Goal: Task Accomplishment & Management: Manage account settings

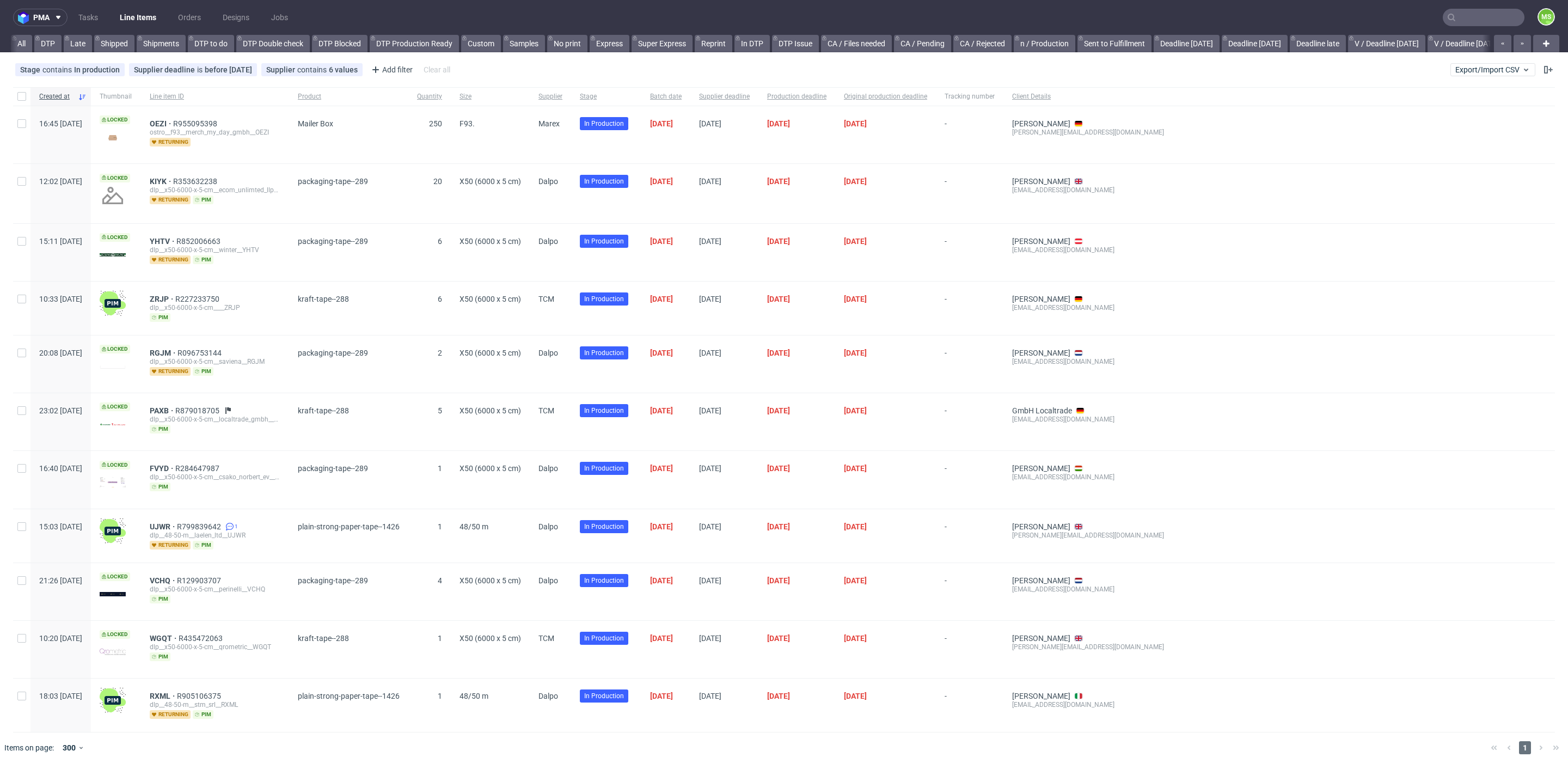
scroll to position [0, 1372]
click at [1489, 19] on input "text" at bounding box center [1483, 17] width 82 height 17
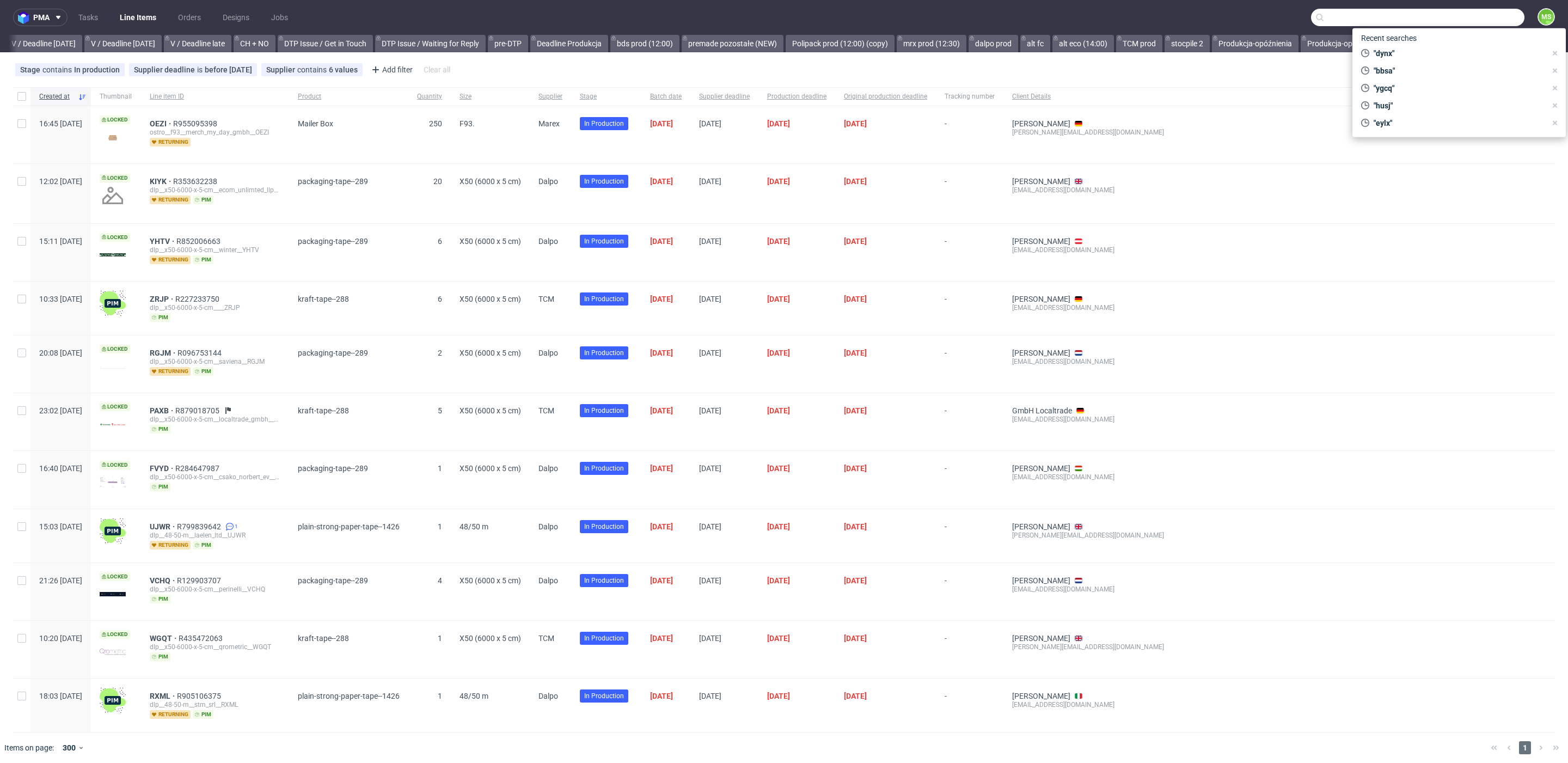
click at [1489, 19] on input "text" at bounding box center [1417, 17] width 214 height 17
type input "dlvg"
click at [1408, 64] on div "DLVG bds__30-cm-x-21-cm-x-8-cm-a4__slowami_com_amanda_pniewska__ DLVG" at bounding box center [1417, 58] width 196 height 19
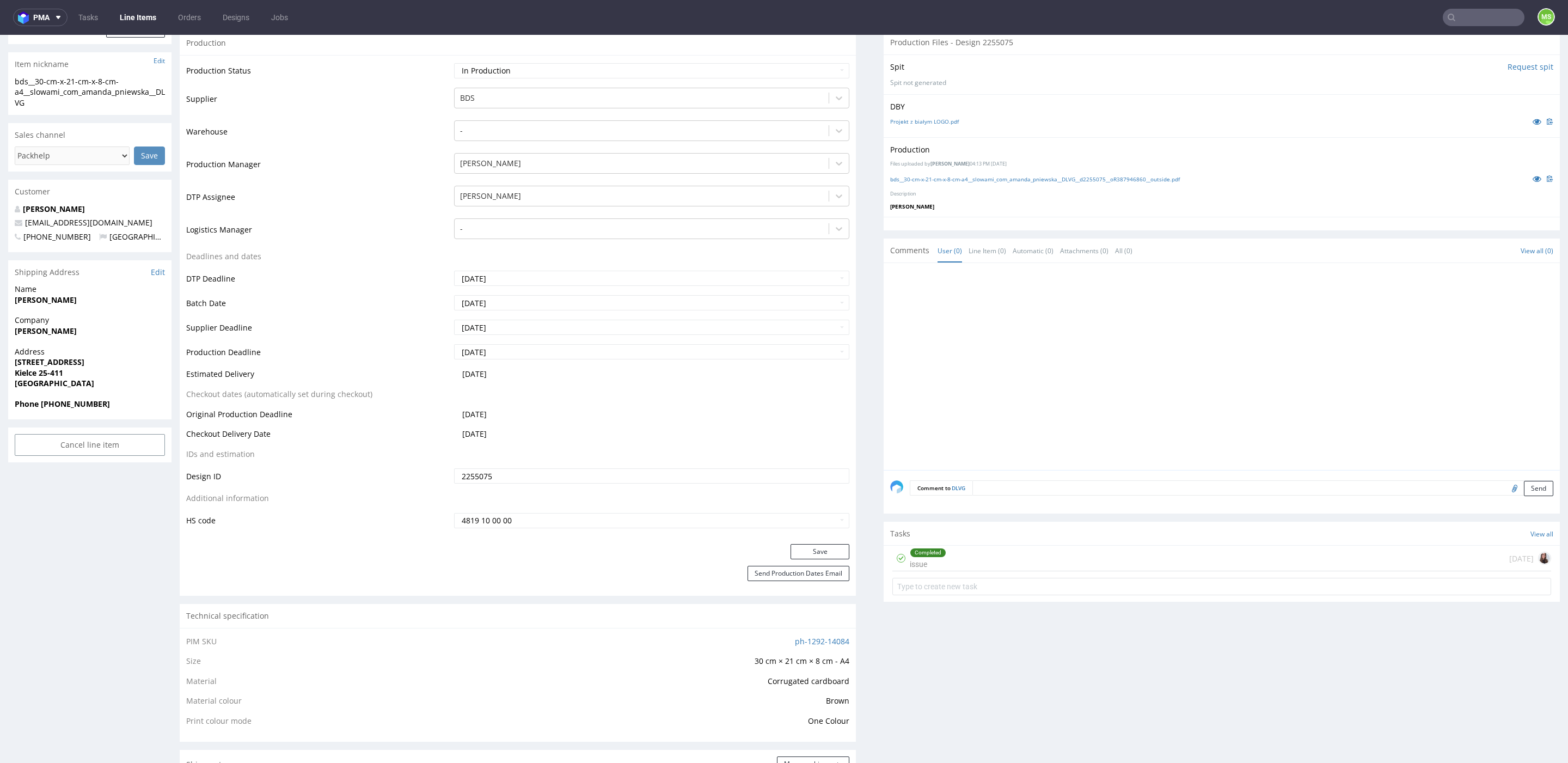
scroll to position [229, 0]
click at [558, 355] on input "2025-09-24" at bounding box center [651, 353] width 395 height 15
click at [530, 307] on td "25" at bounding box center [530, 304] width 16 height 16
type input "2025-09-25"
click at [519, 376] on td "2025-09-25" at bounding box center [650, 379] width 398 height 20
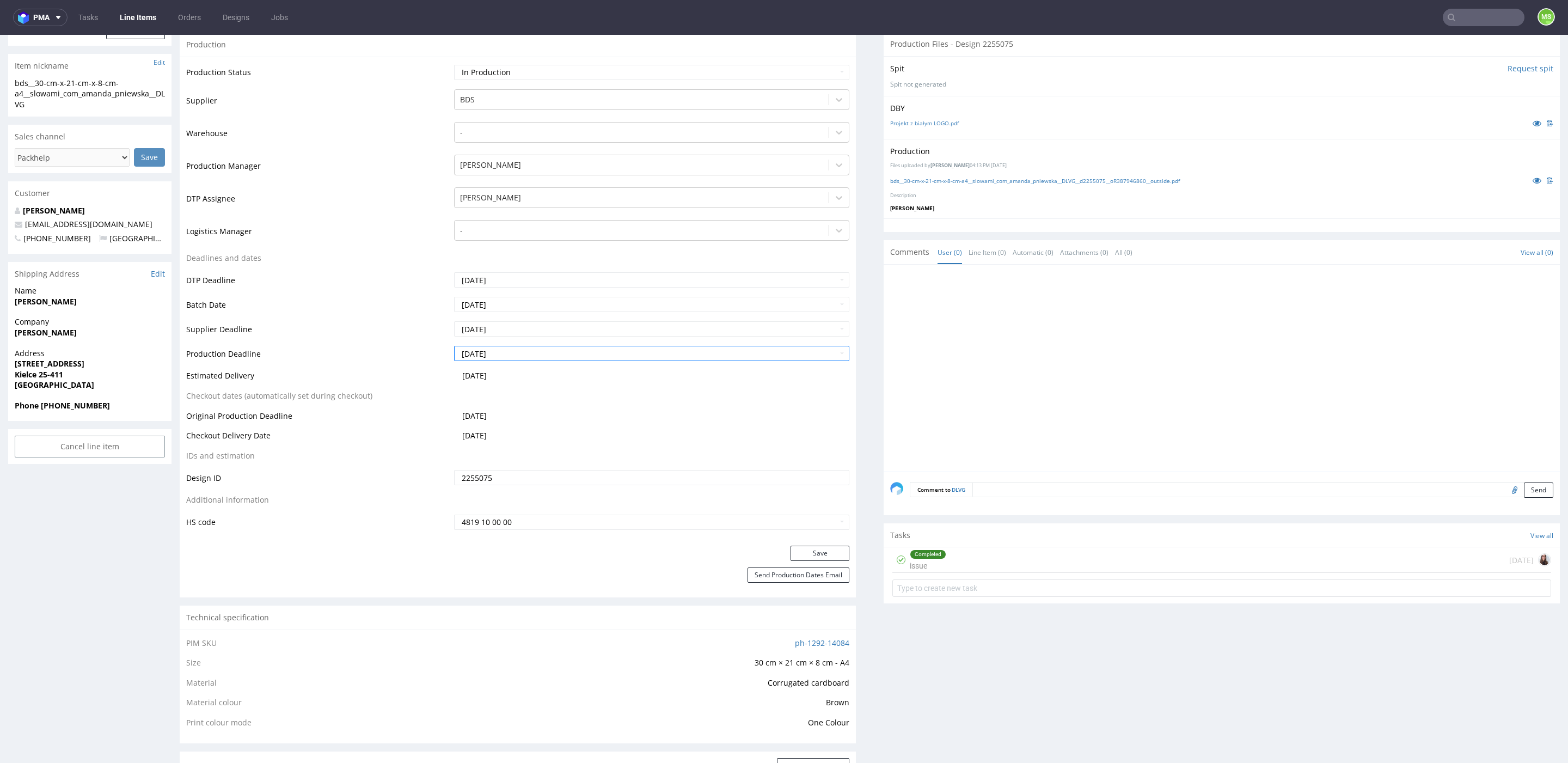
click at [486, 375] on span "[DATE]" at bounding box center [474, 376] width 25 height 10
click at [486, 376] on span "[DATE]" at bounding box center [474, 376] width 25 height 10
click at [809, 553] on button "Save" at bounding box center [820, 553] width 58 height 15
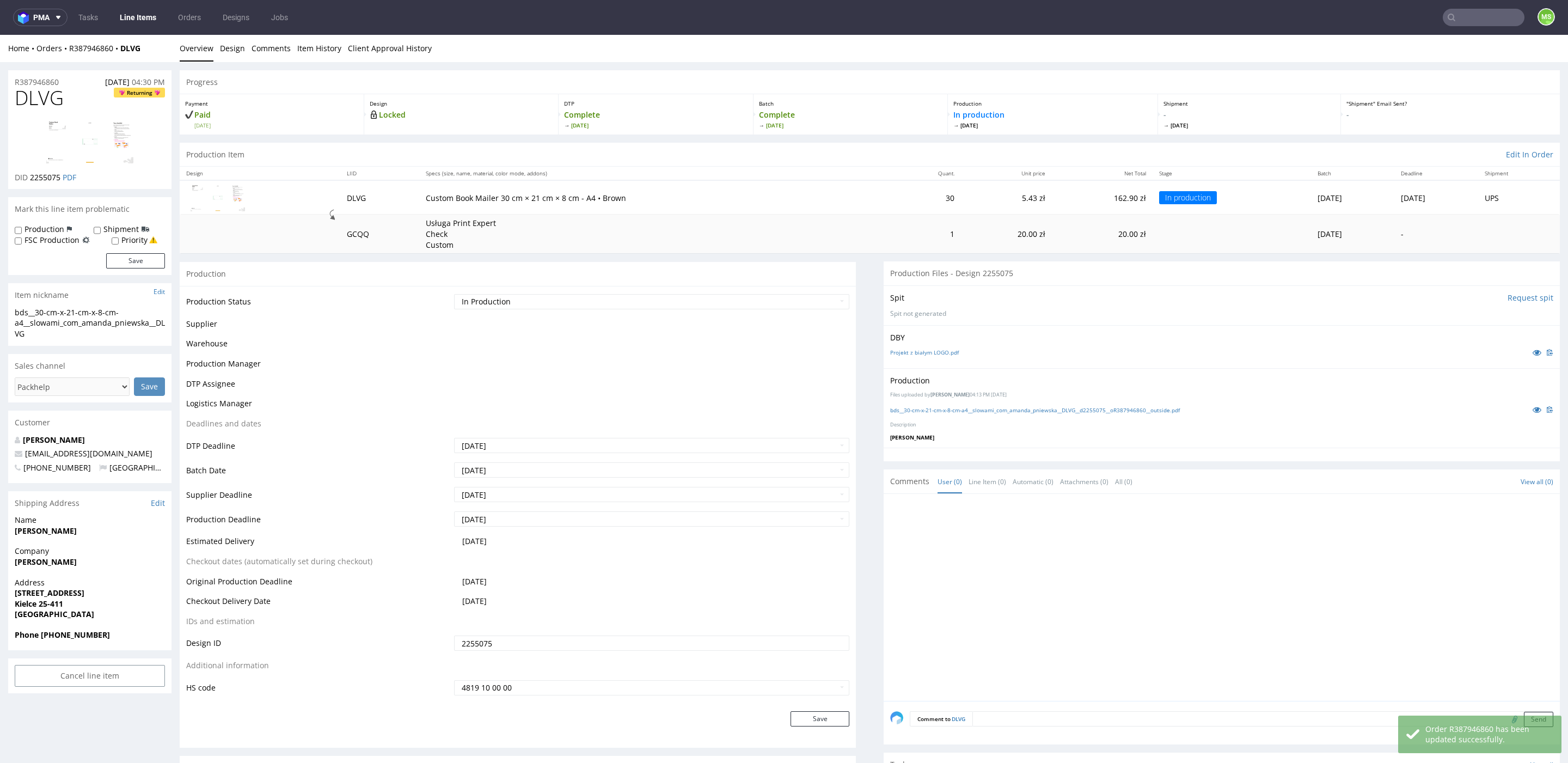
scroll to position [226, 0]
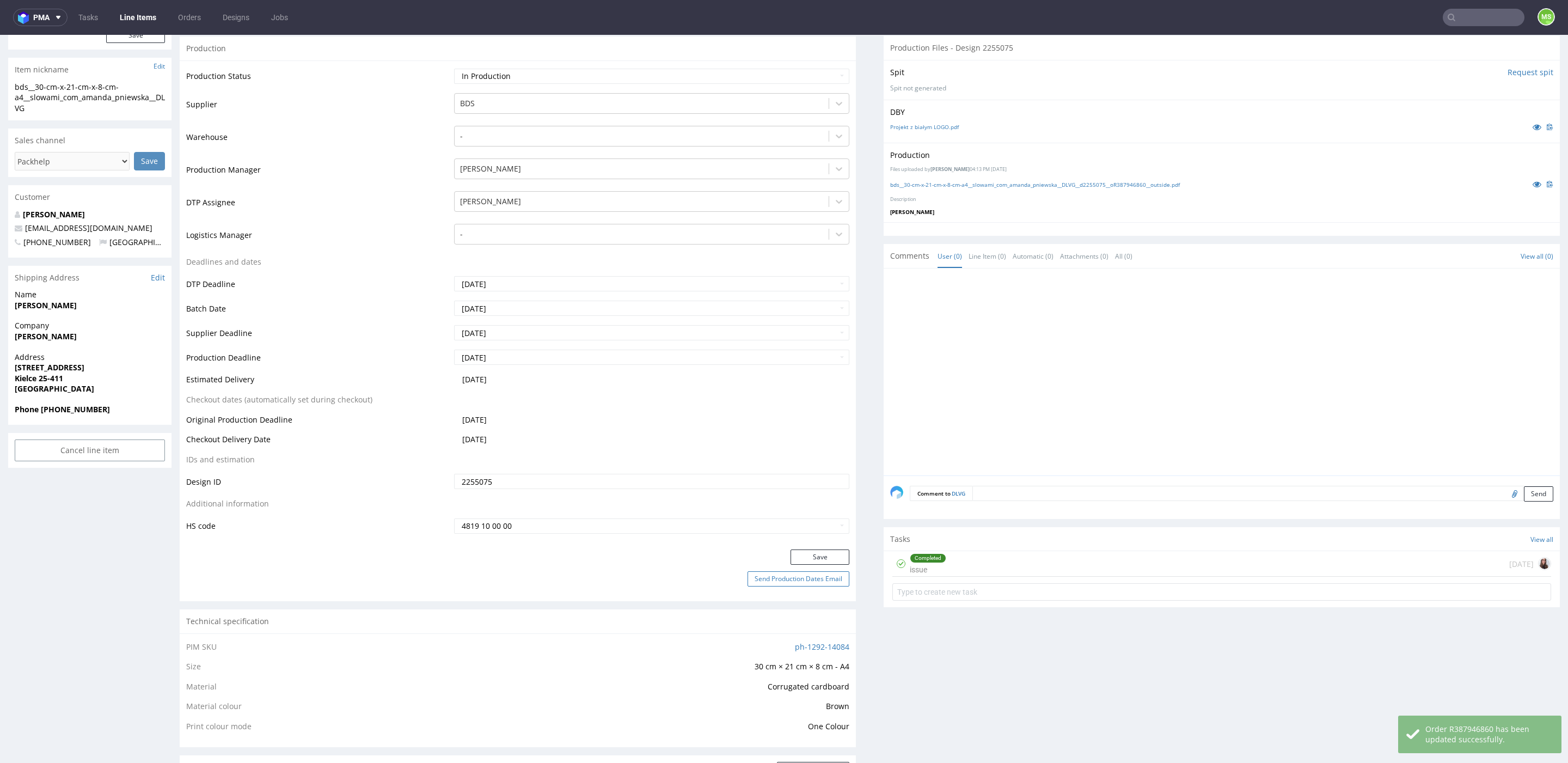
click at [812, 580] on button "Send Production Dates Email" at bounding box center [798, 579] width 102 height 15
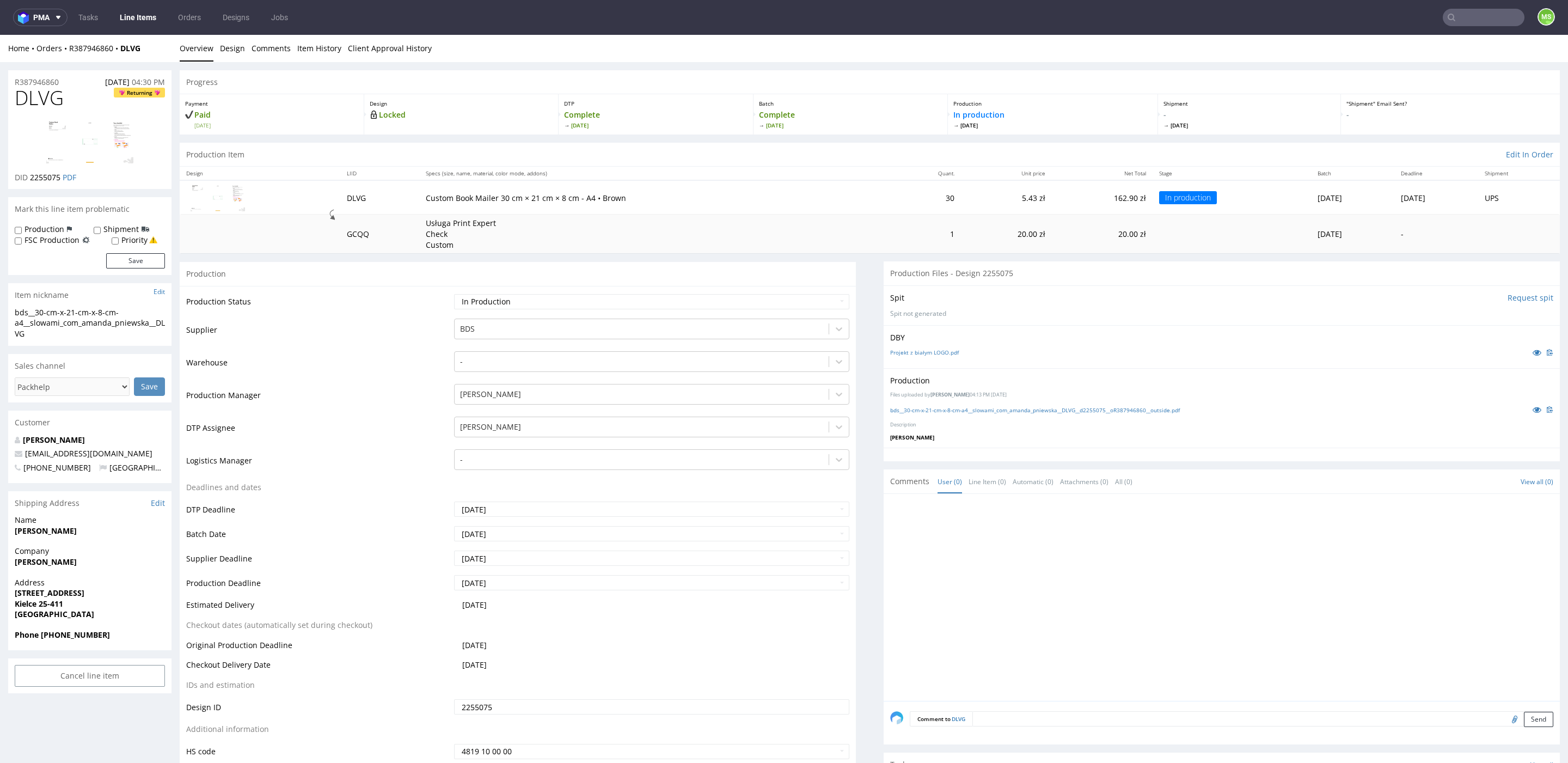
click at [151, 17] on link "Line Items" at bounding box center [138, 17] width 49 height 17
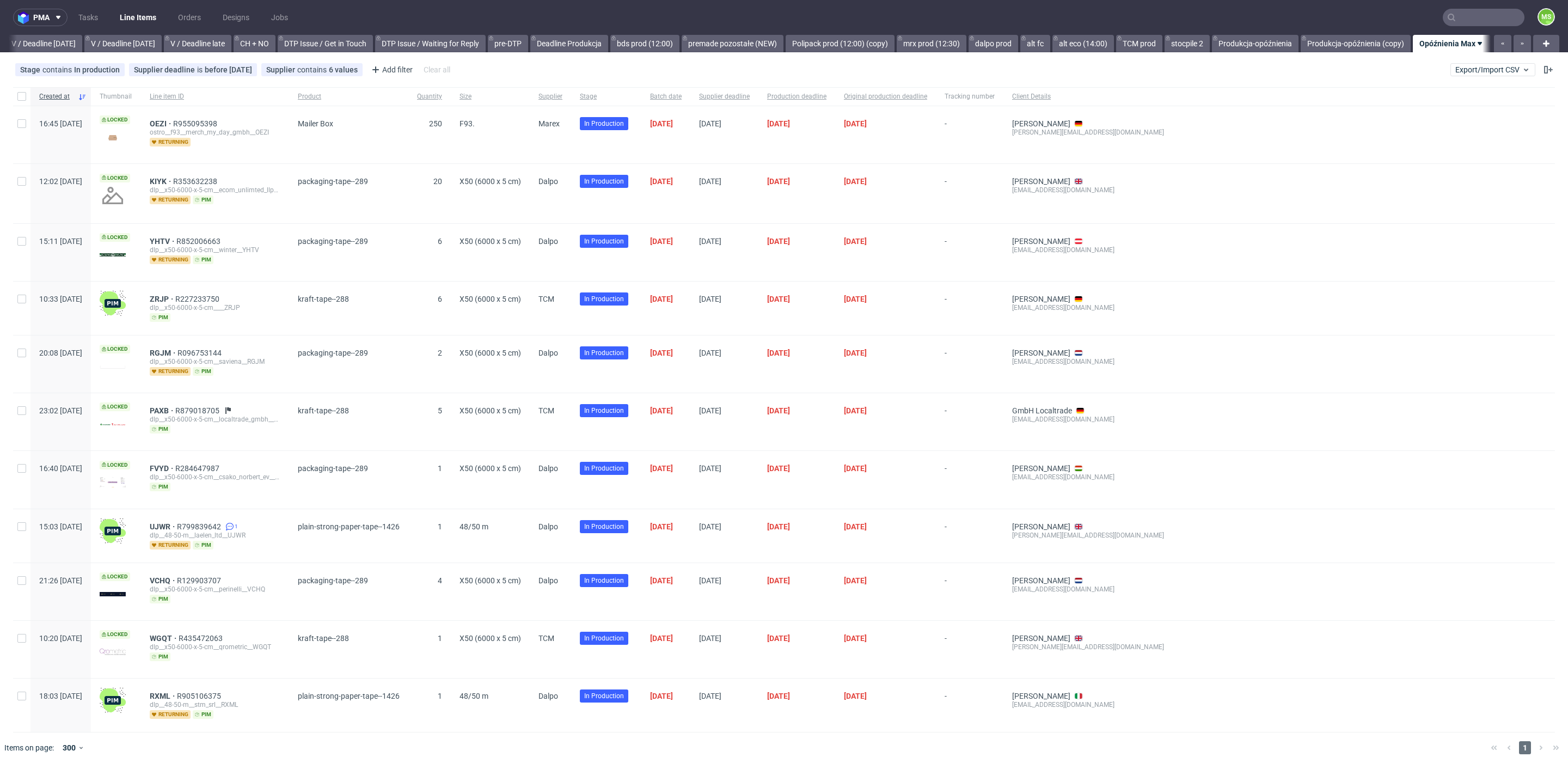
scroll to position [0, 1372]
click at [661, 49] on link "bds prod (12:00)" at bounding box center [645, 43] width 69 height 17
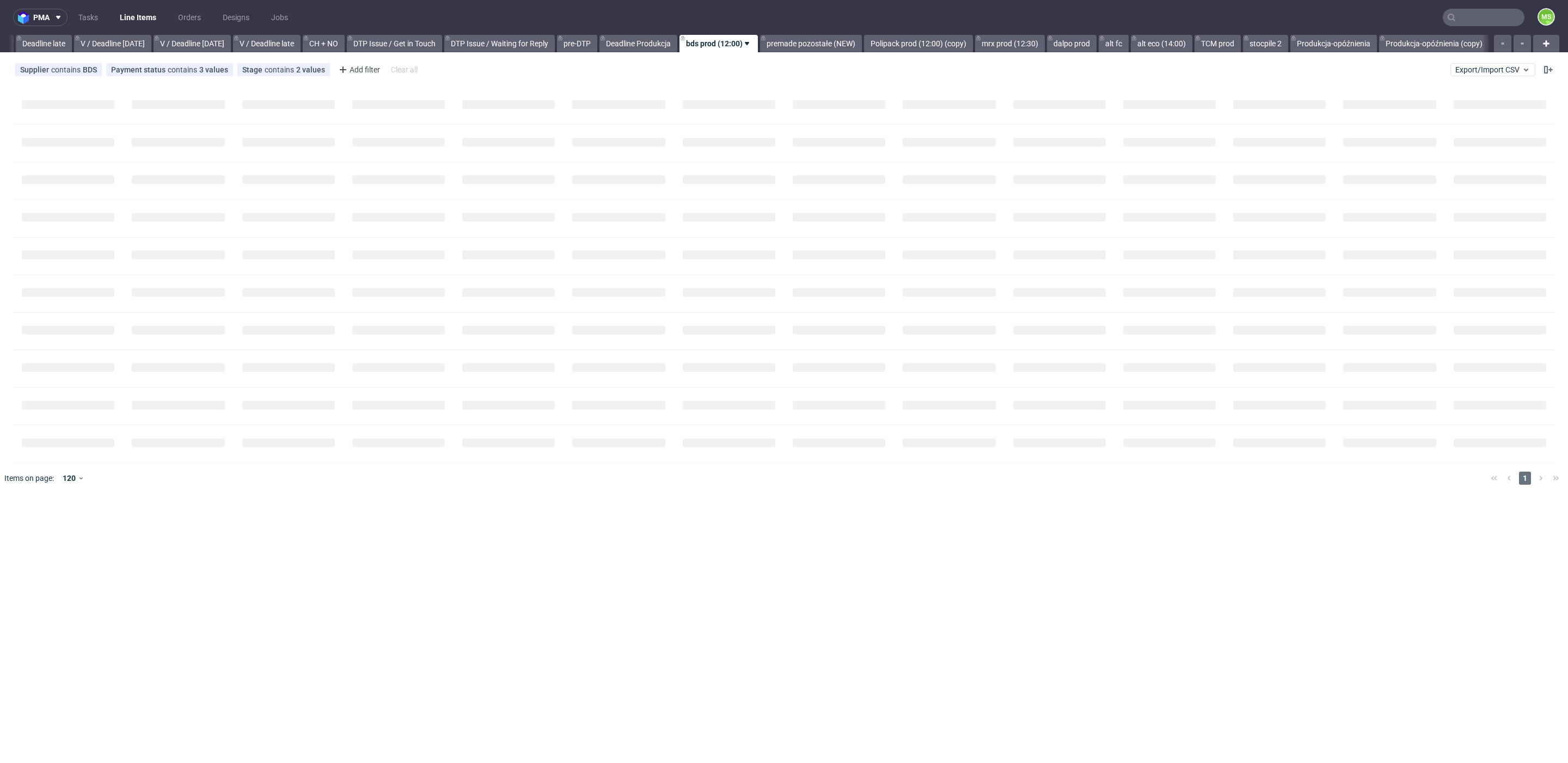
scroll to position [0, 1273]
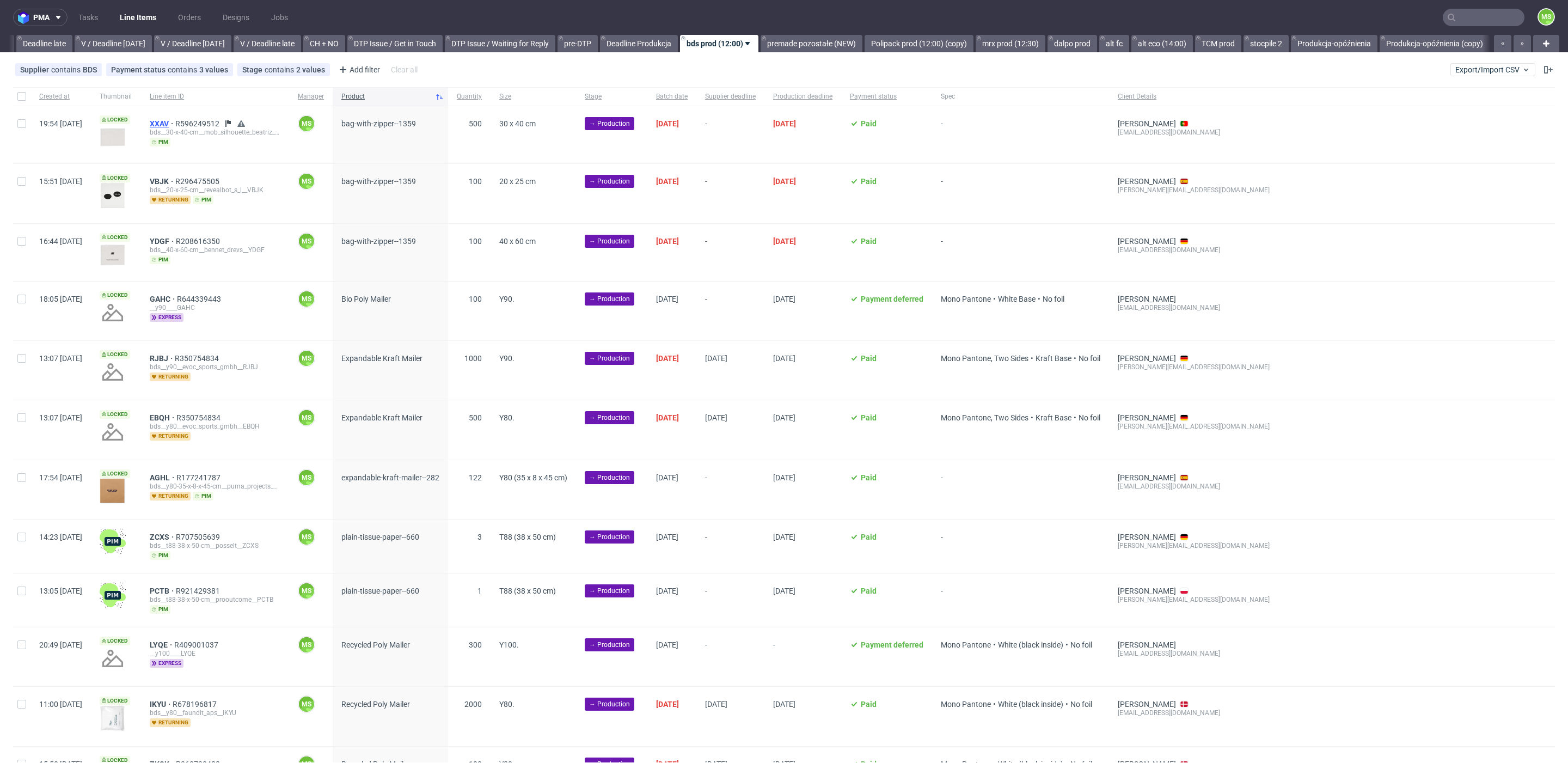
click at [175, 122] on span "XXAV" at bounding box center [163, 124] width 25 height 9
click at [27, 94] on div at bounding box center [21, 95] width 17 height 19
checkbox input "true"
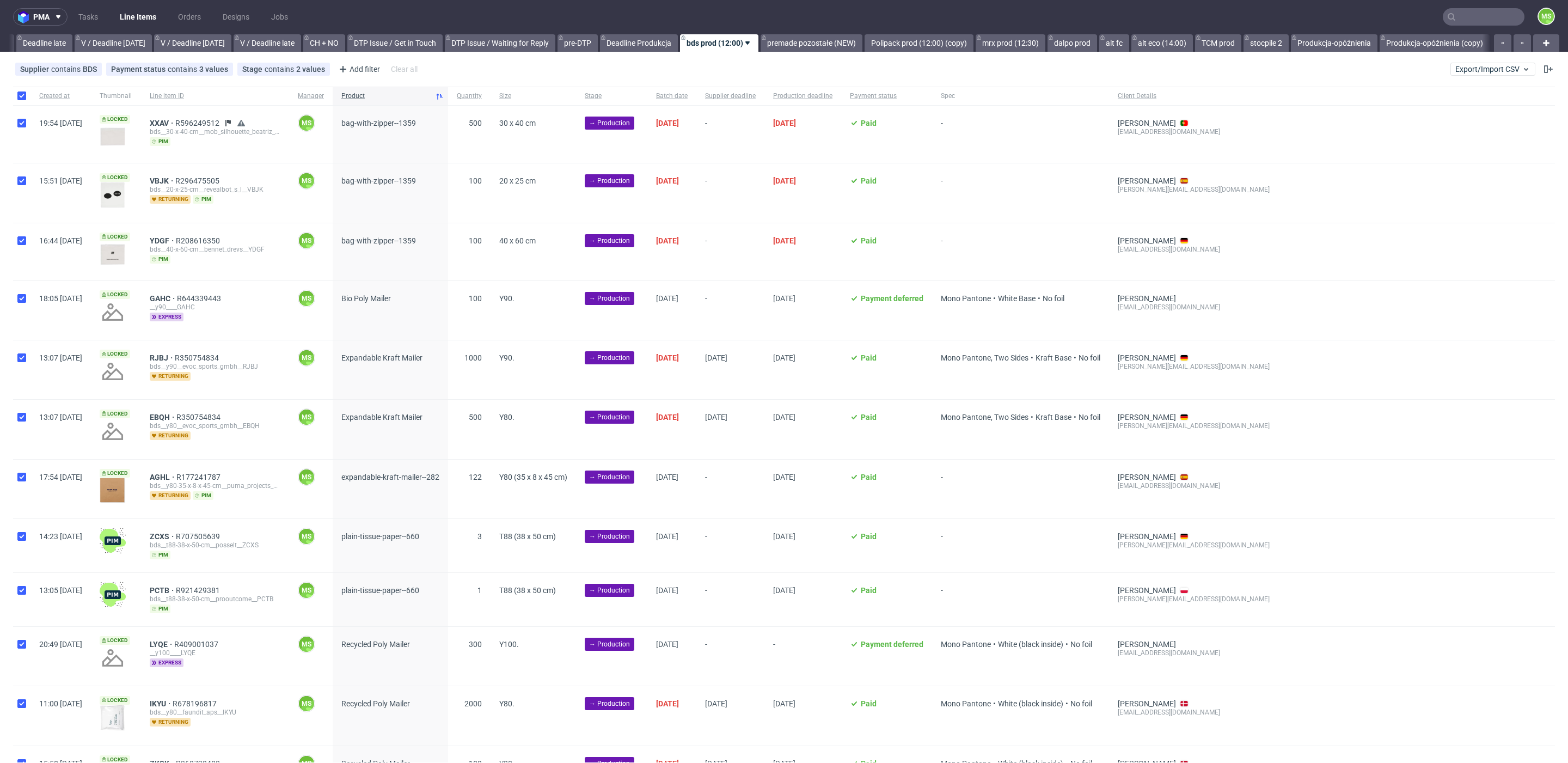
checkbox input "true"
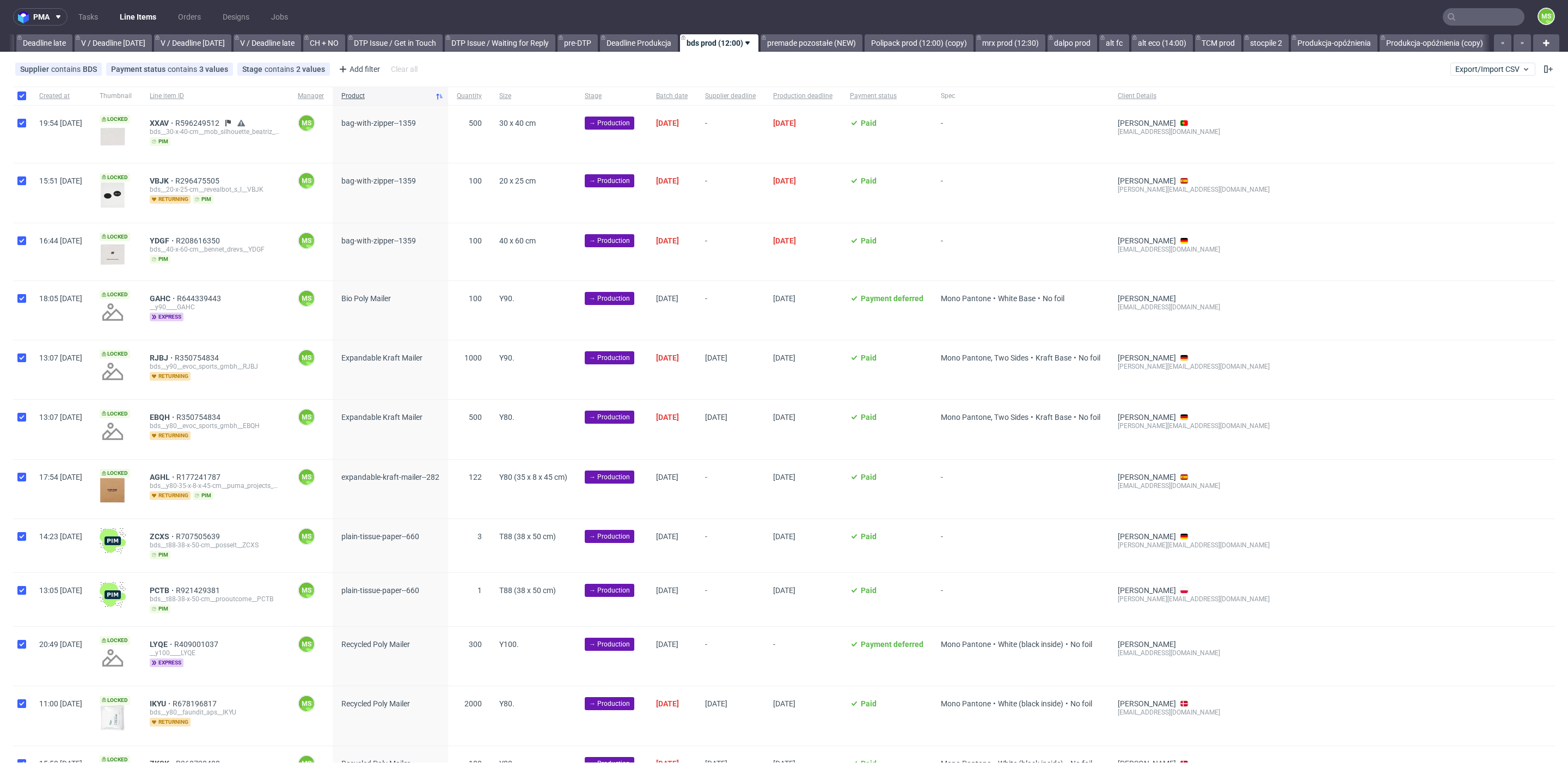
checkbox input "true"
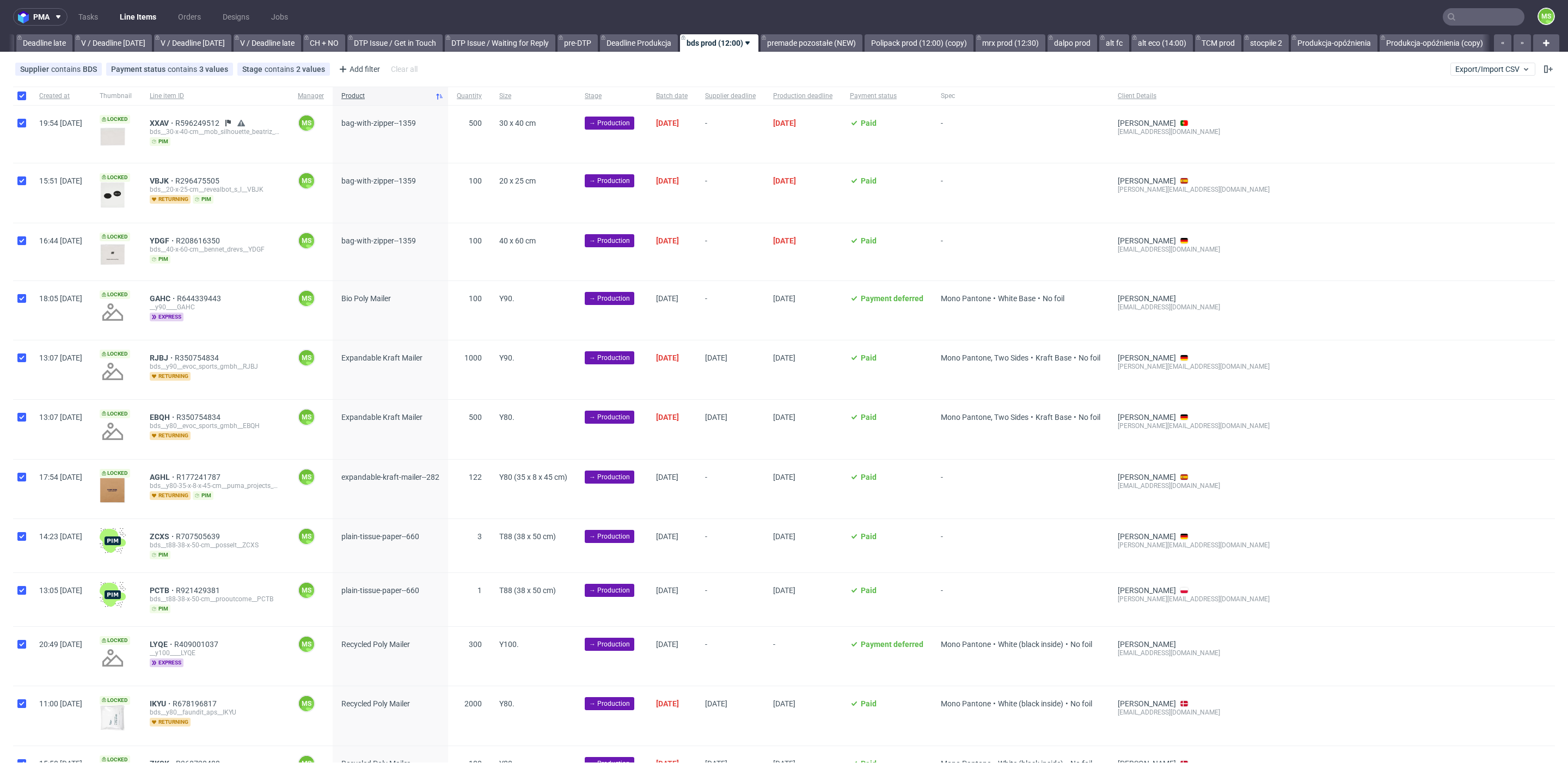
checkbox input "true"
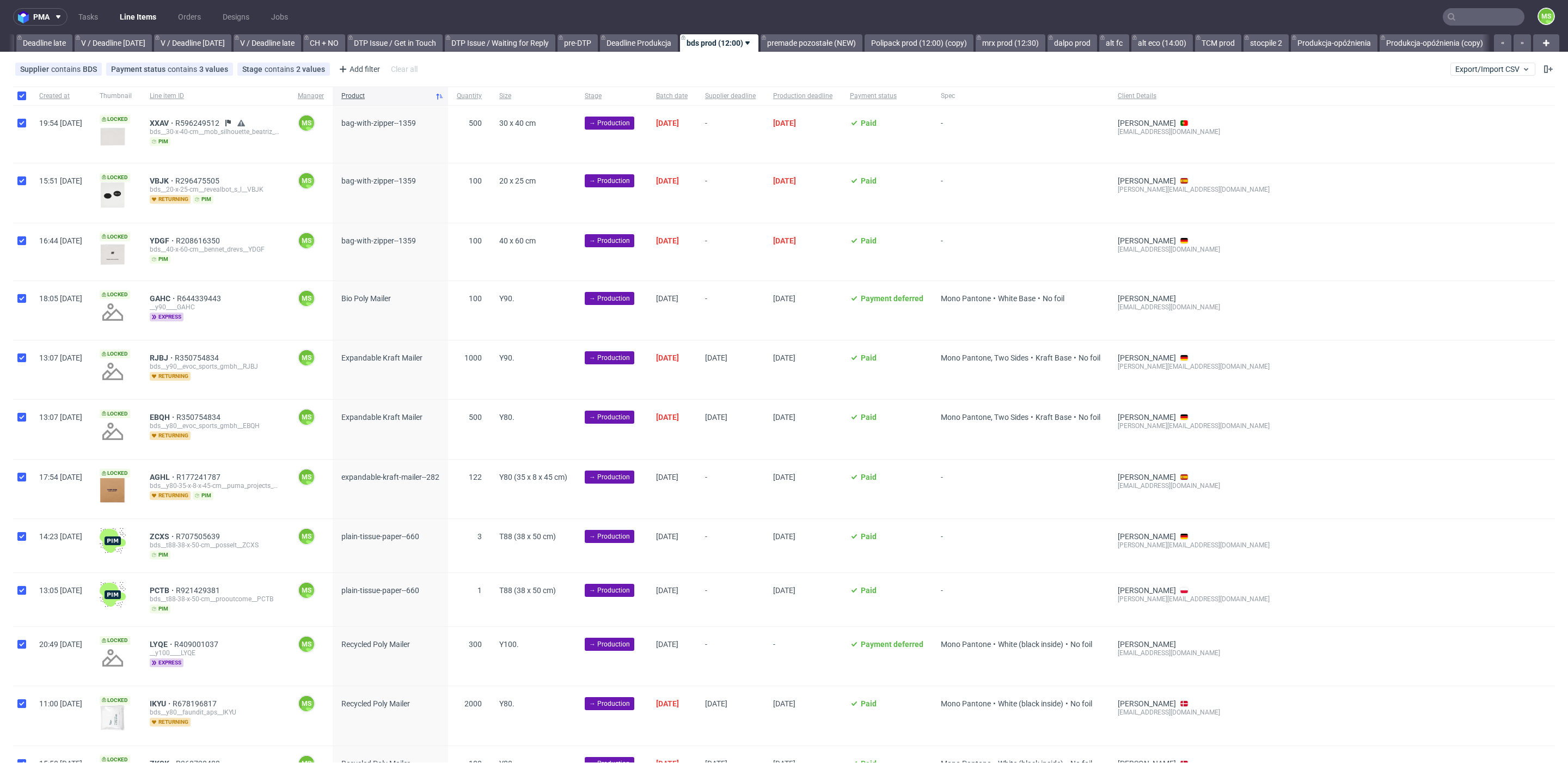
checkbox input "true"
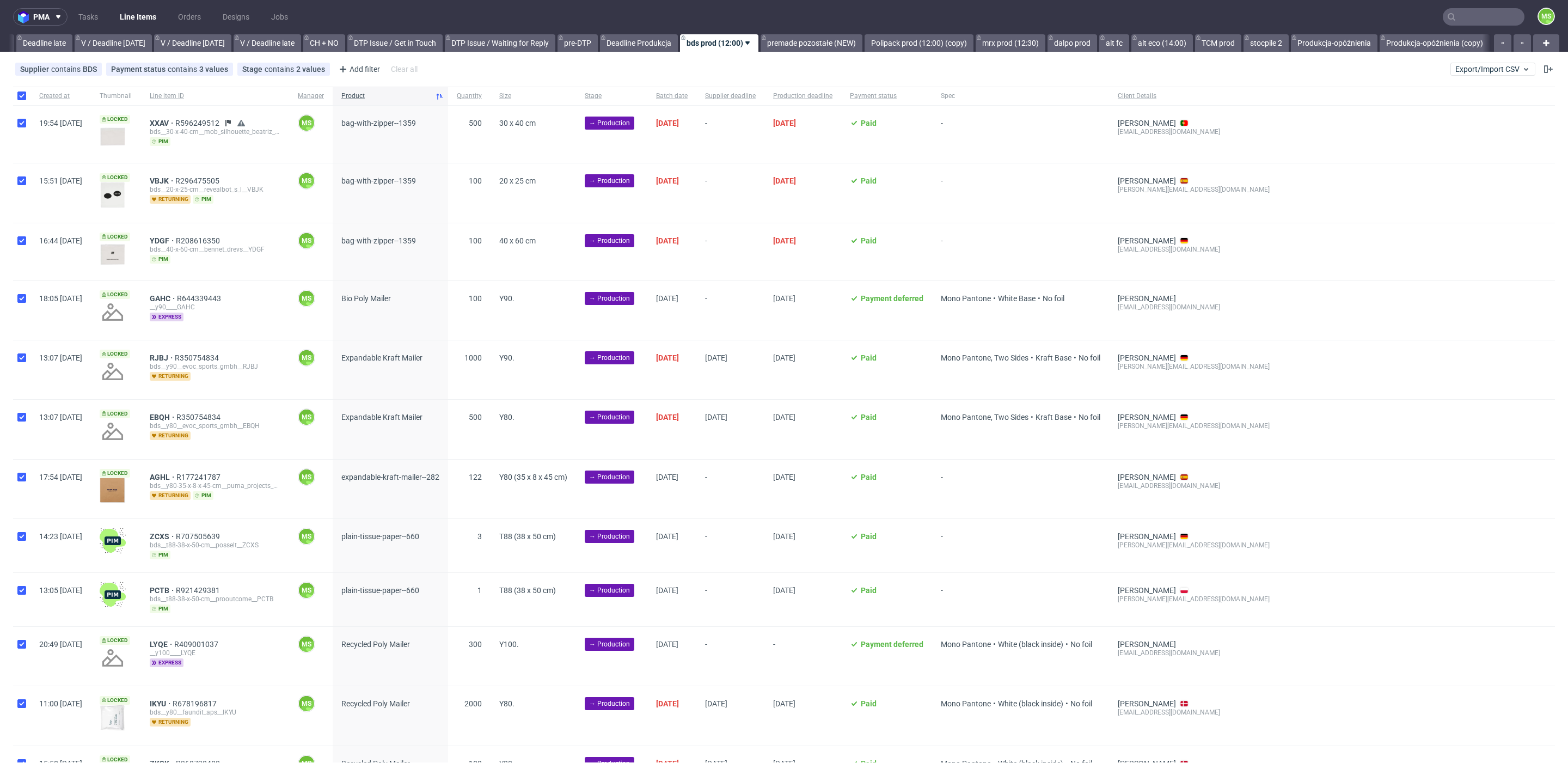
checkbox input "true"
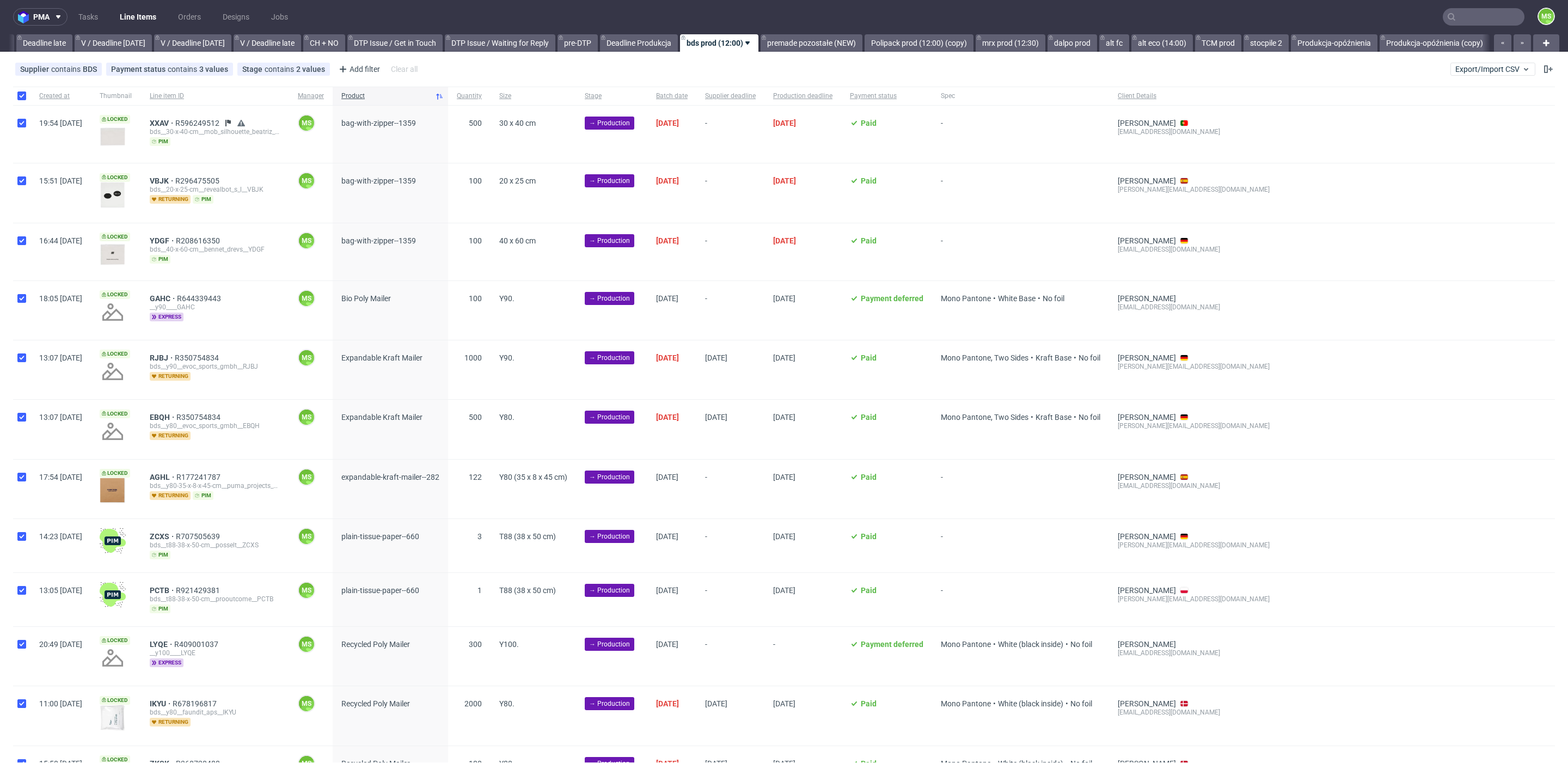
checkbox input "true"
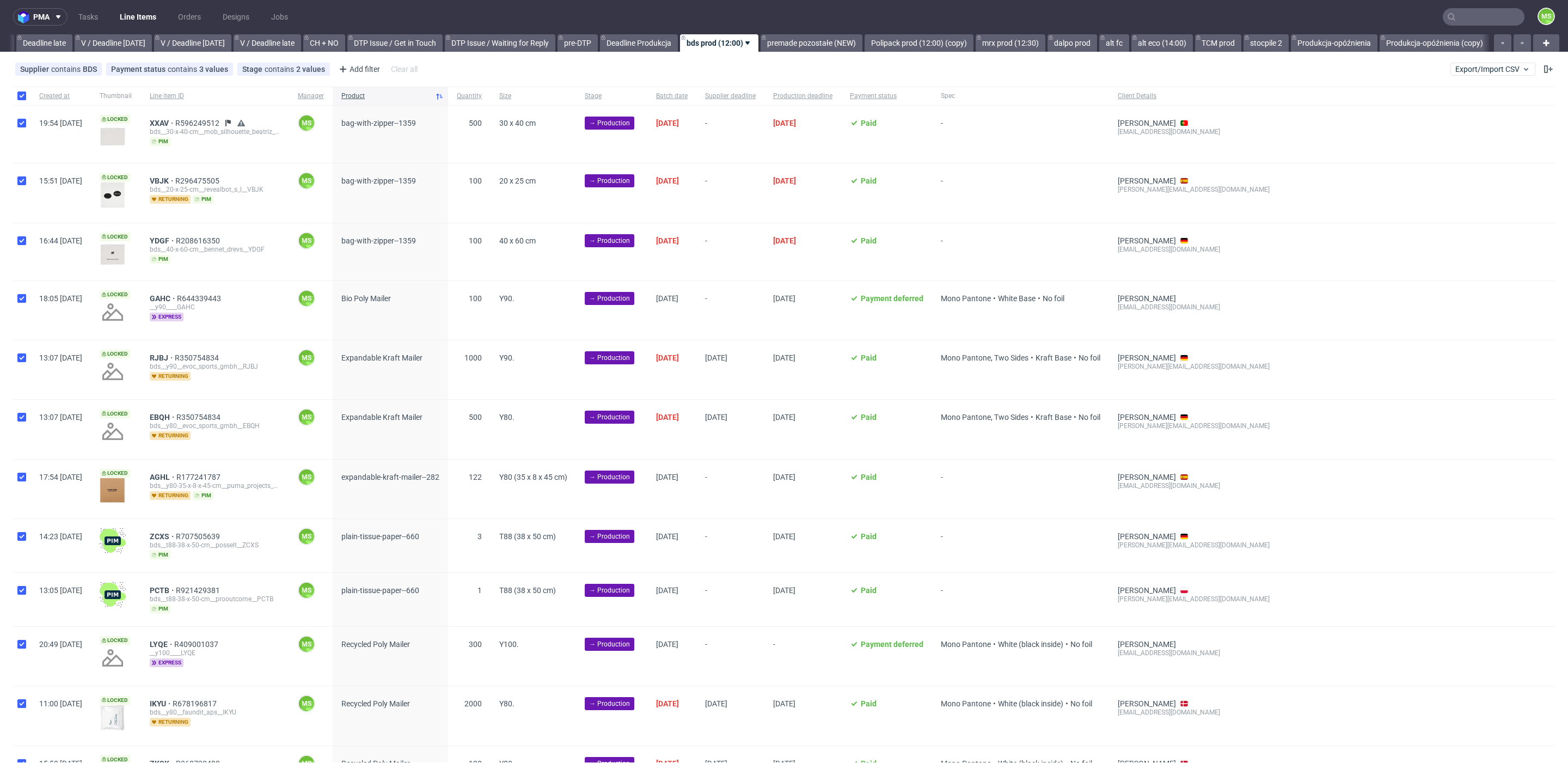
checkbox input "true"
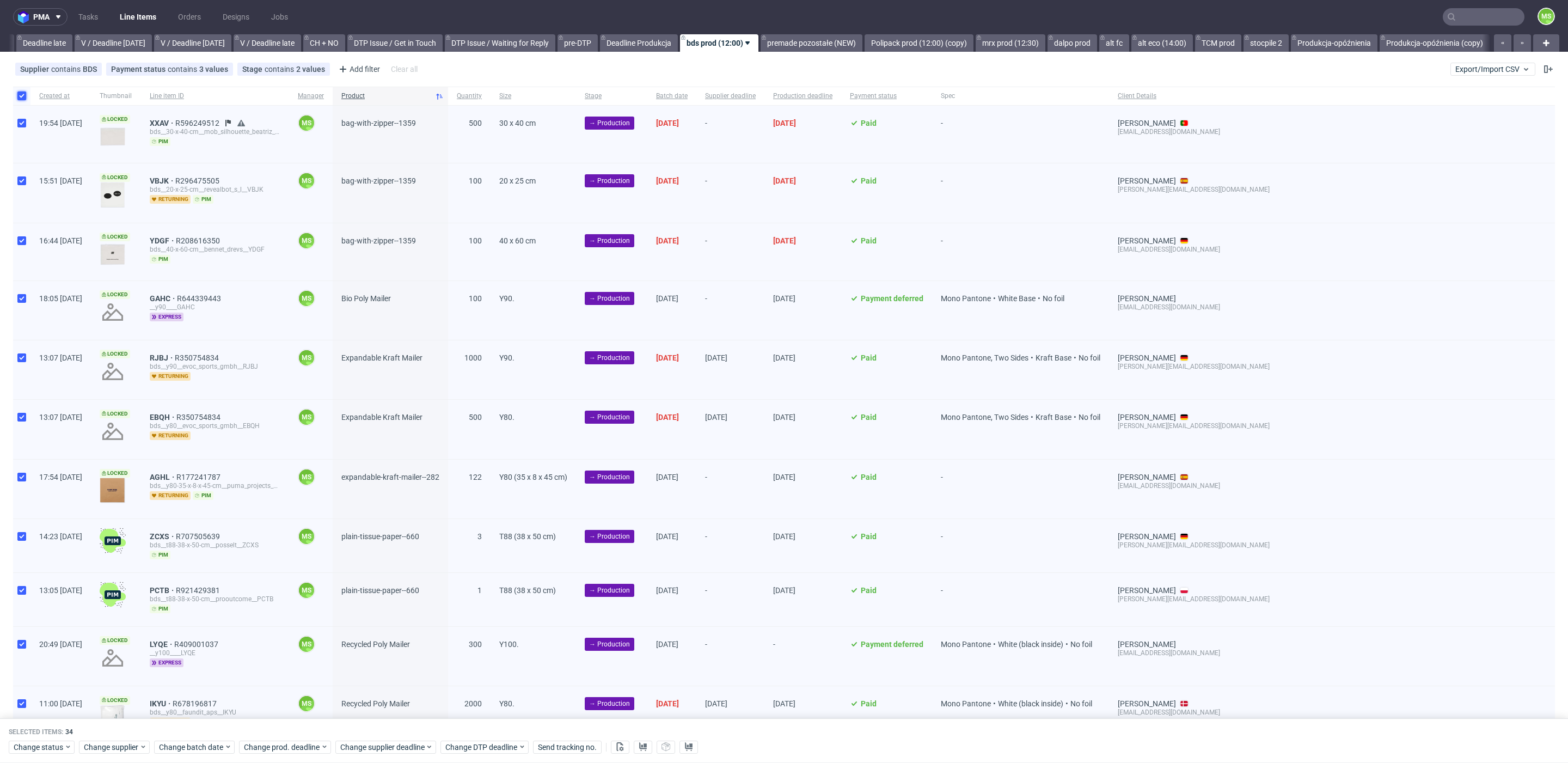
click at [21, 95] on input "checkbox" at bounding box center [22, 96] width 9 height 9
checkbox input "false"
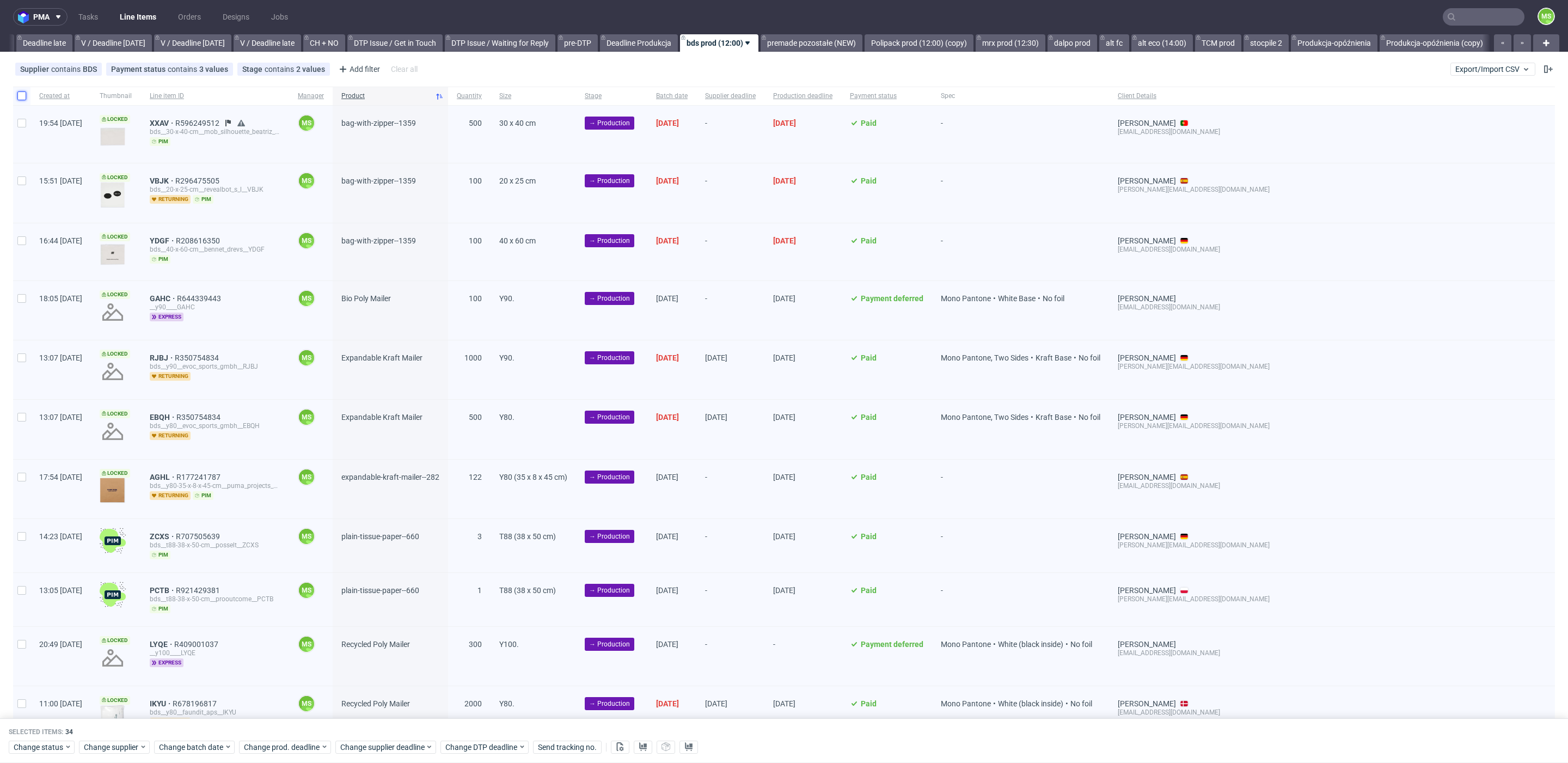
checkbox input "false"
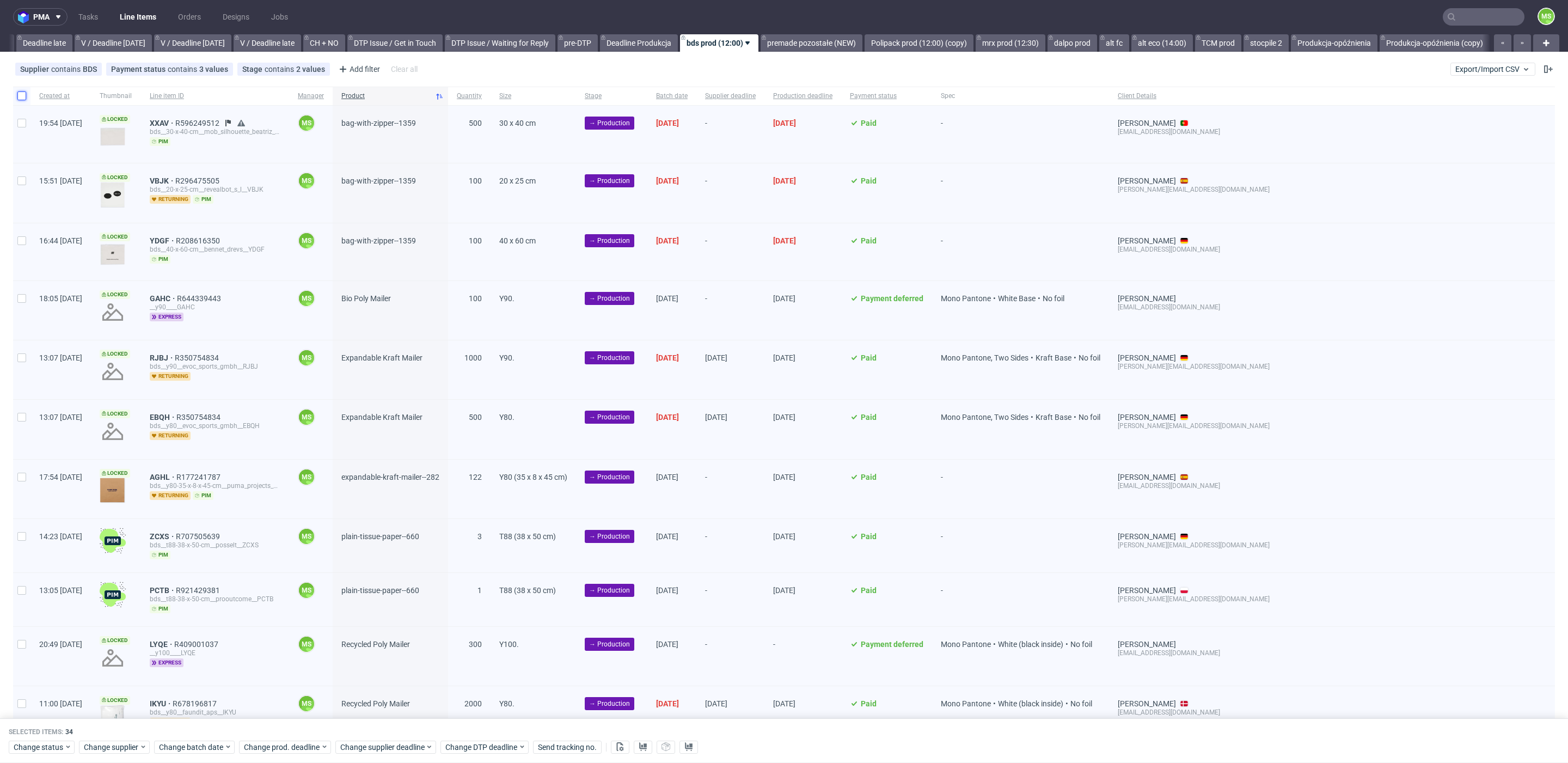
checkbox input "false"
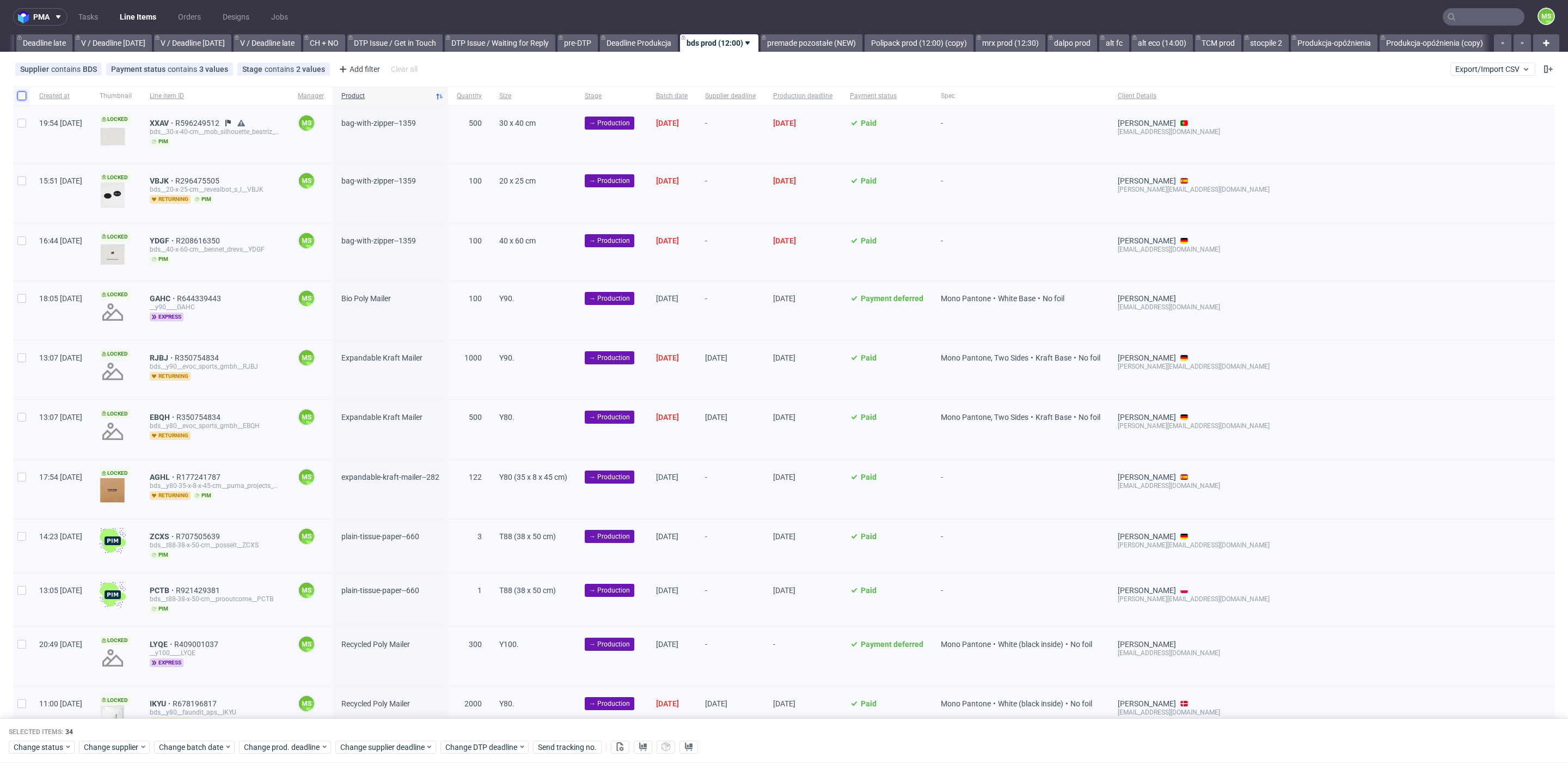
checkbox input "false"
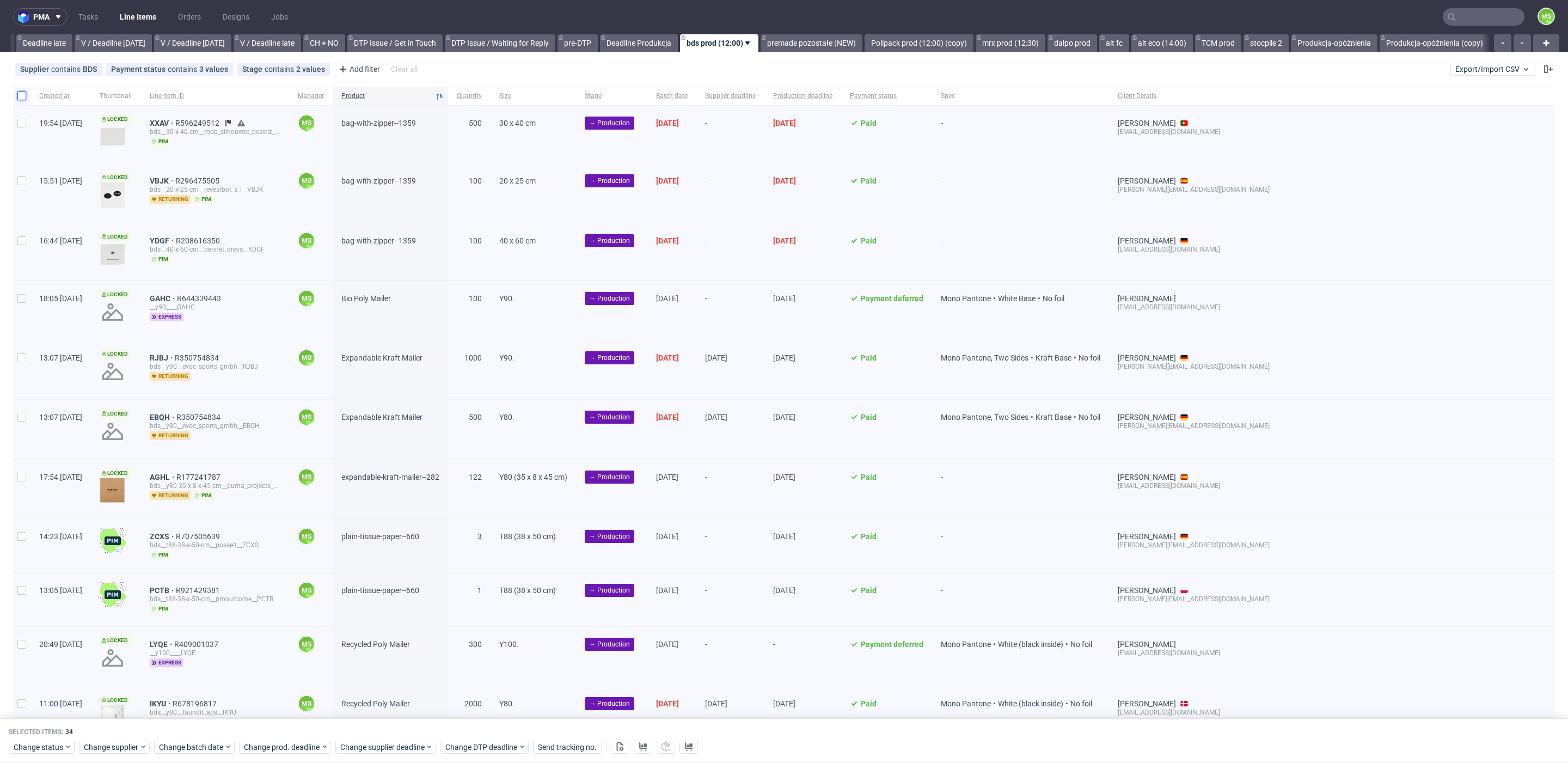
checkbox input "false"
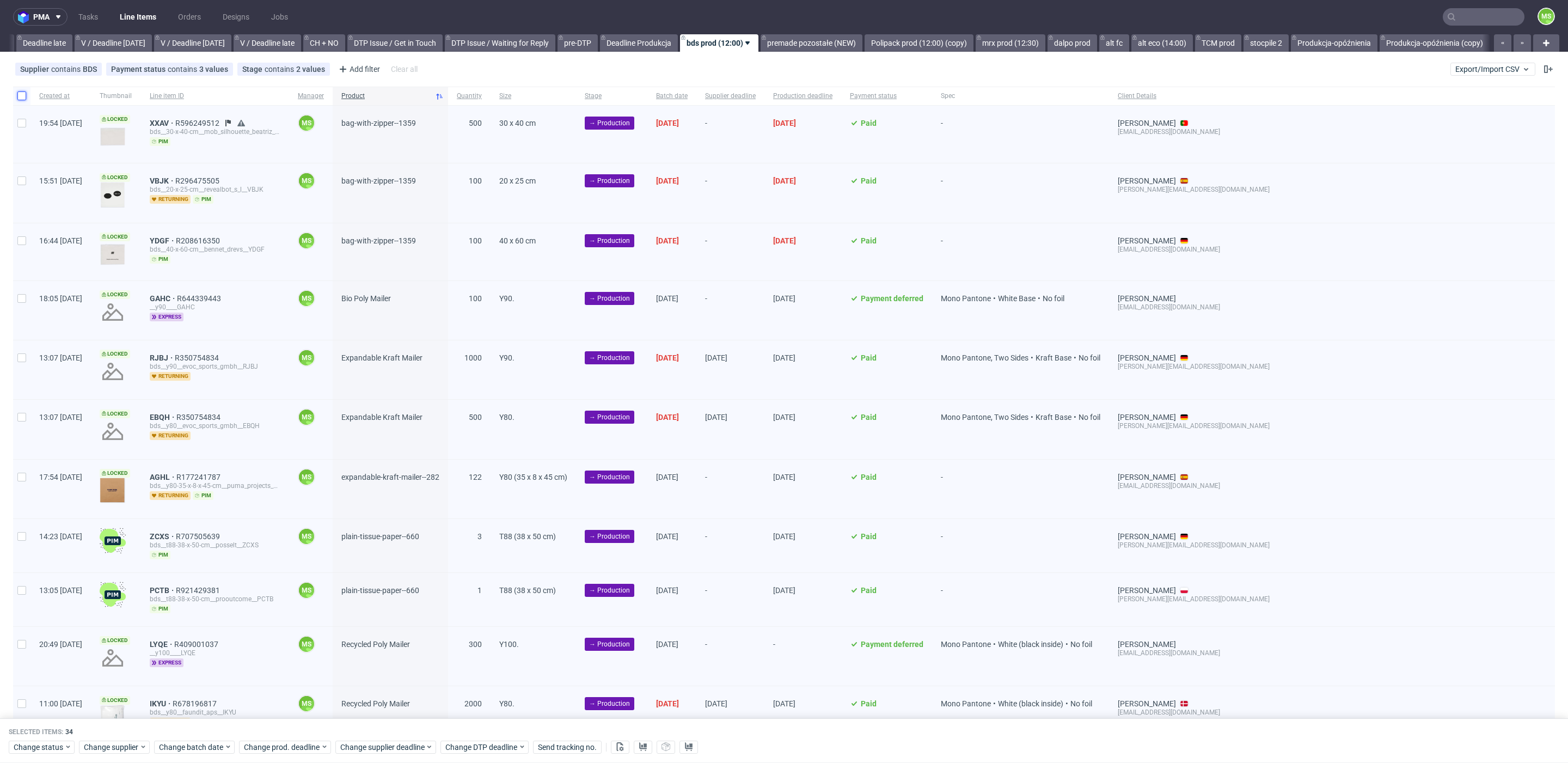
checkbox input "false"
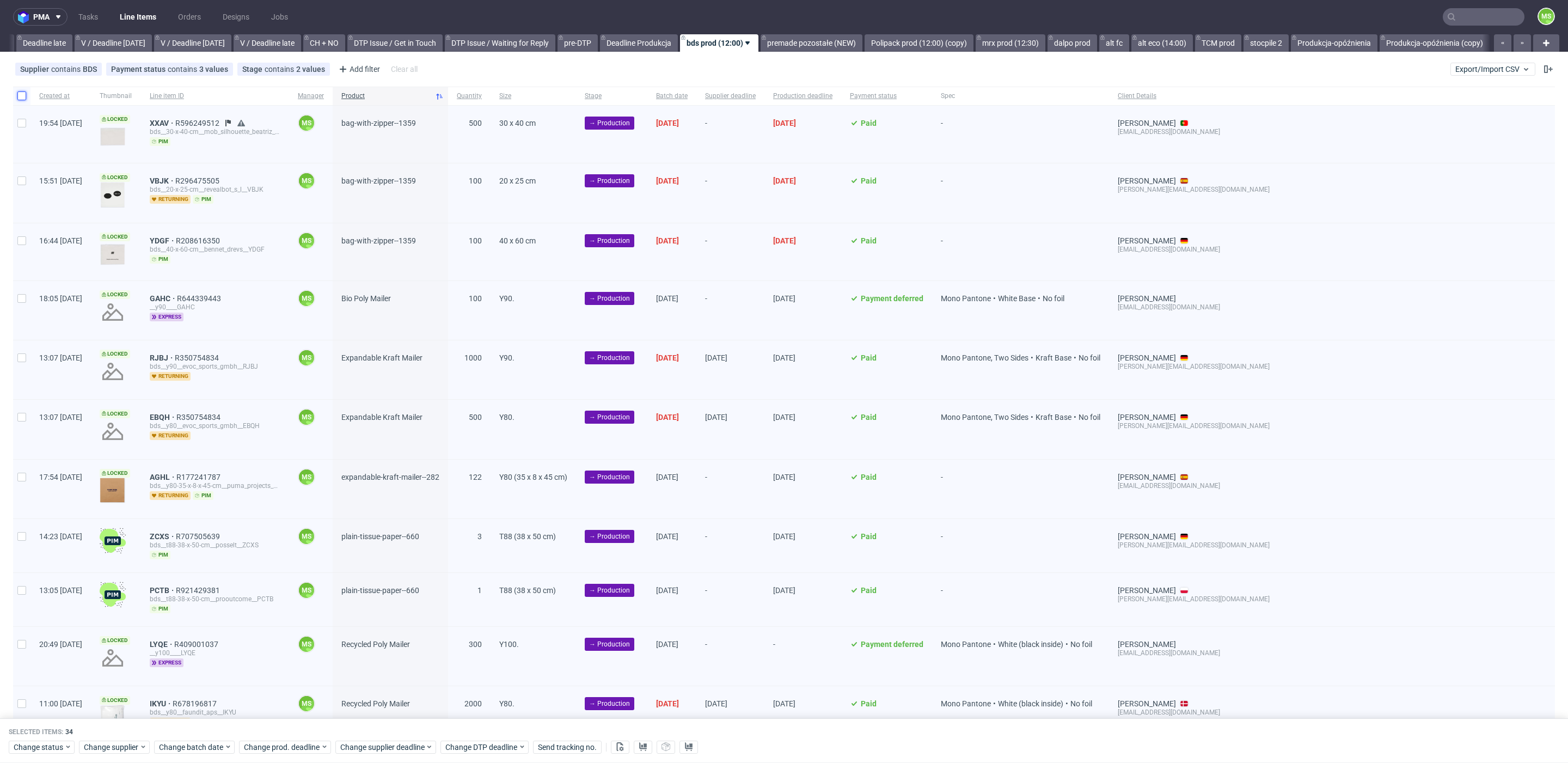
checkbox input "false"
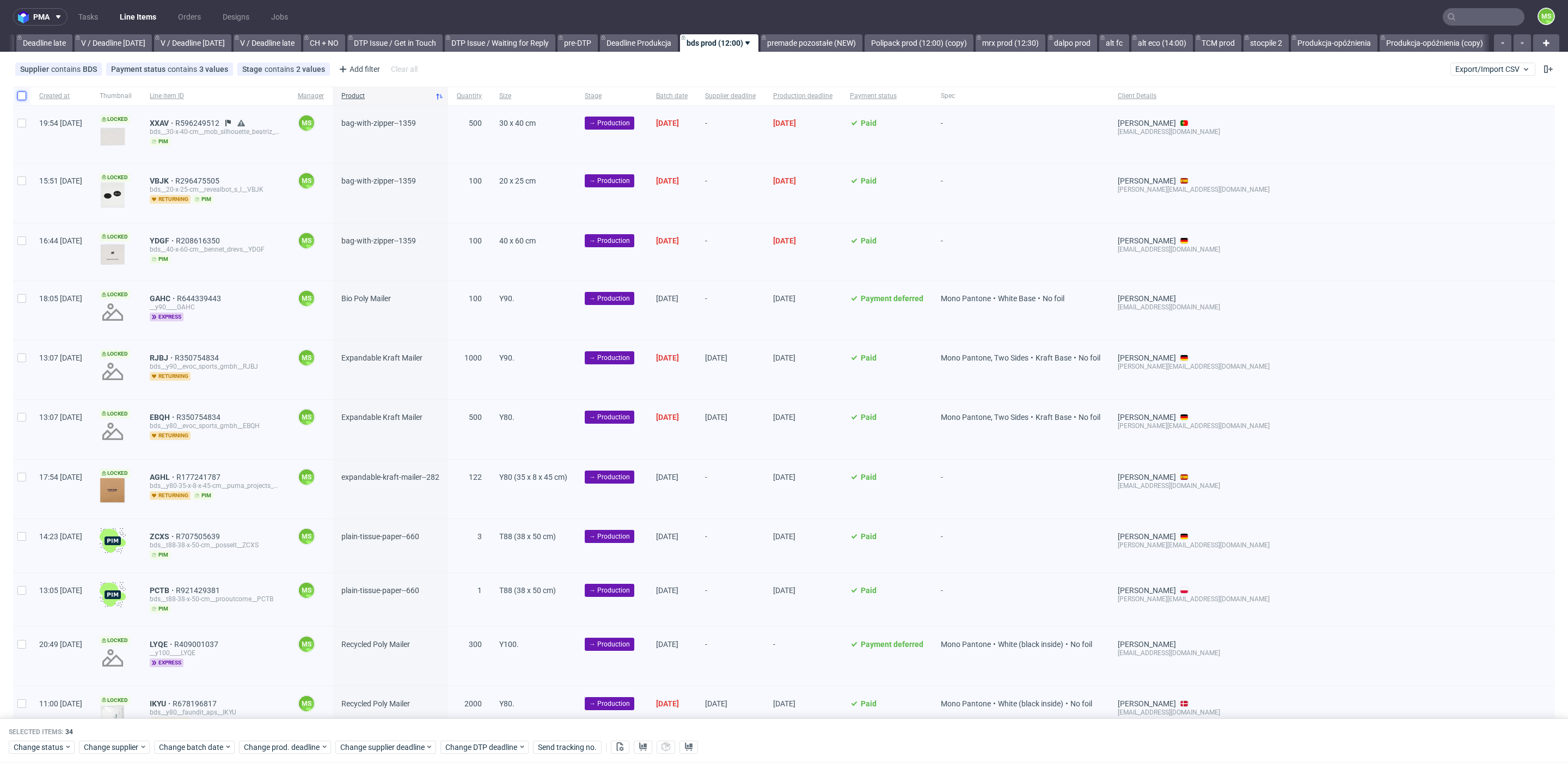
checkbox input "false"
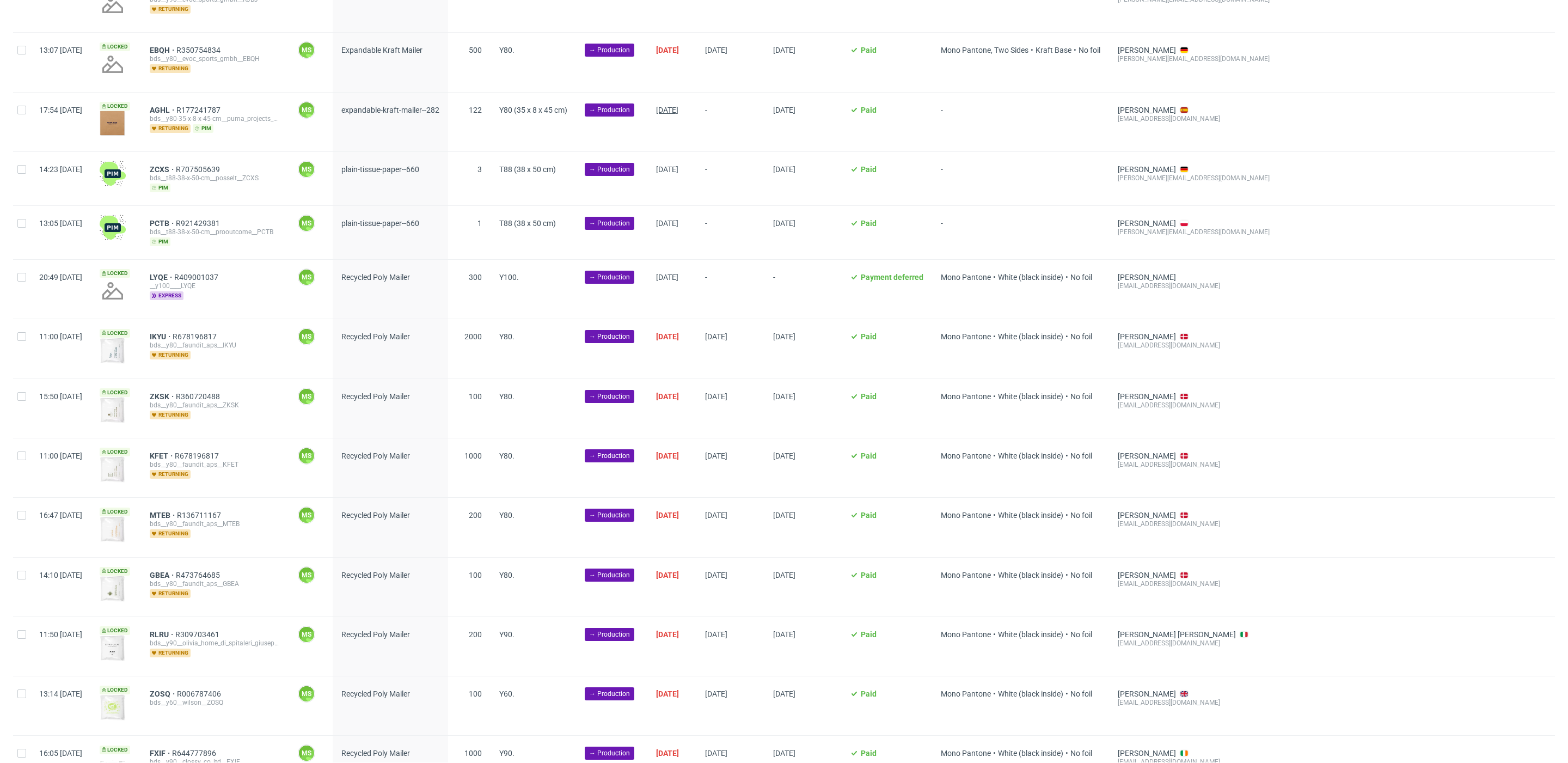
scroll to position [0, 0]
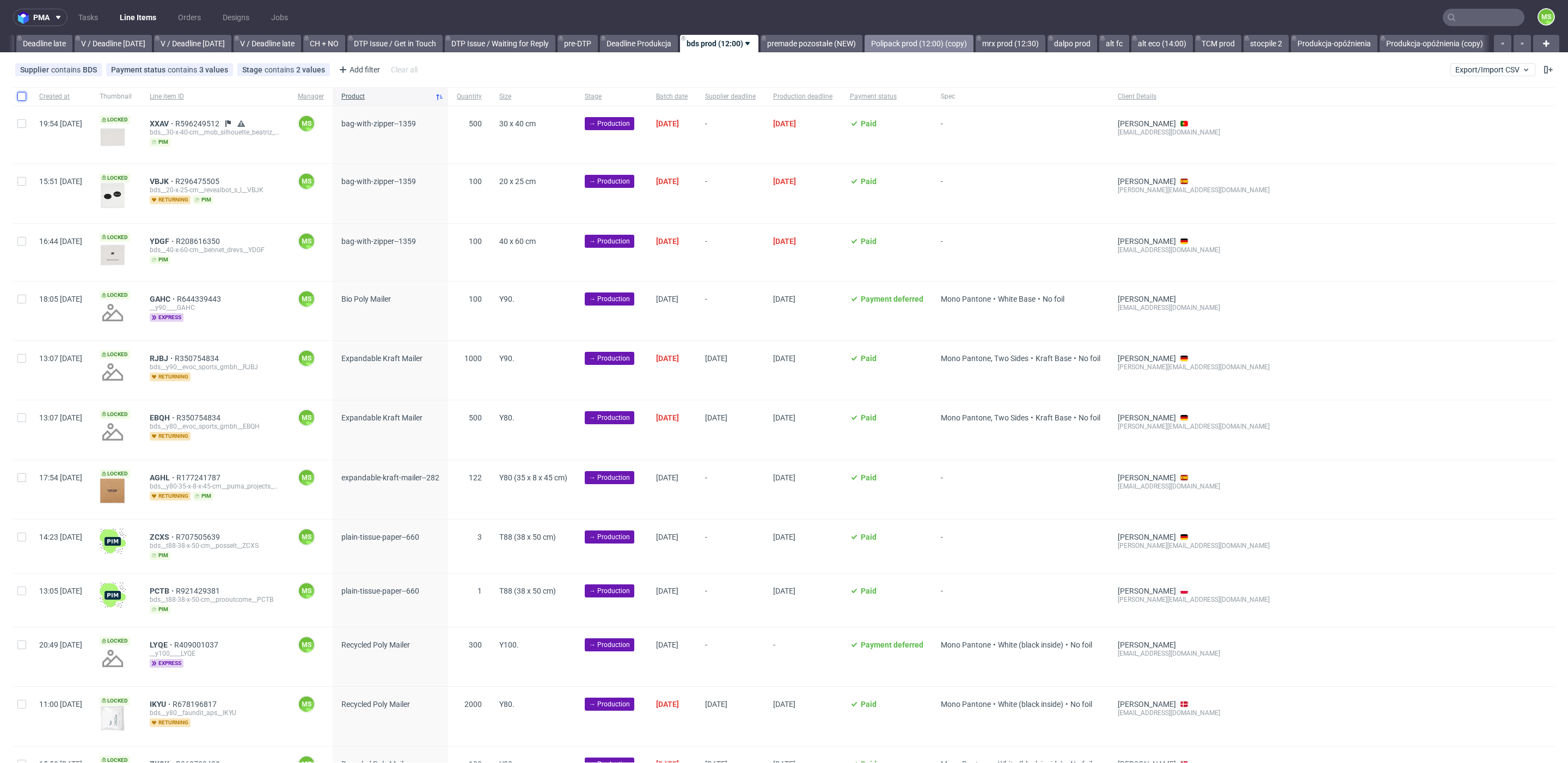
click at [943, 40] on link "Polipack prod (12:00) (copy)" at bounding box center [918, 43] width 109 height 17
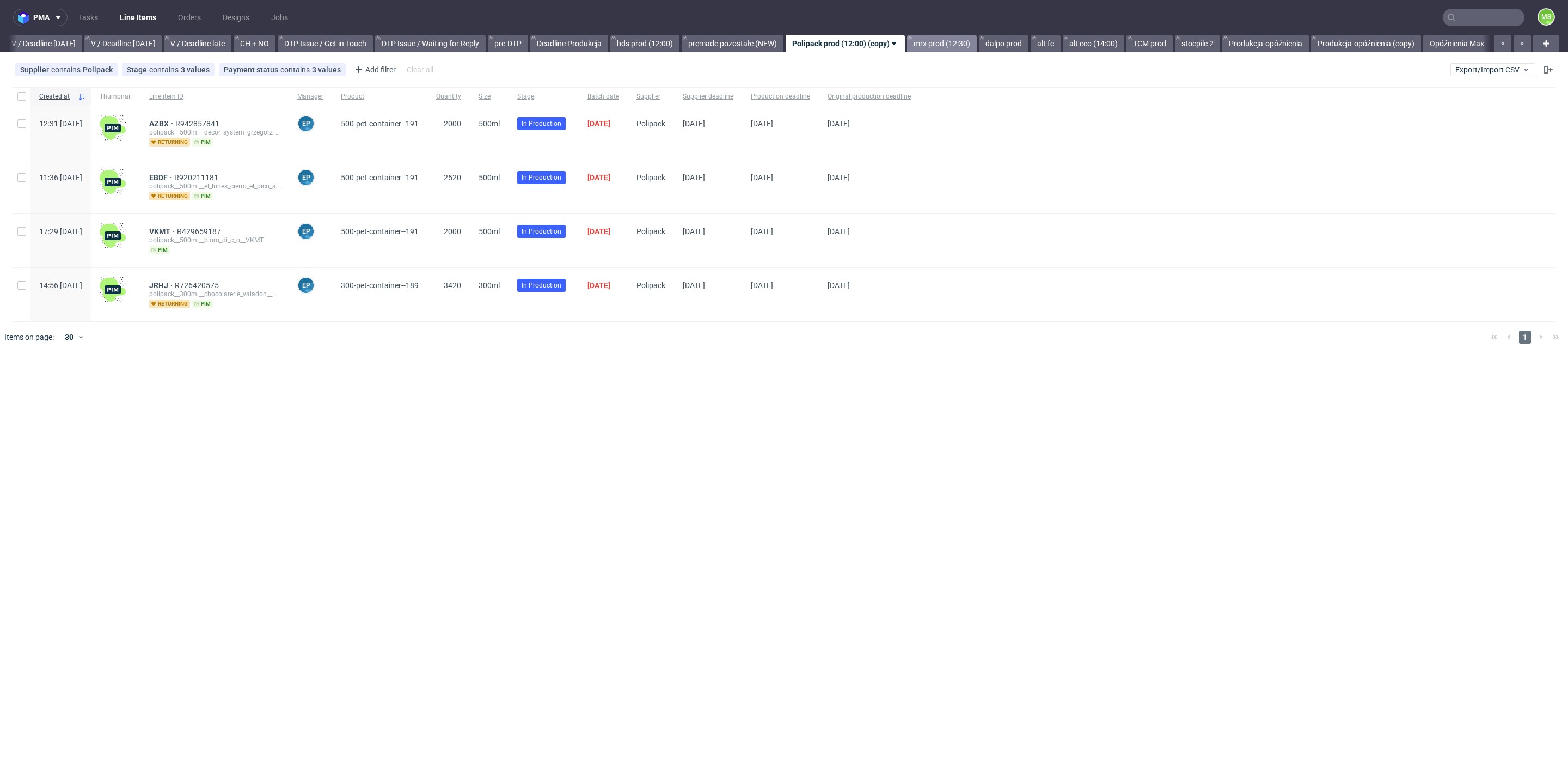
click at [970, 47] on link "mrx prod (12:30)" at bounding box center [941, 43] width 70 height 17
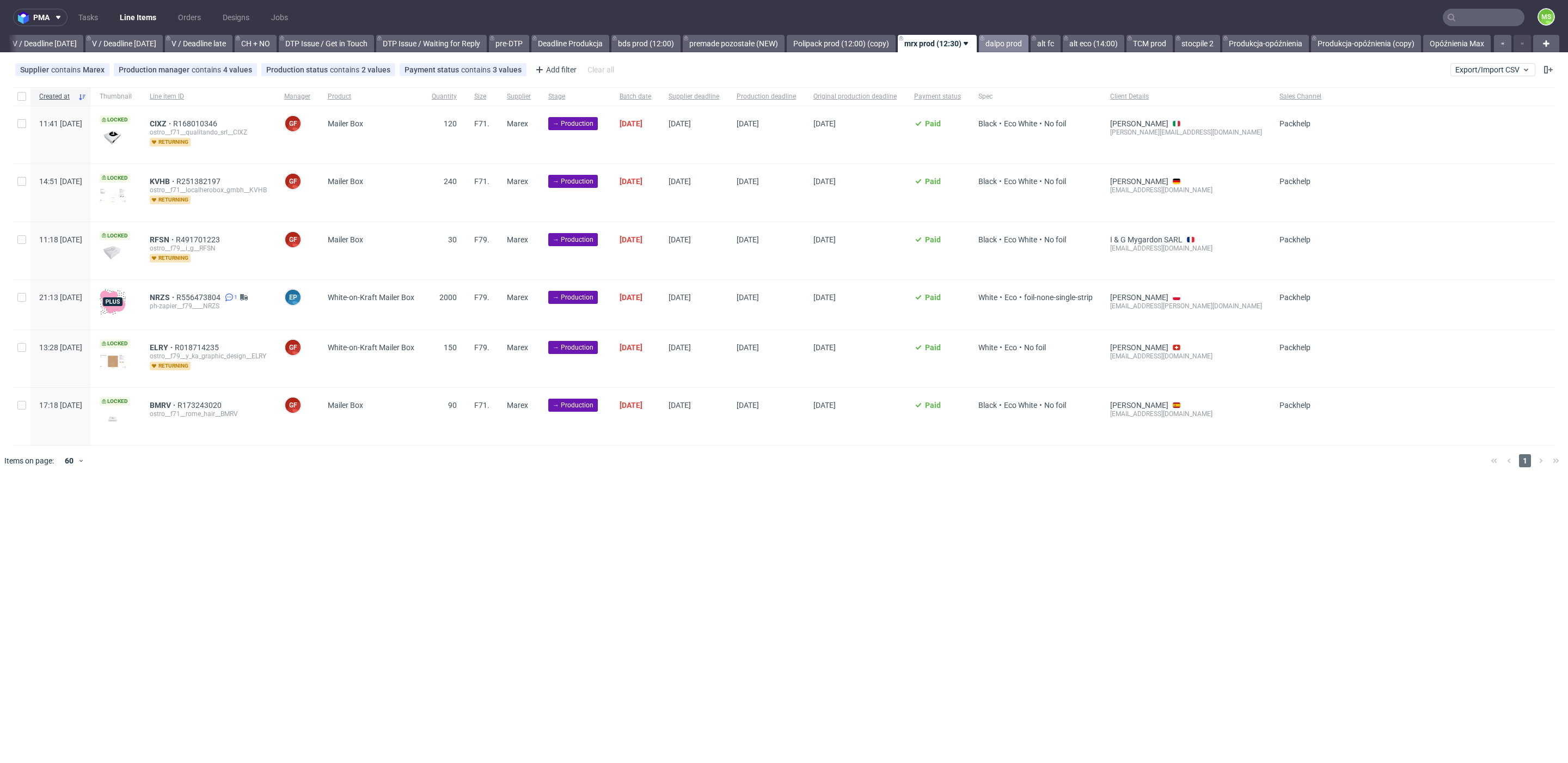
click at [992, 46] on link "dalpo prod" at bounding box center [1004, 43] width 49 height 17
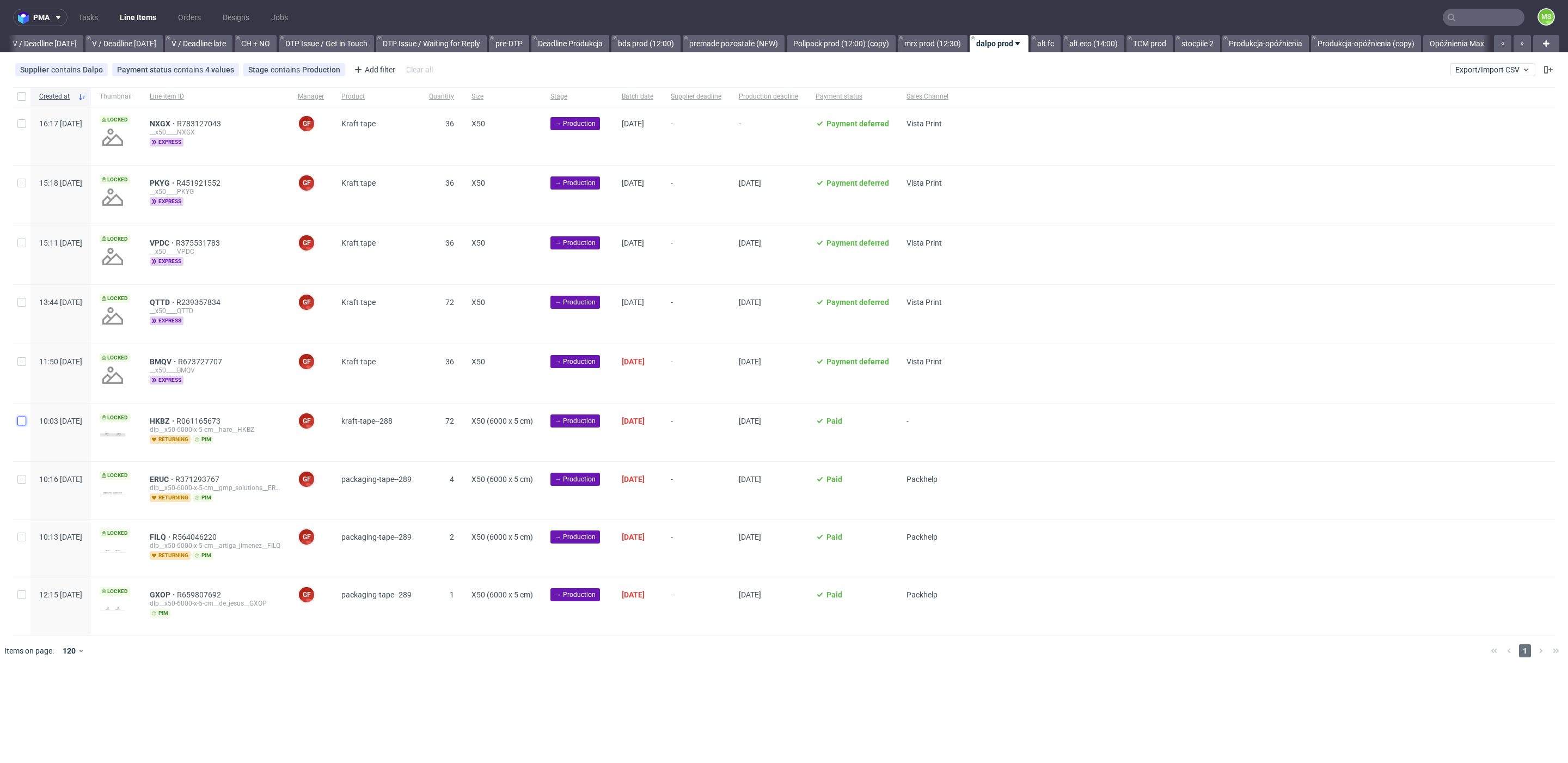
click at [18, 420] on input "checkbox" at bounding box center [22, 421] width 9 height 9
checkbox input "true"
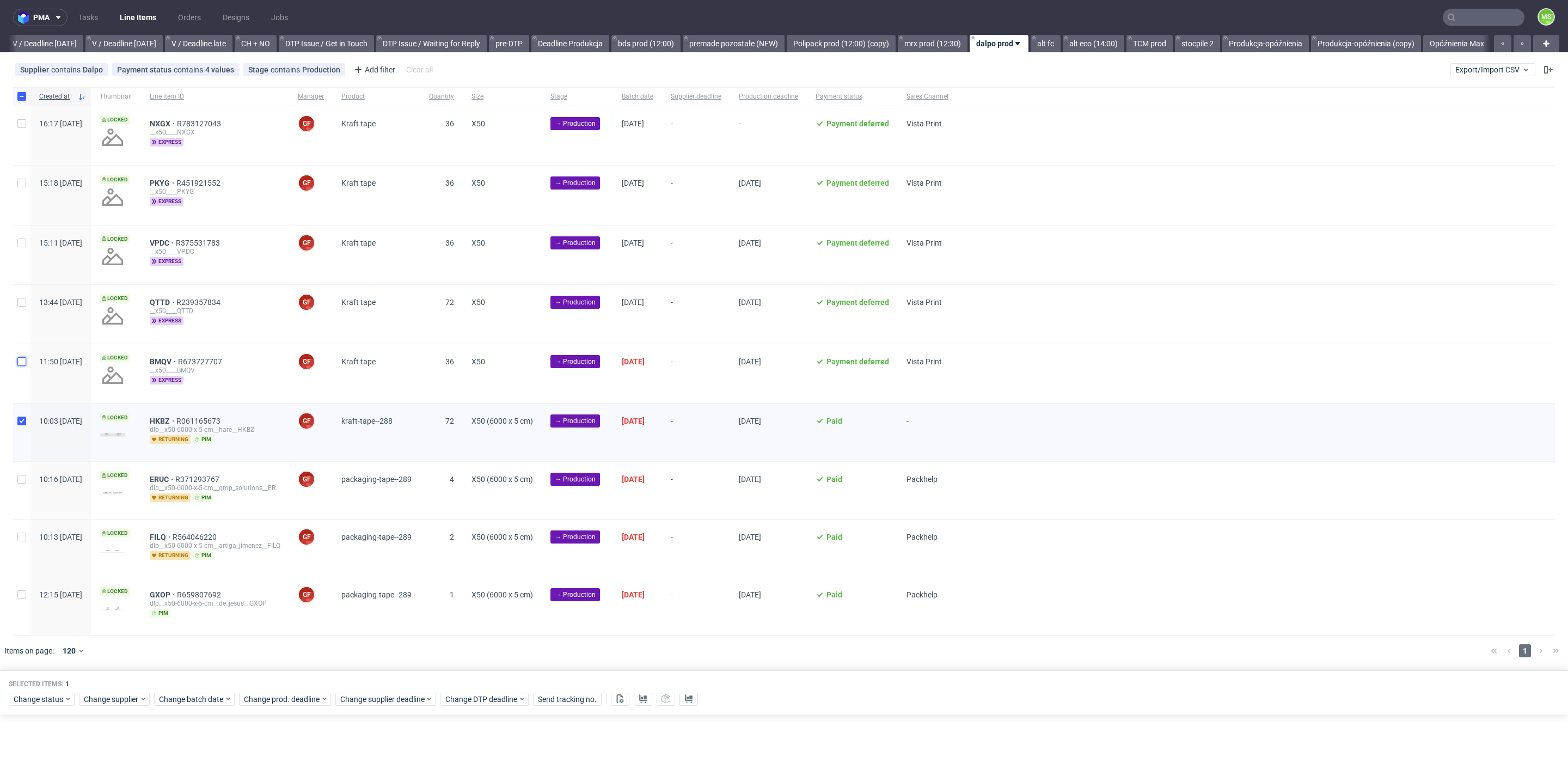
drag, startPoint x: 23, startPoint y: 361, endPoint x: 23, endPoint y: 344, distance: 17.0
click at [23, 361] on input "checkbox" at bounding box center [22, 361] width 9 height 9
checkbox input "true"
click at [22, 298] on input "checkbox" at bounding box center [22, 302] width 9 height 9
checkbox input "true"
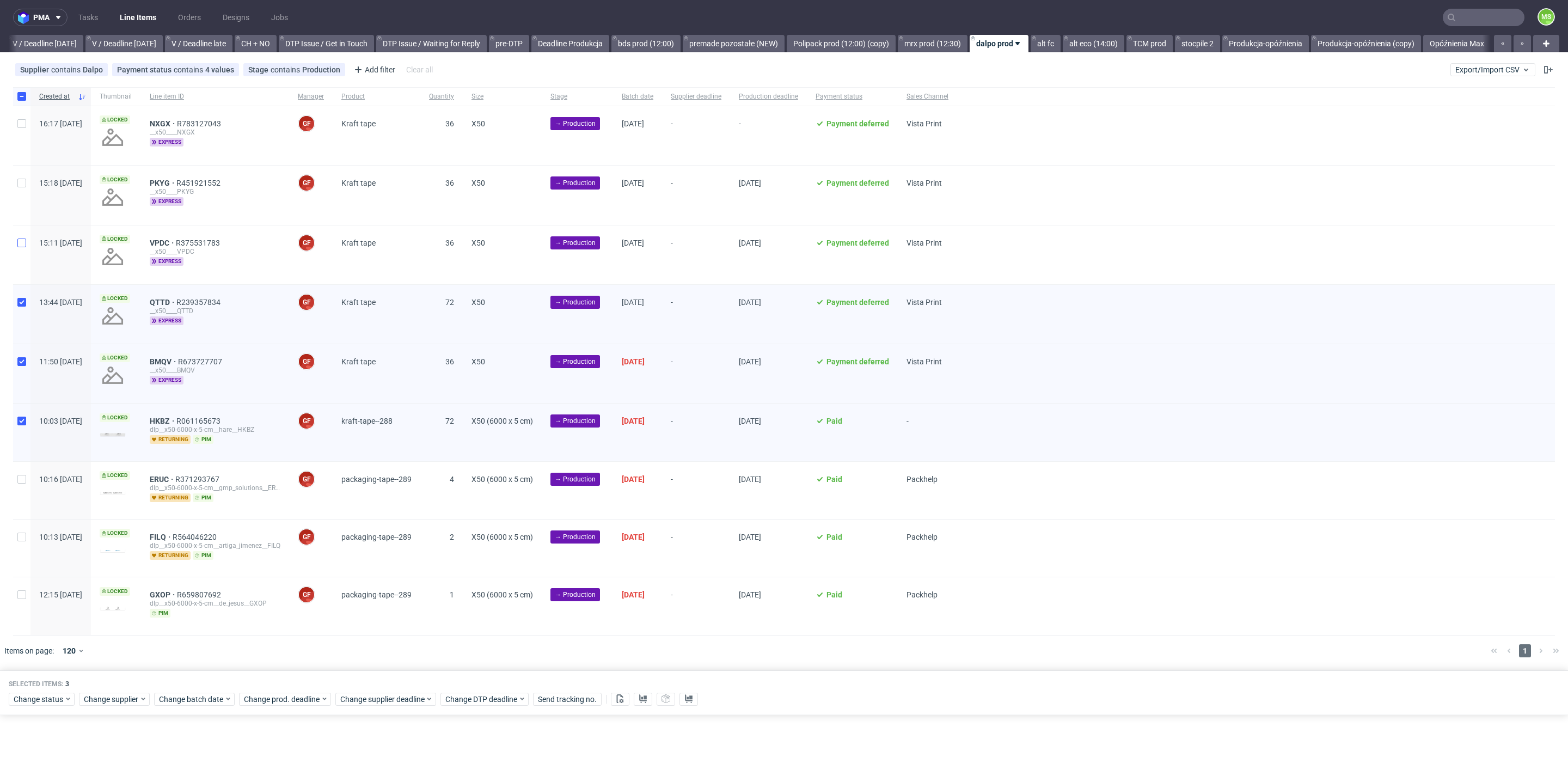
click at [26, 243] on div at bounding box center [21, 255] width 17 height 58
checkbox input "true"
drag, startPoint x: 19, startPoint y: 184, endPoint x: 21, endPoint y: 159, distance: 25.1
click at [19, 184] on input "checkbox" at bounding box center [22, 183] width 9 height 9
checkbox input "true"
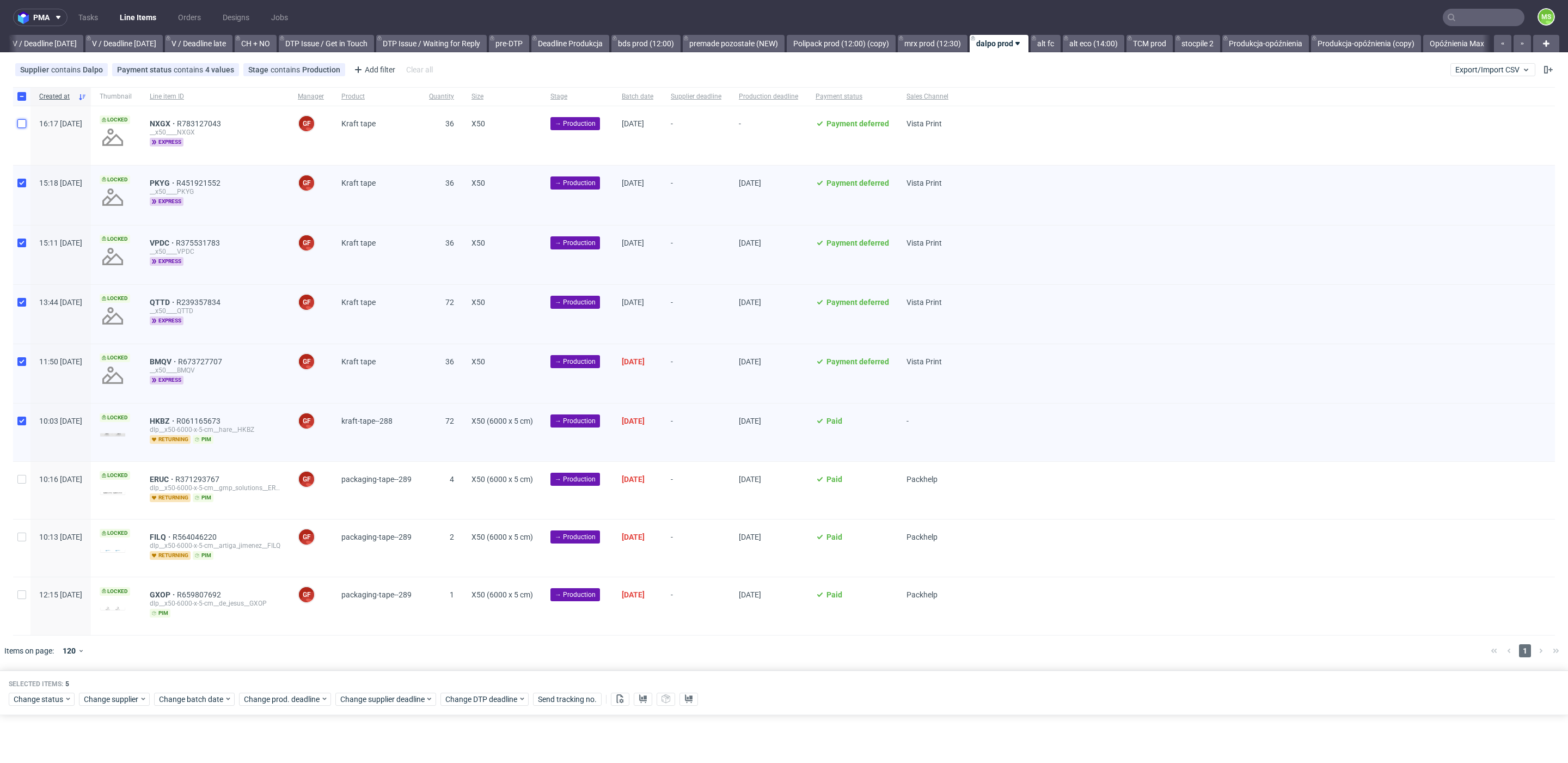
click at [22, 124] on input "checkbox" at bounding box center [22, 124] width 9 height 9
checkbox input "true"
drag, startPoint x: 28, startPoint y: 420, endPoint x: 22, endPoint y: 382, distance: 38.5
click at [28, 419] on div at bounding box center [21, 432] width 17 height 57
checkbox input "false"
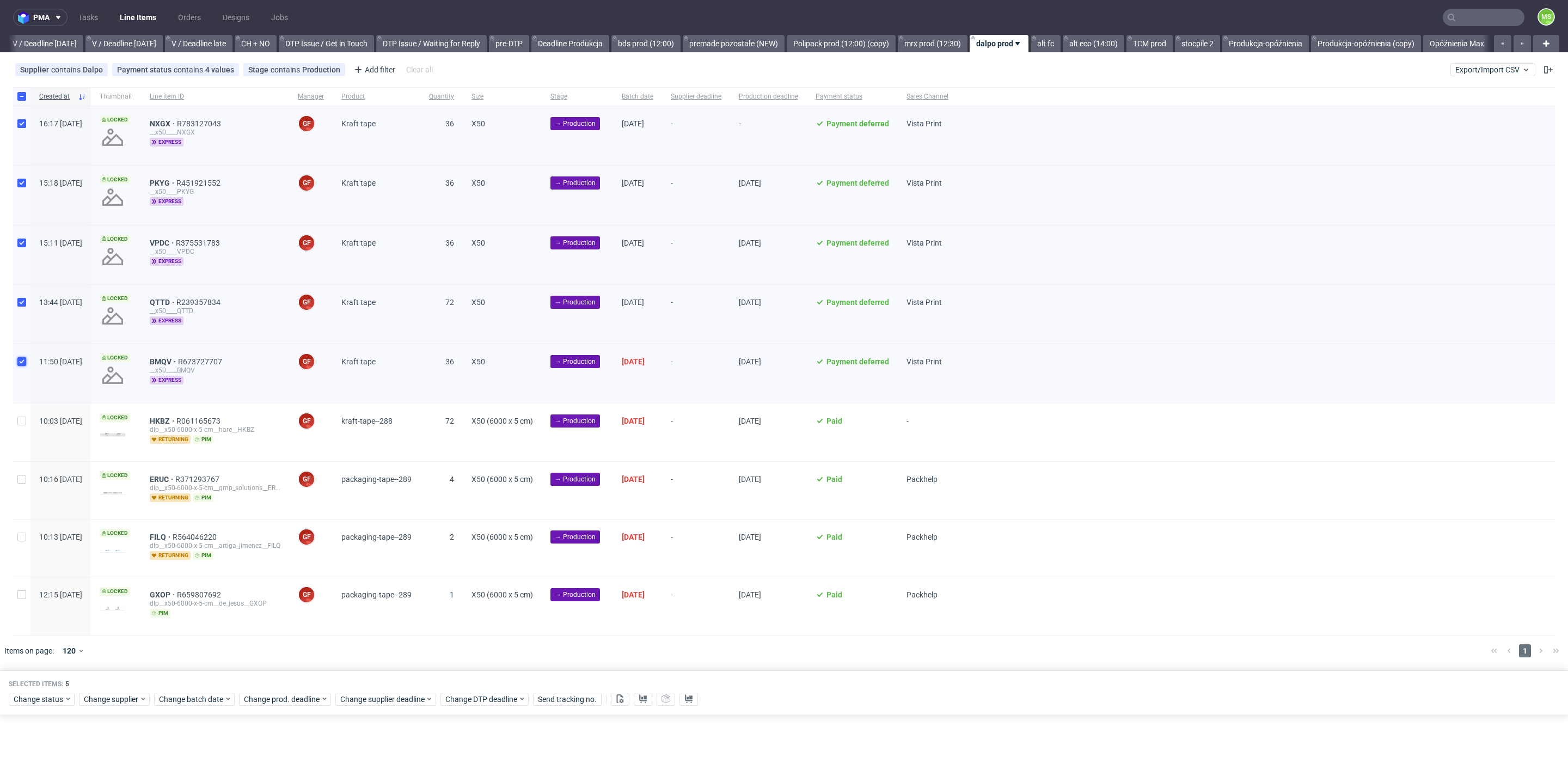
click at [23, 361] on input "checkbox" at bounding box center [22, 361] width 9 height 9
checkbox input "false"
drag, startPoint x: 25, startPoint y: 300, endPoint x: 28, endPoint y: 278, distance: 22.2
click at [25, 299] on input "checkbox" at bounding box center [22, 302] width 9 height 9
checkbox input "false"
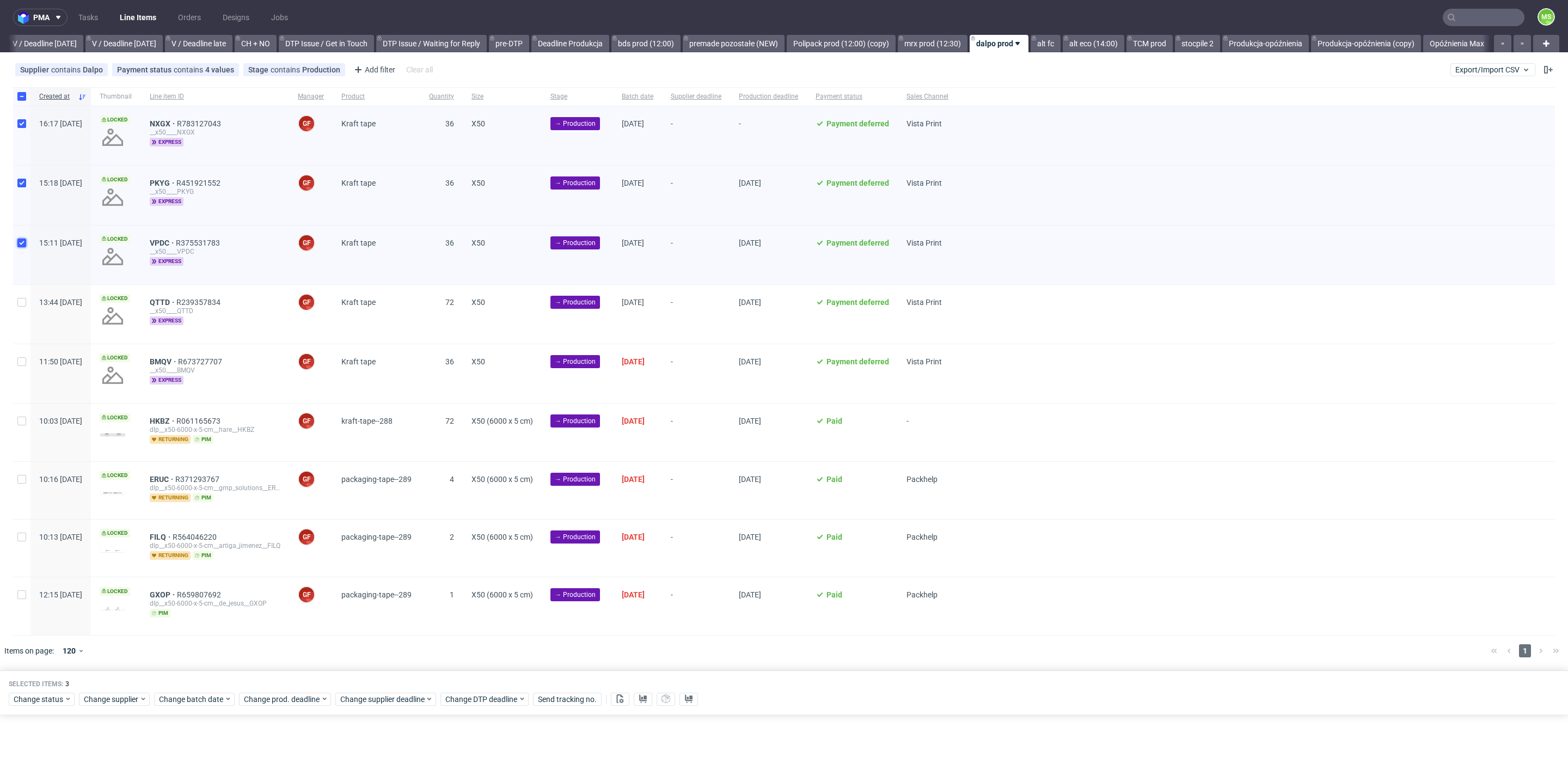
drag, startPoint x: 21, startPoint y: 242, endPoint x: 19, endPoint y: 236, distance: 6.3
click at [21, 241] on input "checkbox" at bounding box center [22, 243] width 9 height 9
checkbox input "false"
click at [22, 184] on input "checkbox" at bounding box center [22, 183] width 9 height 9
checkbox input "false"
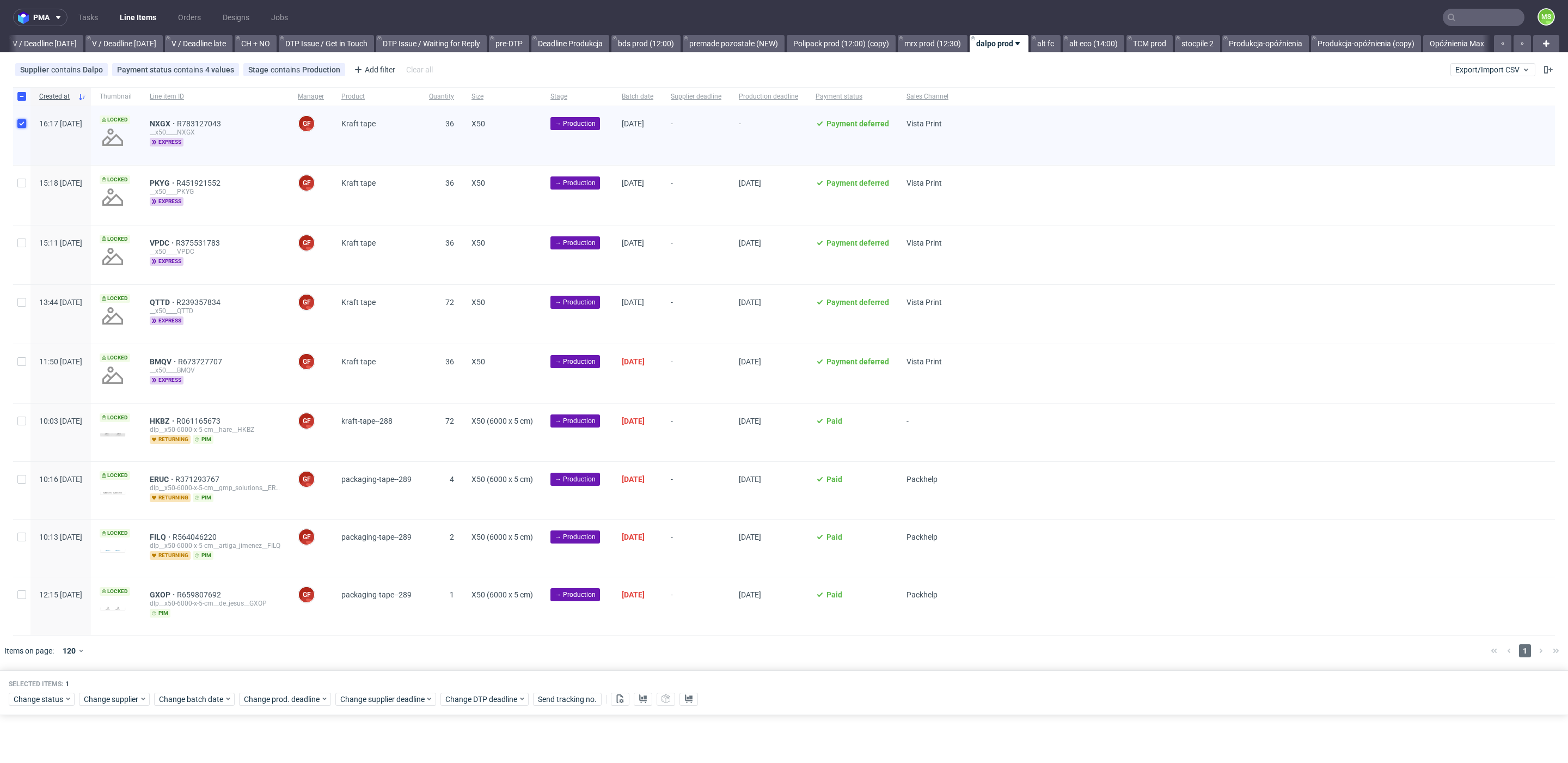
click at [23, 123] on input "checkbox" at bounding box center [22, 124] width 9 height 9
checkbox input "false"
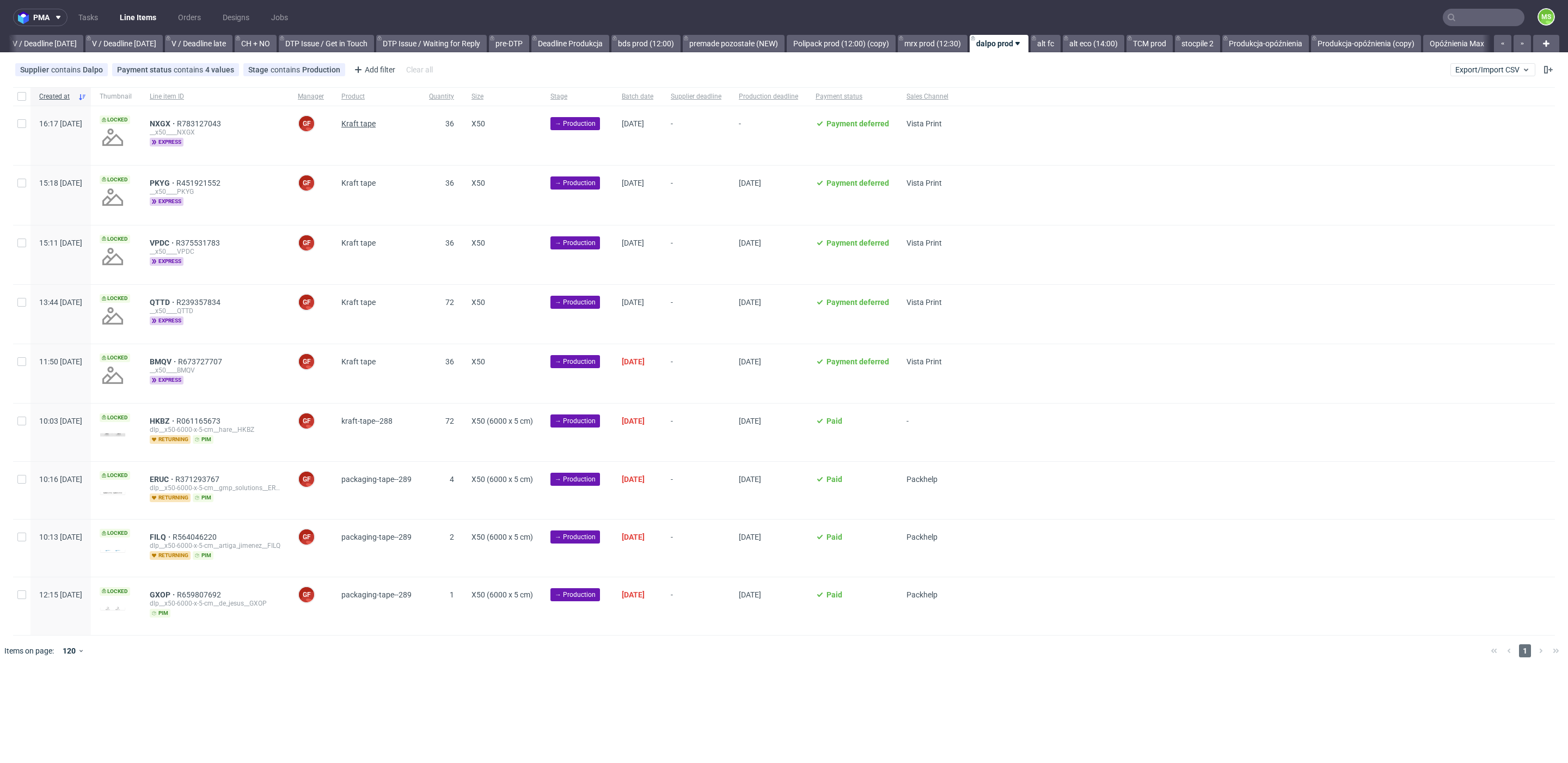
click at [376, 122] on span "Kraft tape" at bounding box center [358, 124] width 34 height 9
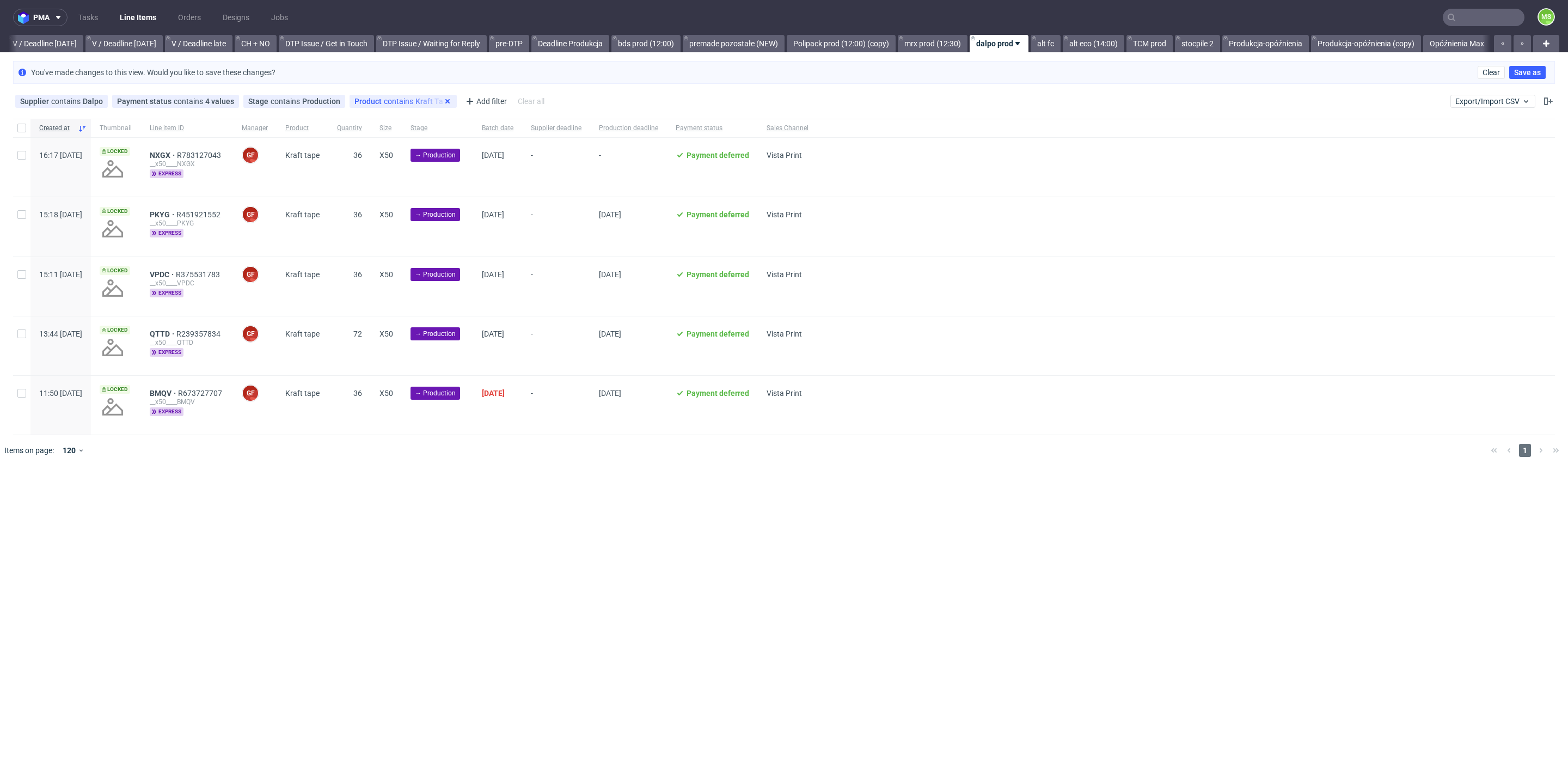
click at [443, 100] on icon at bounding box center [447, 101] width 9 height 9
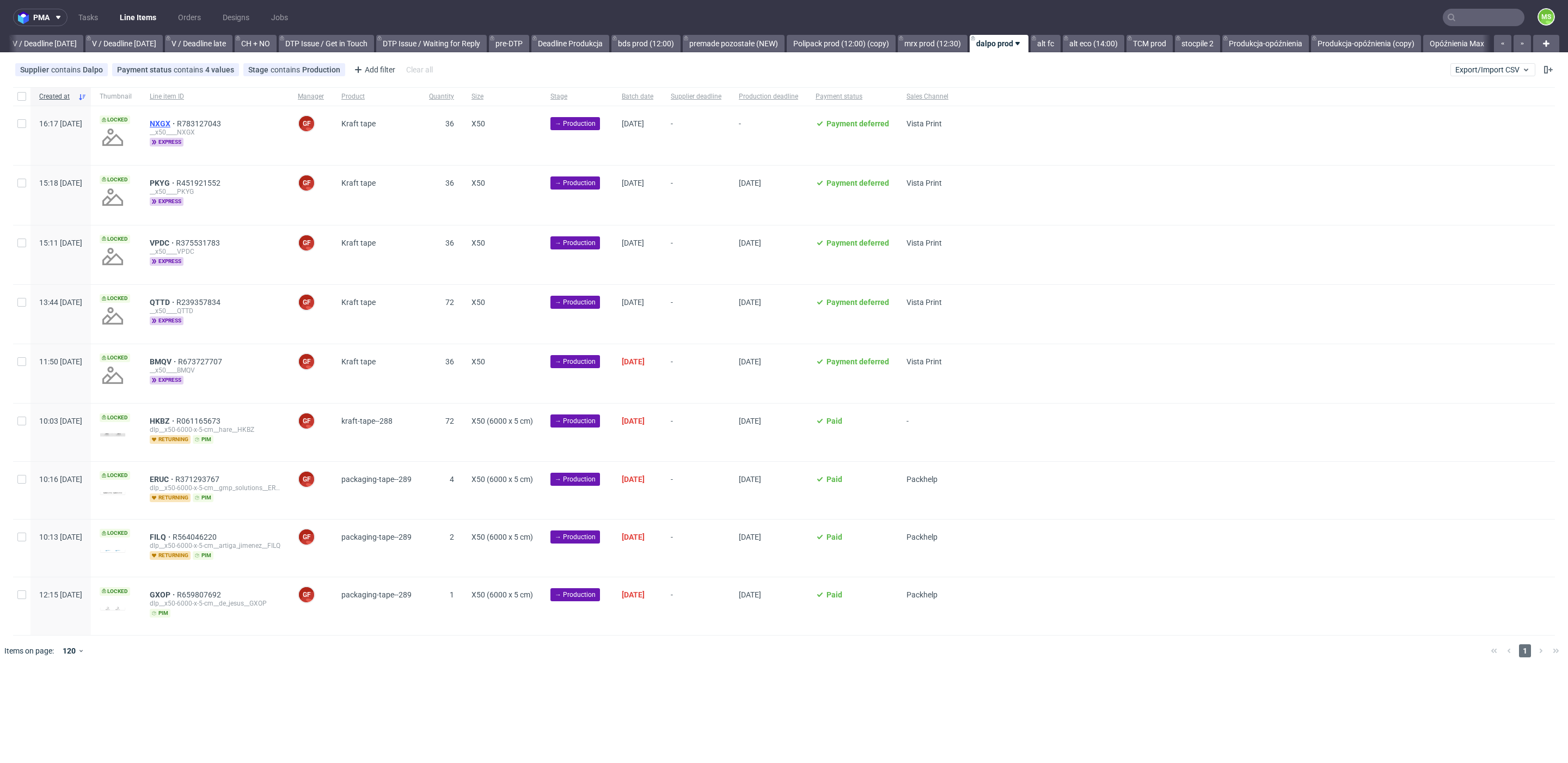
click at [177, 124] on span "NXGX" at bounding box center [163, 124] width 27 height 9
click at [176, 180] on span "PKYG" at bounding box center [163, 183] width 27 height 9
click at [176, 243] on span "VPDC" at bounding box center [163, 243] width 26 height 9
click at [176, 304] on span "QTTD" at bounding box center [163, 302] width 27 height 9
drag, startPoint x: 194, startPoint y: 364, endPoint x: 197, endPoint y: 371, distance: 7.6
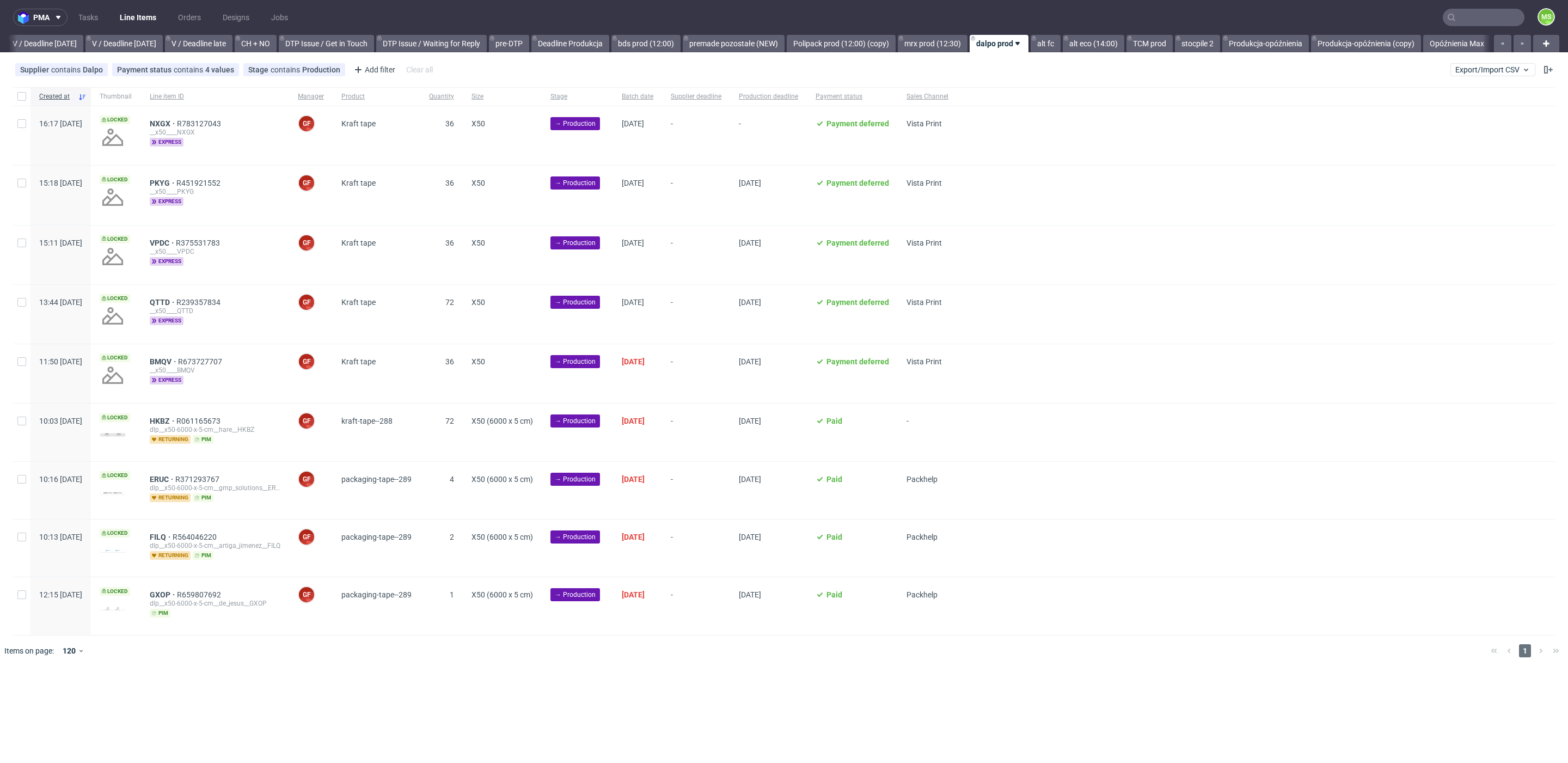
click at [178, 364] on span "BMQV" at bounding box center [164, 361] width 28 height 9
click at [176, 417] on span "HKBZ" at bounding box center [163, 421] width 27 height 9
click at [648, 42] on link "bds prod (12:00)" at bounding box center [646, 43] width 69 height 17
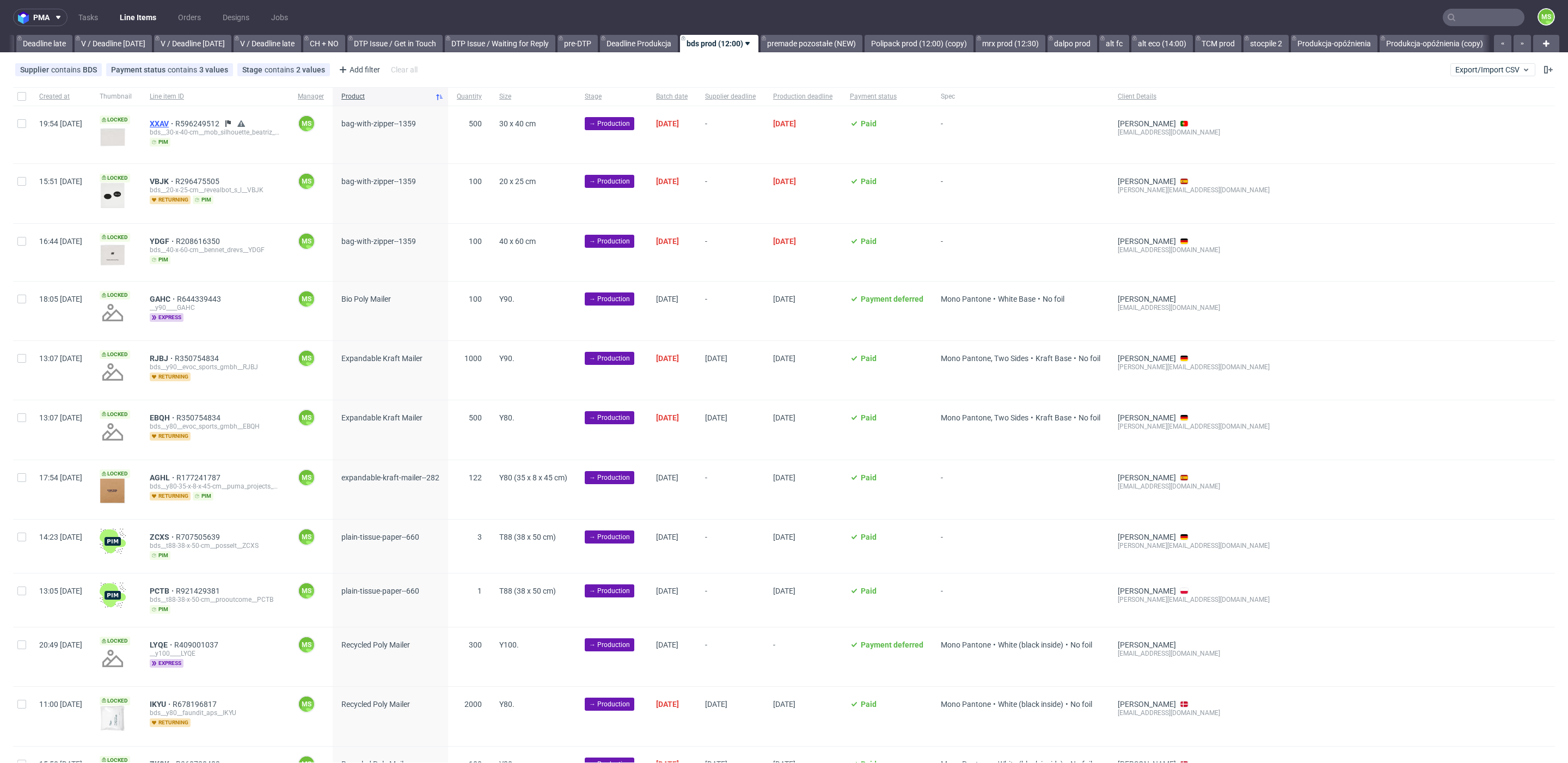
click at [175, 119] on span "XXAV" at bounding box center [163, 124] width 25 height 9
click at [19, 237] on input "checkbox" at bounding box center [22, 241] width 9 height 9
checkbox input "true"
click at [19, 237] on input "checkbox" at bounding box center [22, 241] width 9 height 9
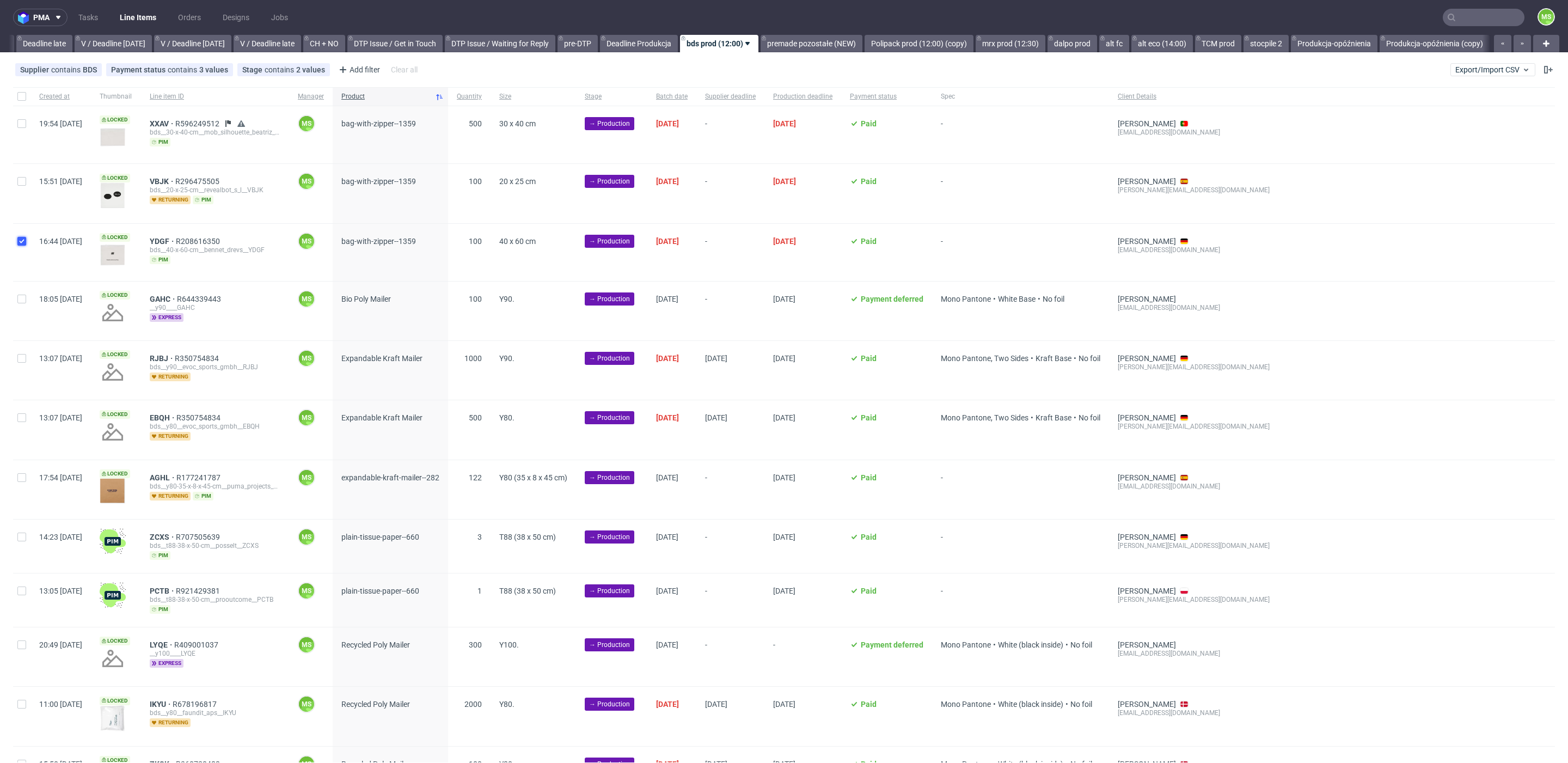
checkbox input "false"
drag, startPoint x: 22, startPoint y: 178, endPoint x: 26, endPoint y: 232, distance: 54.1
click at [22, 181] on input "checkbox" at bounding box center [22, 181] width 9 height 9
checkbox input "true"
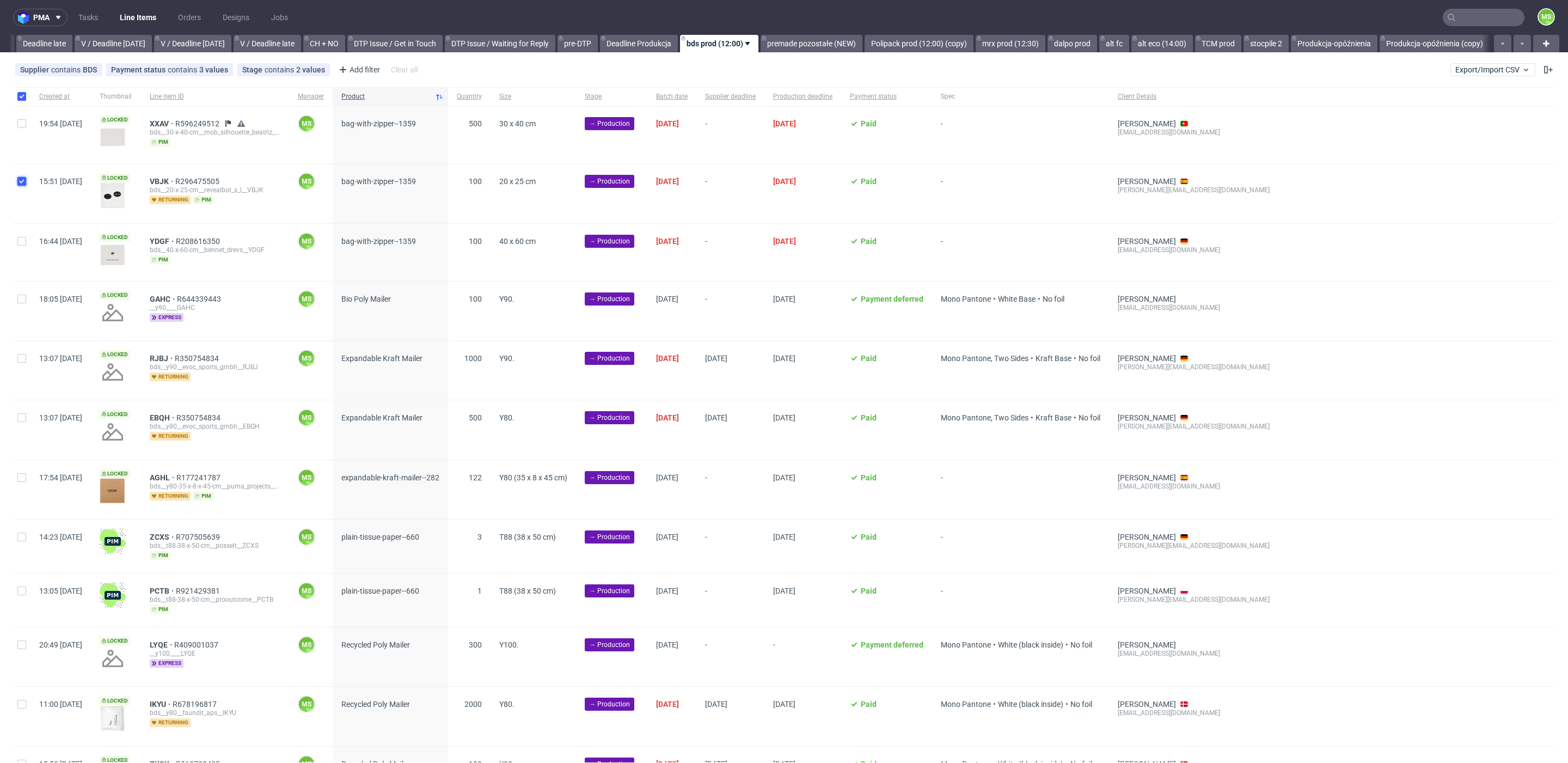
checkbox input "true"
click at [24, 241] on input "checkbox" at bounding box center [22, 241] width 9 height 9
checkbox input "true"
click at [19, 122] on input "checkbox" at bounding box center [22, 124] width 9 height 9
checkbox input "true"
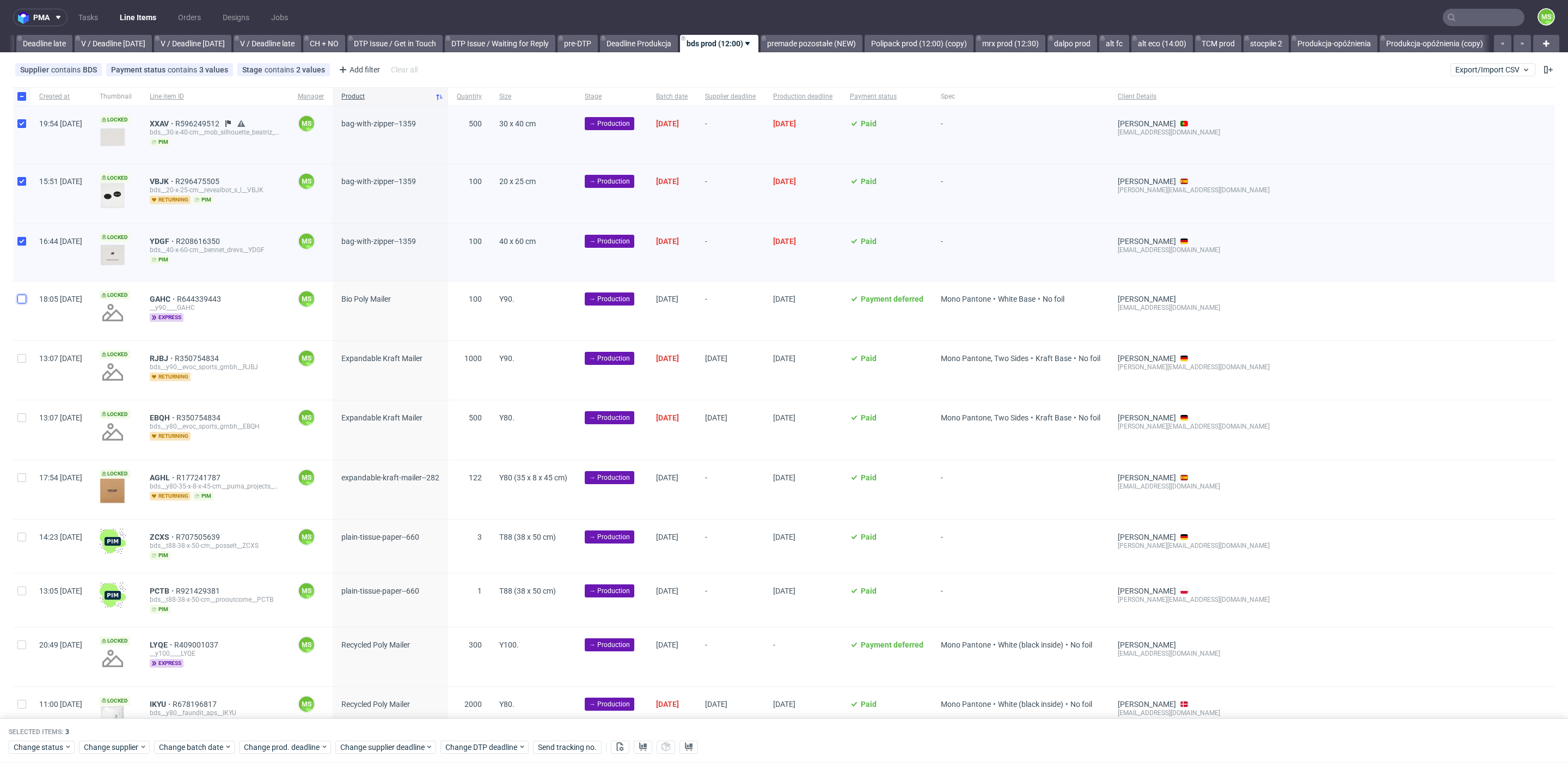
click at [24, 298] on input "checkbox" at bounding box center [22, 299] width 9 height 9
checkbox input "true"
click at [184, 745] on span "Change batch date" at bounding box center [191, 747] width 65 height 11
drag, startPoint x: 232, startPoint y: 672, endPoint x: 249, endPoint y: 680, distance: 18.8
click at [232, 672] on button "24" at bounding box center [227, 668] width 17 height 17
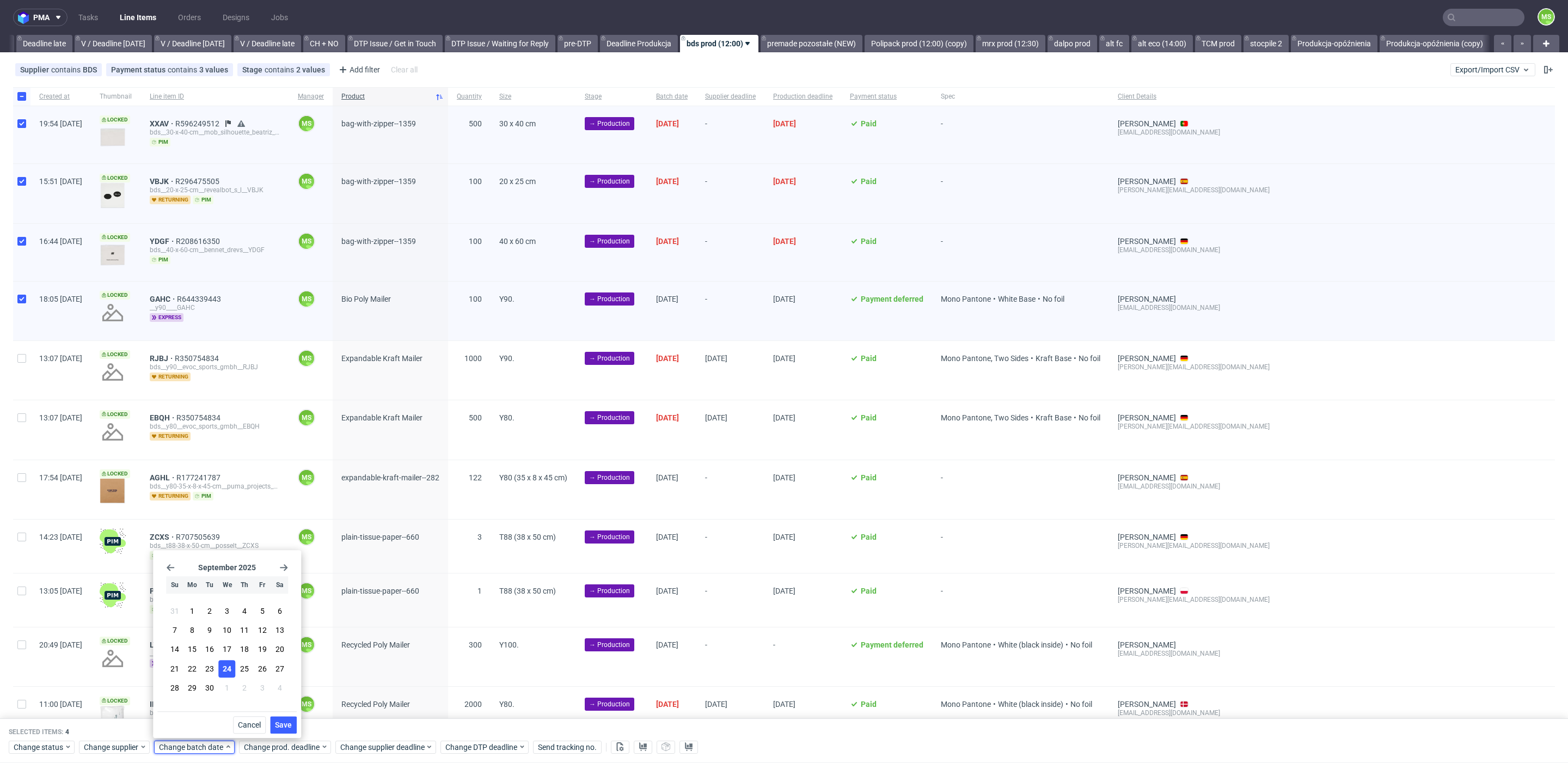
click at [287, 723] on span "Save" at bounding box center [283, 725] width 17 height 7
click at [307, 745] on span "Change prod. deadline" at bounding box center [282, 747] width 76 height 11
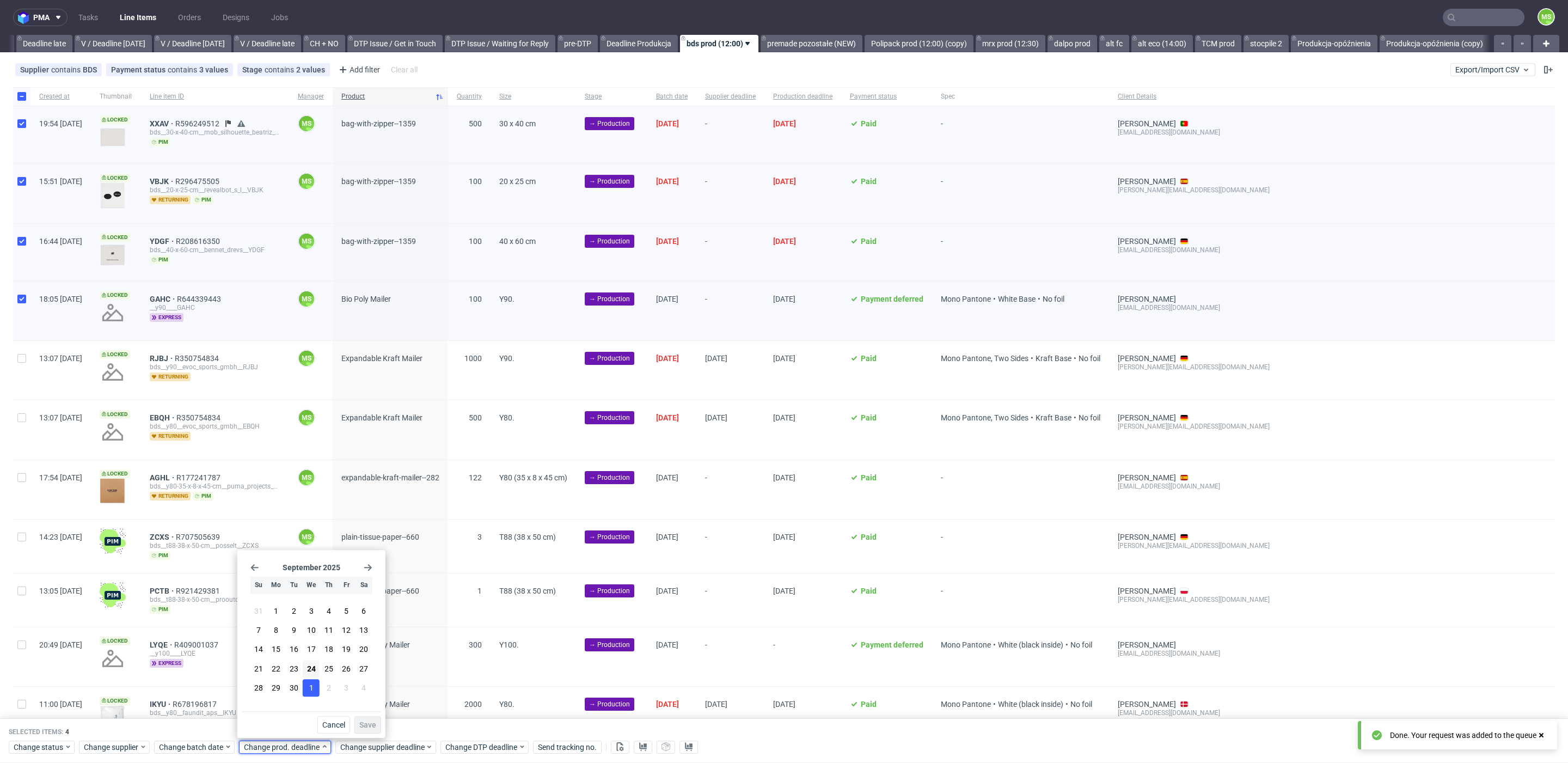
click at [310, 690] on button "1" at bounding box center [311, 687] width 17 height 17
drag, startPoint x: 361, startPoint y: 719, endPoint x: 387, endPoint y: 742, distance: 34.7
click at [363, 719] on button "Save" at bounding box center [368, 724] width 27 height 17
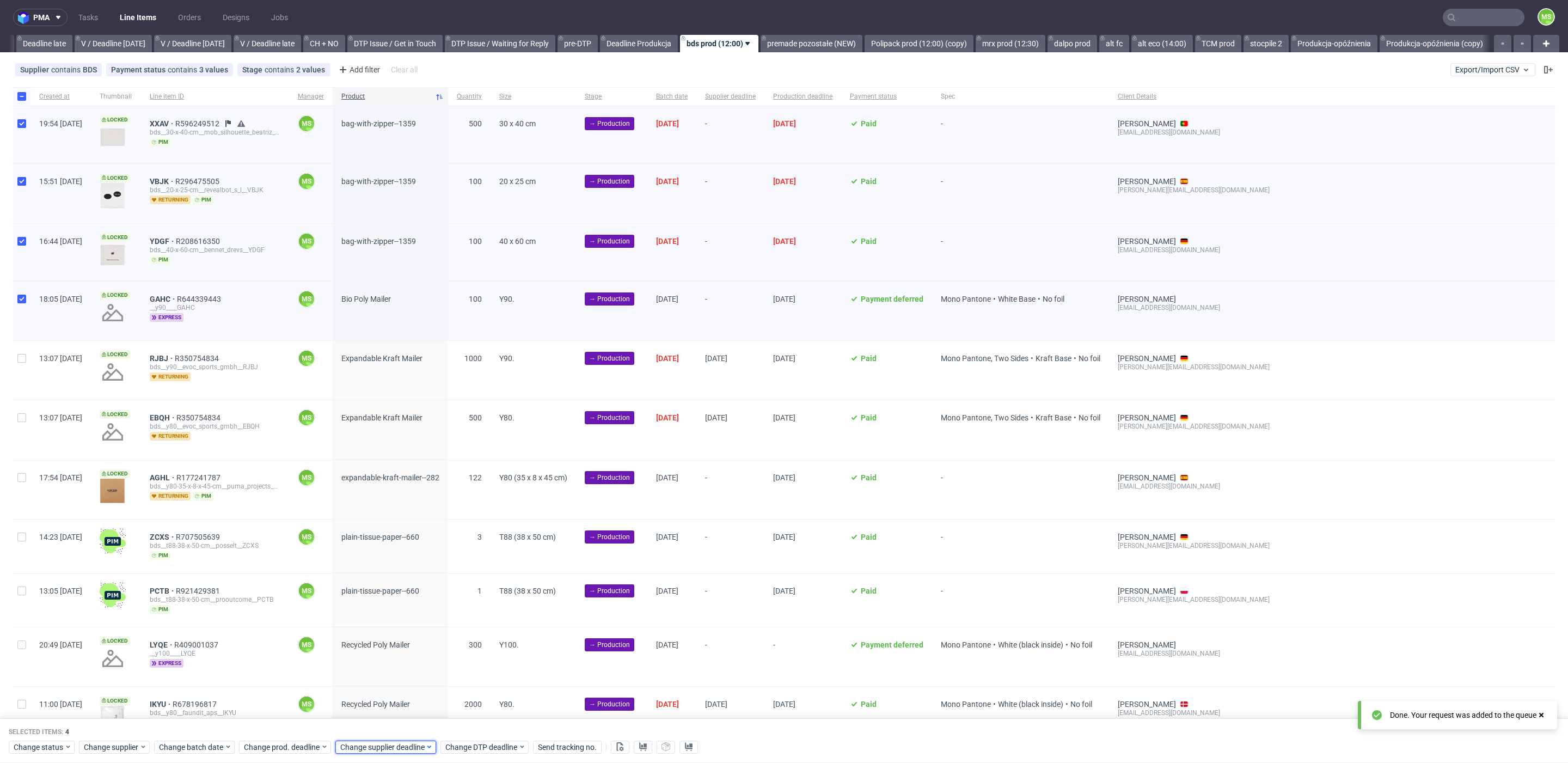
click at [387, 743] on span "Change supplier deadline" at bounding box center [382, 747] width 85 height 11
click at [413, 689] on button "1" at bounding box center [407, 687] width 17 height 17
click at [468, 721] on span "Save" at bounding box center [464, 725] width 17 height 7
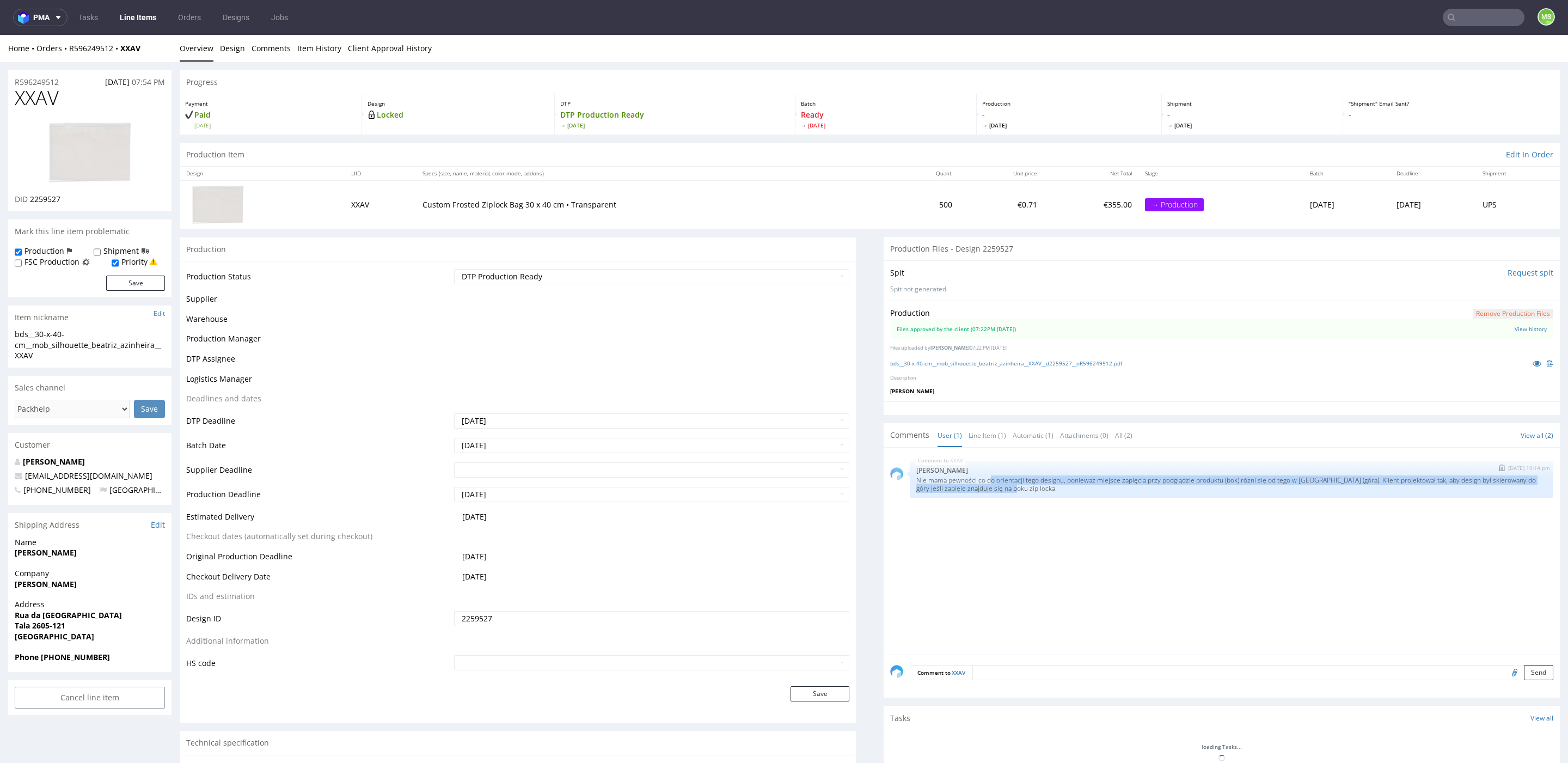
drag, startPoint x: 986, startPoint y: 480, endPoint x: 1315, endPoint y: 483, distance: 329.0
click at [1315, 483] on p "Nie mama pewności co do orientacji tego designu, ponieważ miejsce zapięcia przy…" at bounding box center [1231, 484] width 630 height 16
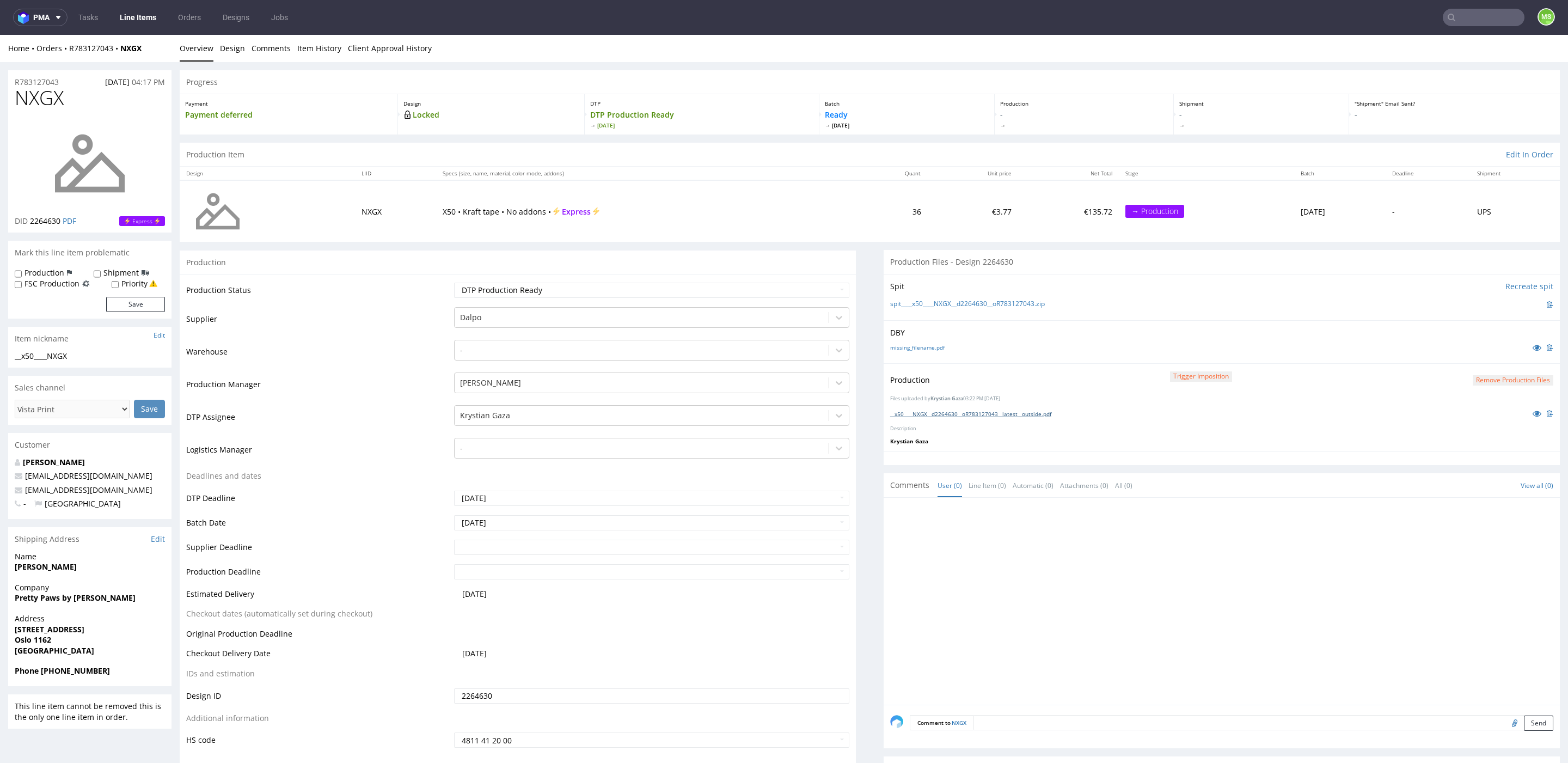
click at [1003, 411] on link "__x50____NXGX__d2264630__oR783127043__latest__outside.pdf" at bounding box center [971, 414] width 161 height 7
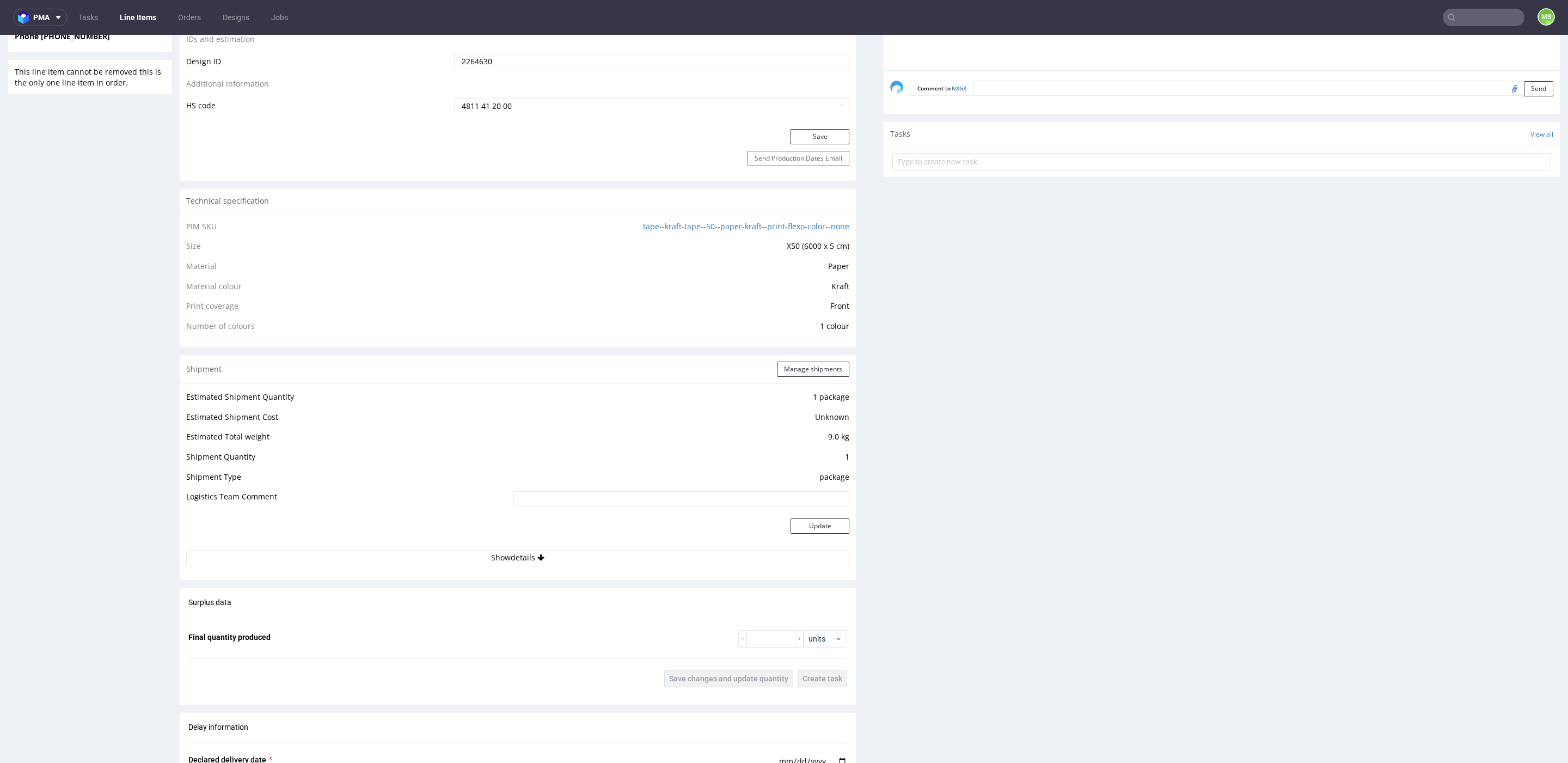
scroll to position [649, 0]
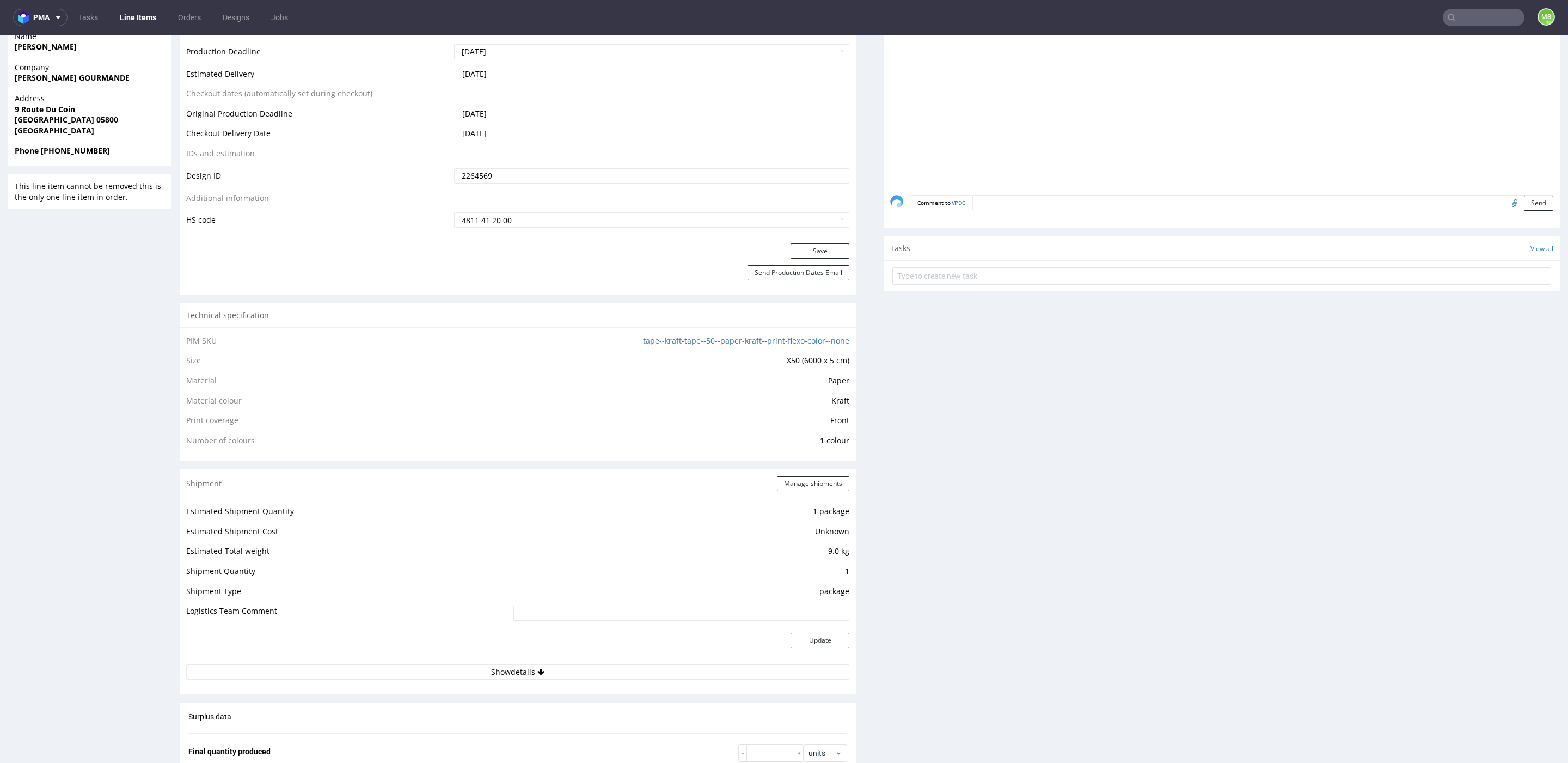
scroll to position [522, 0]
click at [722, 337] on link "tape--kraft-tape--50--paper-kraft--print-flexo-color--none" at bounding box center [746, 339] width 206 height 10
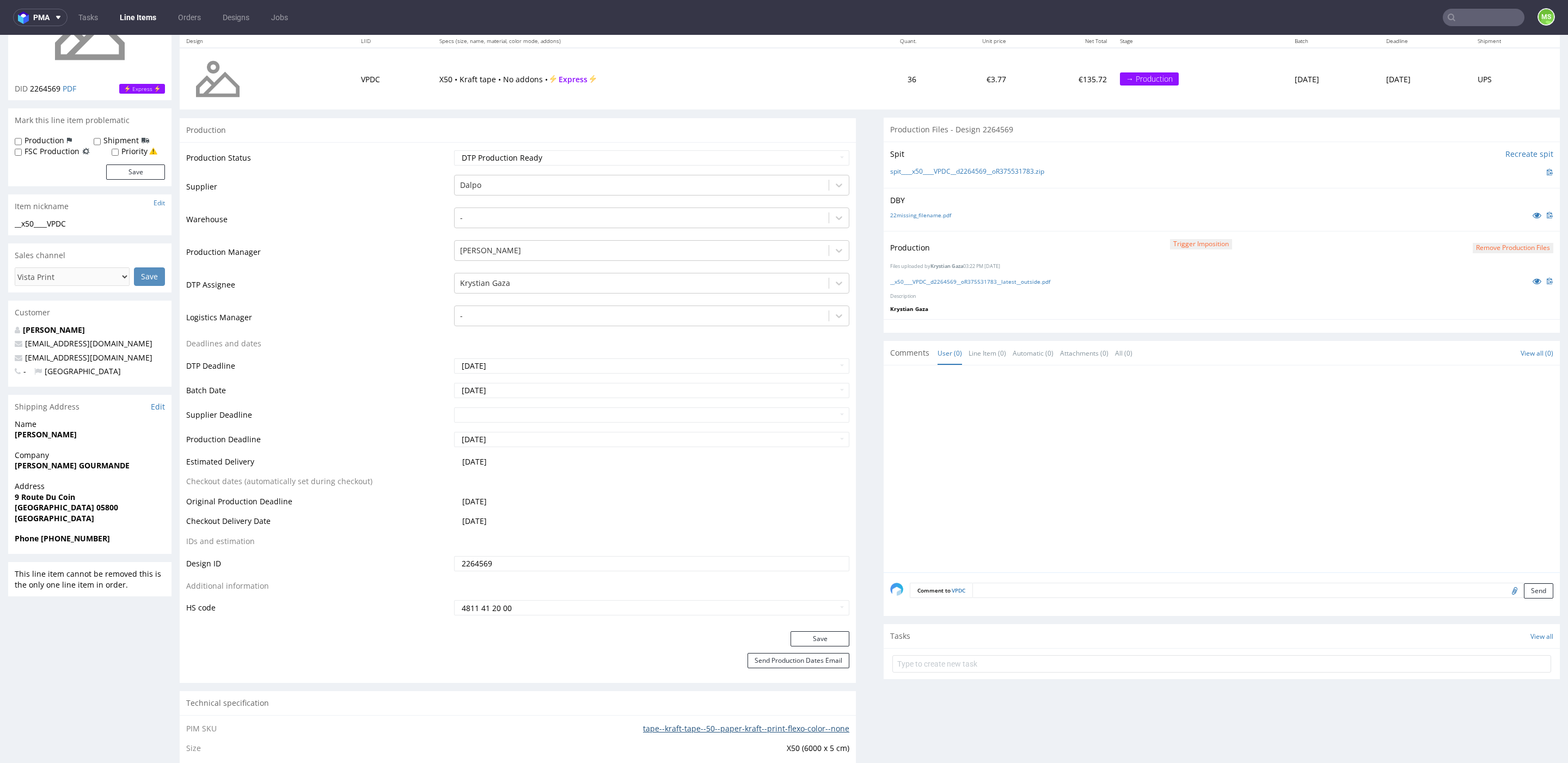
scroll to position [0, 0]
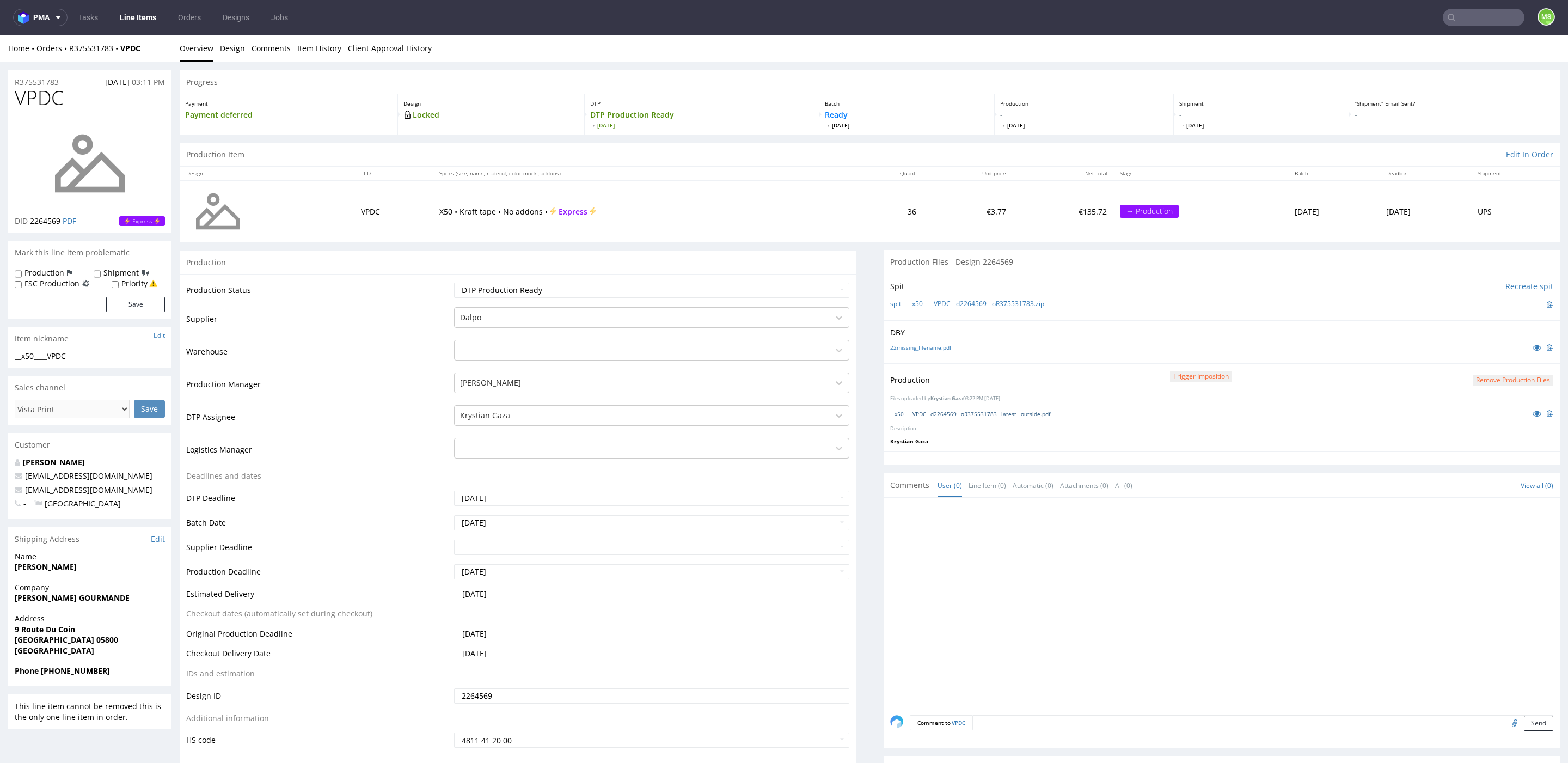
click at [990, 411] on link "__x50____VPDC__d2264569__oR375531783__latest__outside.pdf" at bounding box center [971, 414] width 160 height 7
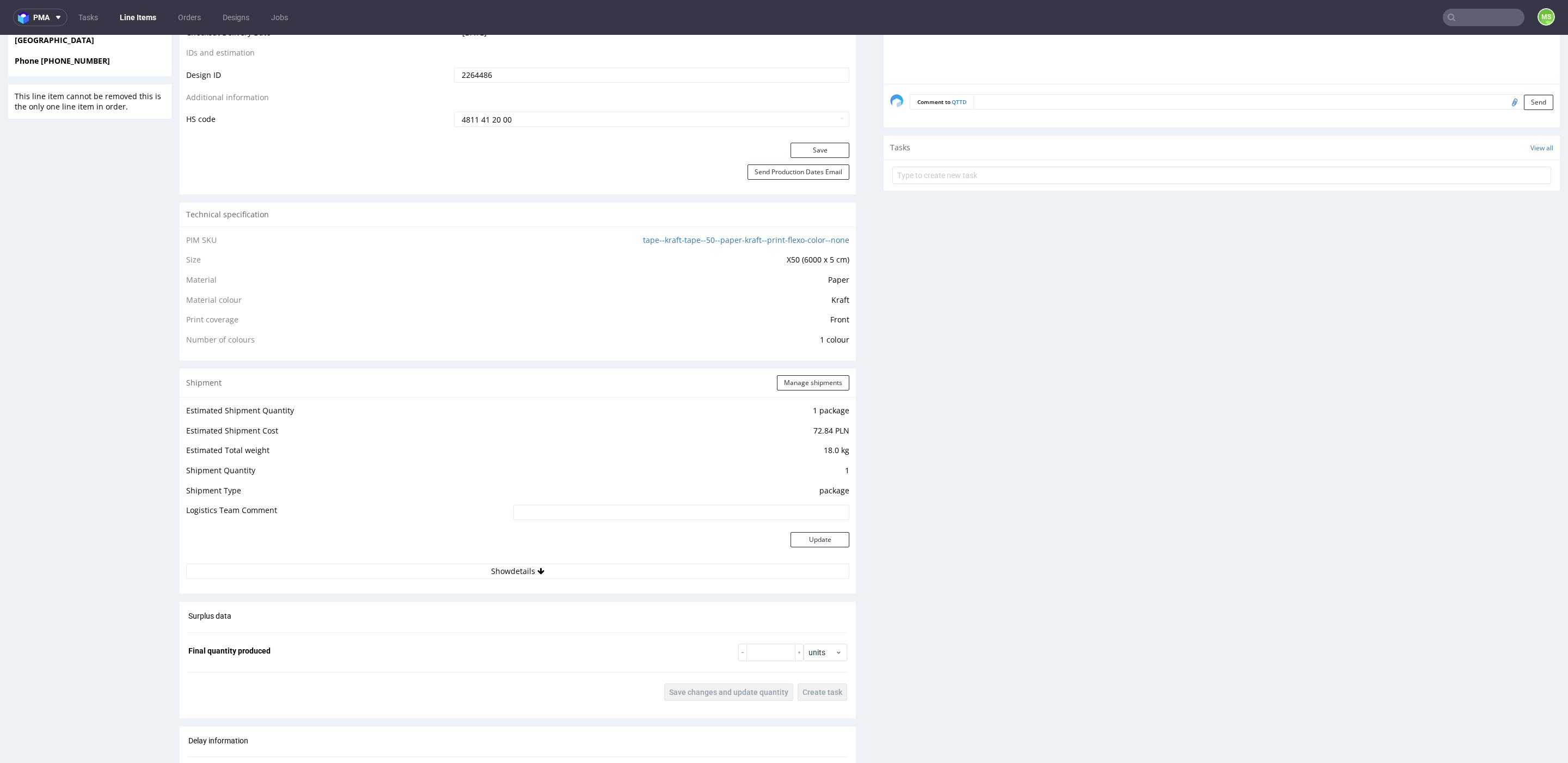
scroll to position [600, 0]
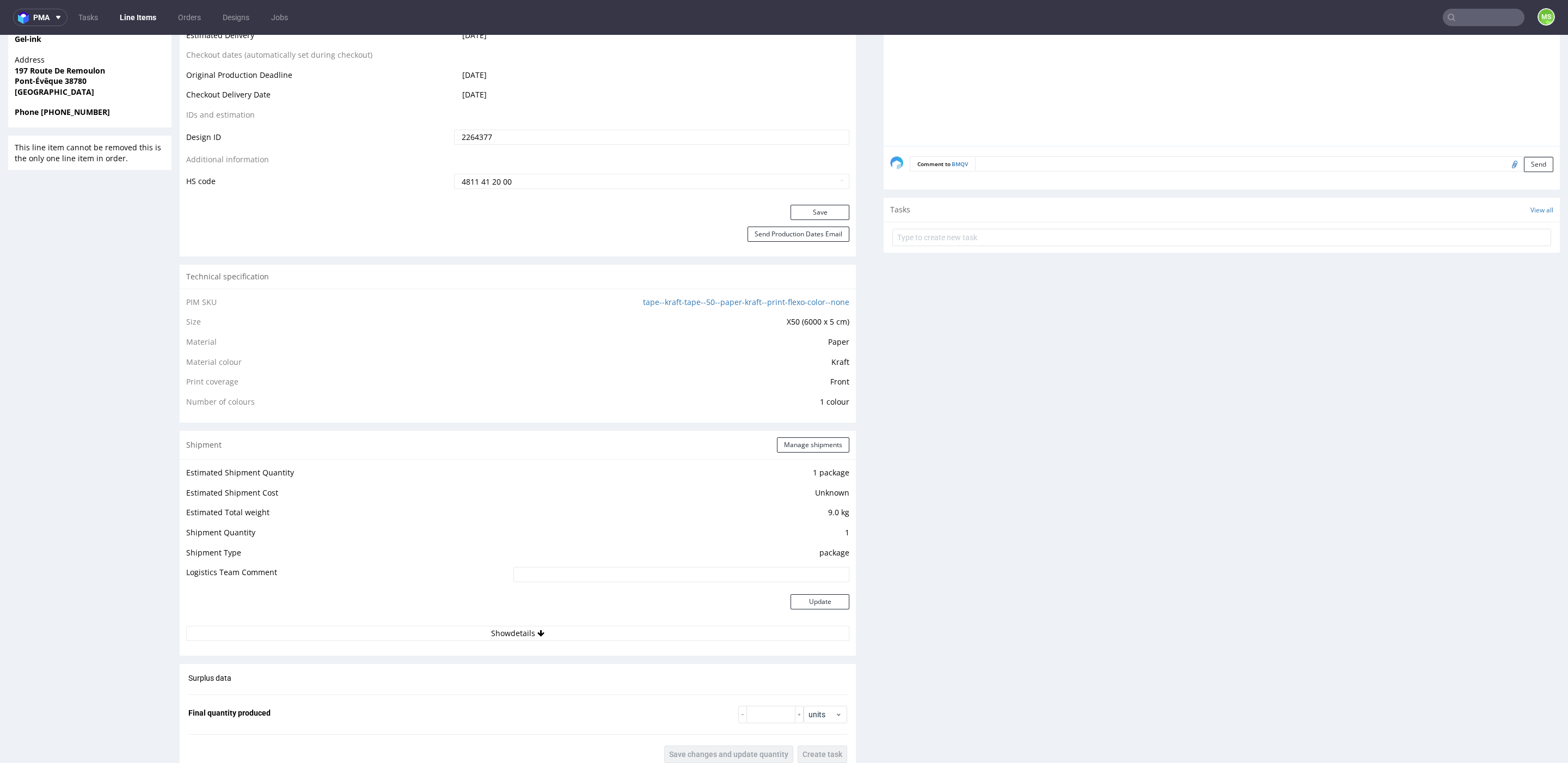
scroll to position [539, 0]
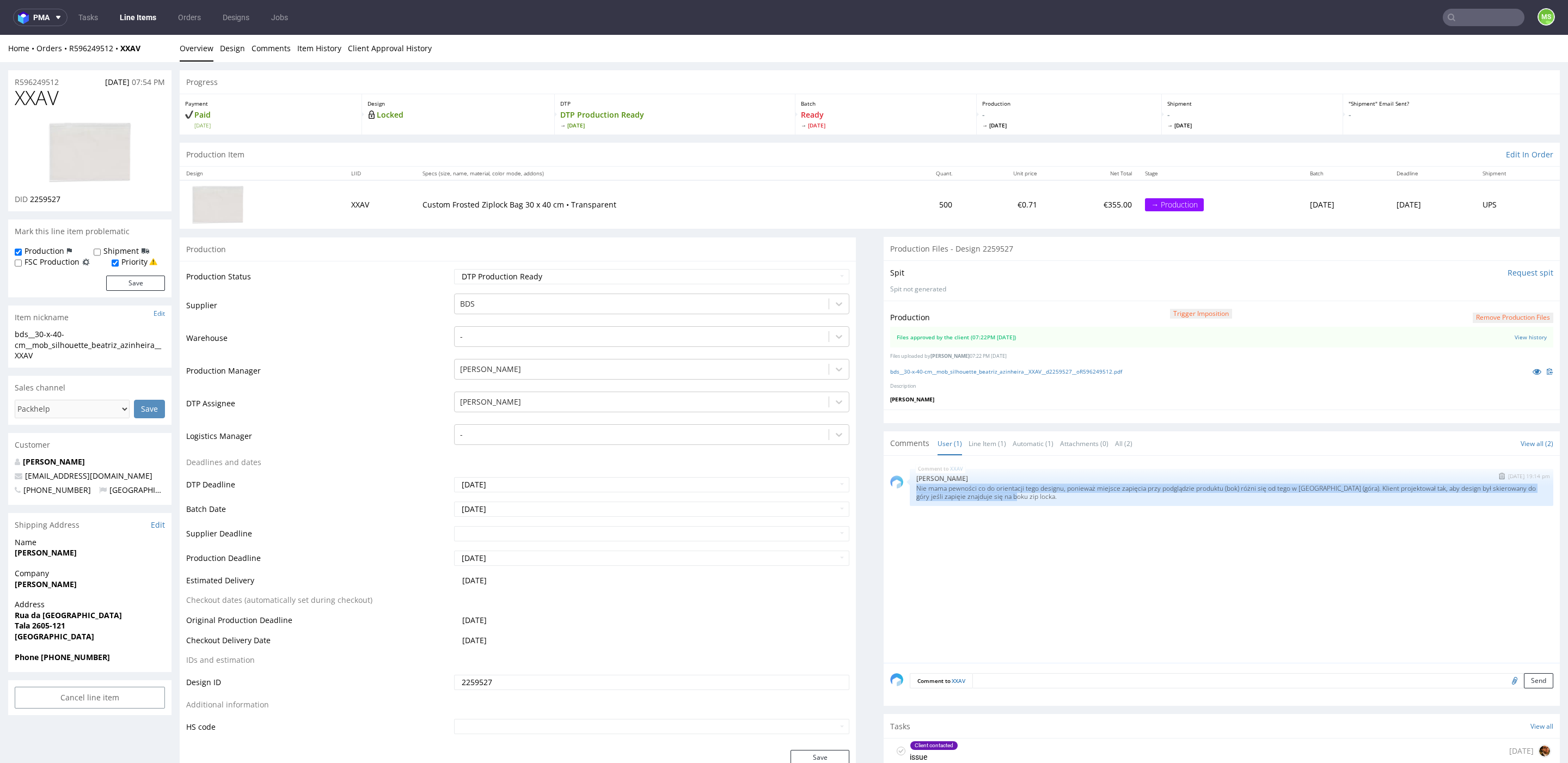
drag, startPoint x: 1064, startPoint y: 497, endPoint x: 908, endPoint y: 490, distance: 156.2
click at [910, 490] on div "XXAV 23rd Sep 25 | 19:14 pm Elżbieta Jelińska Nie mama pewności co do orientacj…" at bounding box center [1231, 486] width 644 height 37
drag, startPoint x: 1034, startPoint y: 498, endPoint x: 1024, endPoint y: 509, distance: 14.9
click at [916, 489] on p "Nie mama pewności co do orientacji tego designu, ponieważ miejsce zapięcia przy…" at bounding box center [1231, 492] width 630 height 16
click at [1083, 516] on div "XXAV 23rd Sep 25 | 19:14 pm Elżbieta Jelińska Nie mama pewności co do orientacj…" at bounding box center [1225, 562] width 669 height 200
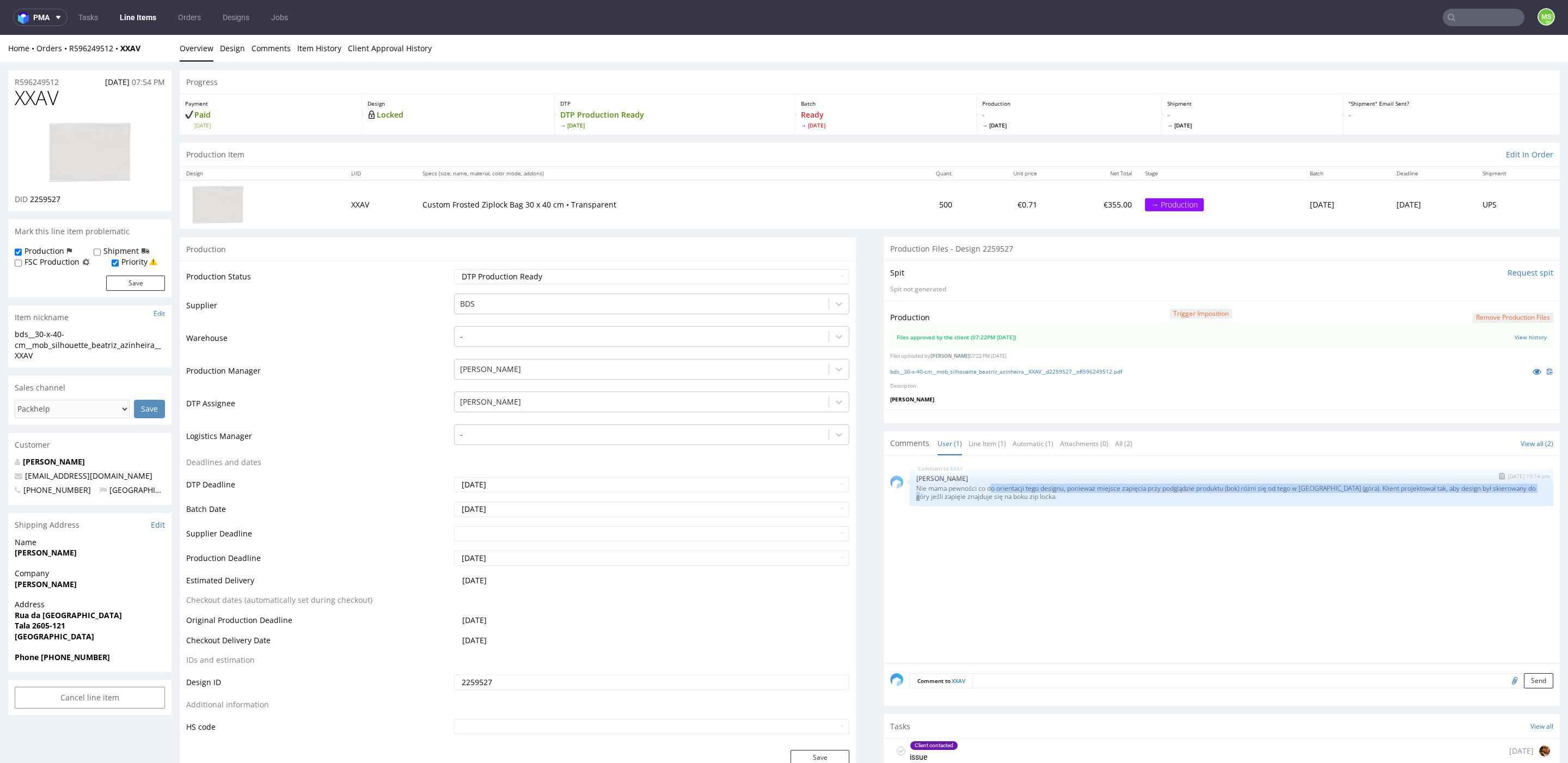
drag, startPoint x: 926, startPoint y: 491, endPoint x: 997, endPoint y: 489, distance: 71.0
click at [986, 489] on p "Nie mama pewności co do orientacji tego designu, ponieważ miejsce zapięcia przy…" at bounding box center [1231, 492] width 630 height 16
click at [1082, 502] on div "XXAV 23rd Sep 25 | 19:14 pm Elżbieta Jelińska Nie mama pewności co do orientacj…" at bounding box center [1231, 486] width 644 height 37
drag, startPoint x: 1375, startPoint y: 488, endPoint x: 1440, endPoint y: 486, distance: 65.0
click at [1440, 486] on p "Nie mama pewności co do orientacji tego designu, ponieważ miejsce zapięcia przy…" at bounding box center [1231, 492] width 630 height 16
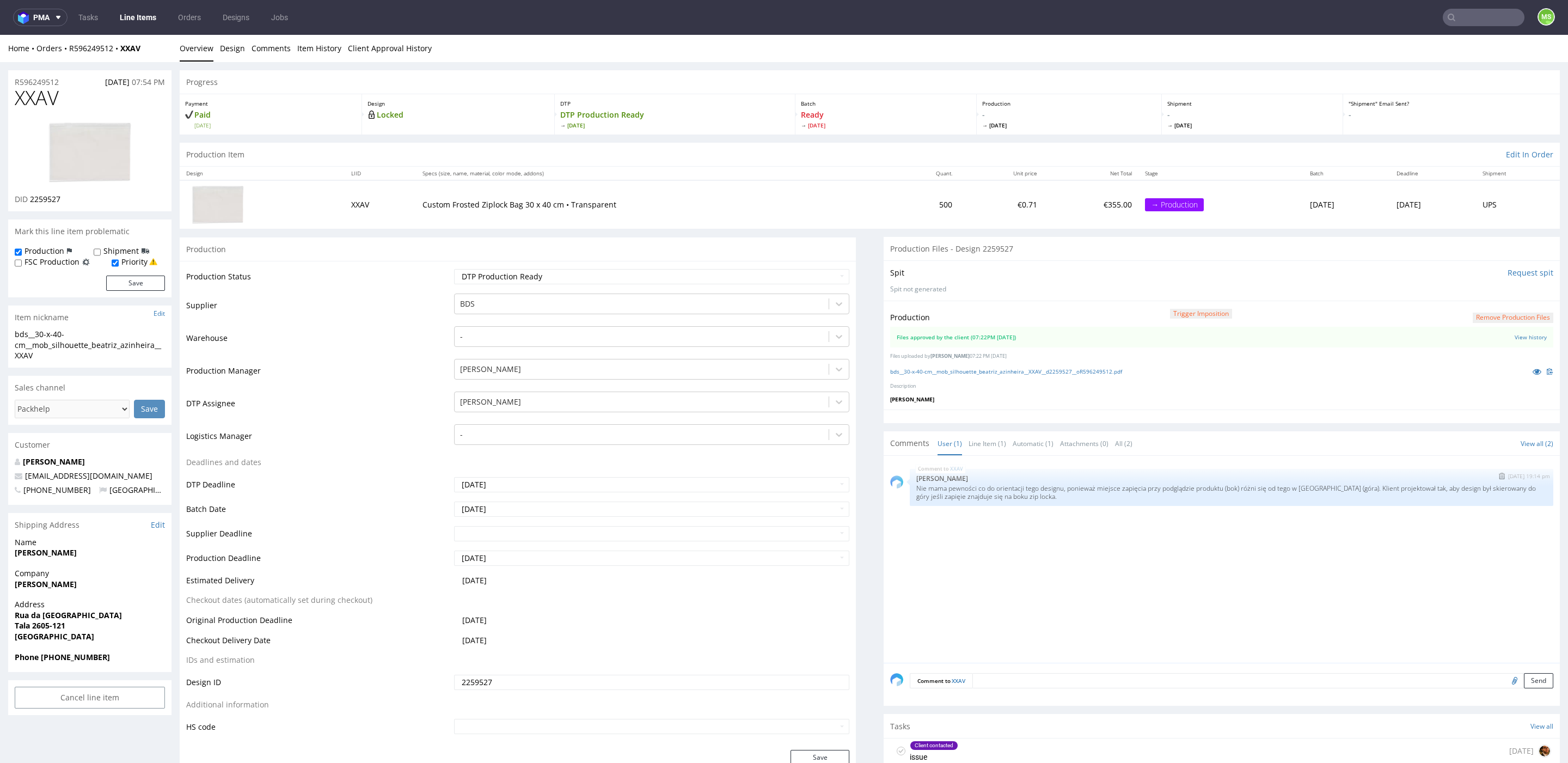
click at [1046, 498] on div "XXAV 23rd Sep 25 | 19:14 pm Elżbieta Jelińska Nie mama pewności co do orientacj…" at bounding box center [1231, 486] width 644 height 37
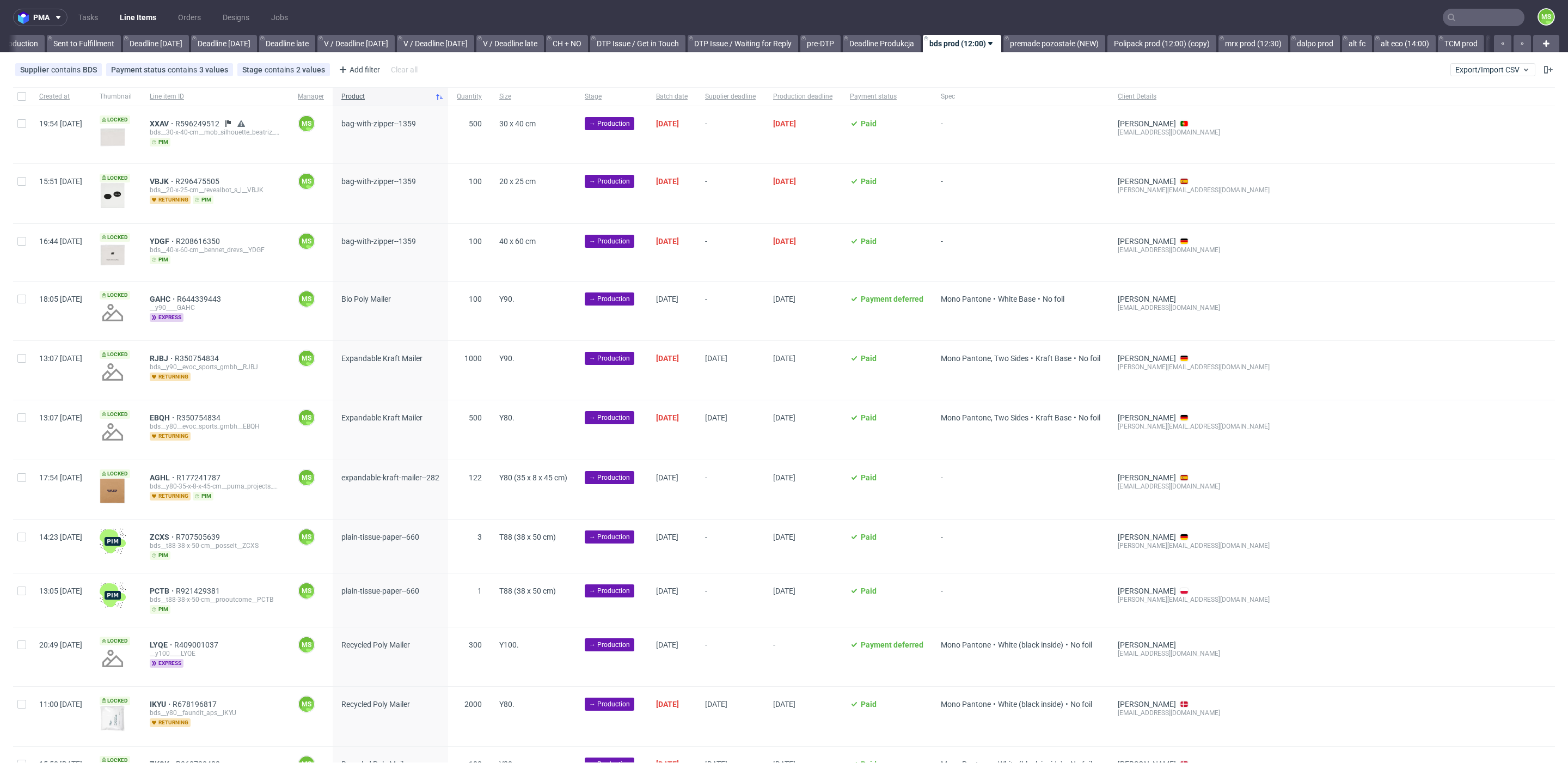
scroll to position [0, 1164]
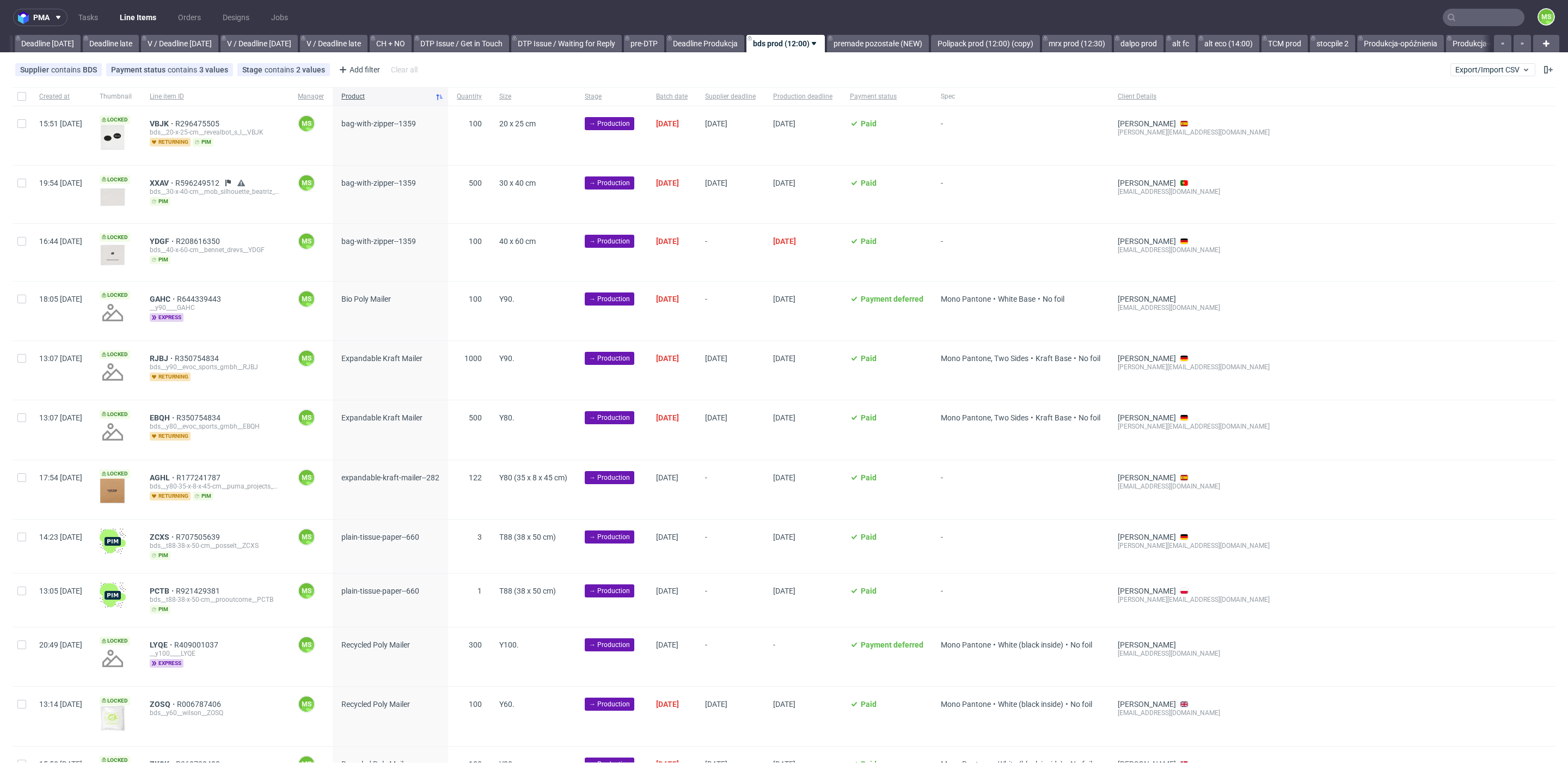
scroll to position [0, 1257]
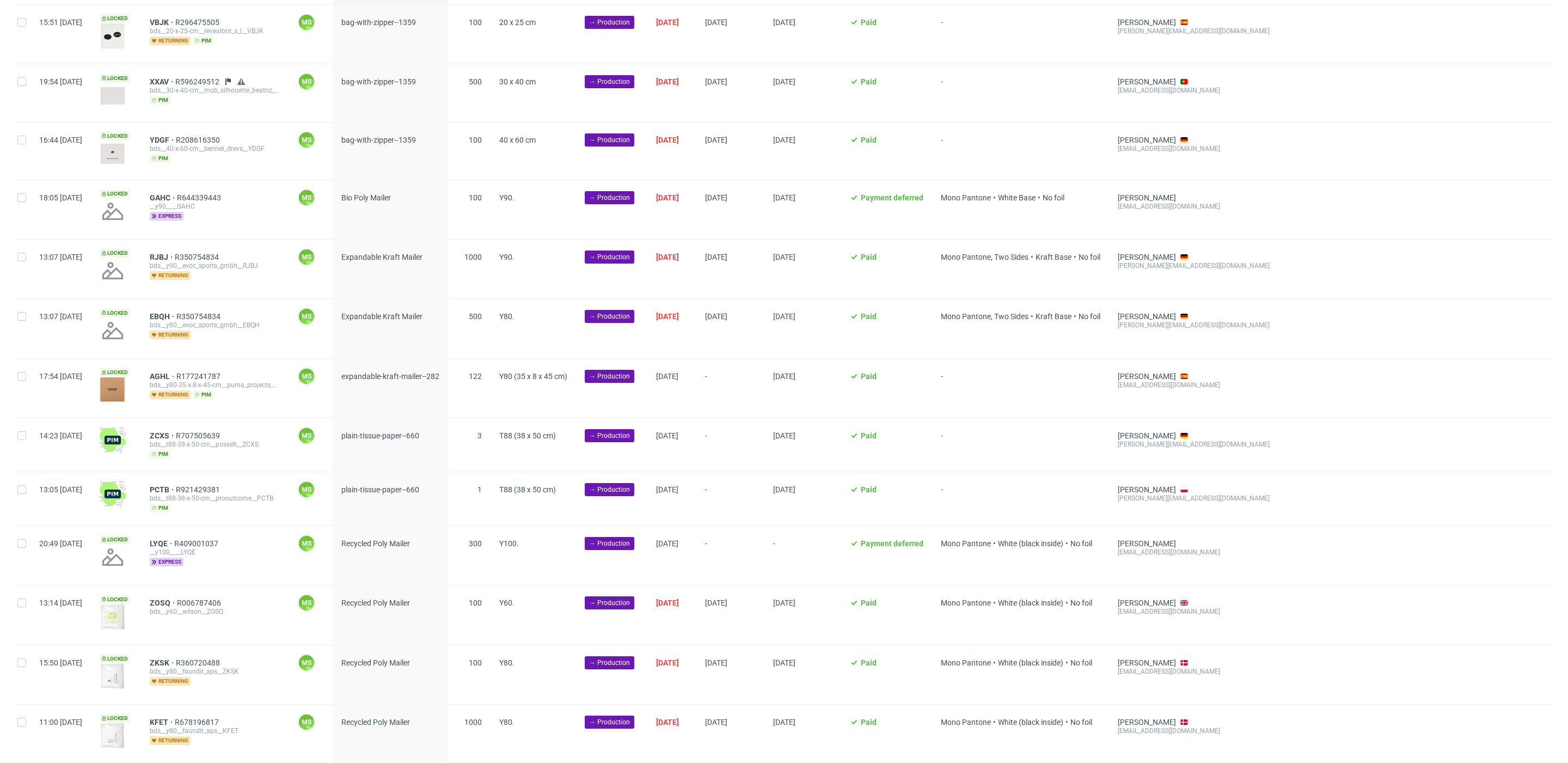
scroll to position [103, 0]
click at [20, 257] on input "checkbox" at bounding box center [22, 256] width 9 height 9
checkbox input "true"
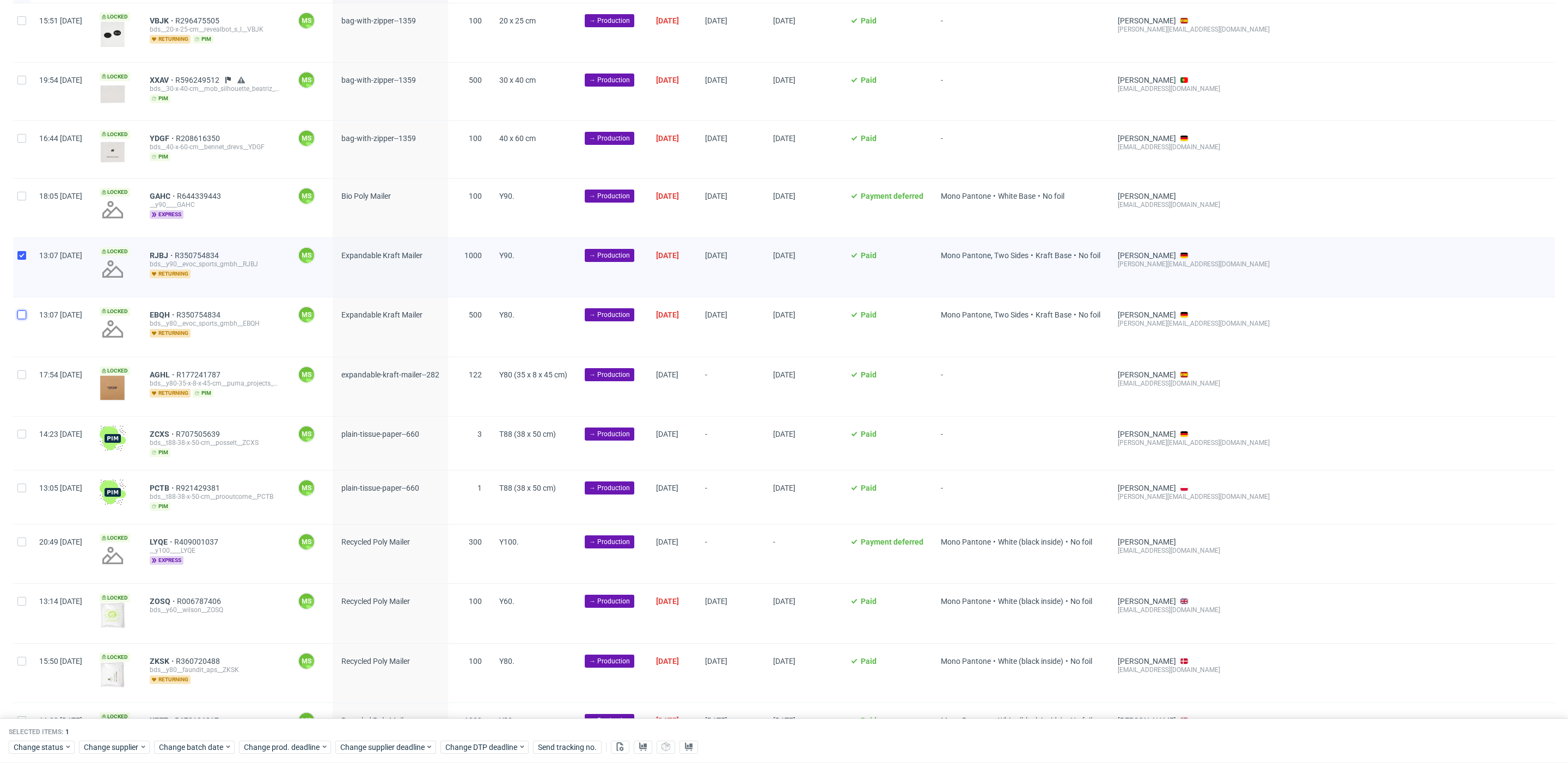
click at [22, 312] on input "checkbox" at bounding box center [22, 315] width 9 height 9
checkbox input "true"
click at [27, 370] on div at bounding box center [21, 386] width 17 height 58
checkbox input "true"
click at [22, 429] on input "checkbox" at bounding box center [22, 434] width 9 height 9
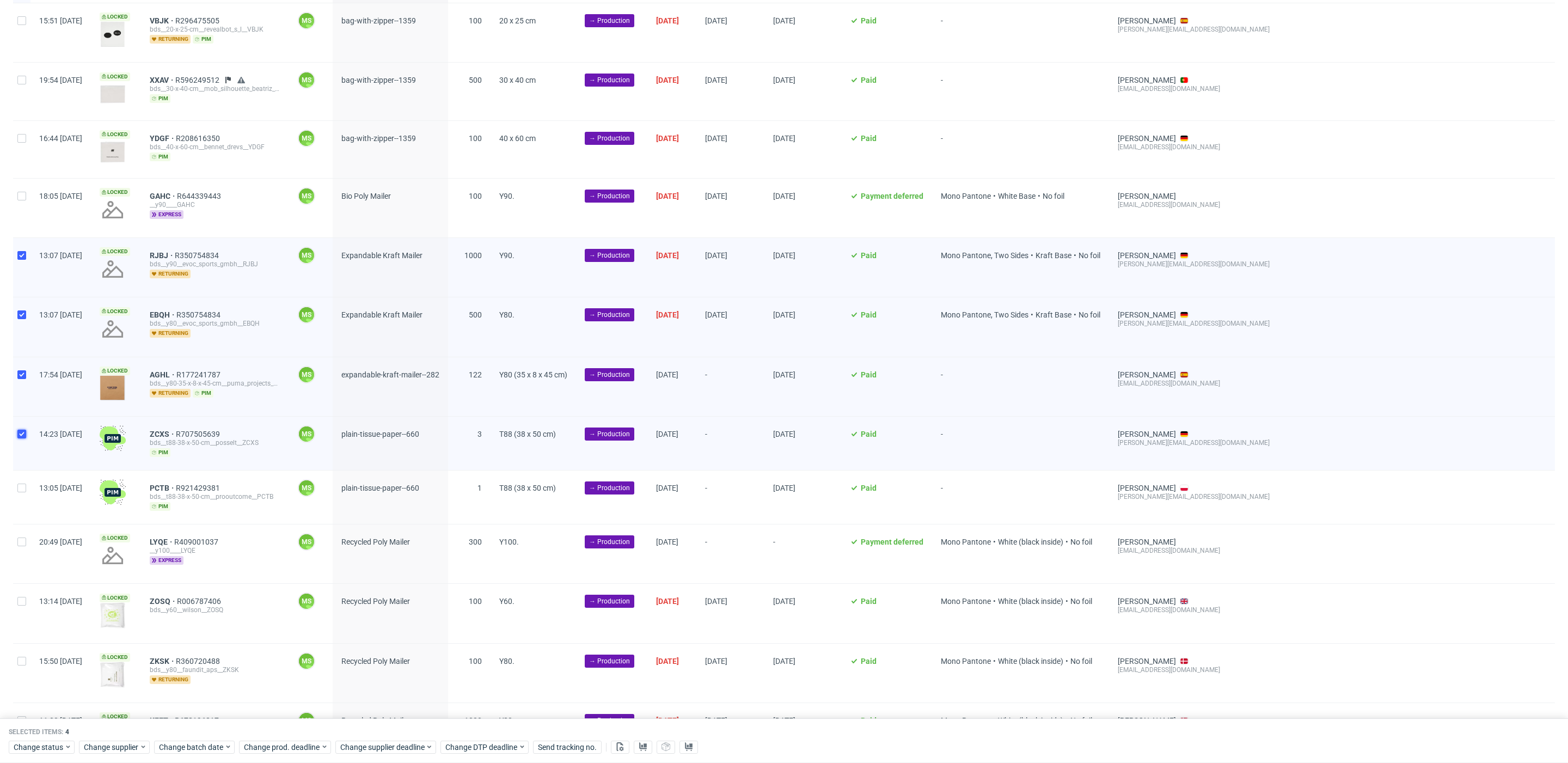
scroll to position [98, 0]
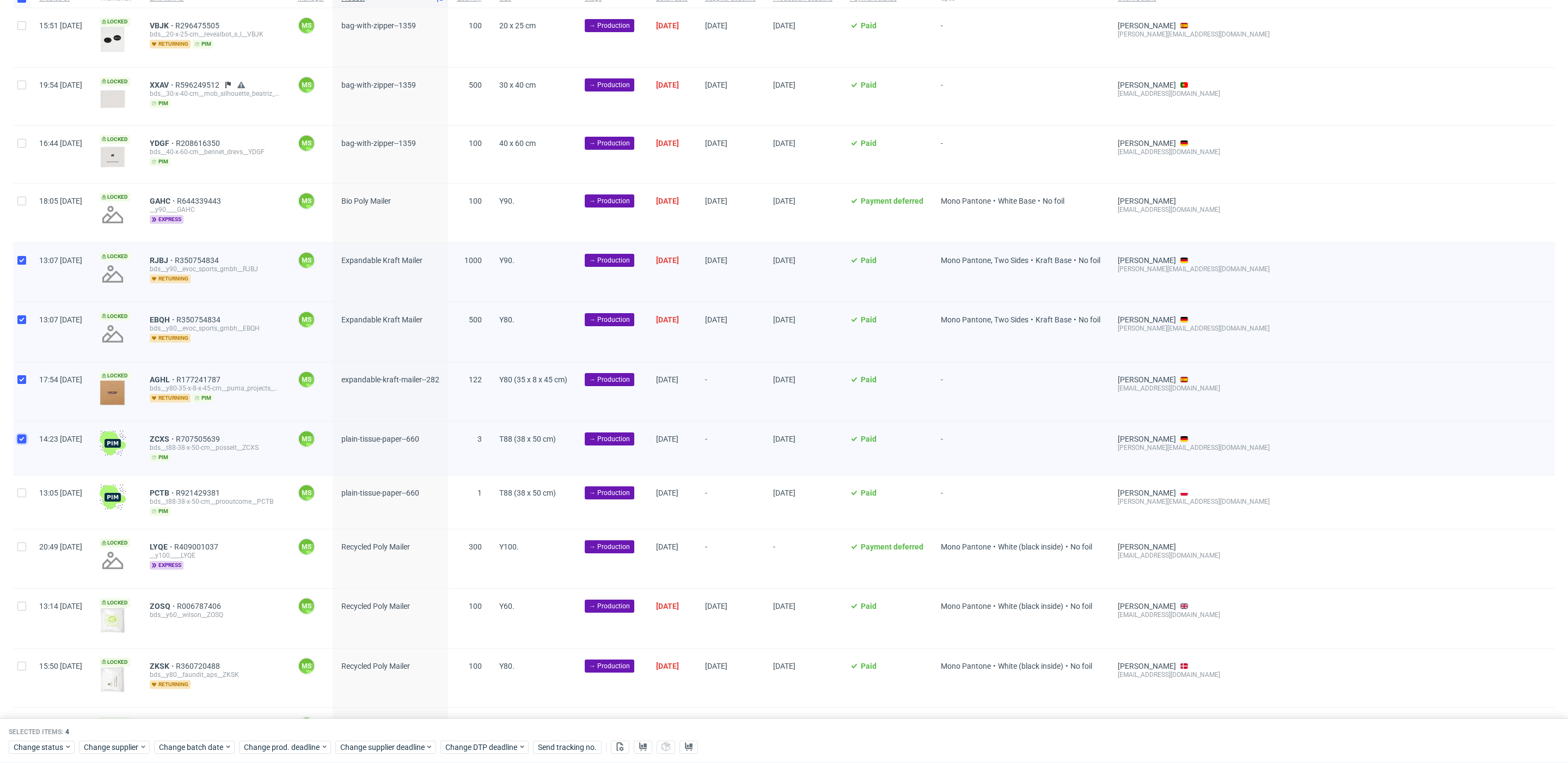
click at [19, 438] on input "checkbox" at bounding box center [22, 439] width 9 height 9
checkbox input "false"
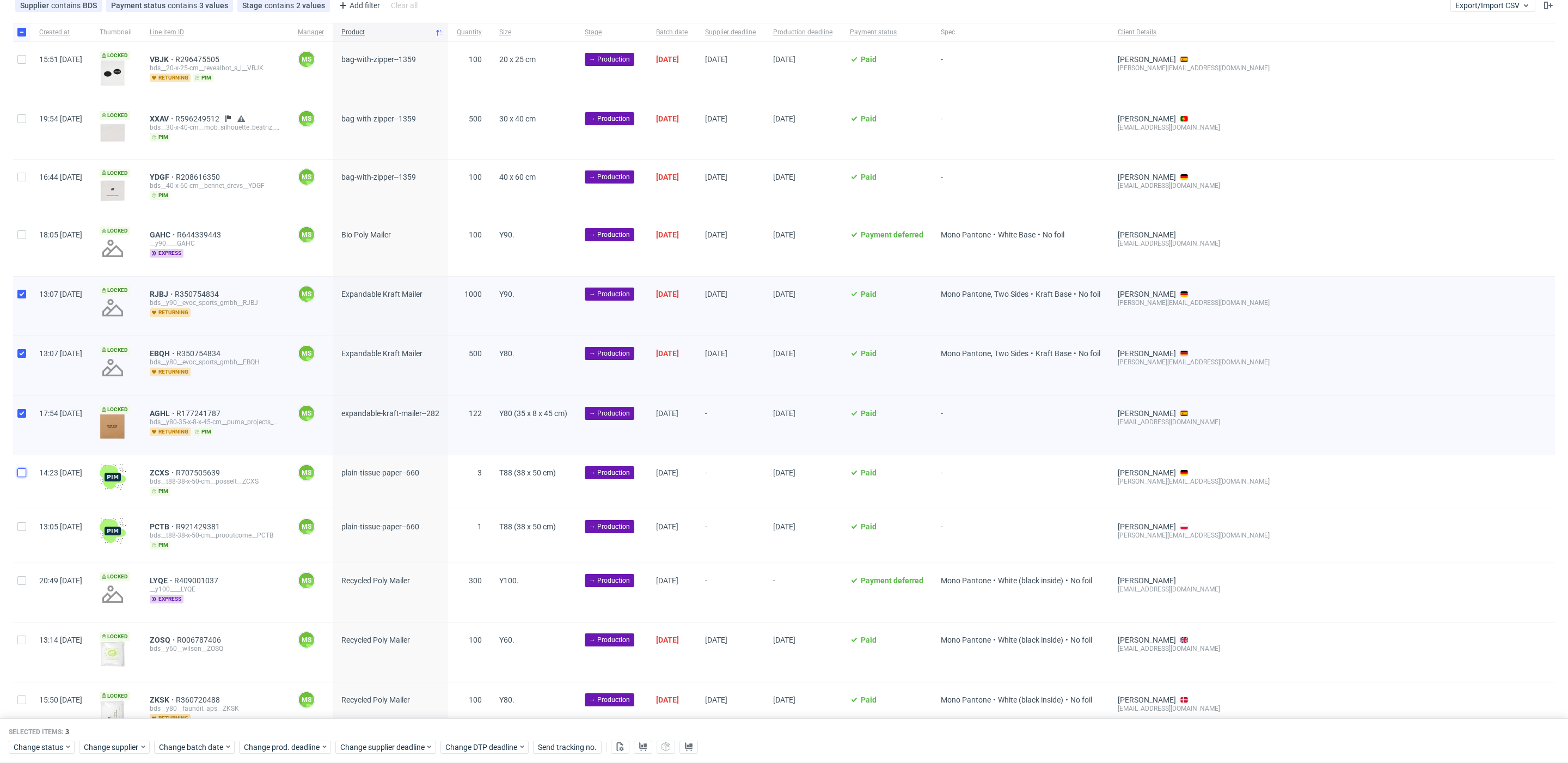
scroll to position [63, 0]
click at [198, 743] on span "Change batch date" at bounding box center [191, 747] width 65 height 11
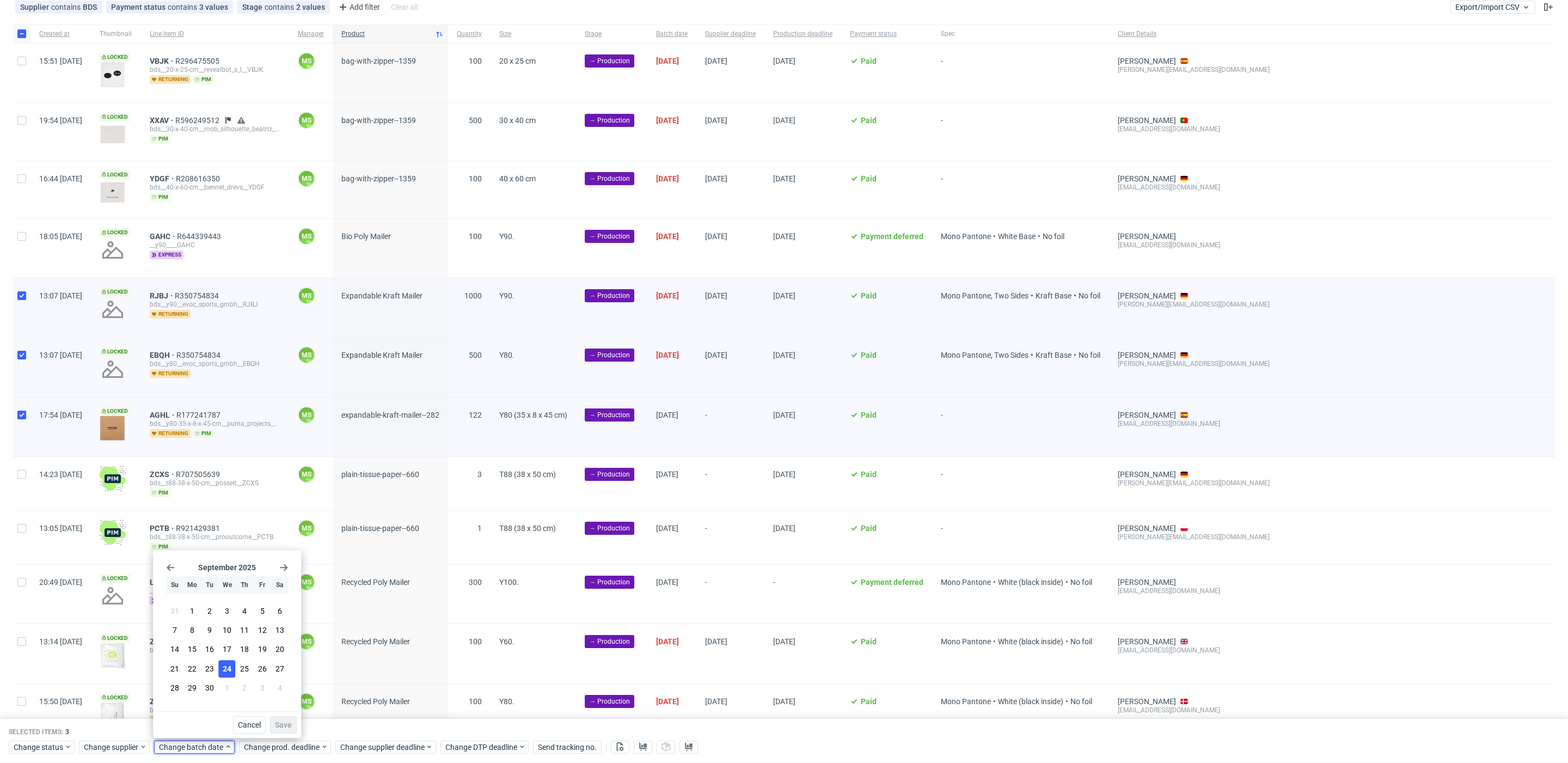
click at [231, 663] on span "24" at bounding box center [227, 669] width 9 height 11
click at [284, 722] on span "Save" at bounding box center [283, 725] width 17 height 7
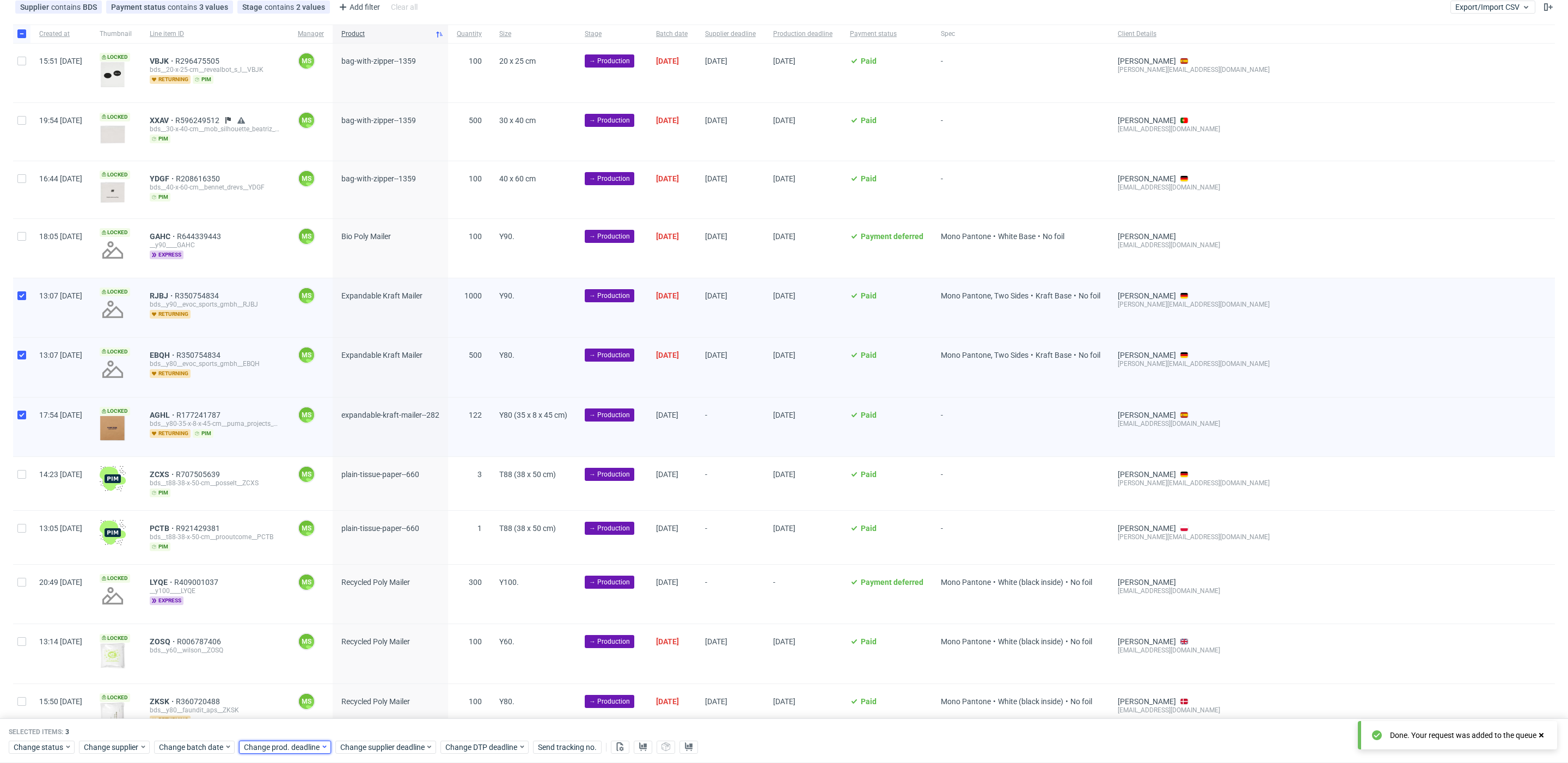
click at [288, 743] on span "Change prod. deadline" at bounding box center [282, 747] width 76 height 11
click at [346, 672] on span "26" at bounding box center [346, 669] width 9 height 11
drag, startPoint x: 365, startPoint y: 720, endPoint x: 380, endPoint y: 741, distance: 25.8
click at [366, 721] on span "Save" at bounding box center [367, 725] width 17 height 7
drag, startPoint x: 380, startPoint y: 743, endPoint x: 385, endPoint y: 740, distance: 5.8
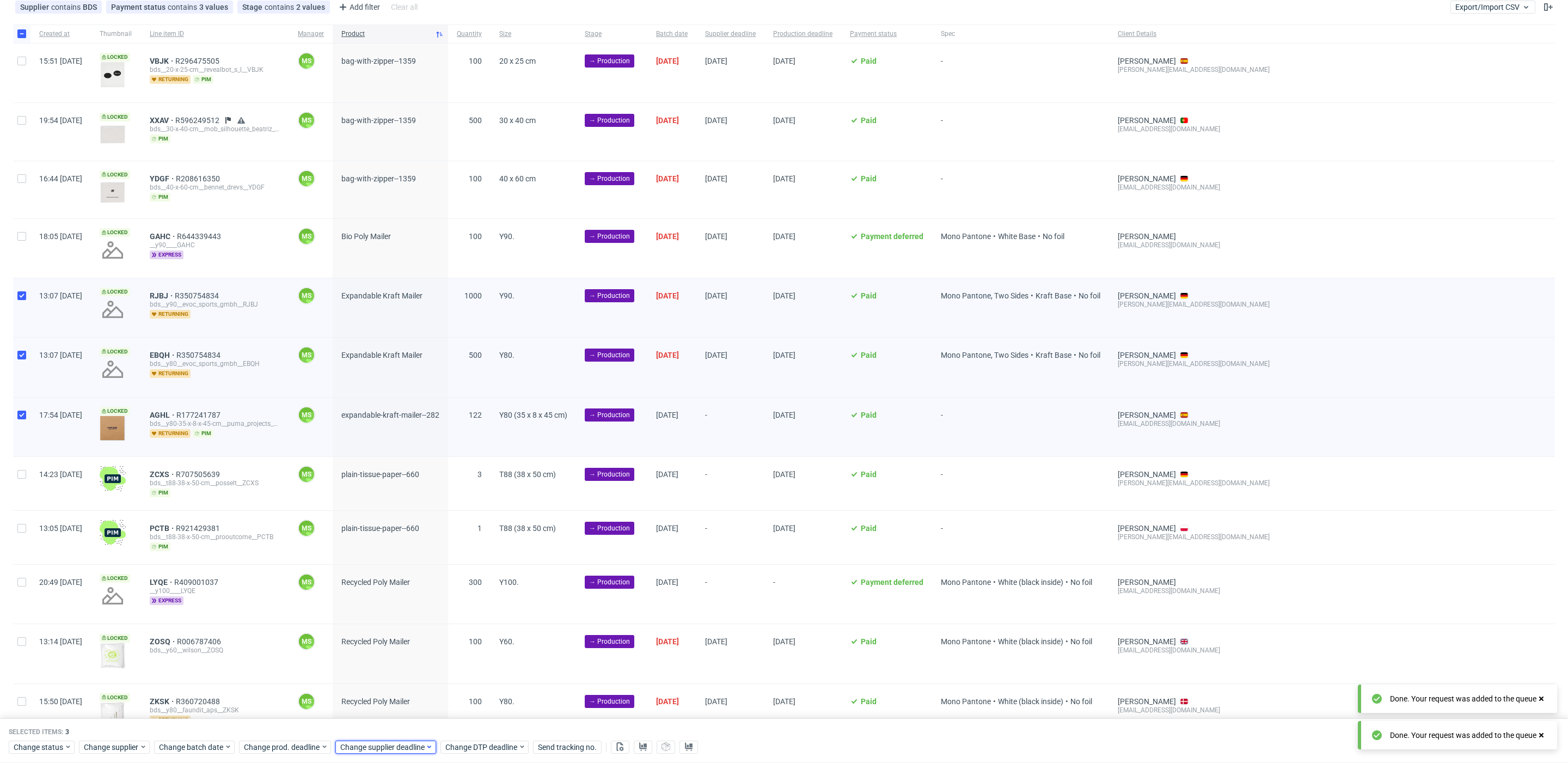
click at [381, 742] on span "Change supplier deadline" at bounding box center [382, 747] width 85 height 11
drag, startPoint x: 443, startPoint y: 669, endPoint x: 459, endPoint y: 724, distance: 57.3
click at [443, 672] on span "26" at bounding box center [443, 669] width 9 height 11
click at [461, 731] on button "Save" at bounding box center [464, 724] width 27 height 17
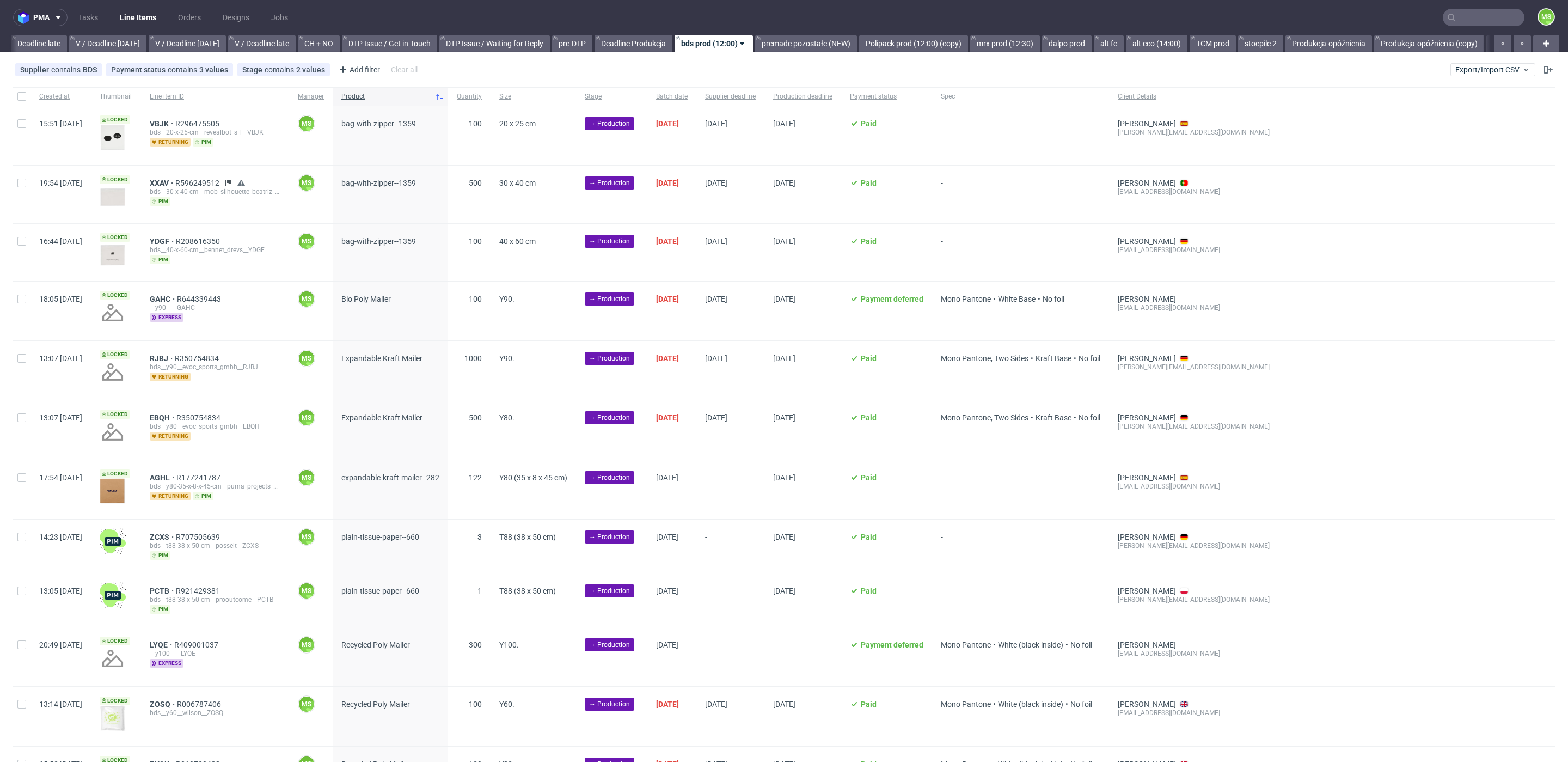
scroll to position [0, 1280]
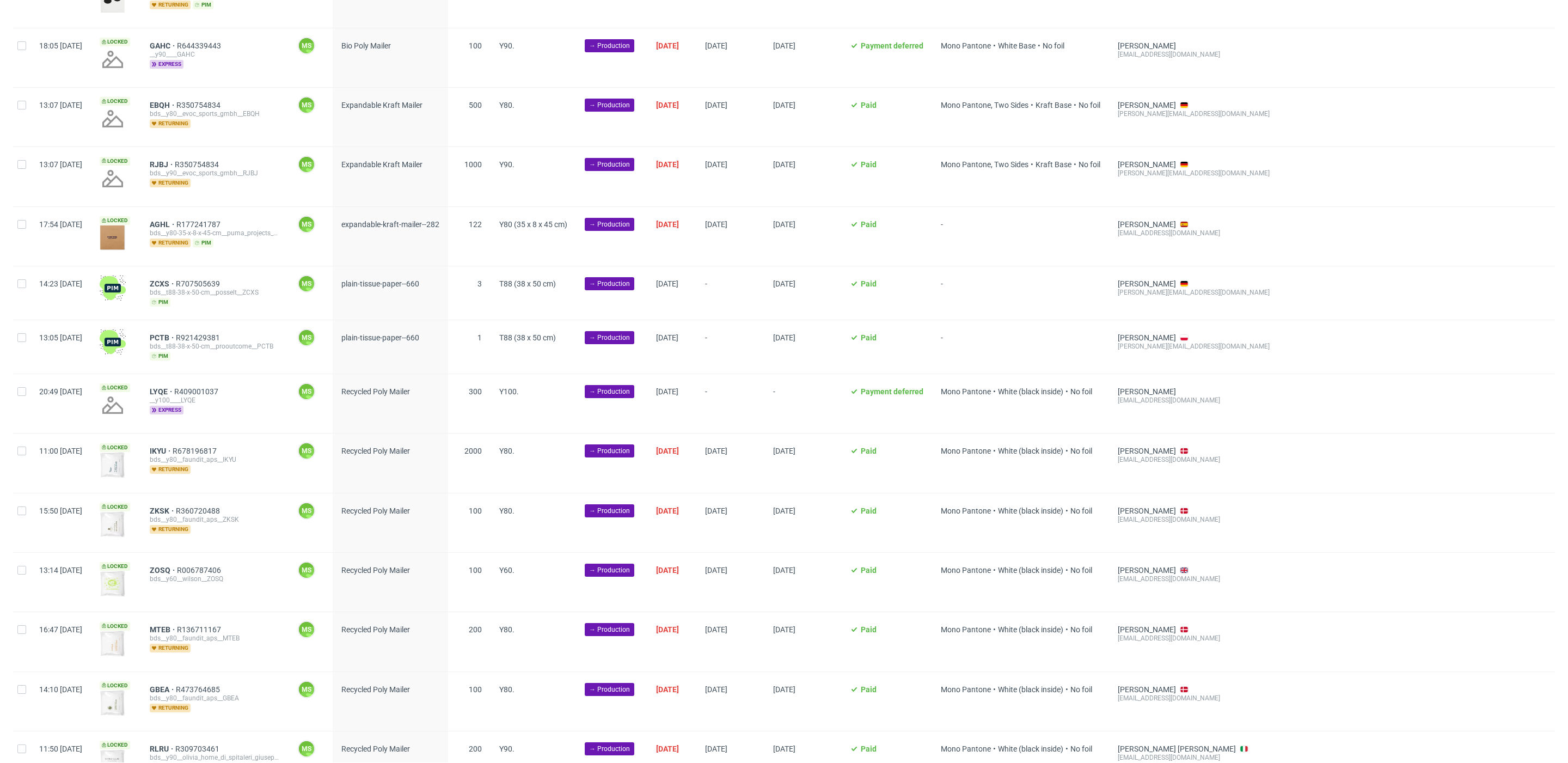
scroll to position [262, 0]
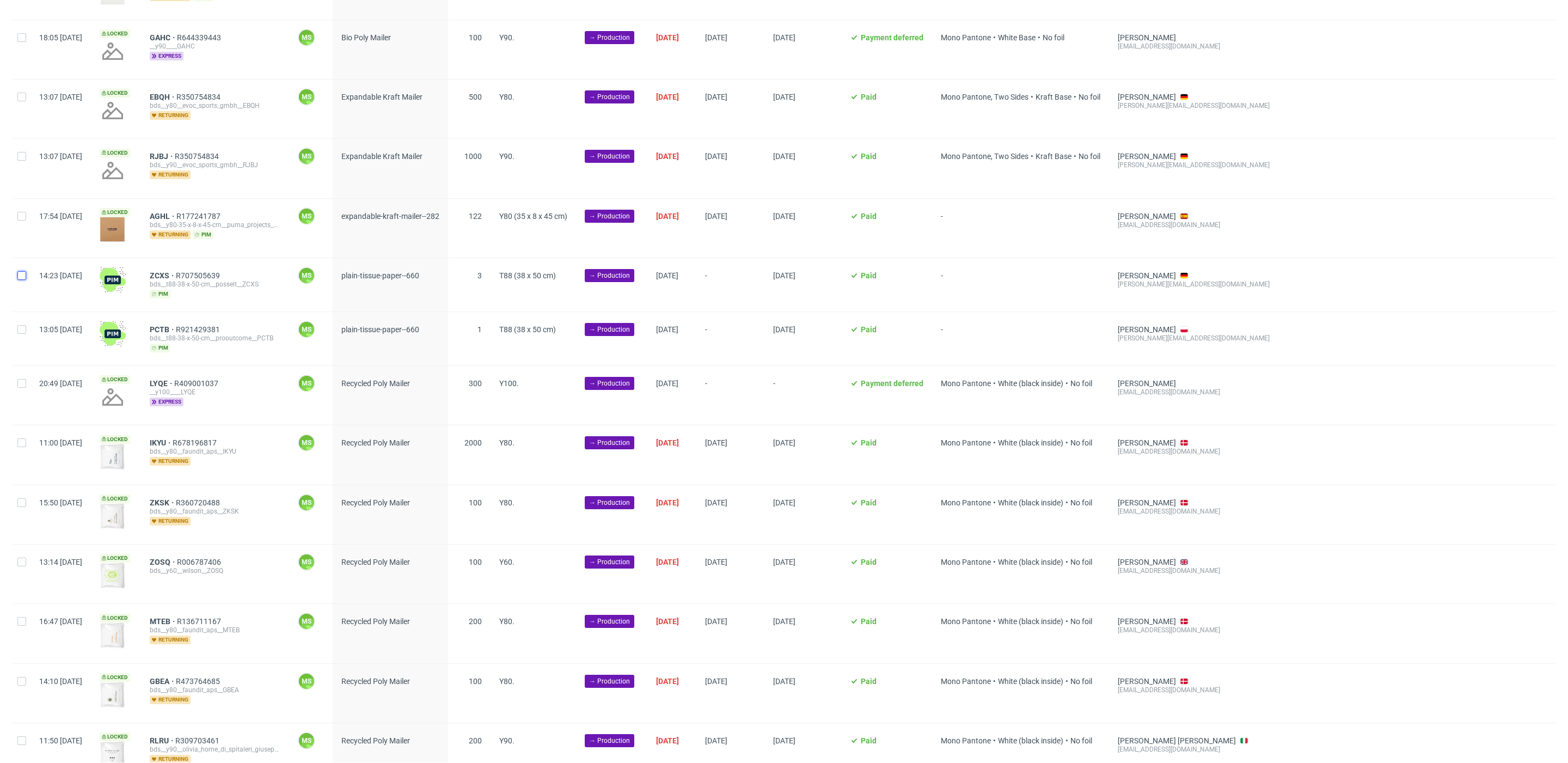
drag, startPoint x: 24, startPoint y: 277, endPoint x: 22, endPoint y: 305, distance: 28.1
click at [24, 279] on div at bounding box center [21, 284] width 17 height 53
checkbox input "true"
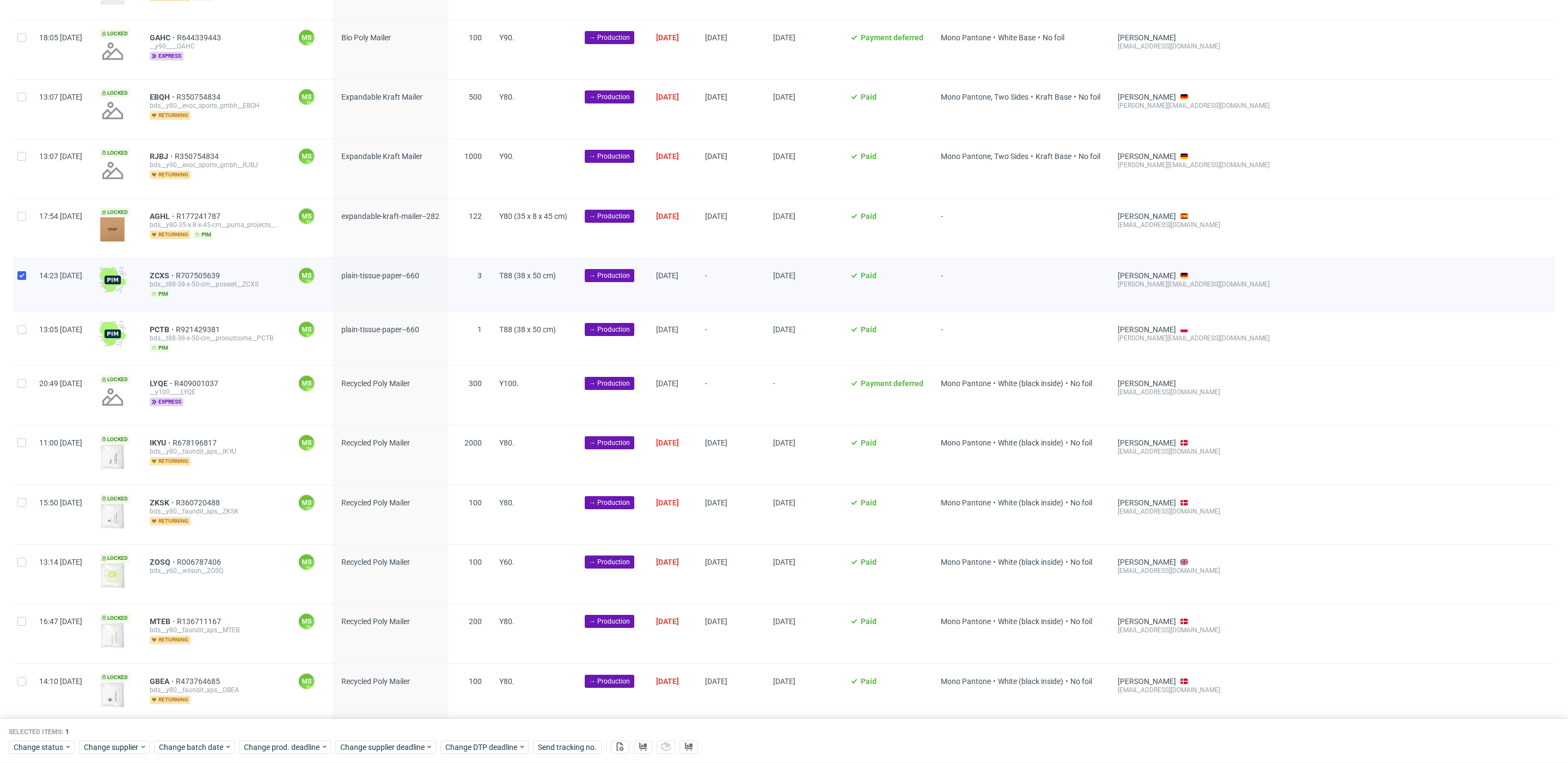
click at [27, 329] on div at bounding box center [21, 338] width 17 height 53
checkbox input "true"
click at [191, 745] on span "Change batch date" at bounding box center [191, 747] width 65 height 11
click at [231, 672] on span "24" at bounding box center [227, 669] width 9 height 11
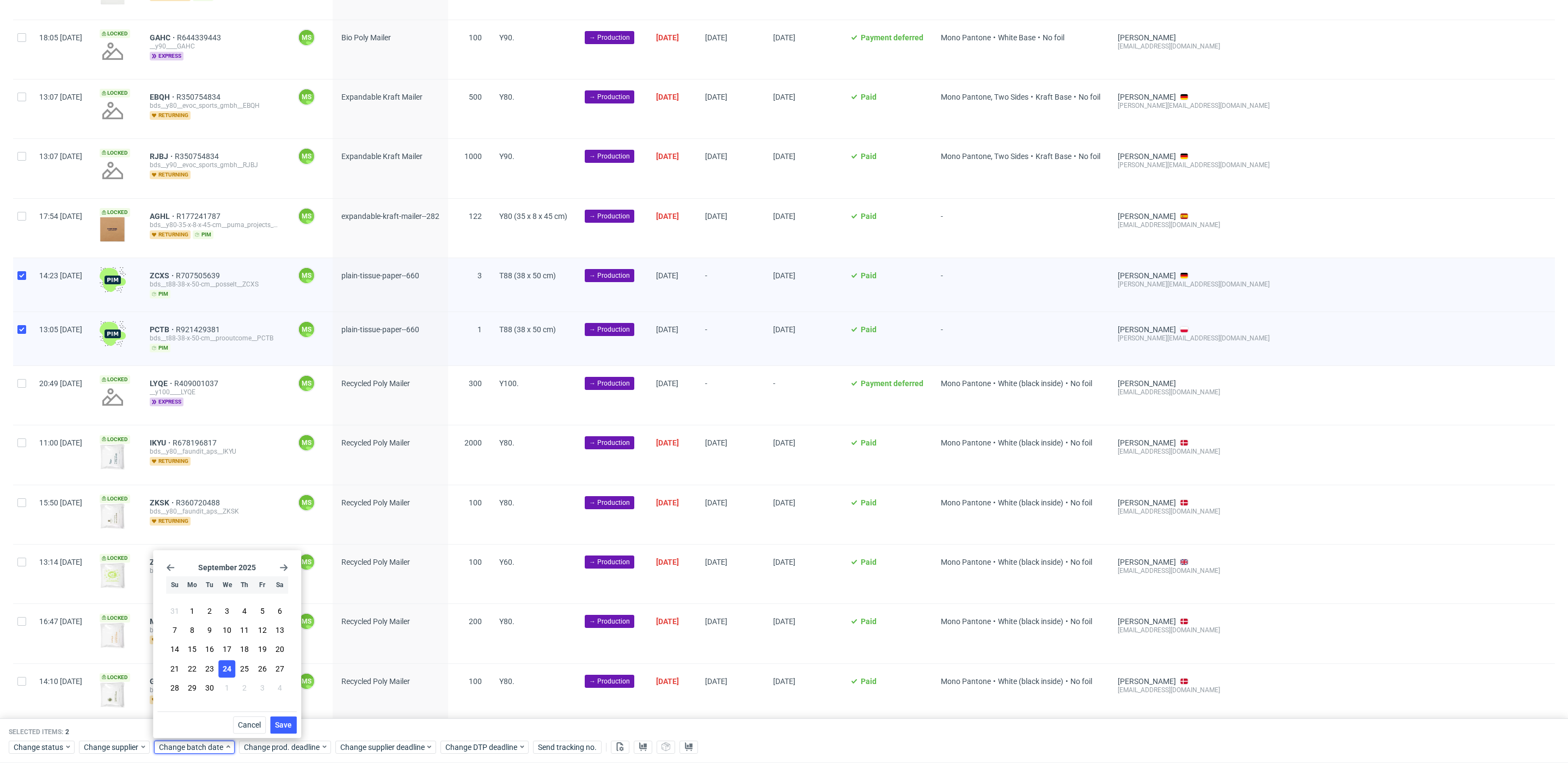
drag, startPoint x: 292, startPoint y: 725, endPoint x: 293, endPoint y: 733, distance: 8.1
click at [292, 725] on span "Save" at bounding box center [283, 725] width 17 height 7
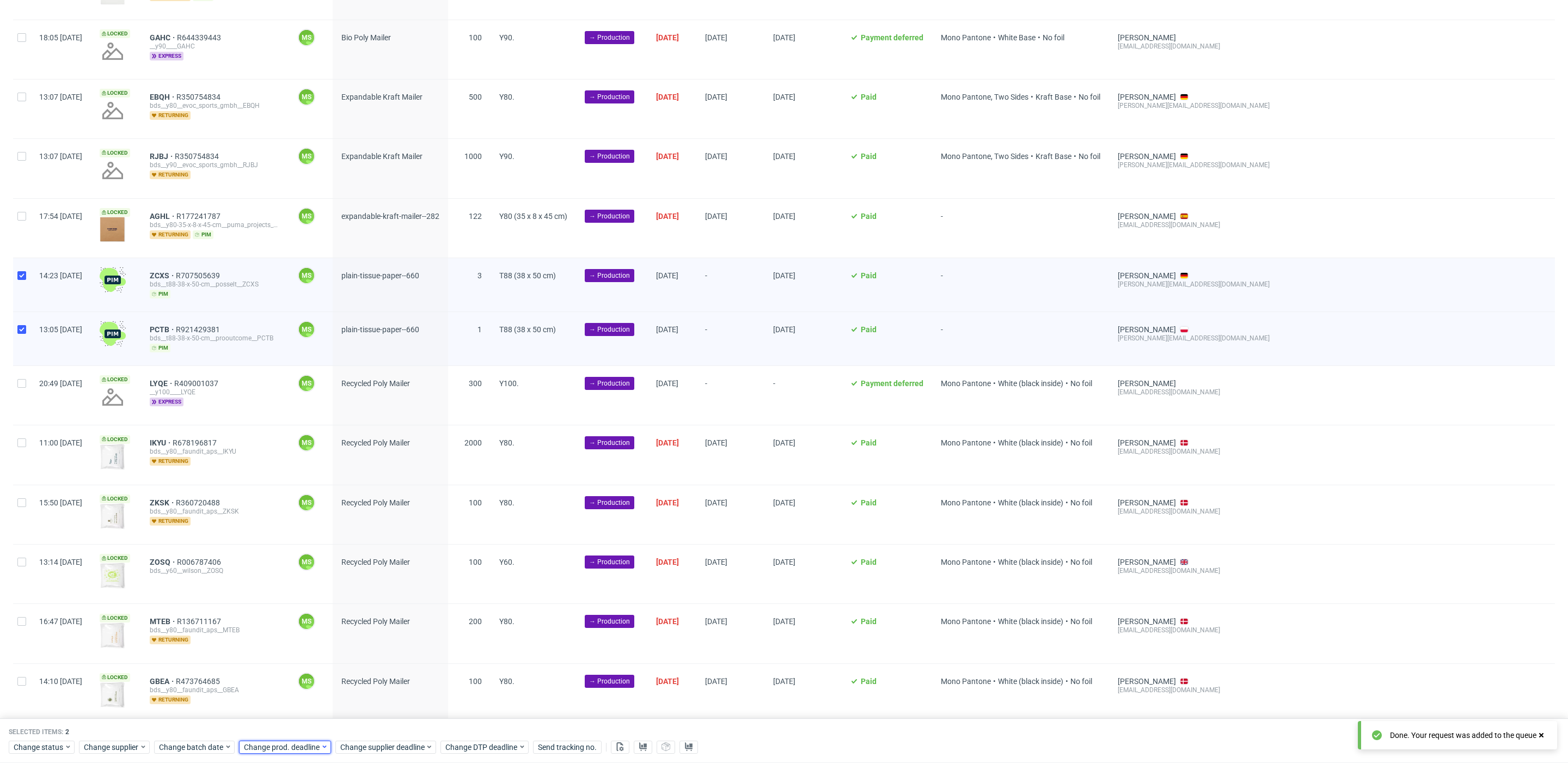
click at [298, 746] on span "Change prod. deadline" at bounding box center [282, 747] width 76 height 11
click at [327, 673] on span "25" at bounding box center [329, 669] width 9 height 11
click at [377, 724] on button "Save" at bounding box center [368, 724] width 27 height 17
drag, startPoint x: 382, startPoint y: 748, endPoint x: 385, endPoint y: 741, distance: 7.6
click at [382, 747] on span "Change supplier deadline" at bounding box center [382, 747] width 85 height 11
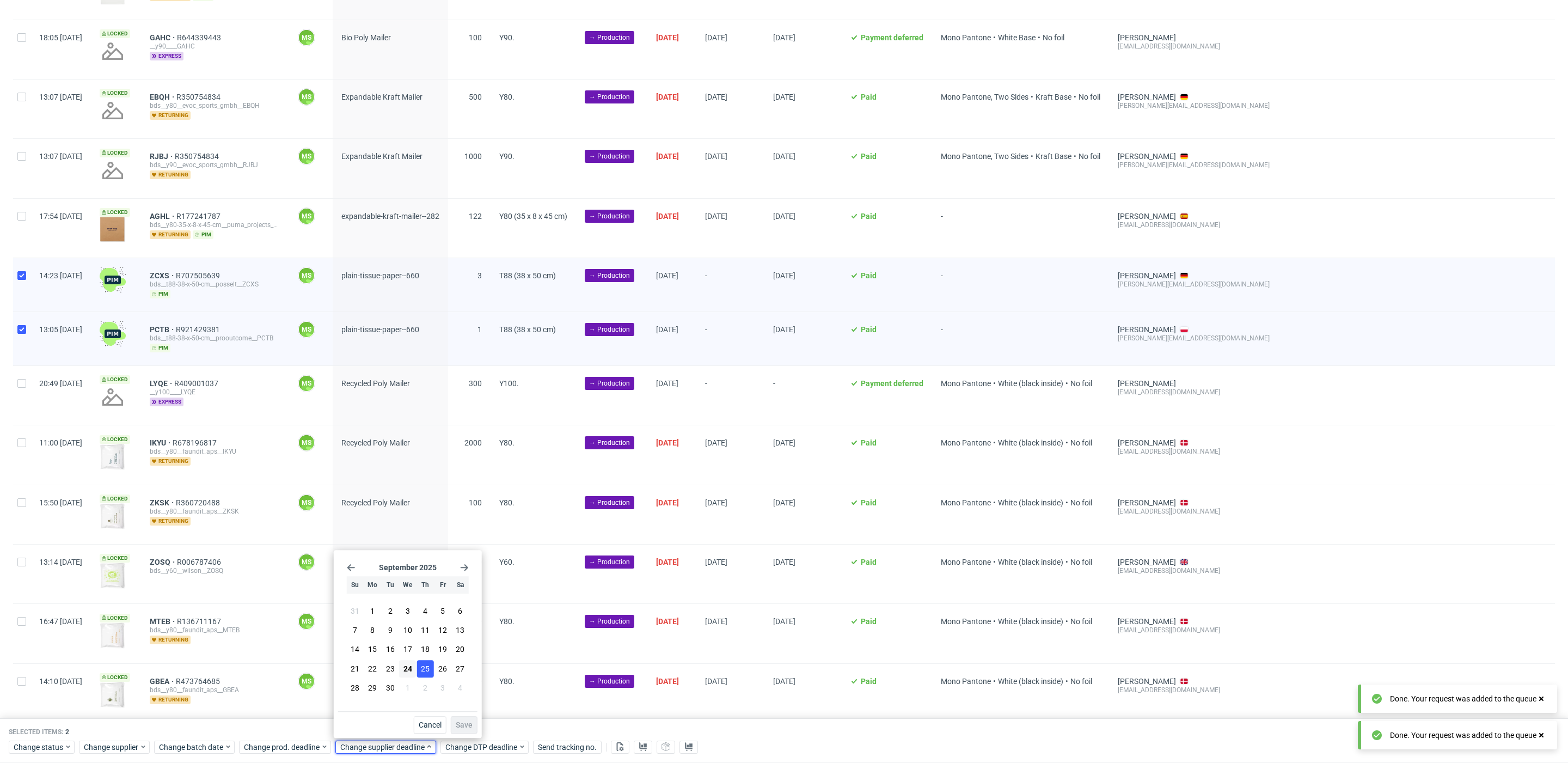
click at [430, 672] on button "25" at bounding box center [425, 668] width 17 height 17
click at [465, 721] on span "Save" at bounding box center [464, 725] width 17 height 7
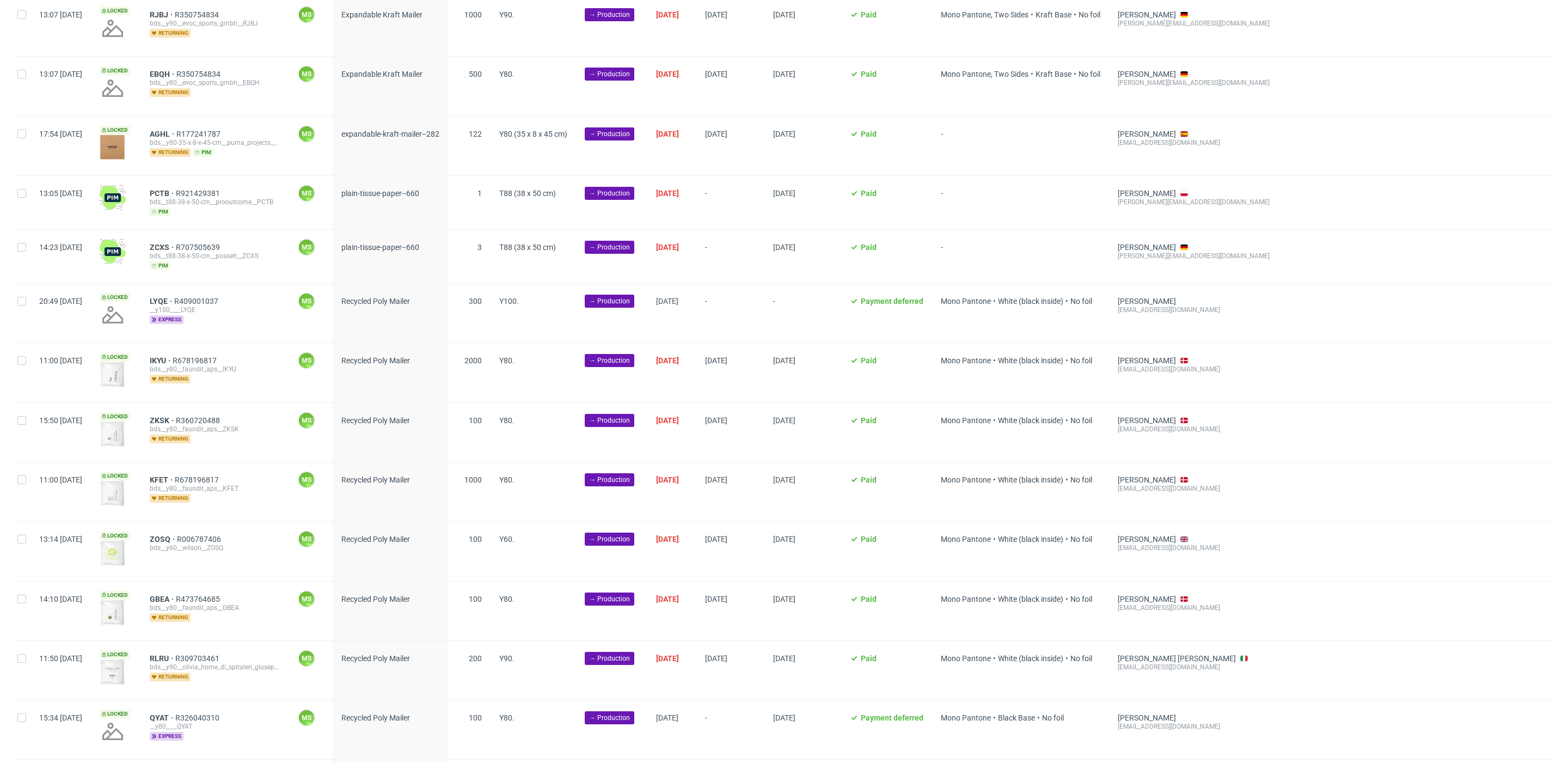
scroll to position [331, 0]
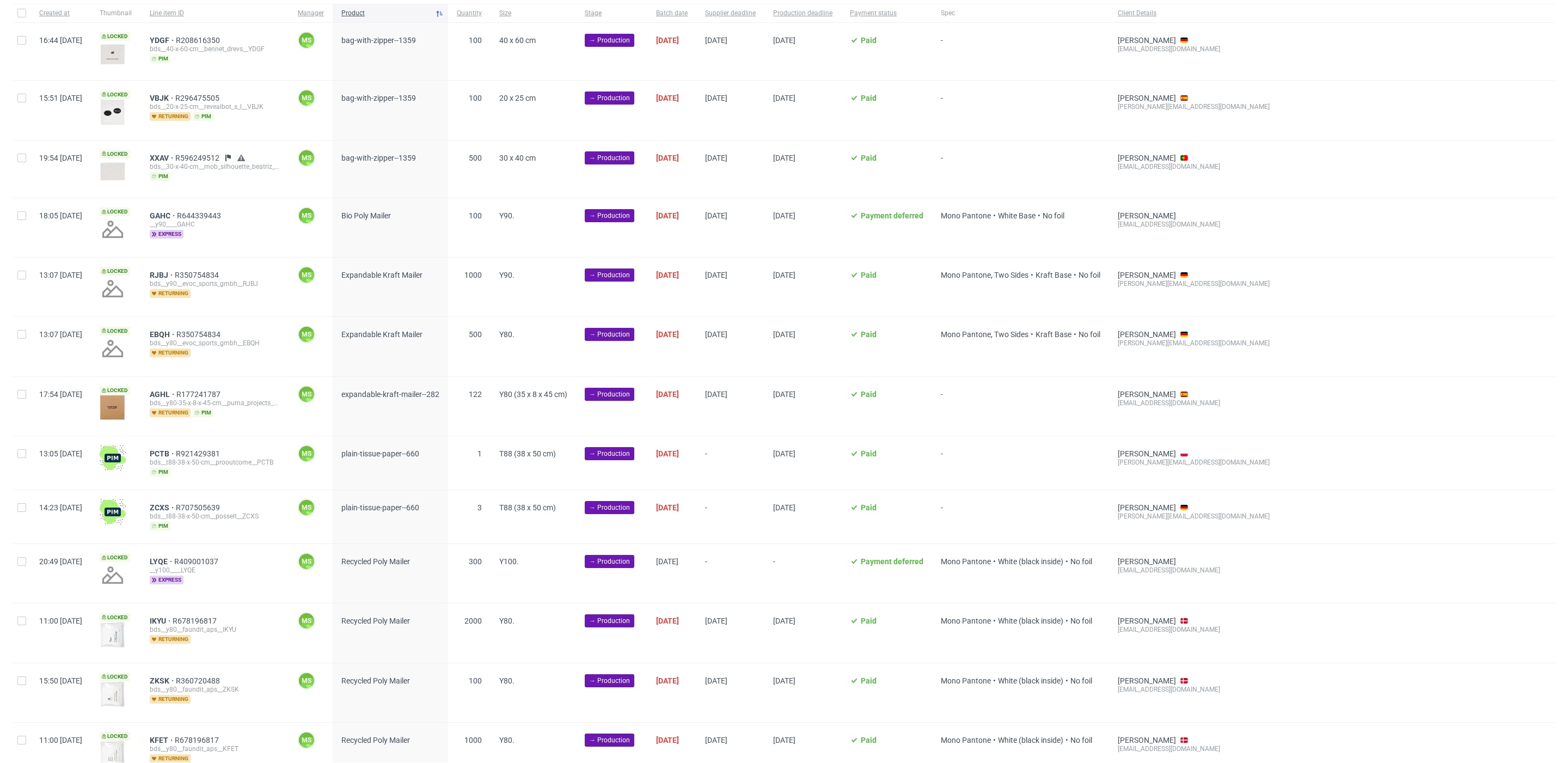
scroll to position [85, 0]
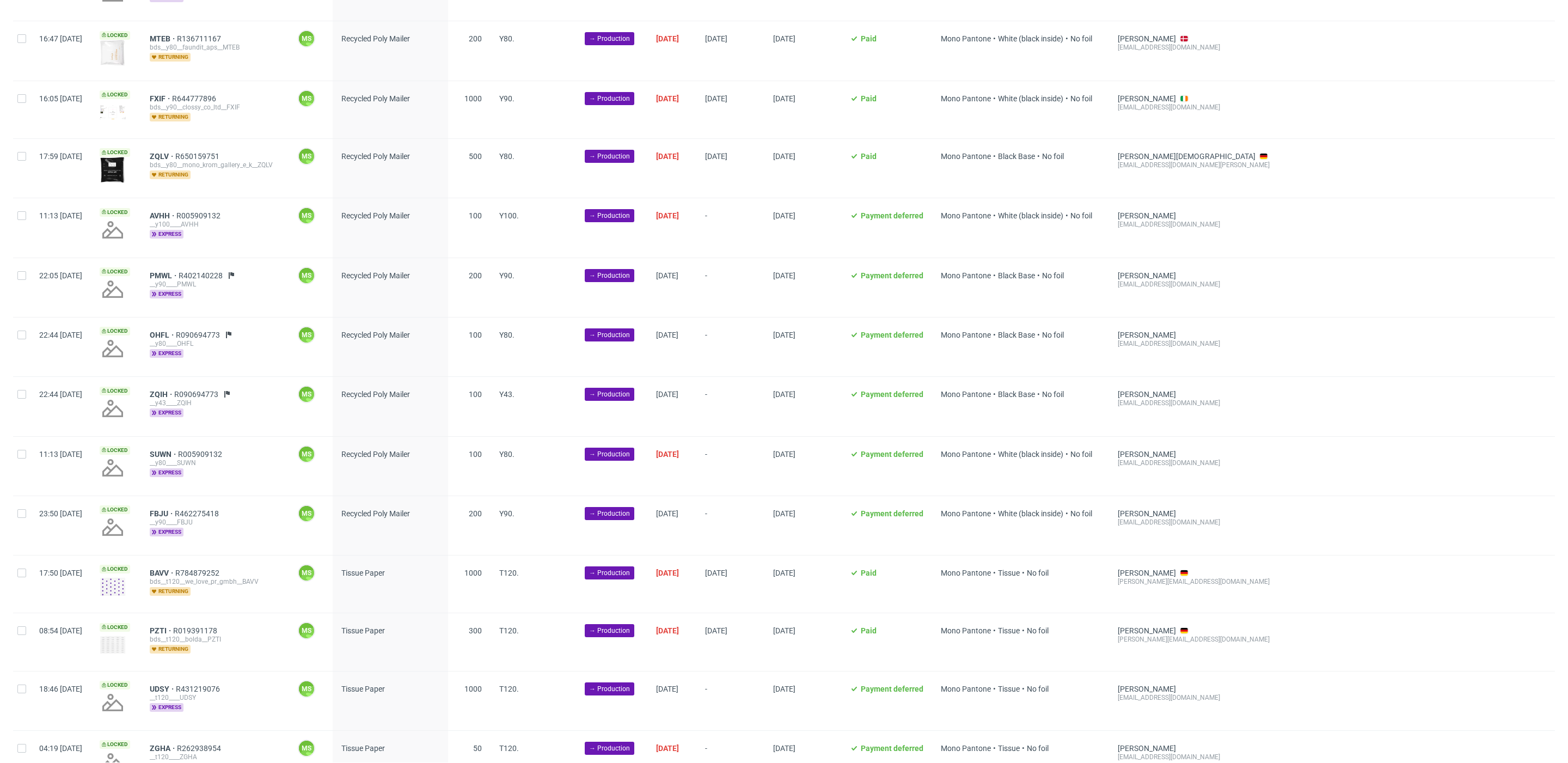
scroll to position [1079, 0]
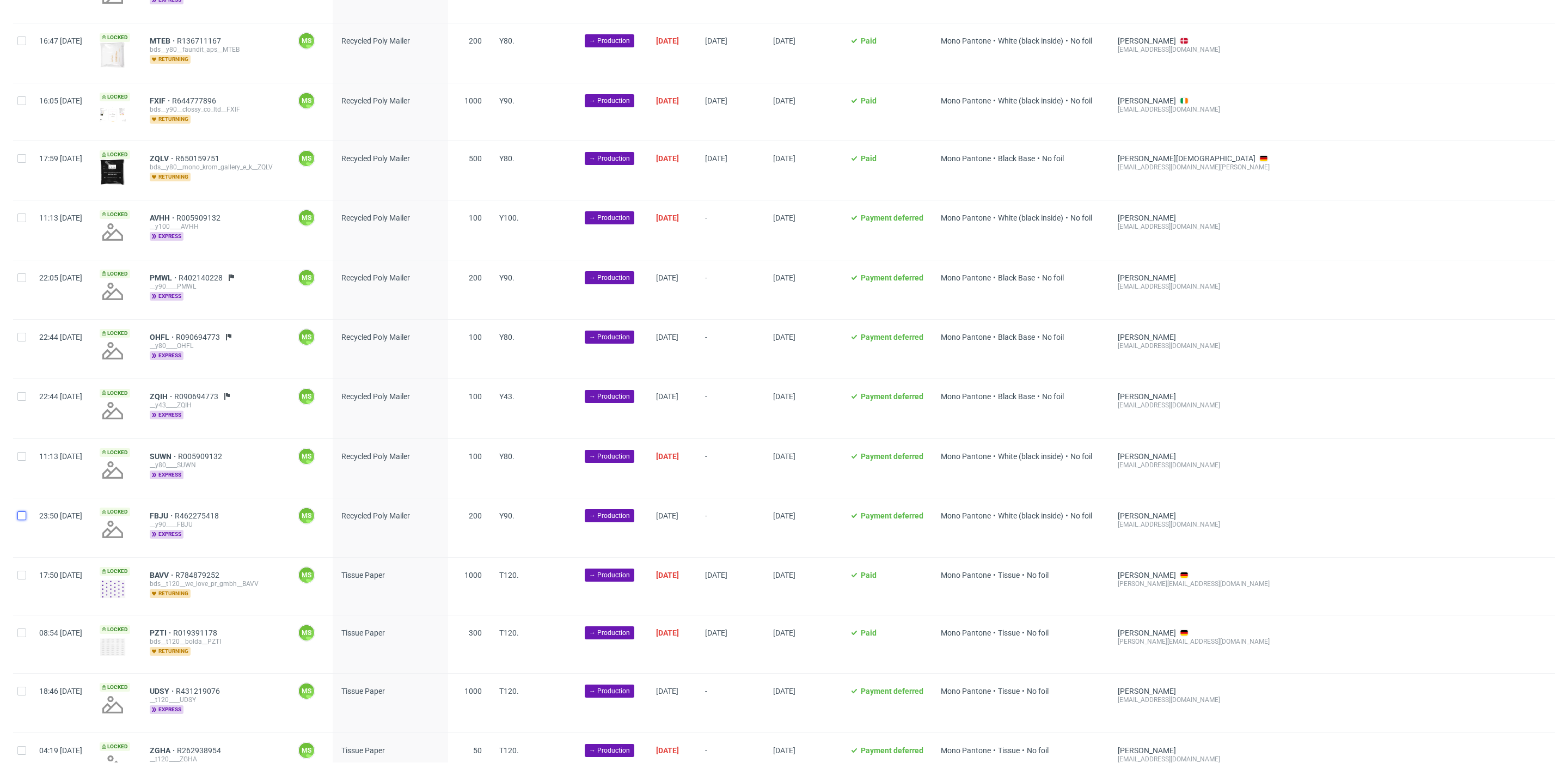
click at [22, 511] on input "checkbox" at bounding box center [22, 516] width 9 height 9
checkbox input "true"
drag, startPoint x: 21, startPoint y: 454, endPoint x: 20, endPoint y: 423, distance: 31.0
click at [21, 450] on div at bounding box center [21, 468] width 17 height 58
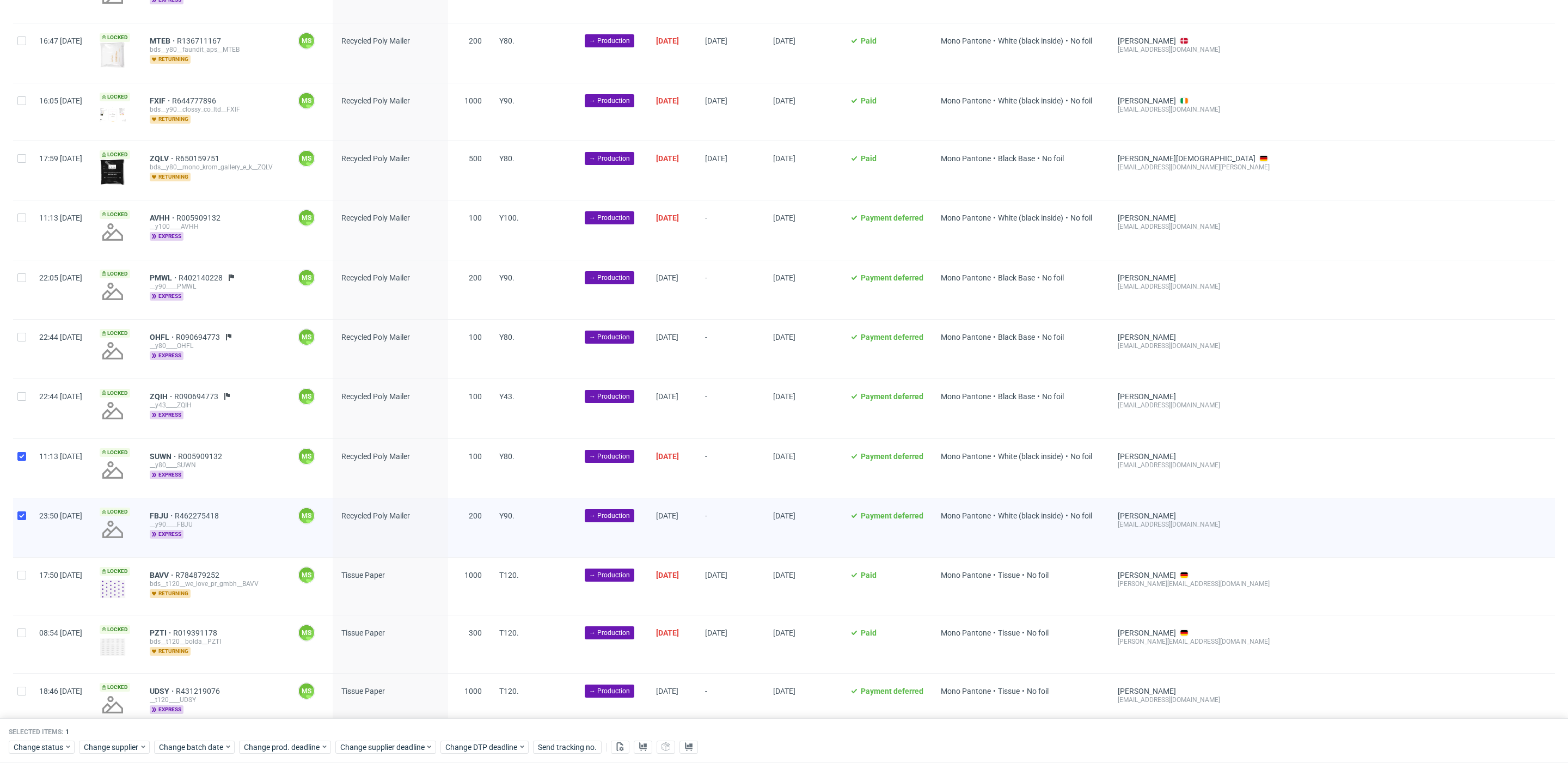
checkbox input "true"
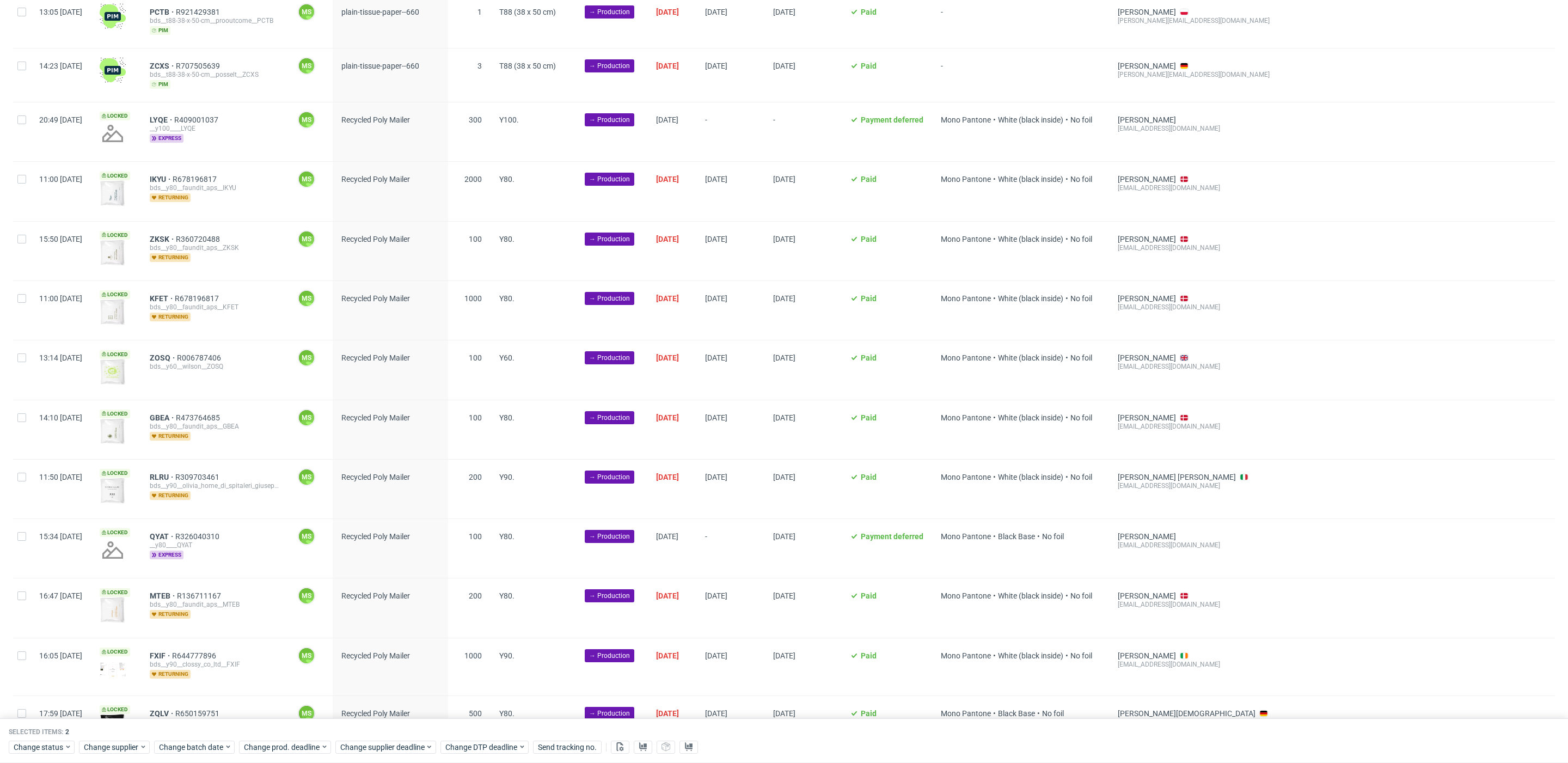
scroll to position [522, 0]
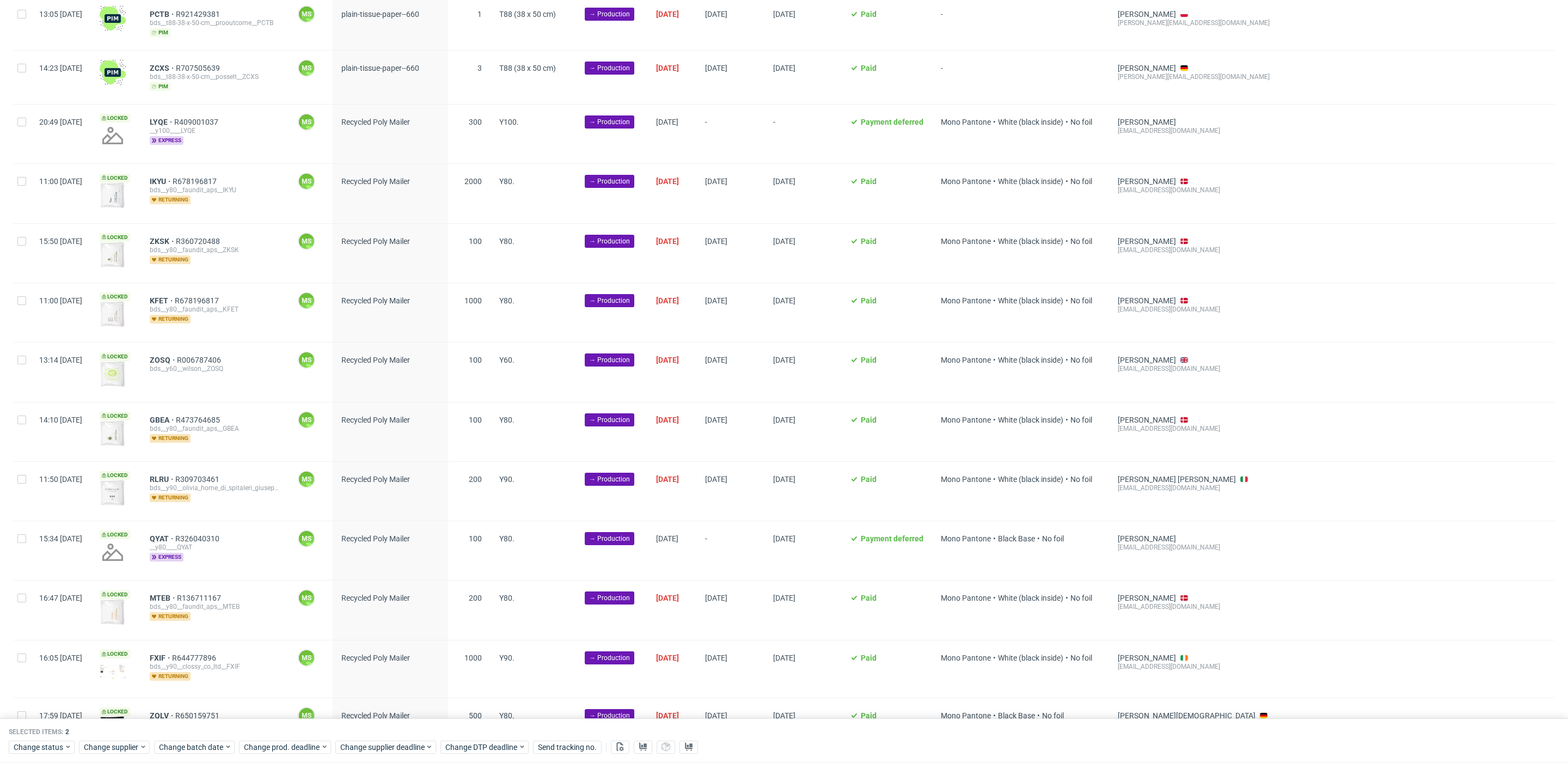
click at [23, 125] on div at bounding box center [21, 133] width 17 height 58
checkbox input "true"
click at [25, 185] on div at bounding box center [21, 193] width 17 height 58
checkbox input "true"
drag, startPoint x: 21, startPoint y: 236, endPoint x: 27, endPoint y: 282, distance: 46.4
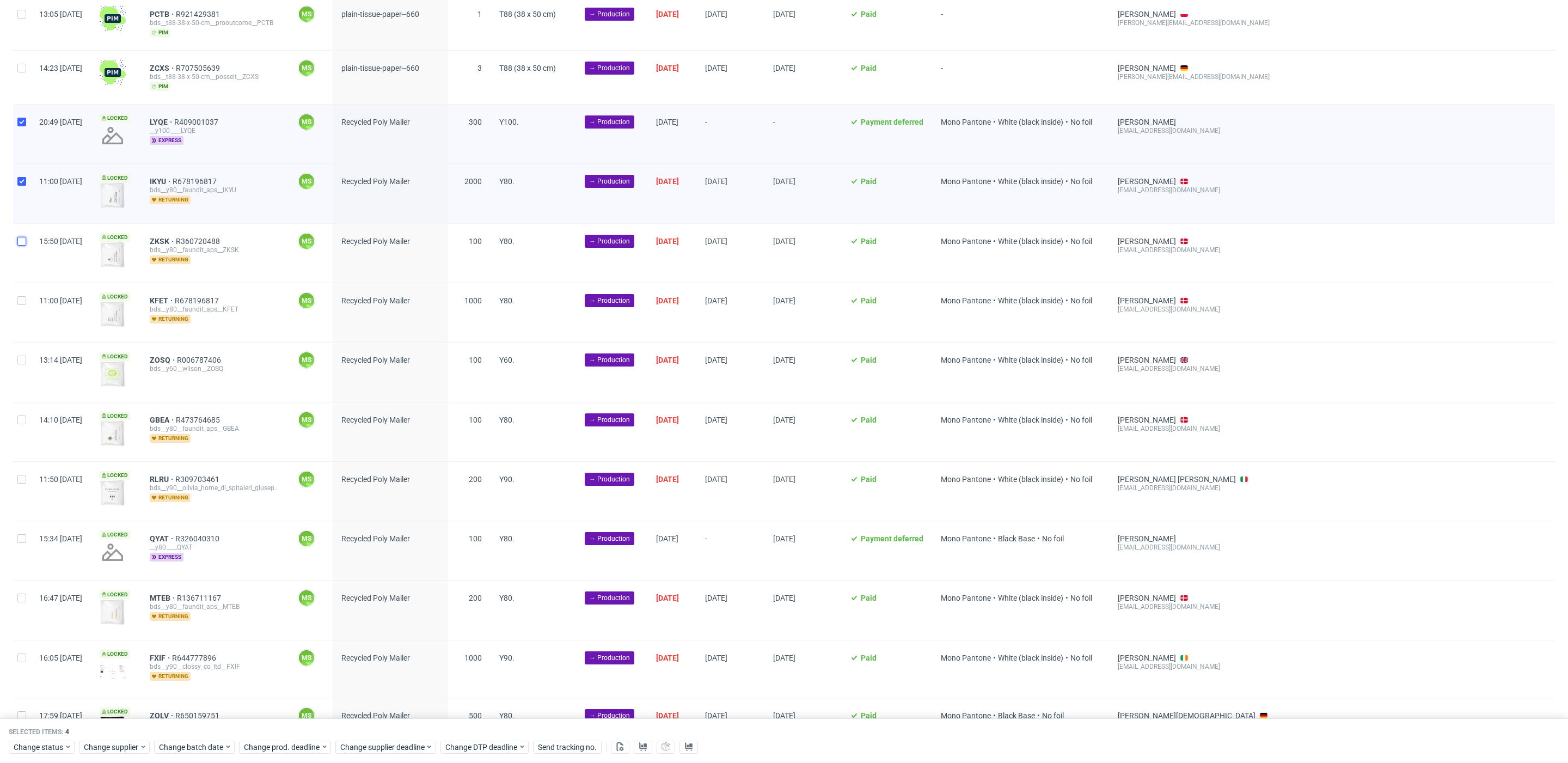
click at [21, 237] on input "checkbox" at bounding box center [22, 241] width 9 height 9
checkbox input "true"
drag, startPoint x: 25, startPoint y: 301, endPoint x: 27, endPoint y: 340, distance: 39.1
click at [25, 305] on div at bounding box center [21, 313] width 17 height 58
checkbox input "true"
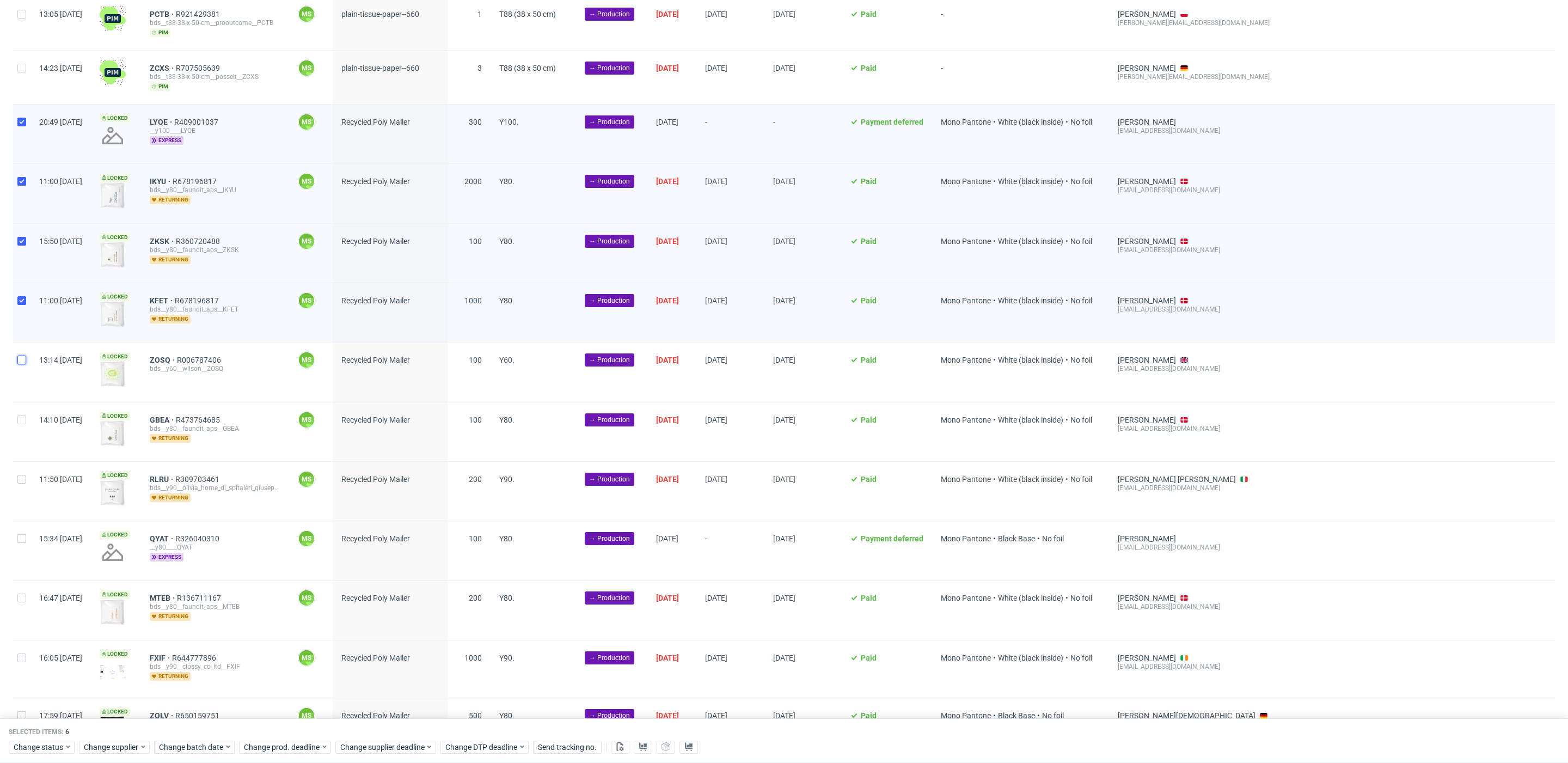
click at [22, 358] on input "checkbox" at bounding box center [22, 360] width 9 height 9
checkbox input "true"
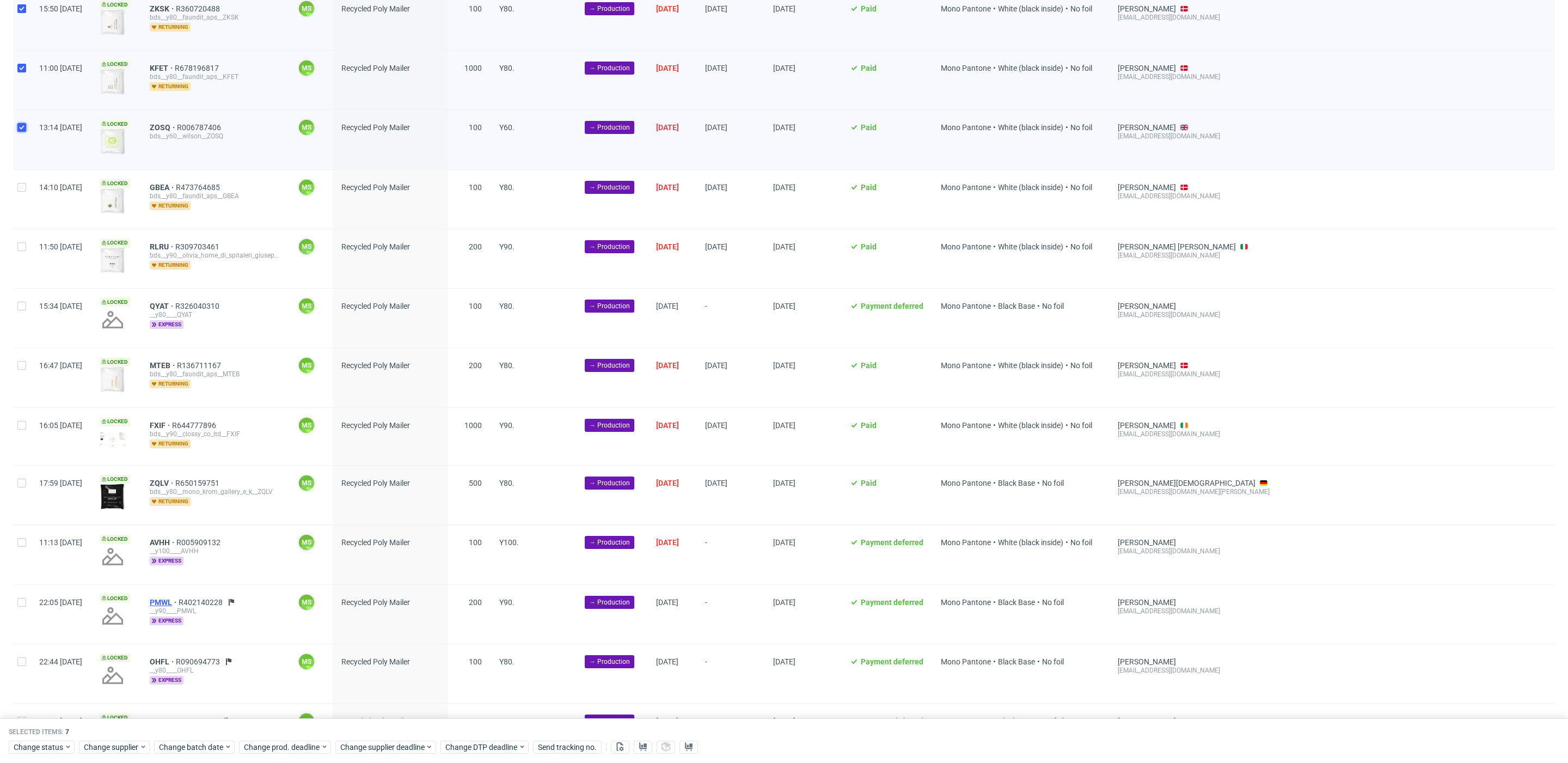
scroll to position [894, 0]
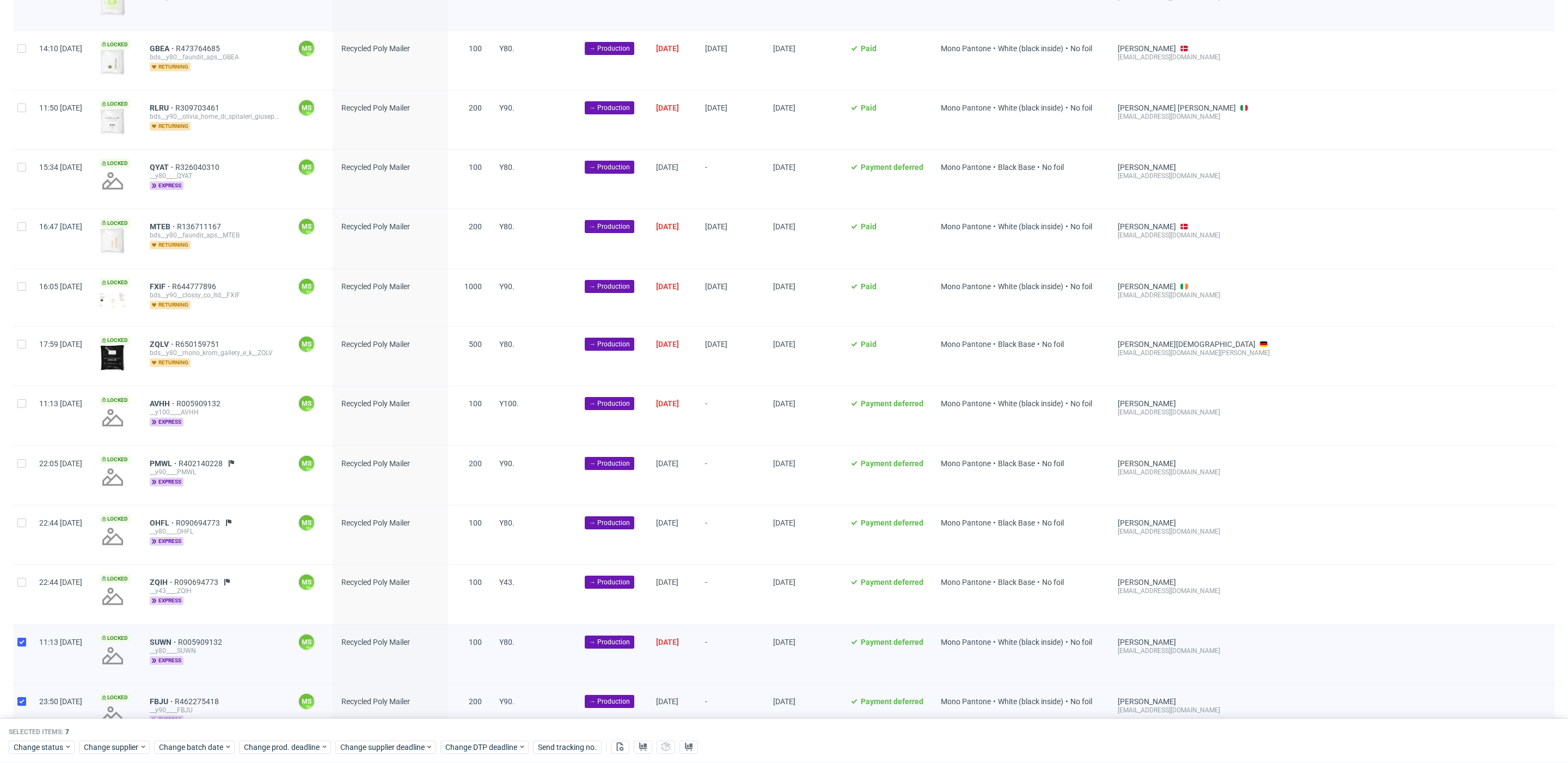
click at [21, 52] on div at bounding box center [21, 60] width 17 height 58
checkbox input "true"
drag, startPoint x: 25, startPoint y: 97, endPoint x: 24, endPoint y: 103, distance: 6.1
click at [24, 97] on div at bounding box center [21, 120] width 17 height 58
checkbox input "true"
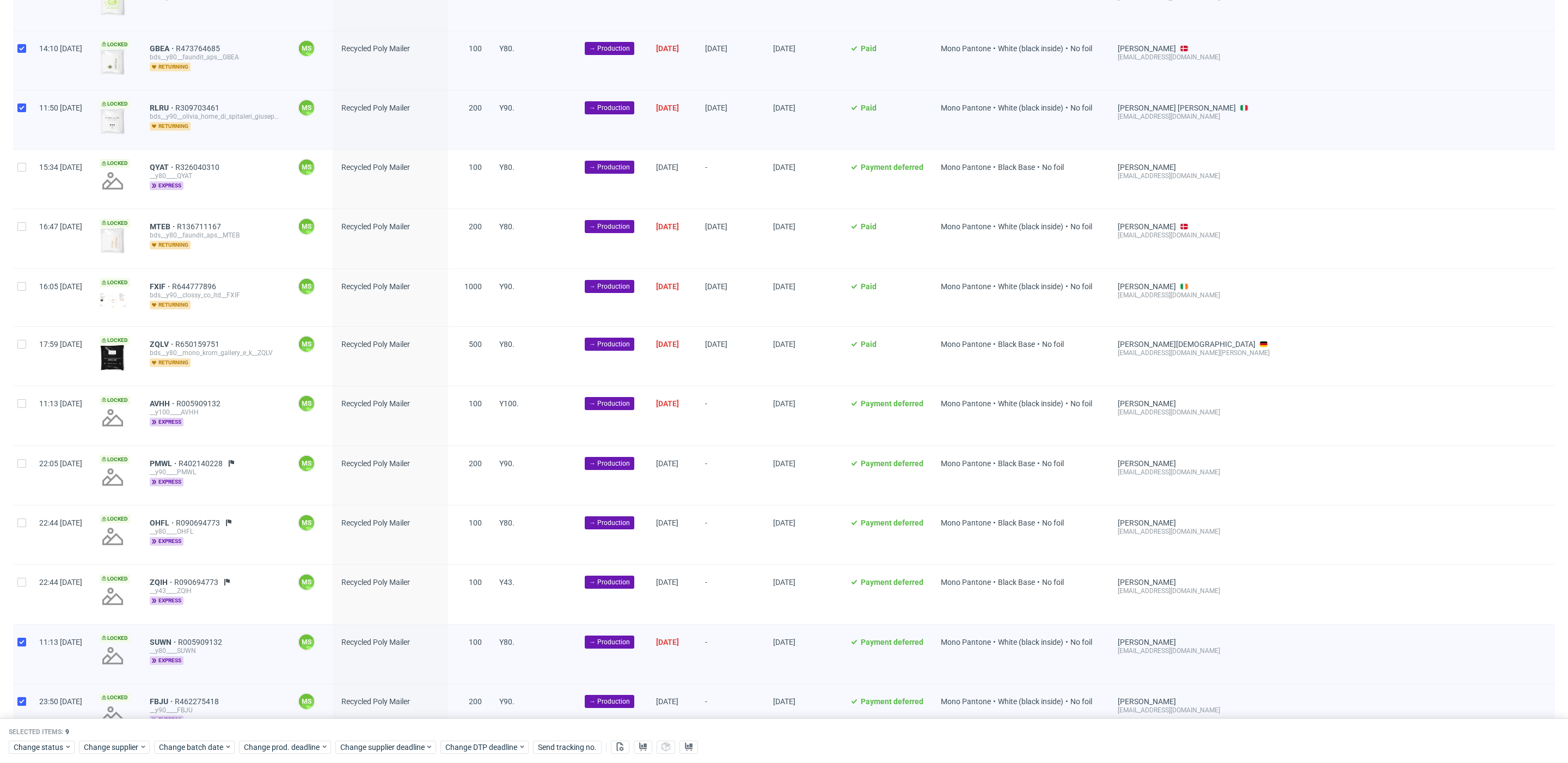
click at [22, 167] on div at bounding box center [21, 179] width 17 height 58
checkbox input "true"
drag, startPoint x: 22, startPoint y: 223, endPoint x: 29, endPoint y: 262, distance: 39.6
click at [22, 225] on input "checkbox" at bounding box center [22, 226] width 9 height 9
checkbox input "true"
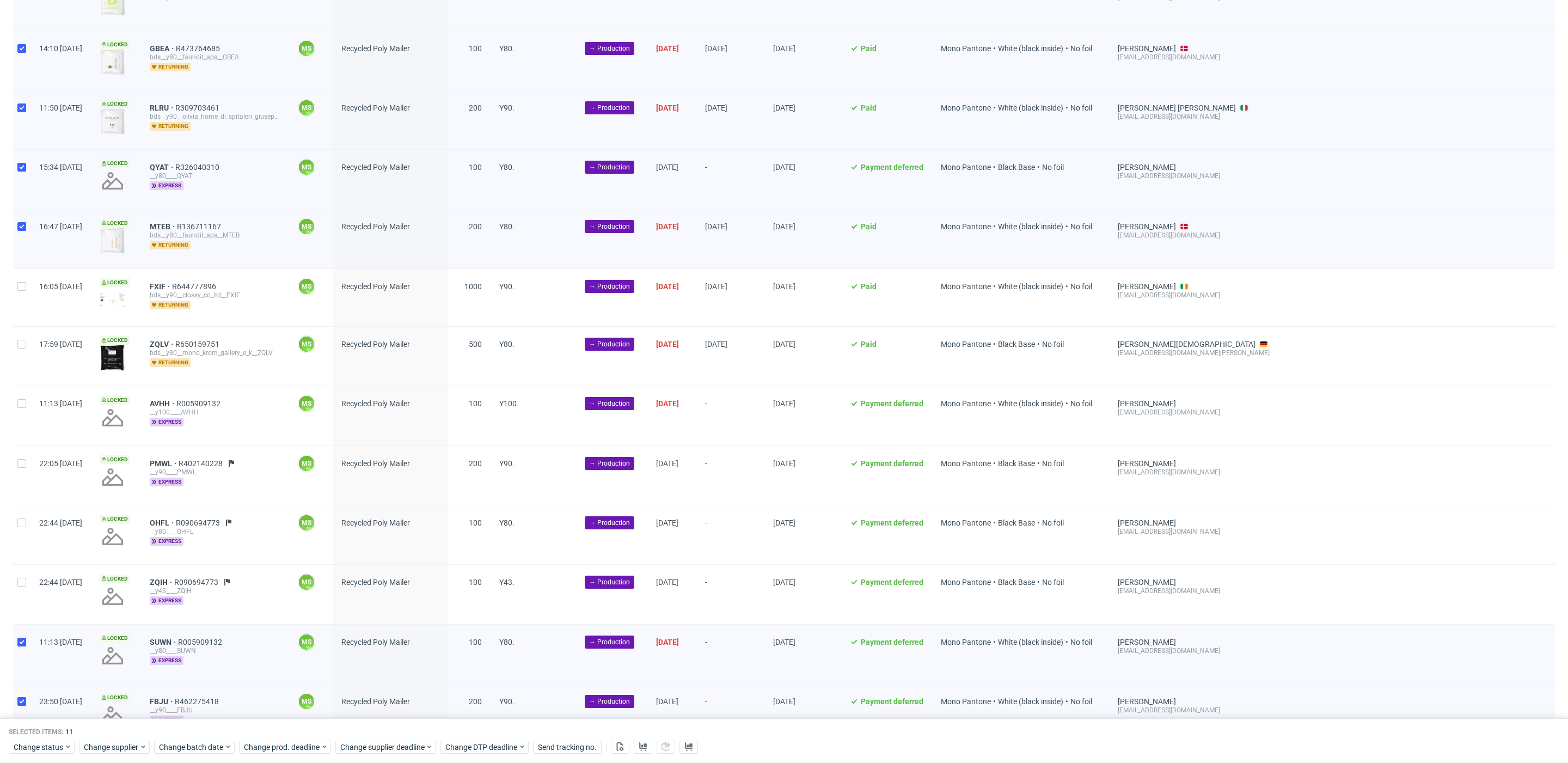
click at [27, 288] on div at bounding box center [21, 298] width 17 height 57
checkbox input "true"
click at [21, 341] on input "checkbox" at bounding box center [22, 344] width 9 height 9
checkbox input "true"
click at [25, 399] on input "checkbox" at bounding box center [22, 403] width 9 height 9
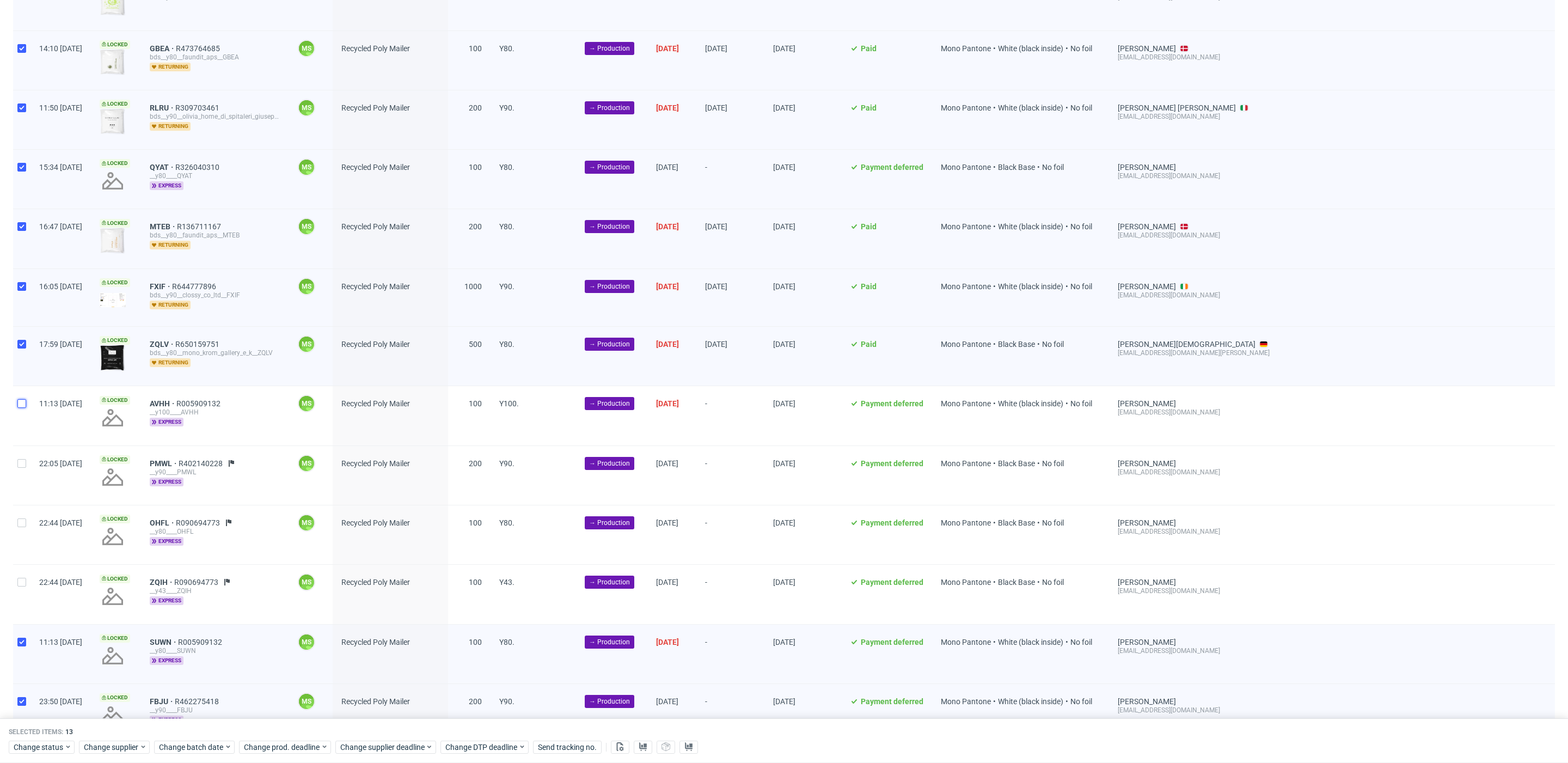
checkbox input "true"
drag, startPoint x: 23, startPoint y: 471, endPoint x: 23, endPoint y: 456, distance: 15.0
click at [24, 465] on div at bounding box center [21, 475] width 17 height 58
checkbox input "true"
click at [21, 522] on div at bounding box center [21, 534] width 17 height 58
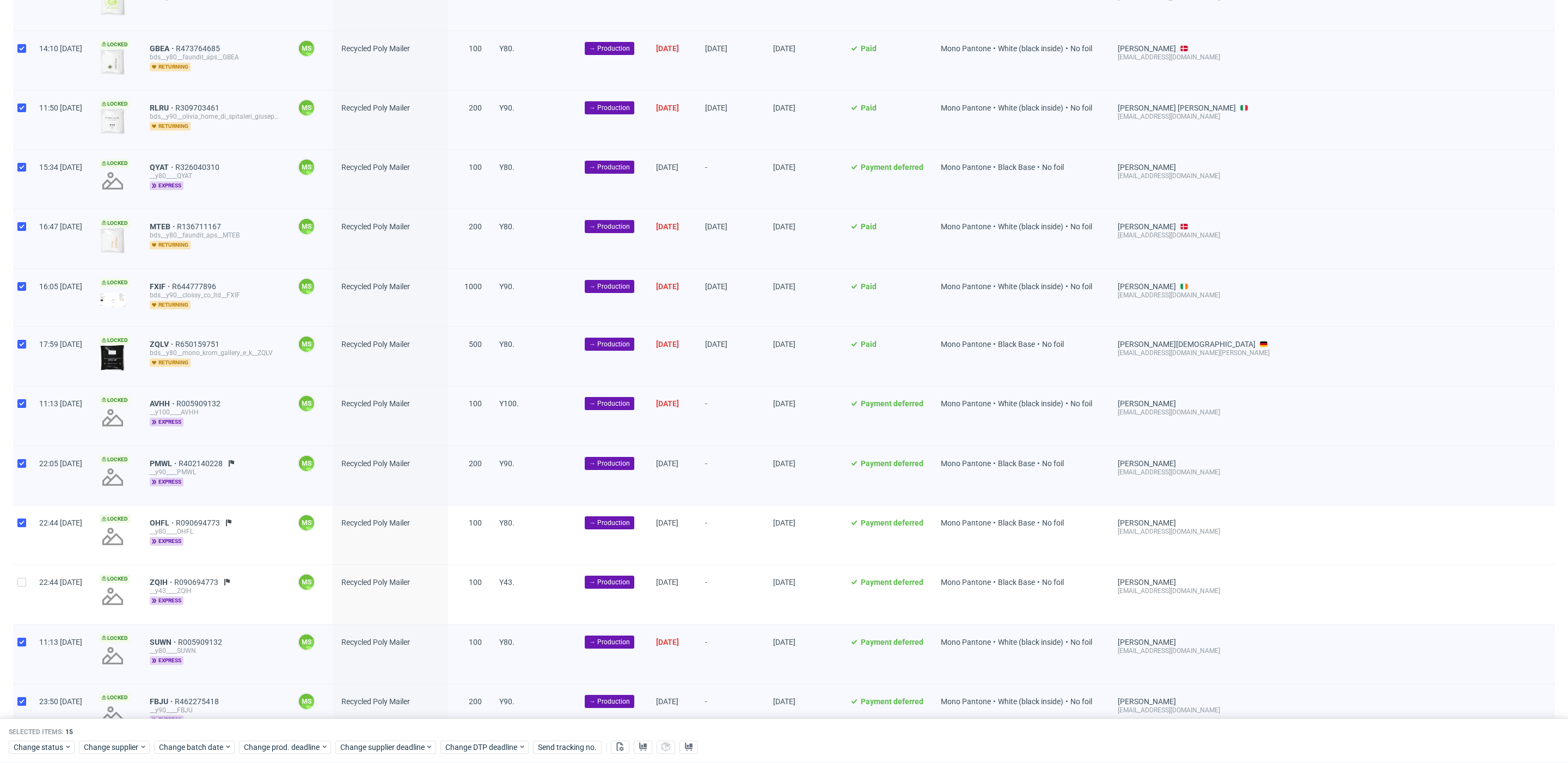
checkbox input "true"
click at [23, 578] on input "checkbox" at bounding box center [22, 582] width 9 height 9
checkbox input "true"
click at [178, 459] on span "PMWL" at bounding box center [164, 463] width 28 height 9
click at [176, 518] on span "OHFL" at bounding box center [163, 522] width 26 height 9
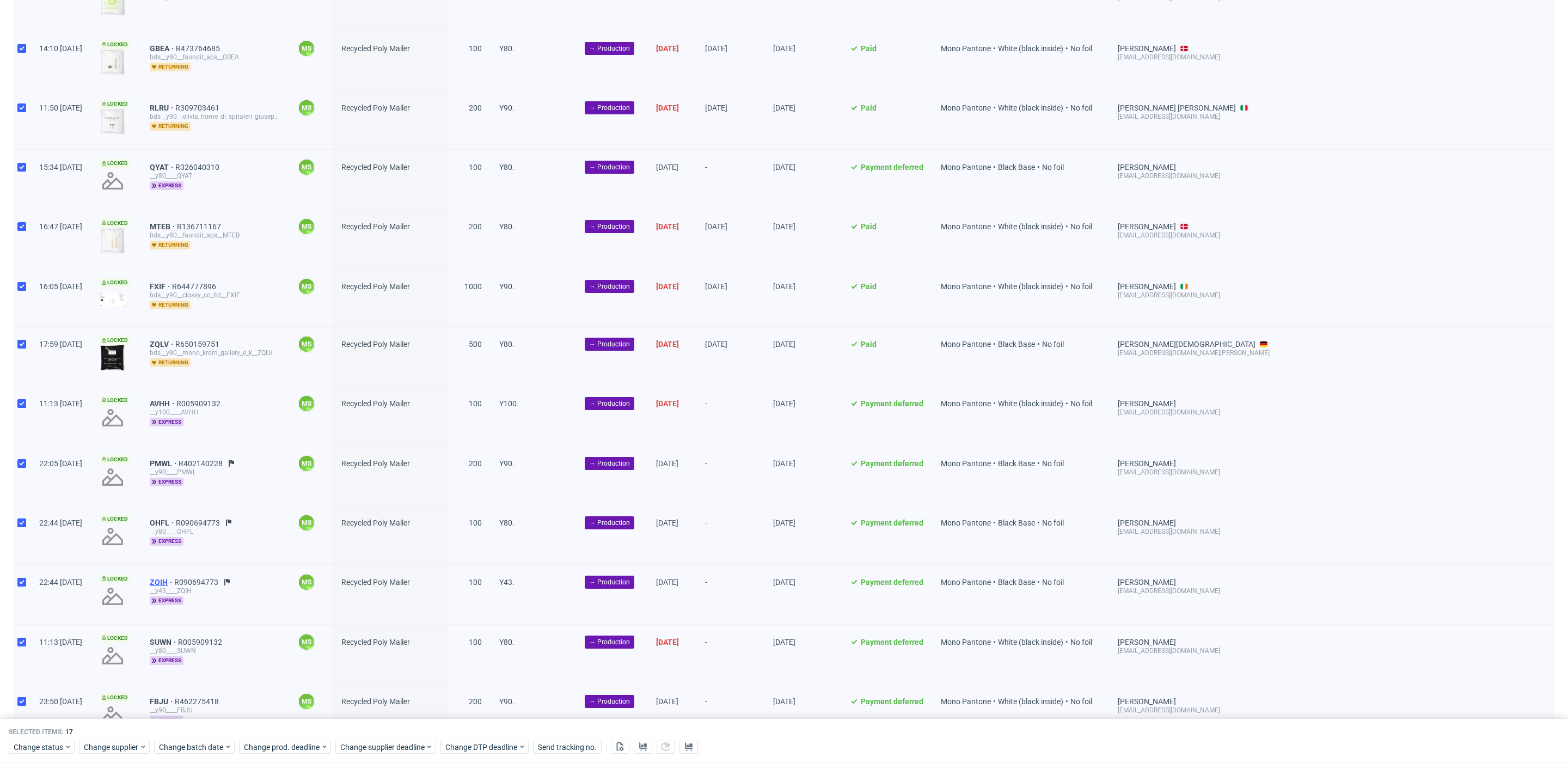
click at [174, 578] on span "ZQIH" at bounding box center [162, 582] width 25 height 9
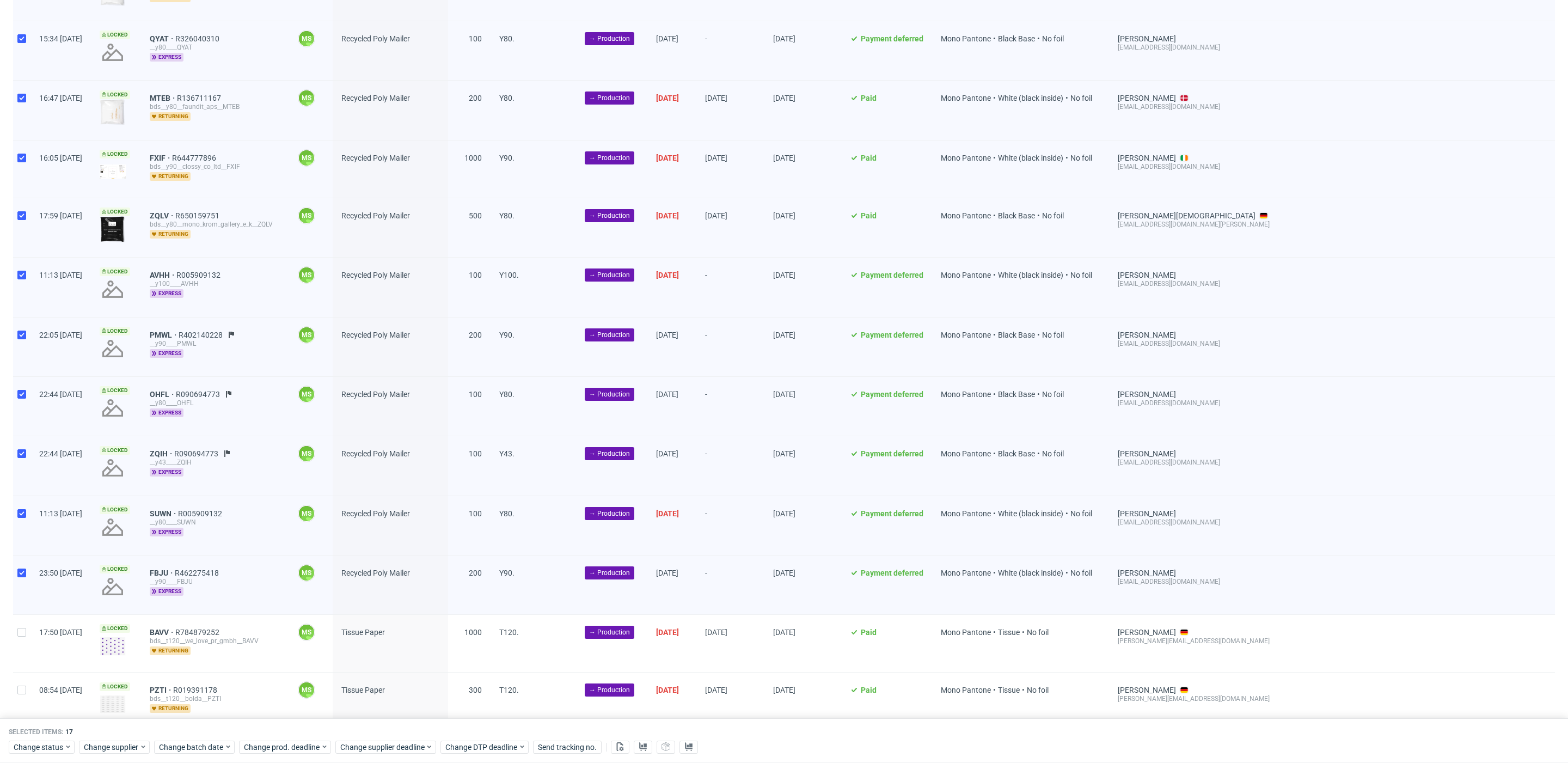
scroll to position [1076, 0]
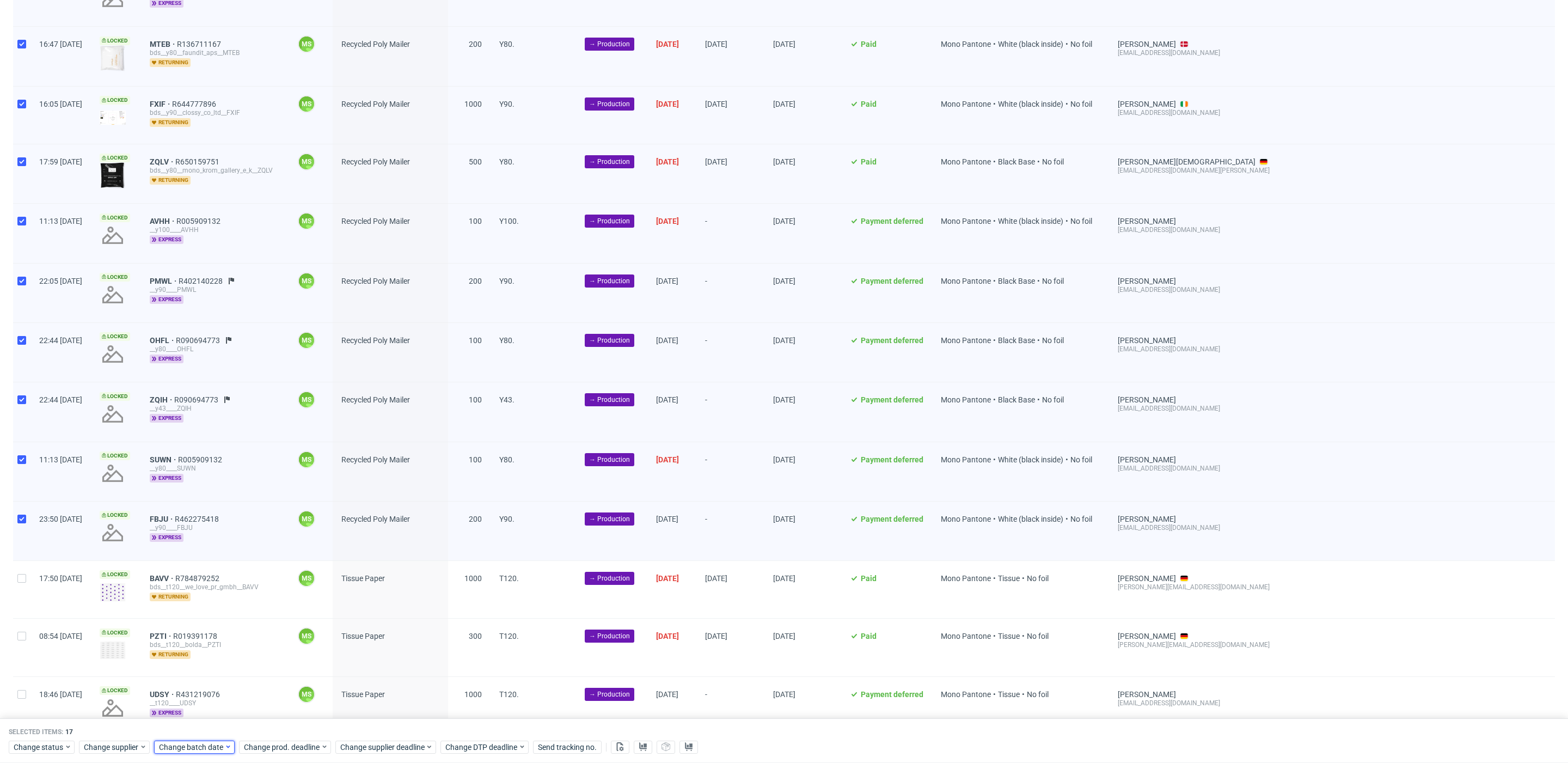
click at [183, 743] on span "Change batch date" at bounding box center [191, 747] width 65 height 11
click at [231, 669] on span "24" at bounding box center [227, 669] width 9 height 11
drag, startPoint x: 286, startPoint y: 720, endPoint x: 289, endPoint y: 726, distance: 6.7
click at [286, 721] on span "Save" at bounding box center [283, 725] width 17 height 7
click at [301, 747] on span "Change prod. deadline" at bounding box center [282, 747] width 76 height 11
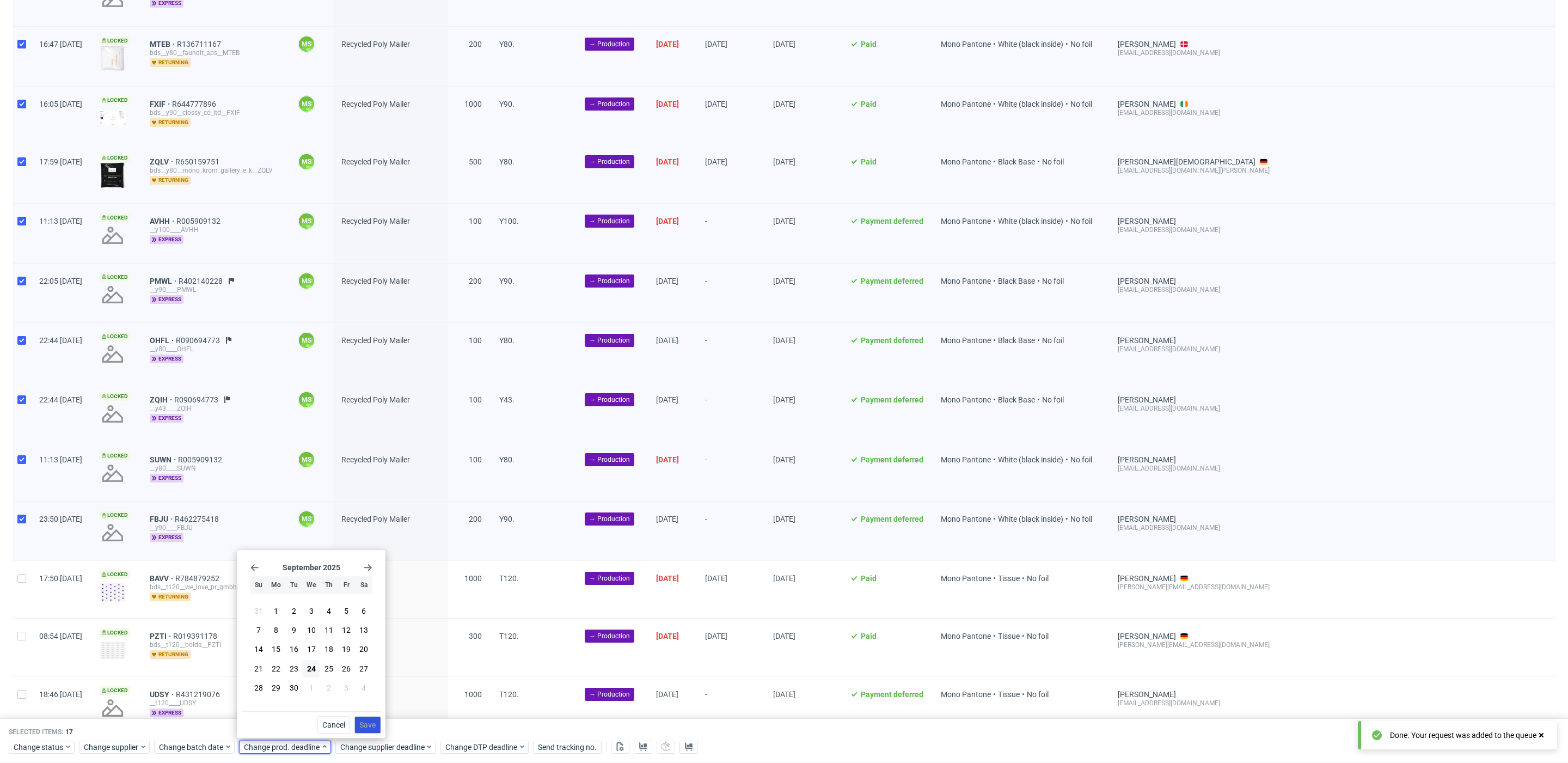
drag, startPoint x: 311, startPoint y: 687, endPoint x: 364, endPoint y: 733, distance: 70.2
click at [316, 691] on button "1" at bounding box center [311, 687] width 17 height 17
click at [367, 732] on button "Save" at bounding box center [368, 724] width 27 height 17
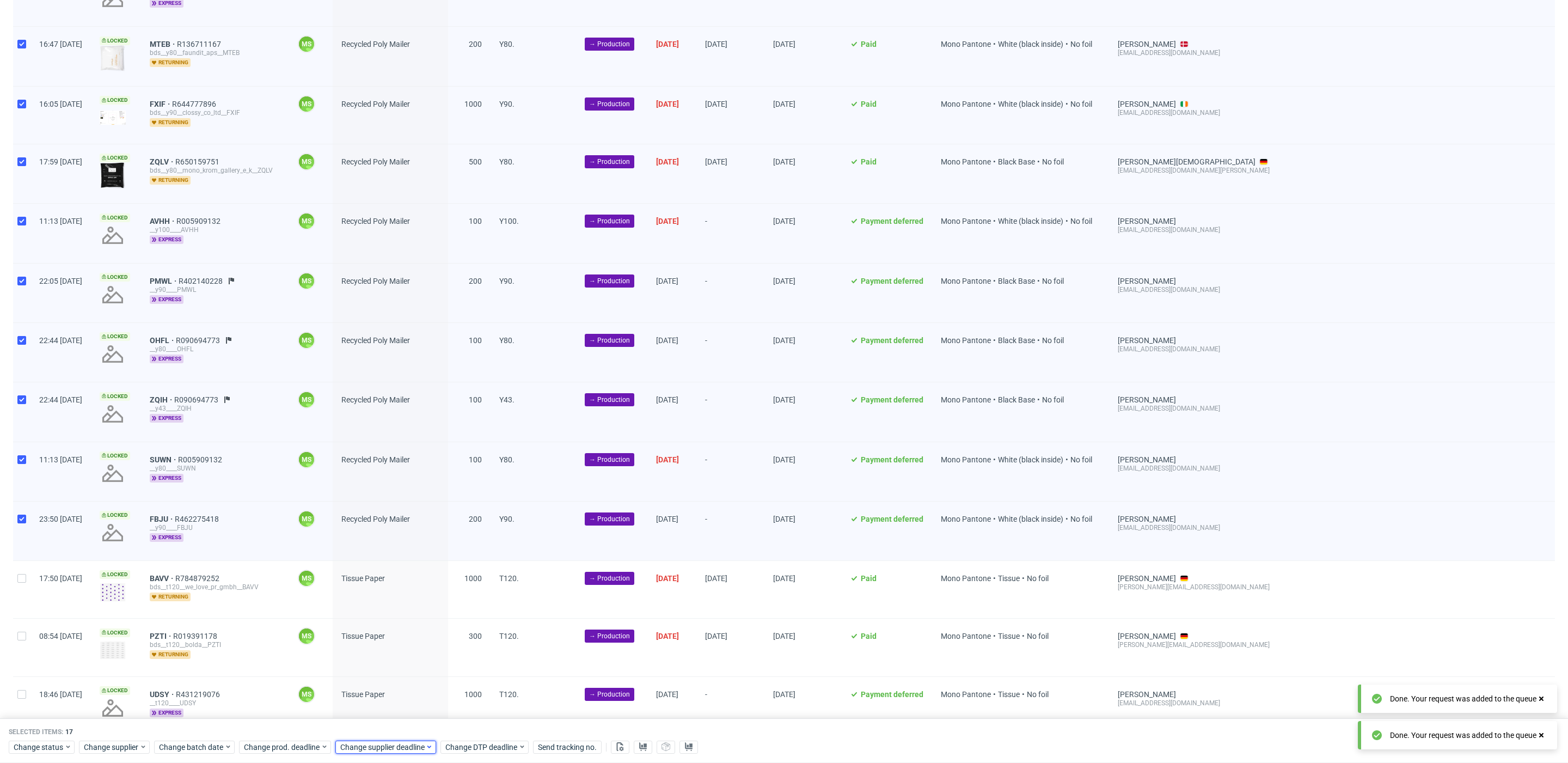
click at [379, 741] on span "Change supplier deadline" at bounding box center [382, 747] width 85 height 11
drag, startPoint x: 410, startPoint y: 688, endPoint x: 456, endPoint y: 723, distance: 57.8
click at [410, 688] on button "1" at bounding box center [407, 687] width 17 height 17
click at [459, 723] on span "Save" at bounding box center [464, 725] width 17 height 7
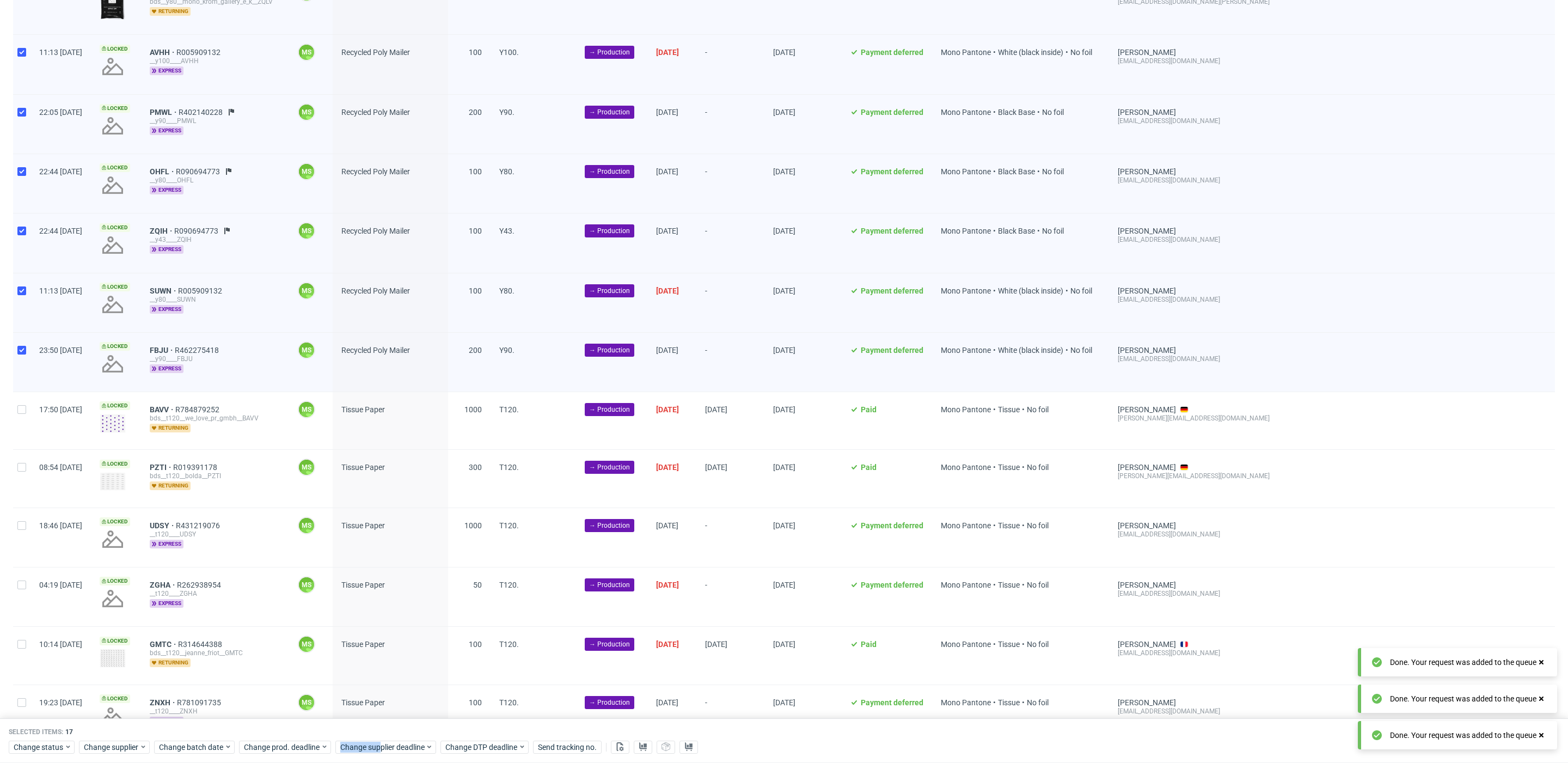
scroll to position [1412, 0]
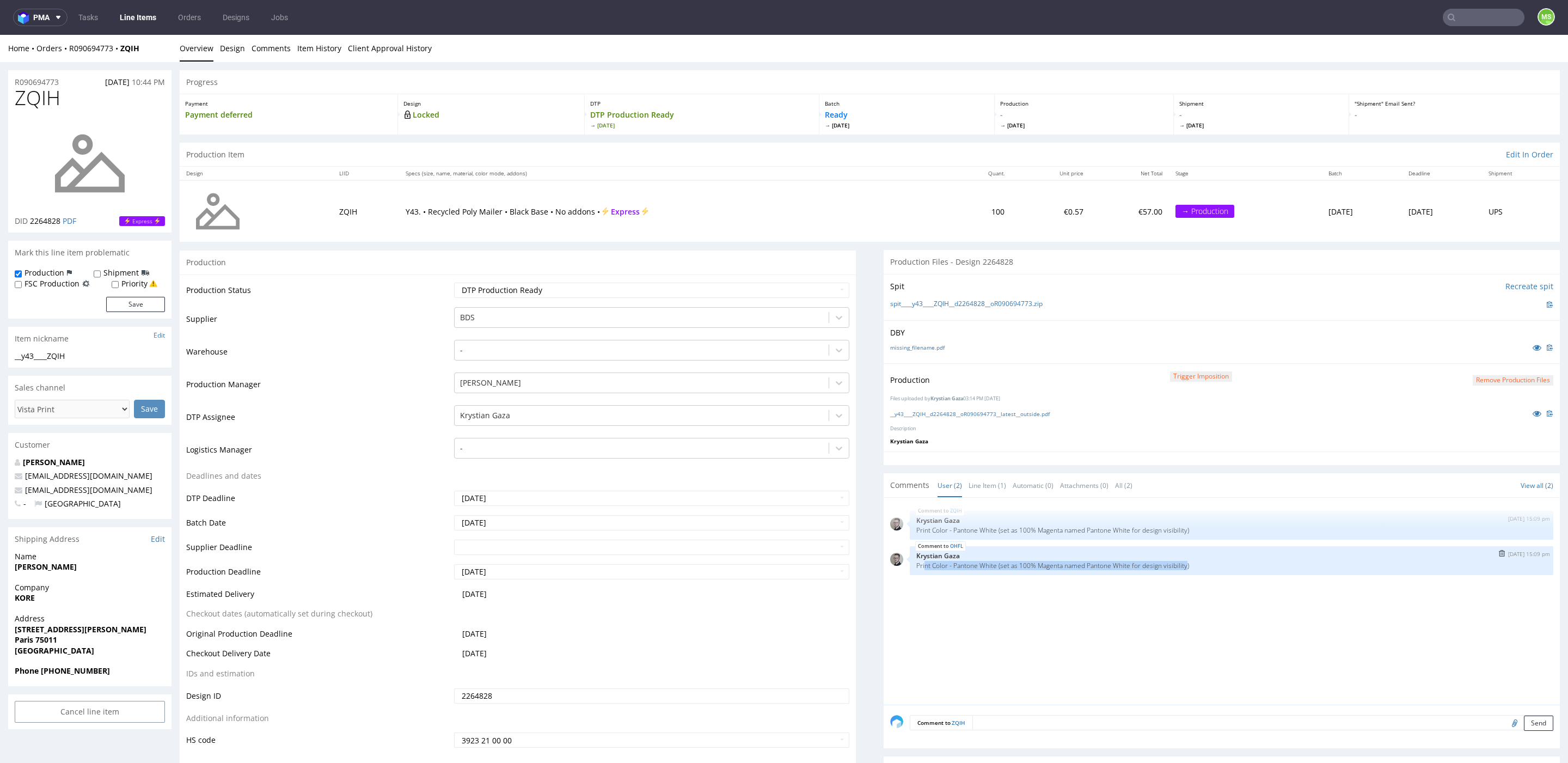
drag, startPoint x: 1028, startPoint y: 572, endPoint x: 916, endPoint y: 564, distance: 112.3
click at [916, 564] on p "Print Color - Pantone White (set as 100% Magenta named Pantone White for design…" at bounding box center [1231, 565] width 630 height 8
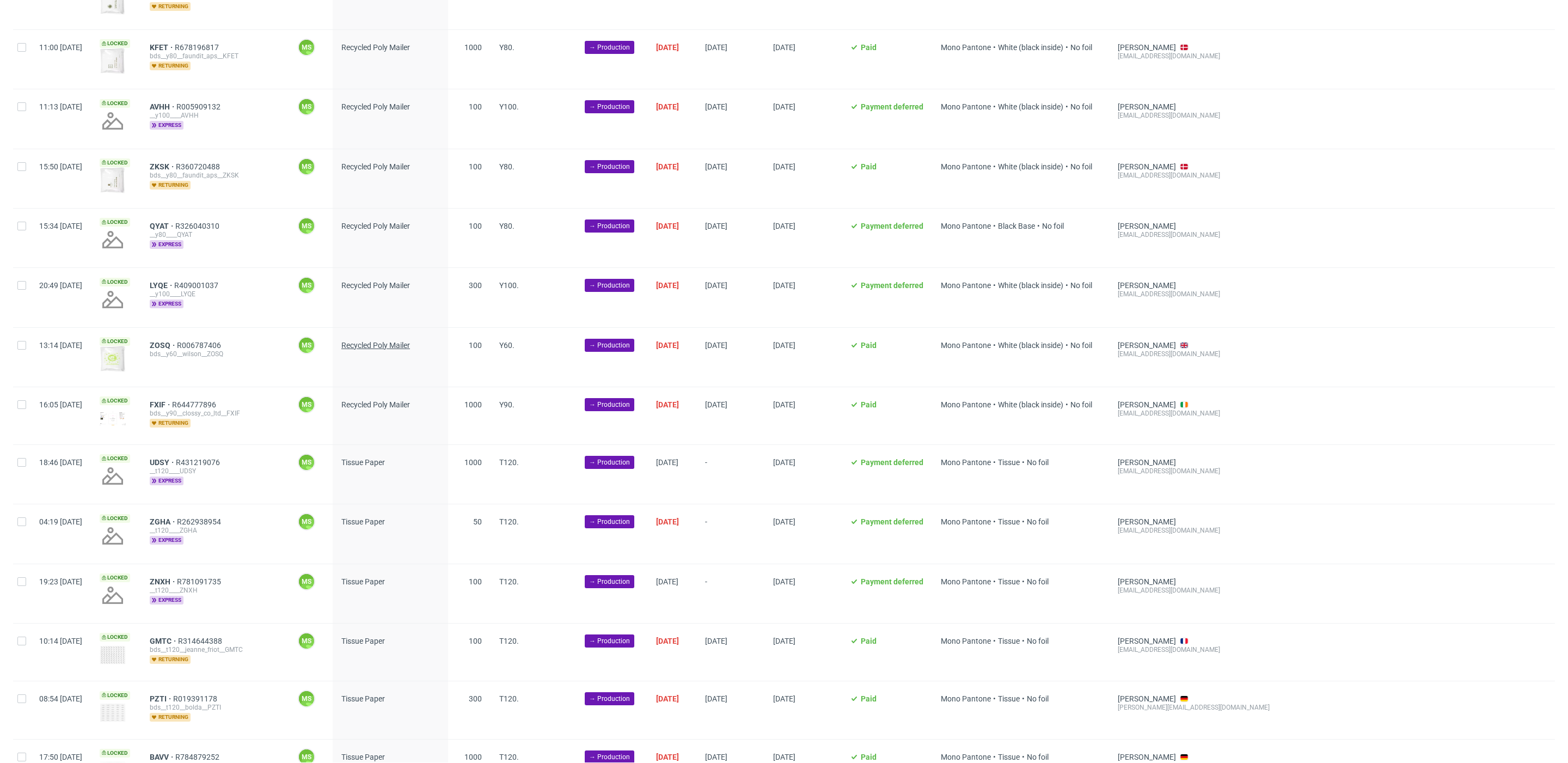
scroll to position [1367, 0]
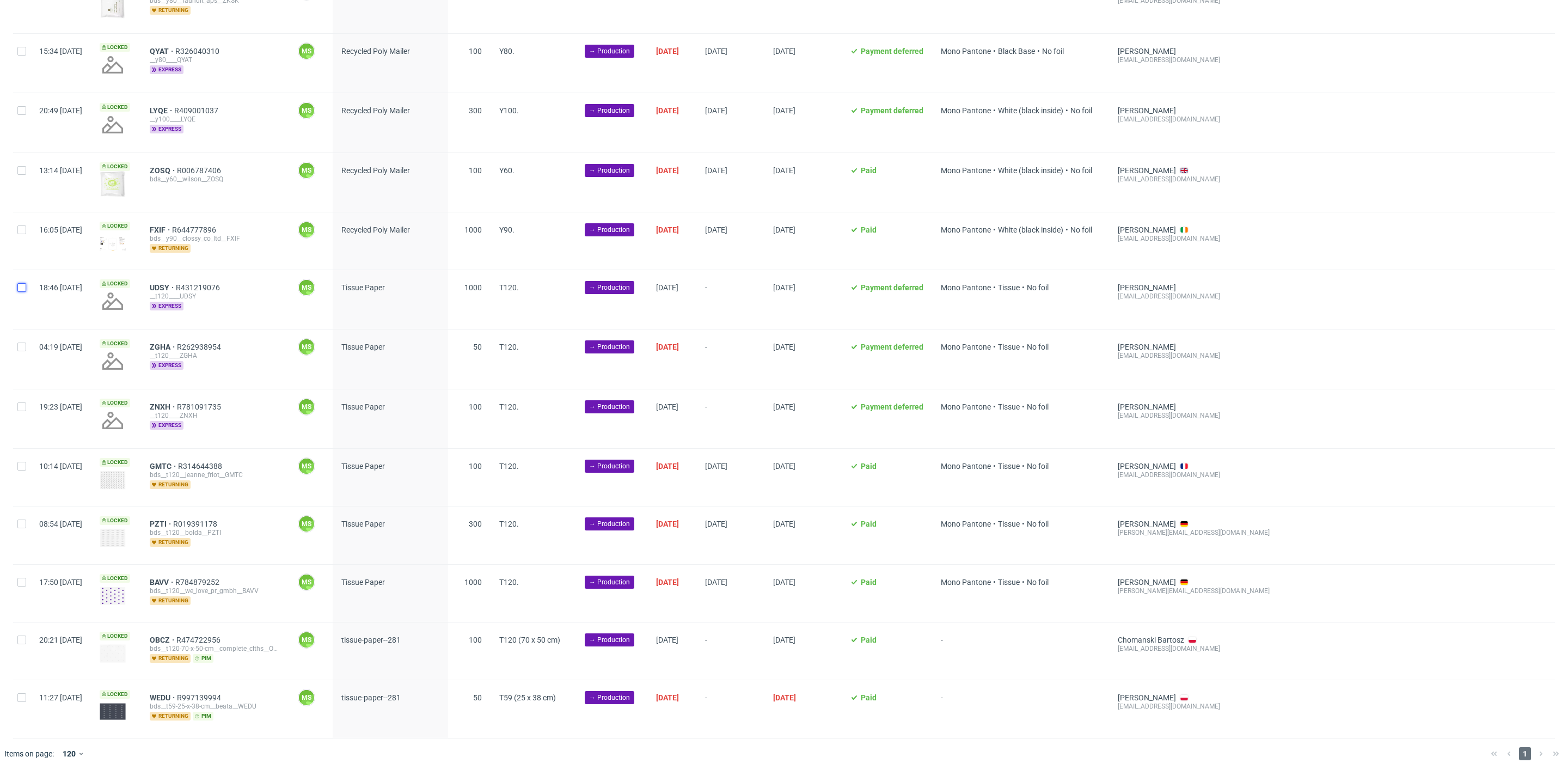
click at [20, 284] on input "checkbox" at bounding box center [22, 288] width 9 height 9
checkbox input "true"
click at [19, 343] on input "checkbox" at bounding box center [22, 347] width 9 height 9
checkbox input "true"
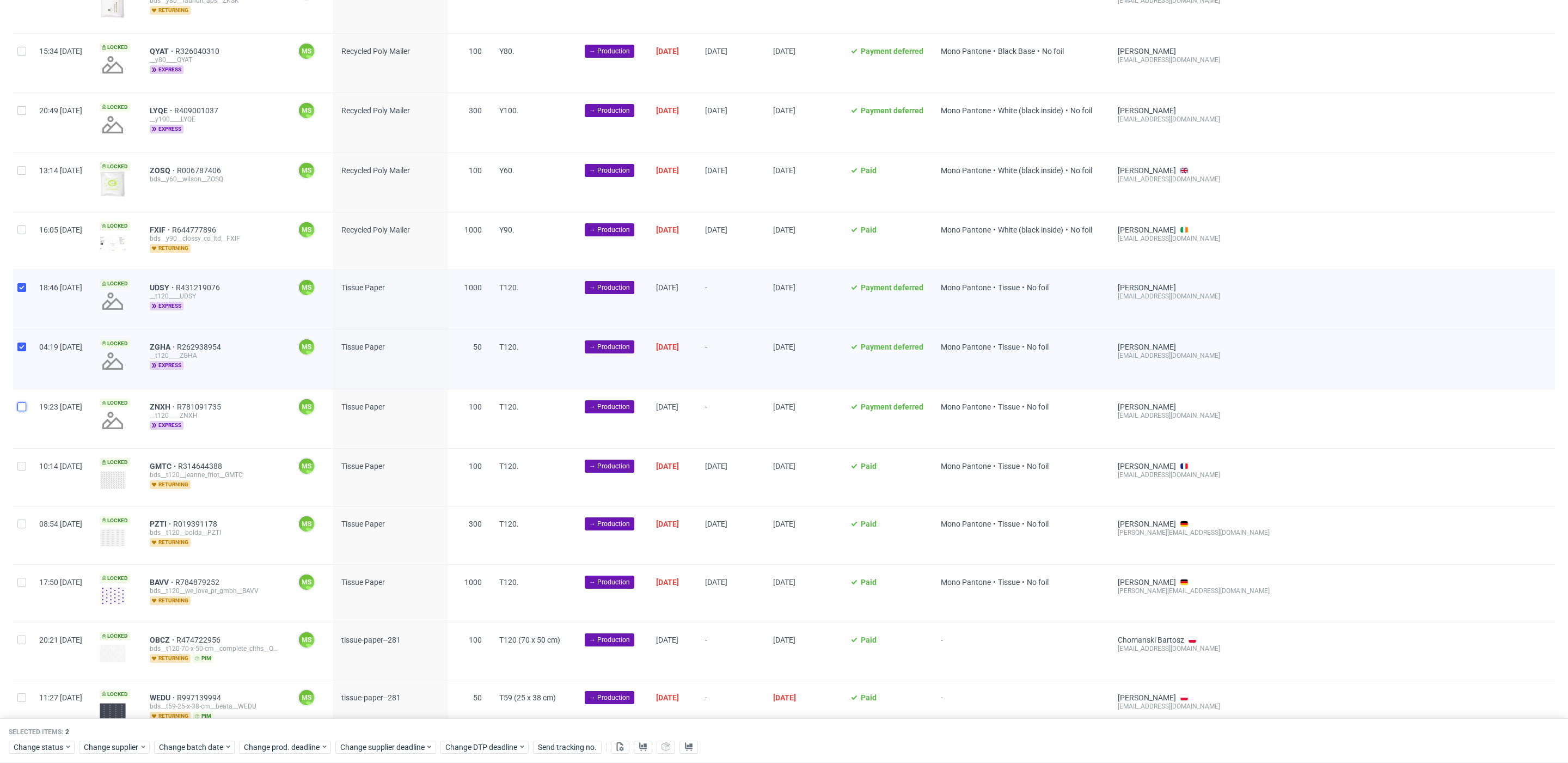
click at [21, 404] on div at bounding box center [21, 418] width 17 height 58
checkbox input "true"
drag, startPoint x: 24, startPoint y: 477, endPoint x: 22, endPoint y: 468, distance: 9.2
click at [23, 477] on div at bounding box center [21, 477] width 17 height 57
checkbox input "true"
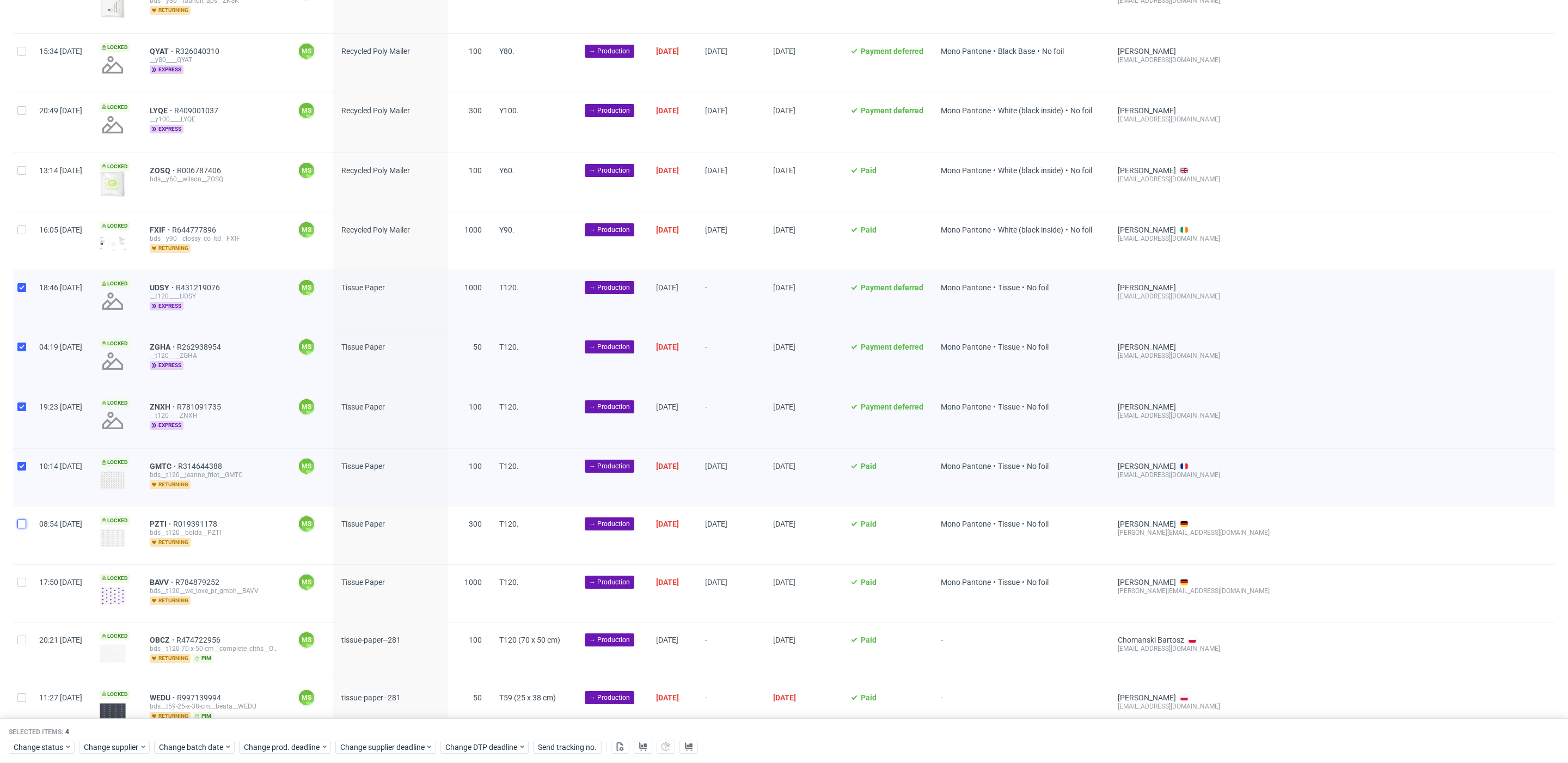
drag, startPoint x: 24, startPoint y: 516, endPoint x: 34, endPoint y: 559, distance: 44.1
click at [24, 519] on input "checkbox" at bounding box center [22, 524] width 9 height 9
checkbox input "true"
click at [22, 578] on input "checkbox" at bounding box center [22, 582] width 9 height 9
checkbox input "true"
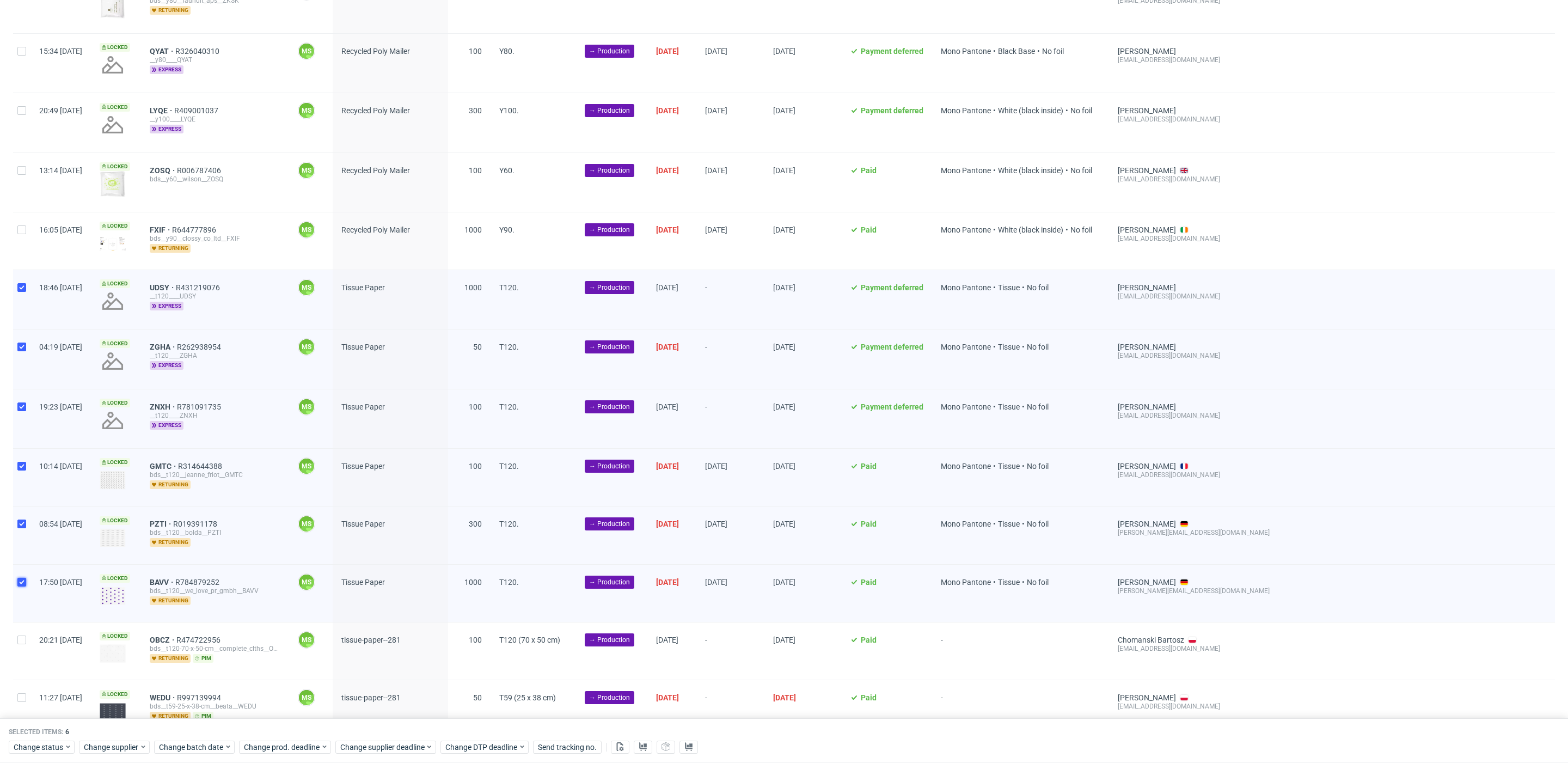
scroll to position [1412, 0]
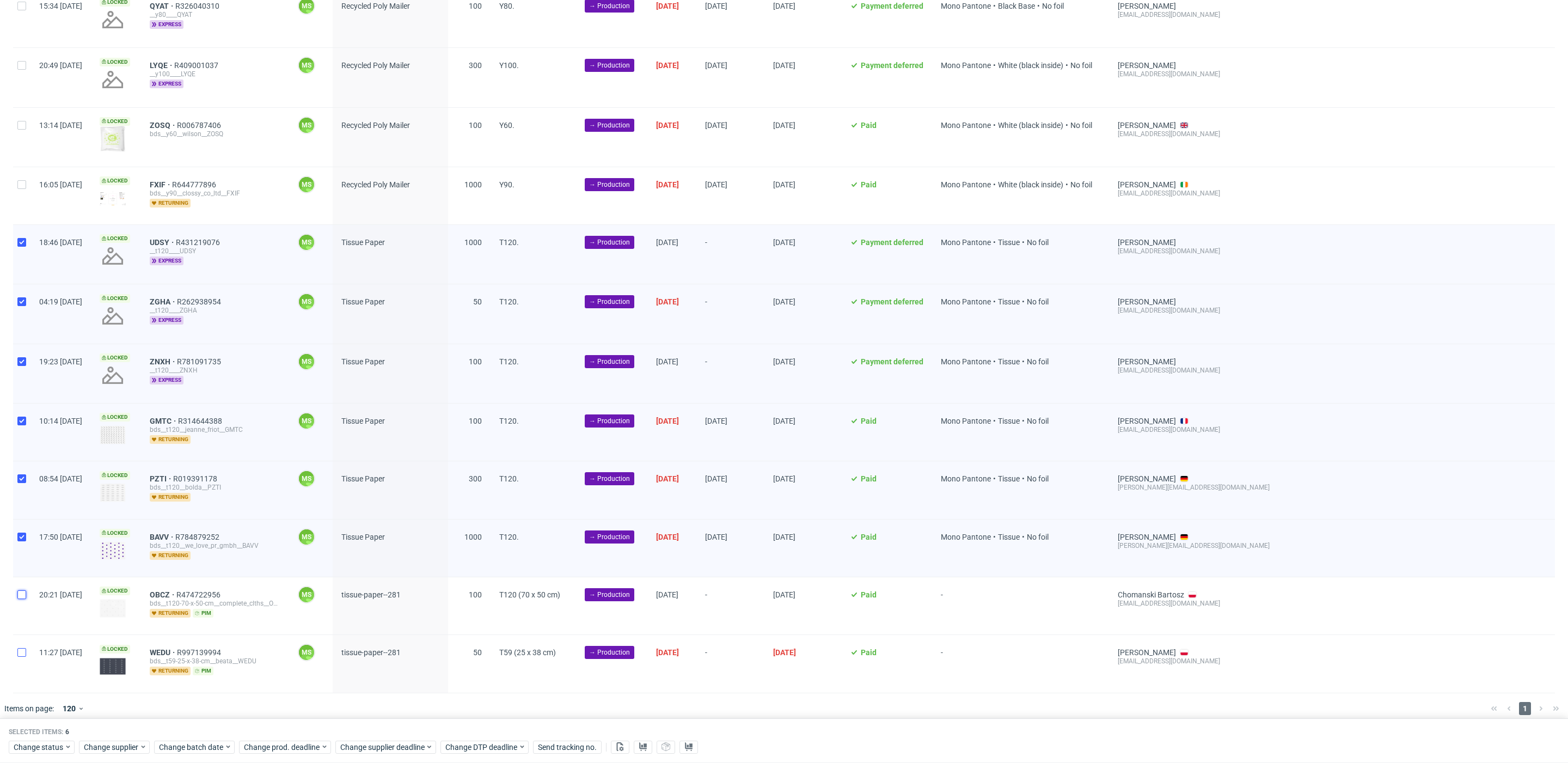
drag, startPoint x: 25, startPoint y: 587, endPoint x: 20, endPoint y: 644, distance: 57.2
click at [23, 591] on div at bounding box center [21, 606] width 17 height 57
checkbox input "true"
click at [20, 648] on input "checkbox" at bounding box center [22, 652] width 9 height 9
checkbox input "true"
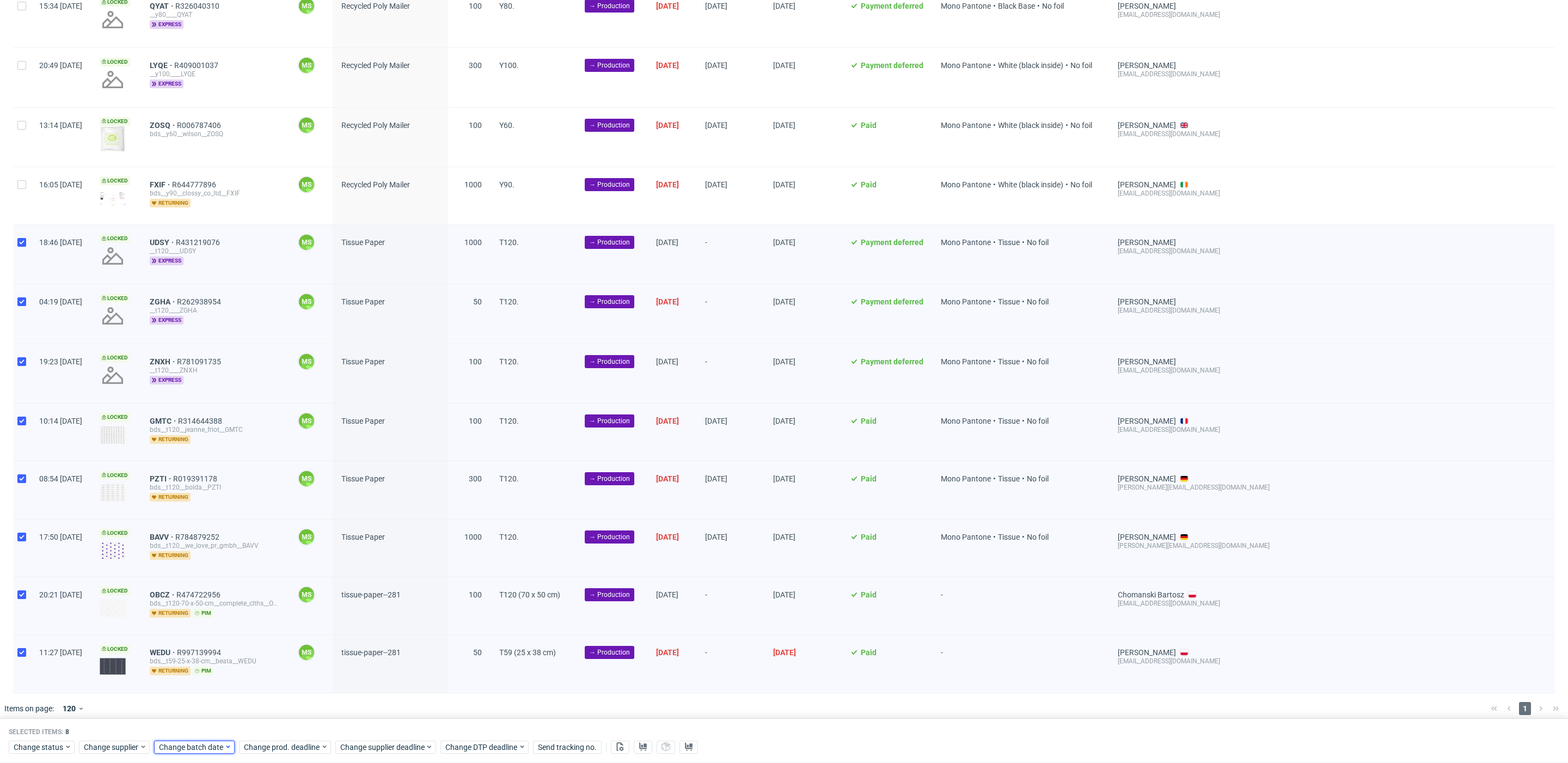
click at [213, 747] on span "Change batch date" at bounding box center [191, 747] width 65 height 11
click at [226, 672] on span "24" at bounding box center [227, 669] width 9 height 11
click at [276, 721] on span "Save" at bounding box center [283, 725] width 17 height 7
click at [276, 743] on span "Change prod. deadline" at bounding box center [282, 747] width 76 height 11
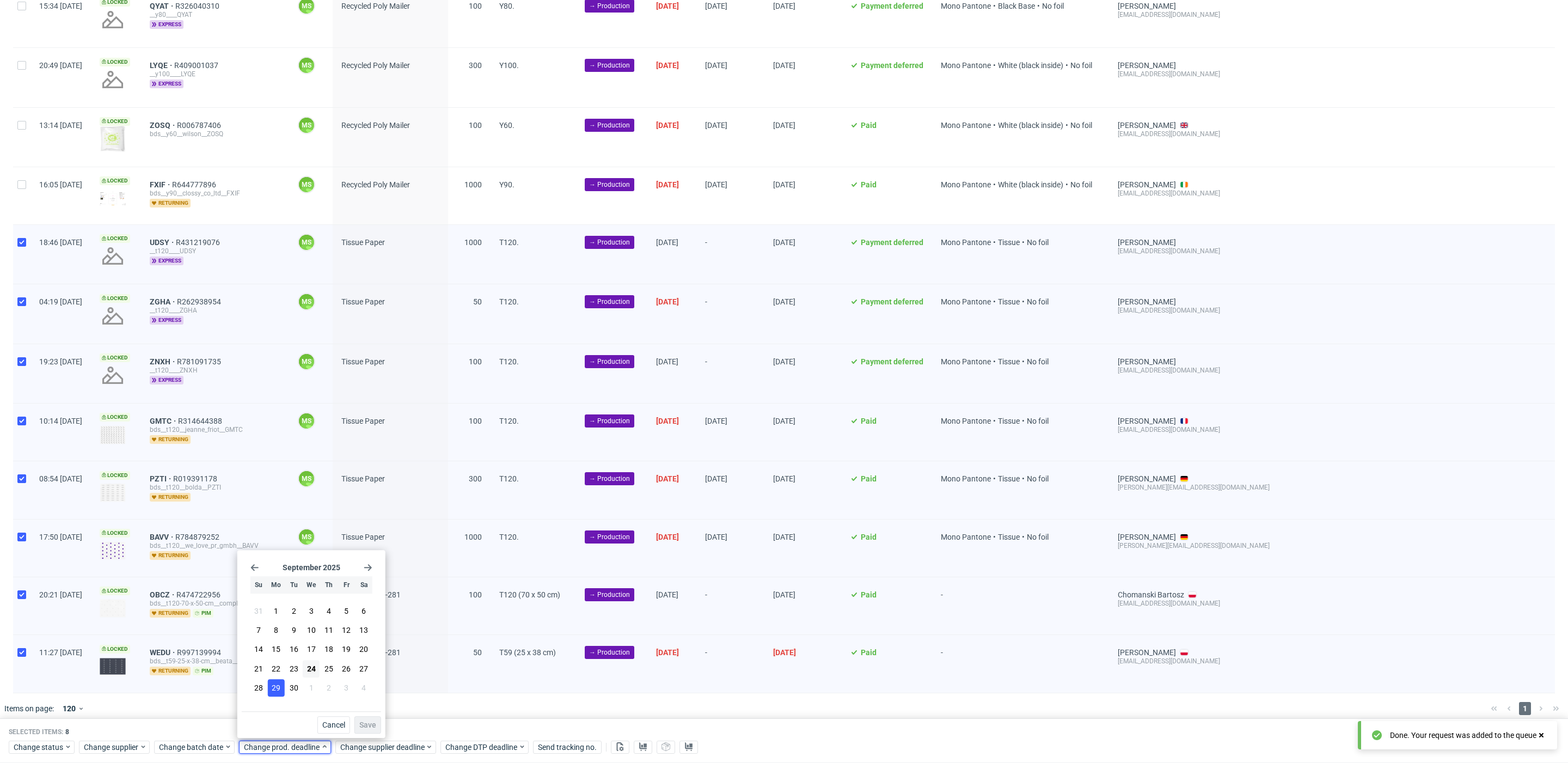
click at [274, 686] on span "29" at bounding box center [276, 687] width 9 height 11
drag, startPoint x: 365, startPoint y: 721, endPoint x: 379, endPoint y: 735, distance: 19.8
click at [366, 721] on span "Save" at bounding box center [367, 725] width 17 height 7
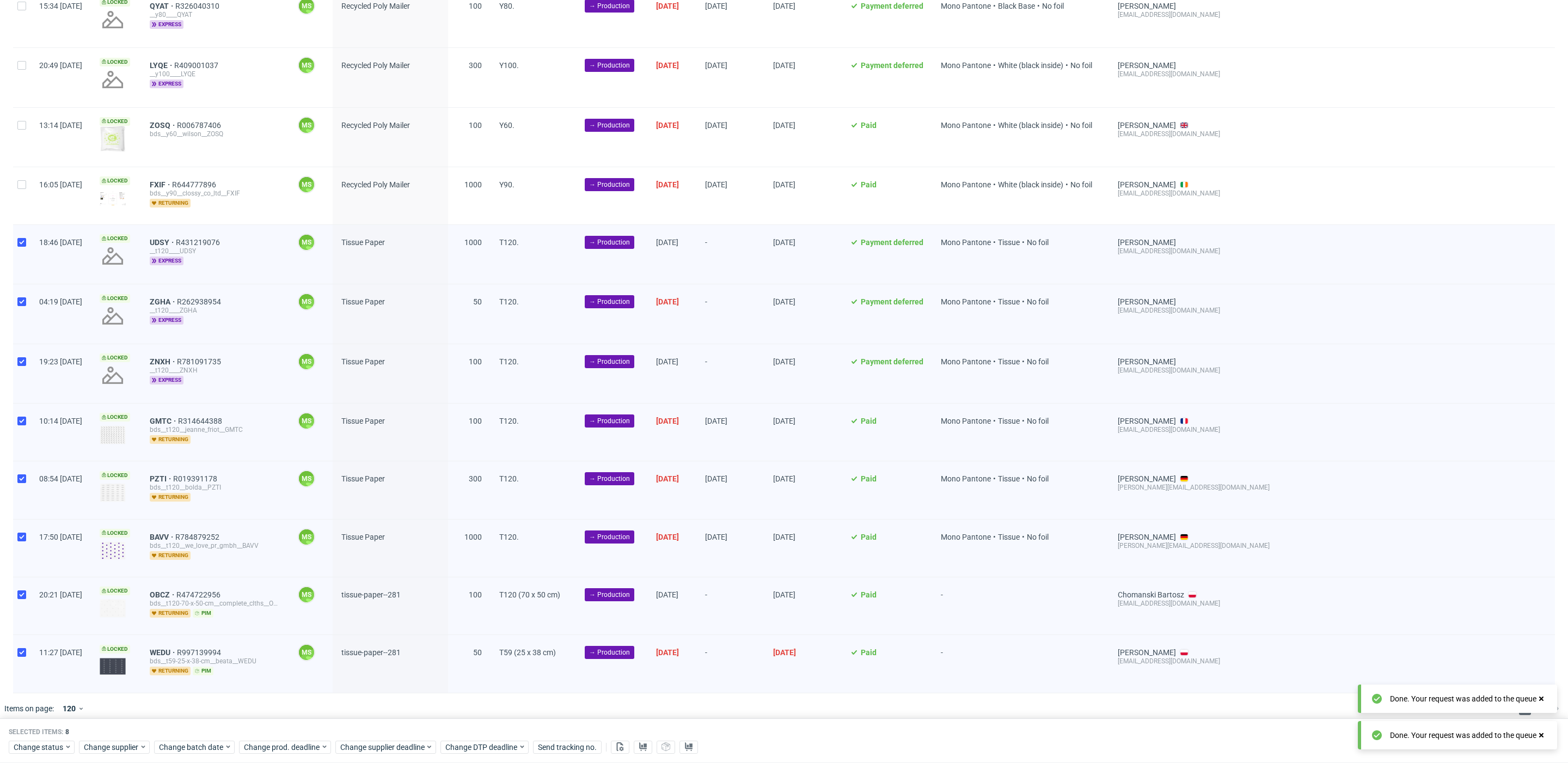
click at [379, 735] on div "Selected items: 8 Change status Change supplier Change batch date Change prod. …" at bounding box center [784, 741] width 1568 height 45
click at [383, 742] on span "Change supplier deadline" at bounding box center [382, 747] width 85 height 11
click at [375, 690] on span "29" at bounding box center [373, 687] width 9 height 11
click at [464, 723] on span "Save" at bounding box center [464, 725] width 17 height 7
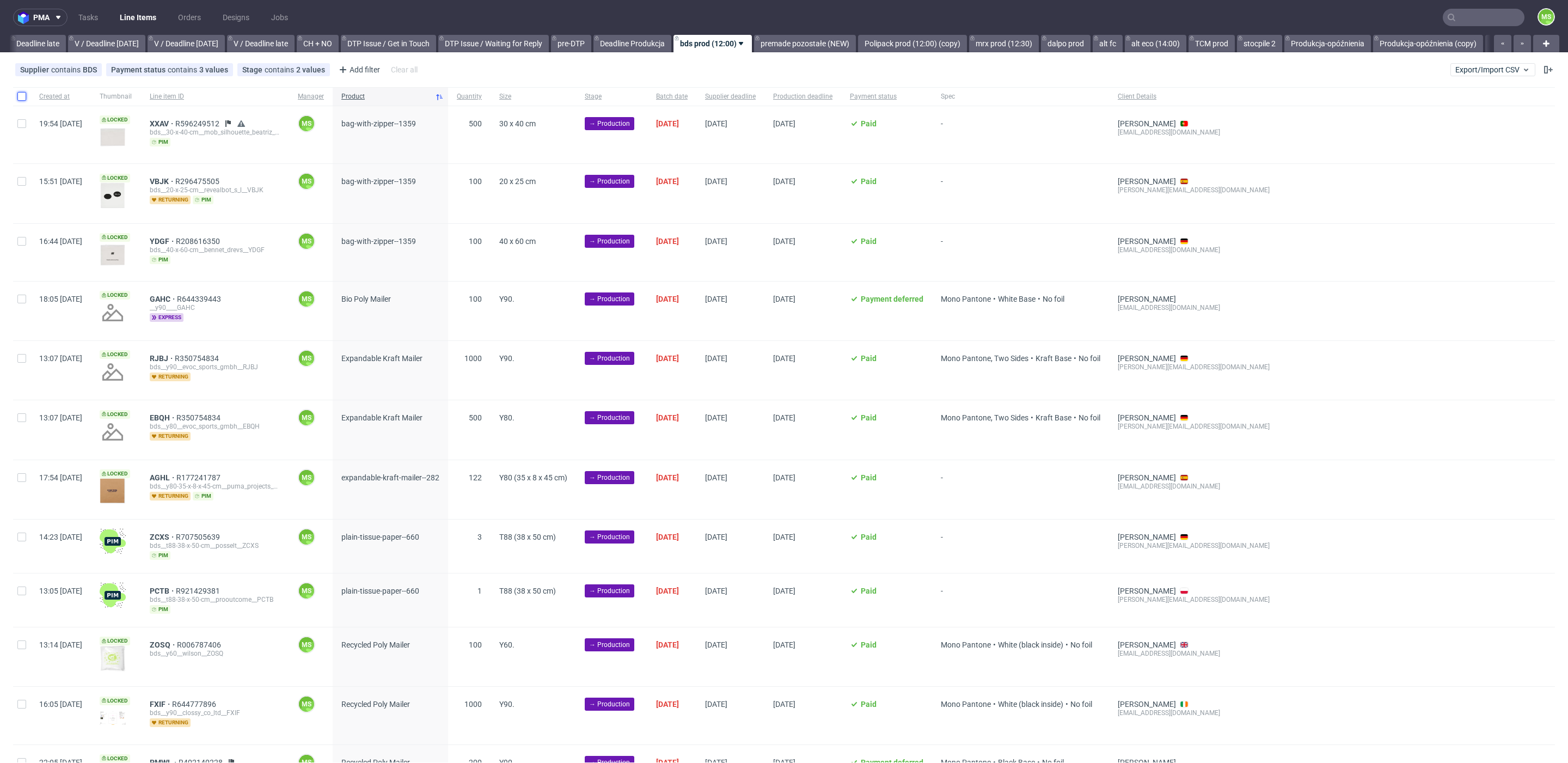
click at [25, 98] on input "checkbox" at bounding box center [22, 97] width 9 height 9
checkbox input "true"
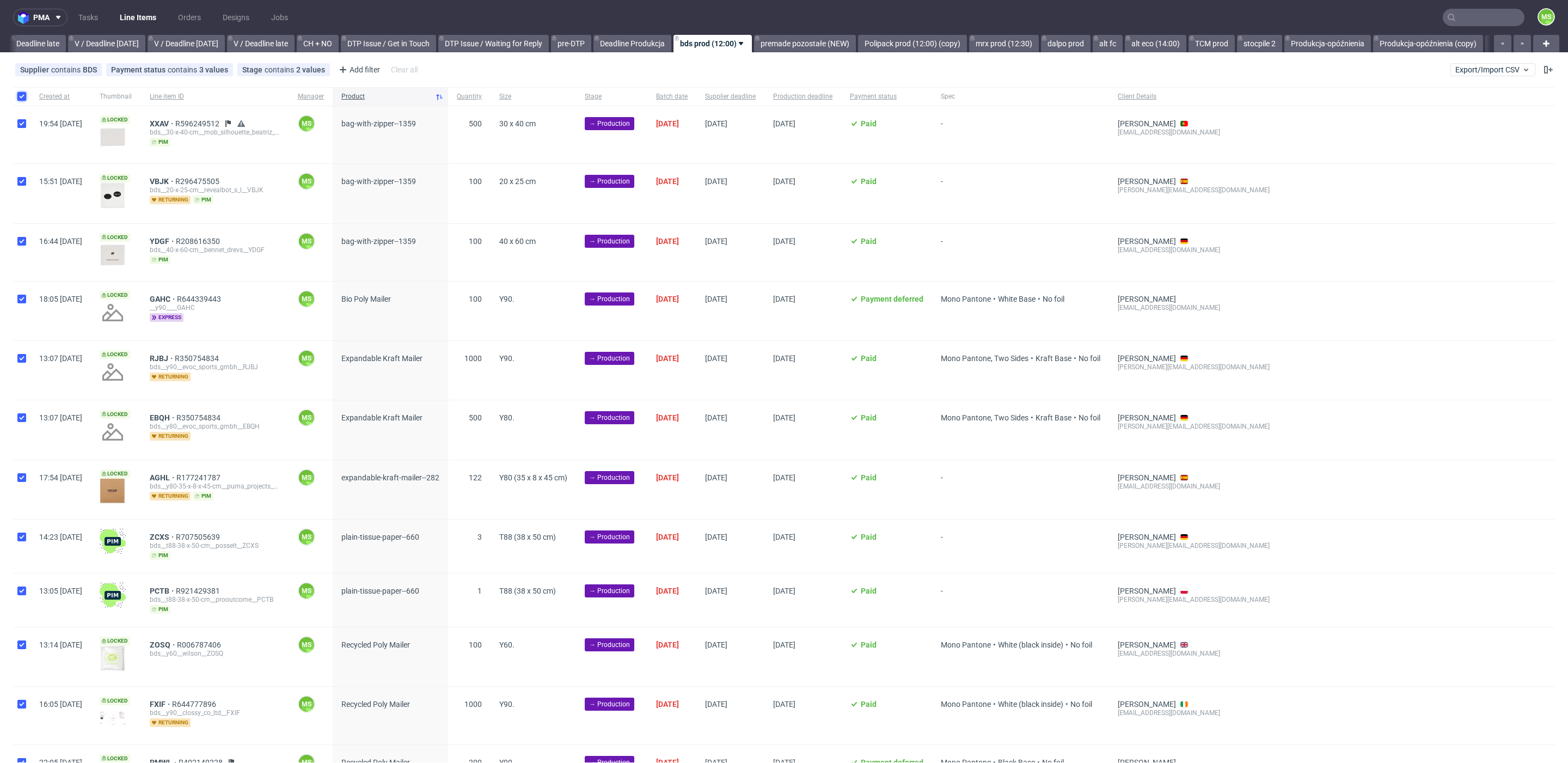
checkbox input "true"
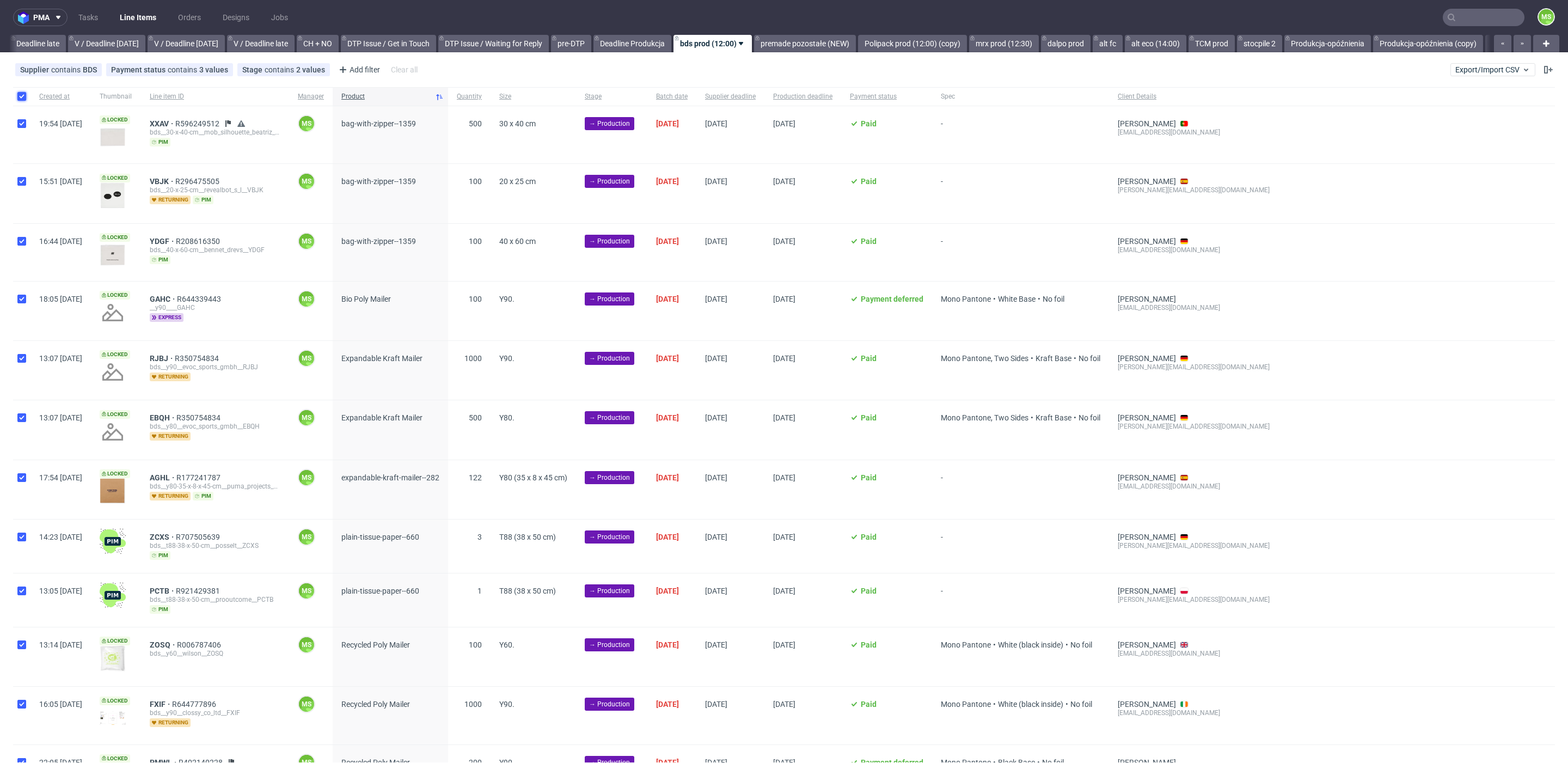
checkbox input "true"
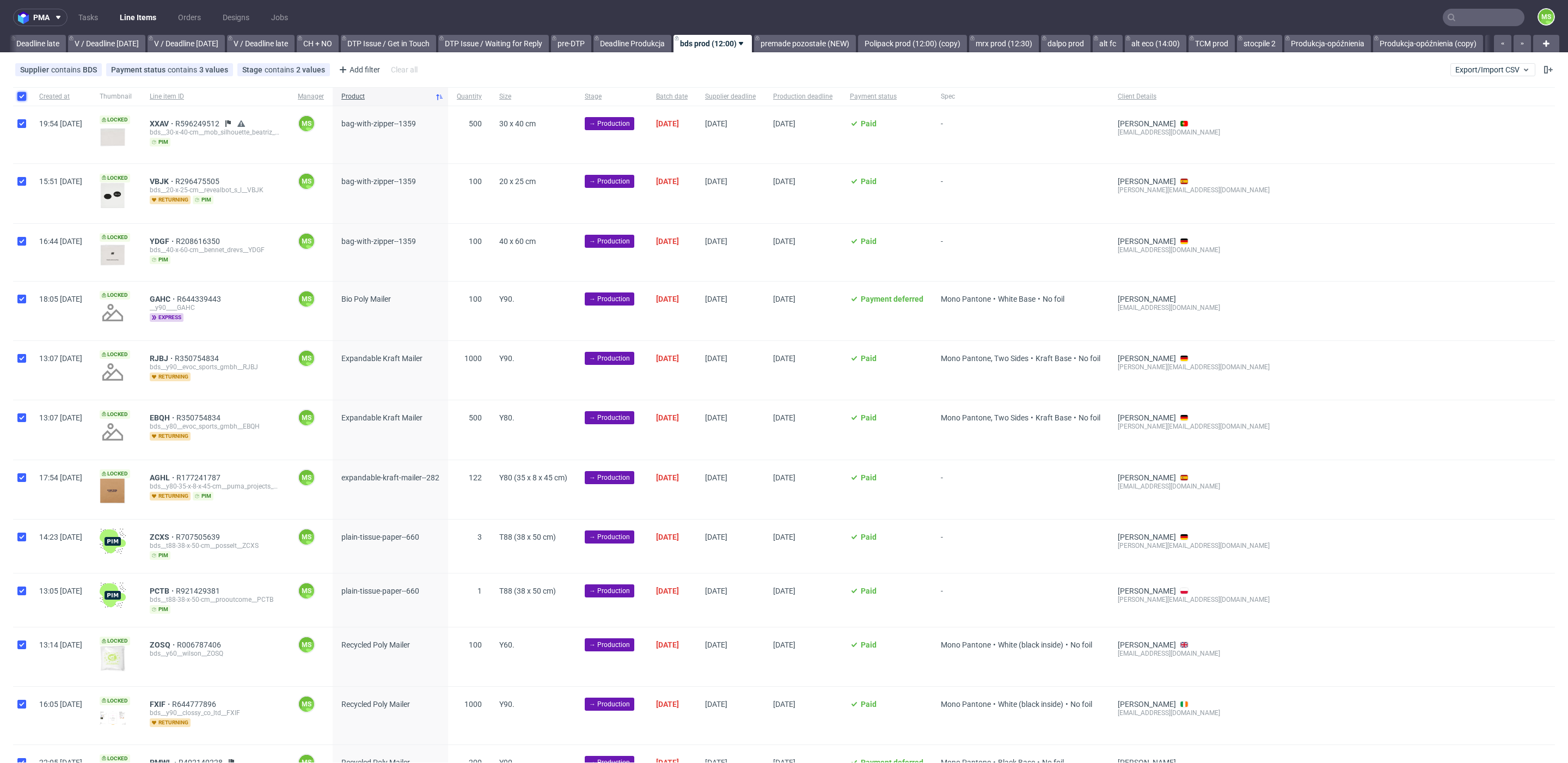
checkbox input "true"
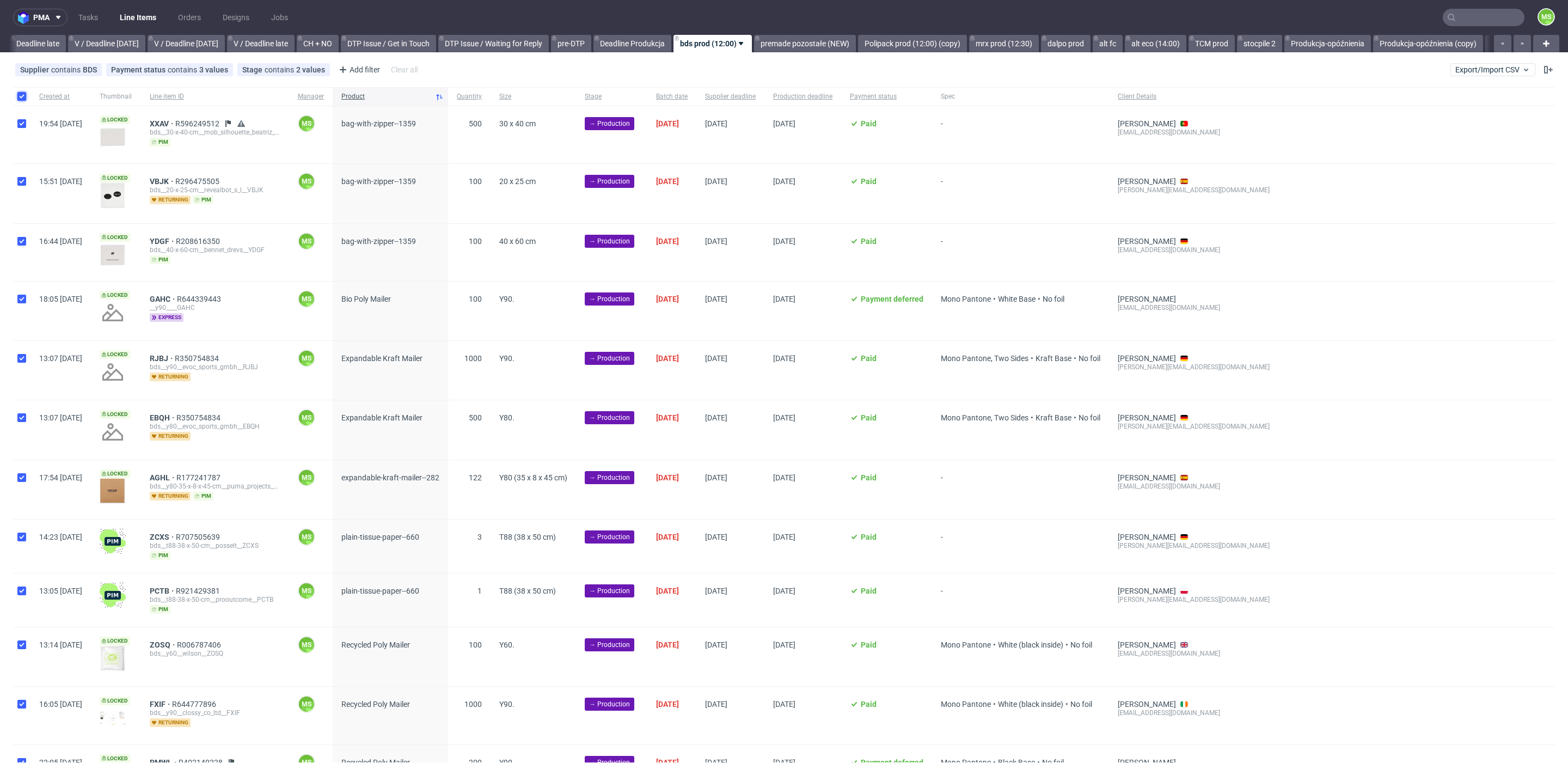
checkbox input "true"
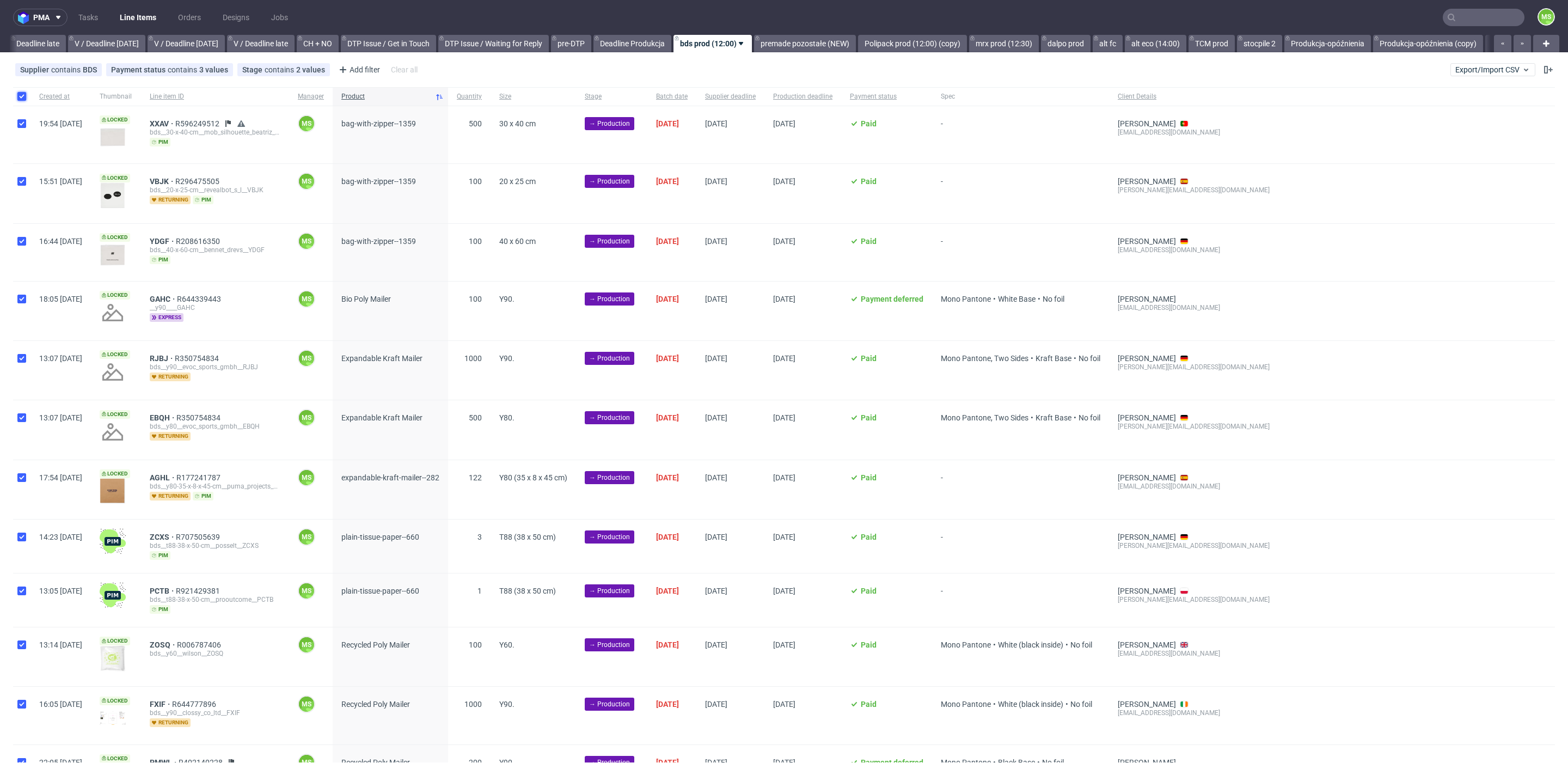
checkbox input "true"
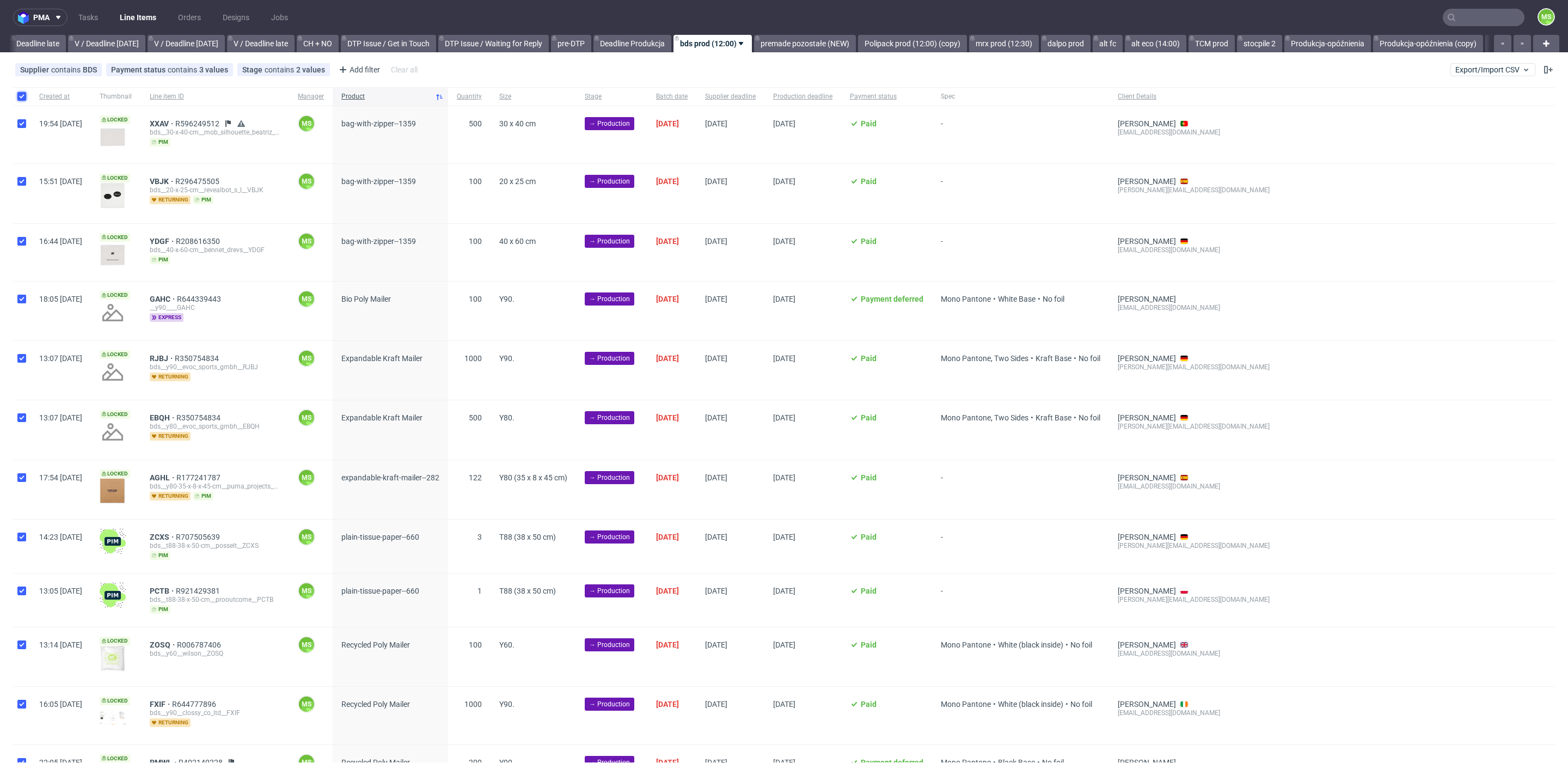
checkbox input "true"
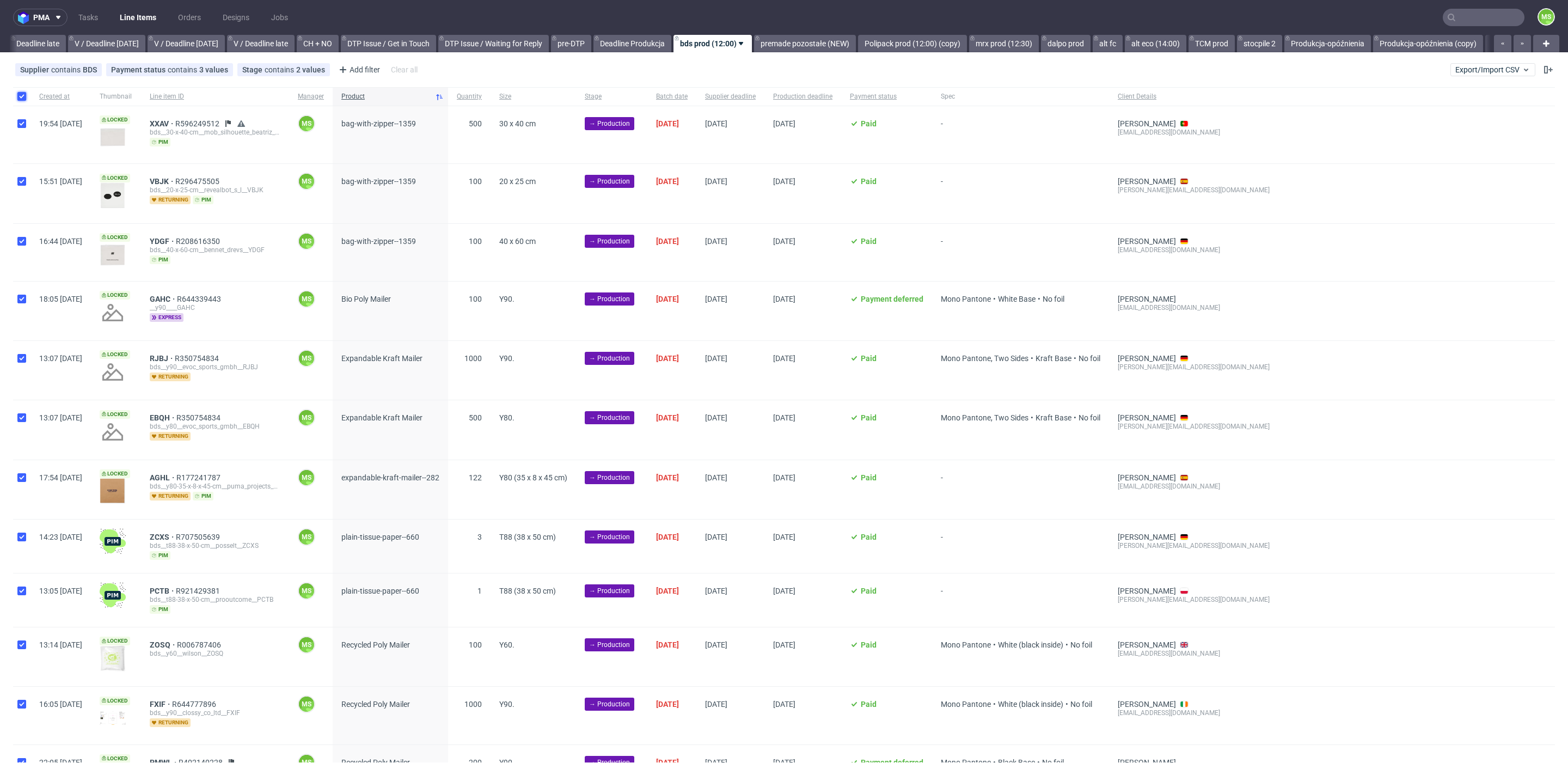
checkbox input "true"
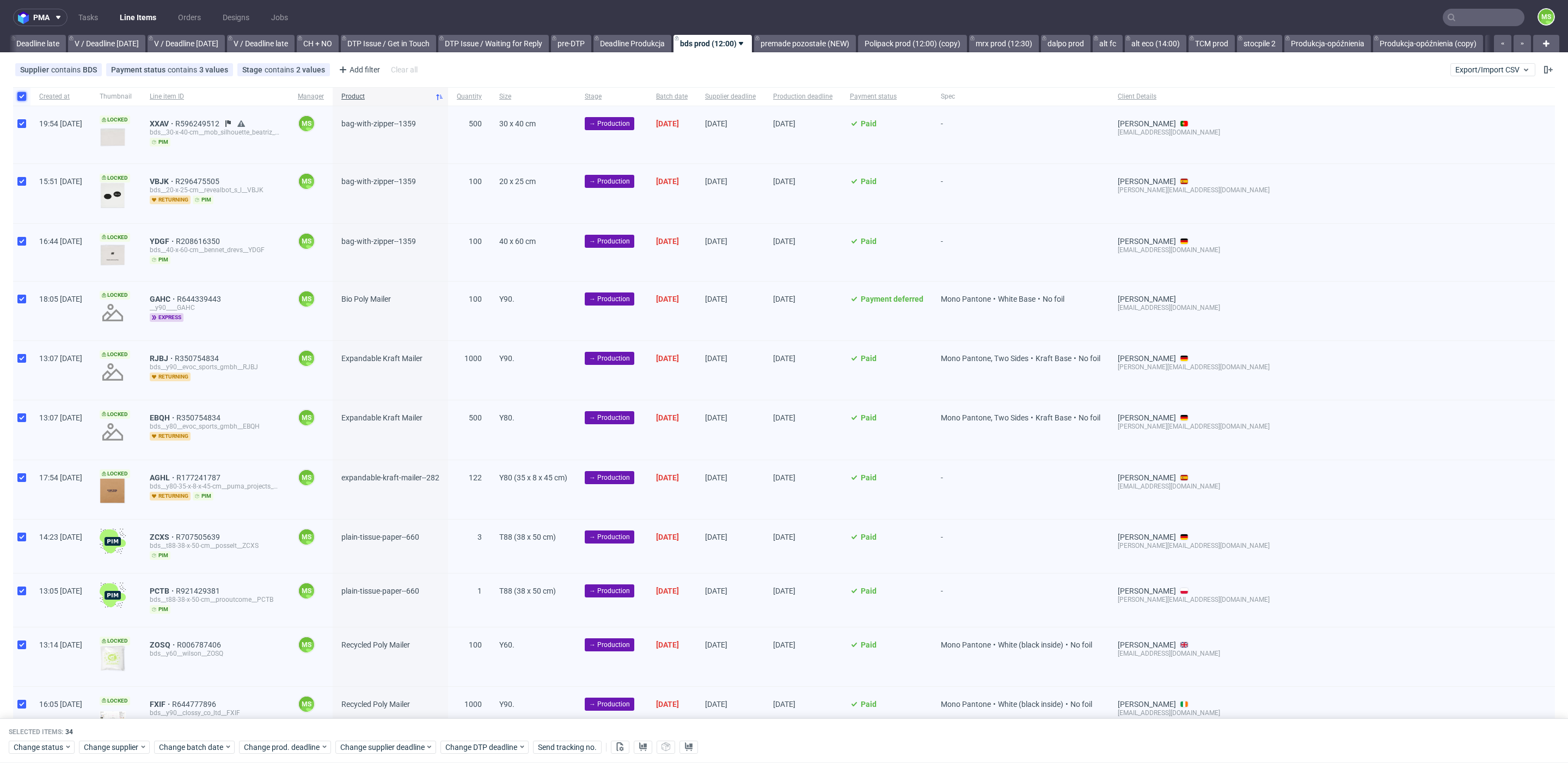
scroll to position [152, 0]
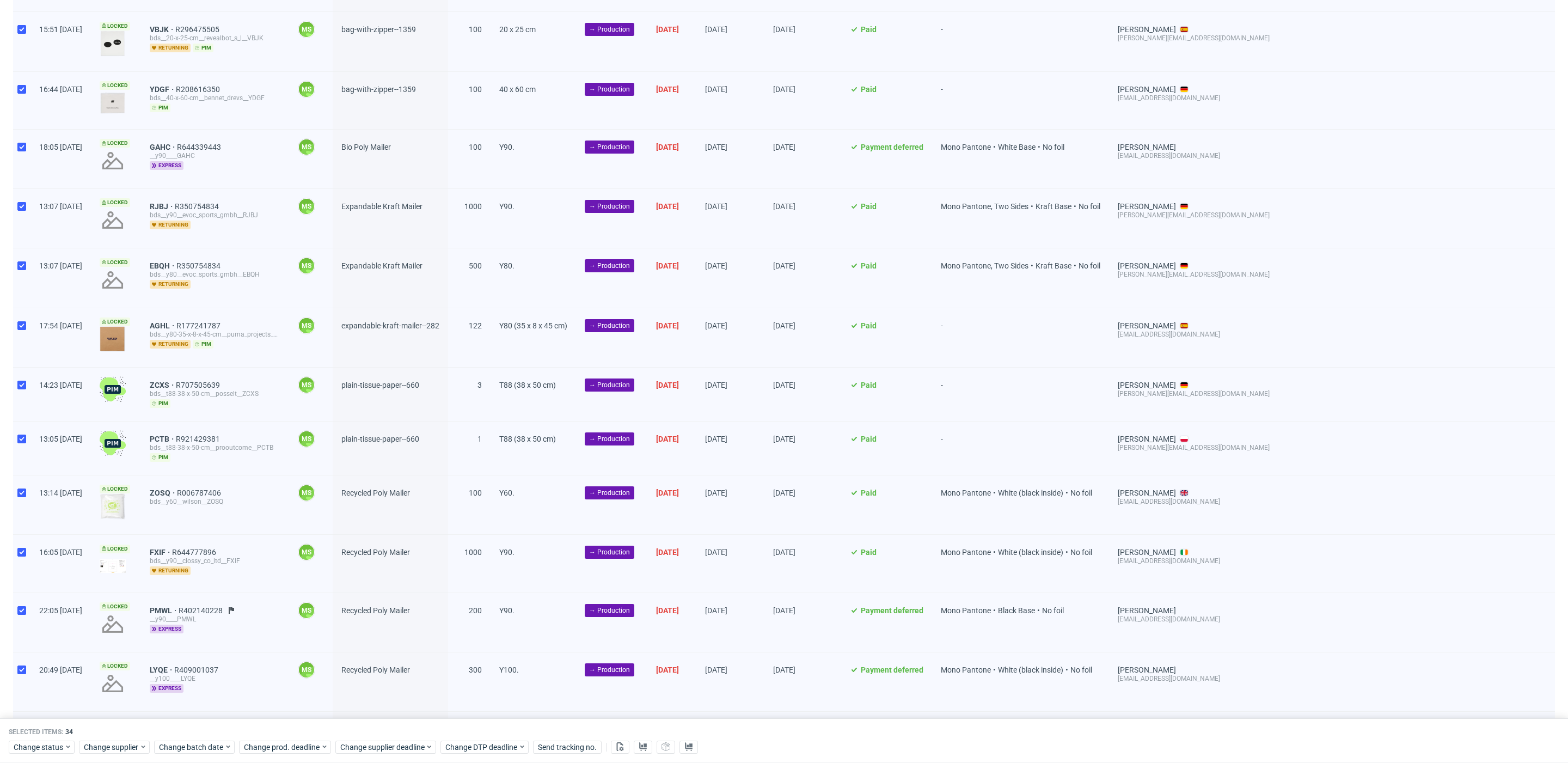
drag, startPoint x: 27, startPoint y: 382, endPoint x: 25, endPoint y: 432, distance: 50.0
click at [25, 385] on div at bounding box center [21, 393] width 17 height 53
checkbox input "false"
click at [23, 440] on div at bounding box center [21, 447] width 17 height 53
checkbox input "false"
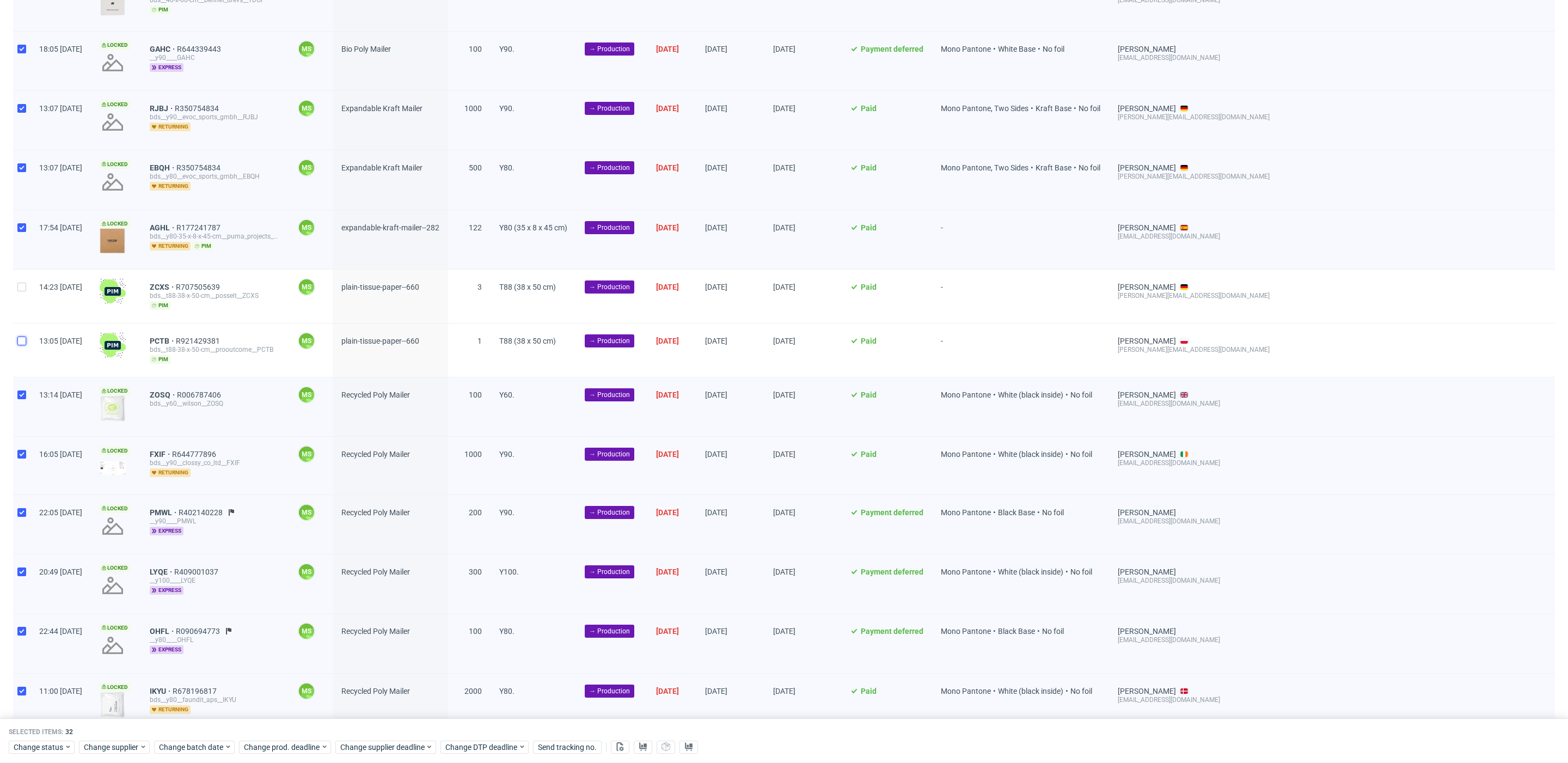
scroll to position [0, 0]
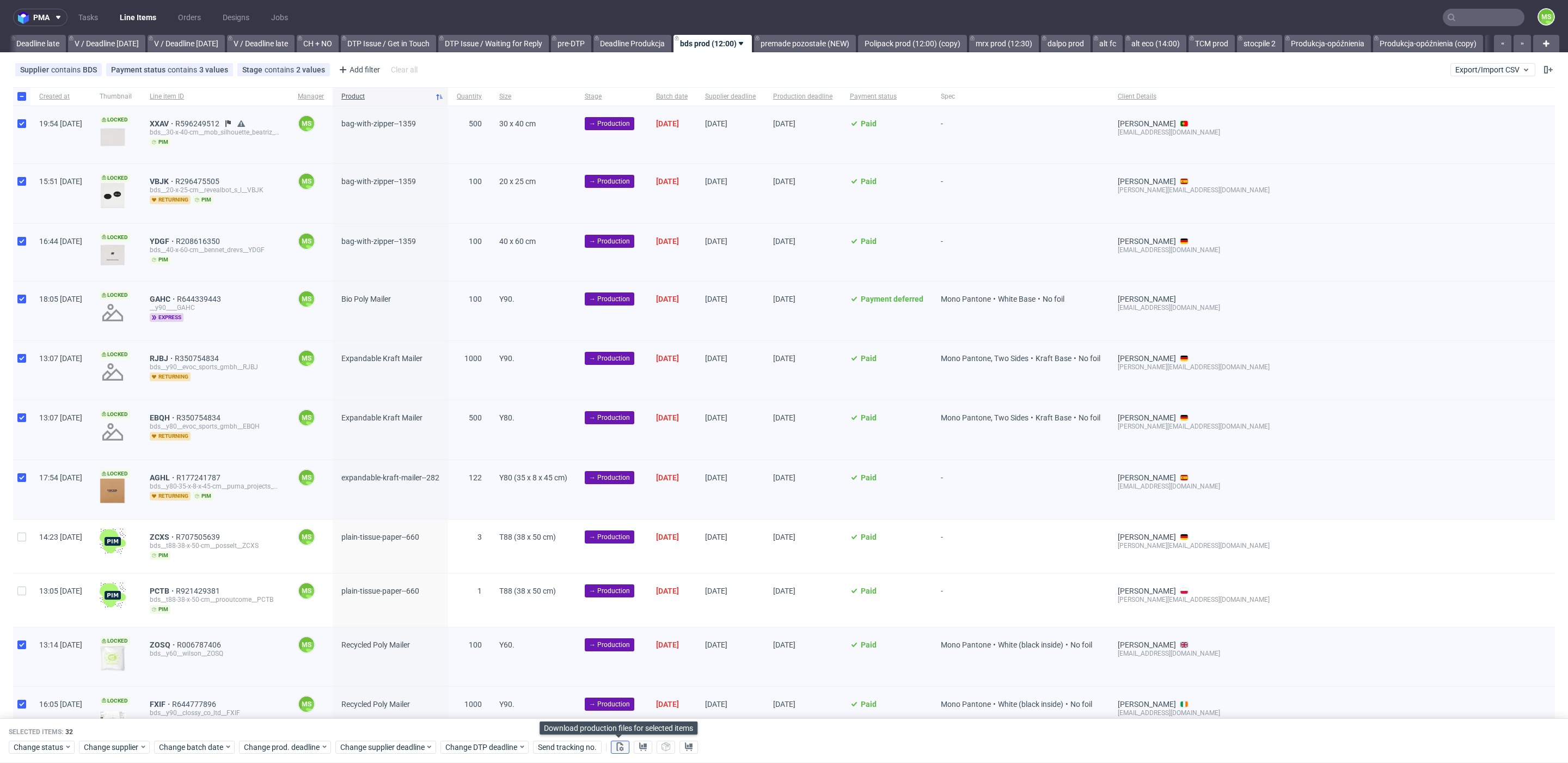
click at [615, 744] on icon at bounding box center [620, 747] width 9 height 9
drag, startPoint x: 28, startPoint y: 534, endPoint x: 19, endPoint y: 571, distance: 38.1
click at [28, 534] on div at bounding box center [21, 546] width 17 height 53
checkbox input "true"
drag, startPoint x: 19, startPoint y: 588, endPoint x: 42, endPoint y: 574, distance: 26.9
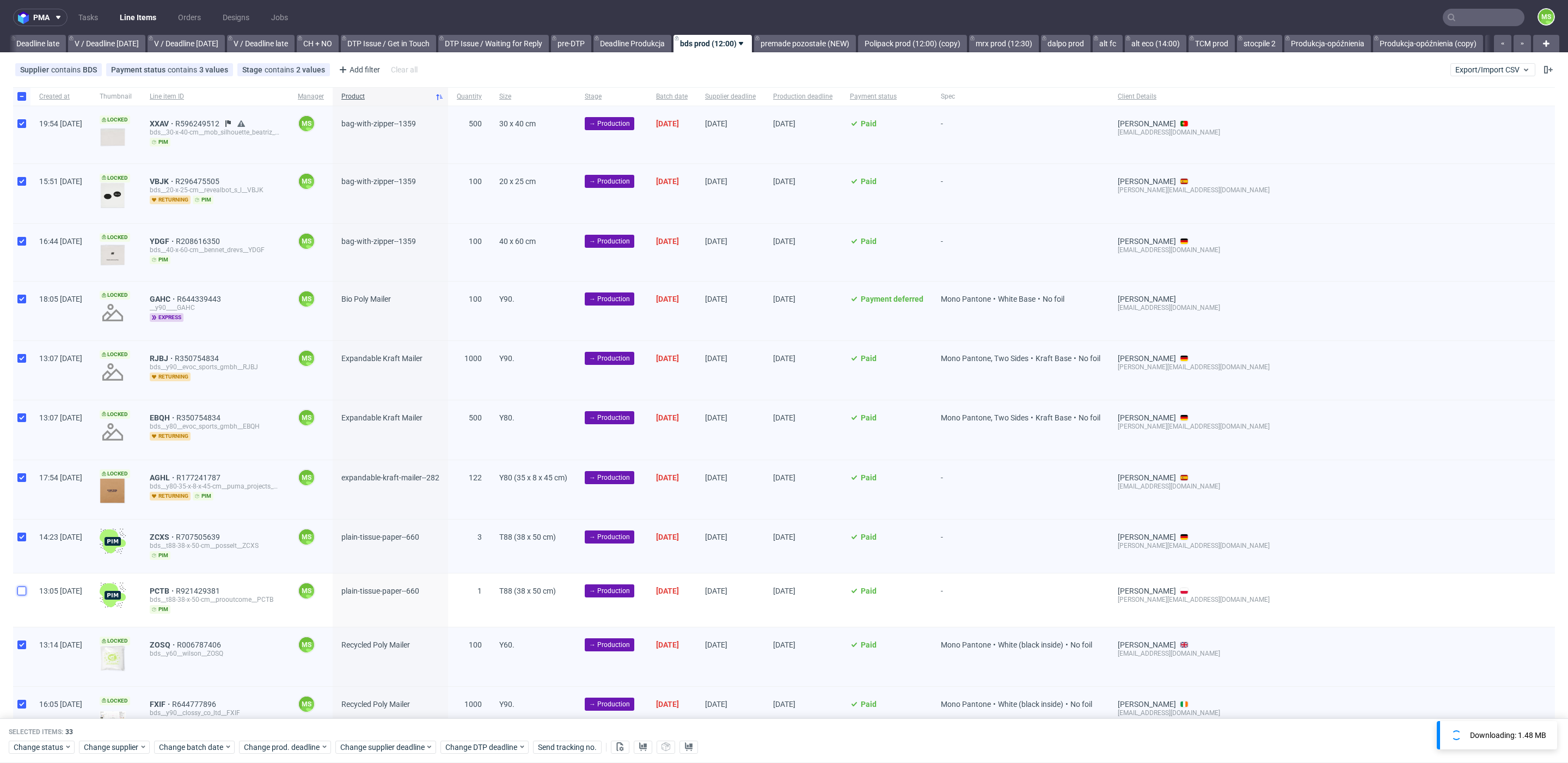
click at [19, 588] on input "checkbox" at bounding box center [22, 591] width 9 height 9
checkbox input "true"
click at [643, 745] on use at bounding box center [643, 747] width 7 height 9
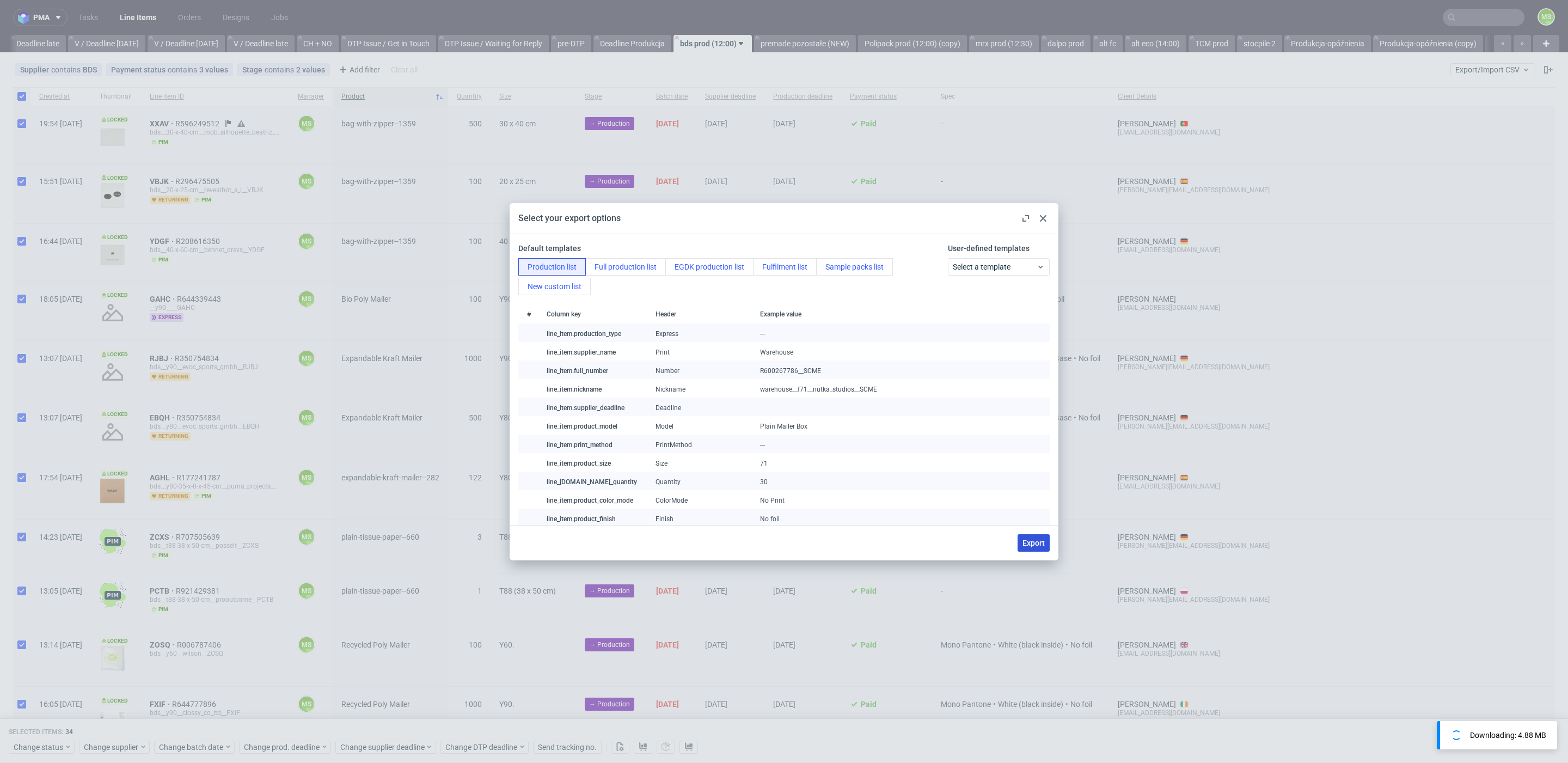
click at [1028, 545] on button "Export" at bounding box center [1034, 543] width 32 height 17
checkbox input "false"
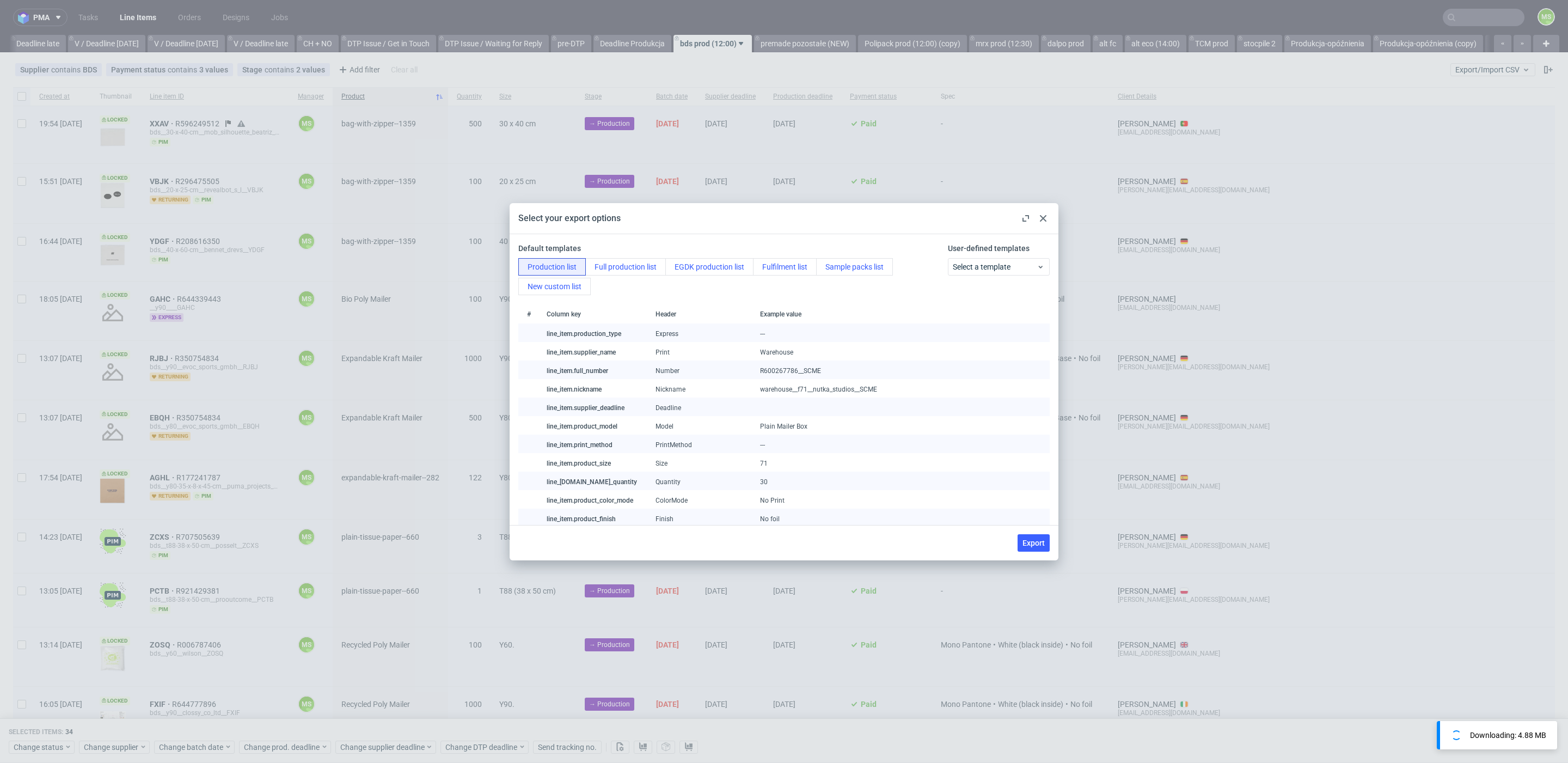
checkbox input "false"
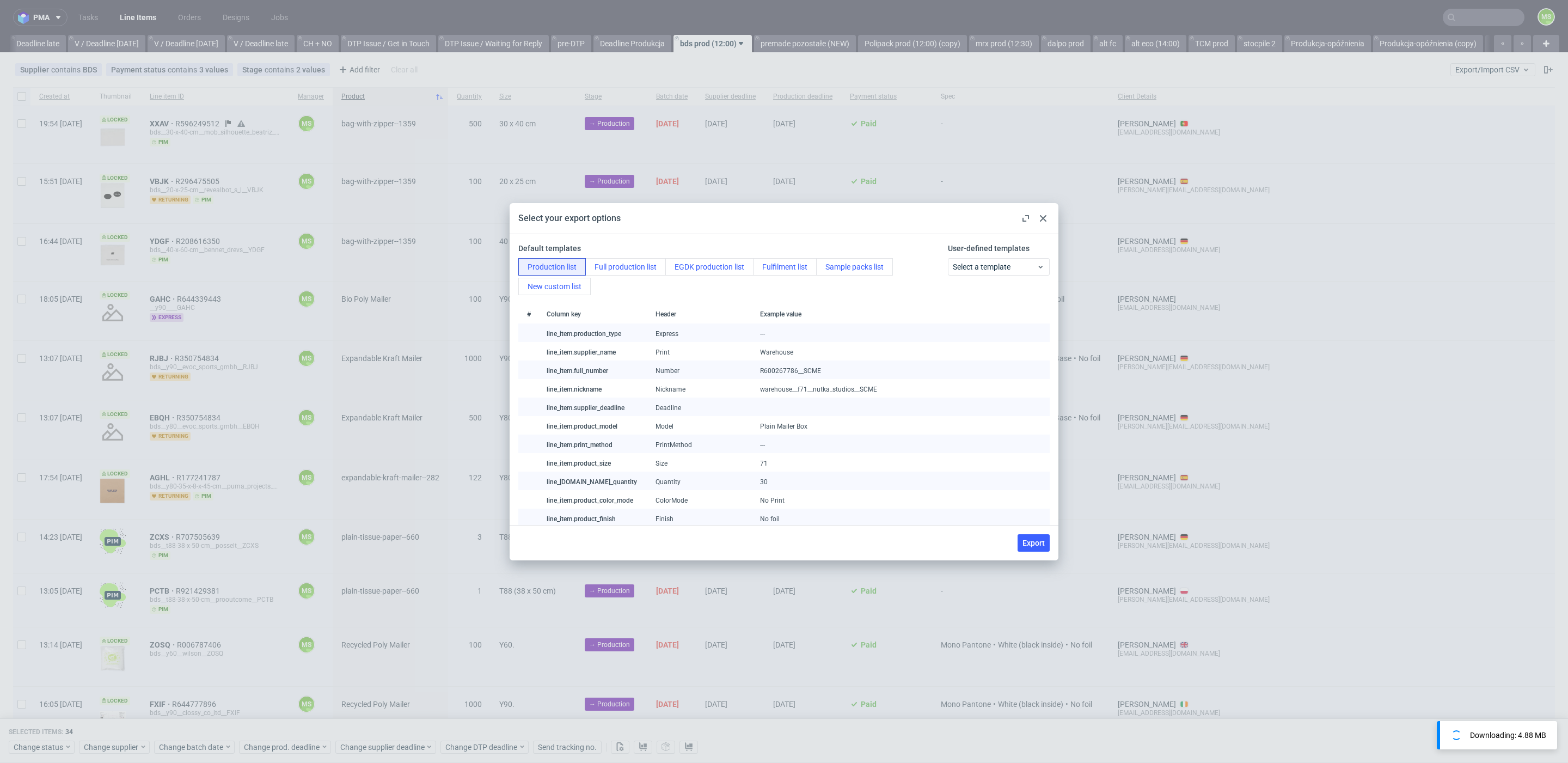
checkbox input "false"
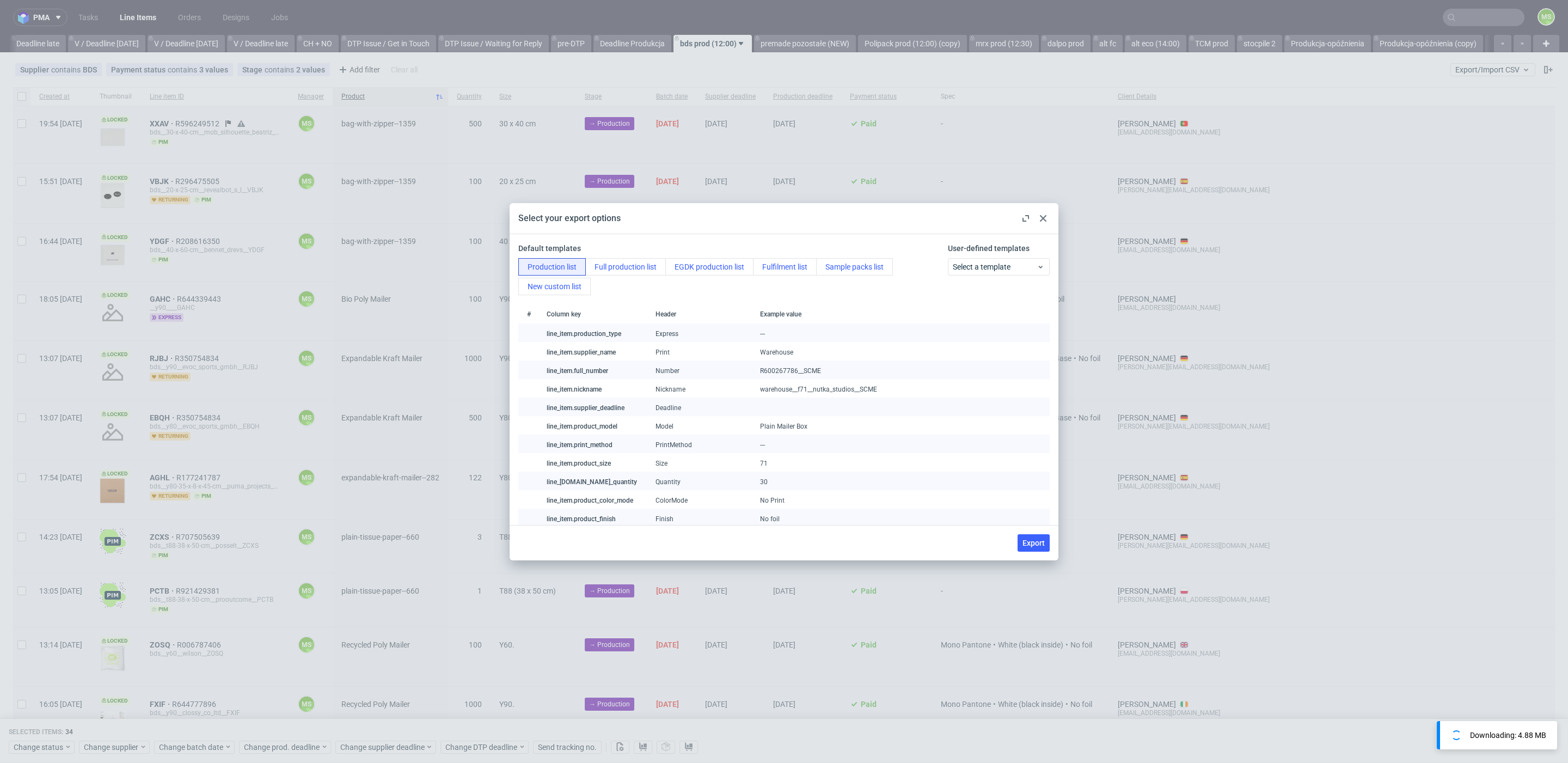
checkbox input "false"
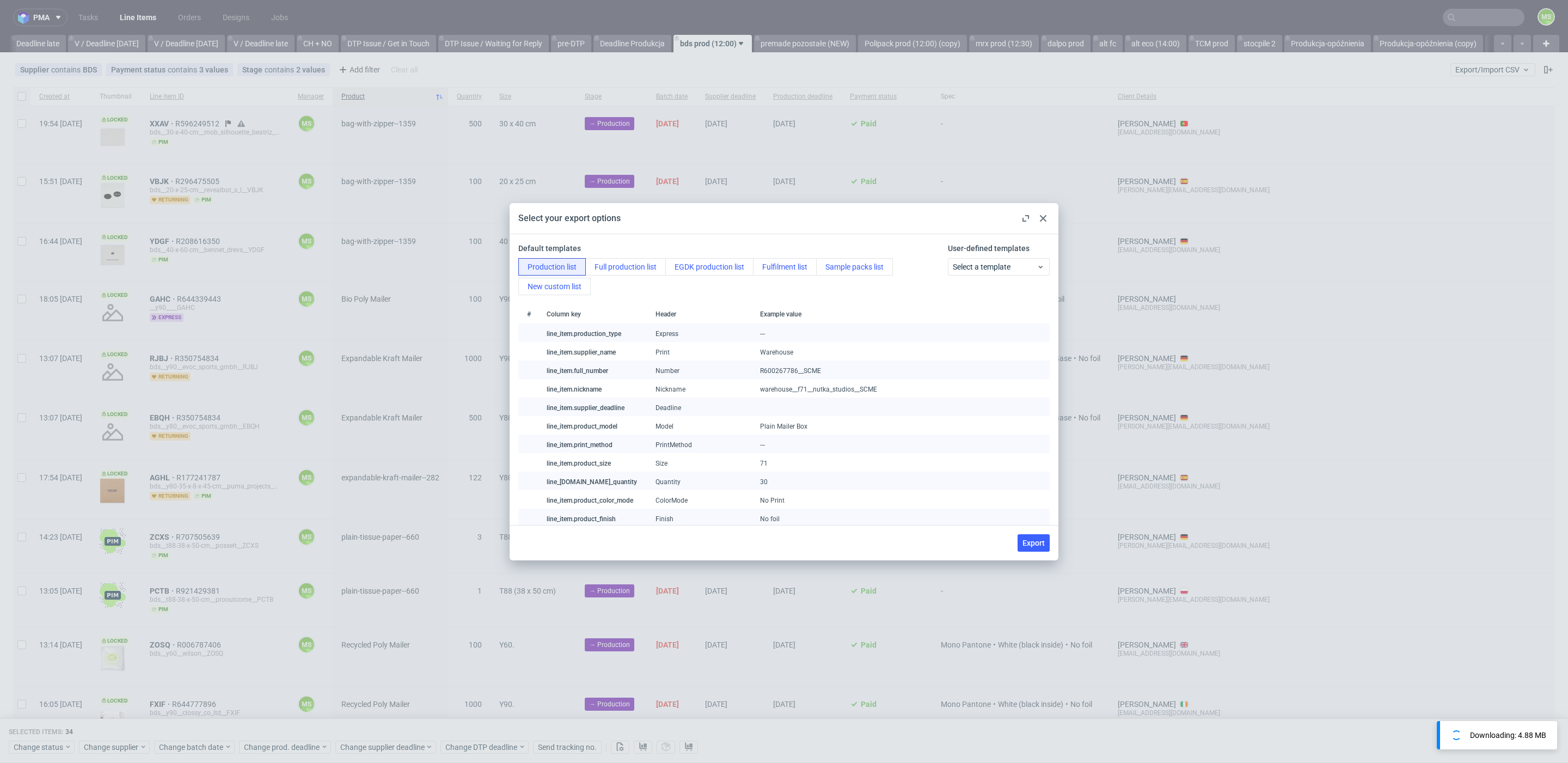
checkbox input "false"
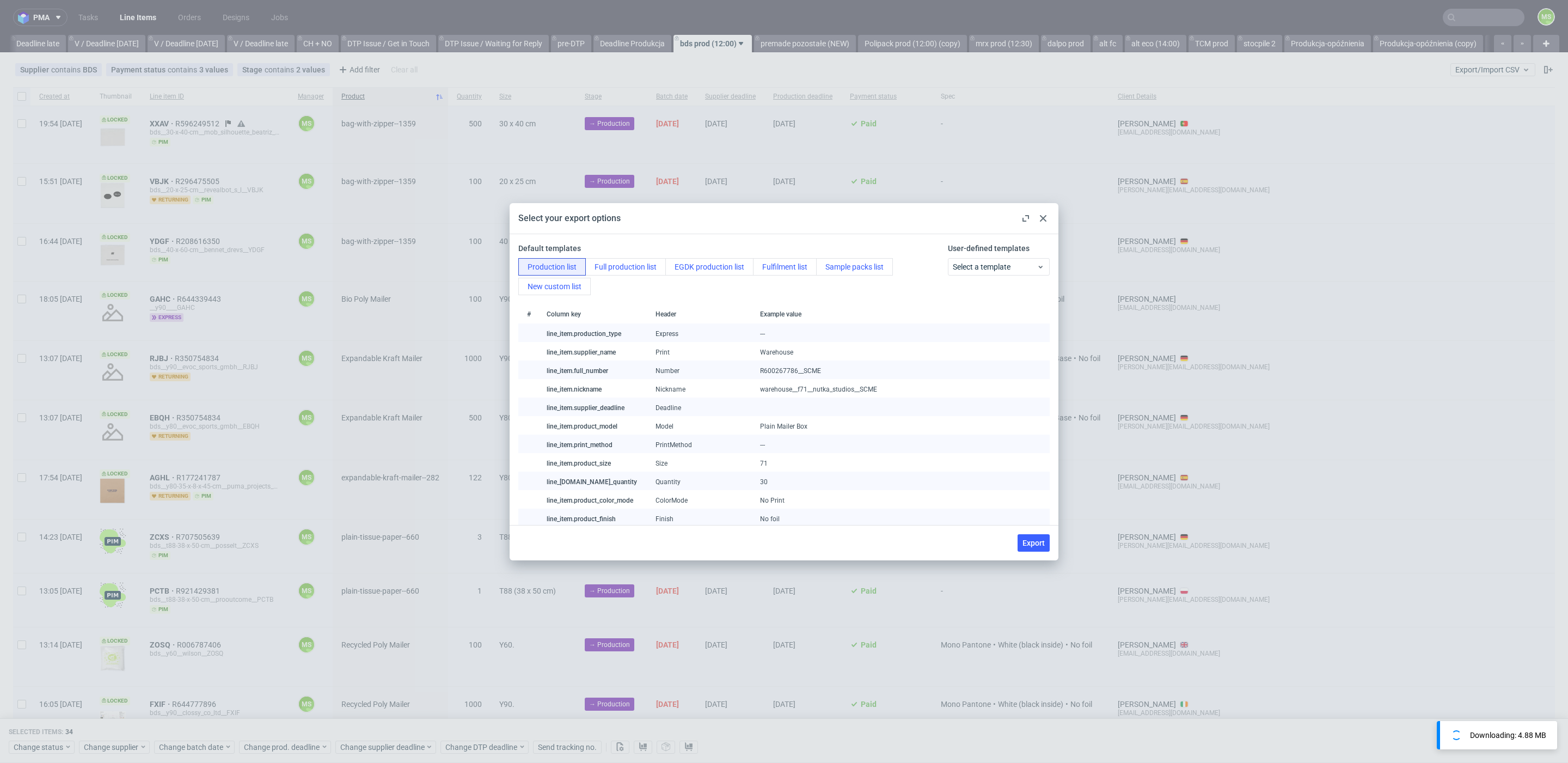
checkbox input "false"
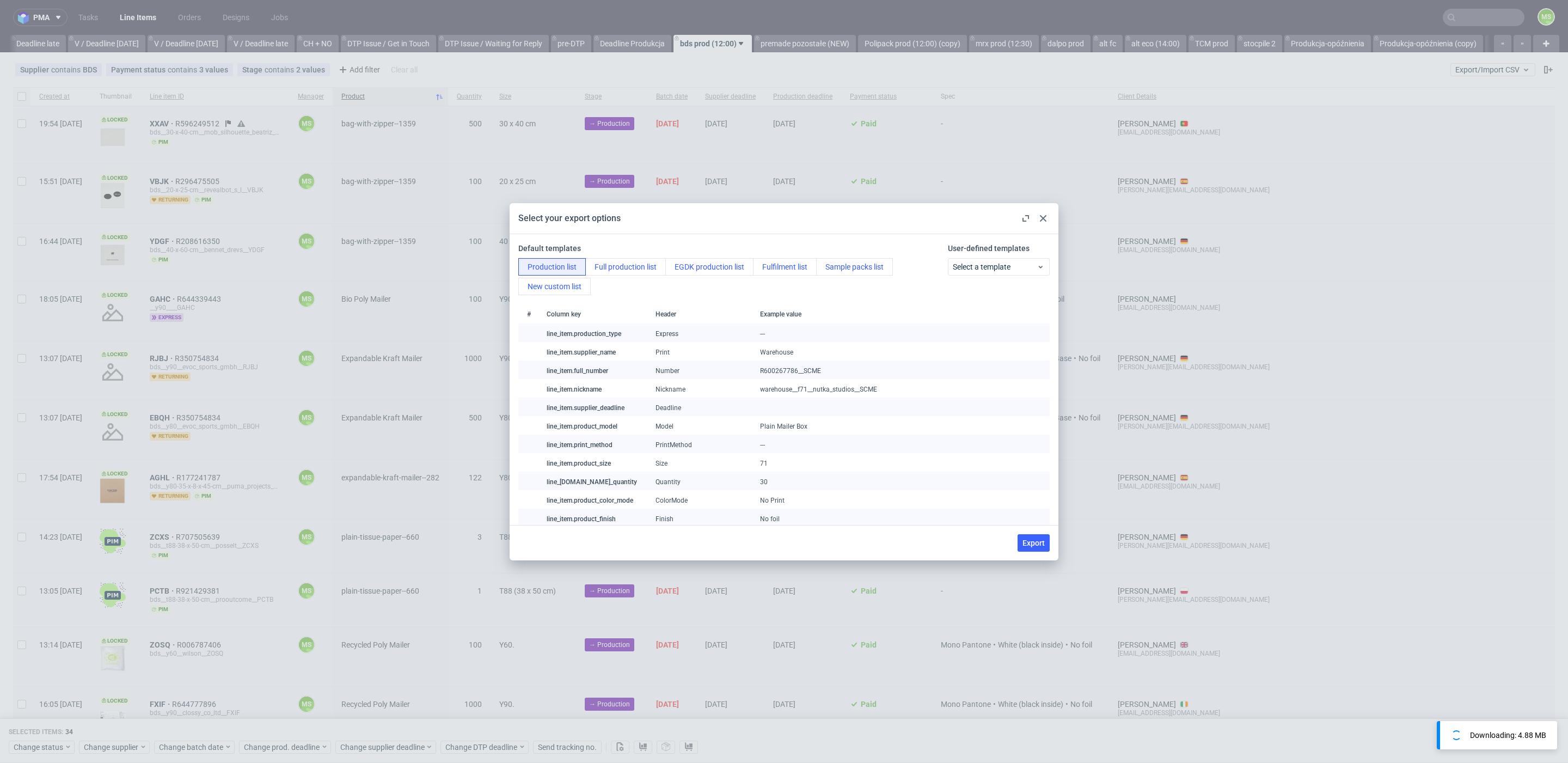
checkbox input "false"
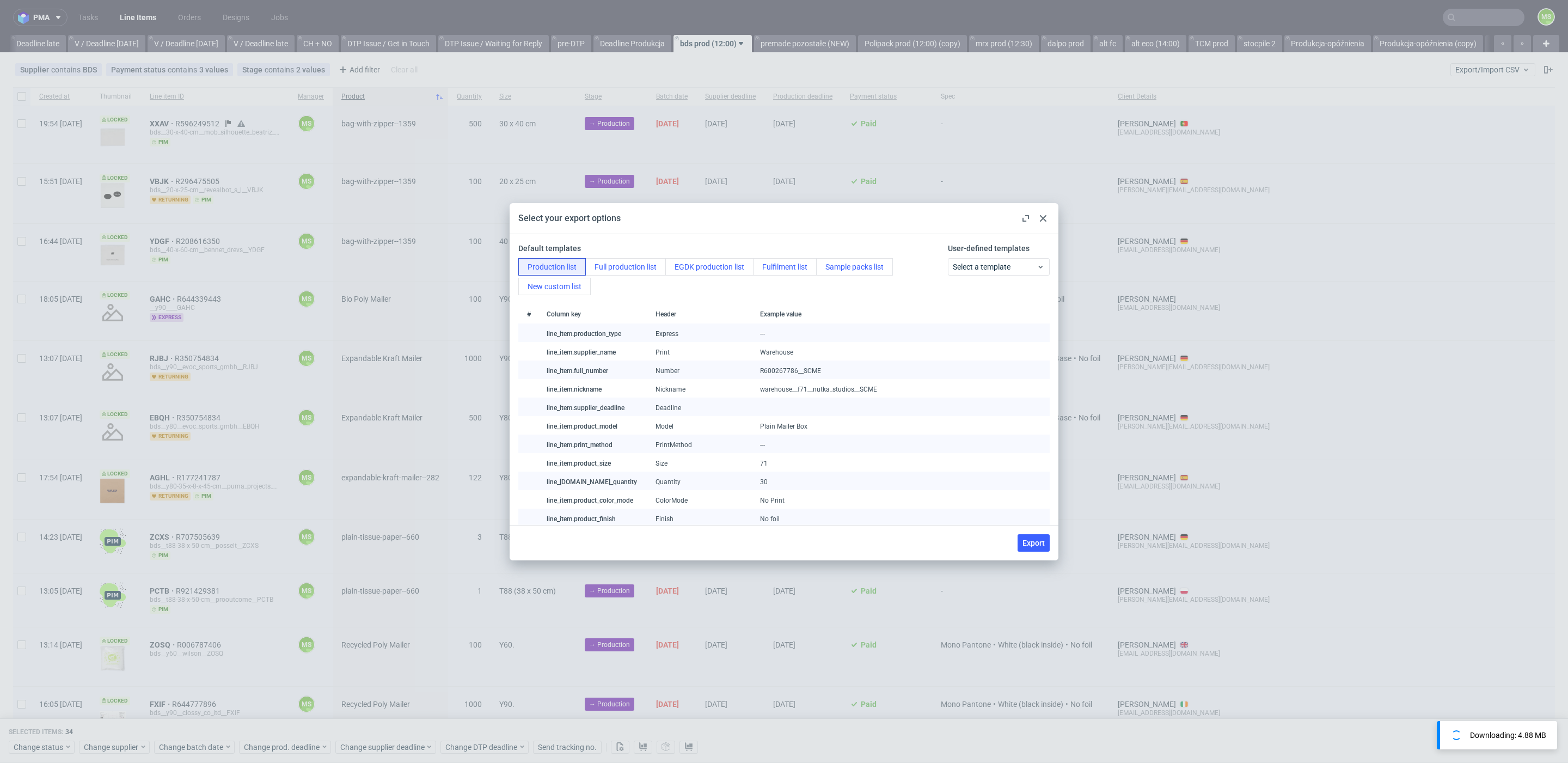
checkbox input "false"
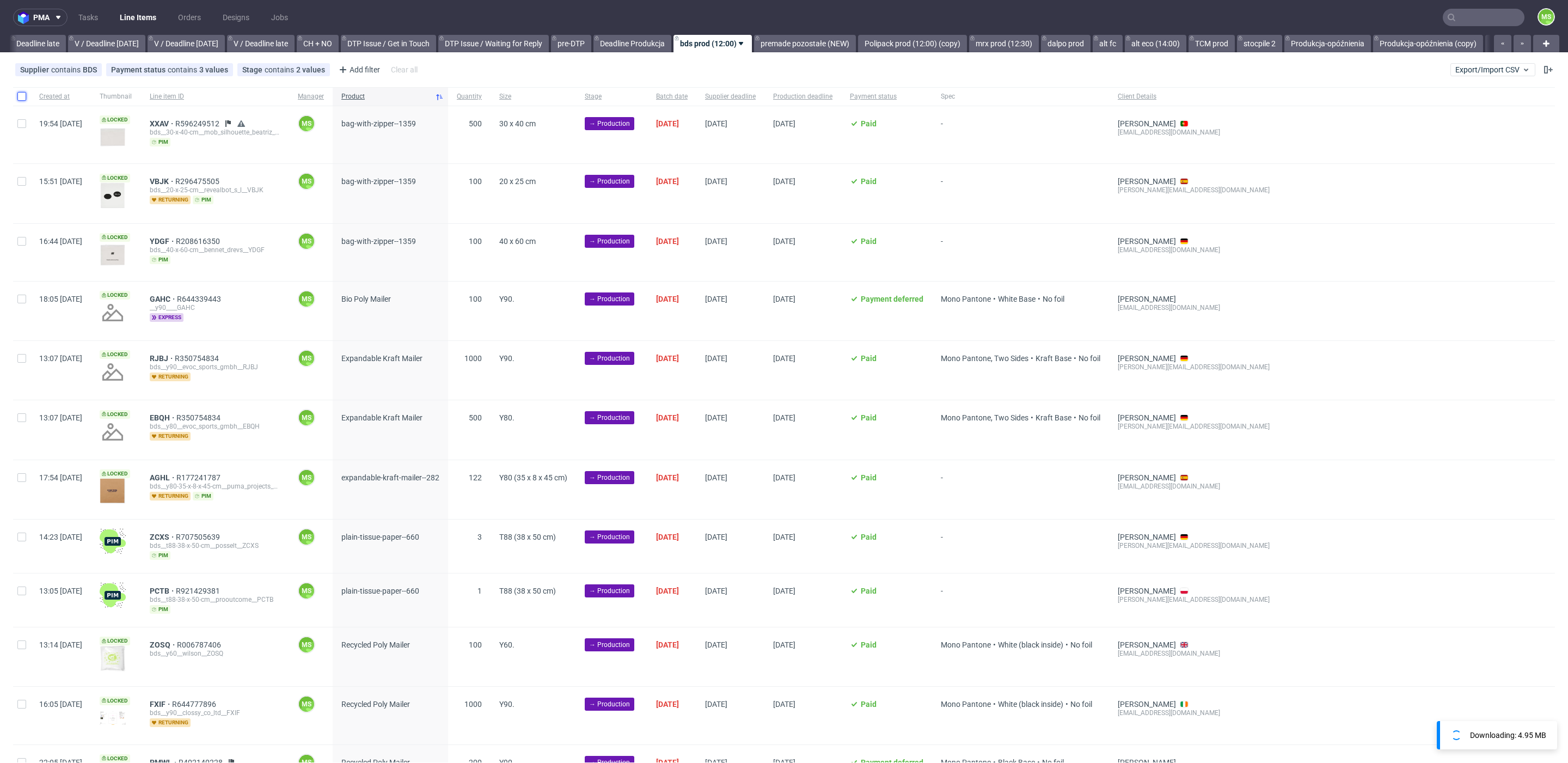
click at [24, 97] on input "checkbox" at bounding box center [22, 97] width 9 height 9
checkbox input "true"
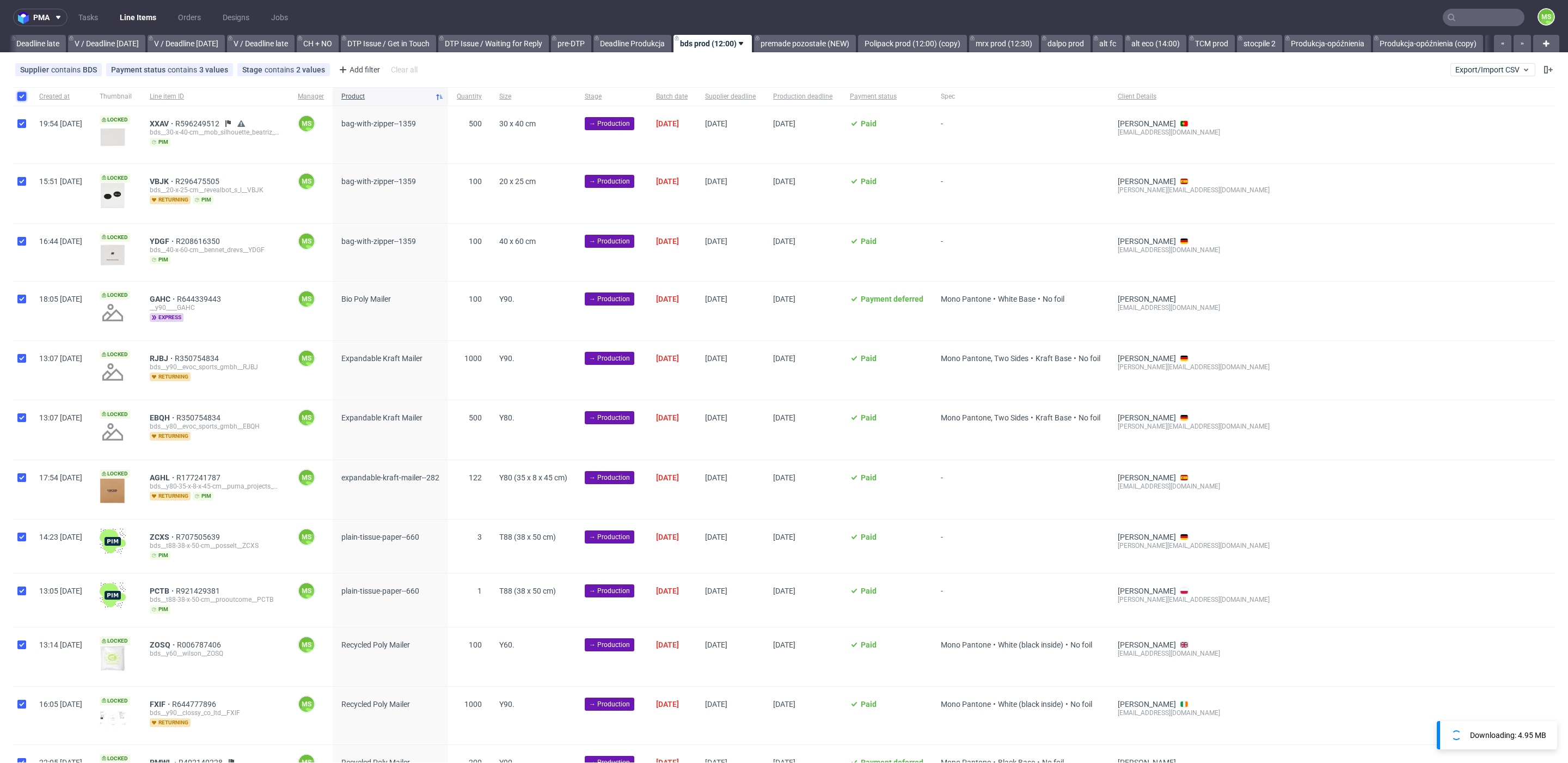
checkbox input "true"
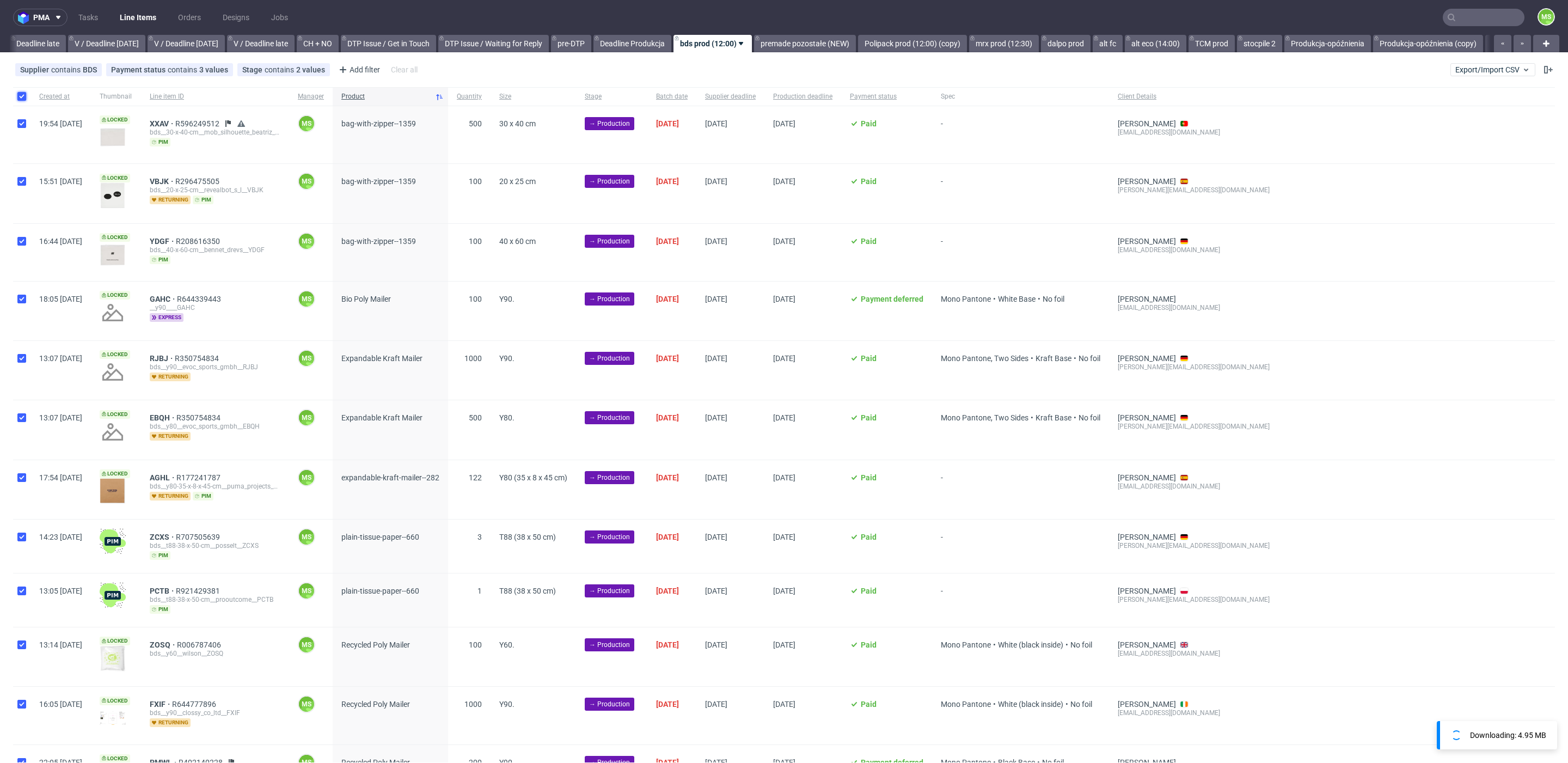
checkbox input "true"
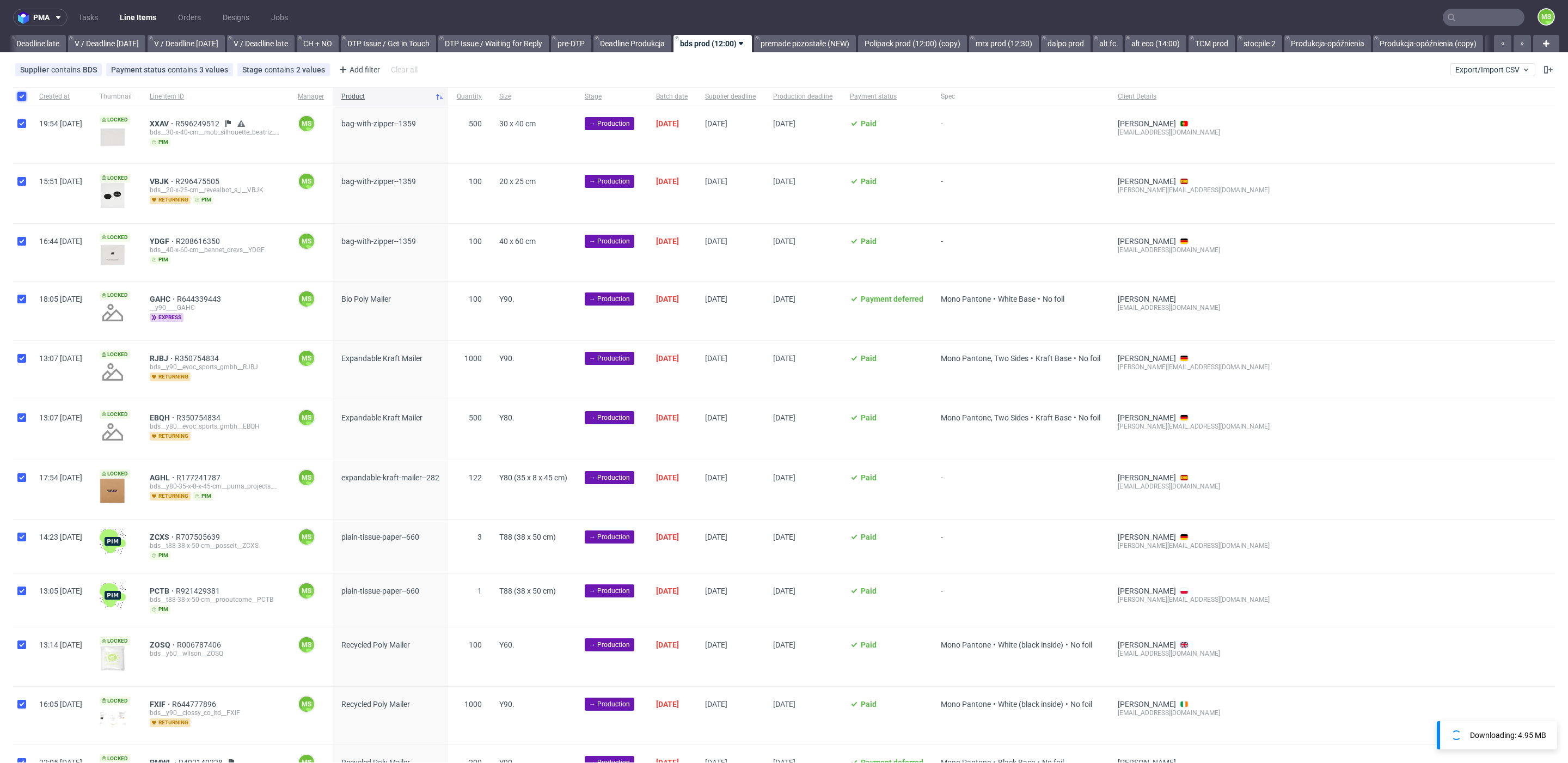
checkbox input "true"
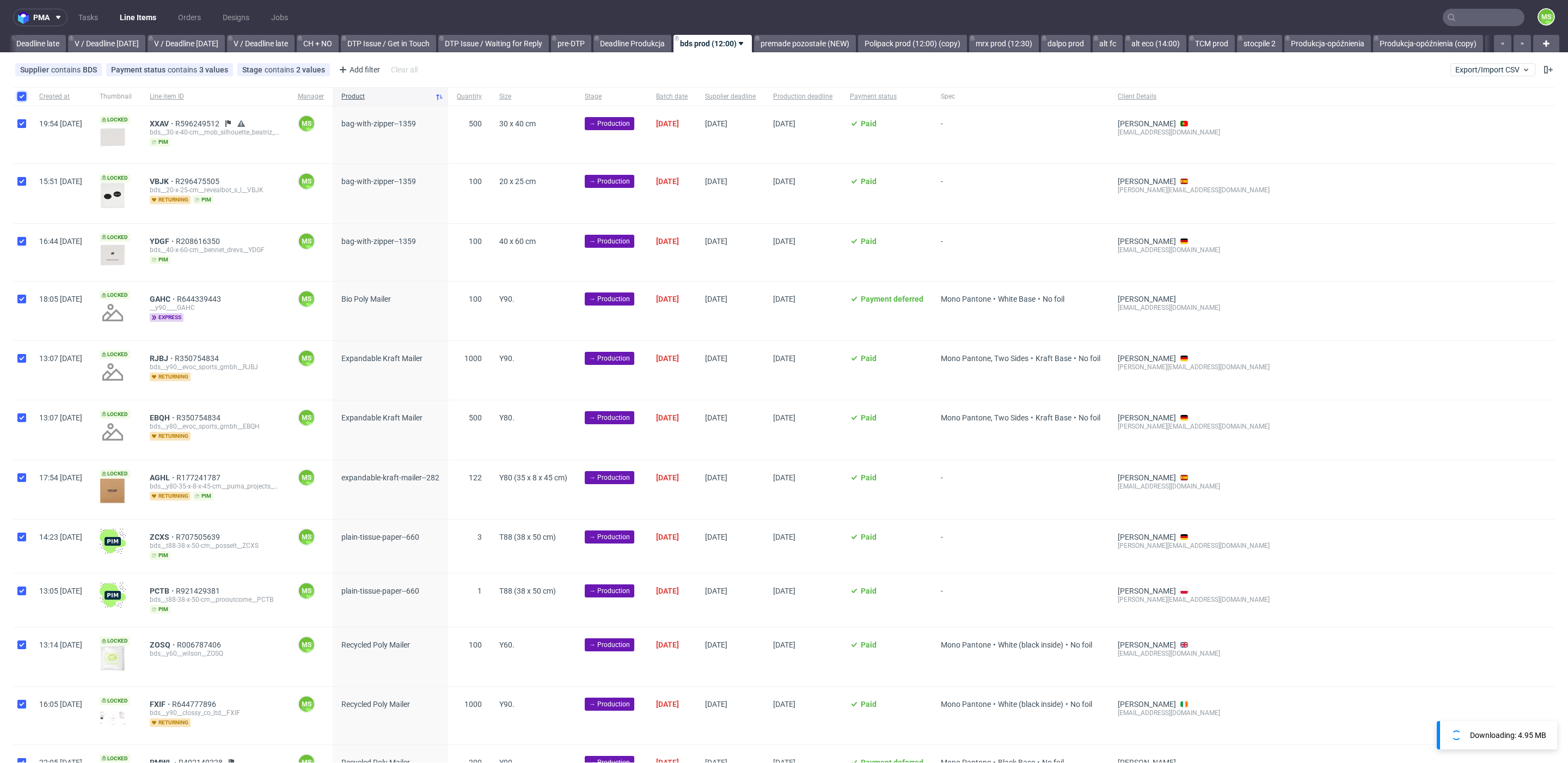
checkbox input "true"
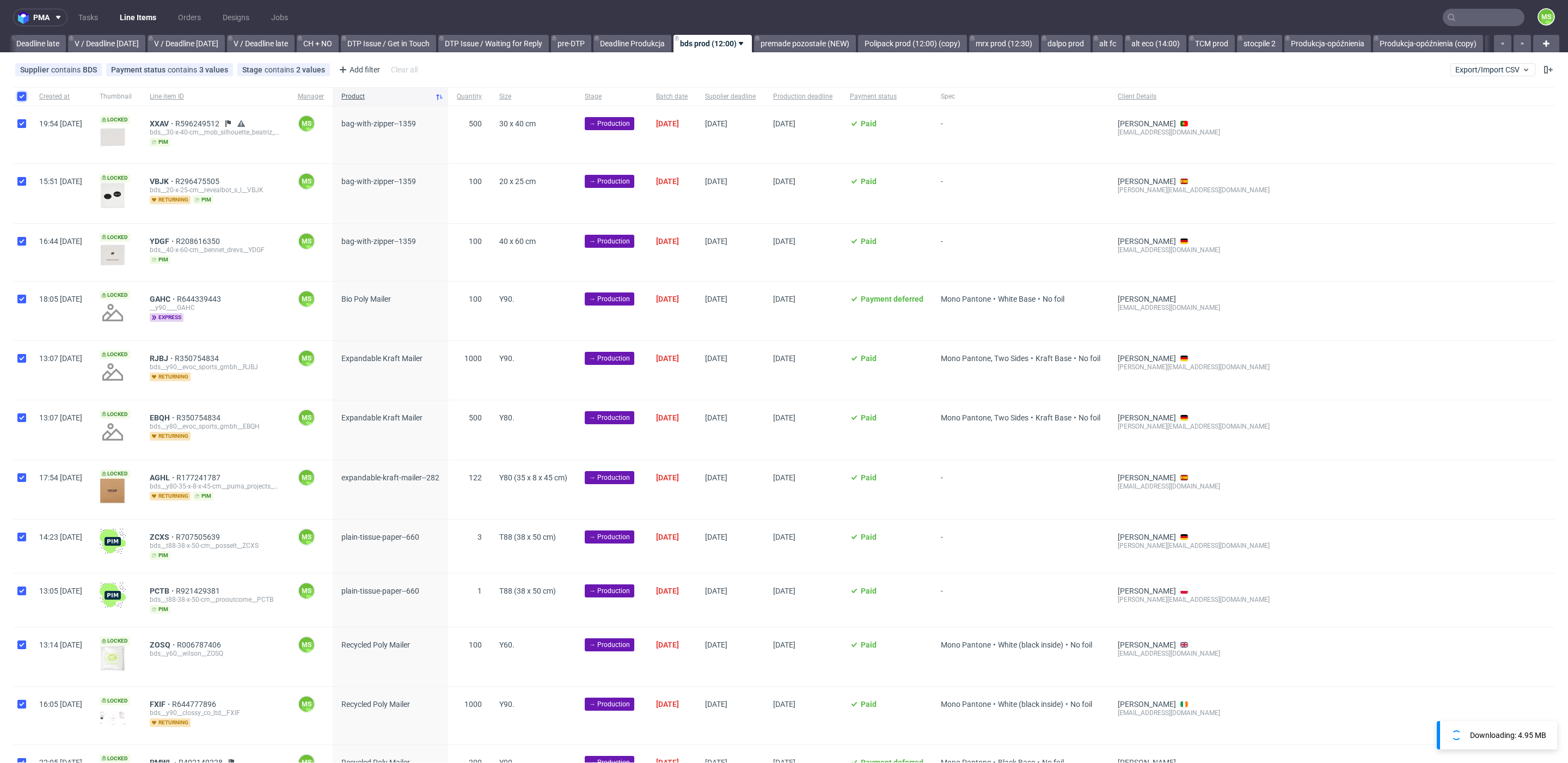
checkbox input "true"
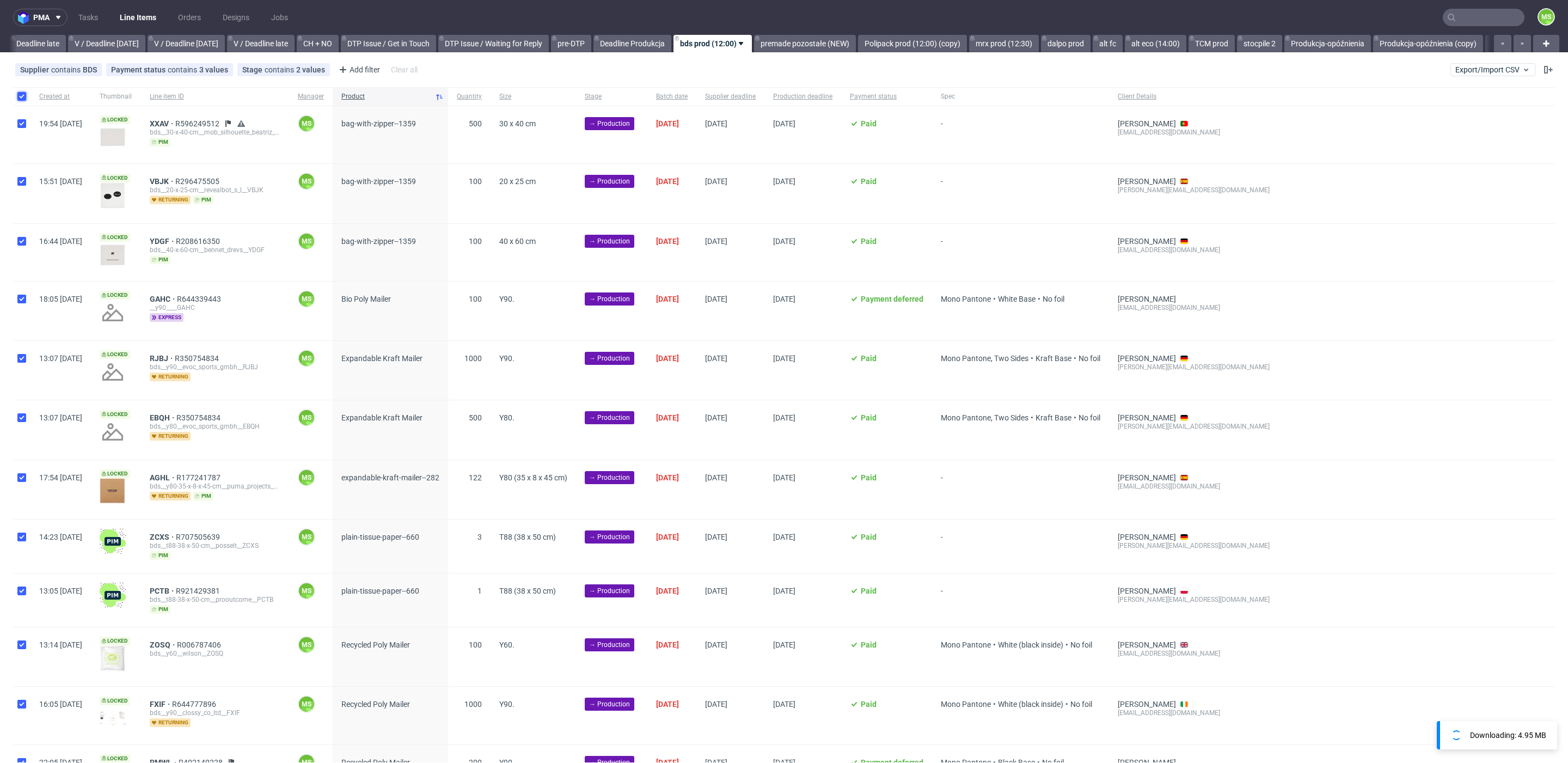
checkbox input "true"
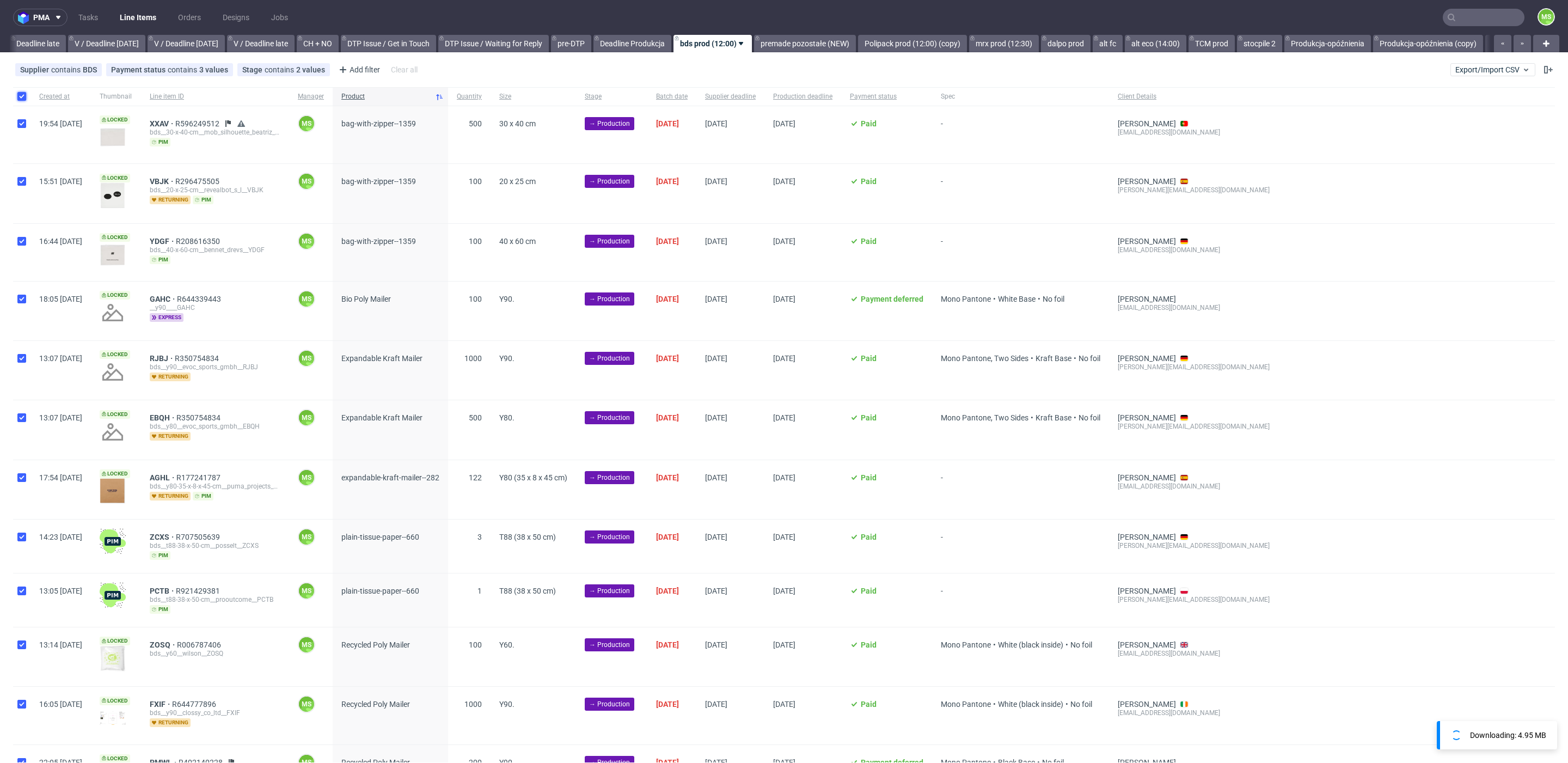
checkbox input "true"
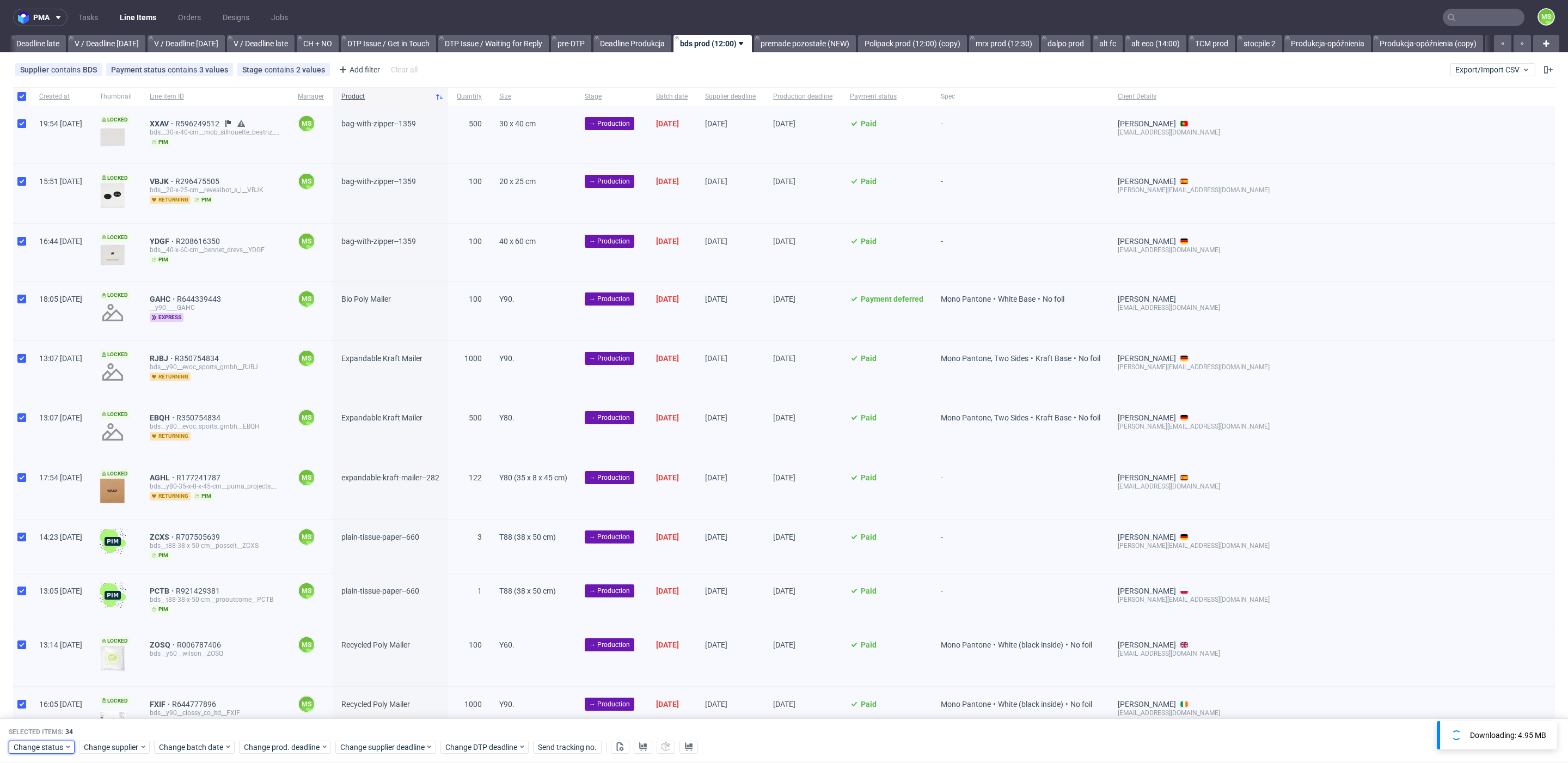
click at [52, 747] on span "Change status" at bounding box center [39, 747] width 51 height 11
click at [70, 630] on div "In Production" at bounding box center [75, 623] width 124 height 15
click at [123, 723] on button "Save" at bounding box center [124, 724] width 27 height 17
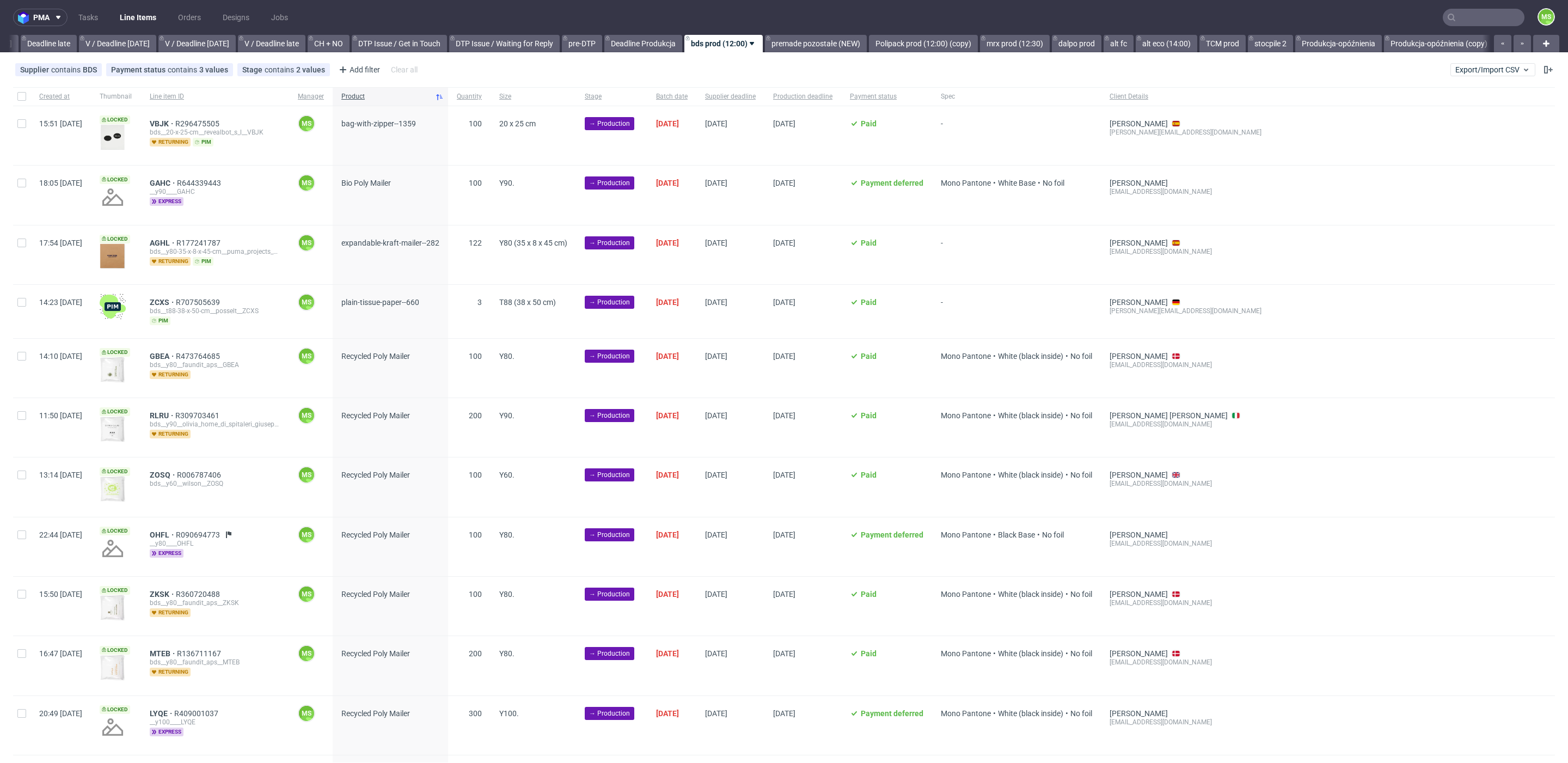
scroll to position [0, 1280]
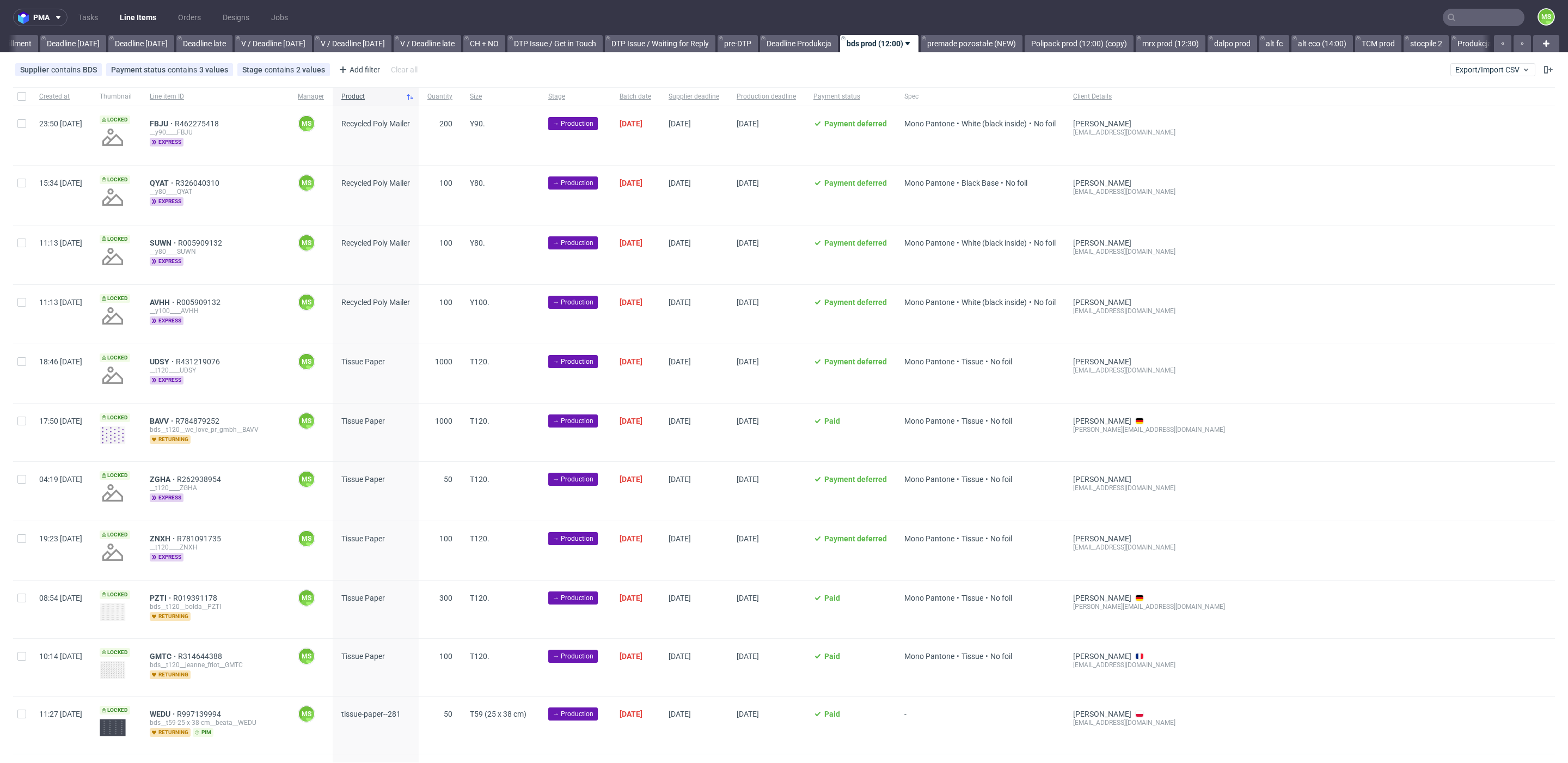
scroll to position [0, 1207]
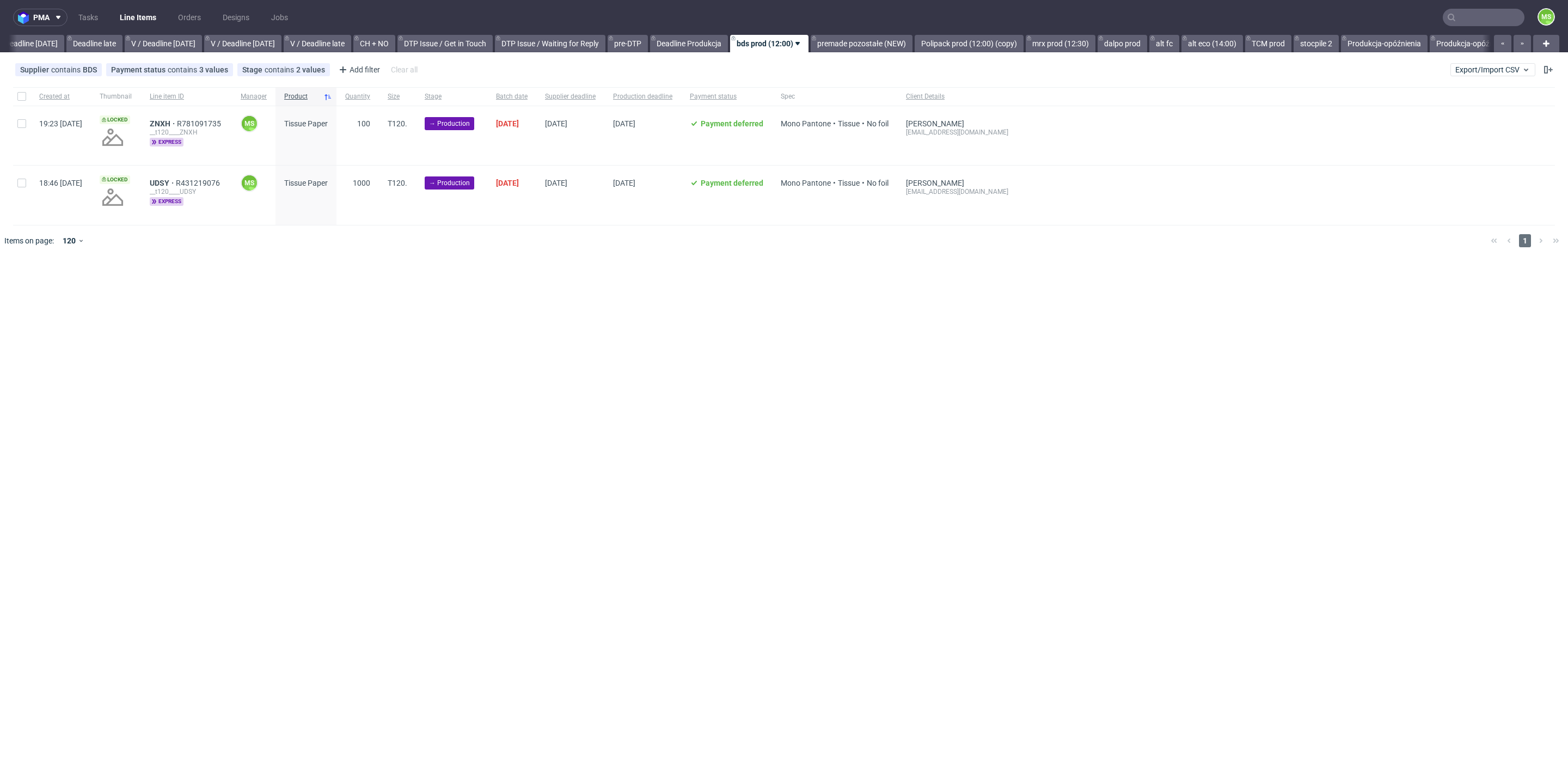
scroll to position [0, 1258]
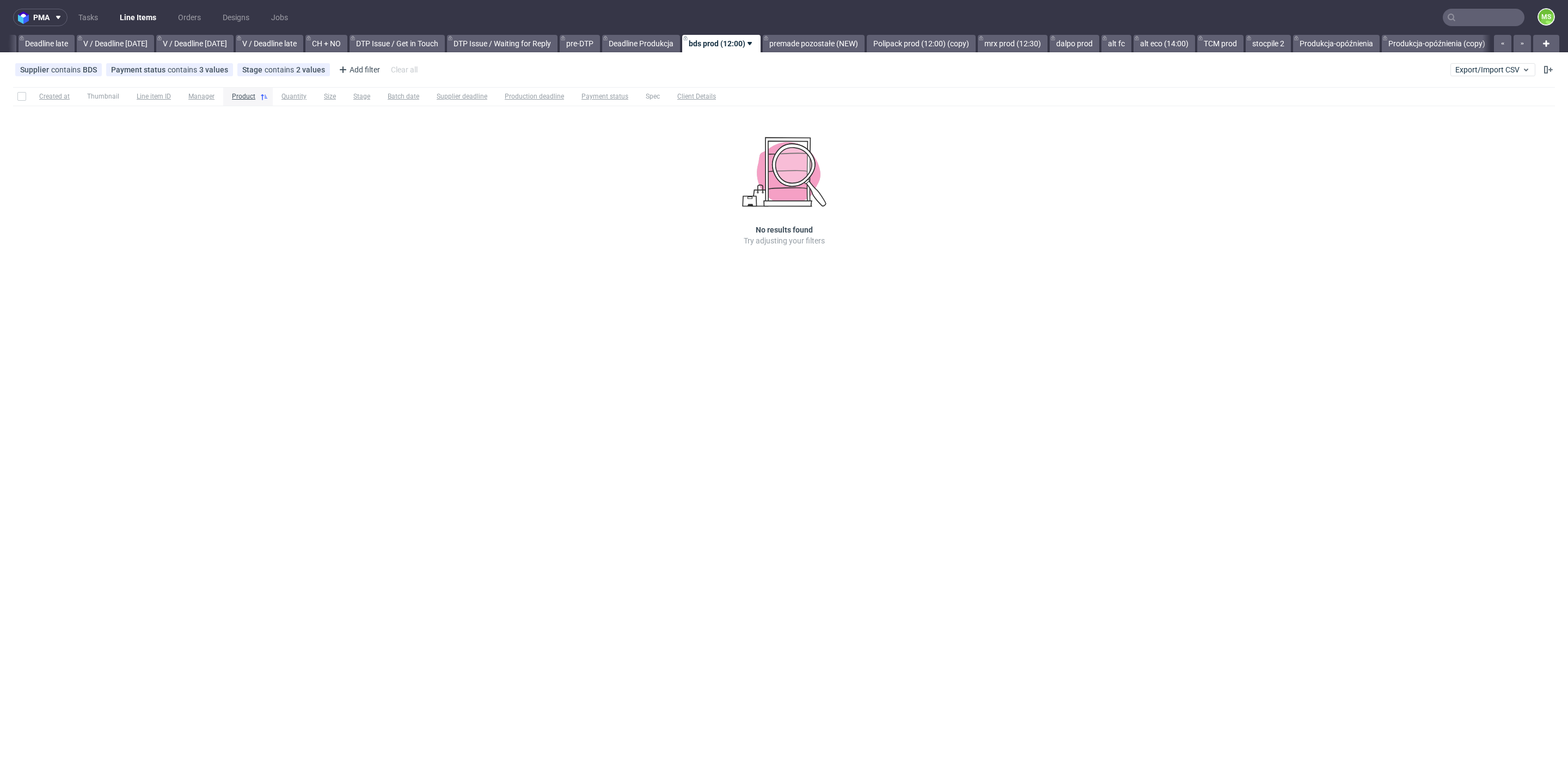
scroll to position [0, 1273]
click at [932, 40] on link "Polipack prod (12:00) (copy)" at bounding box center [918, 43] width 109 height 17
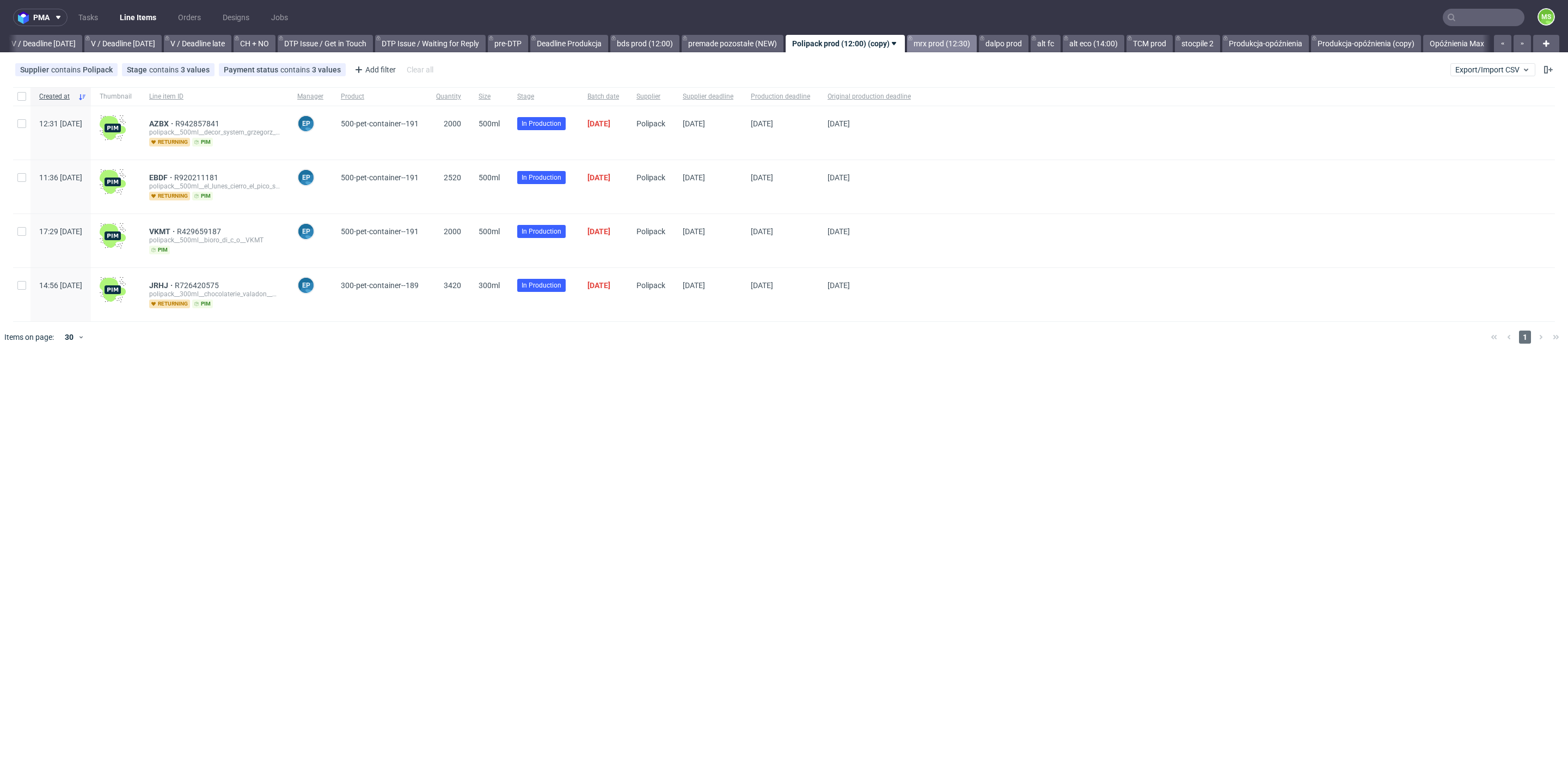
click at [944, 41] on link "mrx prod (12:30)" at bounding box center [941, 43] width 70 height 17
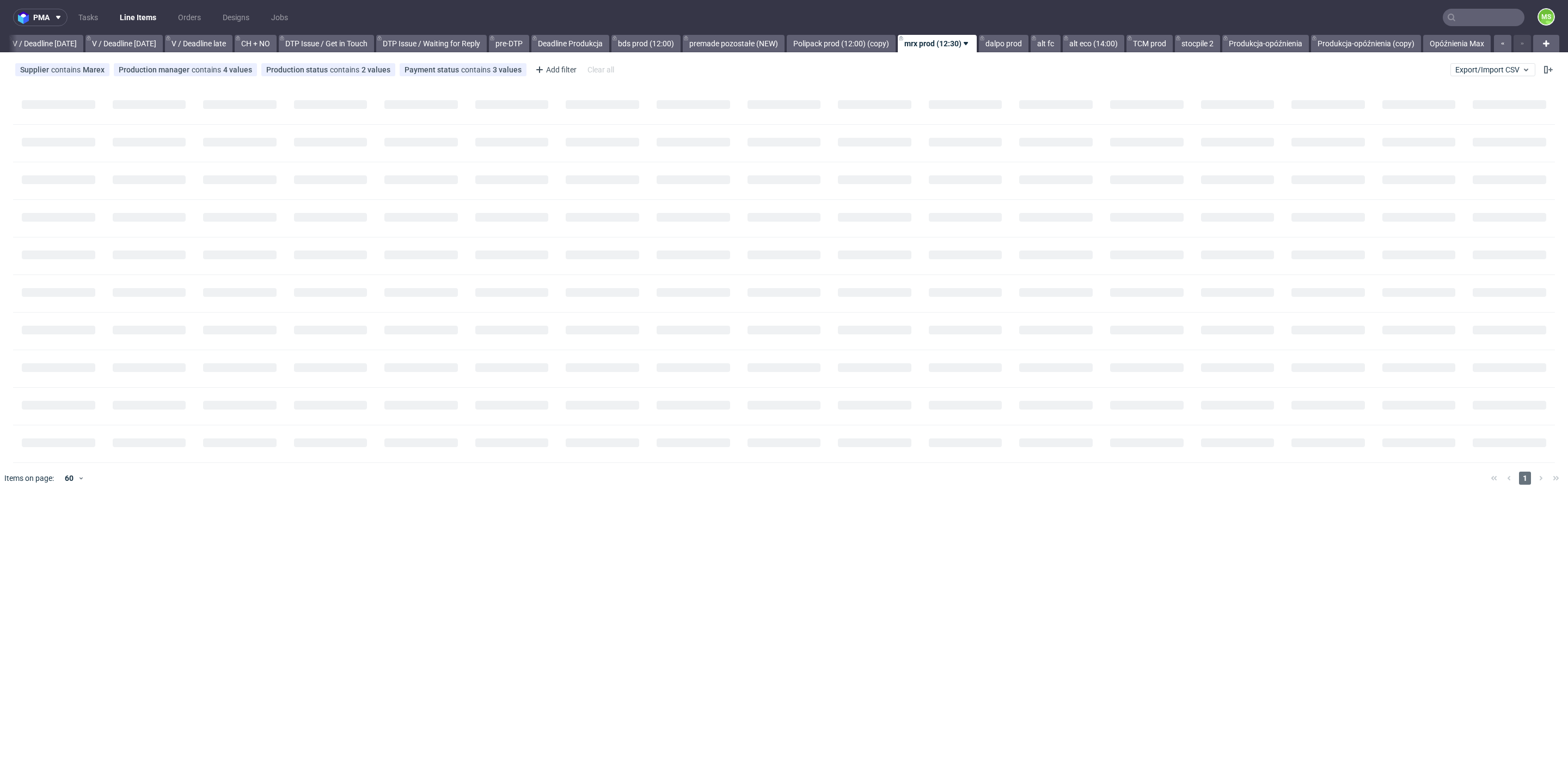
scroll to position [0, 1374]
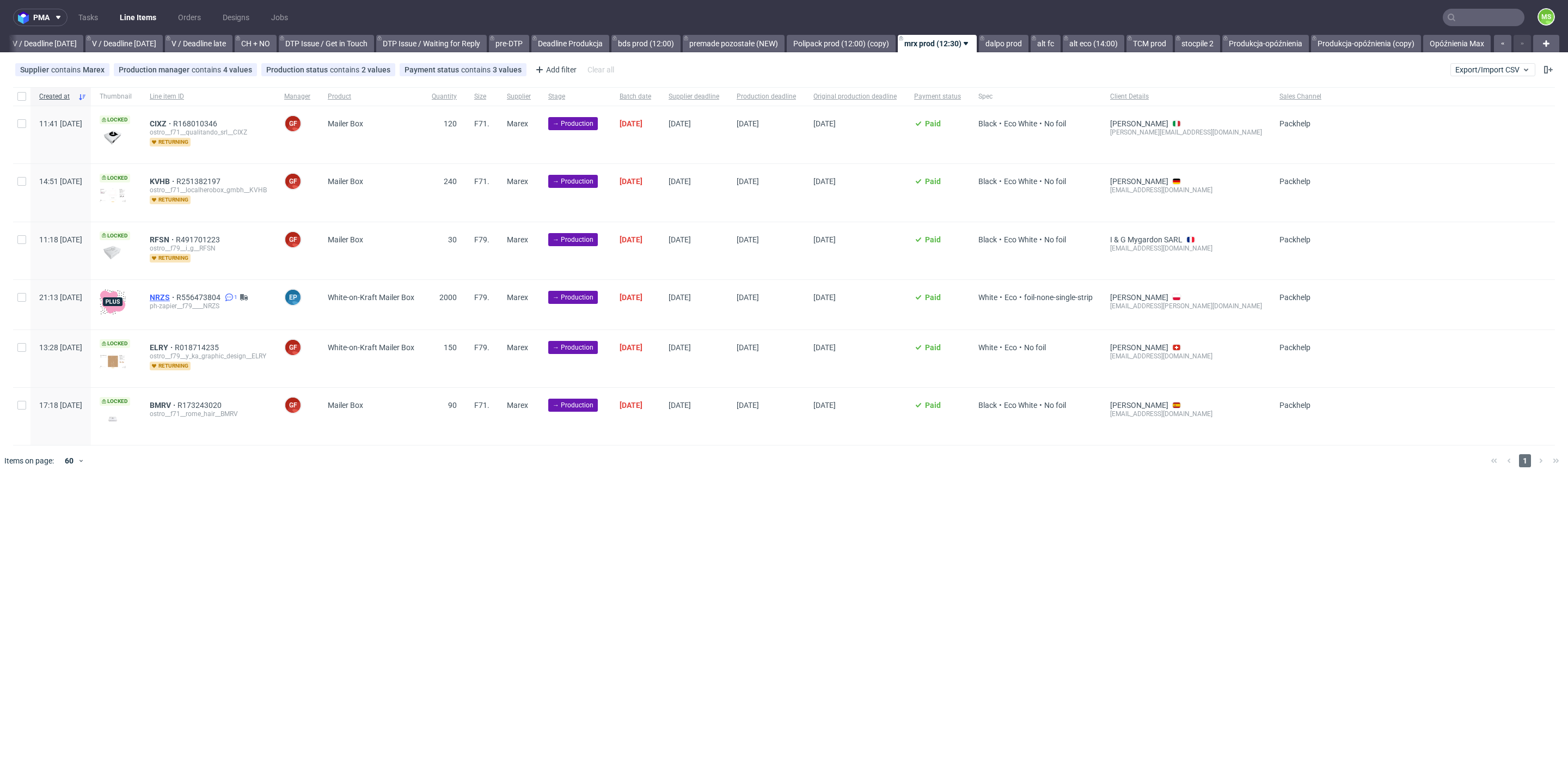
click at [176, 294] on span "NRZS" at bounding box center [163, 298] width 27 height 9
click at [654, 44] on link "bds prod (12:00)" at bounding box center [646, 43] width 69 height 17
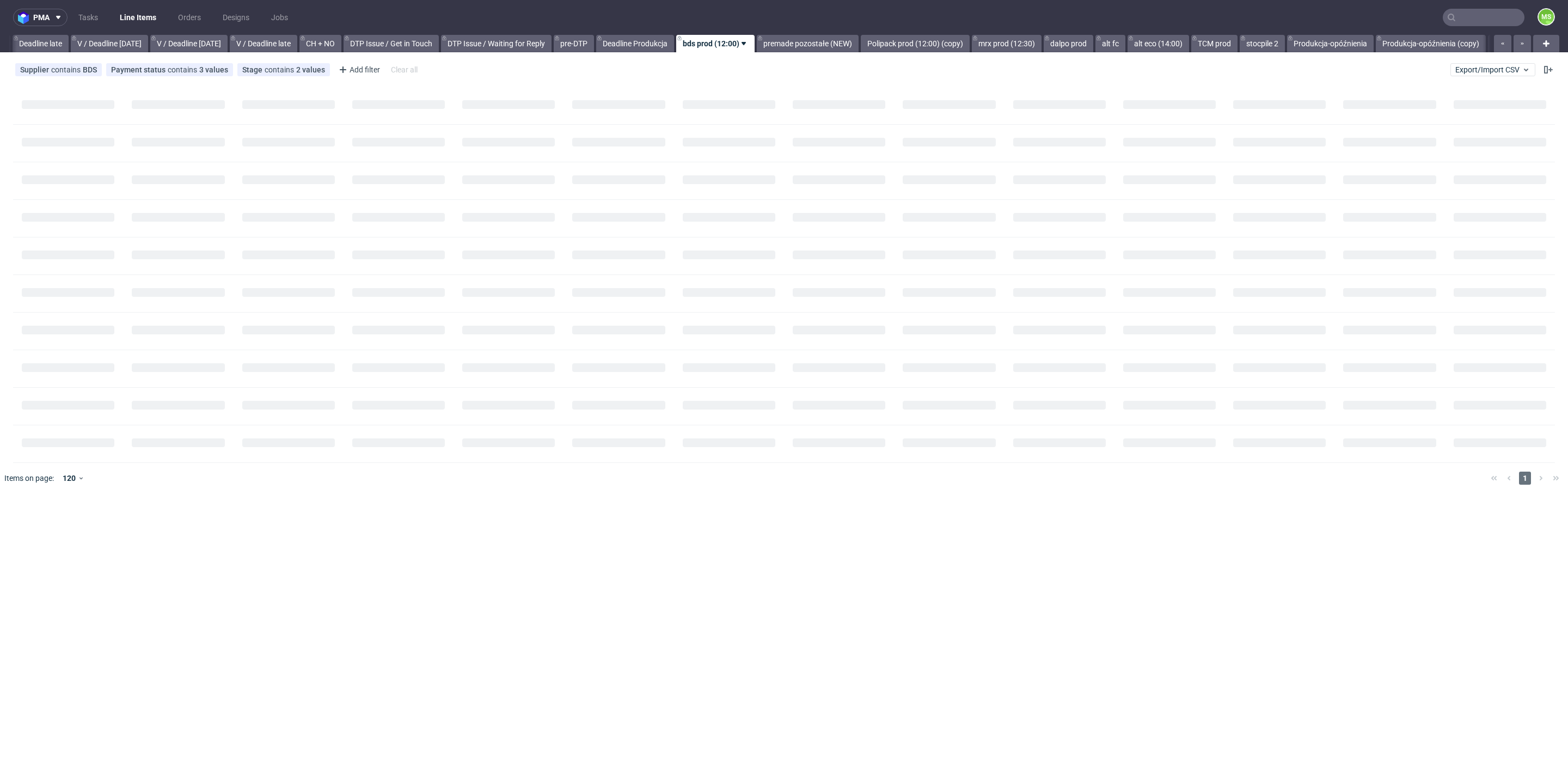
scroll to position [0, 1273]
click at [752, 46] on icon at bounding box center [747, 43] width 9 height 9
click at [1545, 44] on use at bounding box center [1546, 43] width 7 height 7
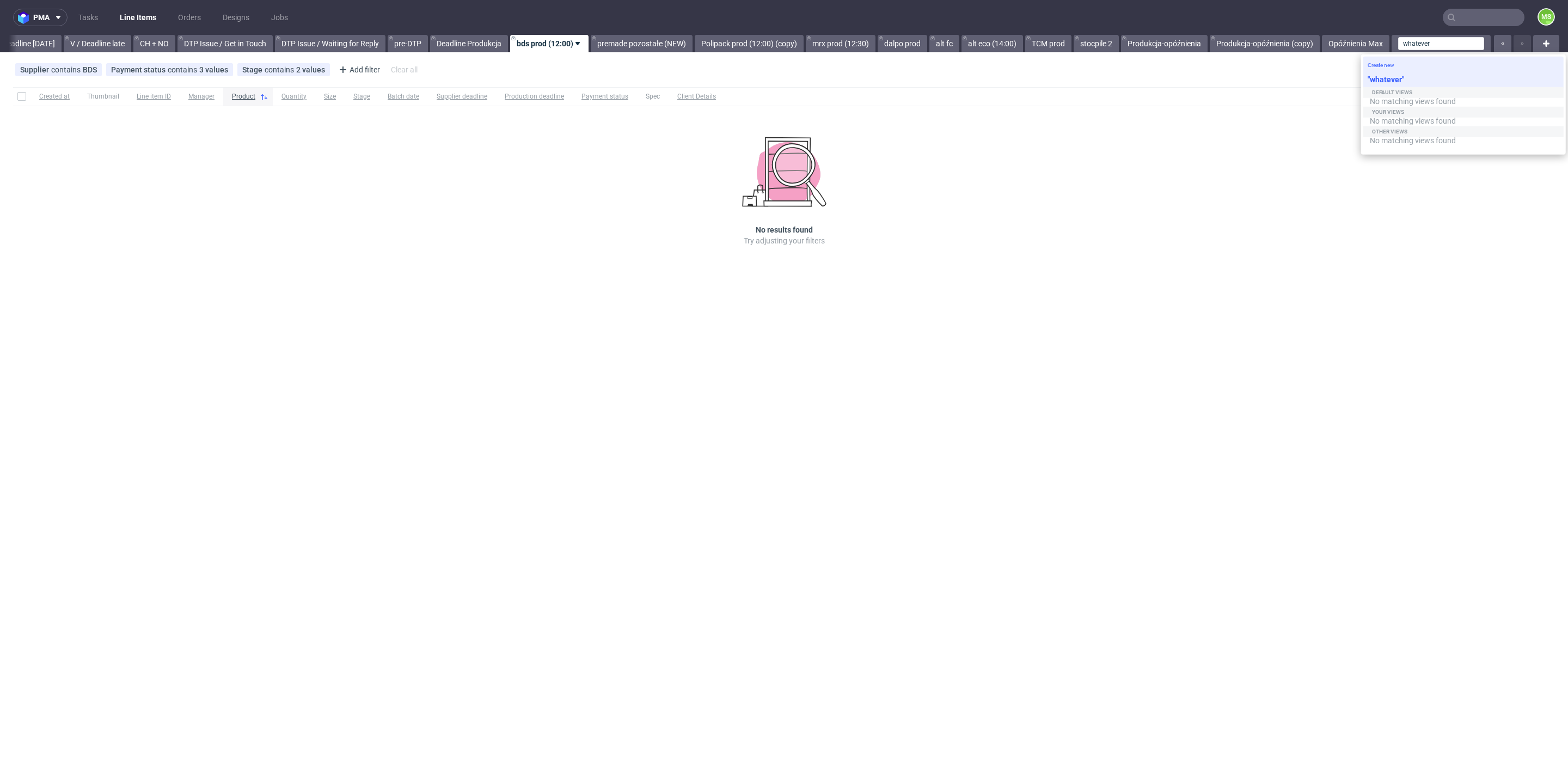
type input "whatever"
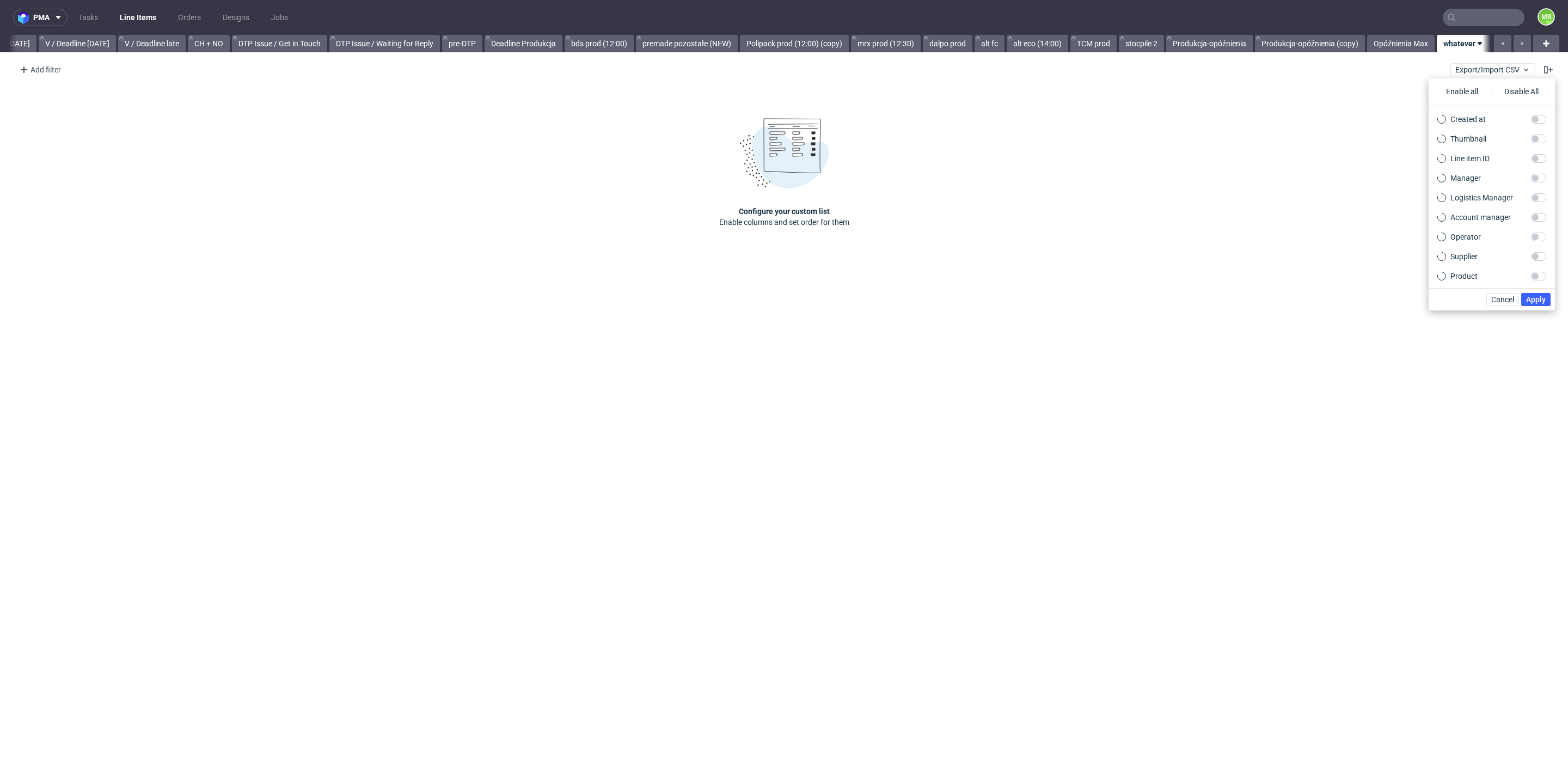
scroll to position [0, 1419]
drag, startPoint x: 987, startPoint y: 158, endPoint x: 853, endPoint y: 164, distance: 134.1
click at [984, 158] on div "Configure your custom list Enable columns and set order for them" at bounding box center [784, 172] width 1568 height 180
drag, startPoint x: 49, startPoint y: 67, endPoint x: 63, endPoint y: 79, distance: 18.4
click at [49, 67] on div "Add filter" at bounding box center [39, 69] width 48 height 17
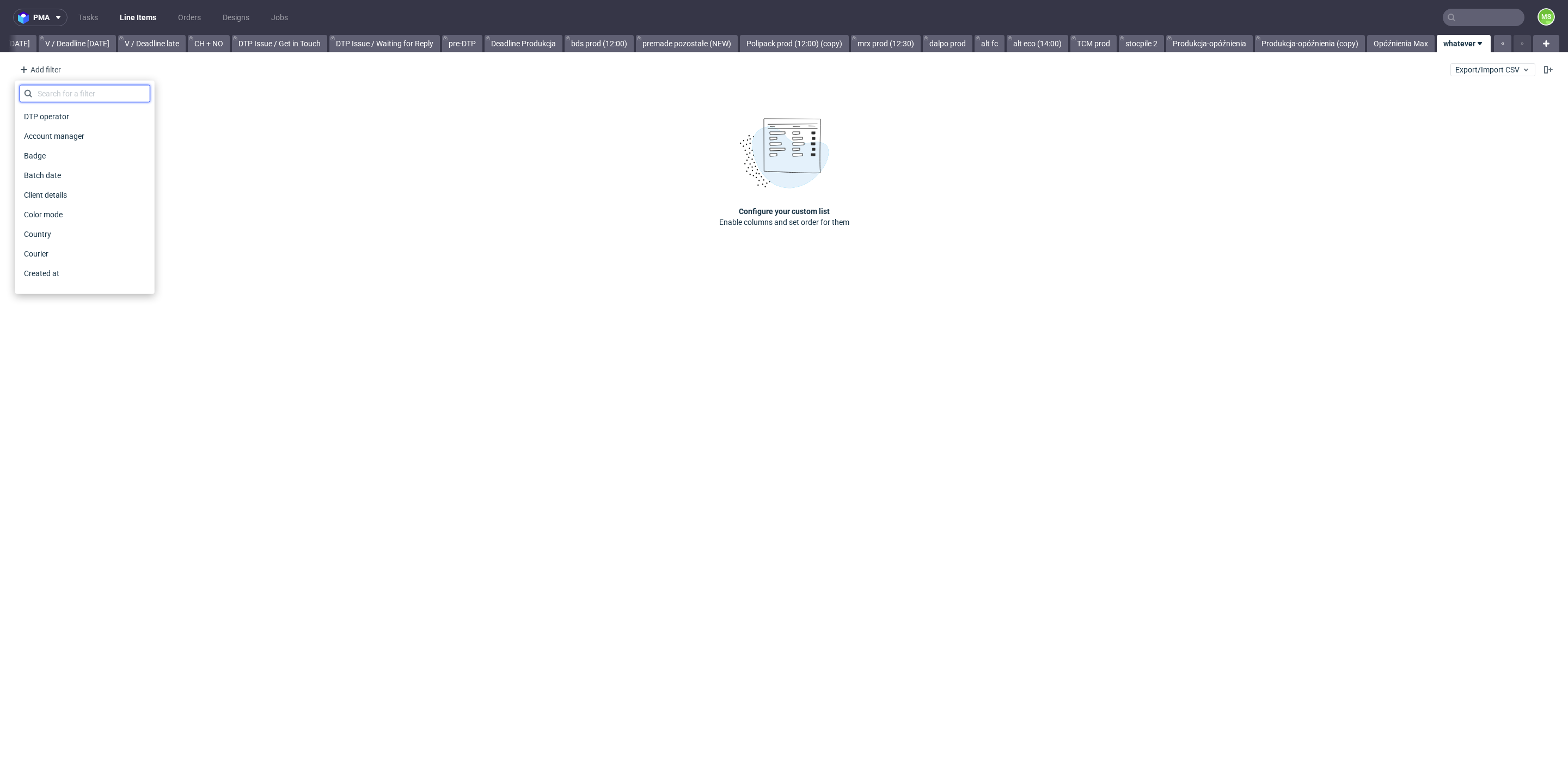
click at [103, 95] on input "text" at bounding box center [85, 93] width 130 height 17
type input "supplier"
click at [103, 119] on div "Supplier" at bounding box center [85, 116] width 130 height 15
click at [103, 119] on input "text" at bounding box center [85, 118] width 130 height 17
type input "bds"
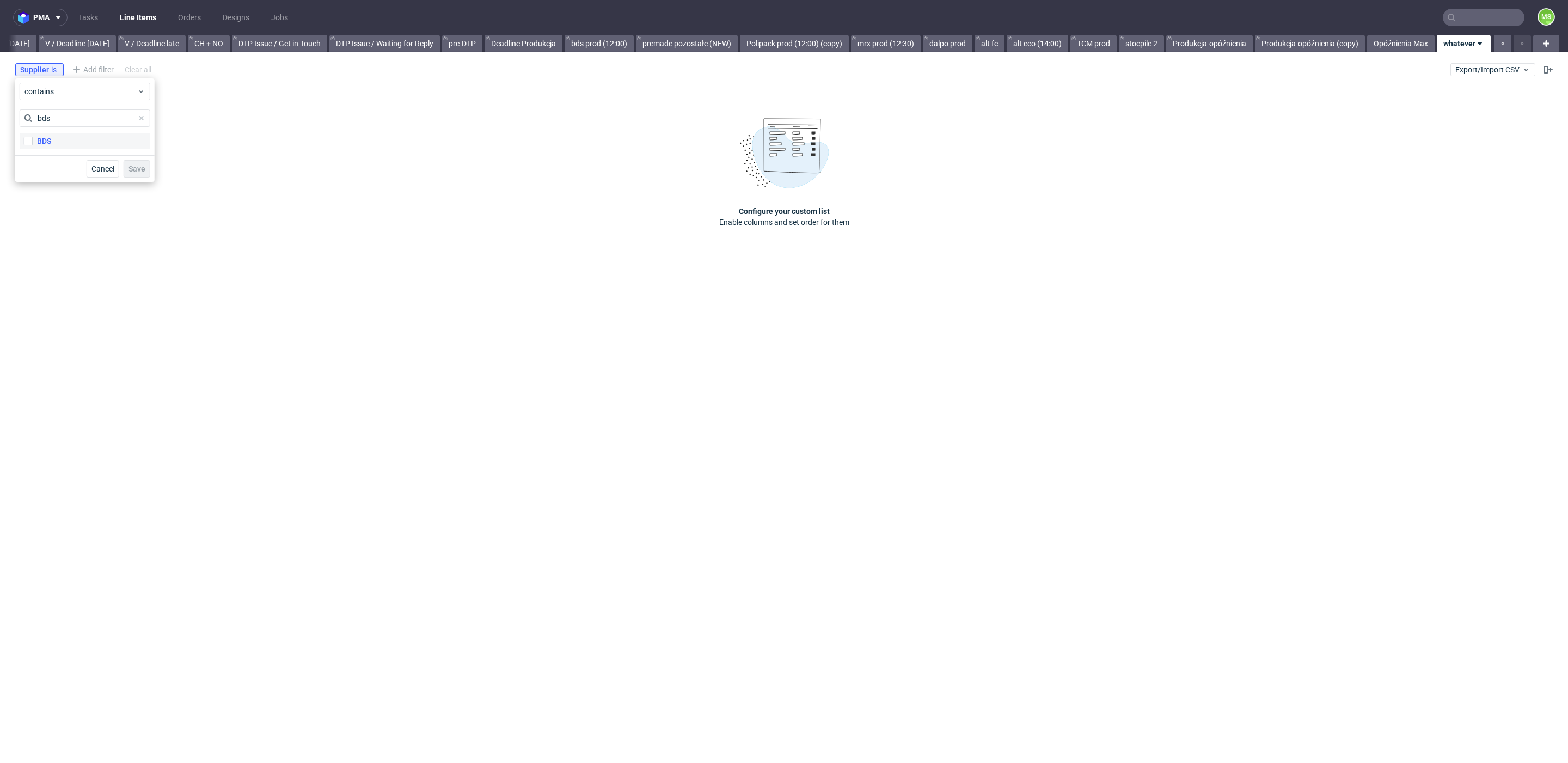
click at [82, 140] on label "BDS" at bounding box center [85, 141] width 130 height 15
click at [33, 140] on input "BDS" at bounding box center [28, 141] width 9 height 9
checkbox input "true"
click at [126, 168] on button "Save" at bounding box center [137, 169] width 27 height 17
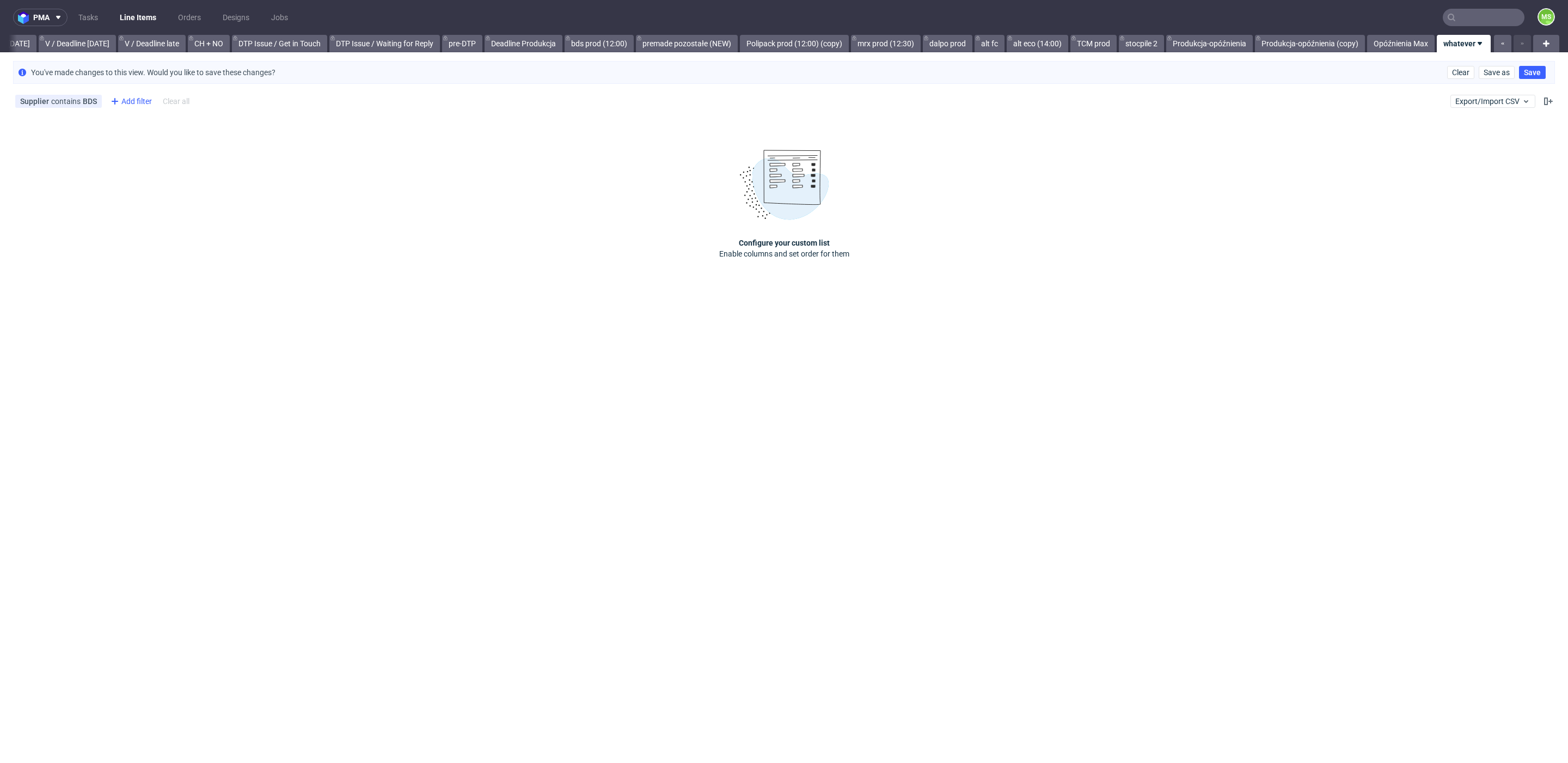
click at [133, 100] on div "Add filter" at bounding box center [130, 100] width 48 height 17
click at [148, 130] on input "text" at bounding box center [175, 124] width 130 height 17
click at [151, 205] on span "Batch date" at bounding box center [133, 207] width 46 height 15
click at [228, 177] on span "Save" at bounding box center [226, 176] width 17 height 7
click at [367, 211] on div "Configure your custom list Enable columns and set order for them" at bounding box center [784, 205] width 1568 height 180
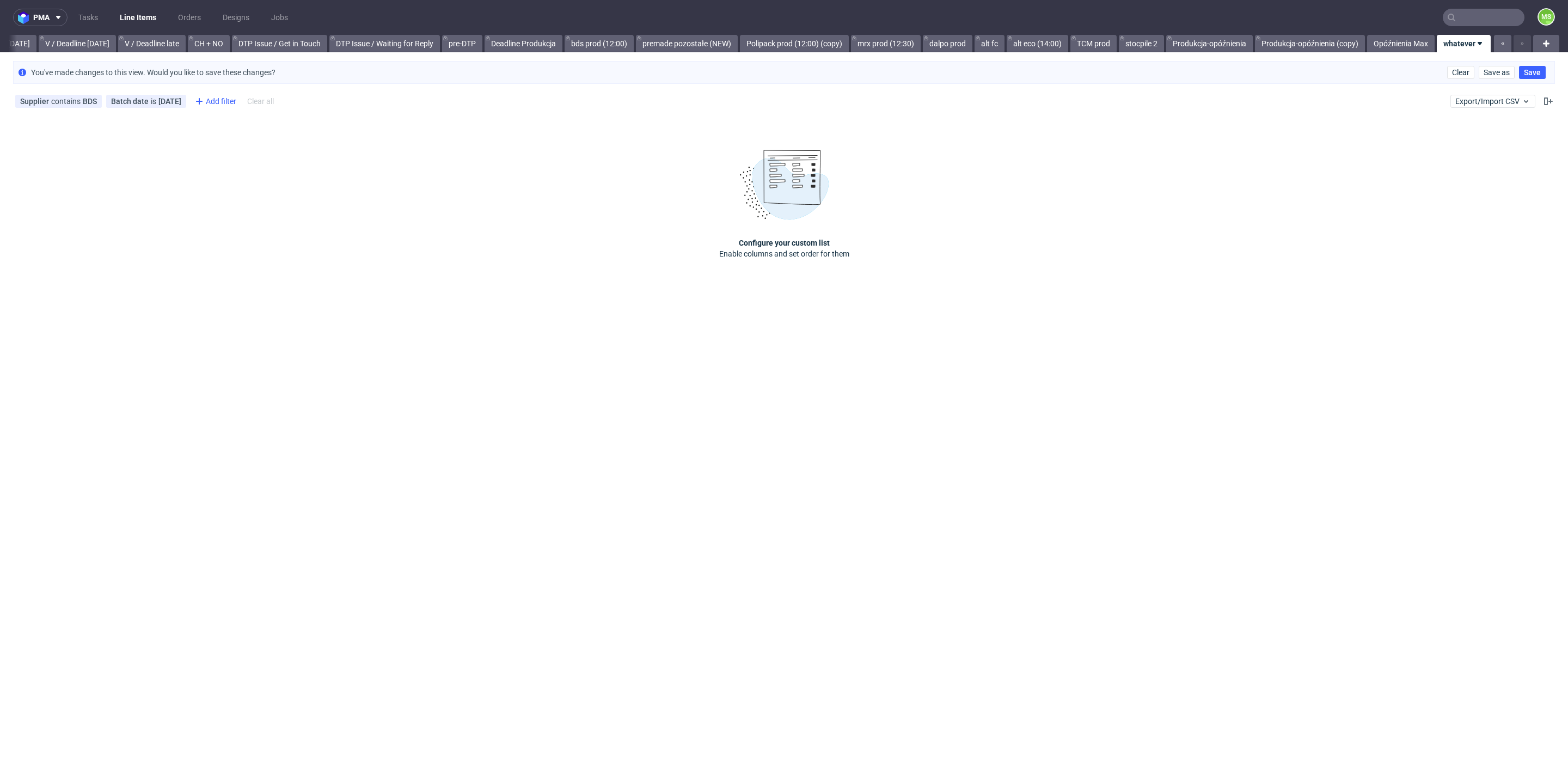
click at [218, 100] on div "Add filter" at bounding box center [214, 100] width 48 height 17
click at [393, 94] on div "Supplier contains BDS Batch date is [DATE] Add filter Hide filters Clear all Ex…" at bounding box center [784, 101] width 1568 height 26
click at [1529, 75] on span "Save" at bounding box center [1532, 73] width 17 height 7
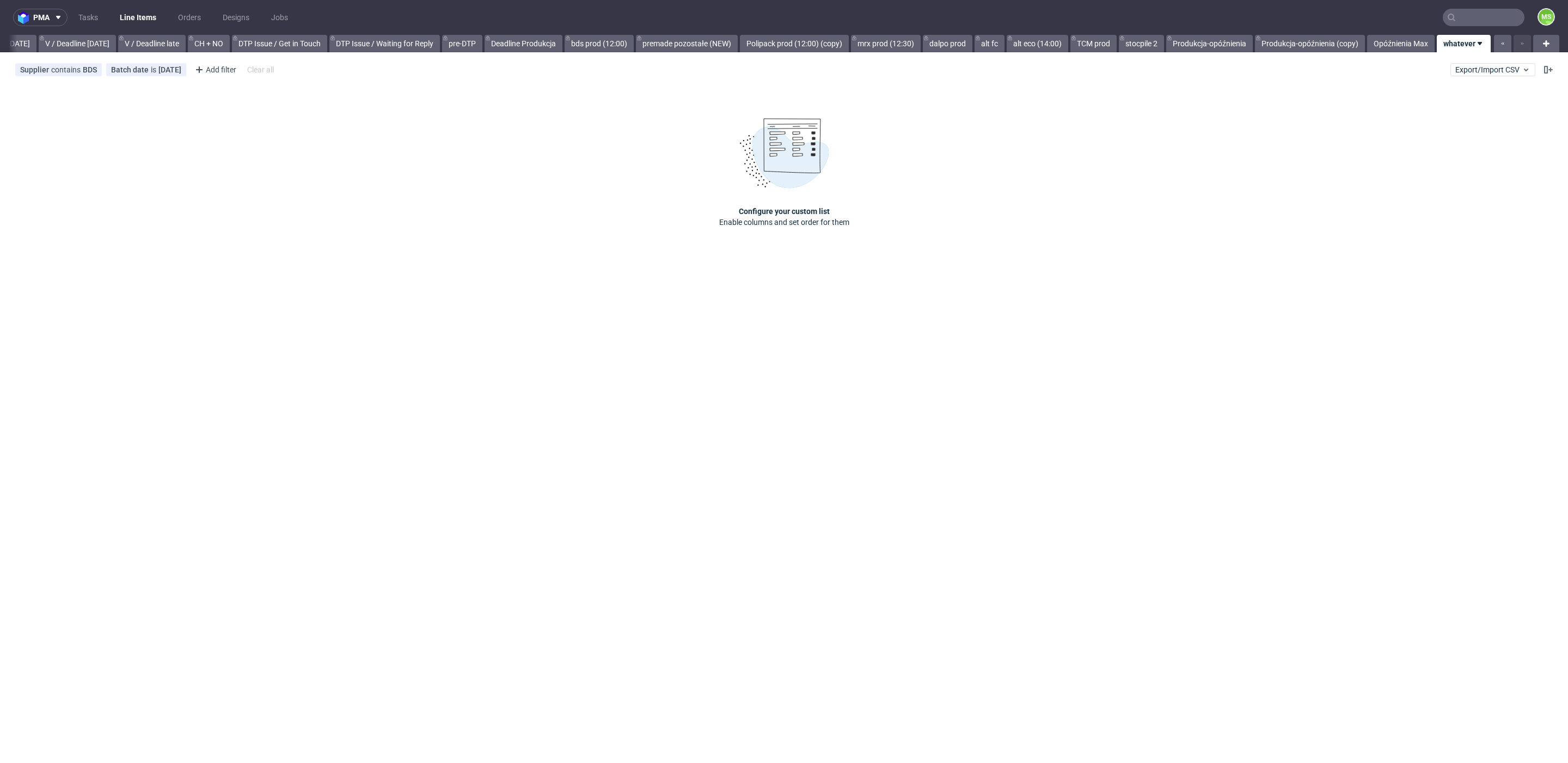
click at [737, 184] on div "Configure your custom list Enable columns and set order for them" at bounding box center [783, 173] width 196 height 109
drag, startPoint x: 737, startPoint y: 184, endPoint x: 149, endPoint y: 40, distance: 605.4
click at [707, 178] on div "Configure your custom list Enable columns and set order for them" at bounding box center [783, 173] width 196 height 109
click at [785, 199] on div "Configure your custom list Enable columns and set order for them" at bounding box center [783, 173] width 196 height 109
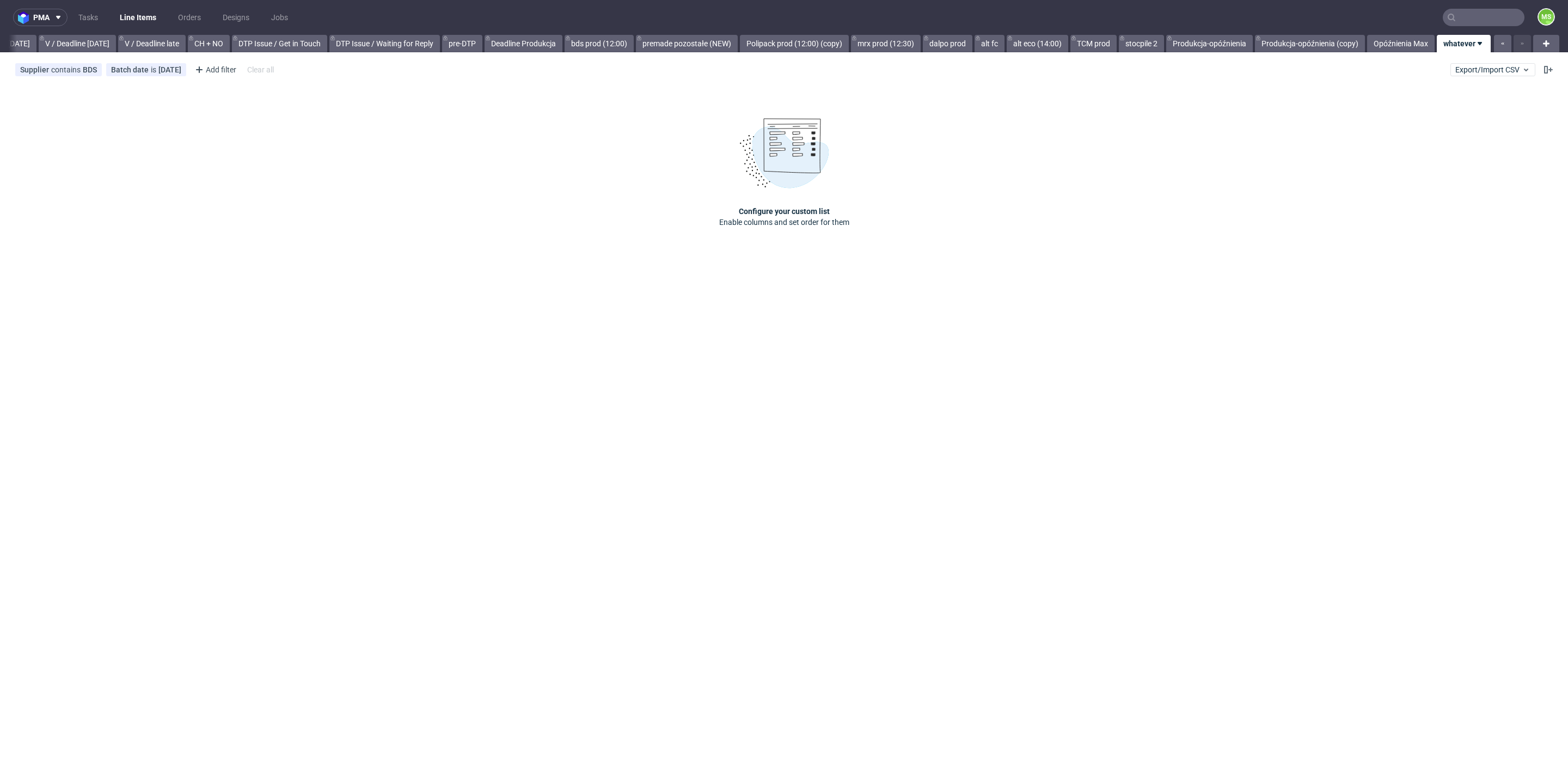
click at [809, 190] on div "Configure your custom list Enable columns and set order for them" at bounding box center [783, 173] width 196 height 109
drag, startPoint x: 809, startPoint y: 190, endPoint x: 552, endPoint y: 166, distance: 258.1
click at [800, 188] on div "Configure your custom list Enable columns and set order for them" at bounding box center [783, 173] width 196 height 109
click at [736, 192] on div "Configure your custom list Enable columns and set order for them" at bounding box center [783, 173] width 196 height 109
drag, startPoint x: 797, startPoint y: 206, endPoint x: 654, endPoint y: 205, distance: 143.0
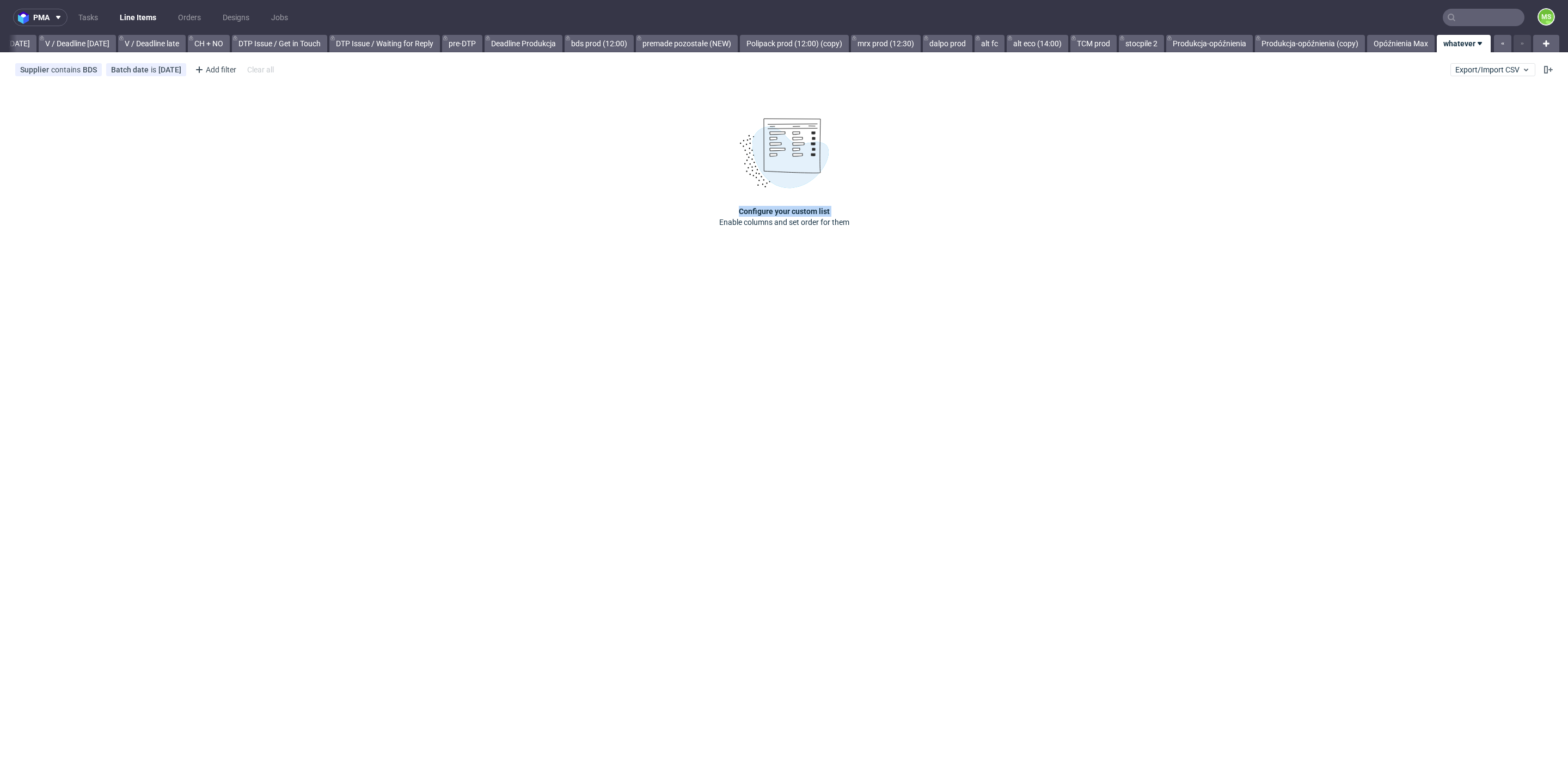
click at [657, 206] on div "Configure your custom list Enable columns and set order for them" at bounding box center [784, 172] width 1568 height 180
click at [1552, 71] on icon at bounding box center [1549, 70] width 9 height 9
click at [1534, 166] on input "Supplier" at bounding box center [1538, 166] width 15 height 9
checkbox input "true"
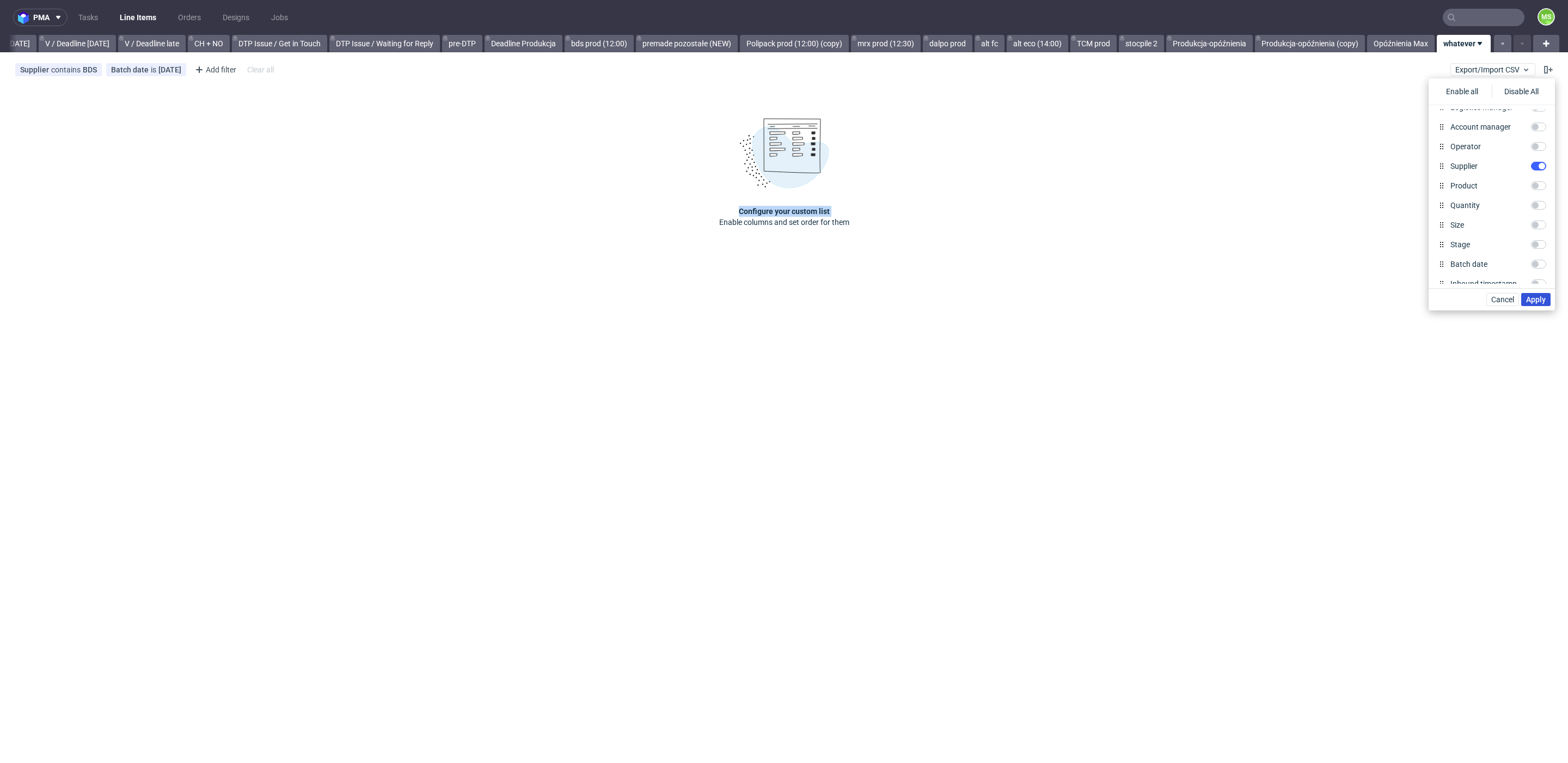
click at [1534, 296] on span "Apply" at bounding box center [1536, 299] width 19 height 7
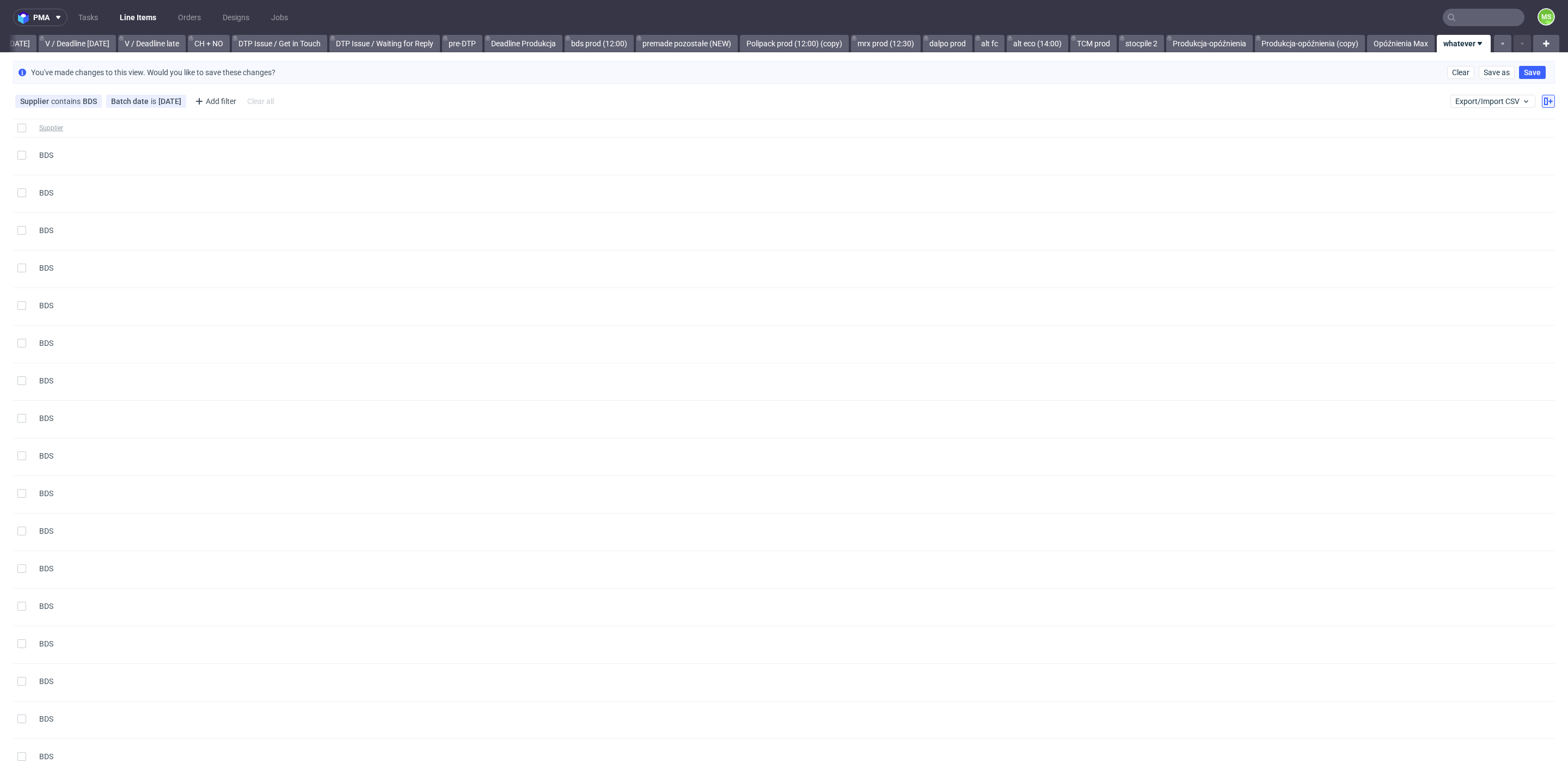
click at [1544, 101] on icon at bounding box center [1549, 101] width 9 height 9
click at [1525, 283] on input "Supplier" at bounding box center [1525, 288] width 15 height 9
click at [595, 40] on link "bds prod (12:00)" at bounding box center [599, 43] width 69 height 17
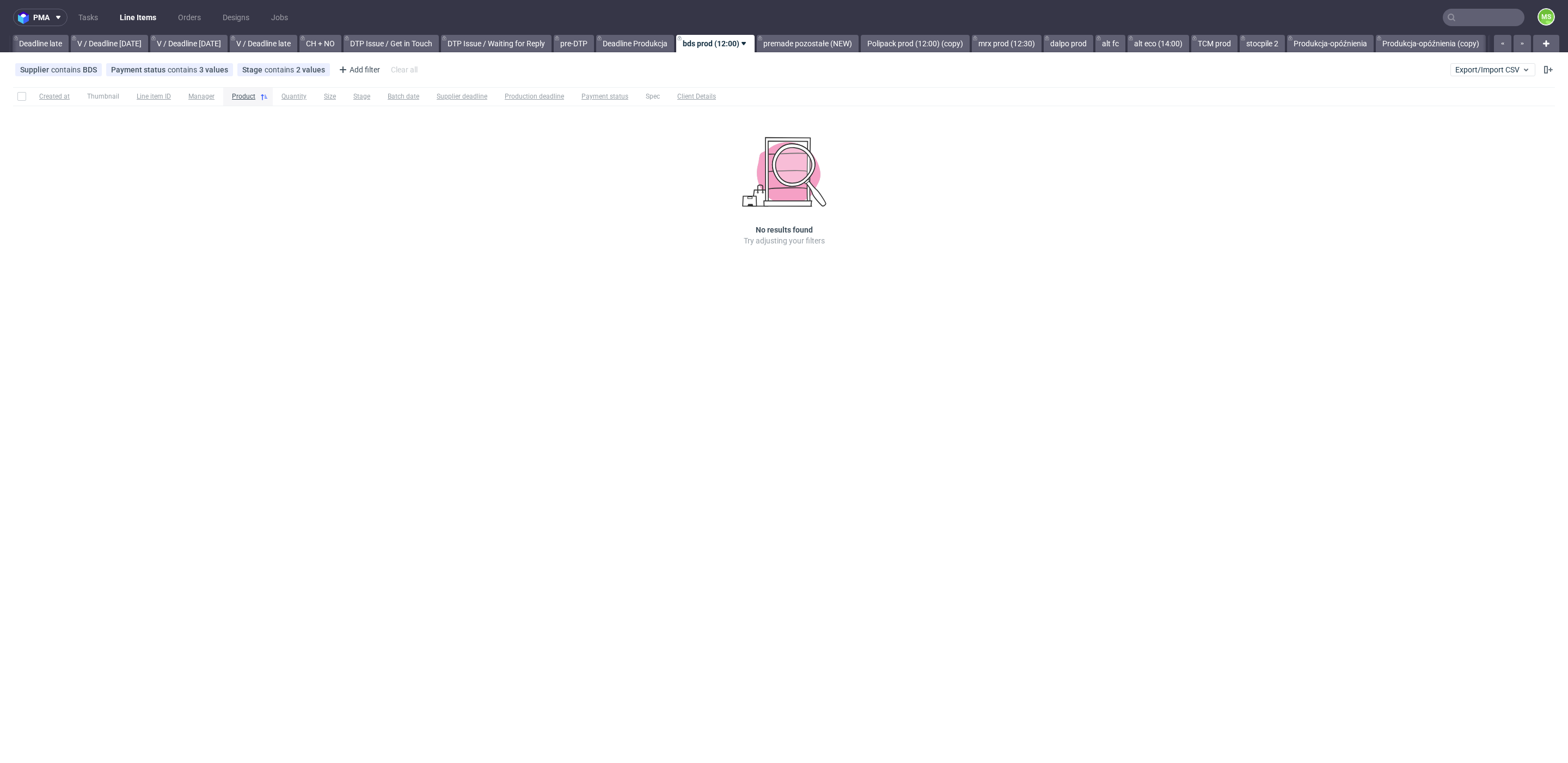
scroll to position [0, 1273]
drag, startPoint x: 1434, startPoint y: 43, endPoint x: 1399, endPoint y: 42, distance: 35.0
click at [1399, 42] on div "All DTP Late Shipped Shipments DTP to do DTP Double check DTP Blocked DTP Produ…" at bounding box center [750, 43] width 1482 height 17
click at [1429, 40] on link "Produkcja-opóźnienia (copy)" at bounding box center [1435, 43] width 110 height 17
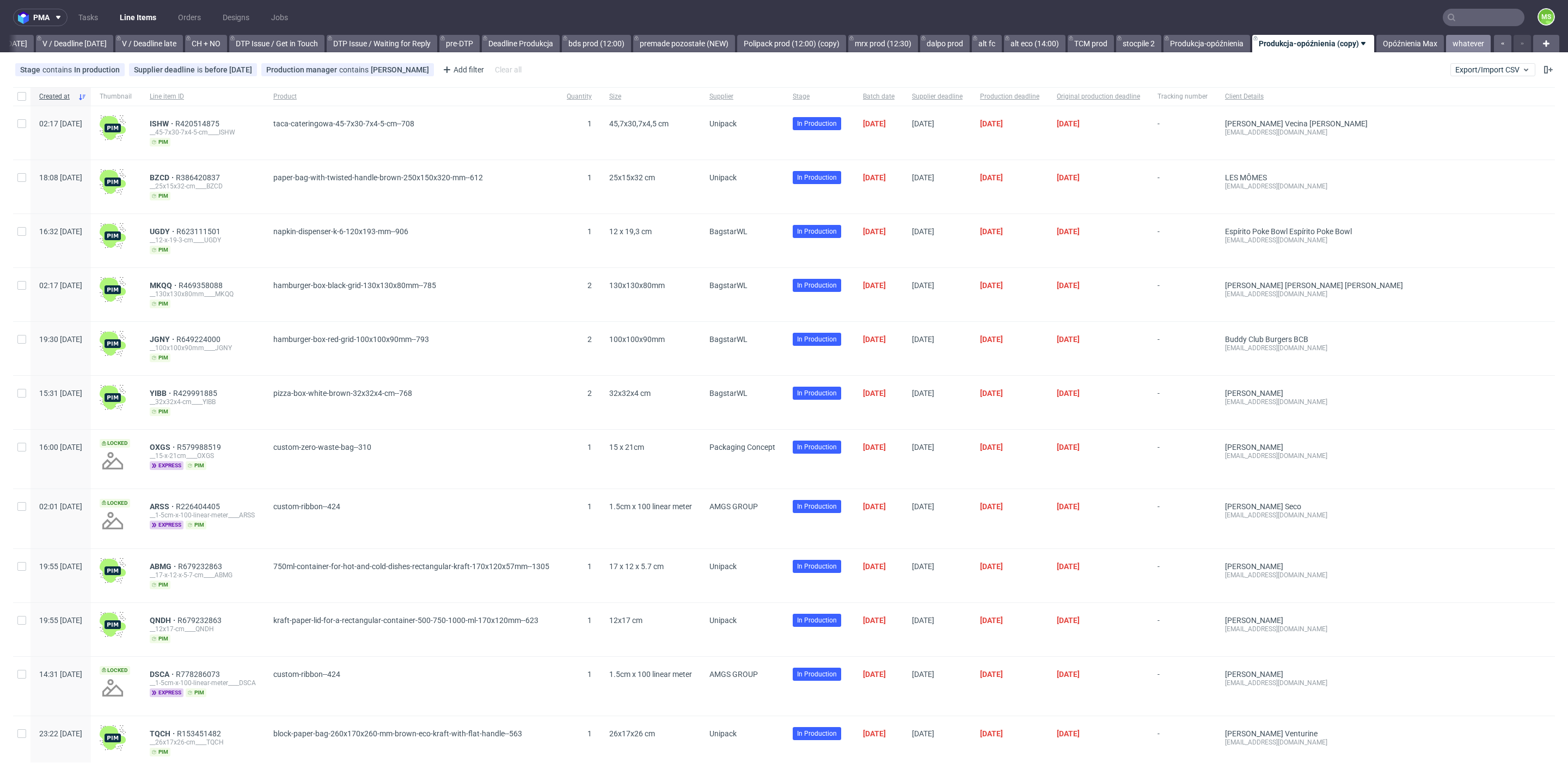
click at [1456, 43] on link "whatever" at bounding box center [1468, 43] width 45 height 17
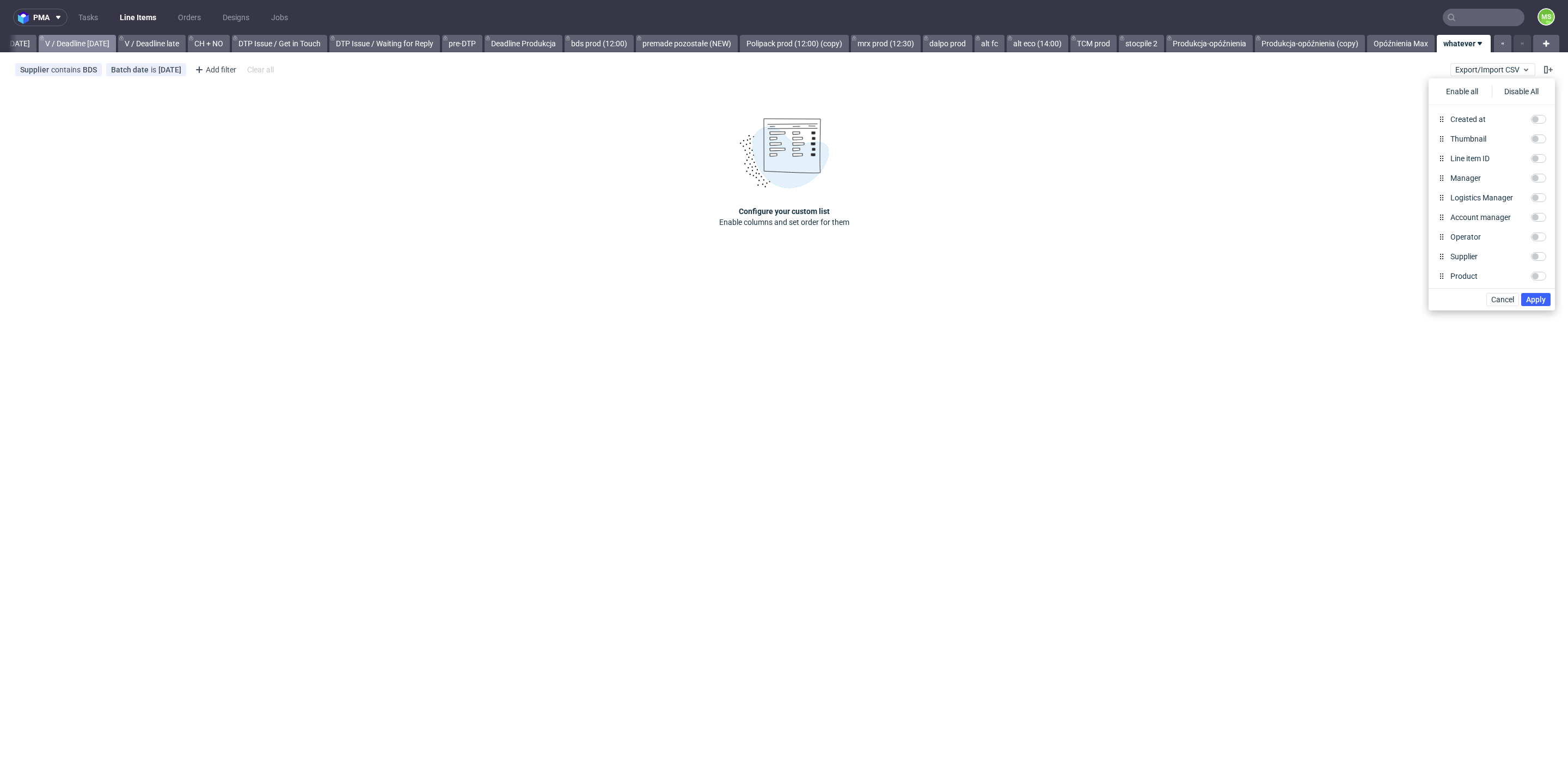
click at [58, 39] on link "V / Deadline [DATE]" at bounding box center [77, 43] width 77 height 17
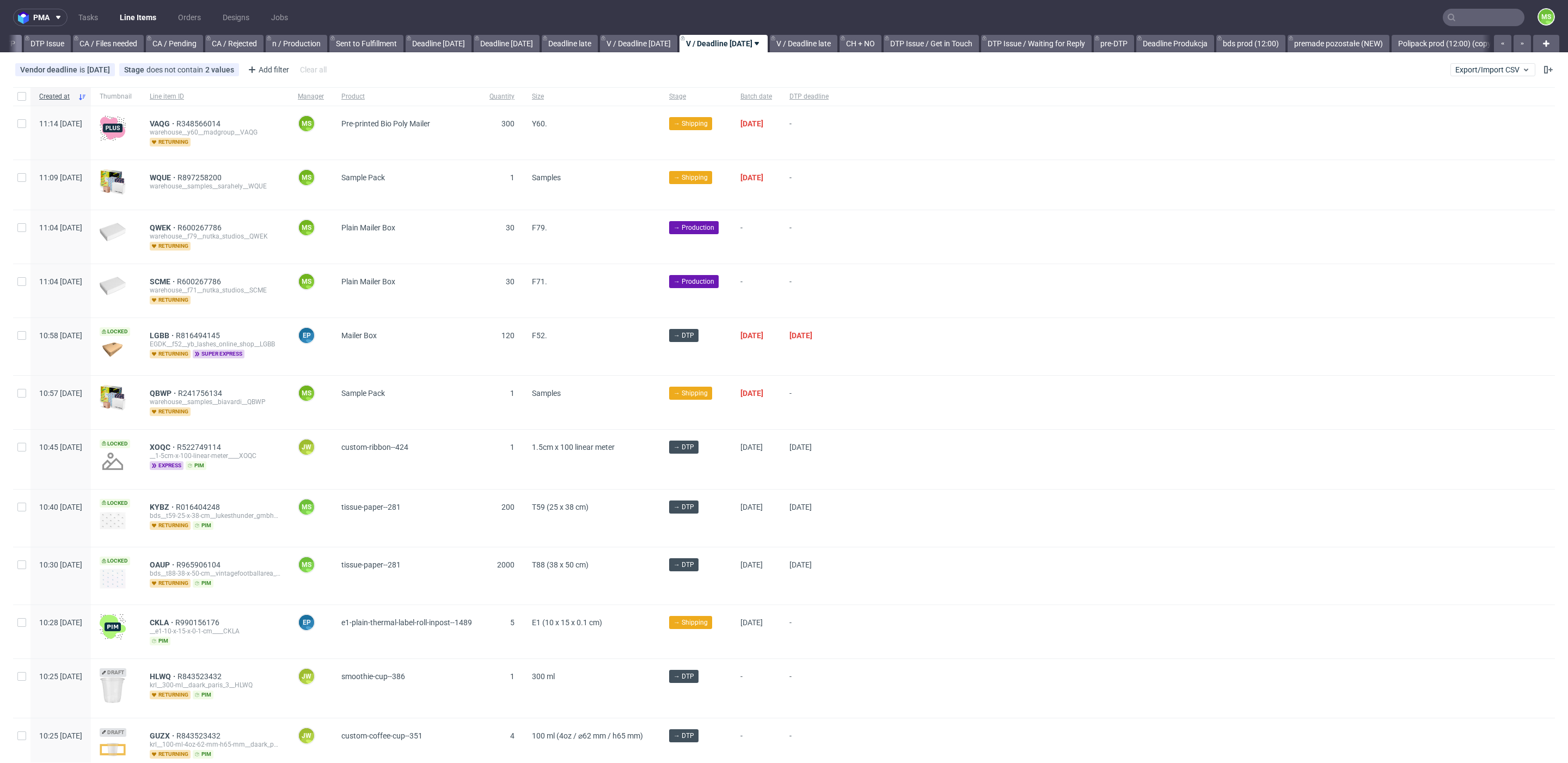
click at [21, 42] on link "In DTP" at bounding box center [4, 43] width 35 height 17
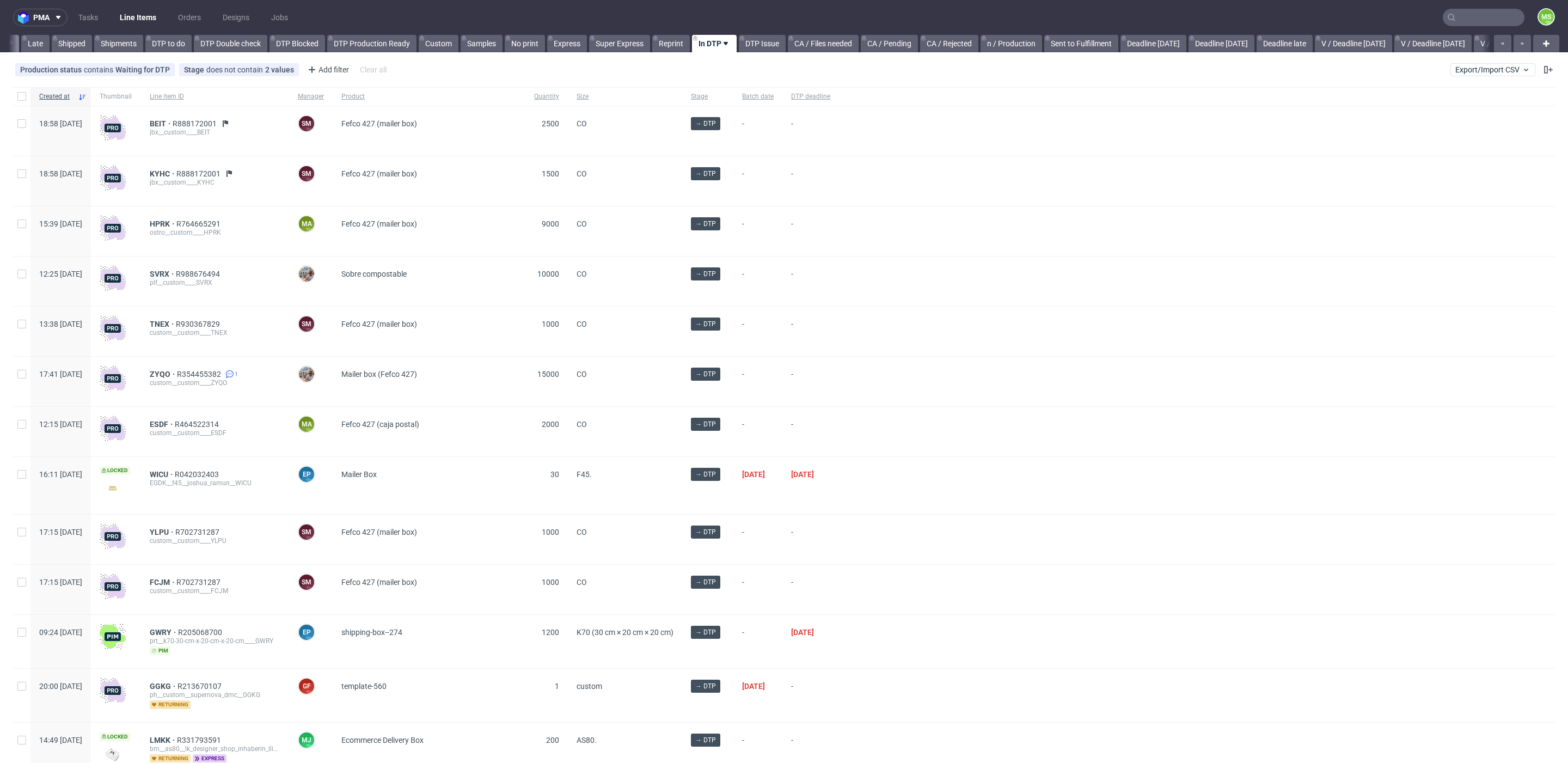
scroll to position [0, 16]
click at [25, 43] on link "DTP" at bounding box center [31, 43] width 27 height 17
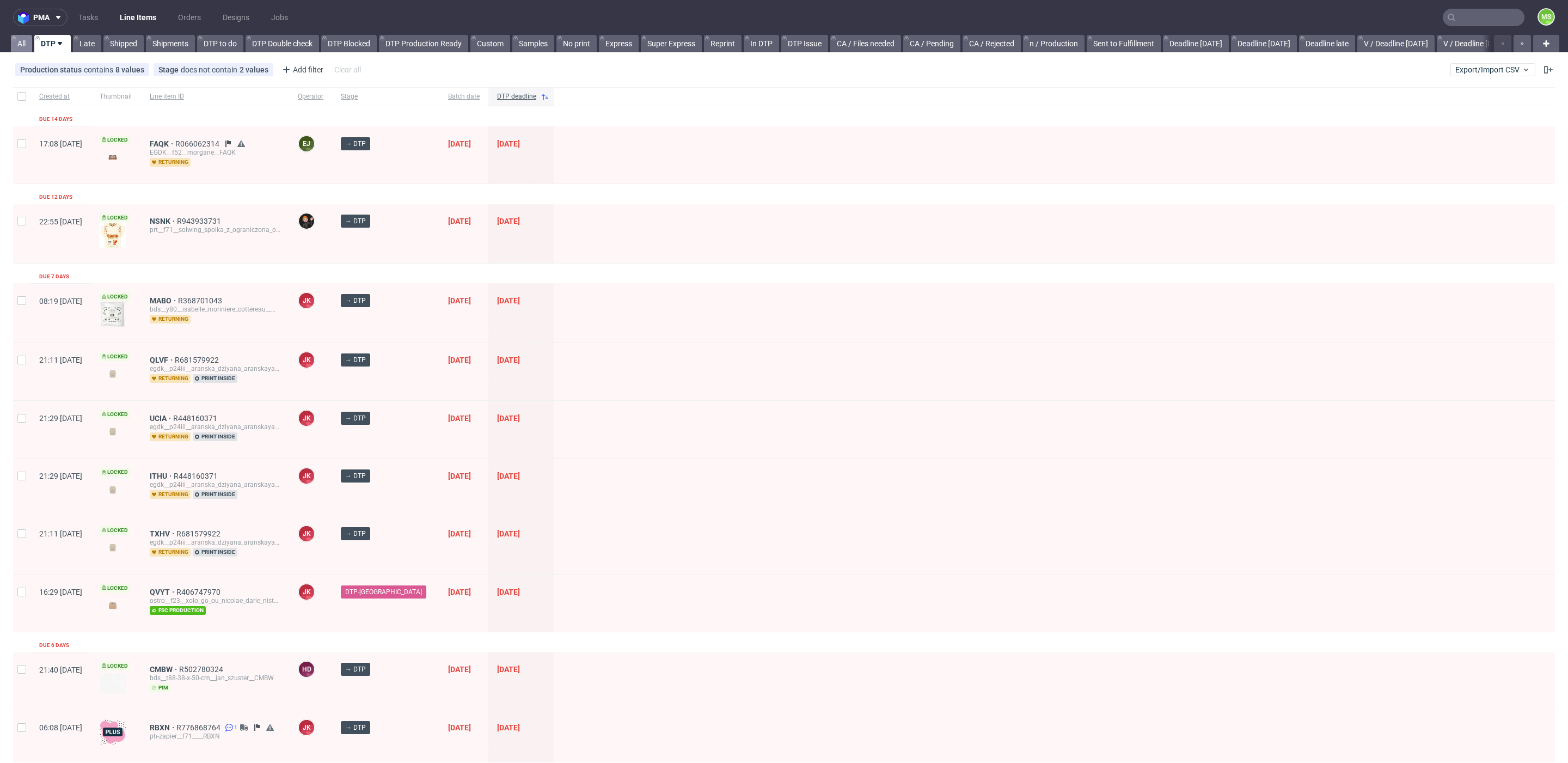
click at [21, 41] on link "All" at bounding box center [22, 43] width 21 height 17
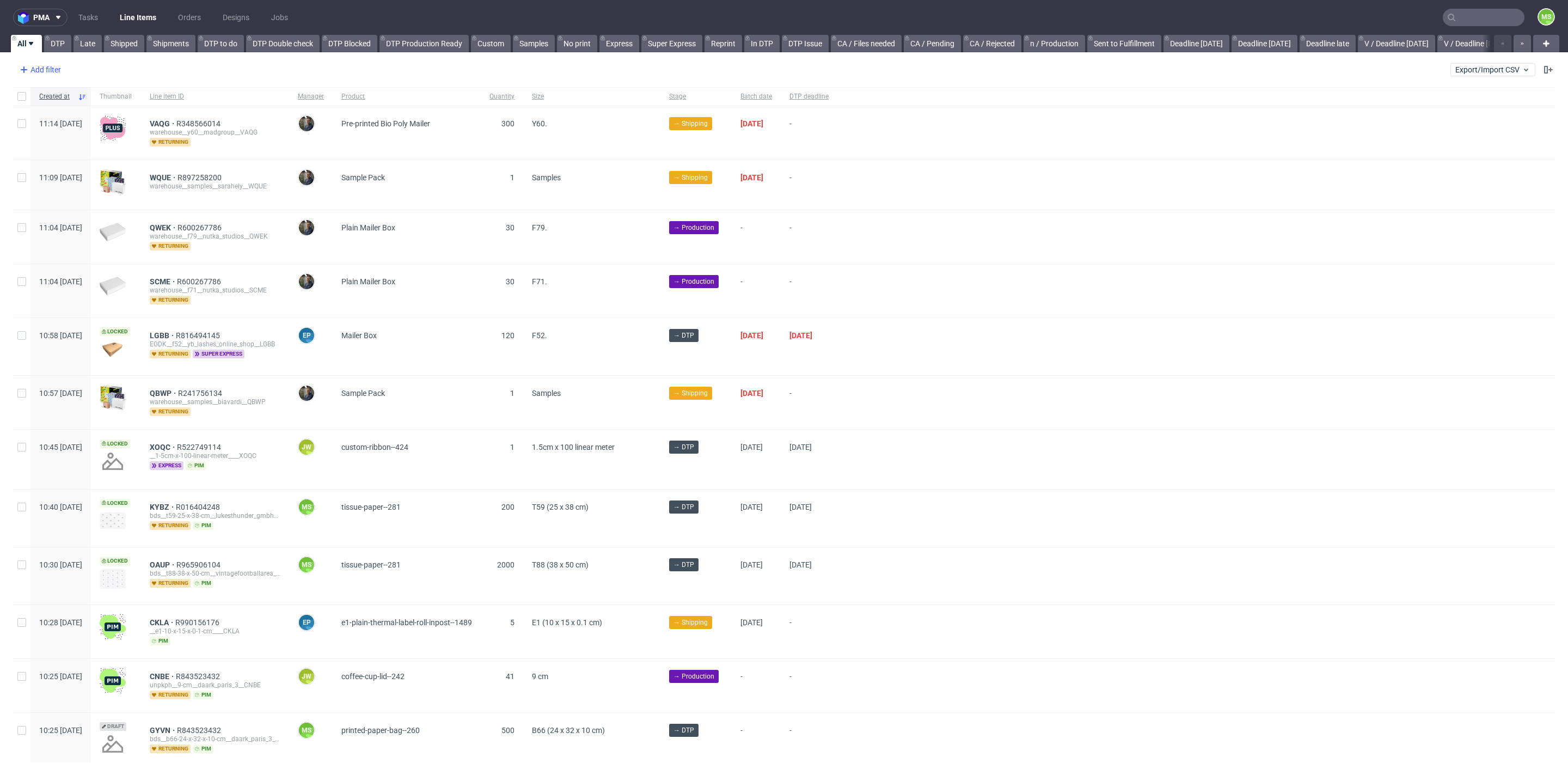
click at [40, 67] on div "Add filter" at bounding box center [39, 69] width 48 height 17
click at [95, 90] on input "text" at bounding box center [85, 93] width 130 height 17
type input "supp"
click at [91, 132] on div "Supplier" at bounding box center [85, 136] width 130 height 15
click at [86, 118] on input "text" at bounding box center [85, 118] width 130 height 17
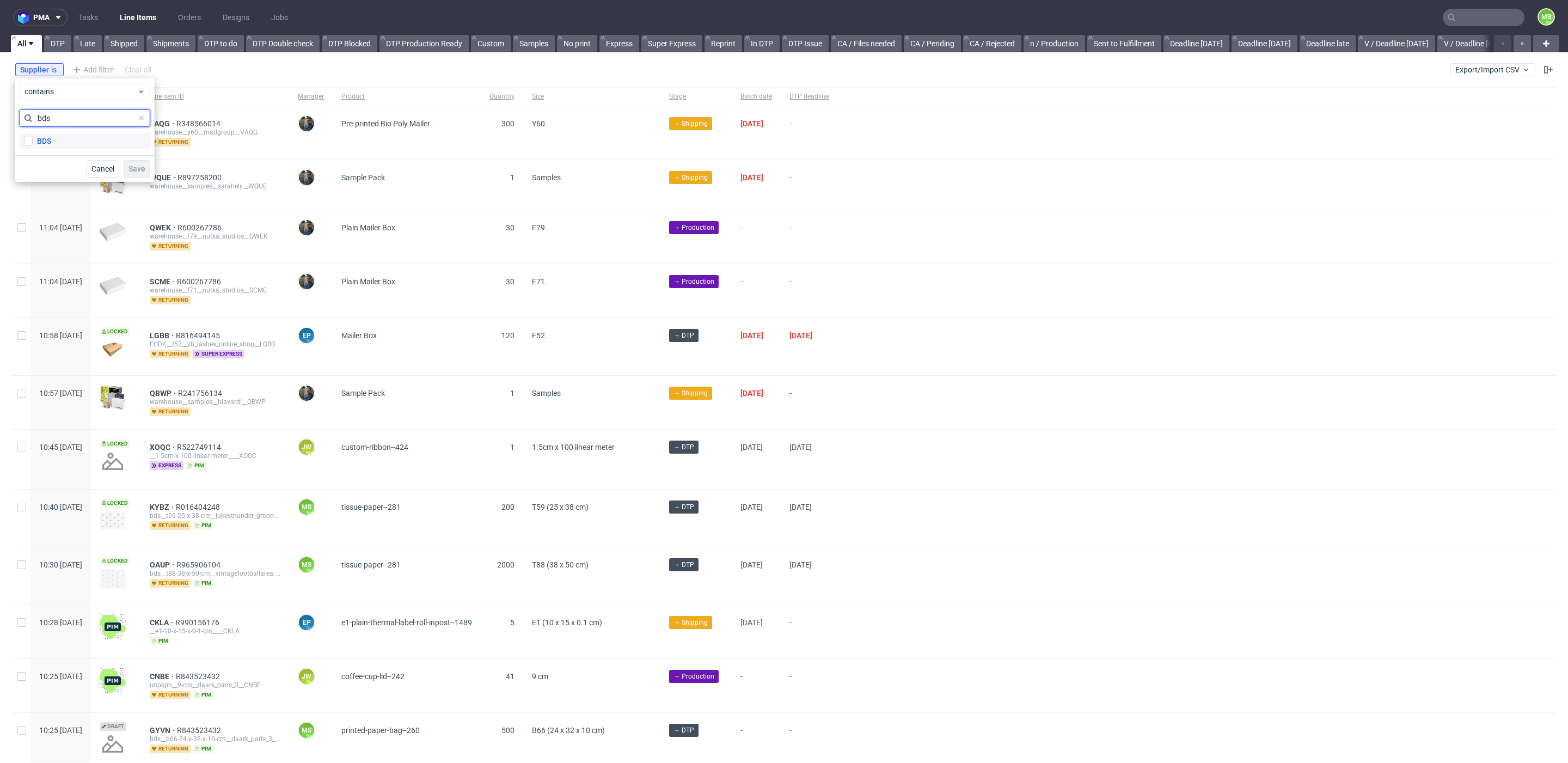
type input "bds"
click at [82, 142] on label "BDS" at bounding box center [85, 141] width 130 height 15
click at [33, 142] on input "BDS" at bounding box center [28, 141] width 9 height 9
checkbox input "true"
click at [143, 172] on span "Save" at bounding box center [136, 169] width 17 height 7
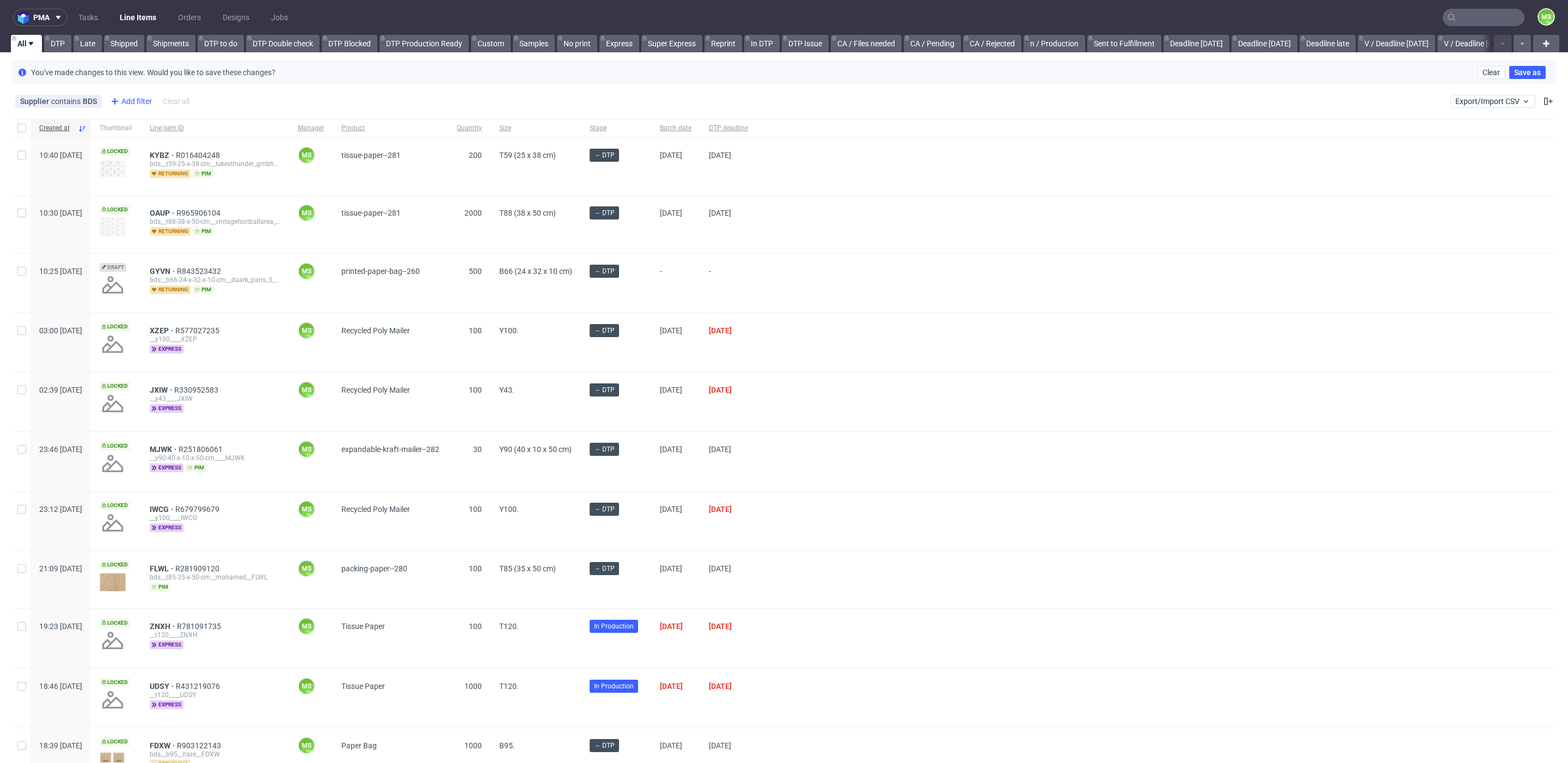
click at [124, 103] on div "Add filter" at bounding box center [130, 100] width 48 height 17
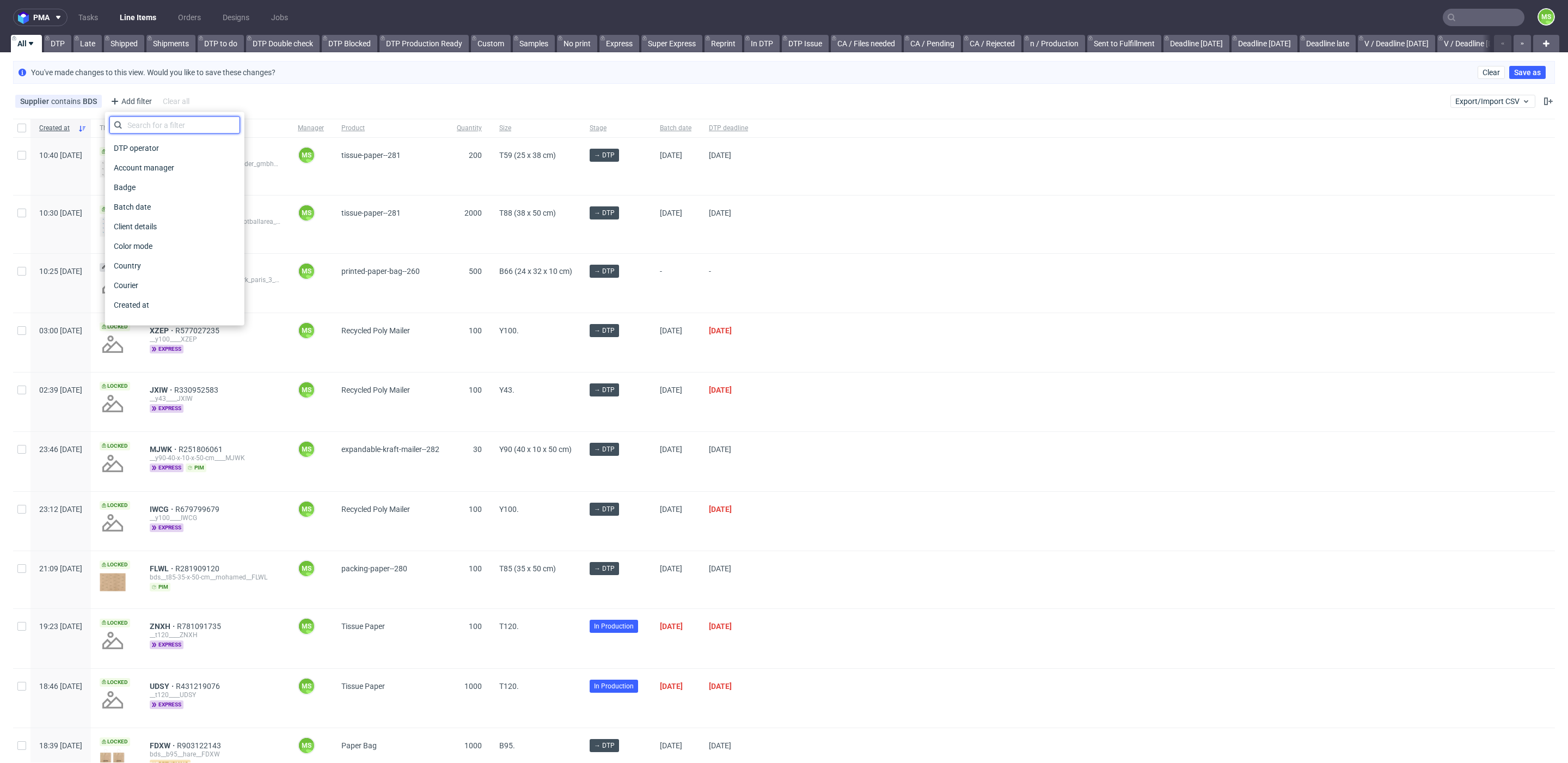
click at [169, 127] on input "text" at bounding box center [175, 124] width 130 height 17
type input "batch"
click at [162, 144] on div "Batch date" at bounding box center [175, 148] width 130 height 15
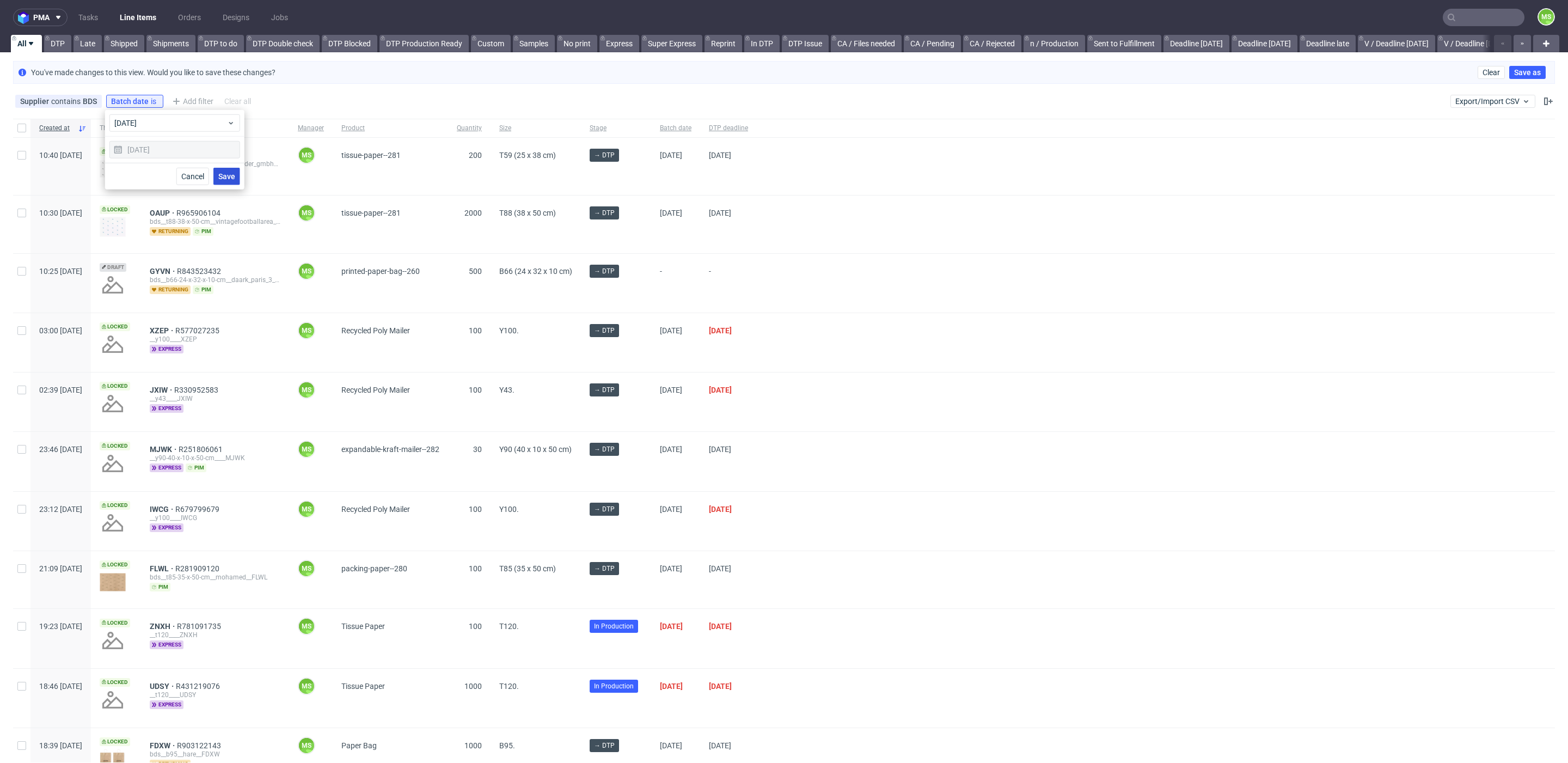
click at [223, 175] on span "Save" at bounding box center [226, 176] width 17 height 7
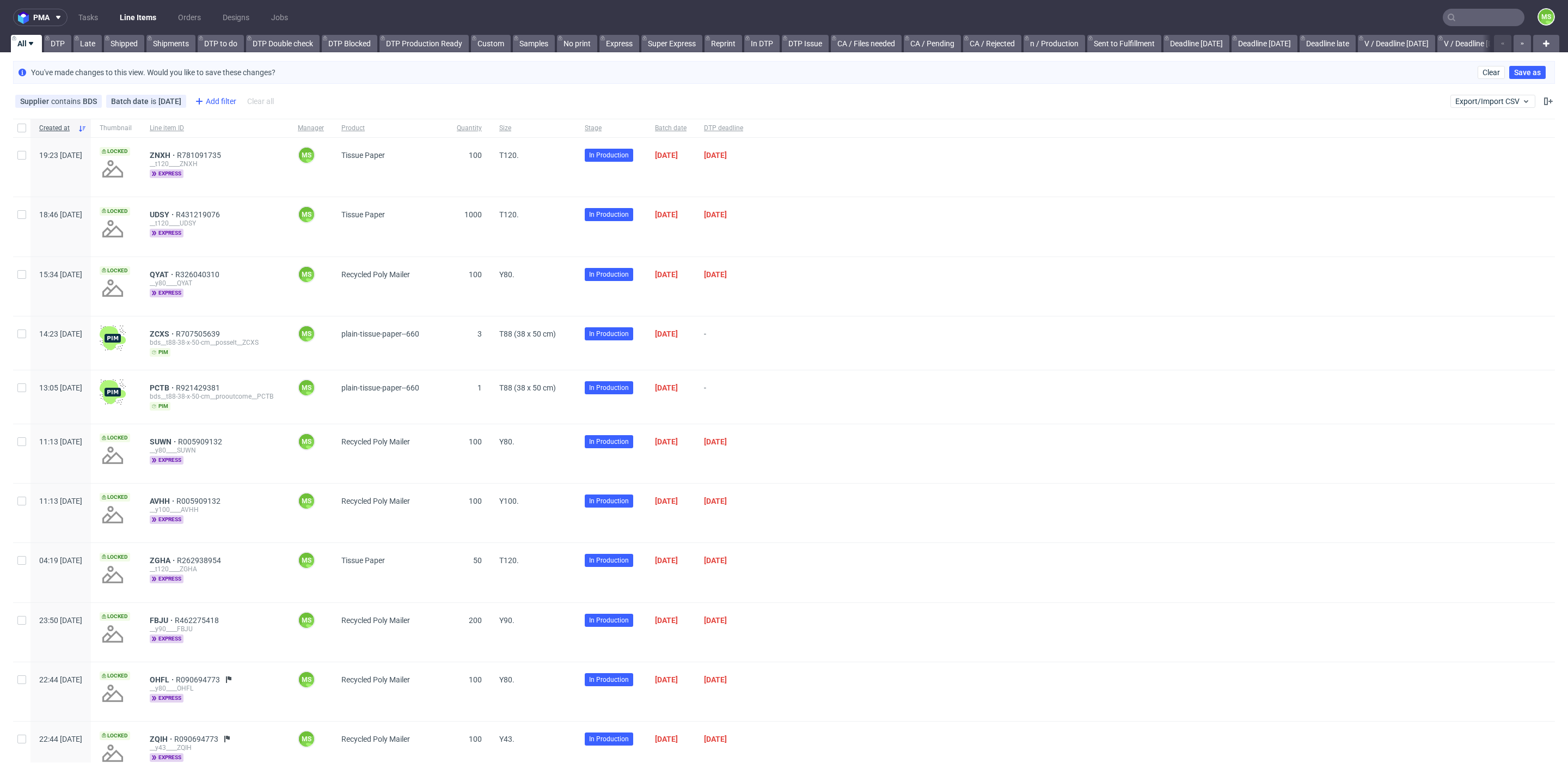
click at [213, 100] on div "Add filter" at bounding box center [214, 100] width 48 height 17
click at [232, 124] on input "text" at bounding box center [254, 124] width 130 height 17
type input "stage"
click at [243, 146] on div "Stage" at bounding box center [254, 148] width 130 height 15
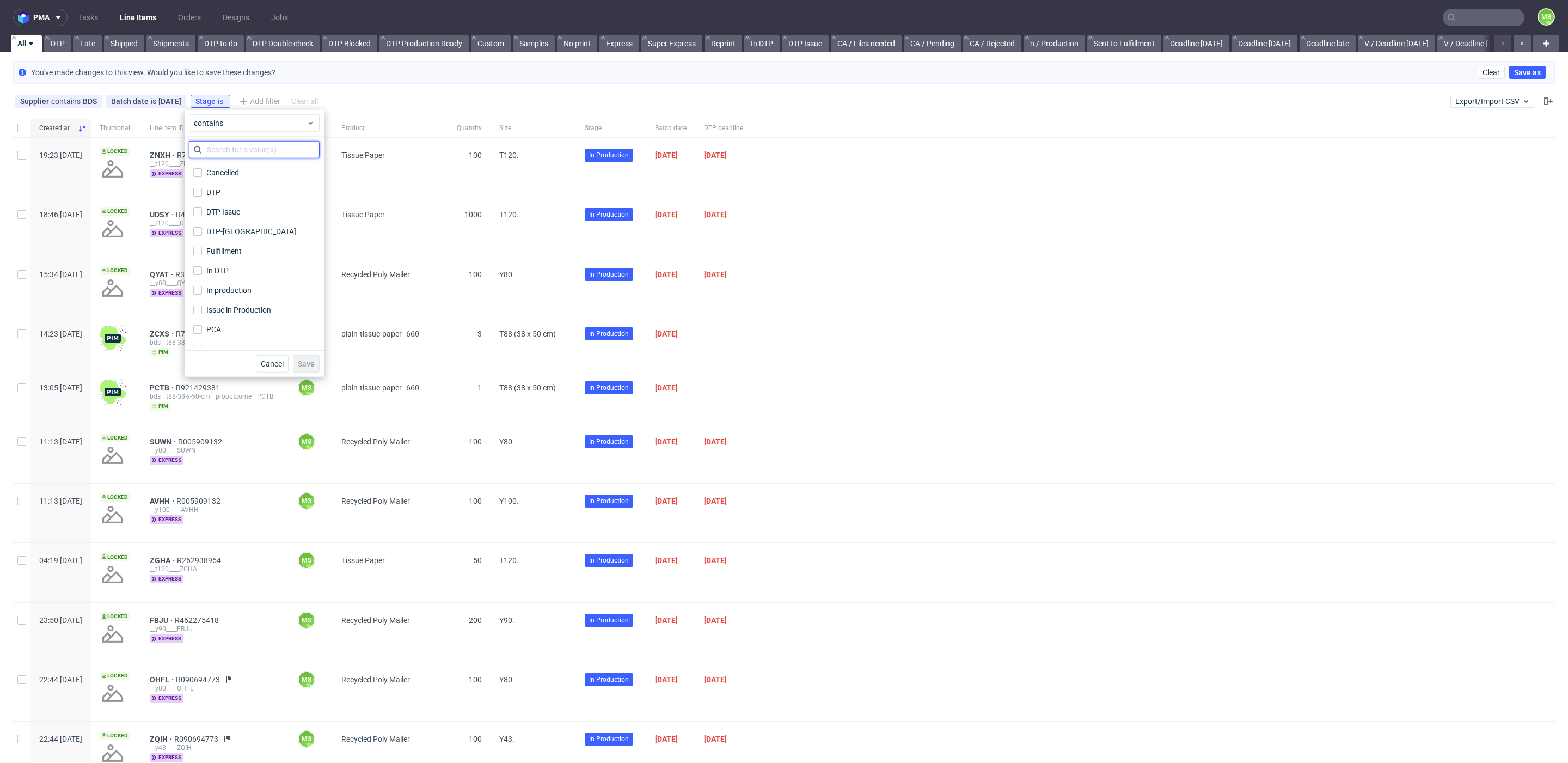
click at [240, 148] on input "text" at bounding box center [254, 149] width 130 height 17
type input "in"
click at [241, 188] on div "In production" at bounding box center [229, 192] width 46 height 11
click at [202, 188] on input "In production" at bounding box center [198, 193] width 9 height 9
checkbox input "true"
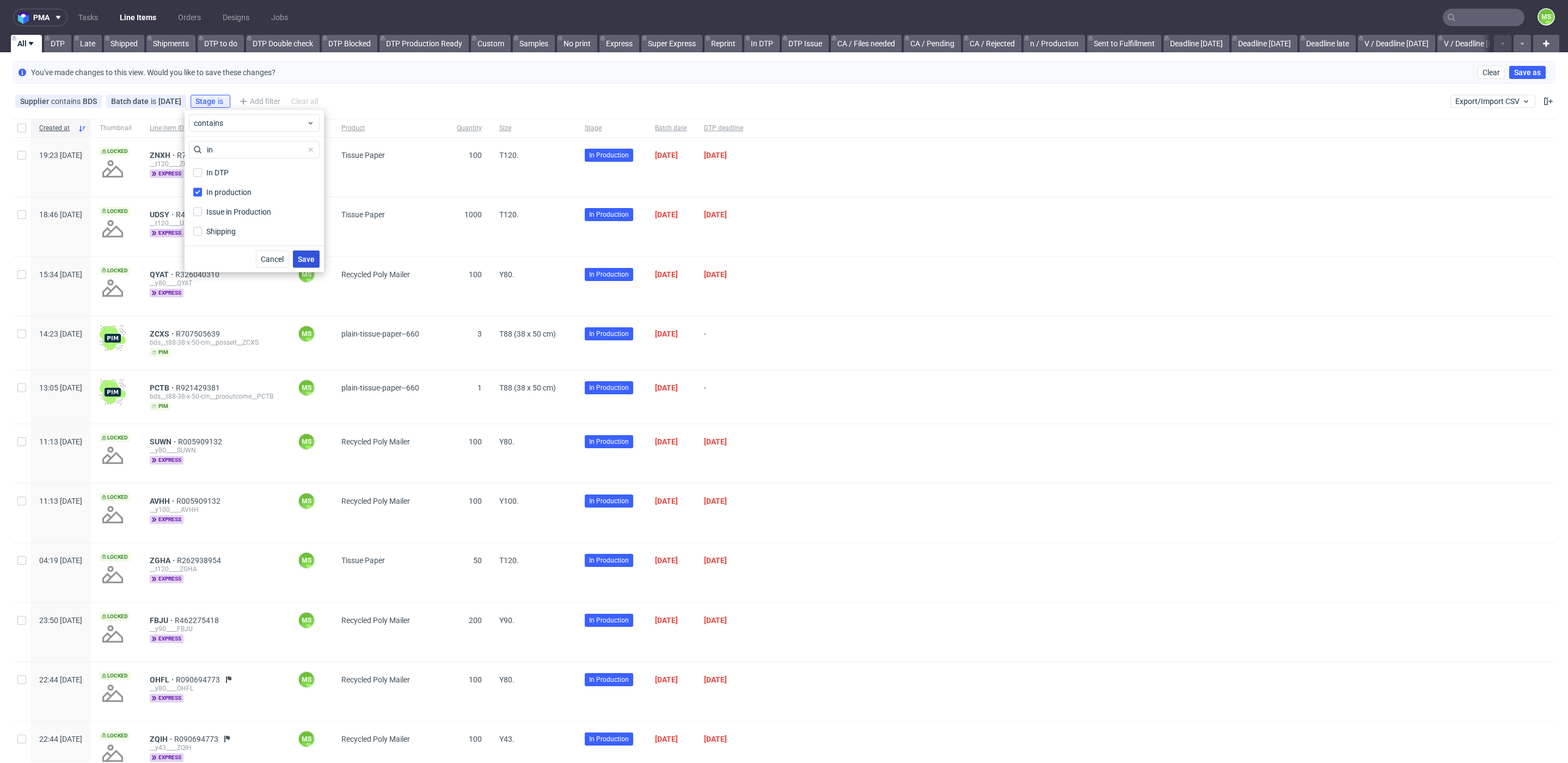
click at [307, 257] on span "Save" at bounding box center [306, 259] width 17 height 7
click at [25, 131] on input "checkbox" at bounding box center [22, 128] width 9 height 9
checkbox input "true"
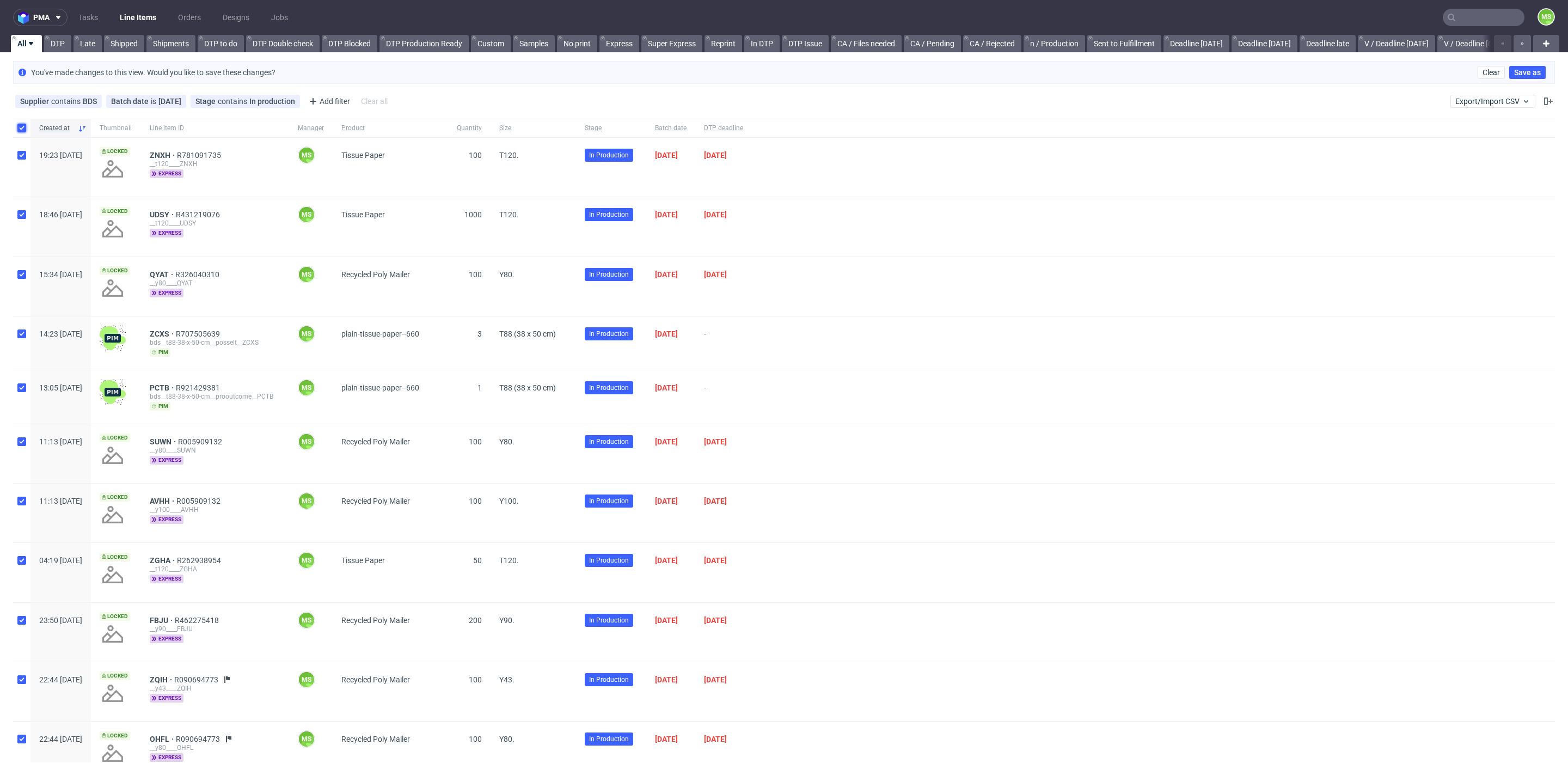
checkbox input "true"
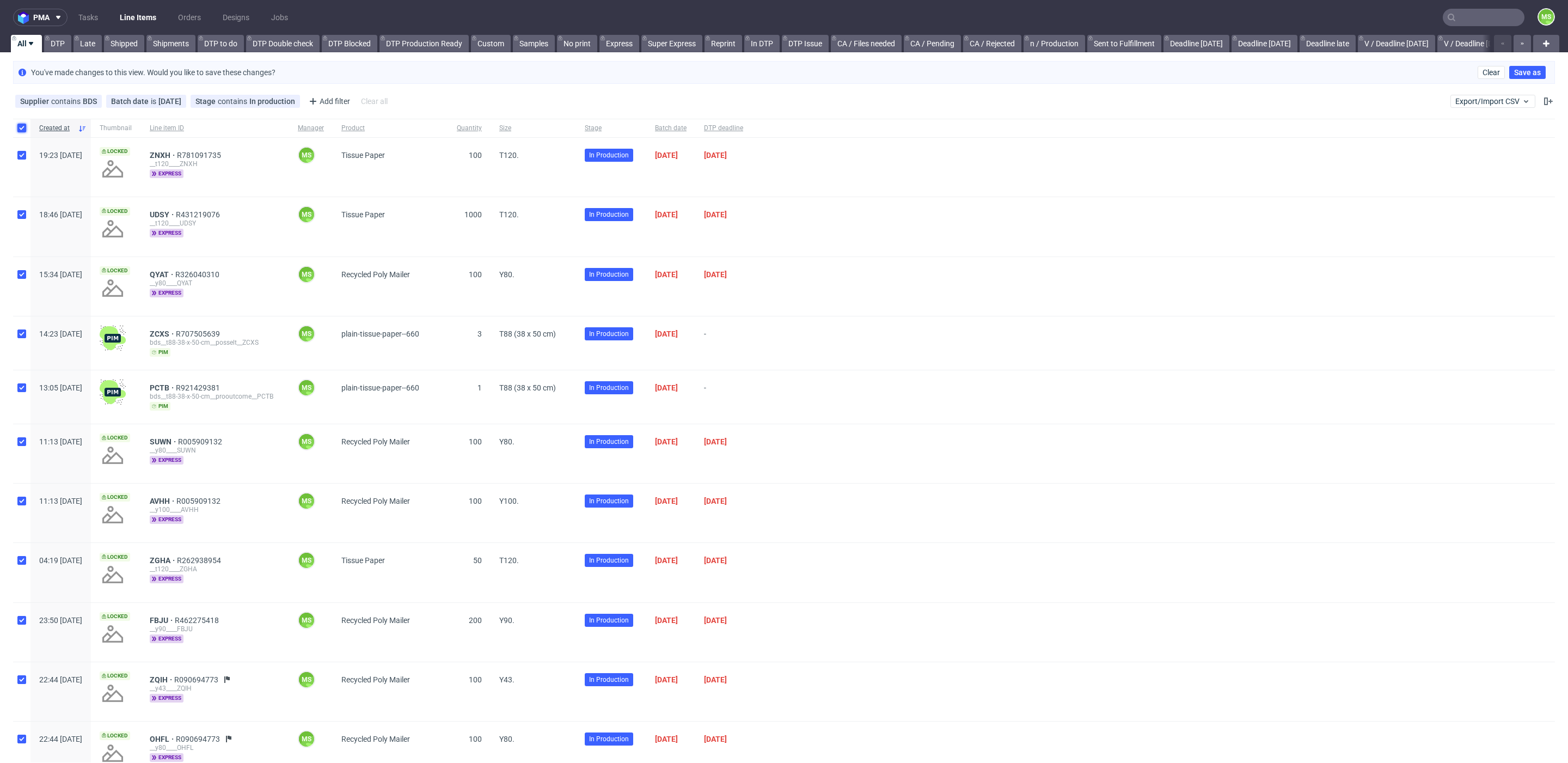
checkbox input "true"
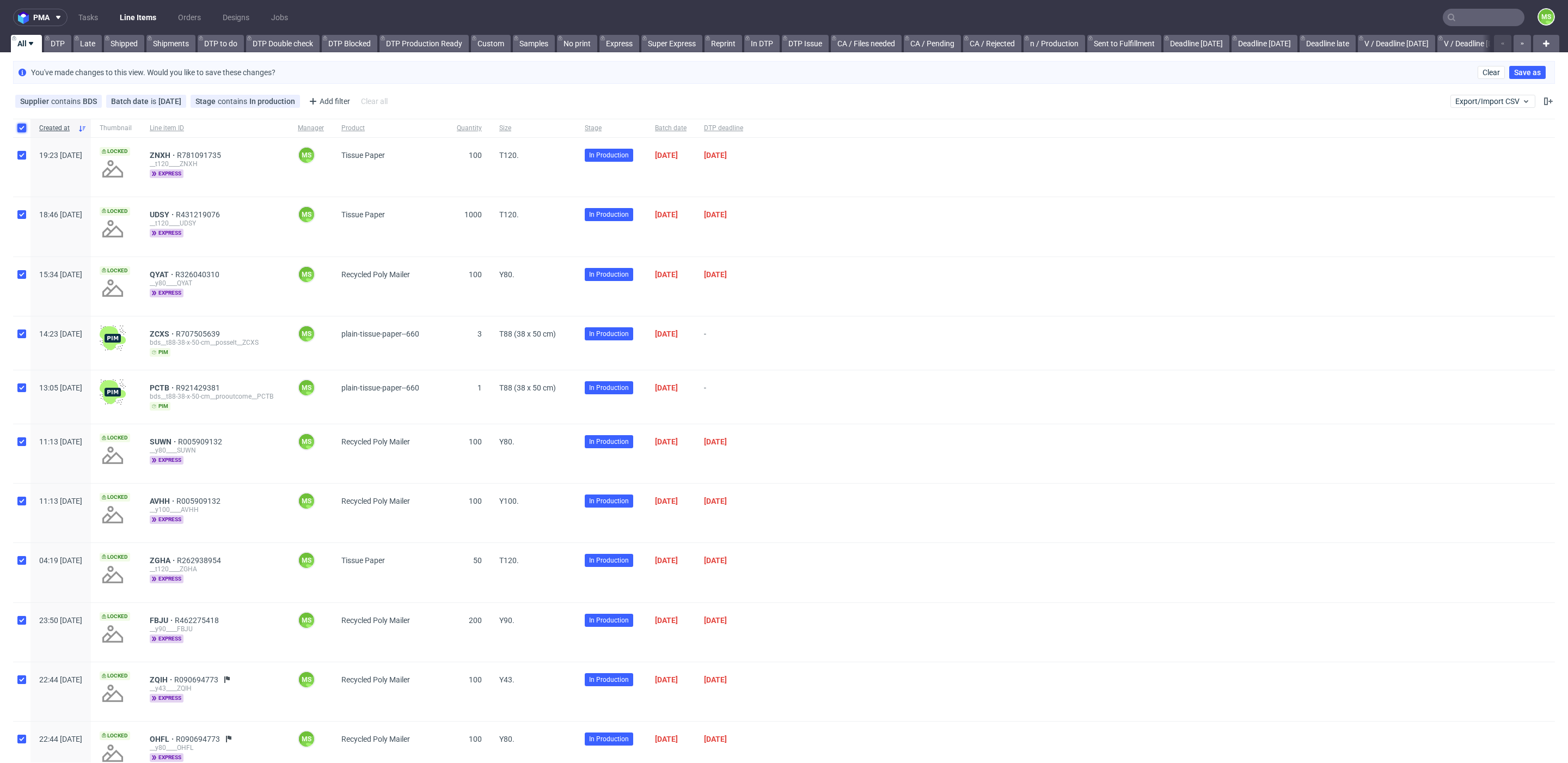
checkbox input "true"
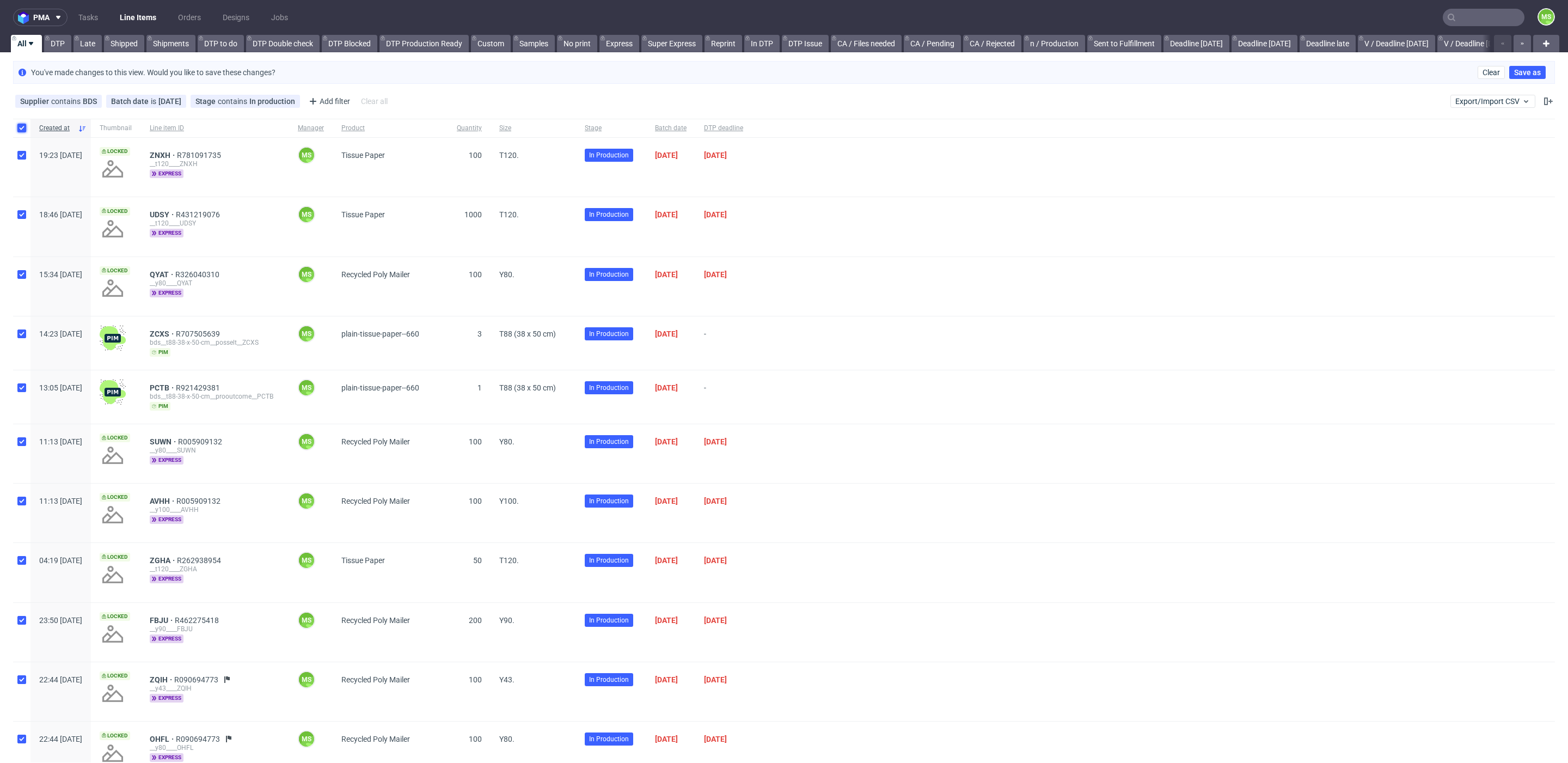
checkbox input "true"
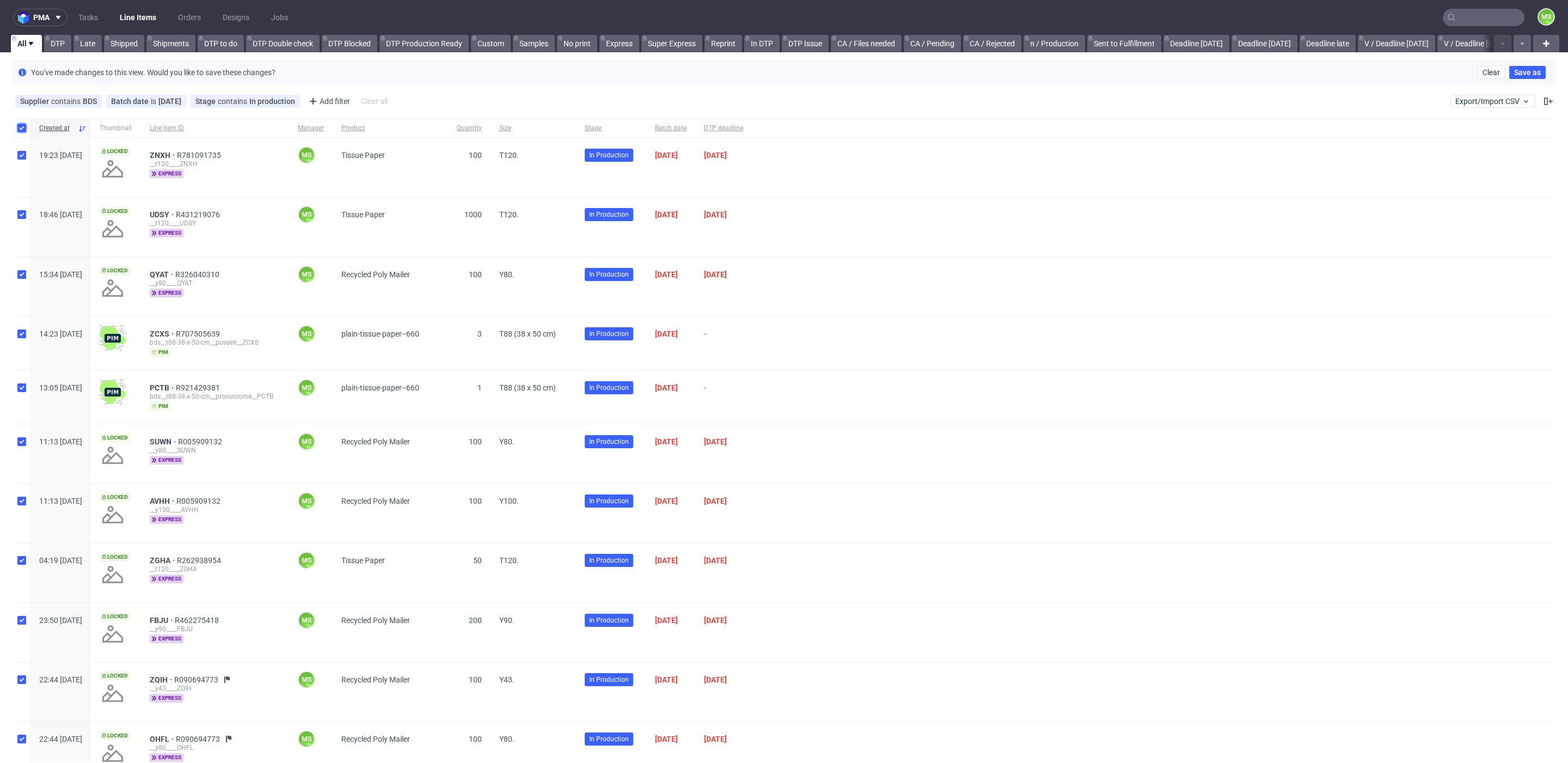
checkbox input "true"
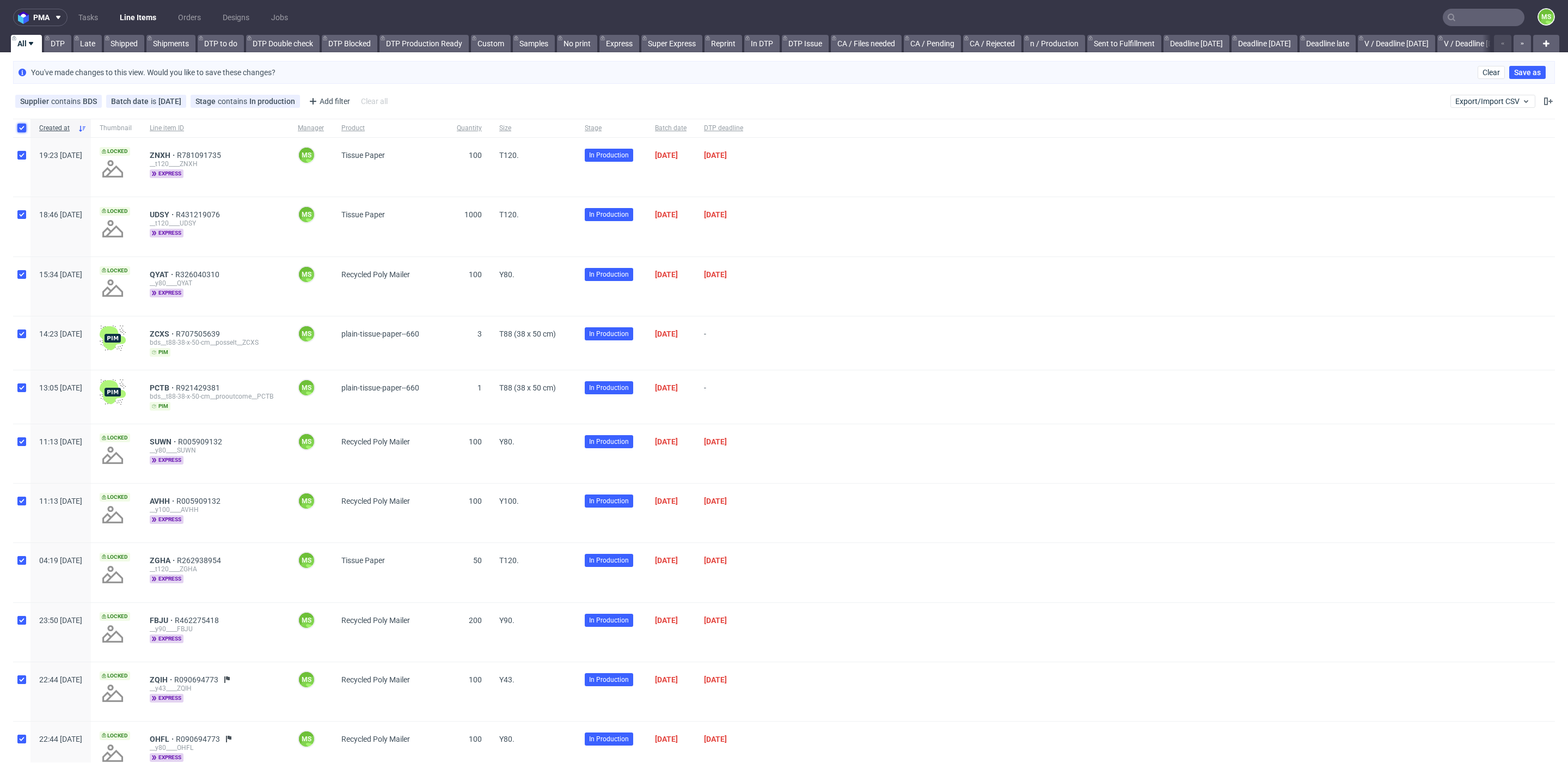
checkbox input "true"
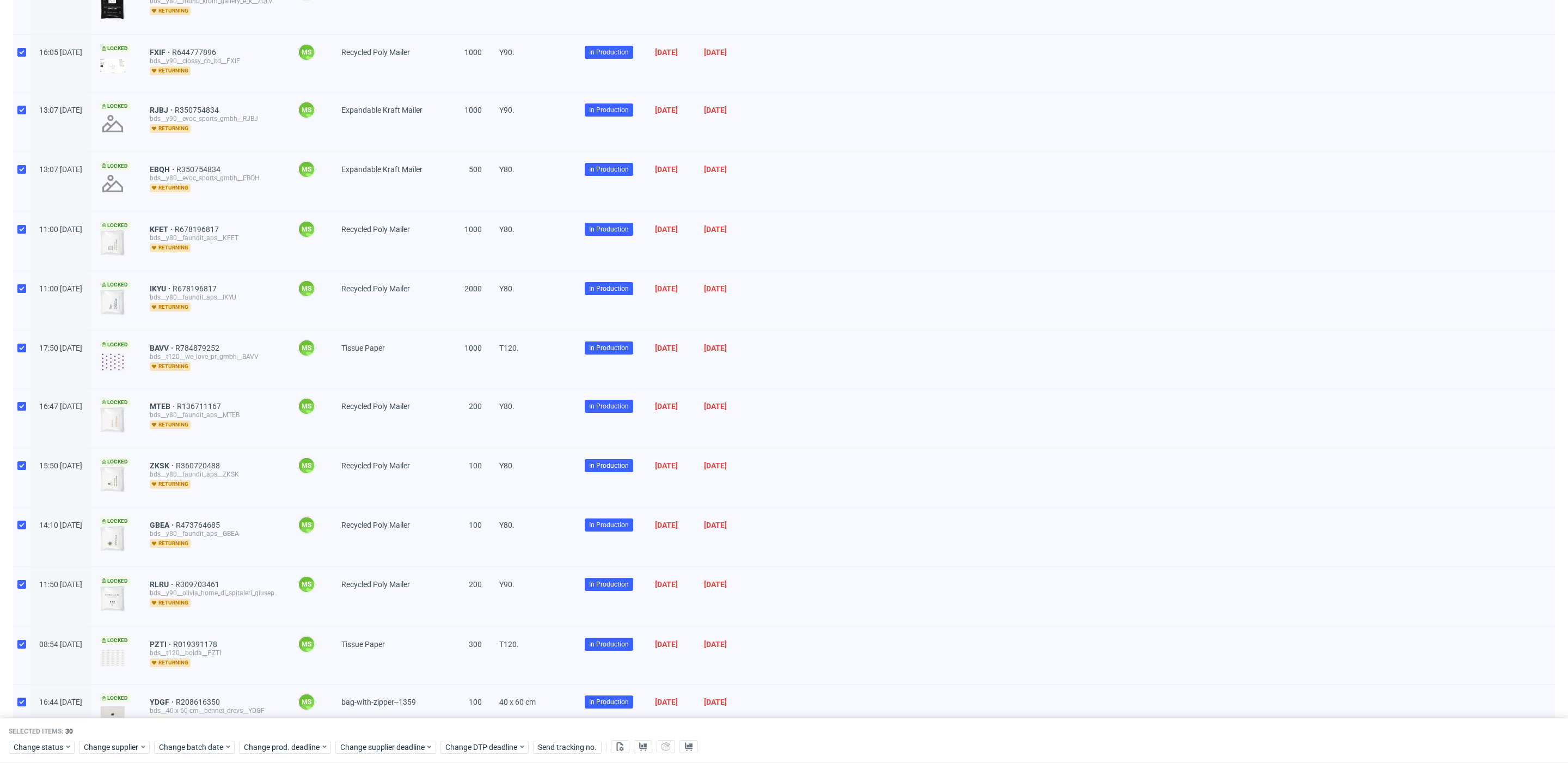
scroll to position [1210, 0]
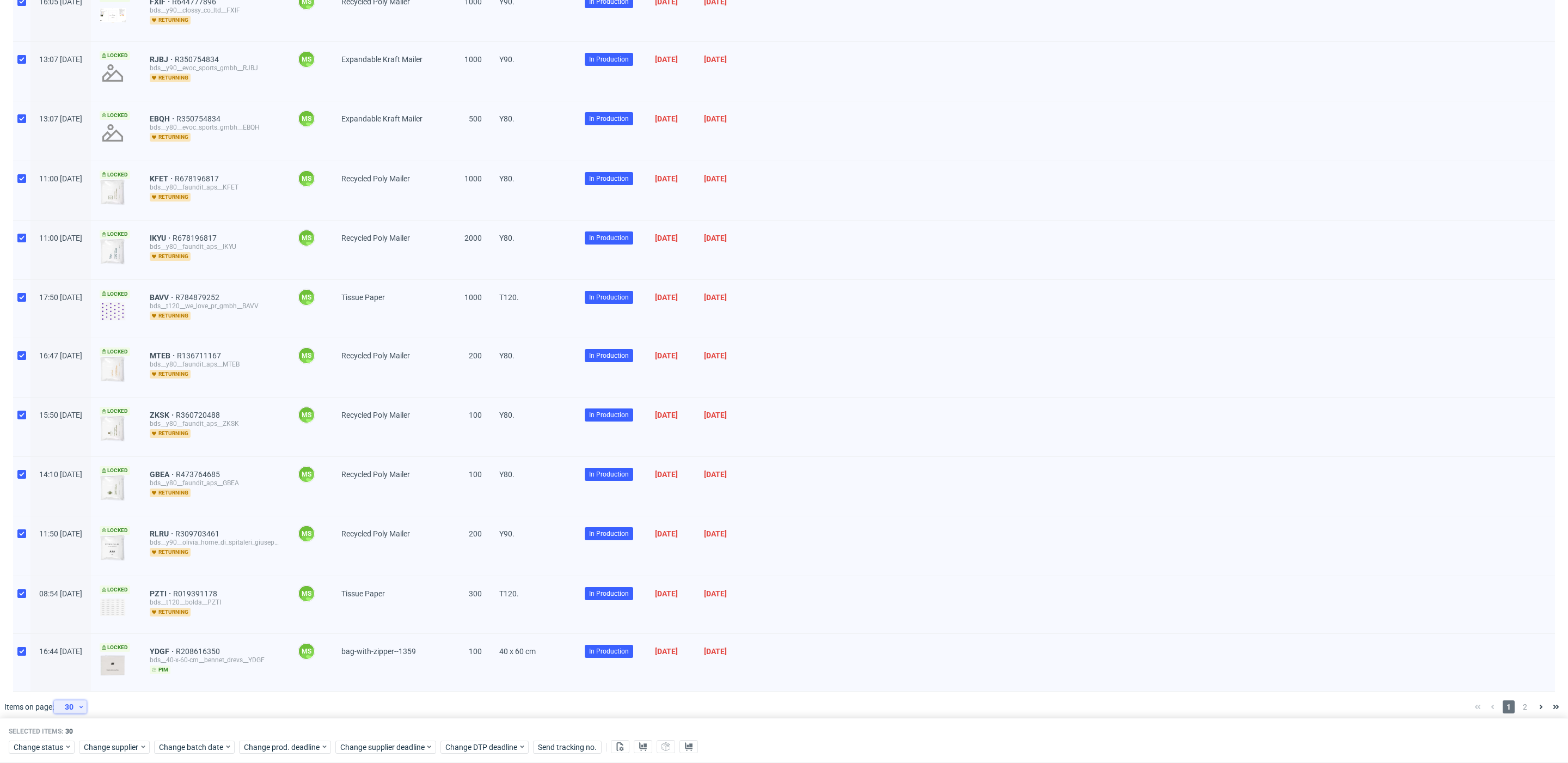
click at [74, 700] on div "30" at bounding box center [68, 707] width 19 height 15
click at [82, 652] on div "60" at bounding box center [73, 648] width 22 height 15
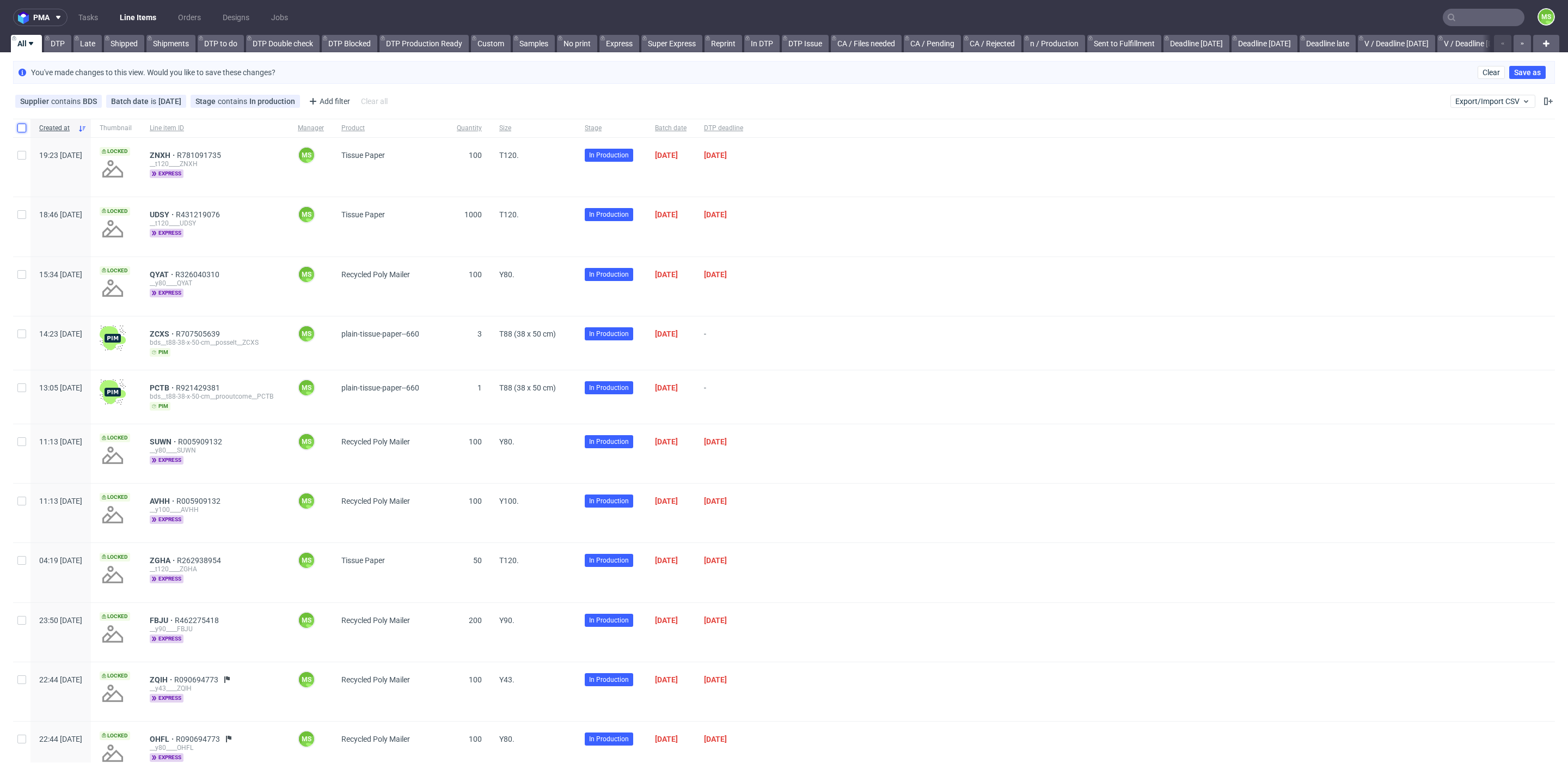
click at [19, 127] on input "checkbox" at bounding box center [22, 128] width 9 height 9
checkbox input "true"
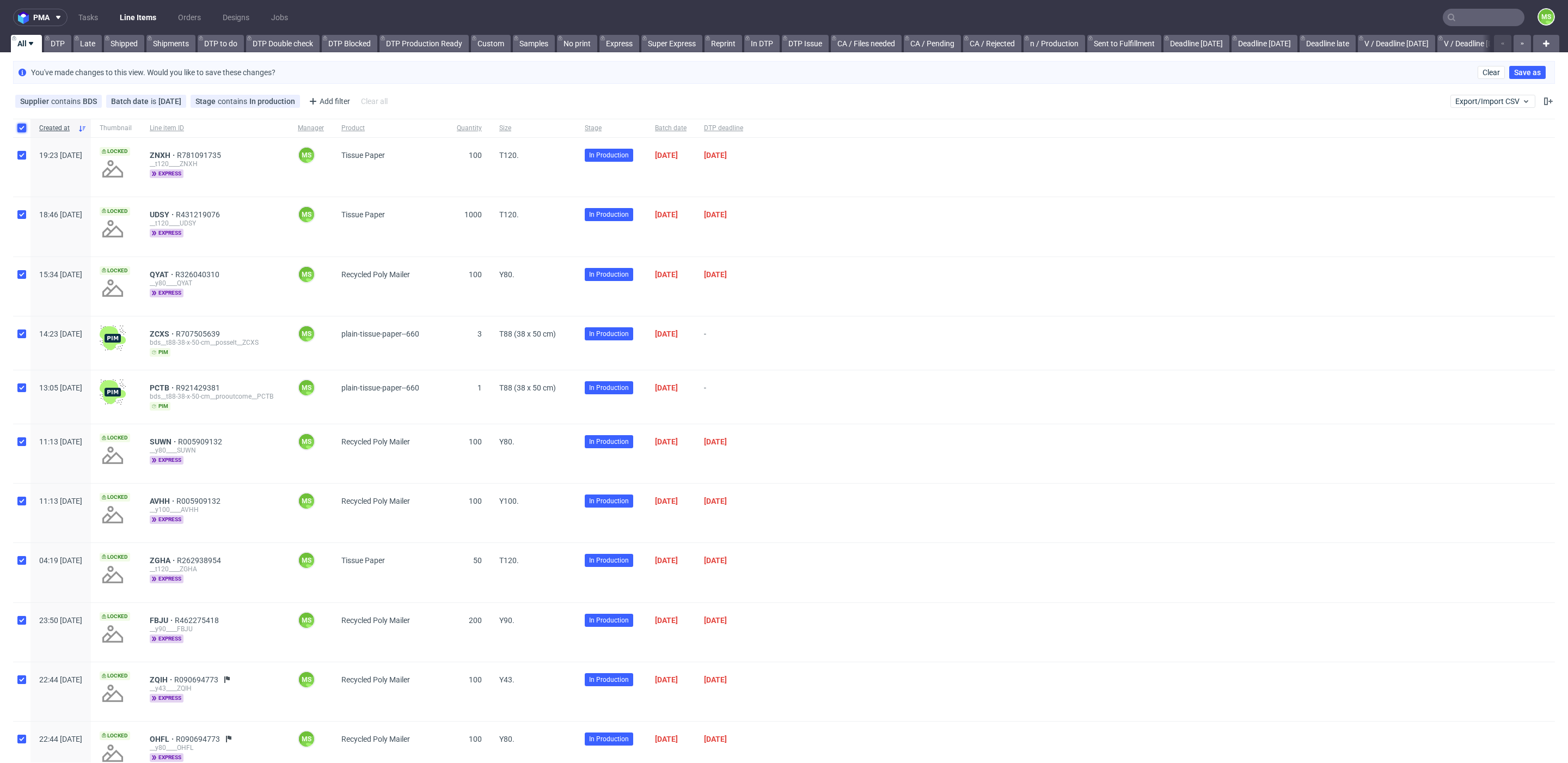
checkbox input "true"
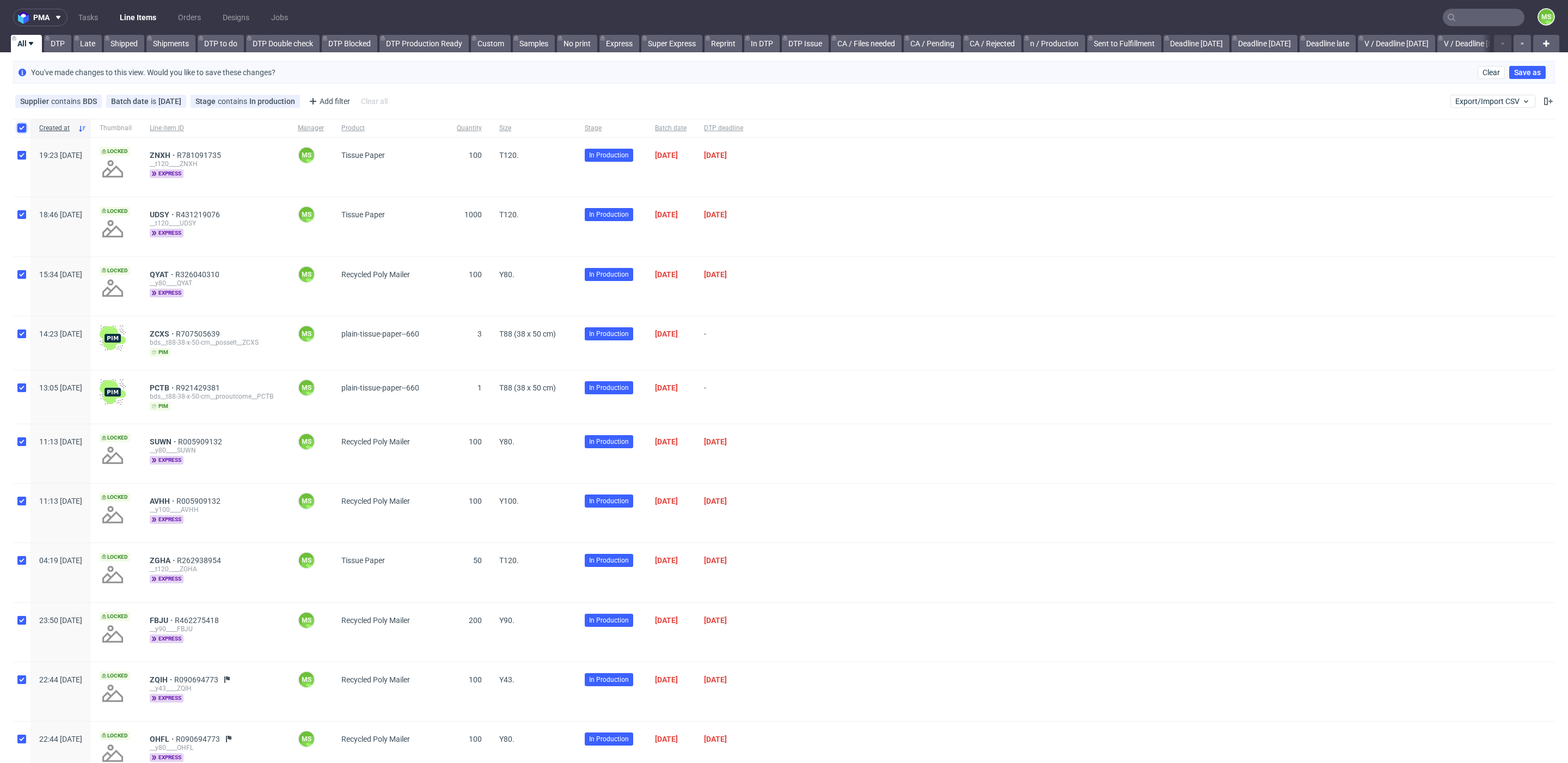
checkbox input "true"
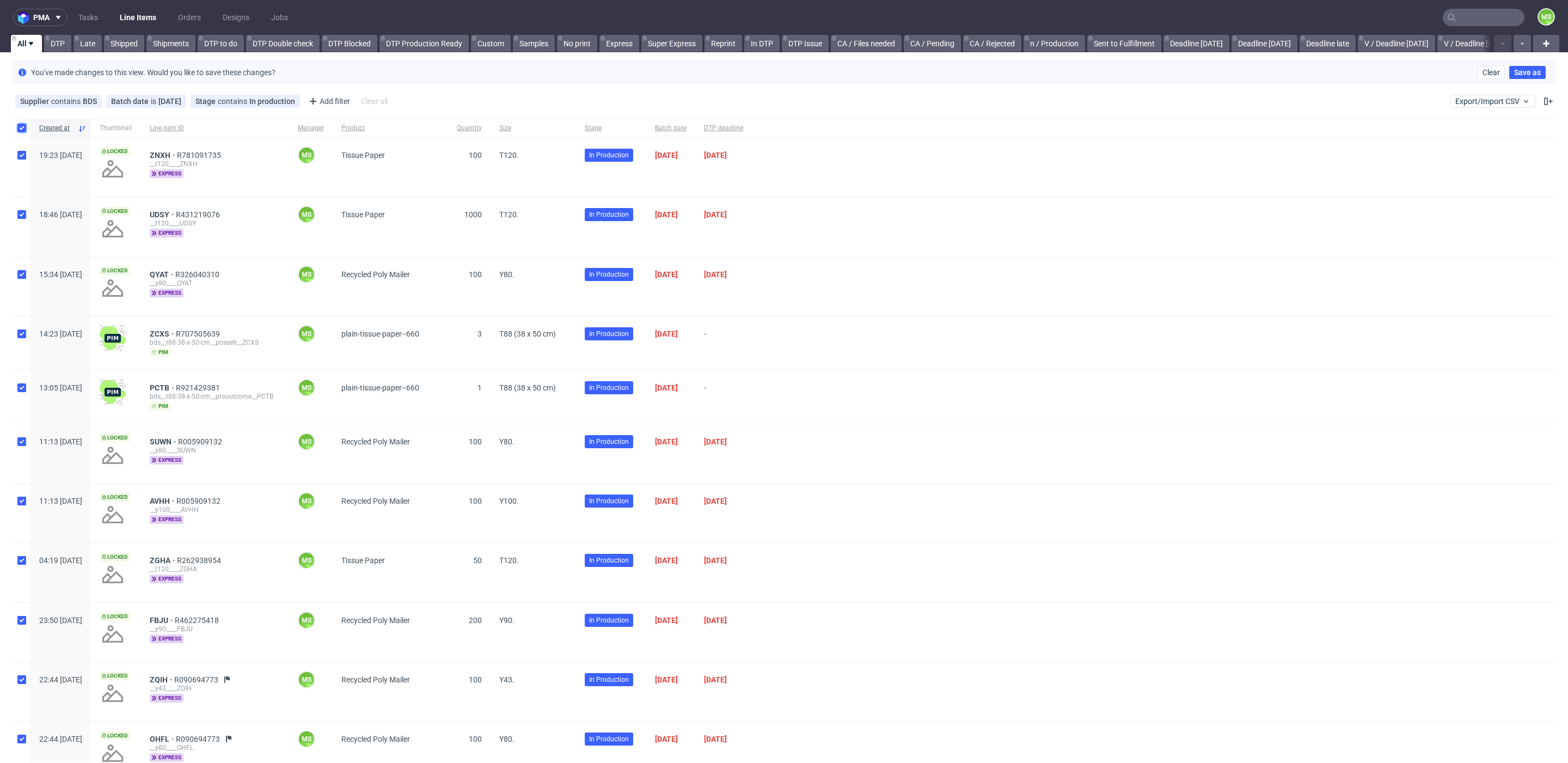
checkbox input "true"
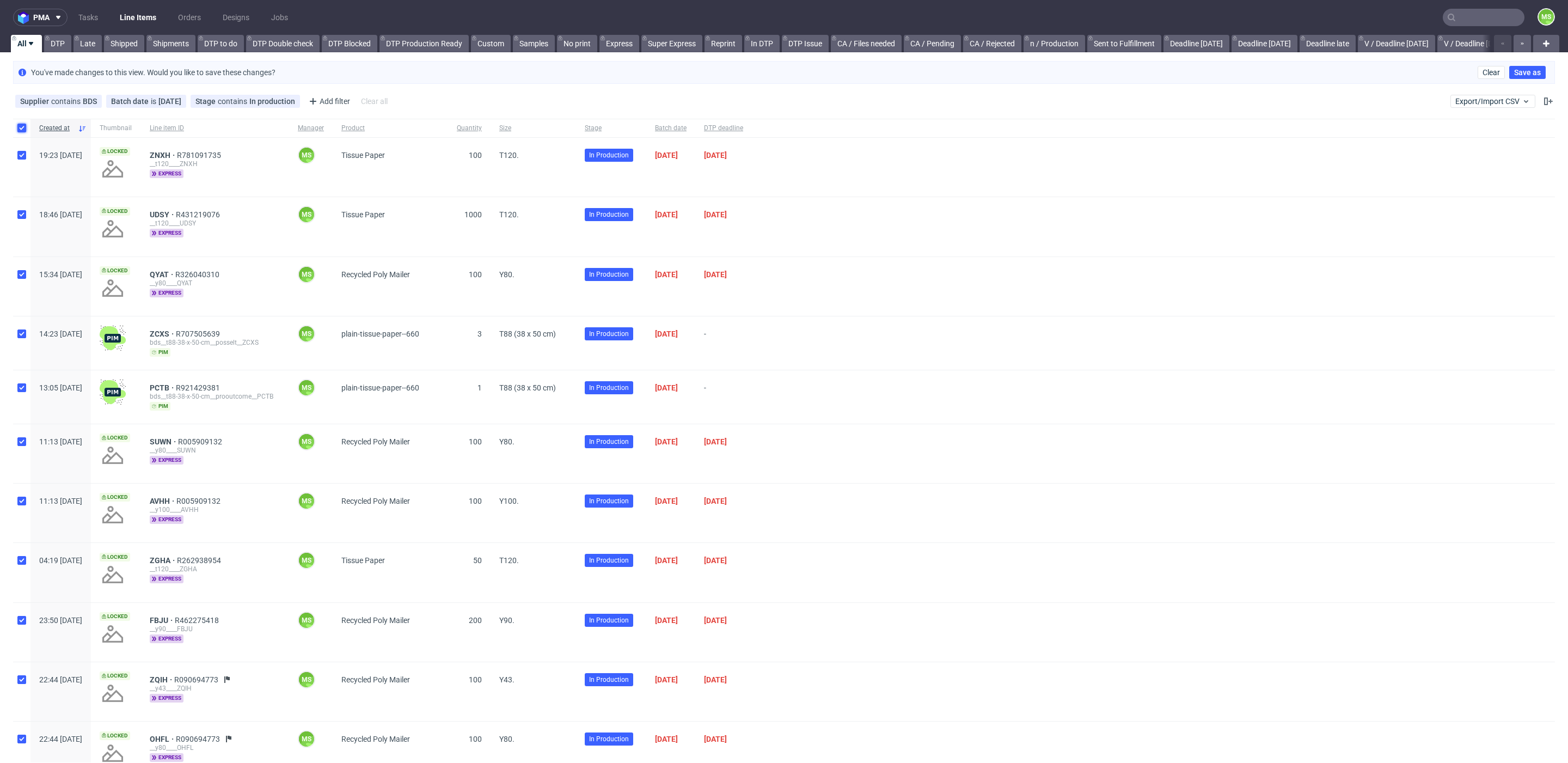
checkbox input "true"
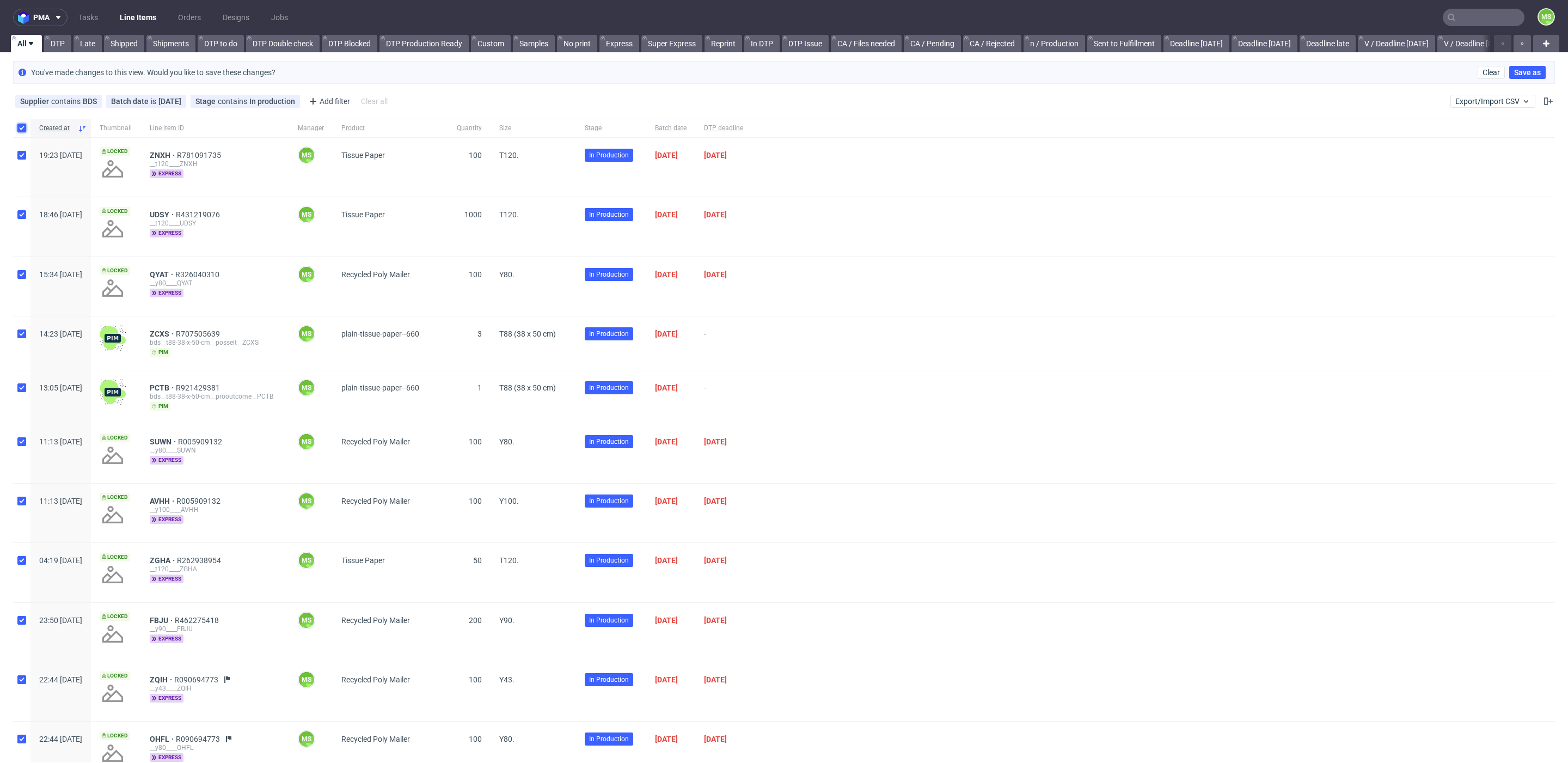
checkbox input "true"
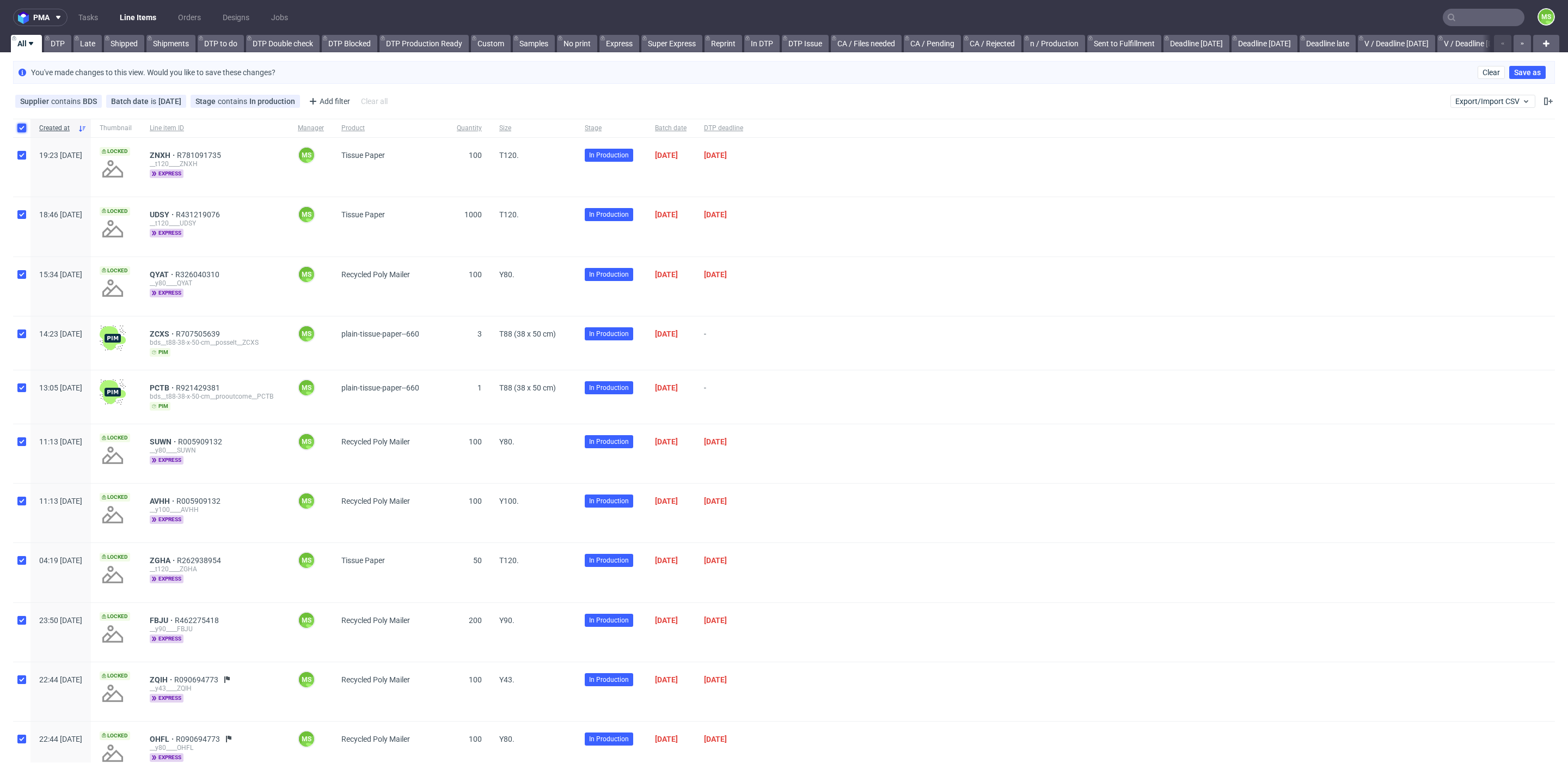
checkbox input "true"
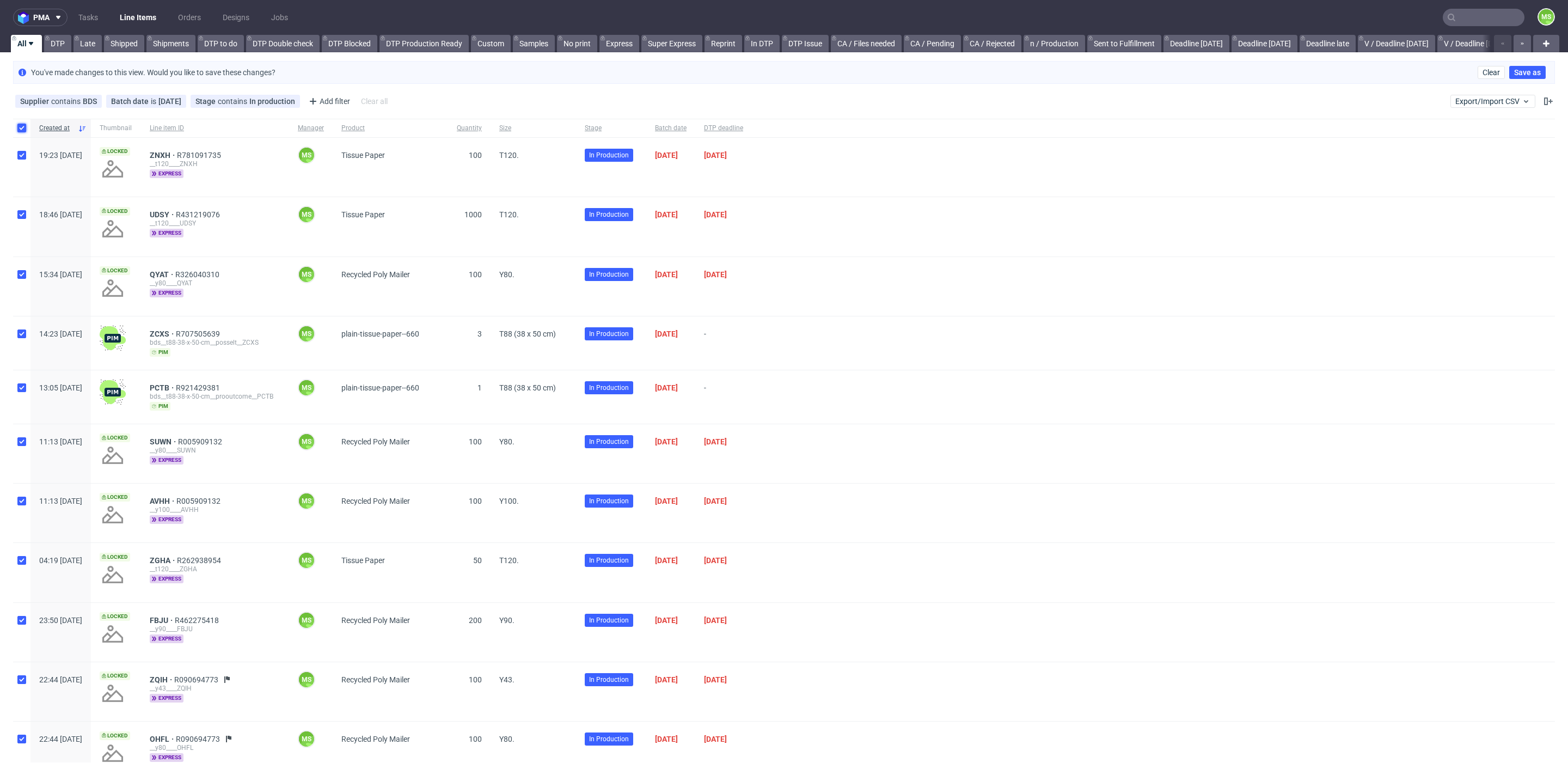
checkbox input "true"
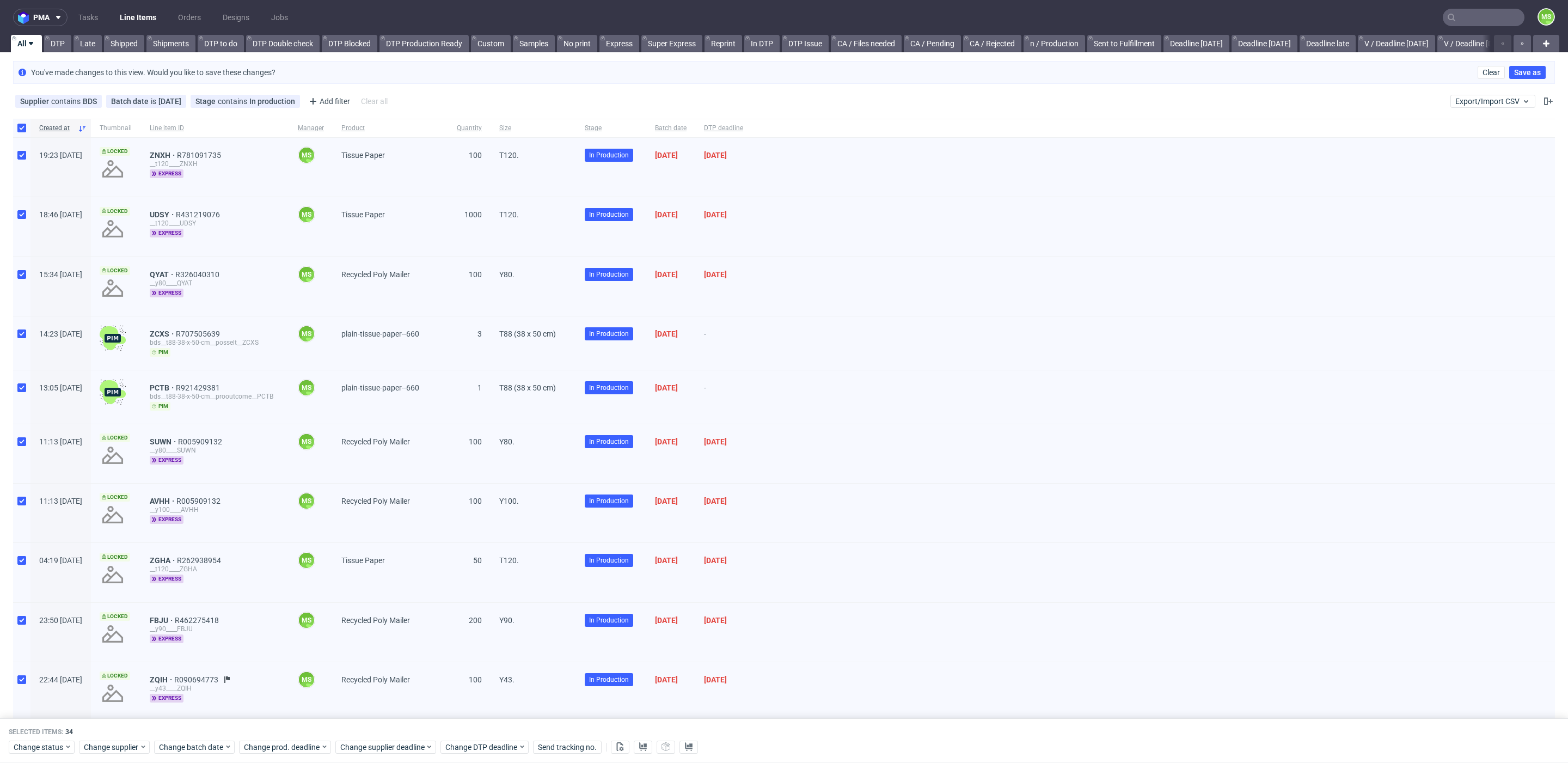
click at [25, 339] on div at bounding box center [21, 343] width 17 height 53
checkbox input "false"
click at [21, 376] on div at bounding box center [21, 396] width 17 height 53
checkbox input "false"
click at [617, 745] on icon at bounding box center [620, 747] width 9 height 9
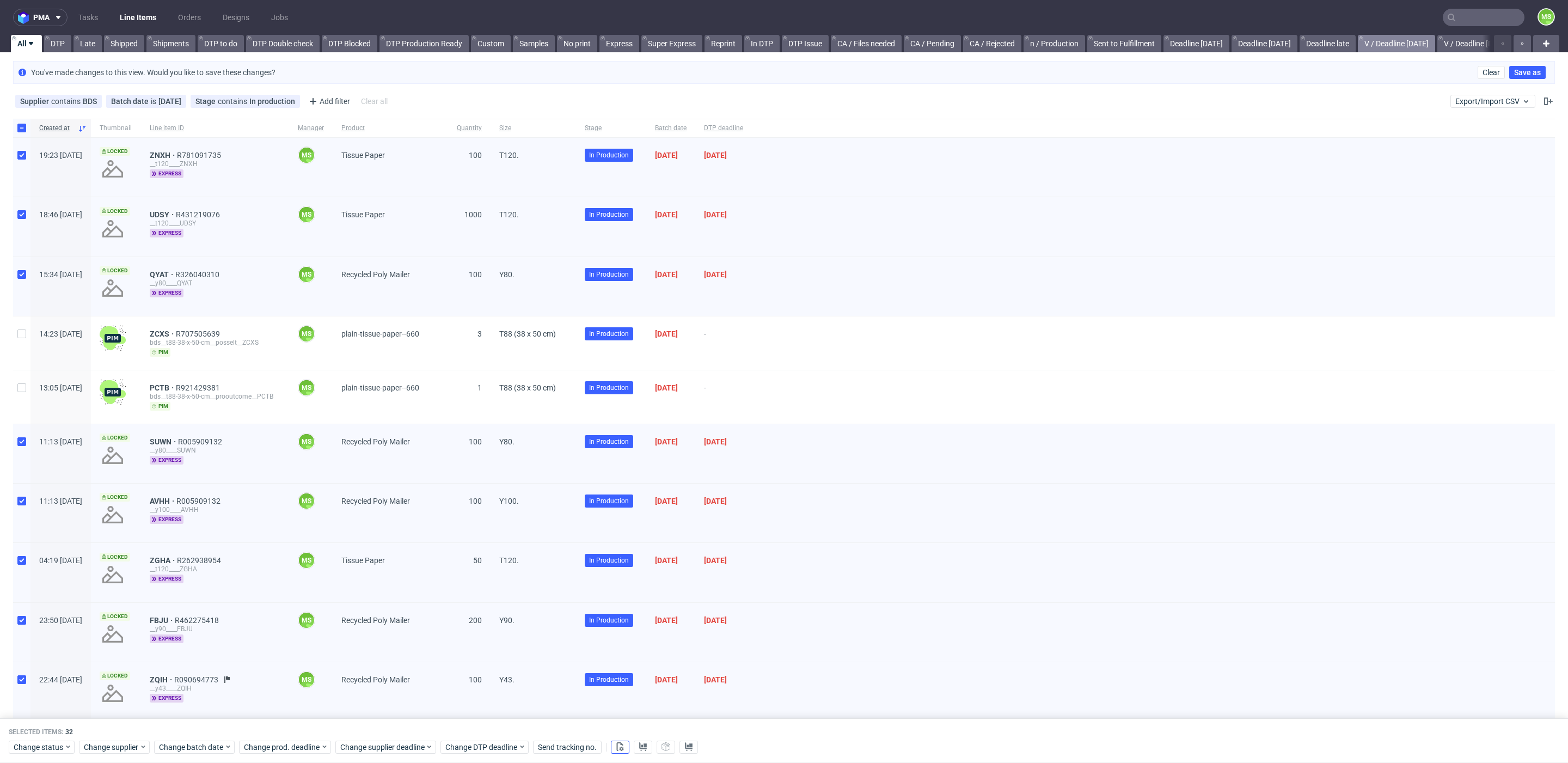
click at [1409, 43] on link "V / Deadline [DATE]" at bounding box center [1396, 43] width 77 height 17
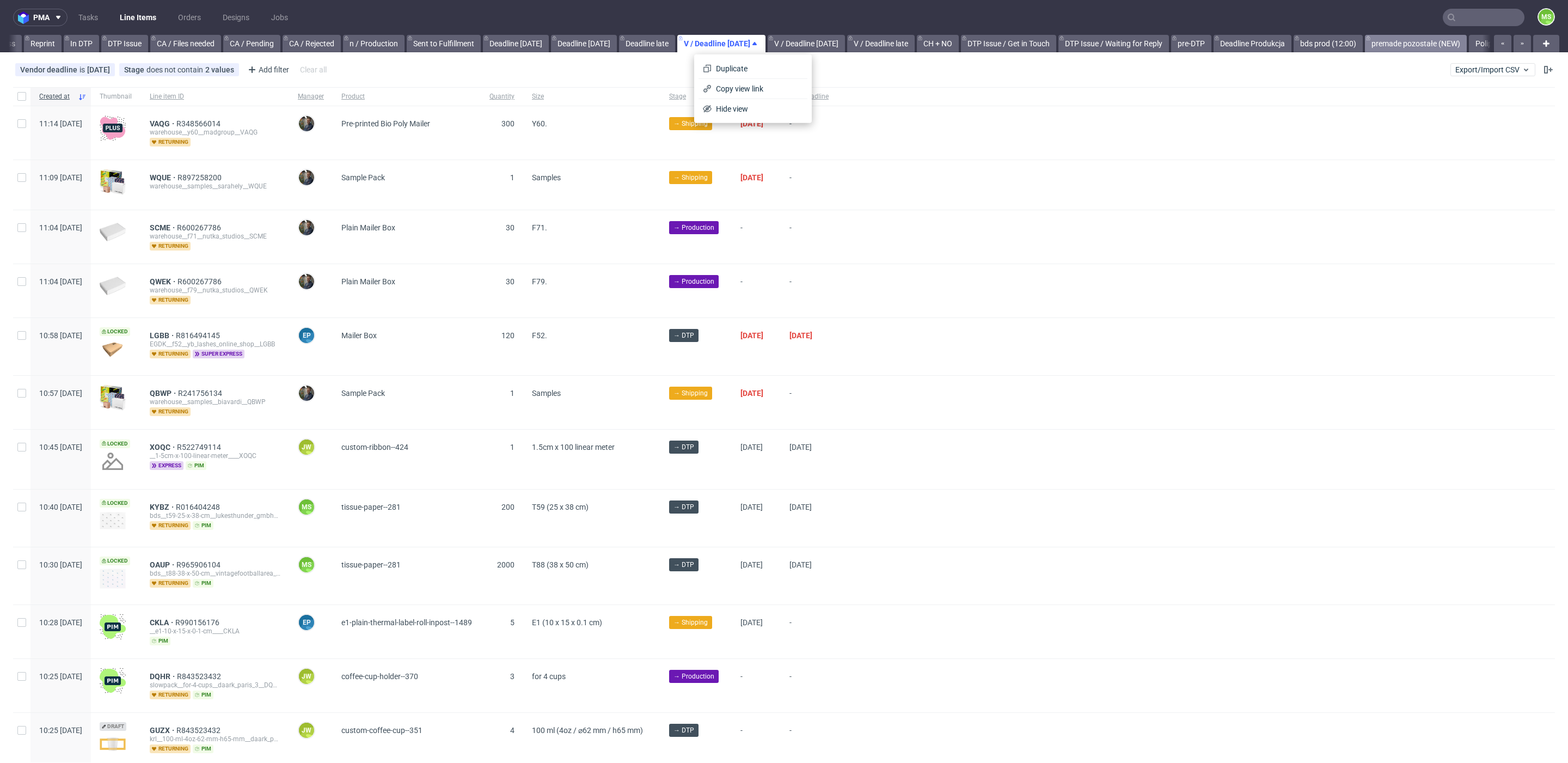
click at [1405, 42] on link "premade pozostałe (NEW)" at bounding box center [1416, 43] width 102 height 17
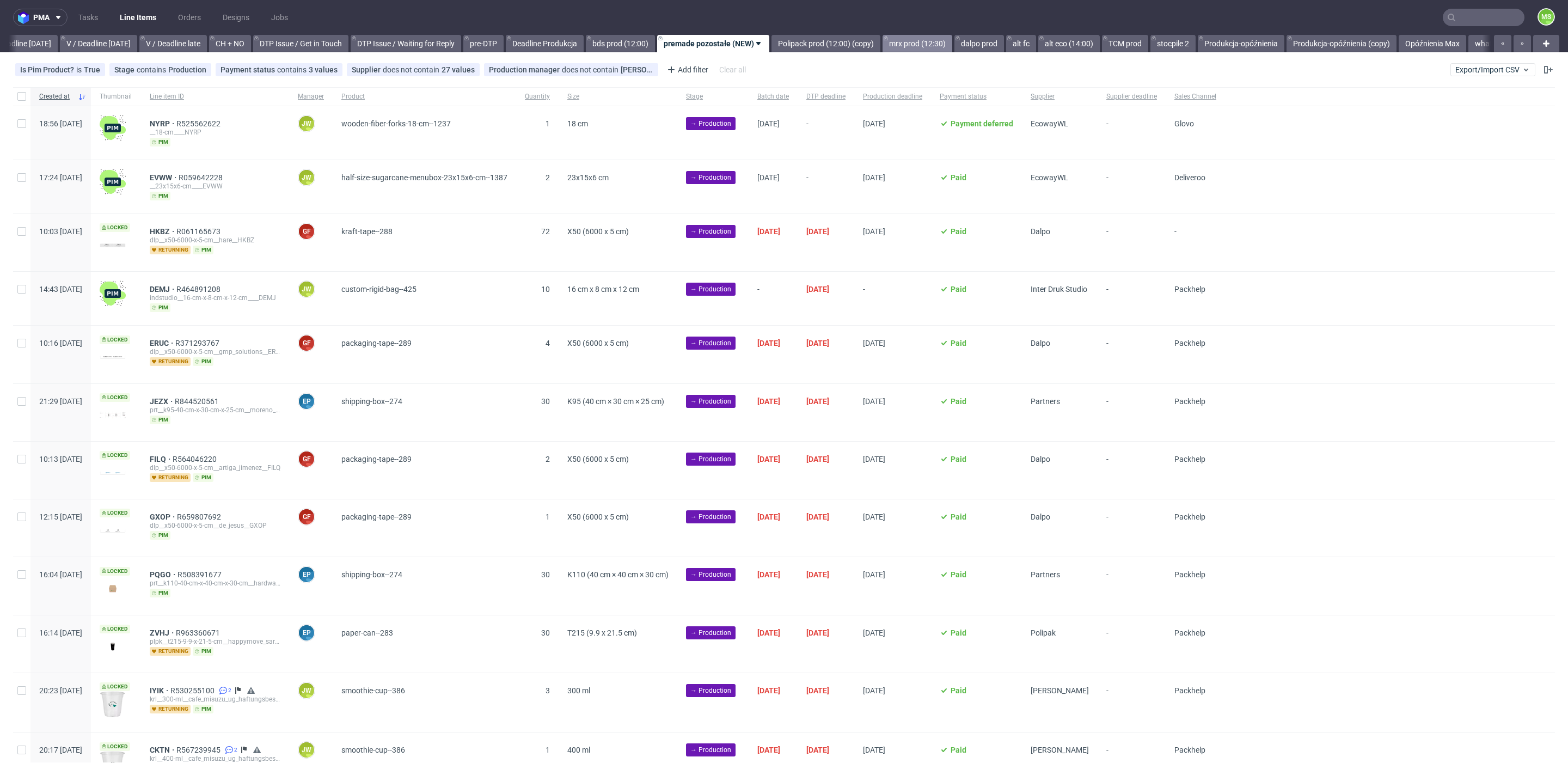
click at [941, 44] on link "mrx prod (12:30)" at bounding box center [917, 43] width 70 height 17
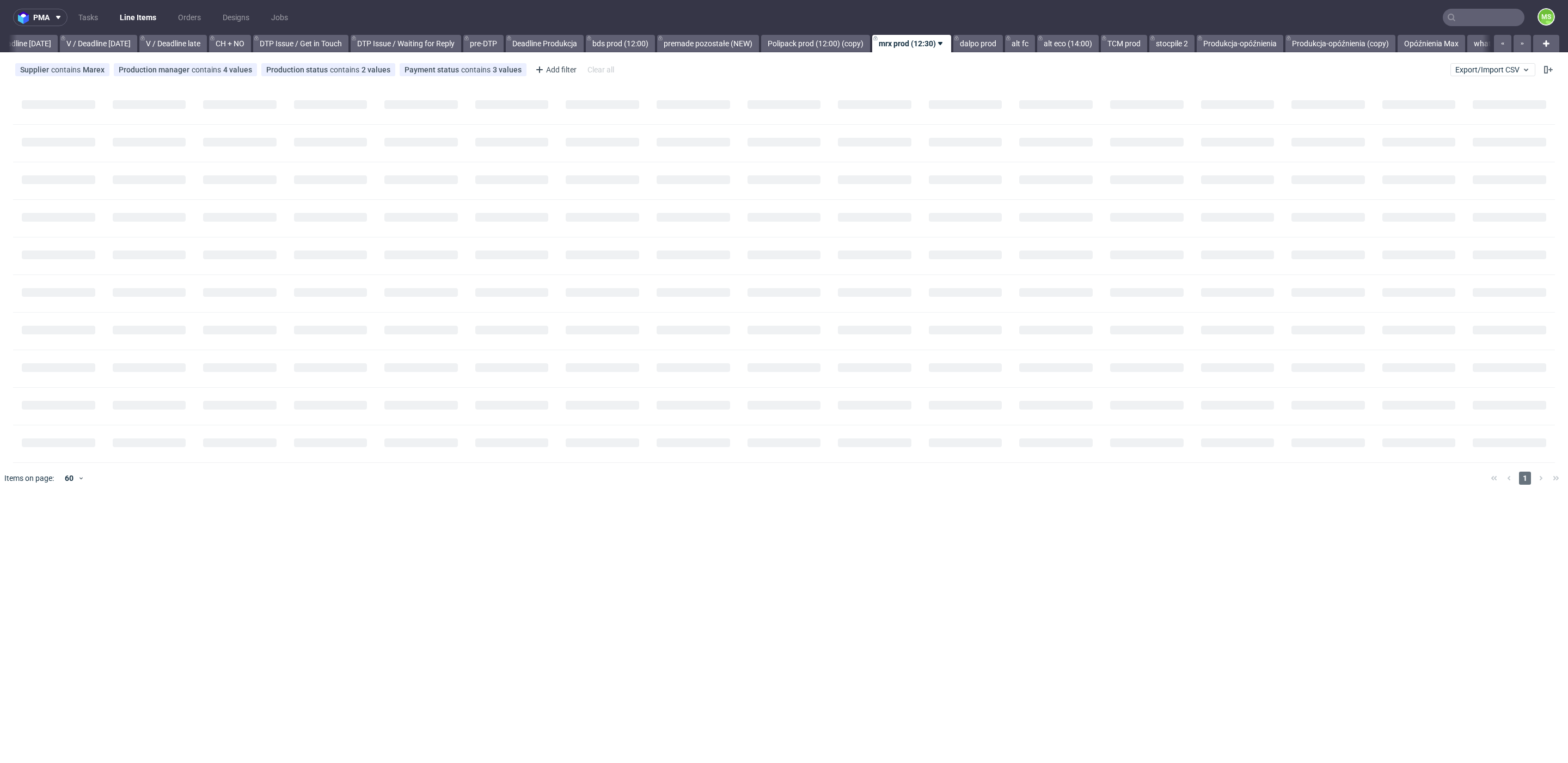
scroll to position [0, 1420]
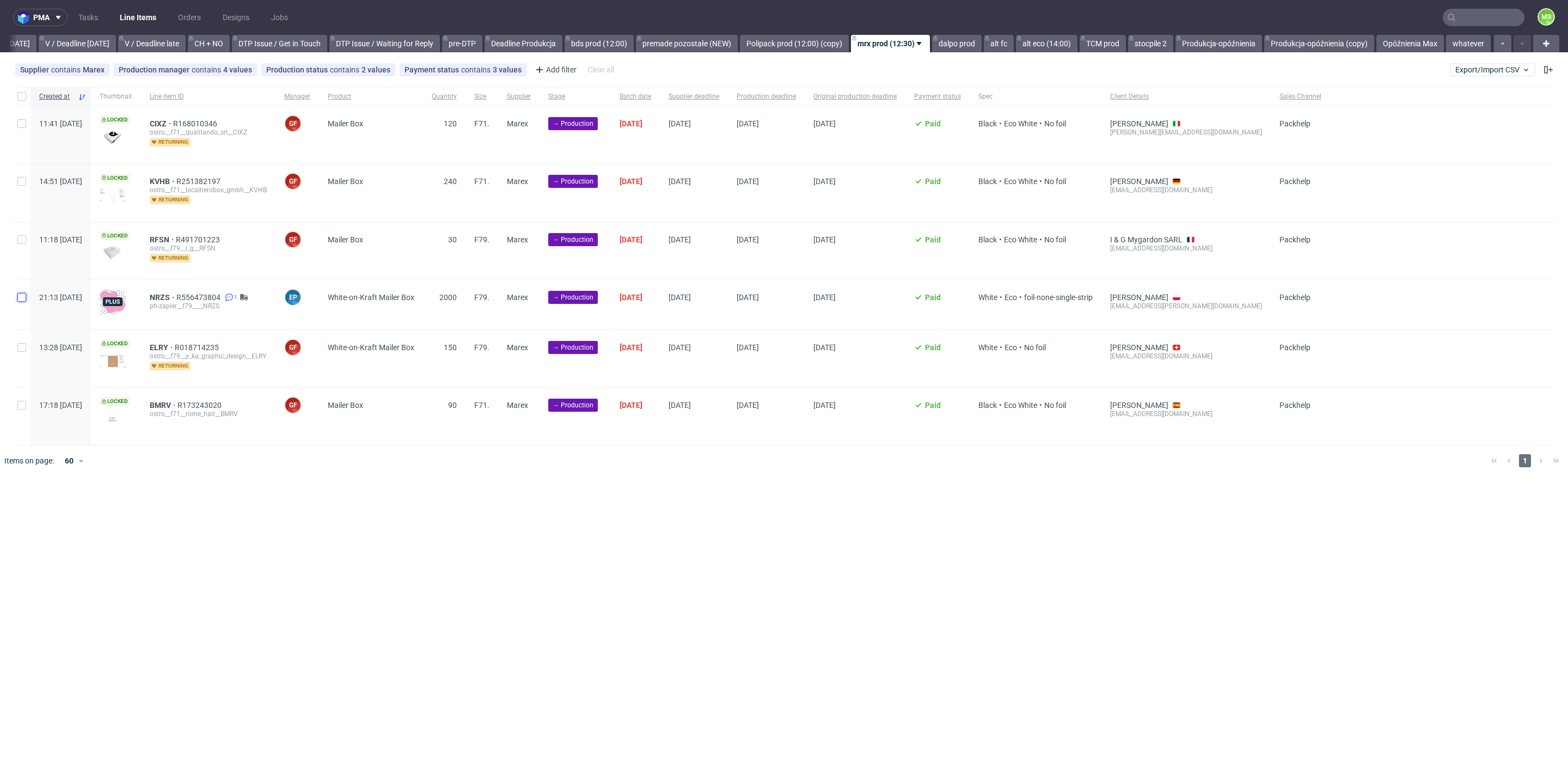
drag, startPoint x: 23, startPoint y: 294, endPoint x: 22, endPoint y: 333, distance: 39.0
click at [23, 296] on input "checkbox" at bounding box center [22, 298] width 9 height 9
checkbox input "true"
click at [22, 344] on input "checkbox" at bounding box center [22, 348] width 9 height 9
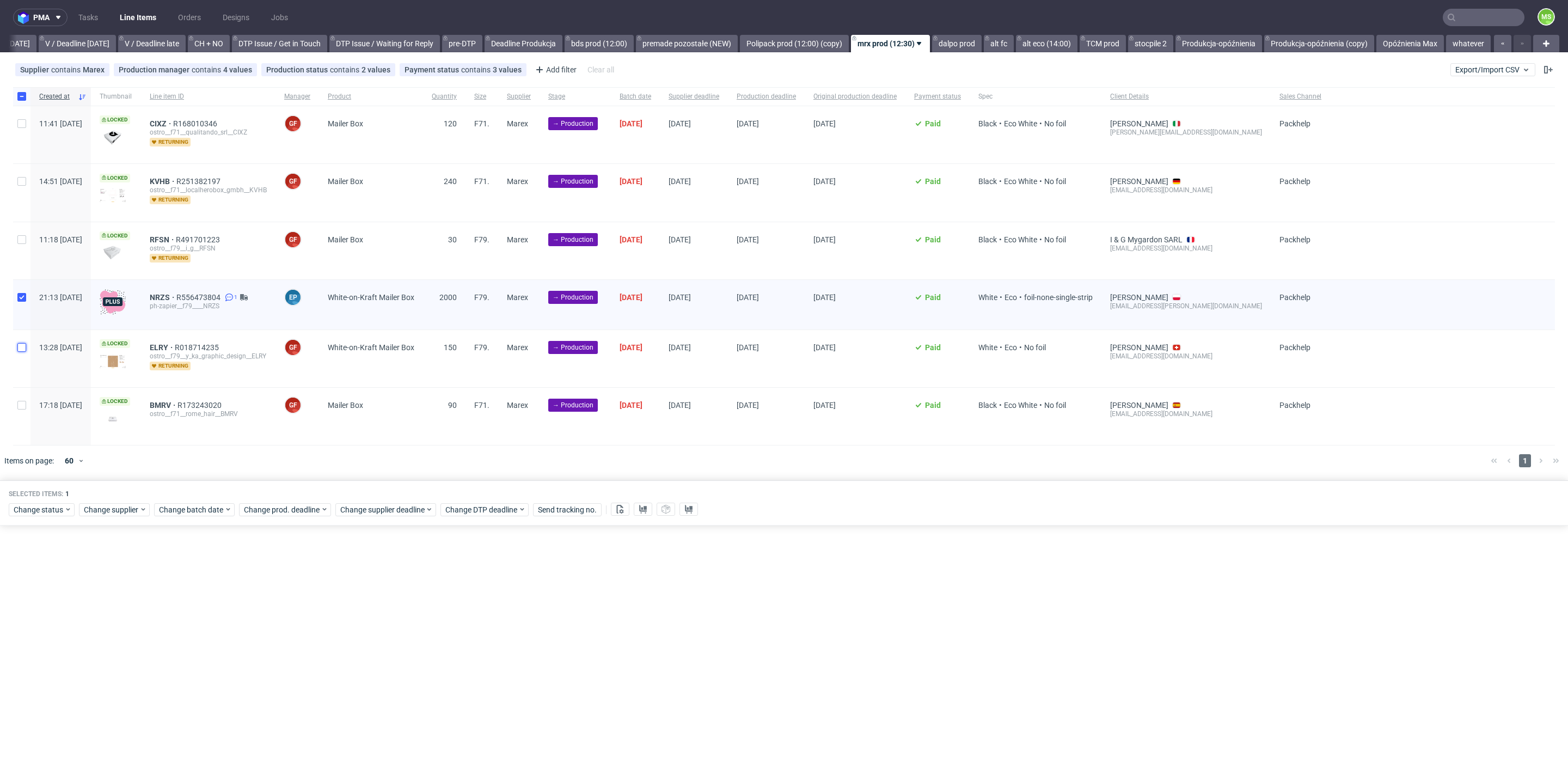
checkbox input "true"
click at [192, 507] on span "Change batch date" at bounding box center [191, 510] width 65 height 11
click at [224, 635] on span "24" at bounding box center [227, 633] width 9 height 11
click at [286, 690] on span "Save" at bounding box center [283, 690] width 17 height 7
click at [295, 506] on span "Change prod. deadline" at bounding box center [282, 510] width 76 height 11
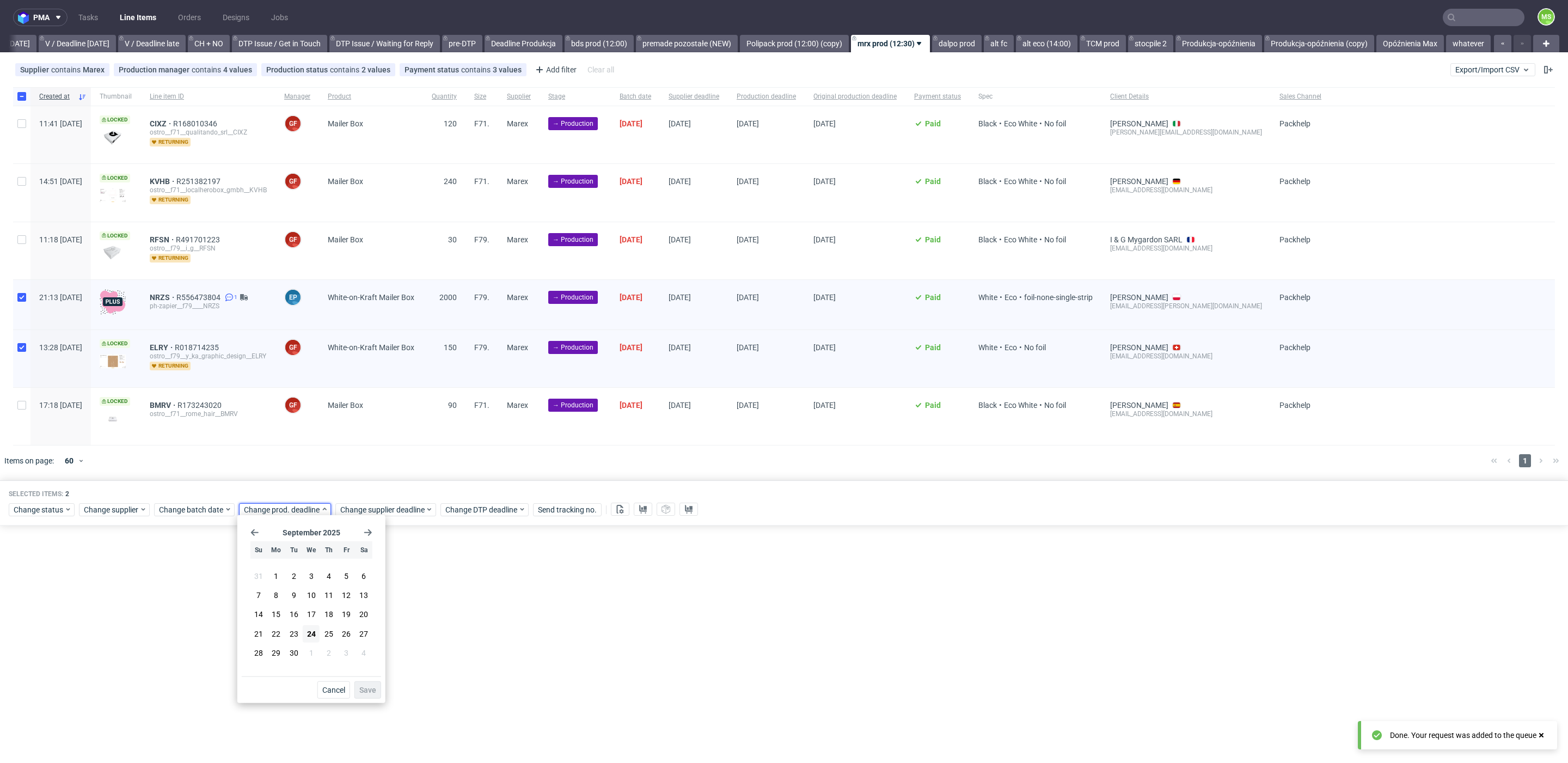
click at [370, 532] on use "Go forward 1 month" at bounding box center [368, 532] width 7 height 7
click at [341, 594] on button "10" at bounding box center [346, 594] width 17 height 17
drag, startPoint x: 375, startPoint y: 689, endPoint x: 376, endPoint y: 678, distance: 11.0
click at [375, 686] on span "Save" at bounding box center [367, 690] width 17 height 7
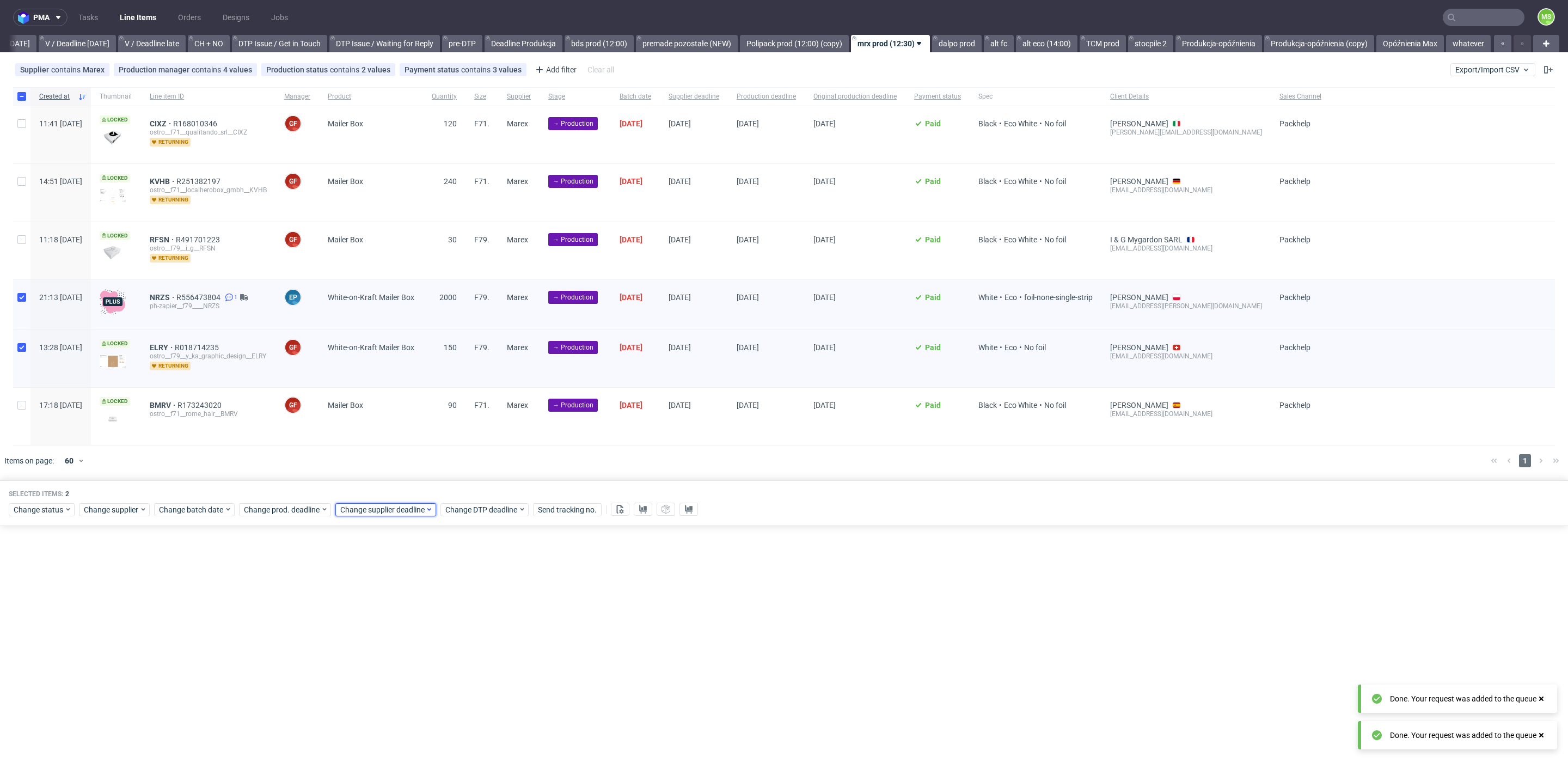
click at [390, 508] on span "Change supplier deadline" at bounding box center [382, 510] width 85 height 11
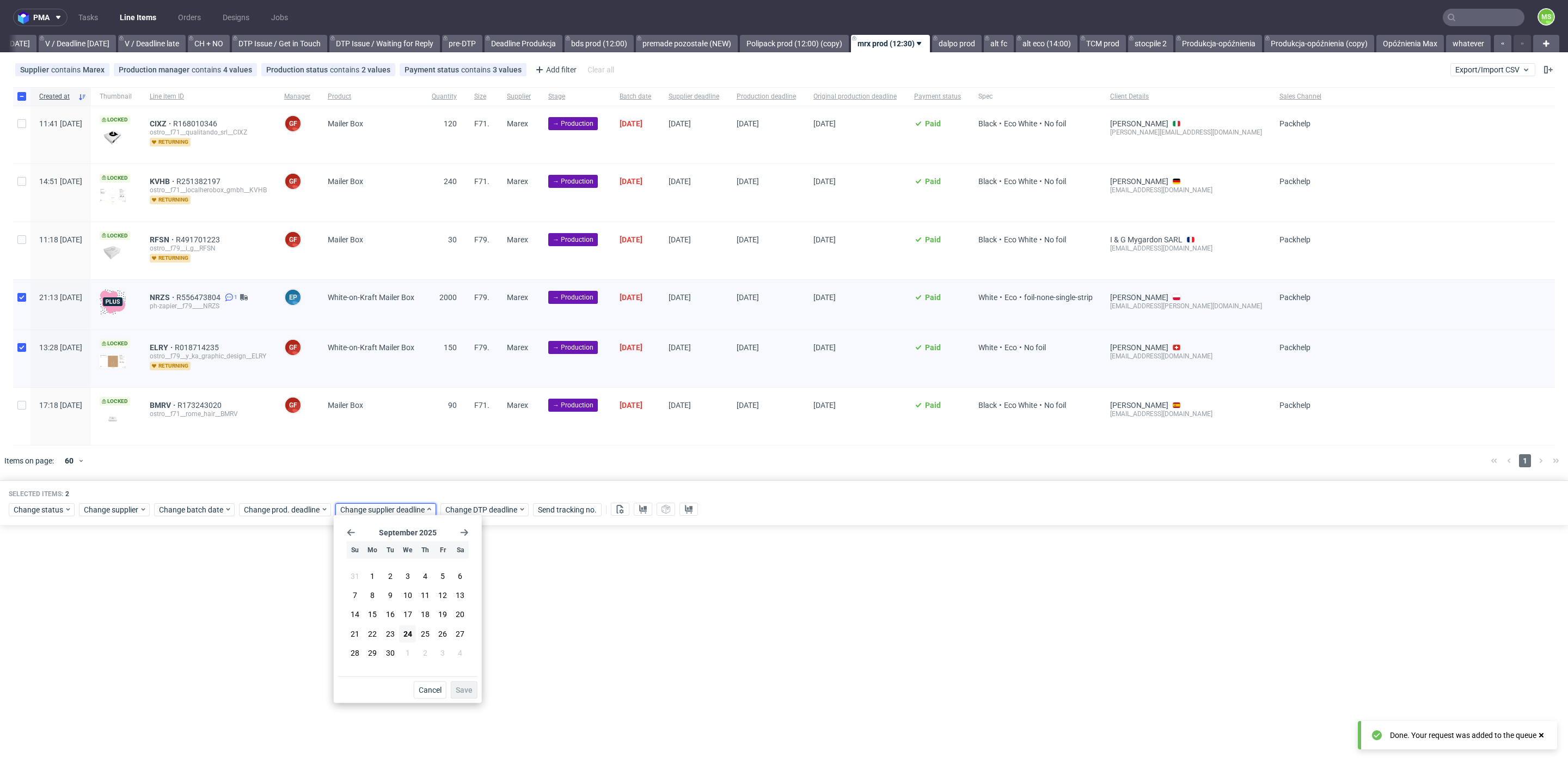
click at [465, 531] on icon "Go forward 1 month" at bounding box center [465, 533] width 9 height 9
drag, startPoint x: 447, startPoint y: 597, endPoint x: 460, endPoint y: 635, distance: 40.2
click at [447, 597] on span "10" at bounding box center [443, 595] width 9 height 11
click at [465, 687] on span "Save" at bounding box center [464, 690] width 17 height 7
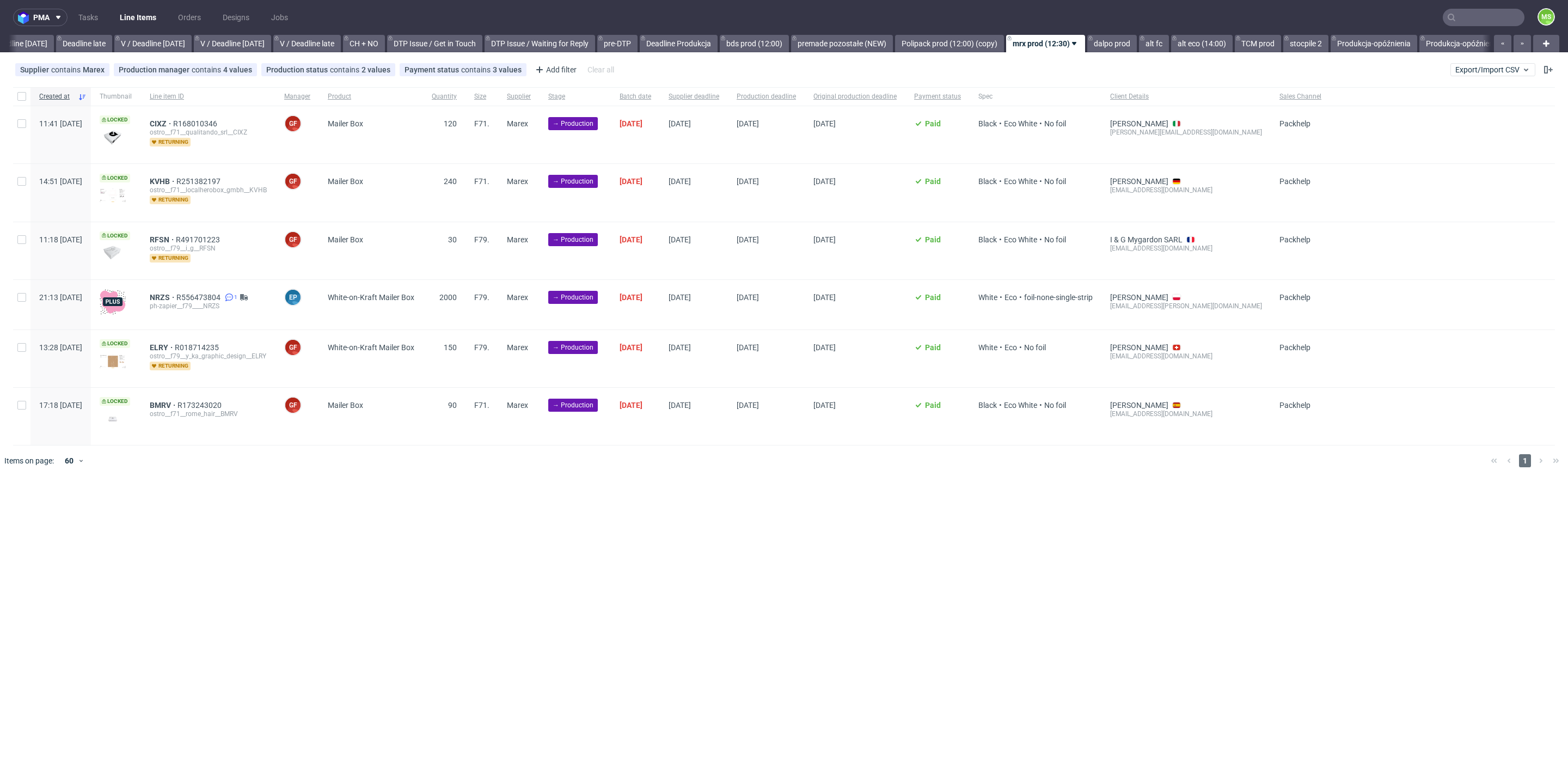
scroll to position [0, 1328]
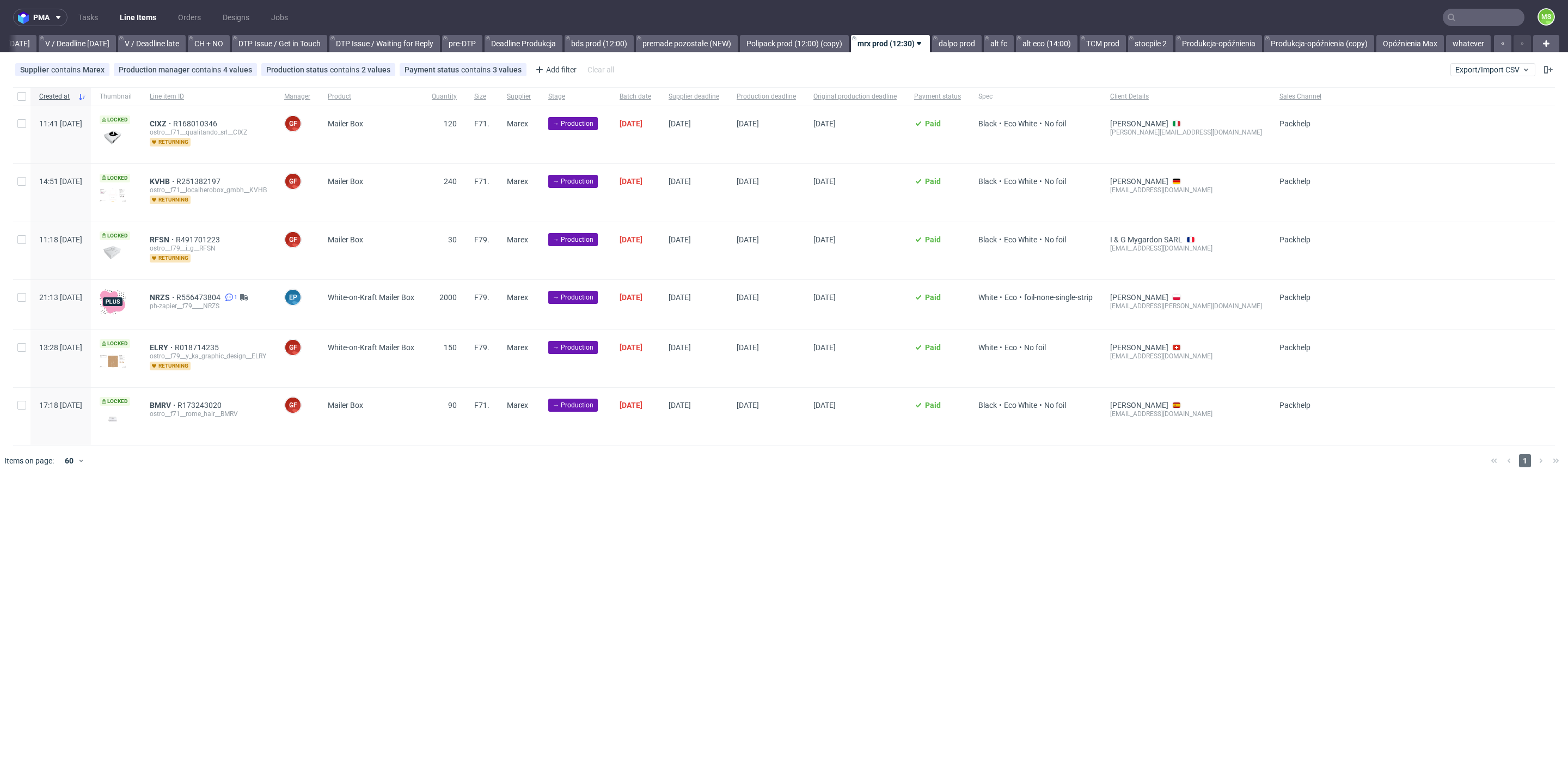
click at [19, 130] on div at bounding box center [21, 135] width 17 height 57
checkbox input "true"
drag, startPoint x: 21, startPoint y: 179, endPoint x: 28, endPoint y: 218, distance: 39.6
click at [21, 180] on input "checkbox" at bounding box center [22, 181] width 9 height 9
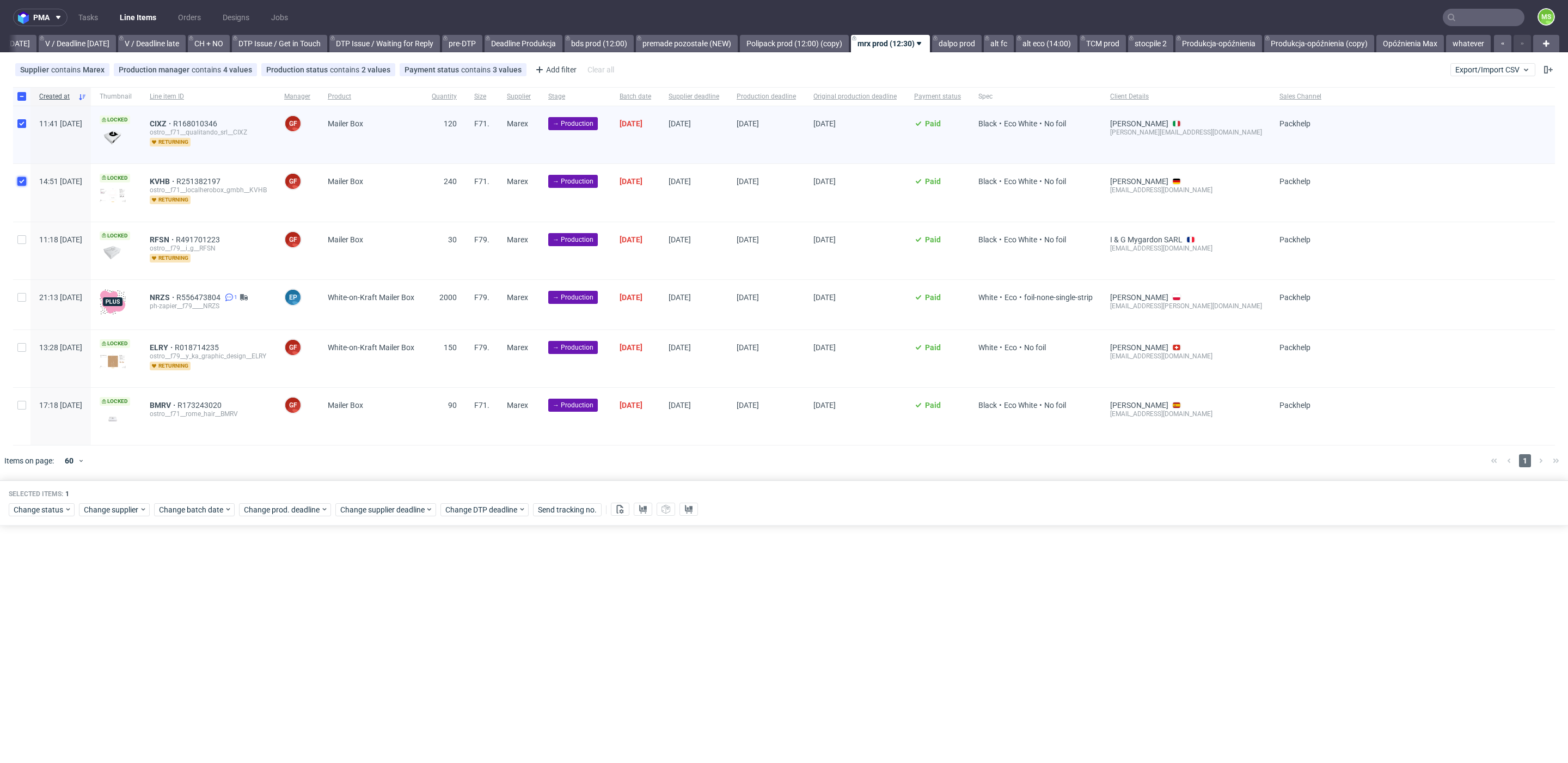
checkbox input "true"
click at [28, 241] on div at bounding box center [21, 250] width 17 height 57
checkbox input "true"
click at [24, 401] on input "checkbox" at bounding box center [22, 405] width 9 height 9
checkbox input "true"
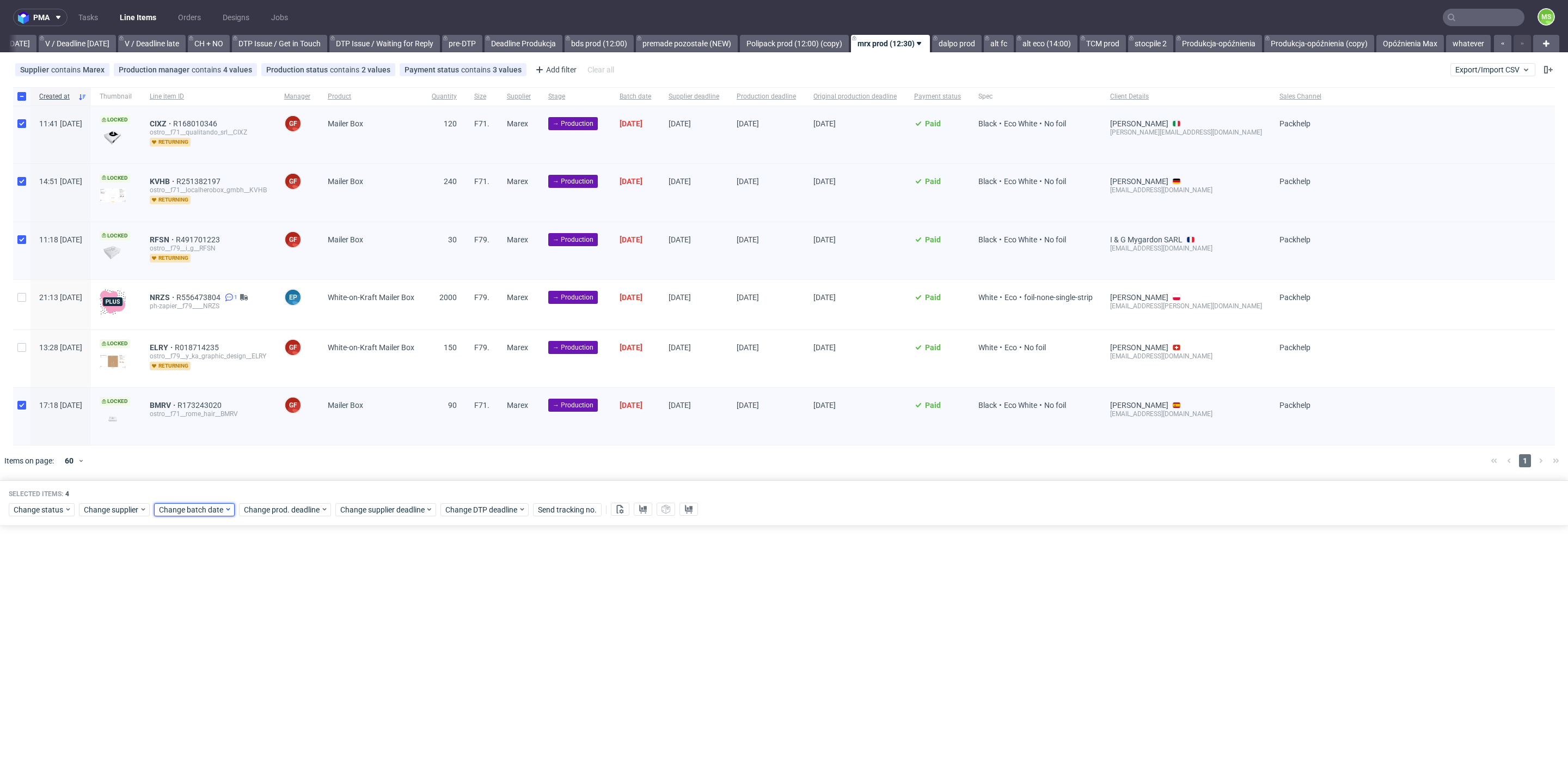
click at [207, 508] on span "Change batch date" at bounding box center [191, 510] width 65 height 11
click at [229, 633] on span "24" at bounding box center [227, 633] width 9 height 11
click at [276, 681] on button "Save" at bounding box center [283, 690] width 27 height 17
click at [292, 504] on span "Change prod. deadline" at bounding box center [282, 510] width 76 height 11
click at [342, 651] on button "3" at bounding box center [346, 652] width 17 height 17
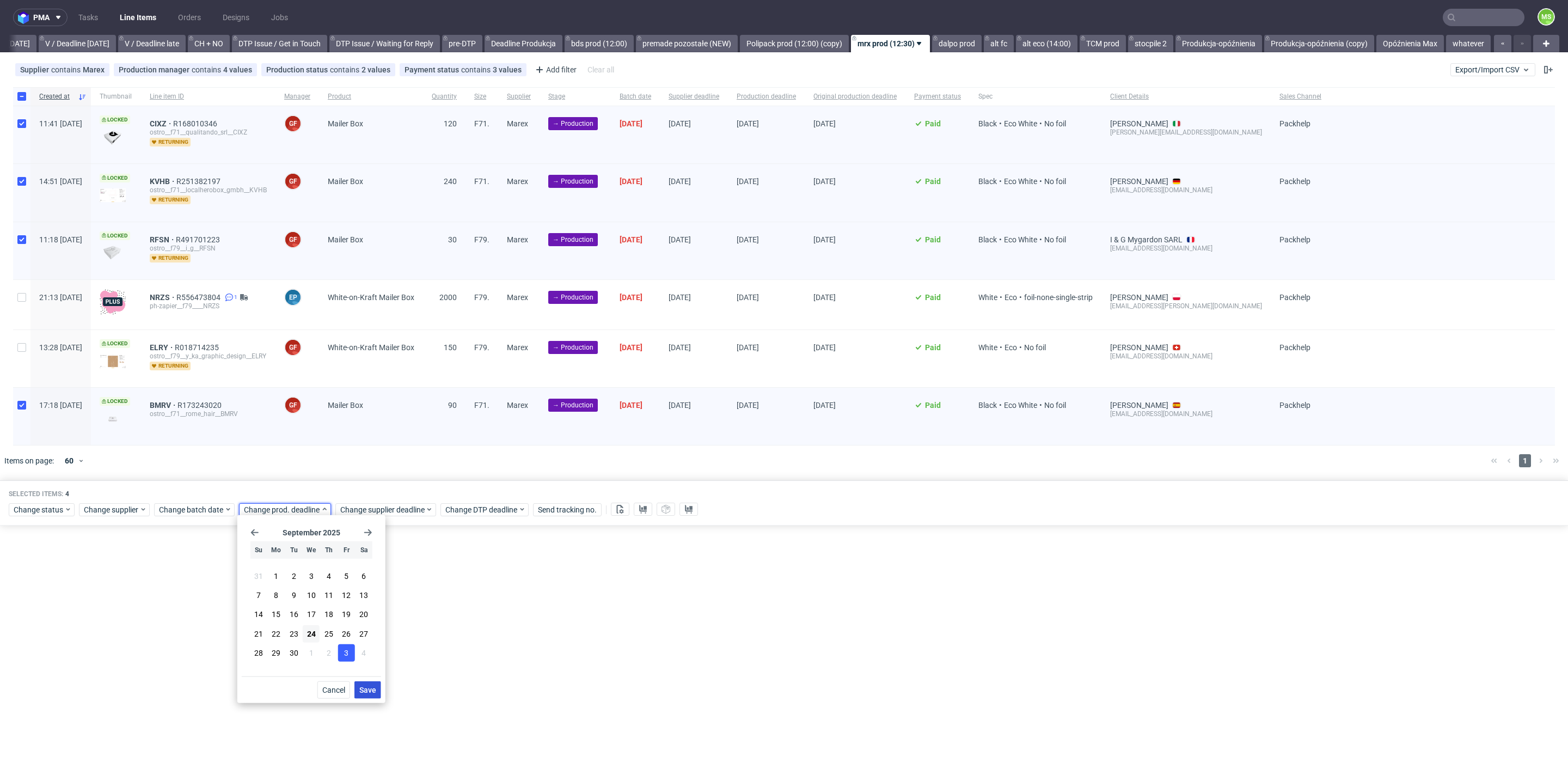
drag, startPoint x: 373, startPoint y: 685, endPoint x: 388, endPoint y: 570, distance: 116.0
click at [373, 686] on span "Save" at bounding box center [367, 690] width 17 height 7
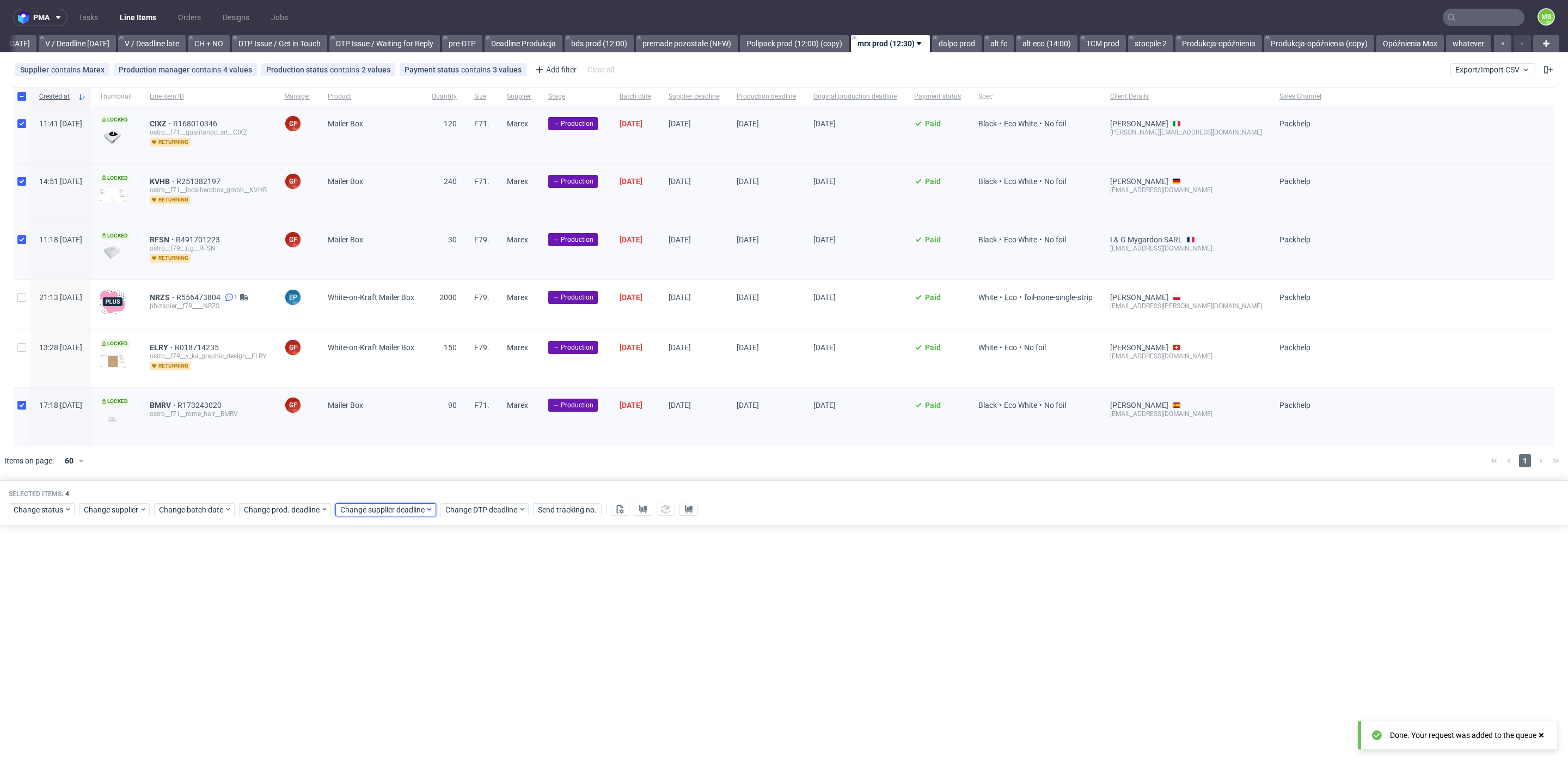
click at [393, 503] on div "Change supplier deadline" at bounding box center [385, 509] width 100 height 13
click at [447, 652] on button "3" at bounding box center [443, 652] width 17 height 17
click at [462, 694] on button "Save" at bounding box center [464, 690] width 27 height 17
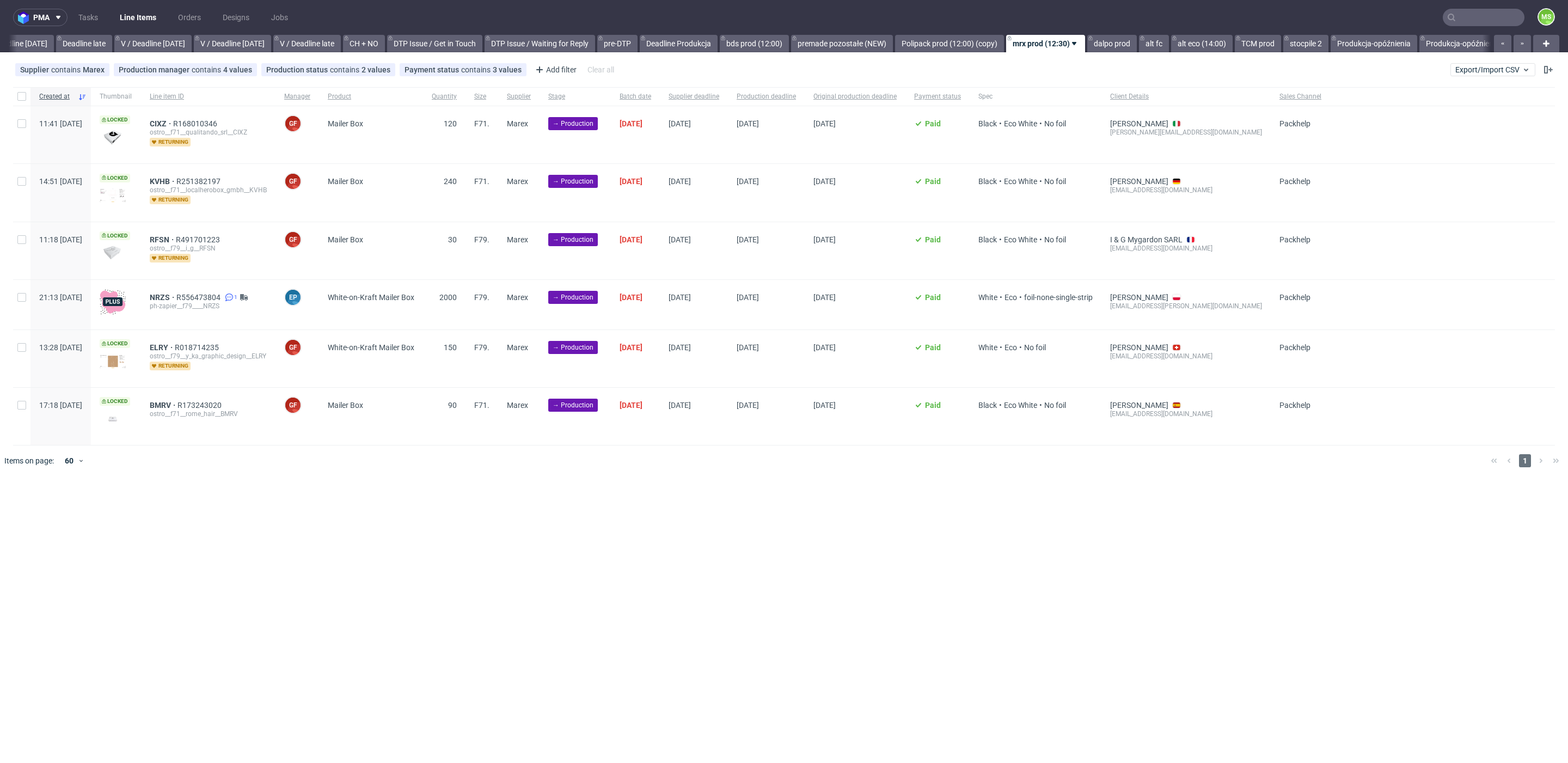
scroll to position [0, 1328]
drag, startPoint x: 22, startPoint y: 98, endPoint x: 28, endPoint y: 193, distance: 95.2
click at [22, 98] on input "checkbox" at bounding box center [22, 97] width 9 height 9
checkbox input "true"
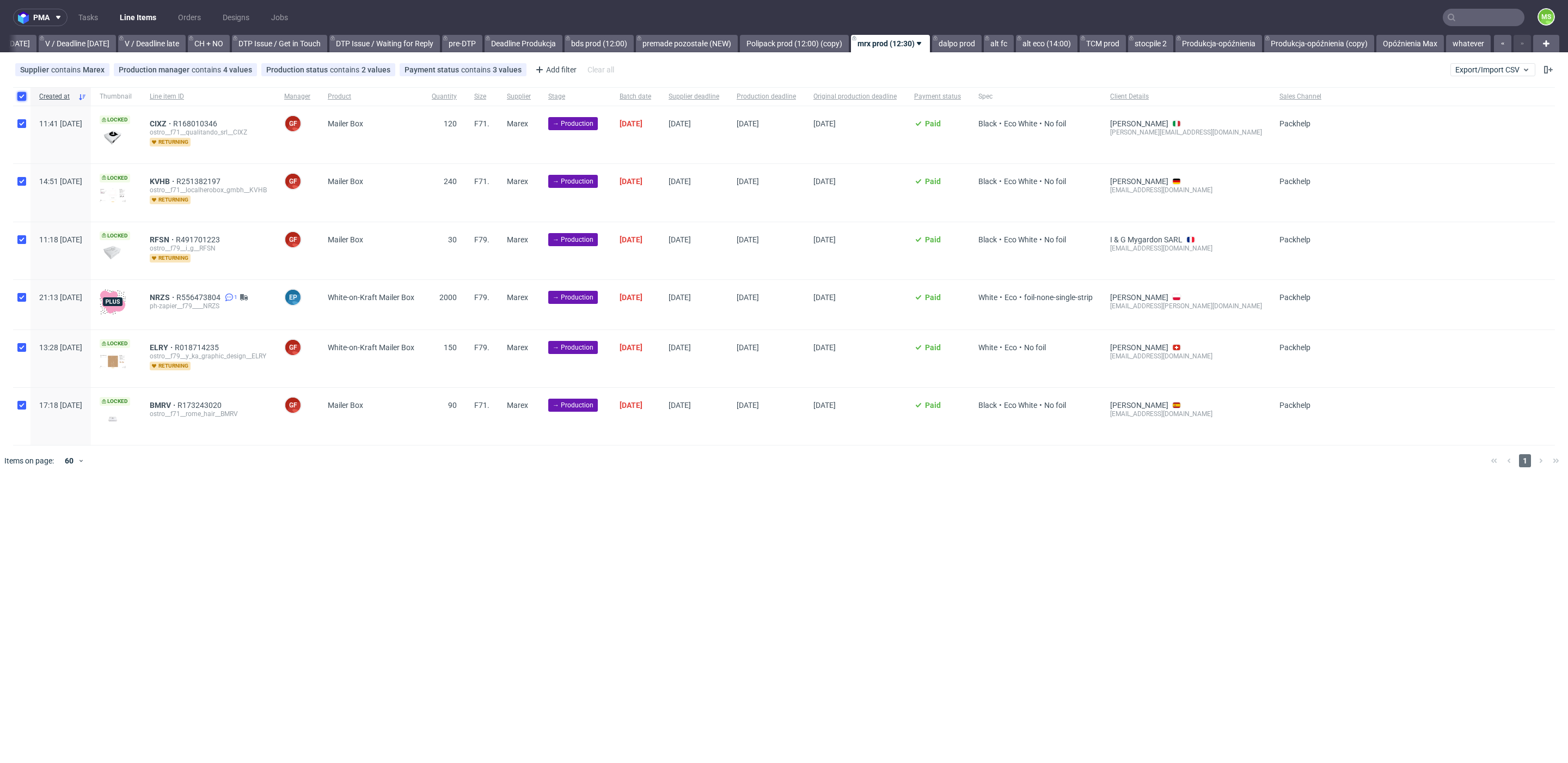
checkbox input "true"
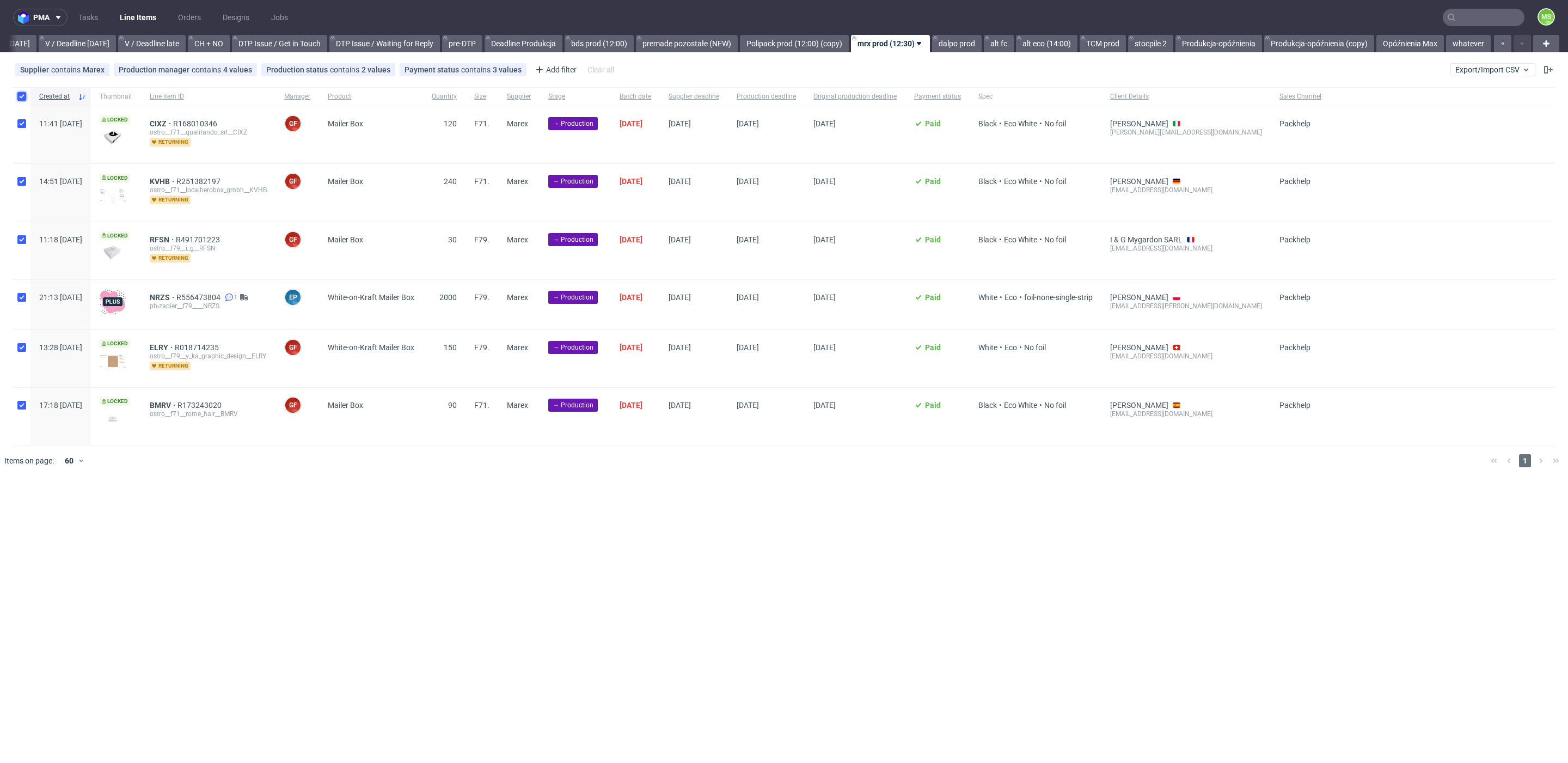
checkbox input "true"
click at [618, 507] on icon at bounding box center [620, 509] width 9 height 9
click at [644, 504] on icon at bounding box center [643, 509] width 9 height 9
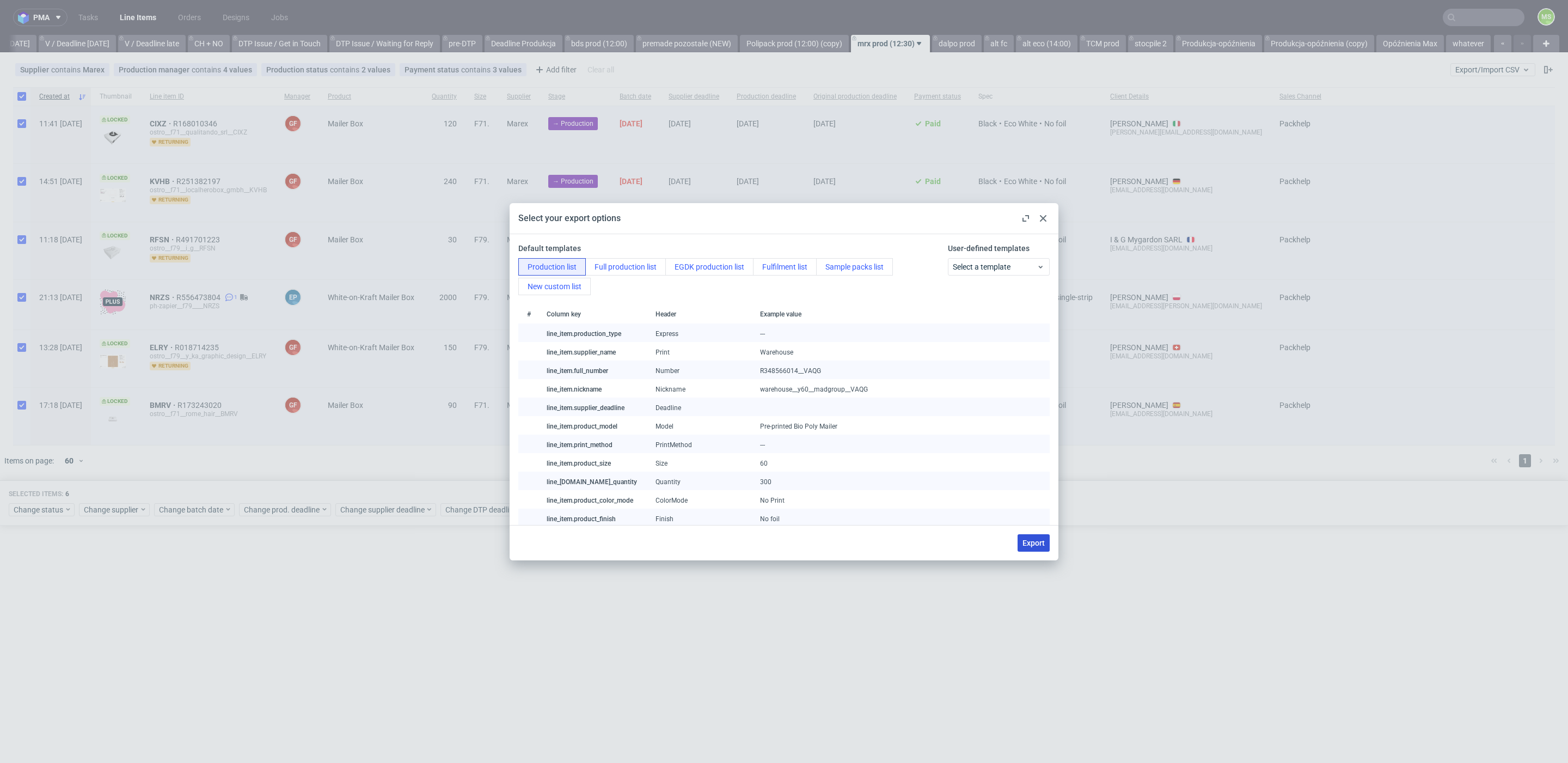
click at [1033, 543] on span "Export" at bounding box center [1034, 543] width 22 height 7
checkbox input "false"
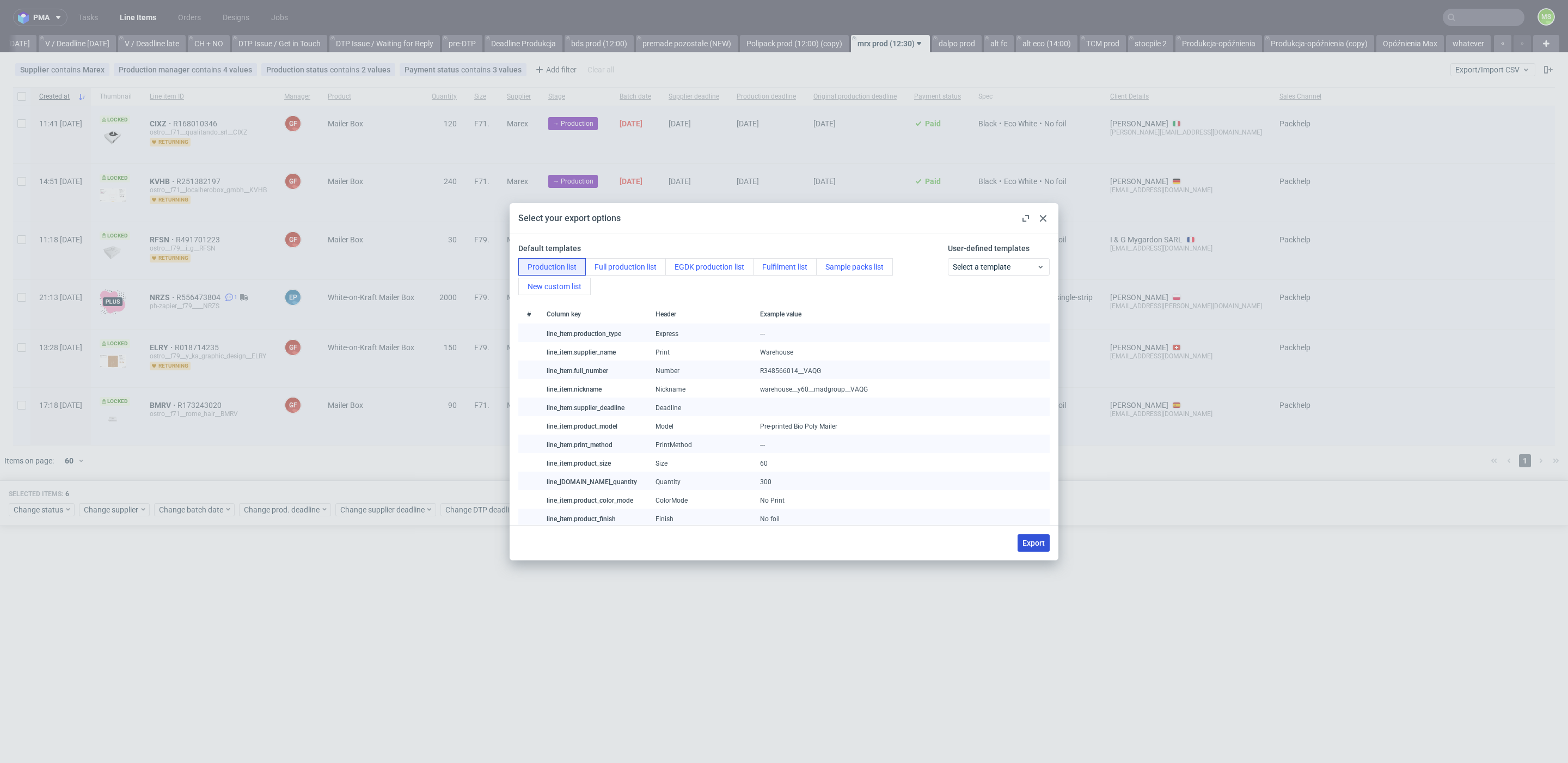
checkbox input "false"
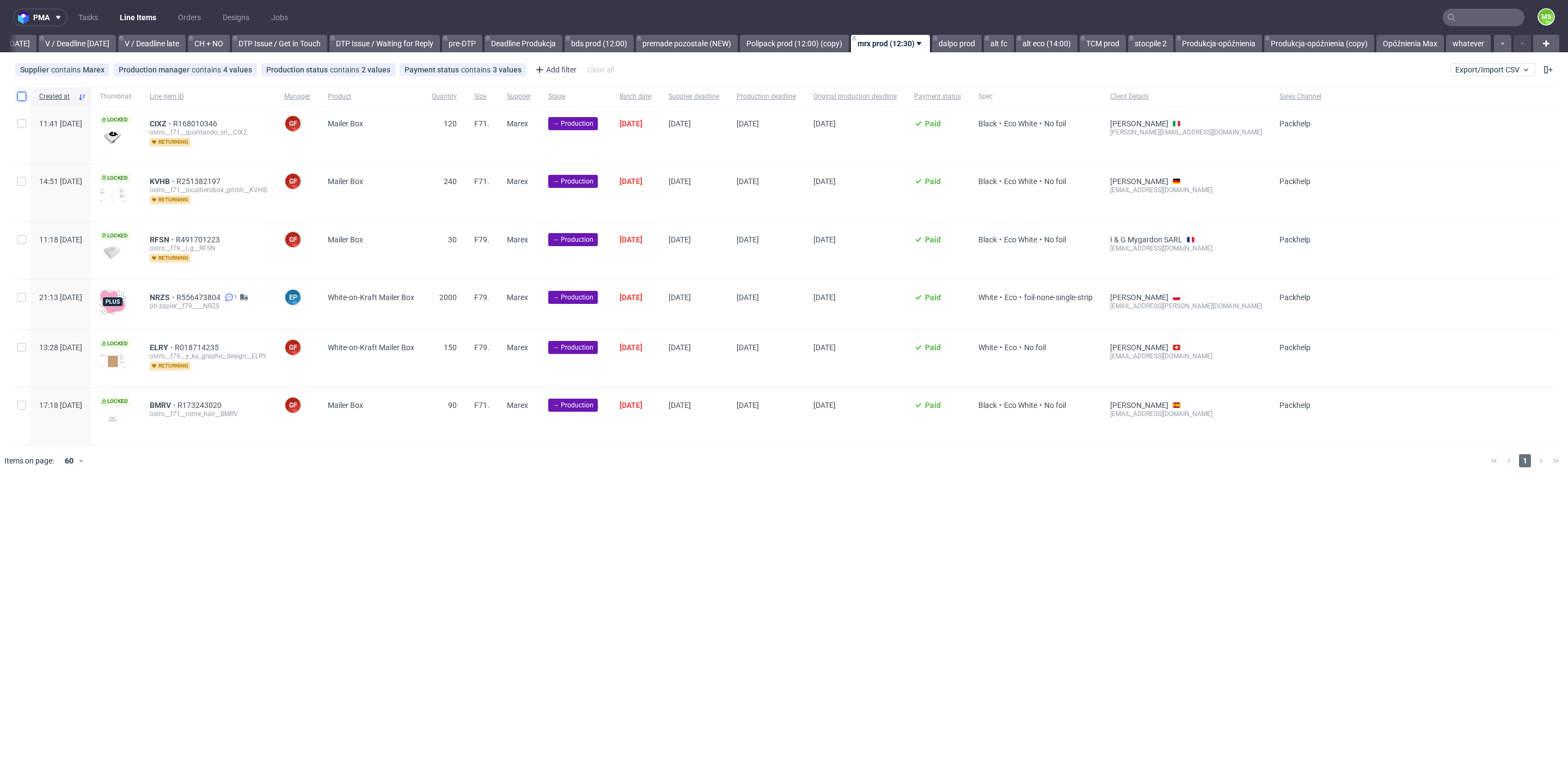
drag, startPoint x: 21, startPoint y: 95, endPoint x: 115, endPoint y: 381, distance: 301.1
click at [20, 96] on input "checkbox" at bounding box center [22, 97] width 9 height 9
checkbox input "true"
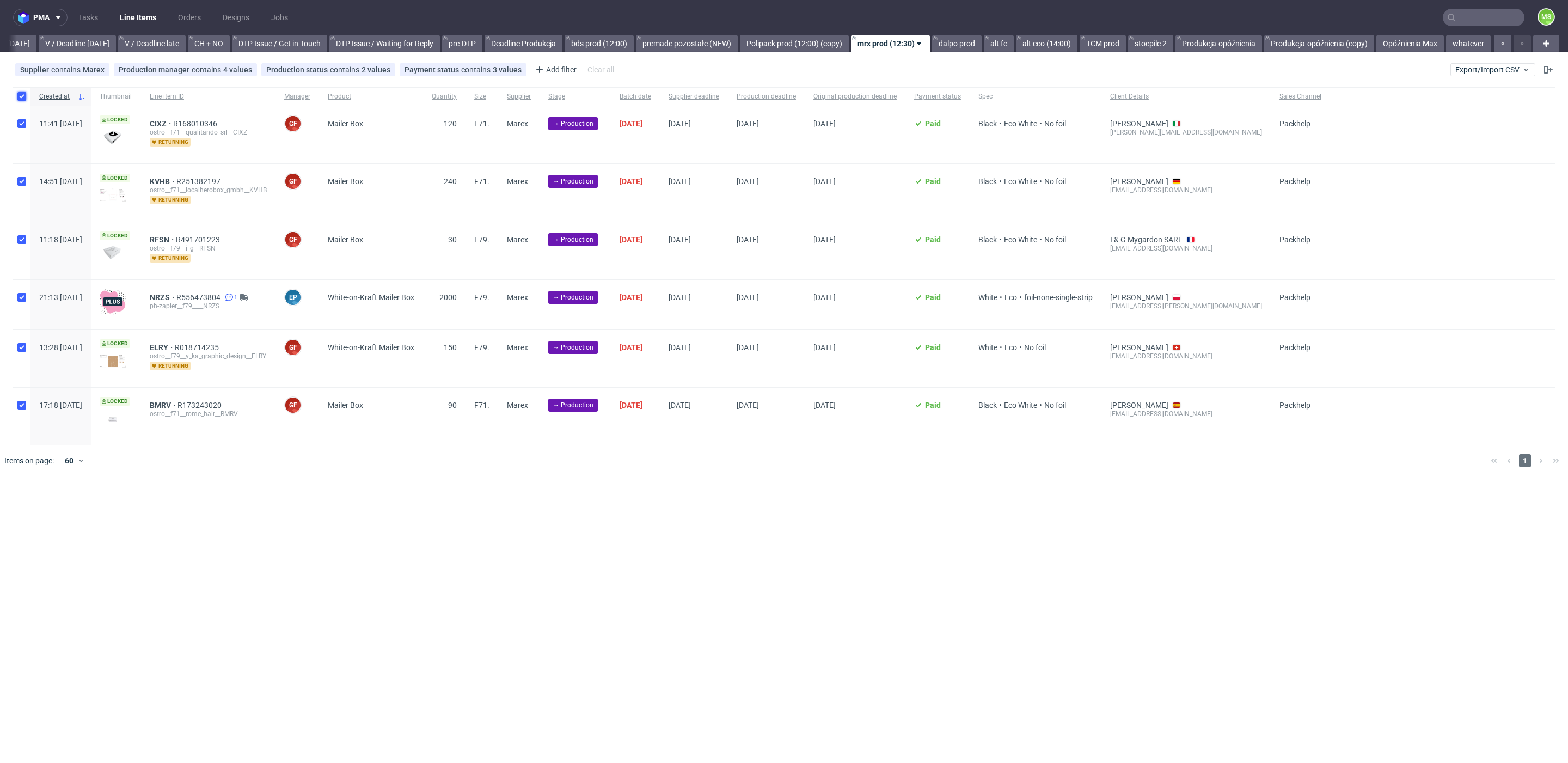
checkbox input "true"
drag, startPoint x: 51, startPoint y: 503, endPoint x: 56, endPoint y: 512, distance: 10.3
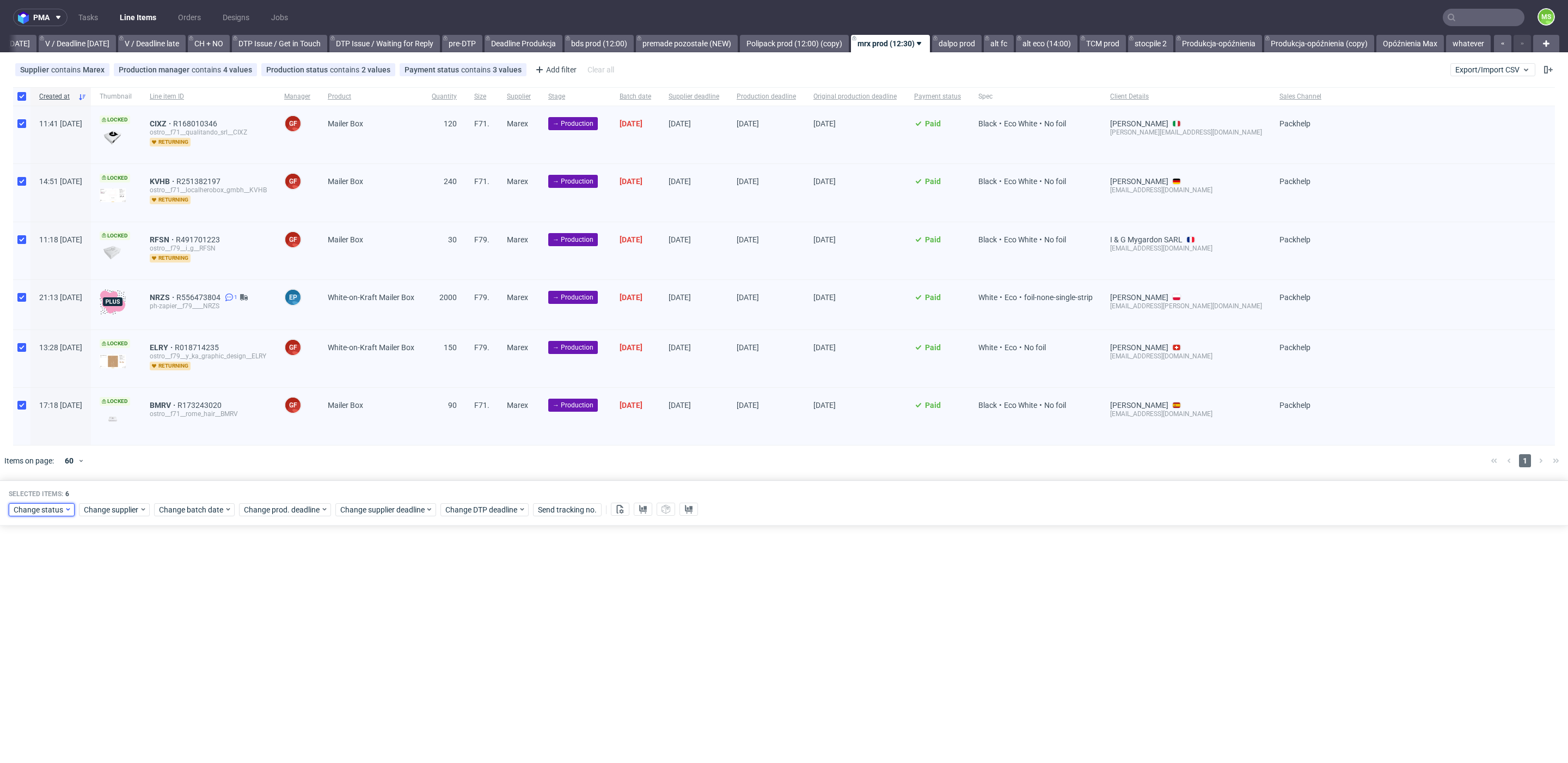
click at [52, 504] on span "Change status" at bounding box center [39, 510] width 51 height 11
click at [58, 564] on span "In Production" at bounding box center [40, 565] width 55 height 15
click at [116, 663] on span "Save" at bounding box center [124, 667] width 17 height 7
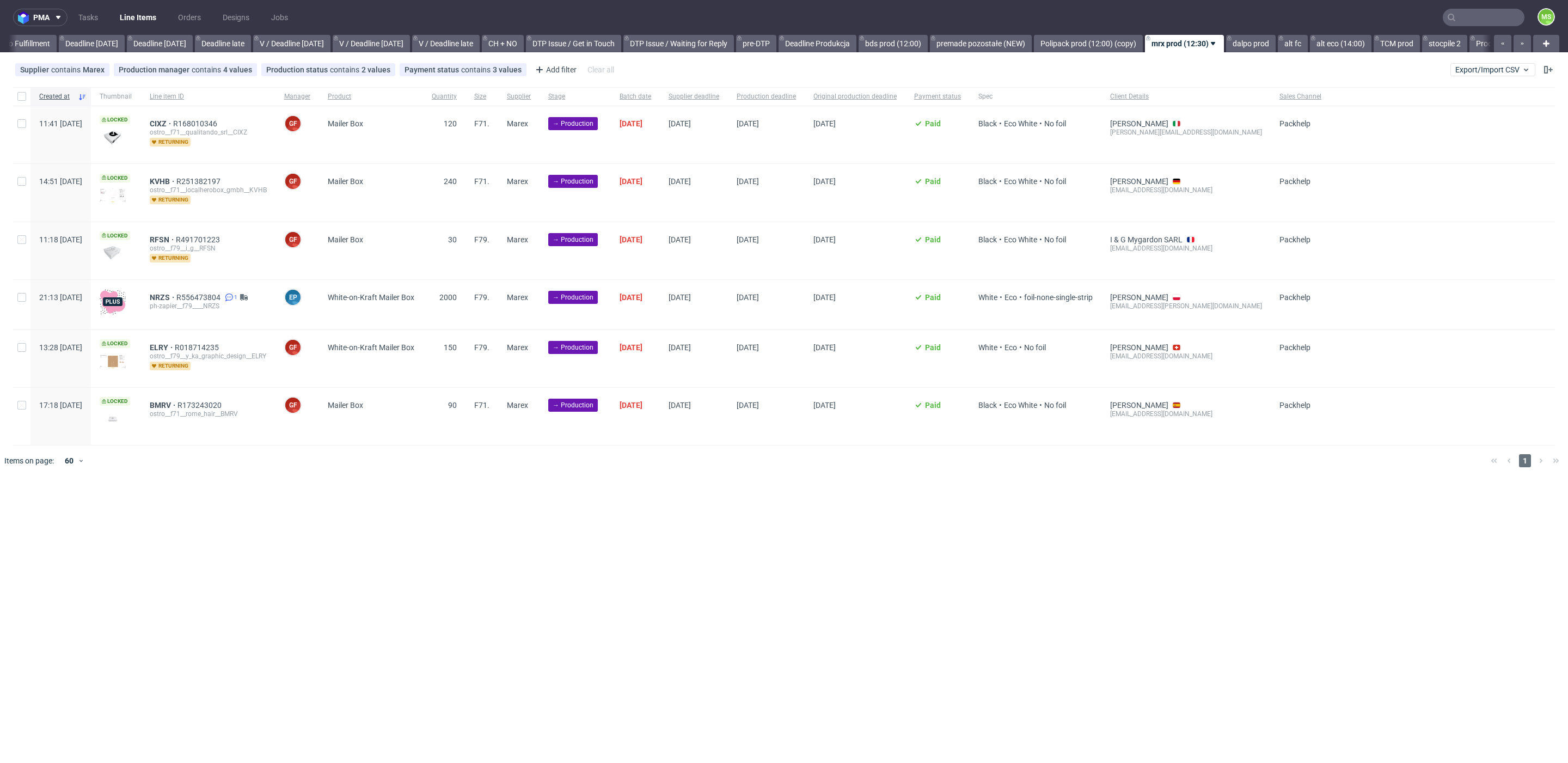
scroll to position [0, 1250]
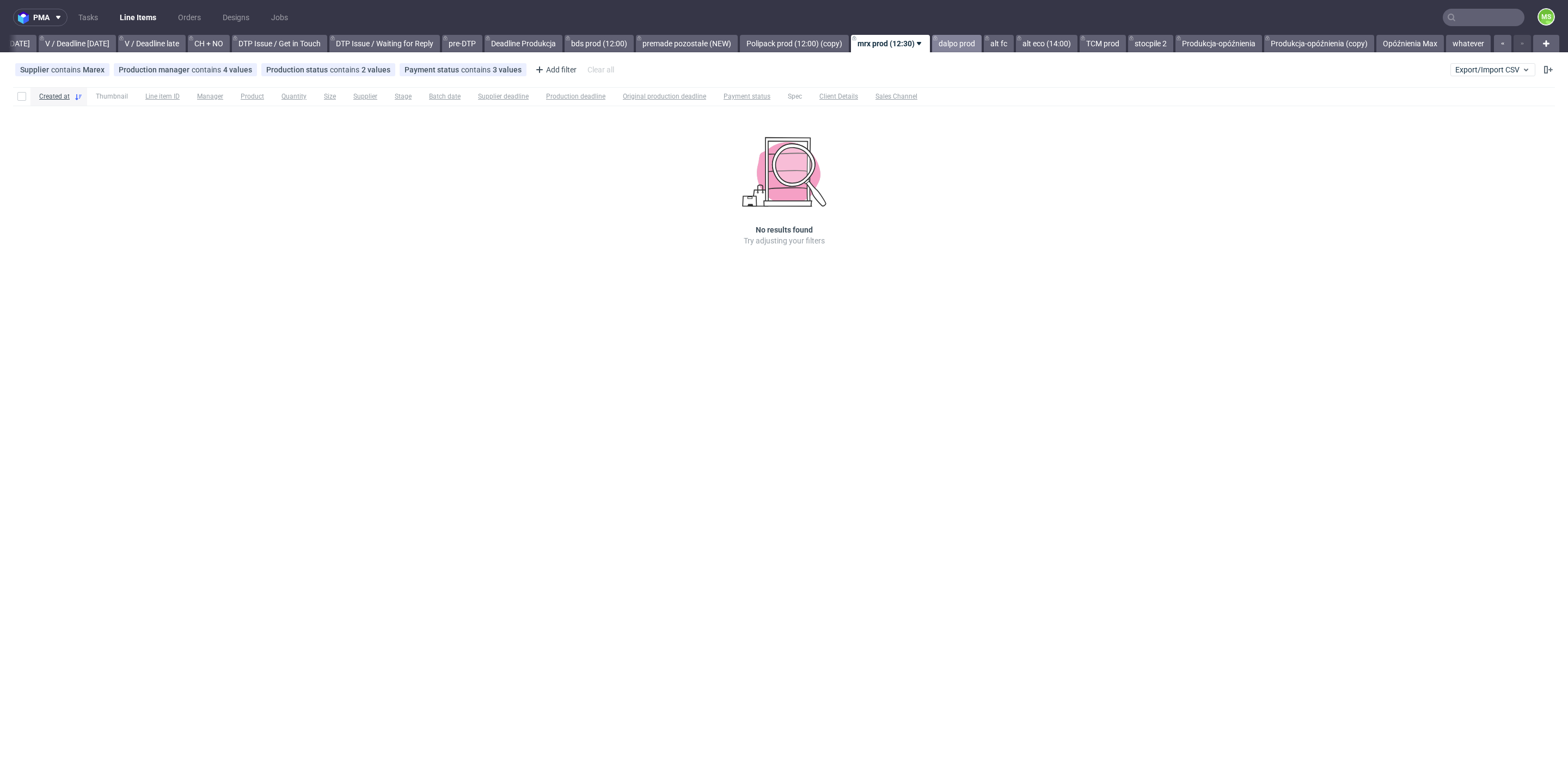
click at [950, 46] on link "dalpo prod" at bounding box center [956, 43] width 49 height 17
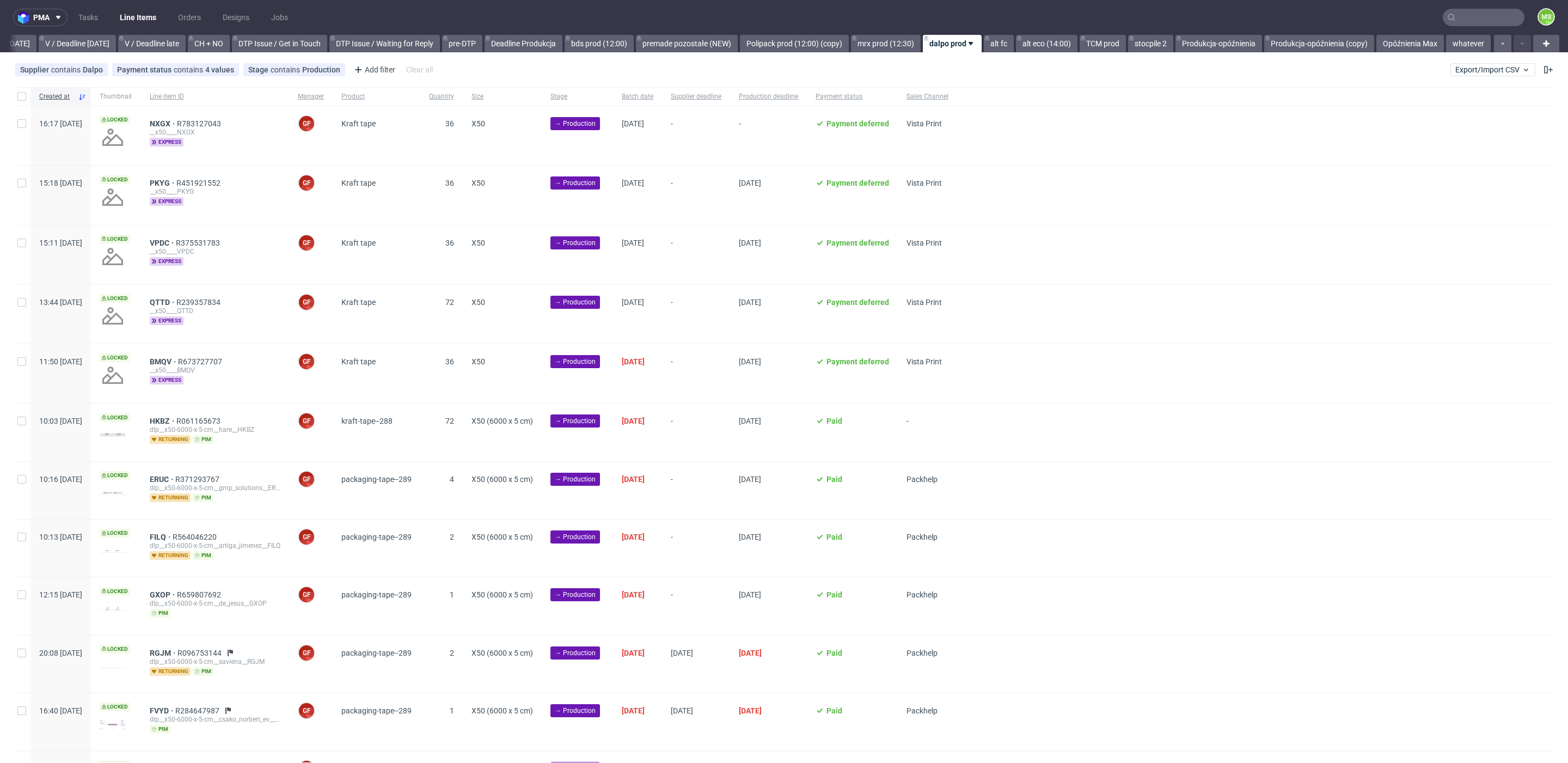
scroll to position [75, 0]
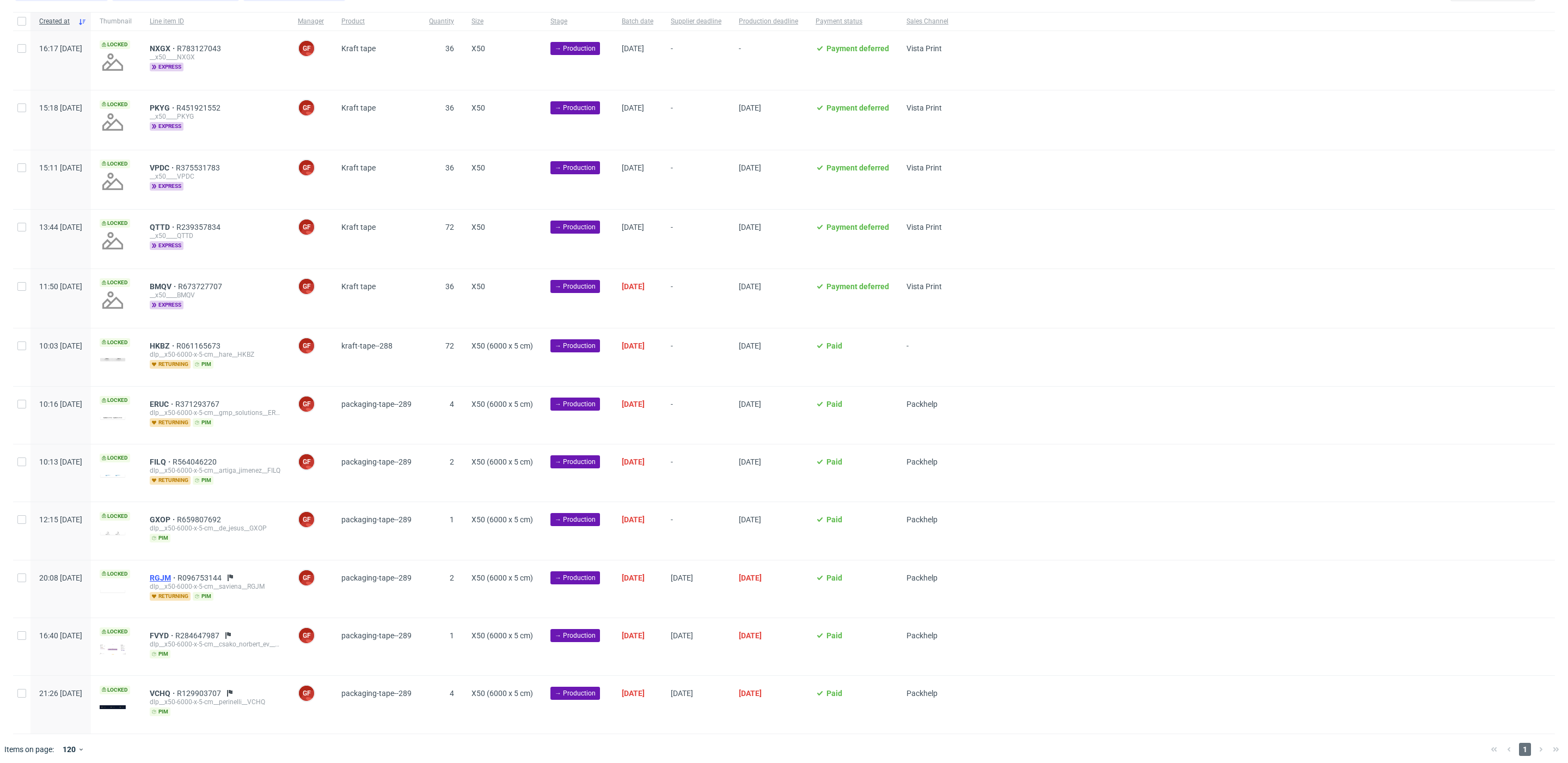
click at [178, 573] on span "RGJM" at bounding box center [163, 578] width 28 height 9
click at [175, 634] on span "FVYD" at bounding box center [163, 636] width 25 height 9
click at [177, 689] on span "VCHQ" at bounding box center [163, 693] width 27 height 9
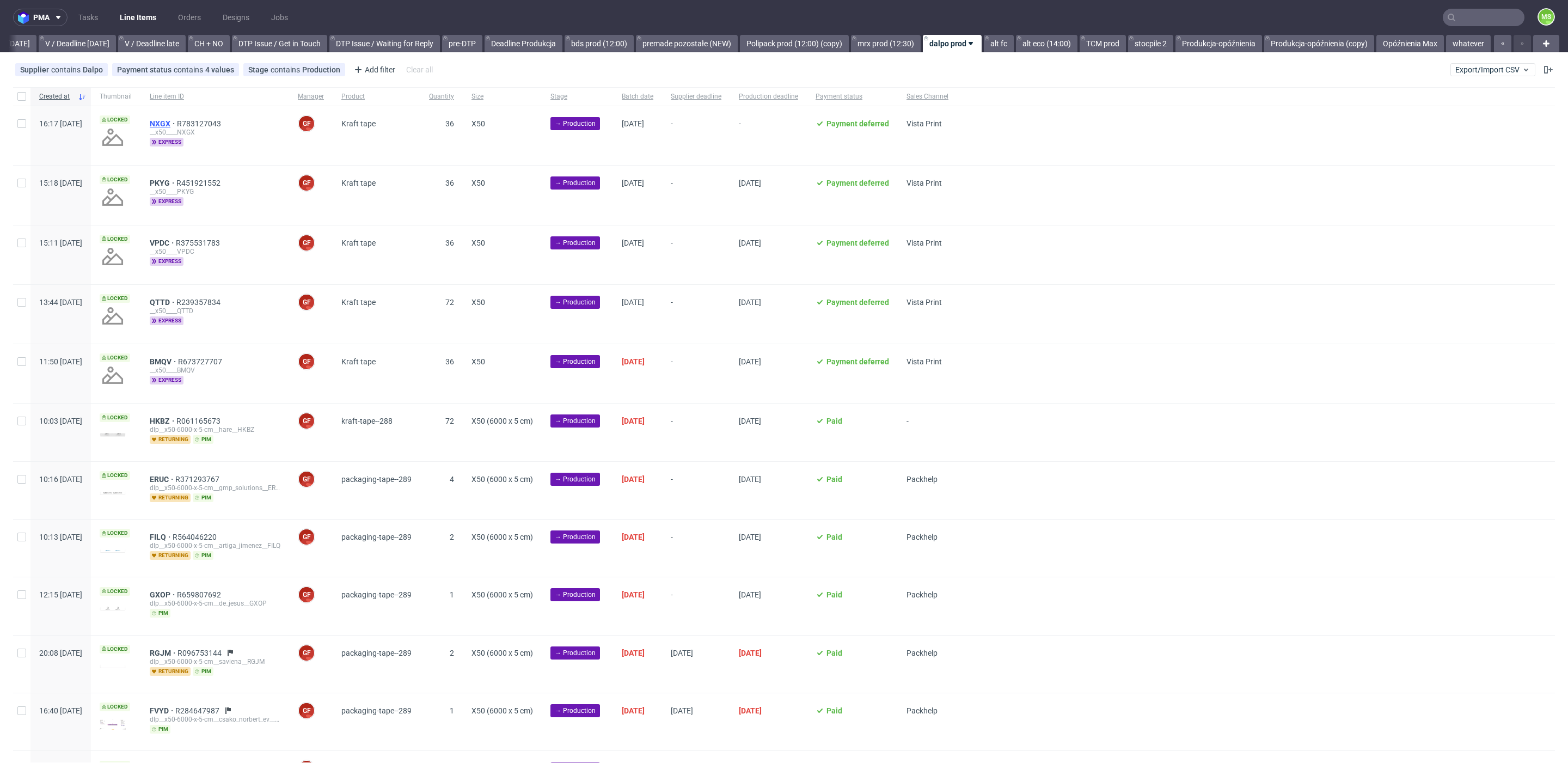
click at [177, 127] on span "NXGX" at bounding box center [163, 124] width 27 height 9
click at [22, 123] on input "checkbox" at bounding box center [22, 124] width 9 height 9
checkbox input "true"
click at [20, 180] on input "checkbox" at bounding box center [22, 183] width 9 height 9
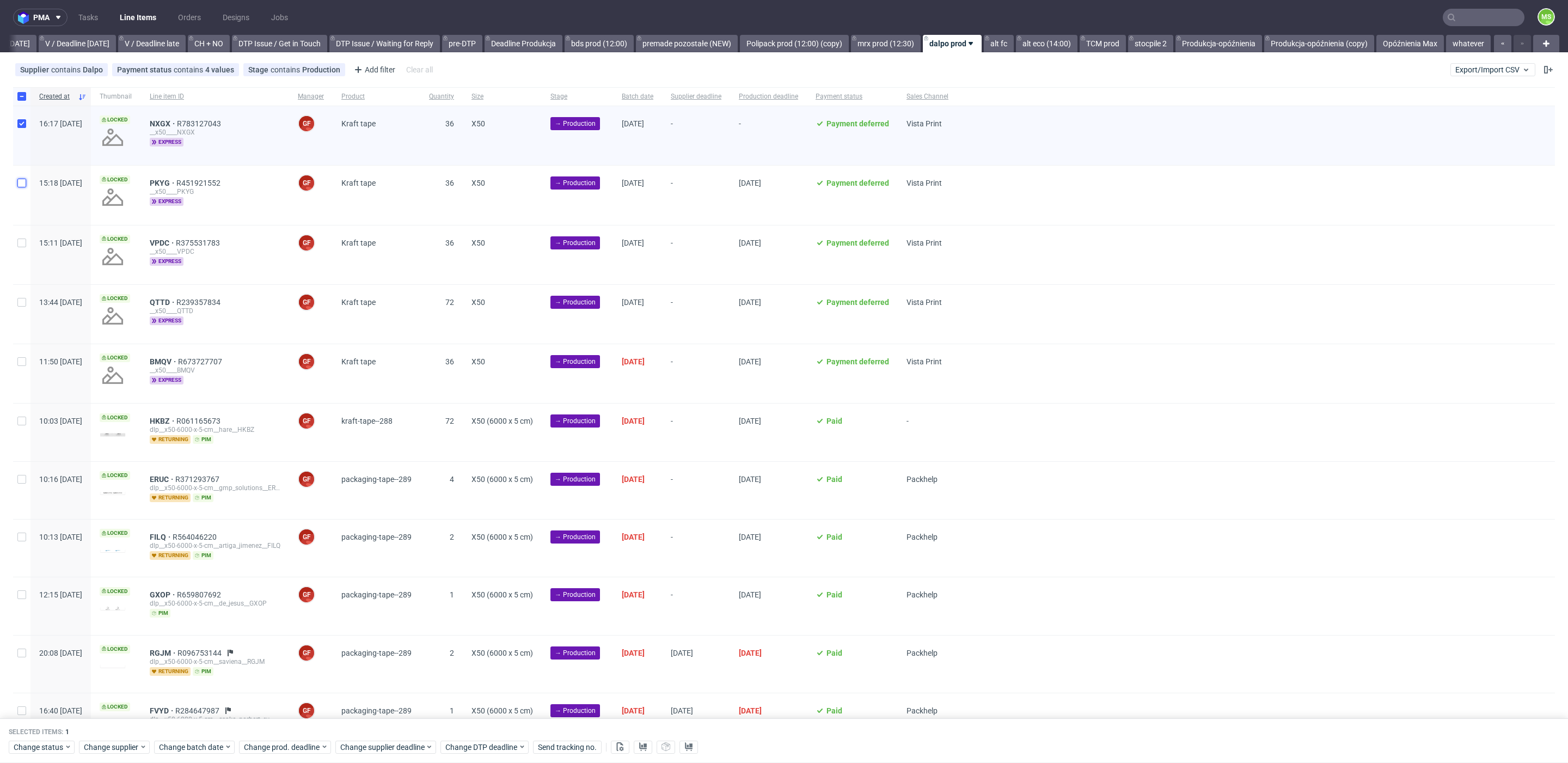
checkbox input "true"
click at [28, 241] on div at bounding box center [21, 255] width 17 height 58
checkbox input "true"
click at [22, 304] on input "checkbox" at bounding box center [22, 302] width 9 height 9
checkbox input "true"
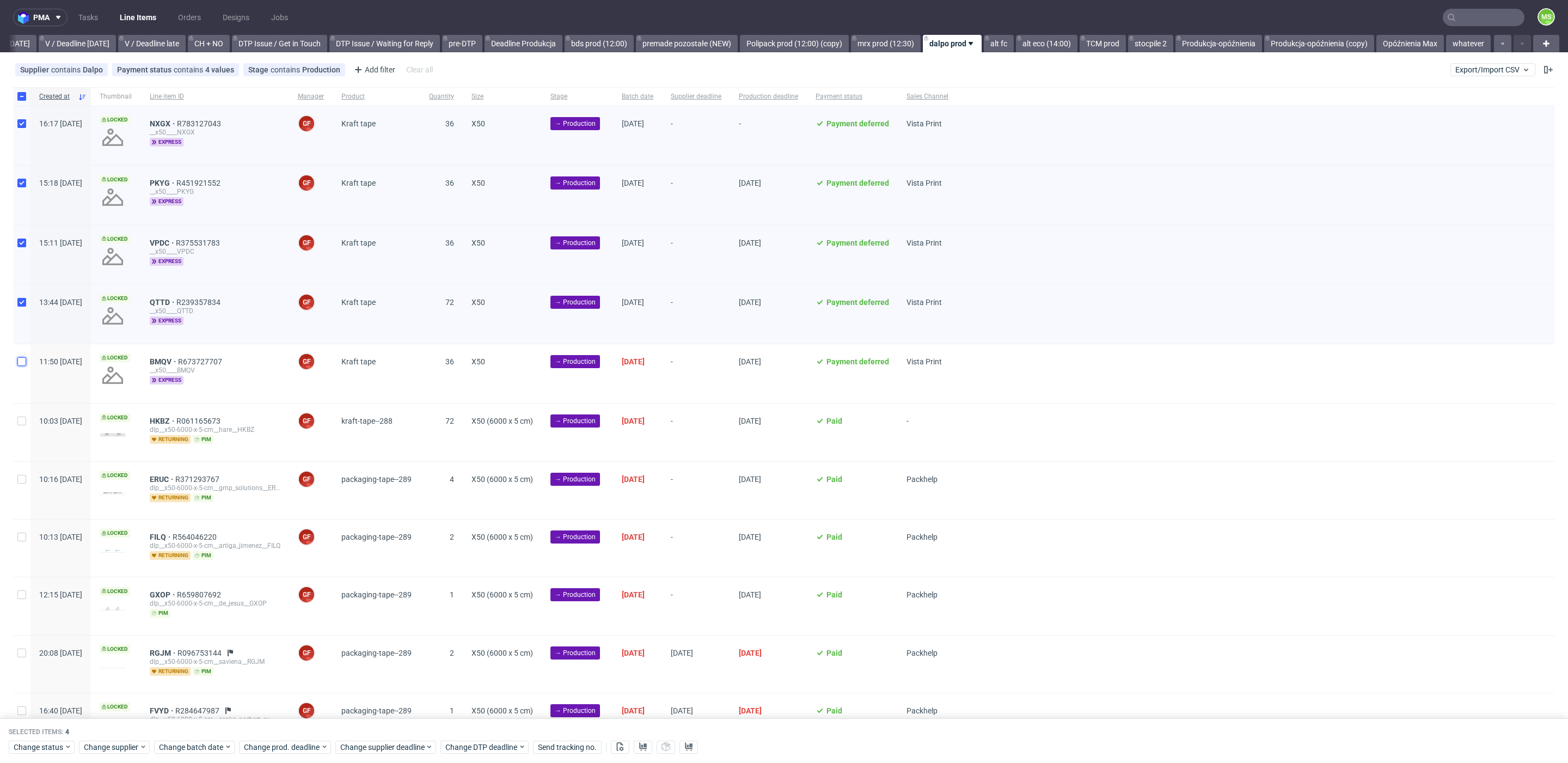
click at [25, 364] on input "checkbox" at bounding box center [22, 361] width 9 height 9
checkbox input "true"
click at [176, 420] on span "HKBZ" at bounding box center [163, 421] width 27 height 9
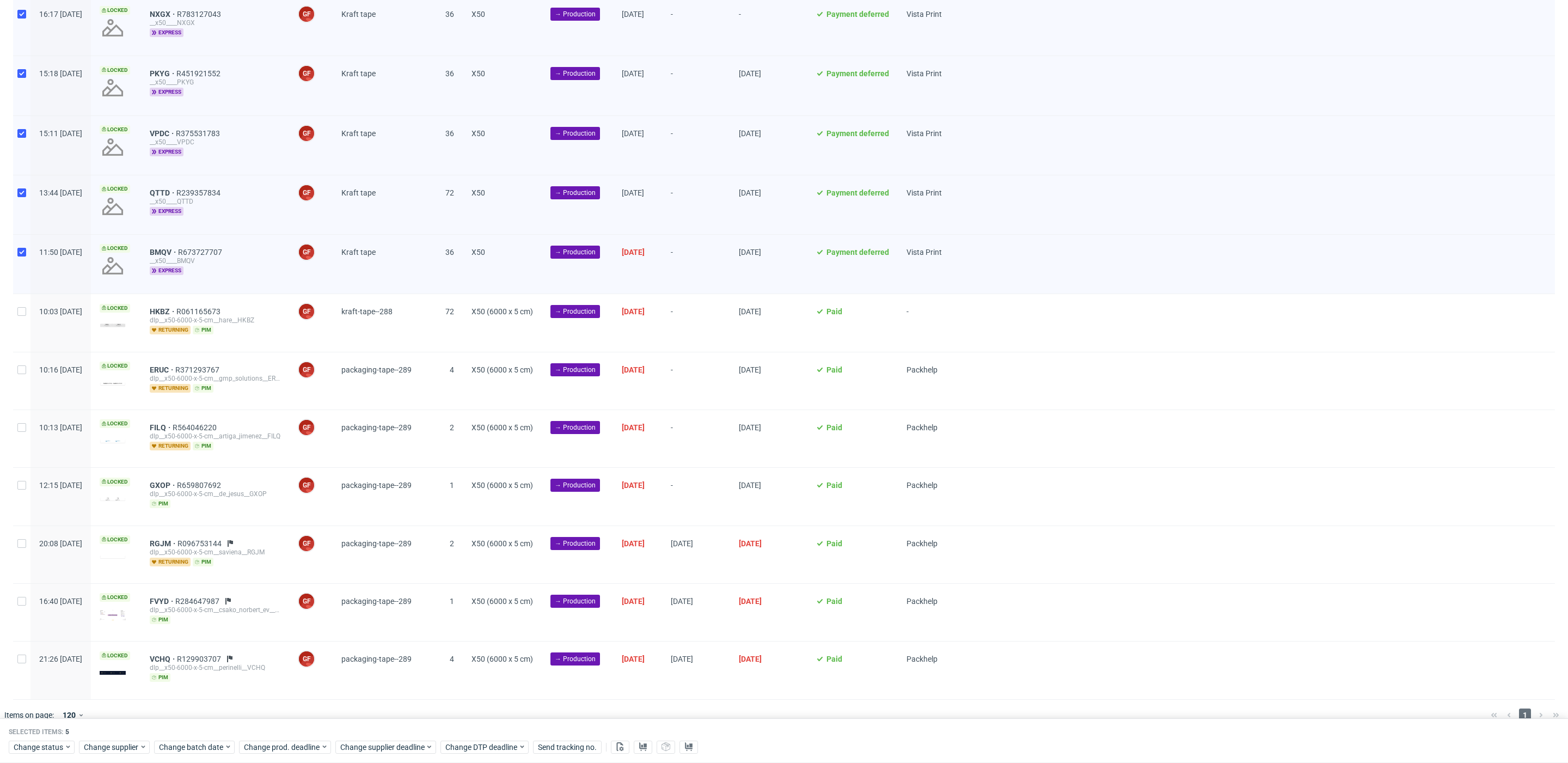
scroll to position [108, 0]
drag, startPoint x: 25, startPoint y: 316, endPoint x: 23, endPoint y: 356, distance: 40.0
click at [25, 316] on input "checkbox" at bounding box center [22, 313] width 9 height 9
checkbox input "true"
click at [25, 374] on div at bounding box center [21, 382] width 17 height 57
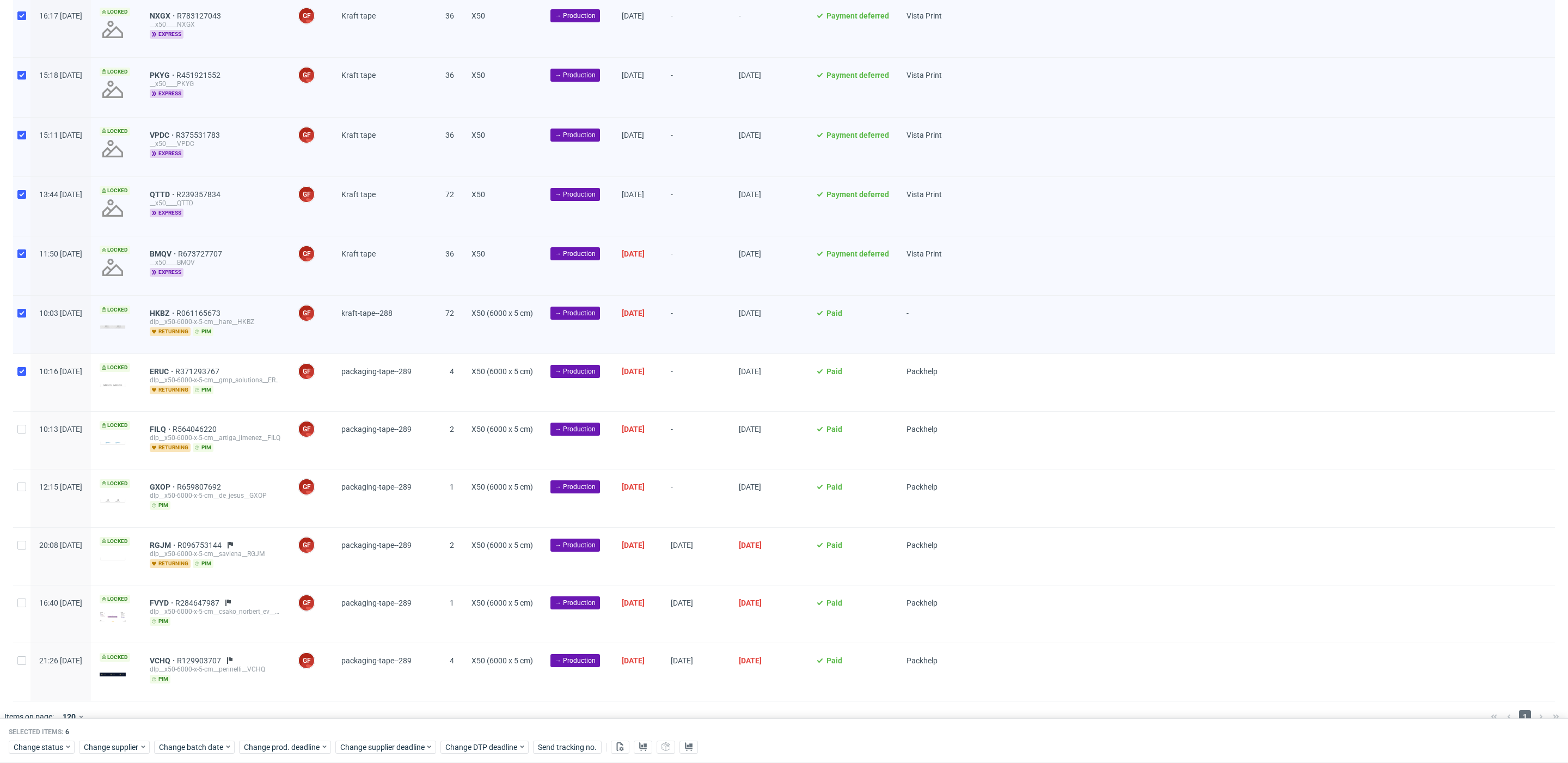
checkbox input "true"
click at [24, 426] on input "checkbox" at bounding box center [22, 429] width 9 height 9
checkbox input "true"
click at [25, 486] on input "checkbox" at bounding box center [22, 487] width 9 height 9
checkbox input "true"
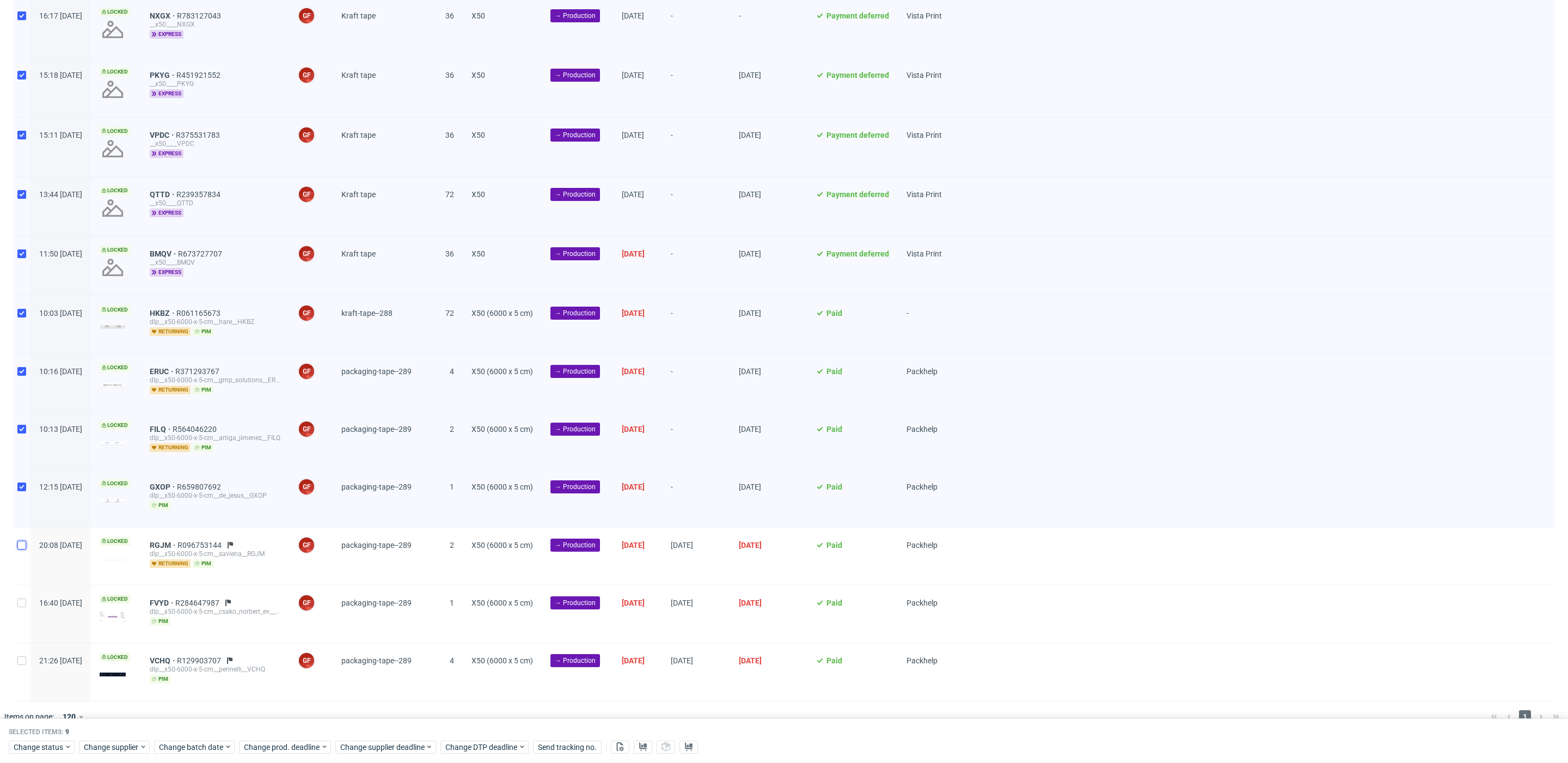
drag, startPoint x: 21, startPoint y: 542, endPoint x: 21, endPoint y: 552, distance: 10.0
click at [21, 546] on div at bounding box center [21, 556] width 17 height 57
checkbox input "true"
drag, startPoint x: 25, startPoint y: 600, endPoint x: 28, endPoint y: 616, distance: 16.3
click at [25, 600] on input "checkbox" at bounding box center [22, 603] width 9 height 9
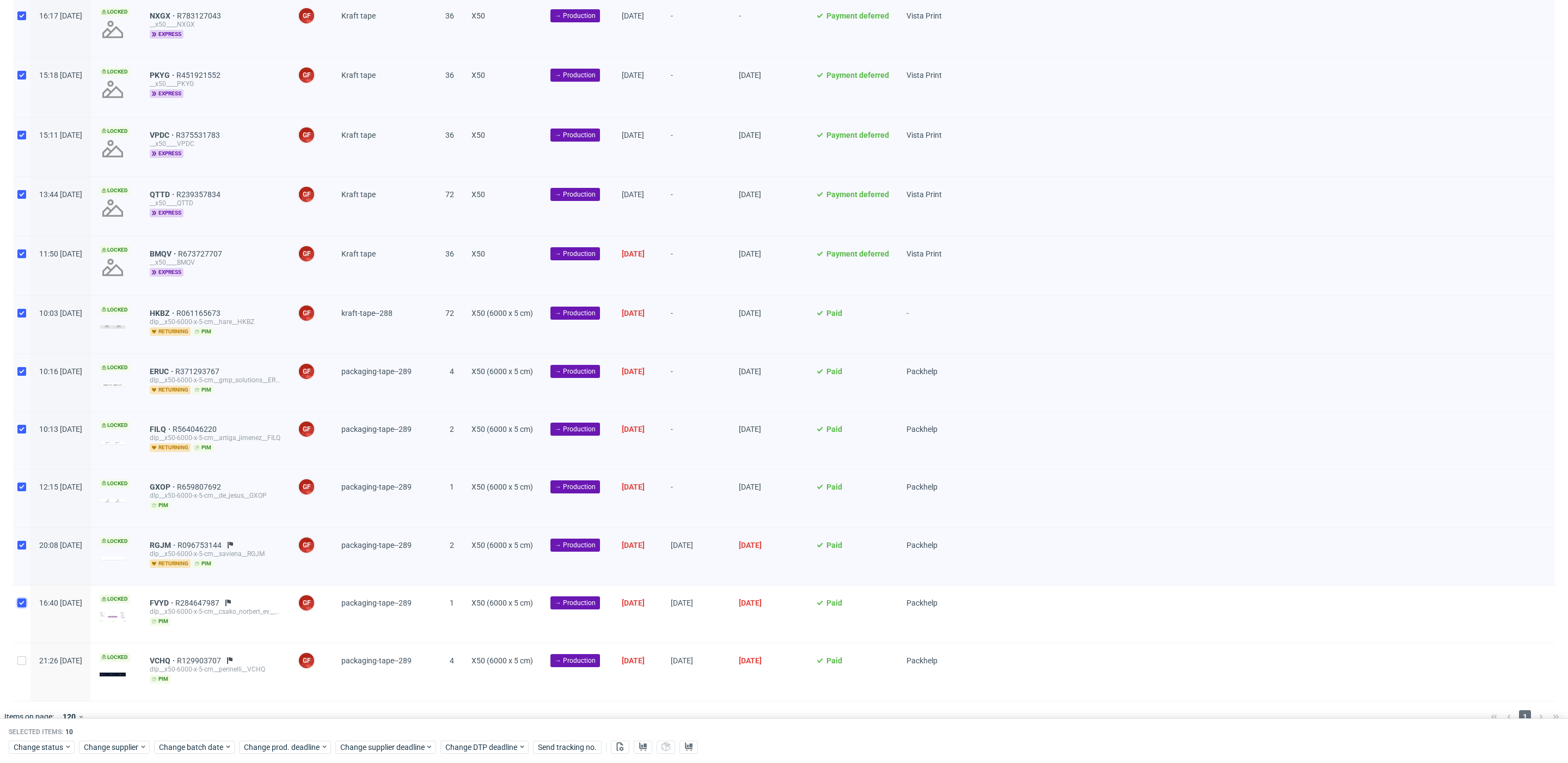
checkbox input "true"
click at [24, 656] on input "checkbox" at bounding box center [22, 660] width 9 height 9
checkbox input "true"
click at [188, 744] on span "Change batch date" at bounding box center [191, 747] width 65 height 11
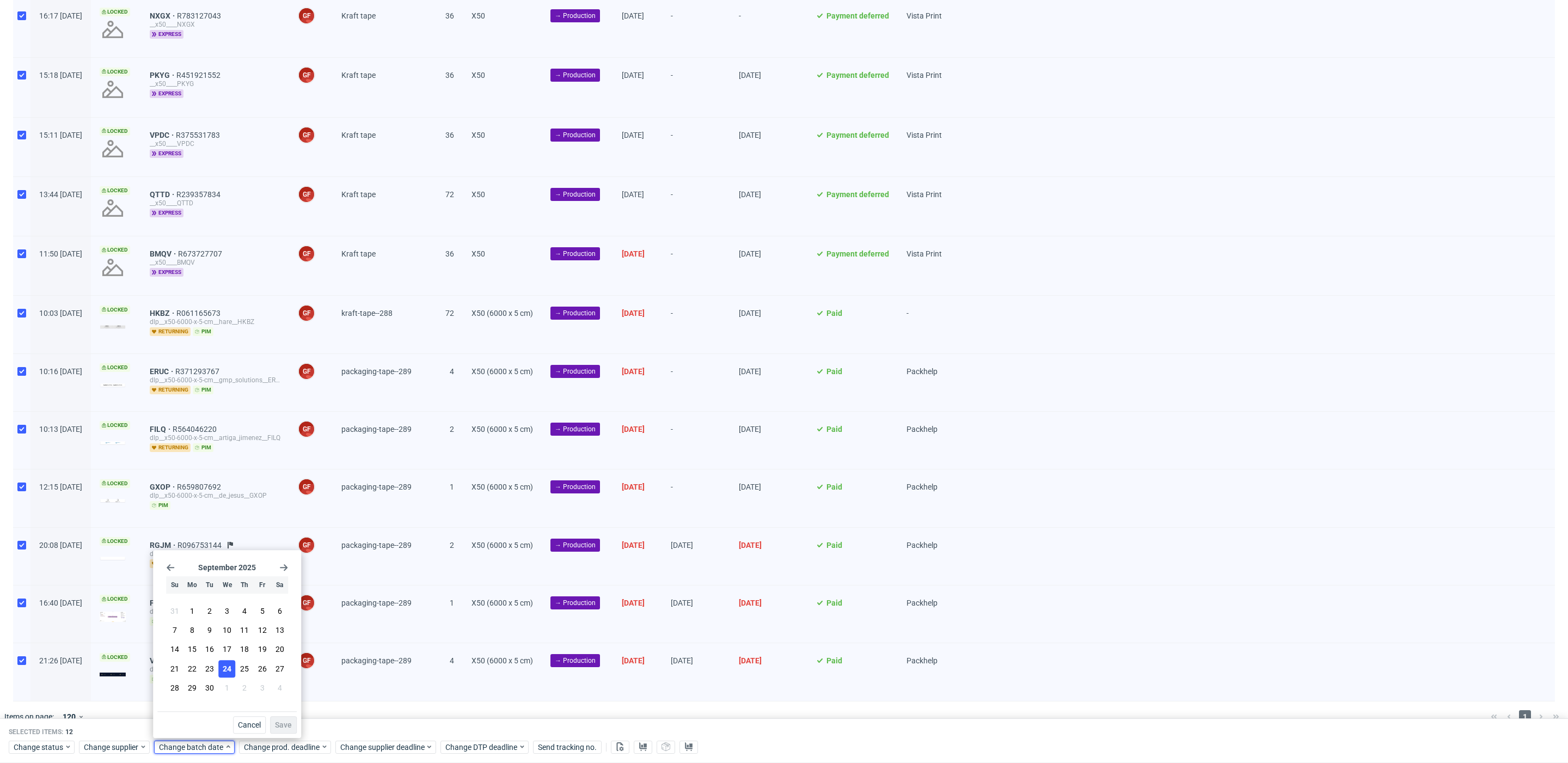
click at [223, 669] on span "24" at bounding box center [227, 669] width 9 height 11
drag, startPoint x: 293, startPoint y: 729, endPoint x: 301, endPoint y: 751, distance: 23.4
click at [293, 731] on button "Save" at bounding box center [283, 724] width 27 height 17
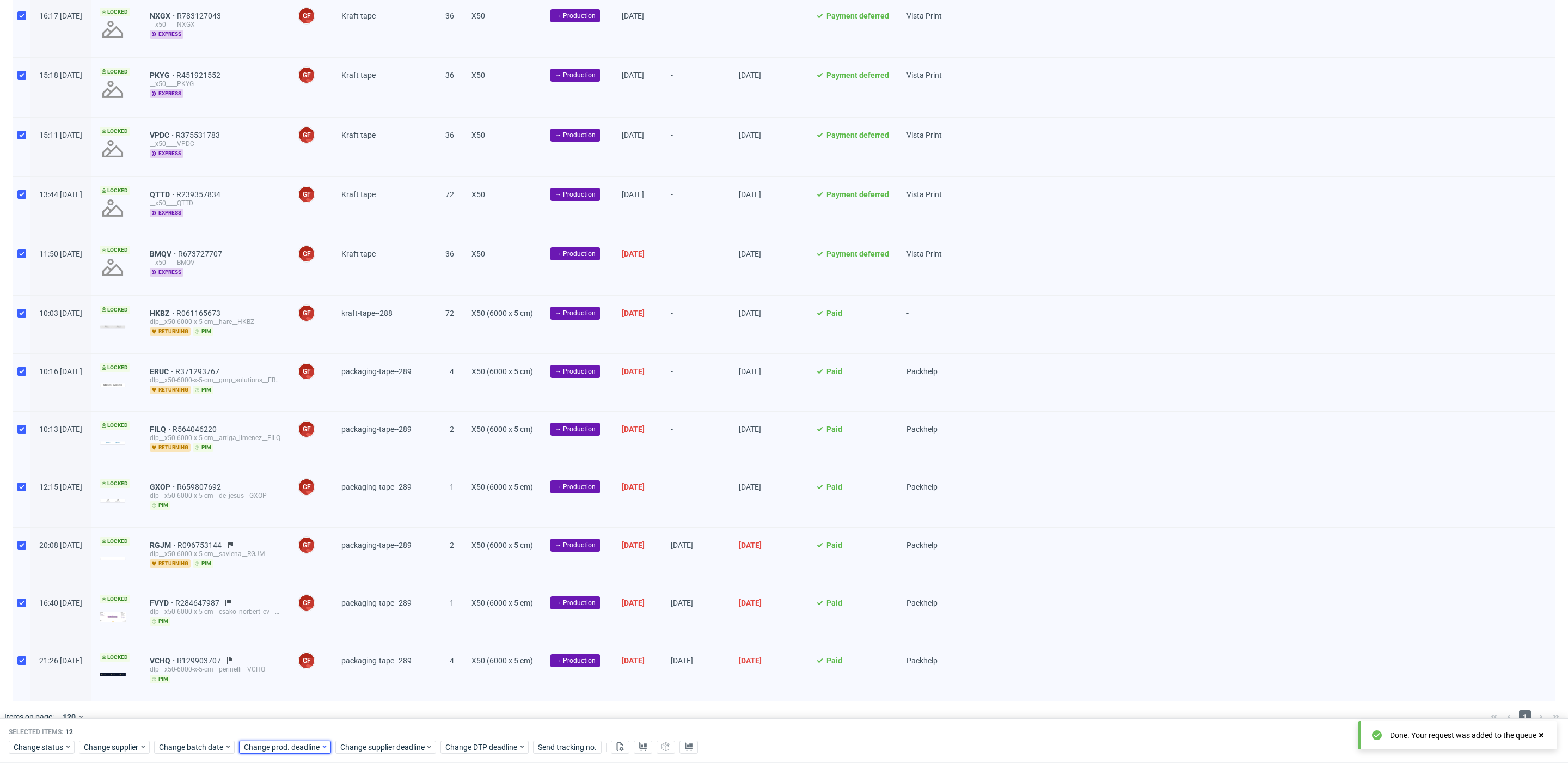
click at [301, 751] on span "Change prod. deadline" at bounding box center [282, 747] width 76 height 11
click at [369, 570] on icon "Go forward 1 month" at bounding box center [368, 567] width 9 height 9
drag, startPoint x: 314, startPoint y: 629, endPoint x: 355, endPoint y: 696, distance: 78.5
click at [314, 629] on button "8" at bounding box center [311, 630] width 17 height 17
drag, startPoint x: 362, startPoint y: 723, endPoint x: 385, endPoint y: 746, distance: 32.5
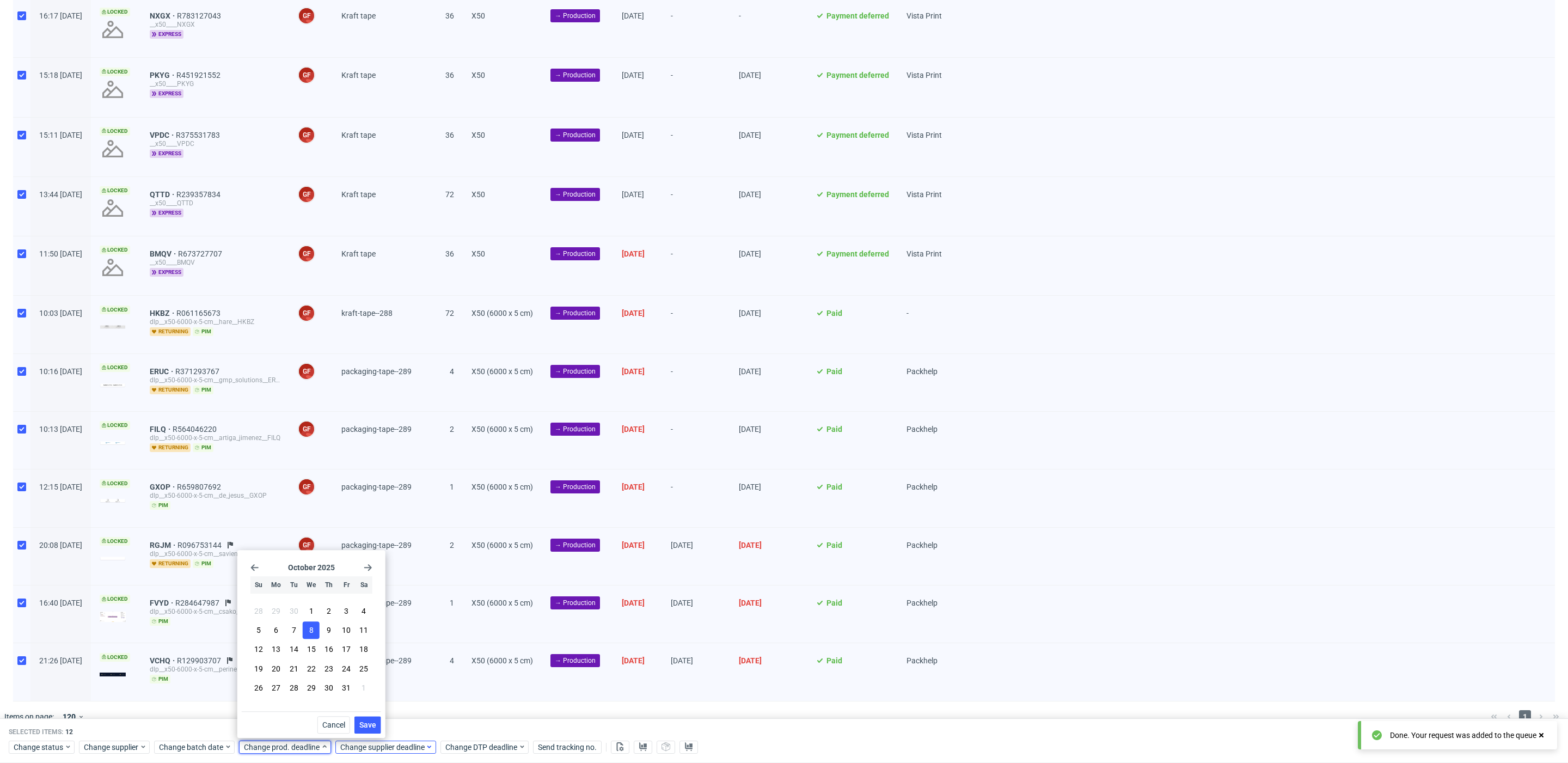
click at [363, 725] on span "Save" at bounding box center [367, 725] width 17 height 7
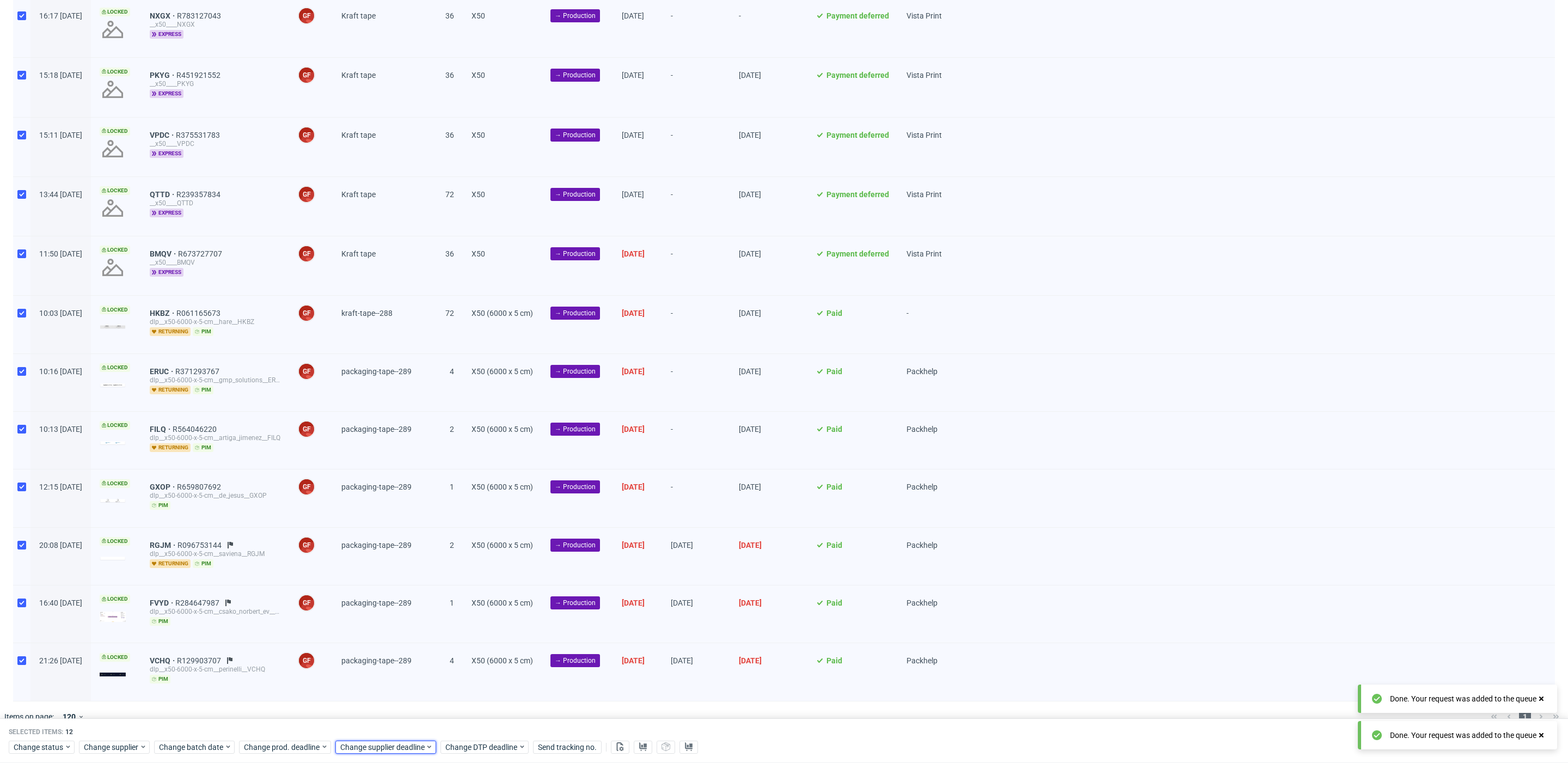
drag, startPoint x: 385, startPoint y: 747, endPoint x: 391, endPoint y: 739, distance: 10.0
click at [385, 747] on span "Change supplier deadline" at bounding box center [382, 747] width 85 height 11
click at [465, 565] on icon "Go forward 1 month" at bounding box center [465, 567] width 9 height 9
click at [412, 633] on button "8" at bounding box center [407, 630] width 17 height 17
drag, startPoint x: 468, startPoint y: 723, endPoint x: 460, endPoint y: 717, distance: 10.0
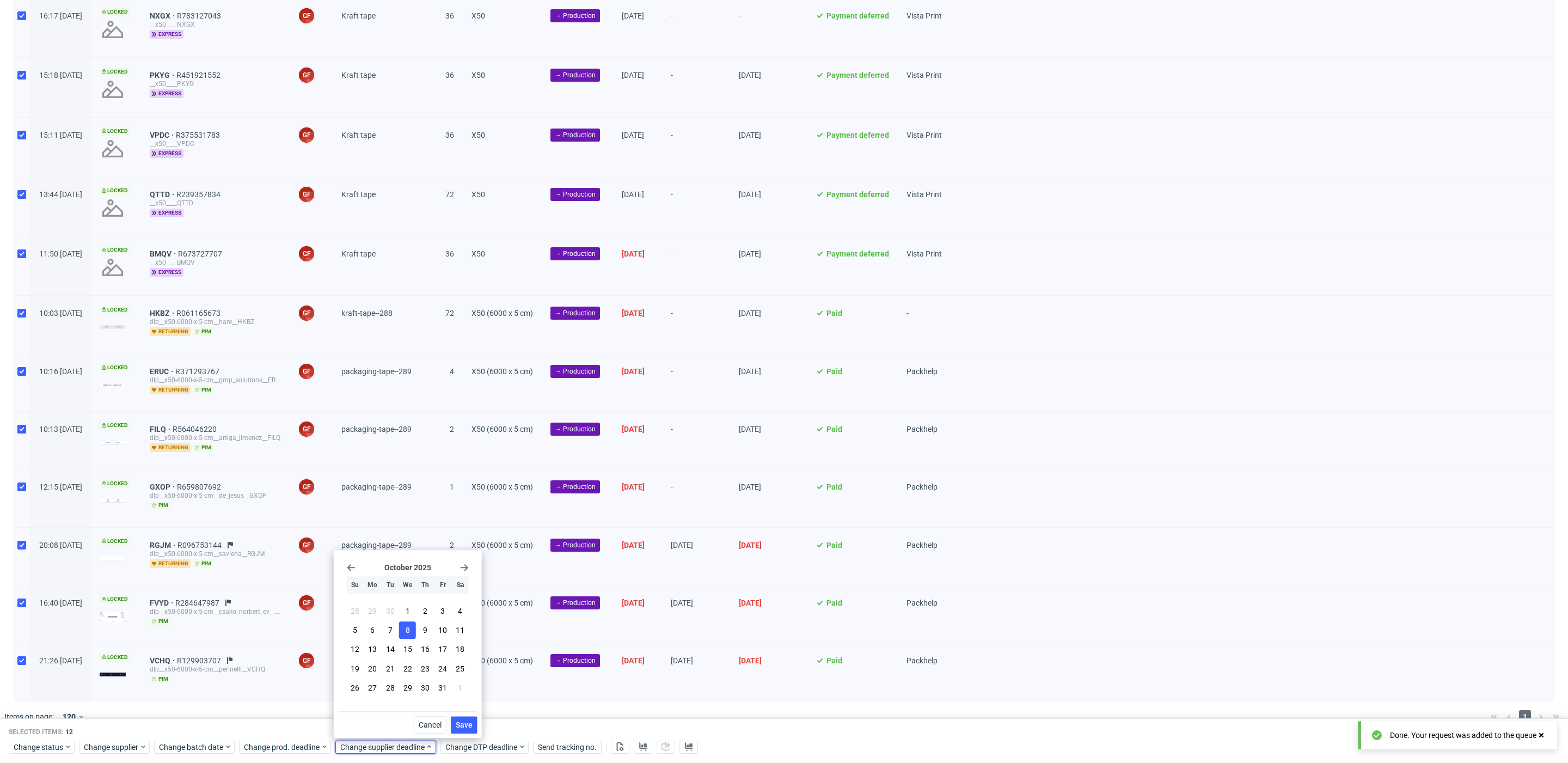
click at [468, 723] on span "Save" at bounding box center [464, 725] width 17 height 7
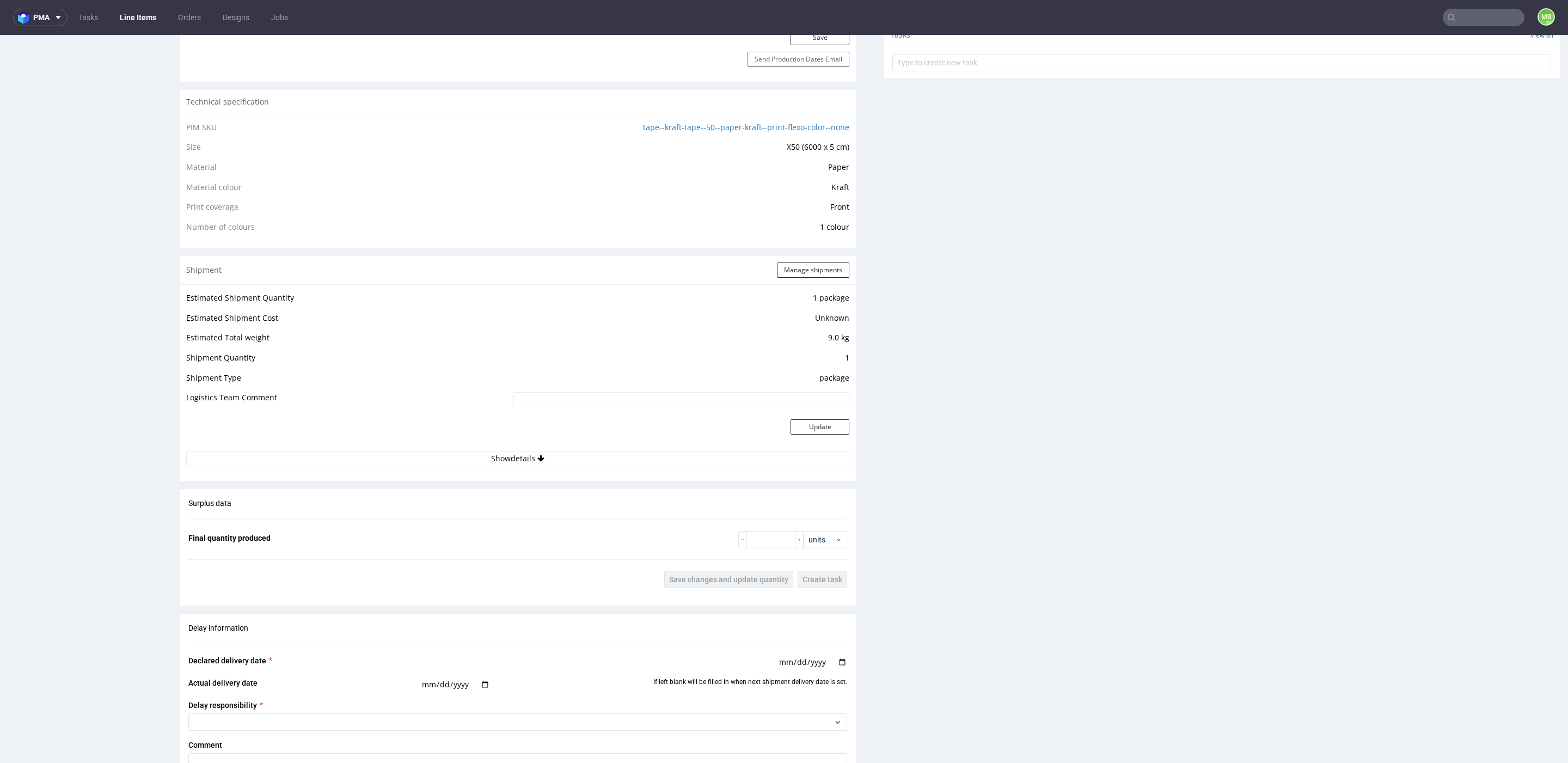
scroll to position [735, 0]
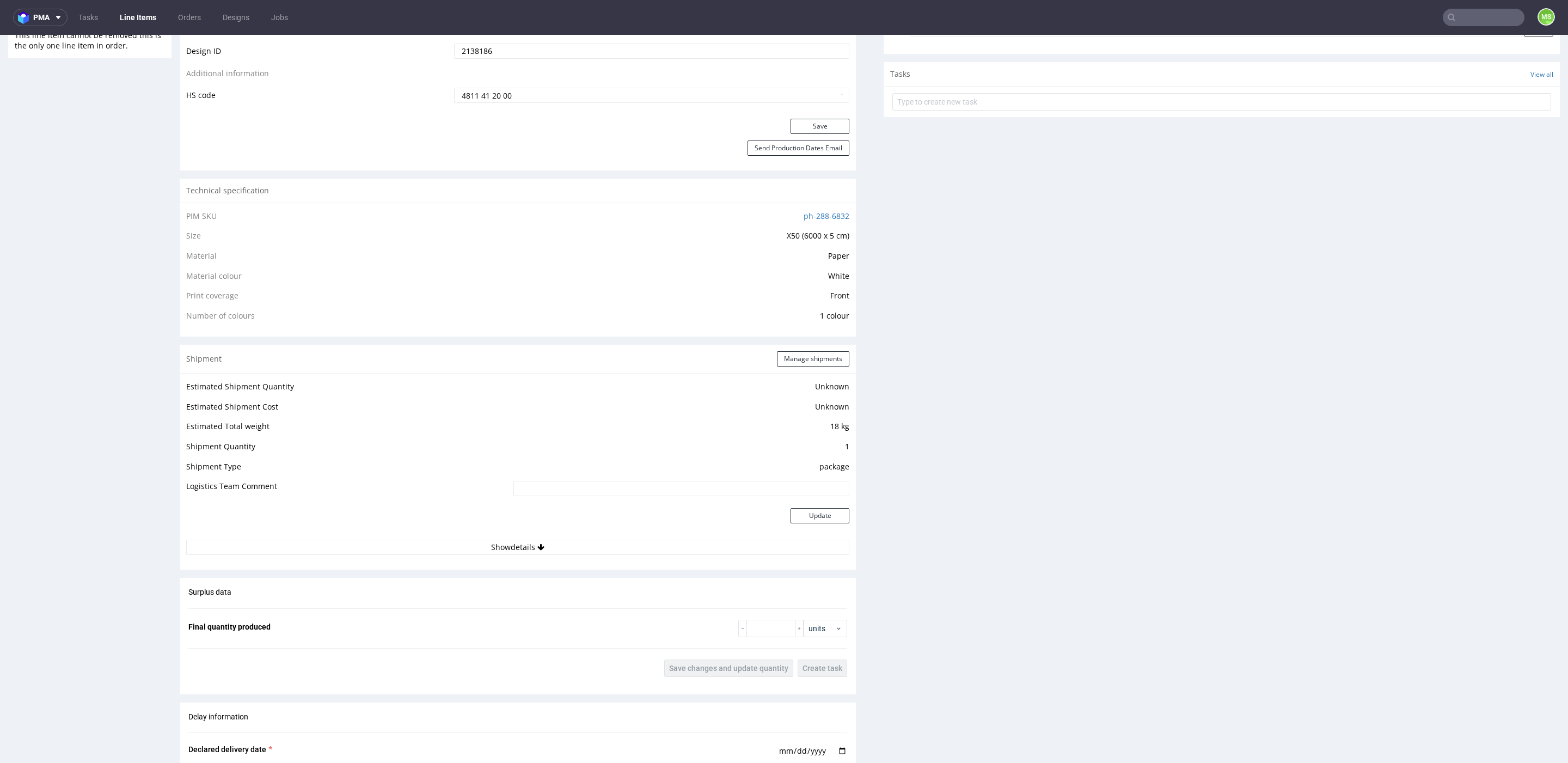
scroll to position [605, 0]
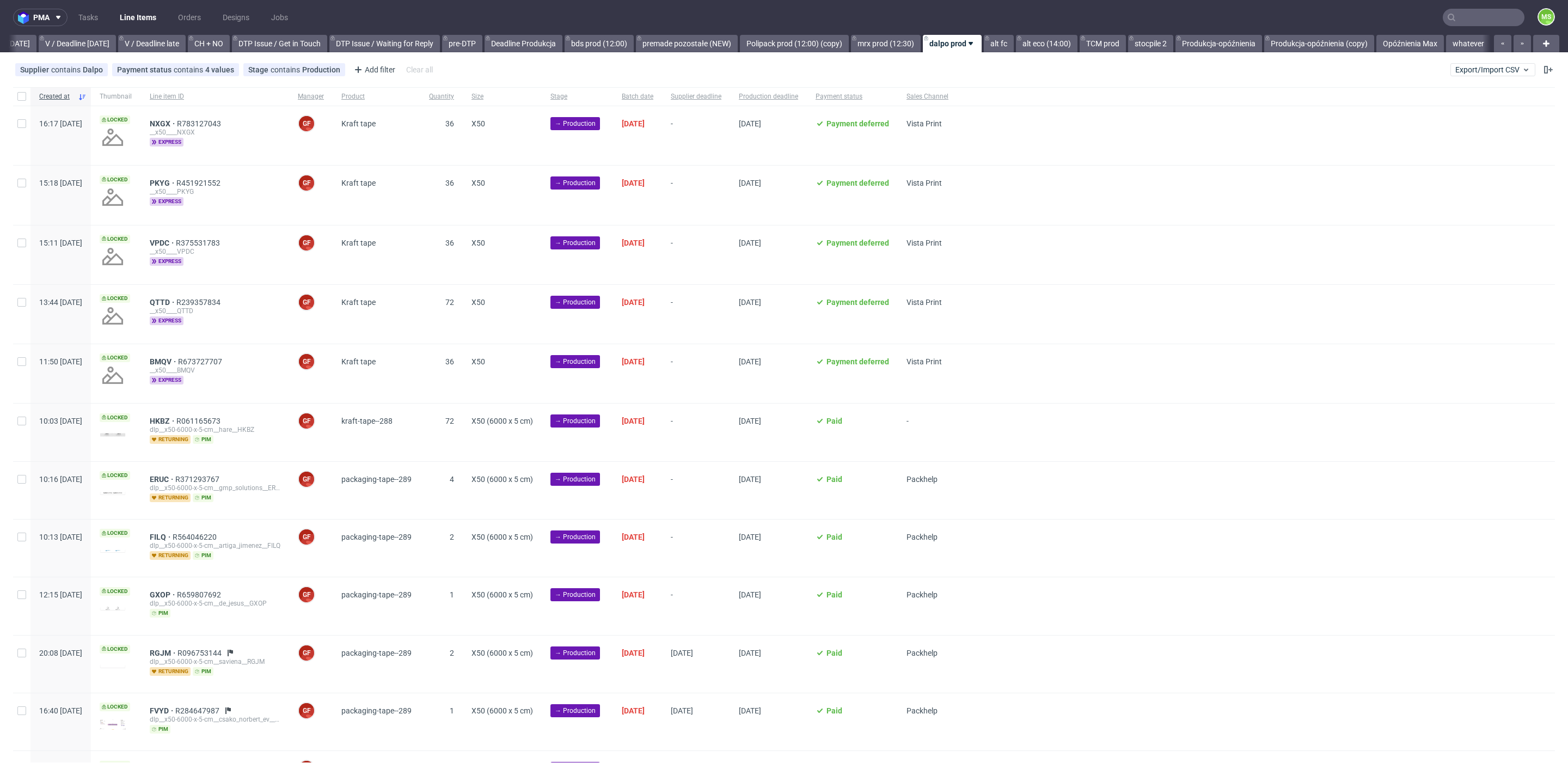
scroll to position [0, 1432]
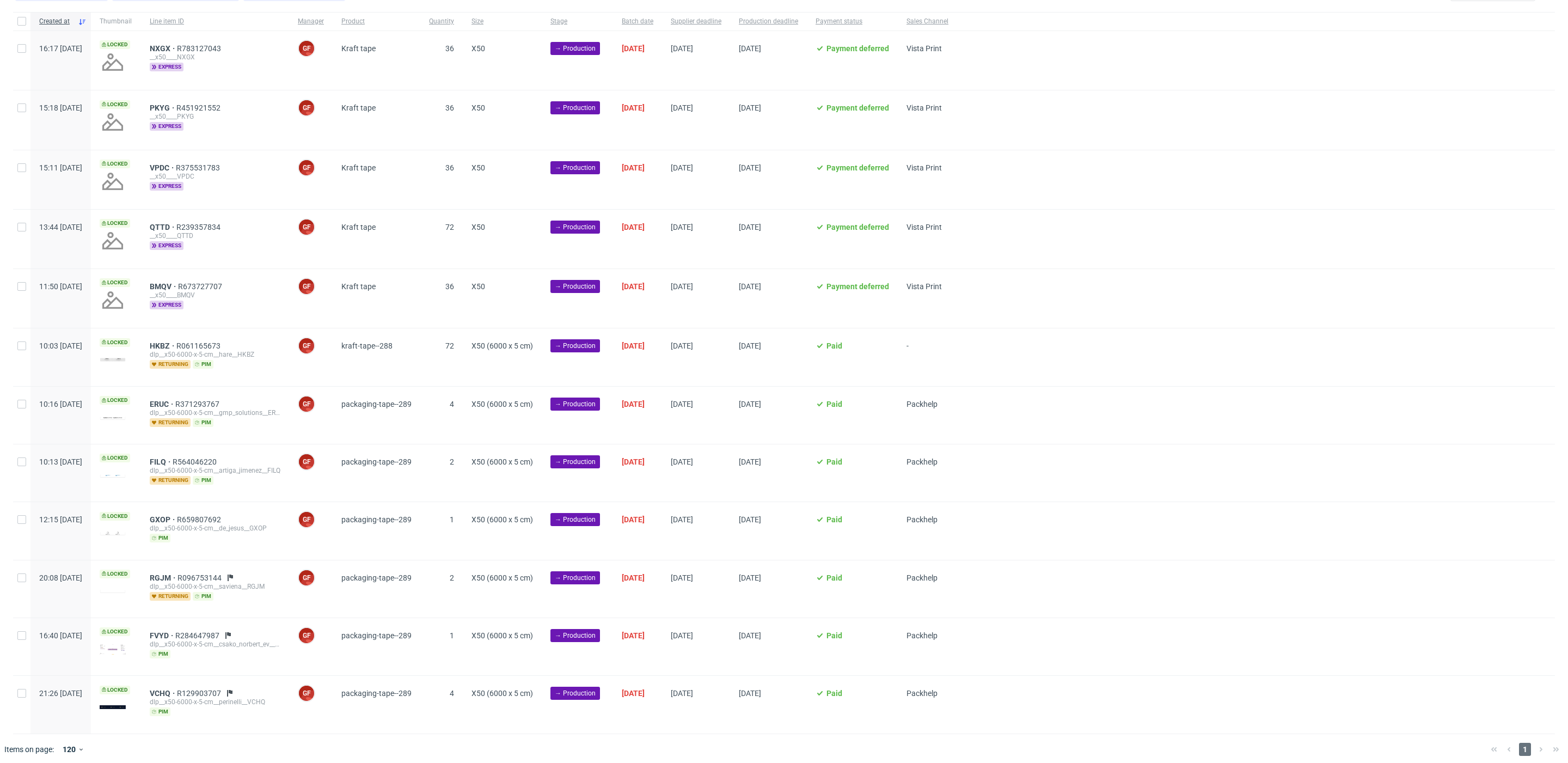
click at [26, 286] on div at bounding box center [21, 298] width 17 height 58
checkbox input "true"
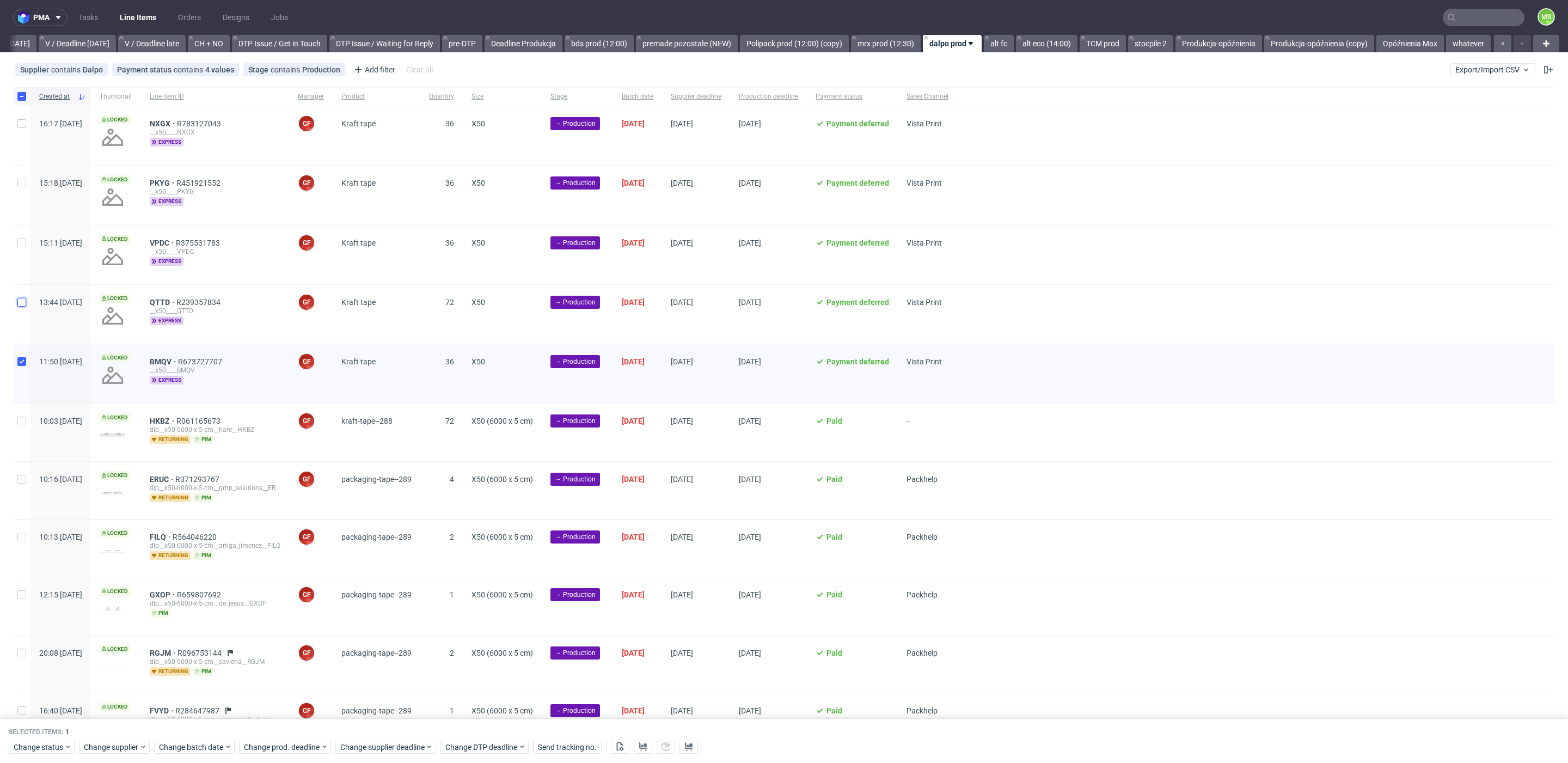
click at [20, 299] on input "checkbox" at bounding box center [22, 302] width 9 height 9
checkbox input "true"
click at [23, 238] on input "checkbox" at bounding box center [22, 243] width 9 height 9
checkbox input "true"
drag, startPoint x: 19, startPoint y: 178, endPoint x: 19, endPoint y: 146, distance: 32.0
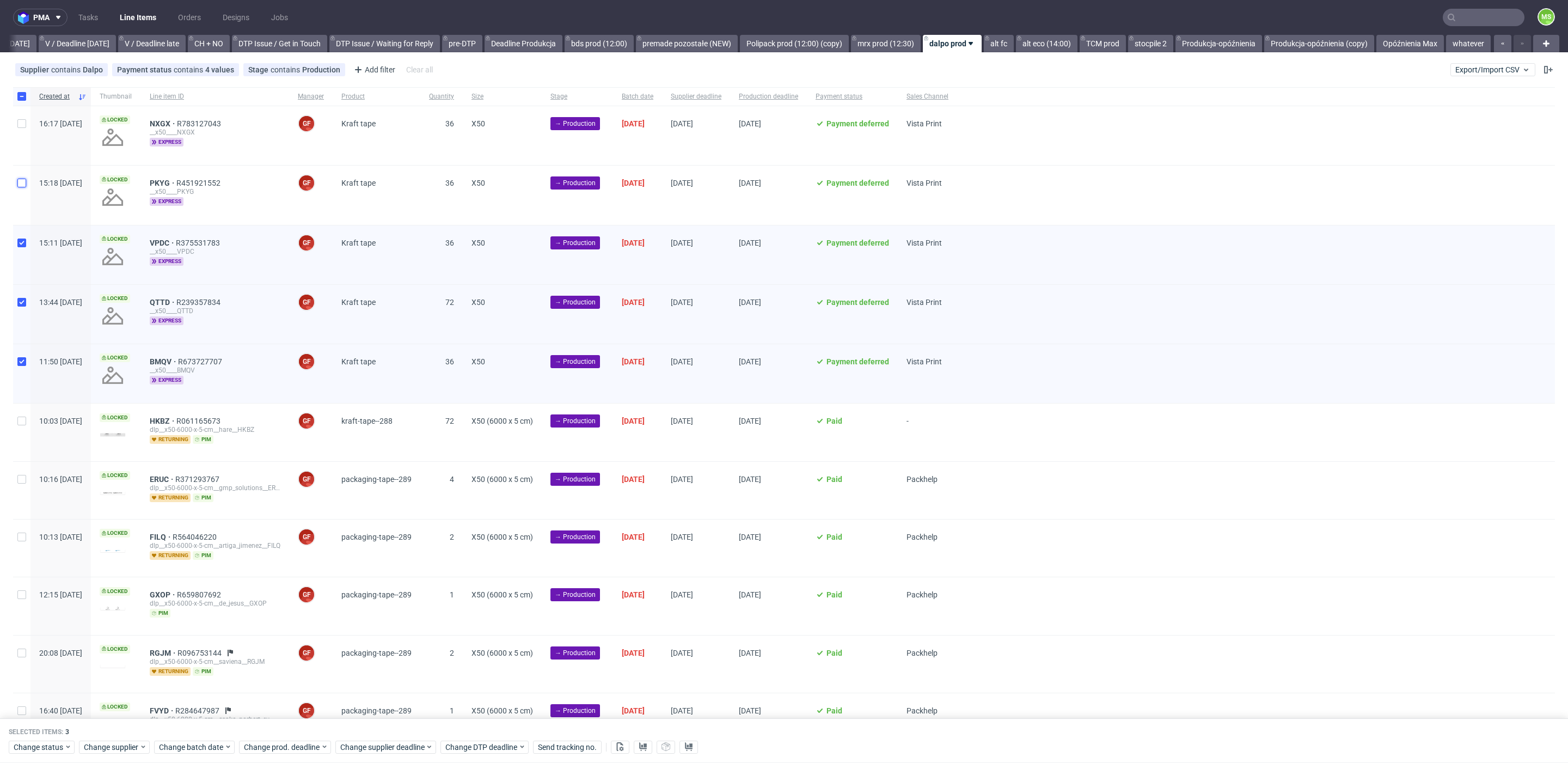
click at [19, 178] on input "checkbox" at bounding box center [22, 183] width 9 height 9
checkbox input "true"
click at [22, 127] on input "checkbox" at bounding box center [22, 124] width 9 height 9
checkbox input "true"
click at [61, 745] on span "Change status" at bounding box center [39, 747] width 51 height 11
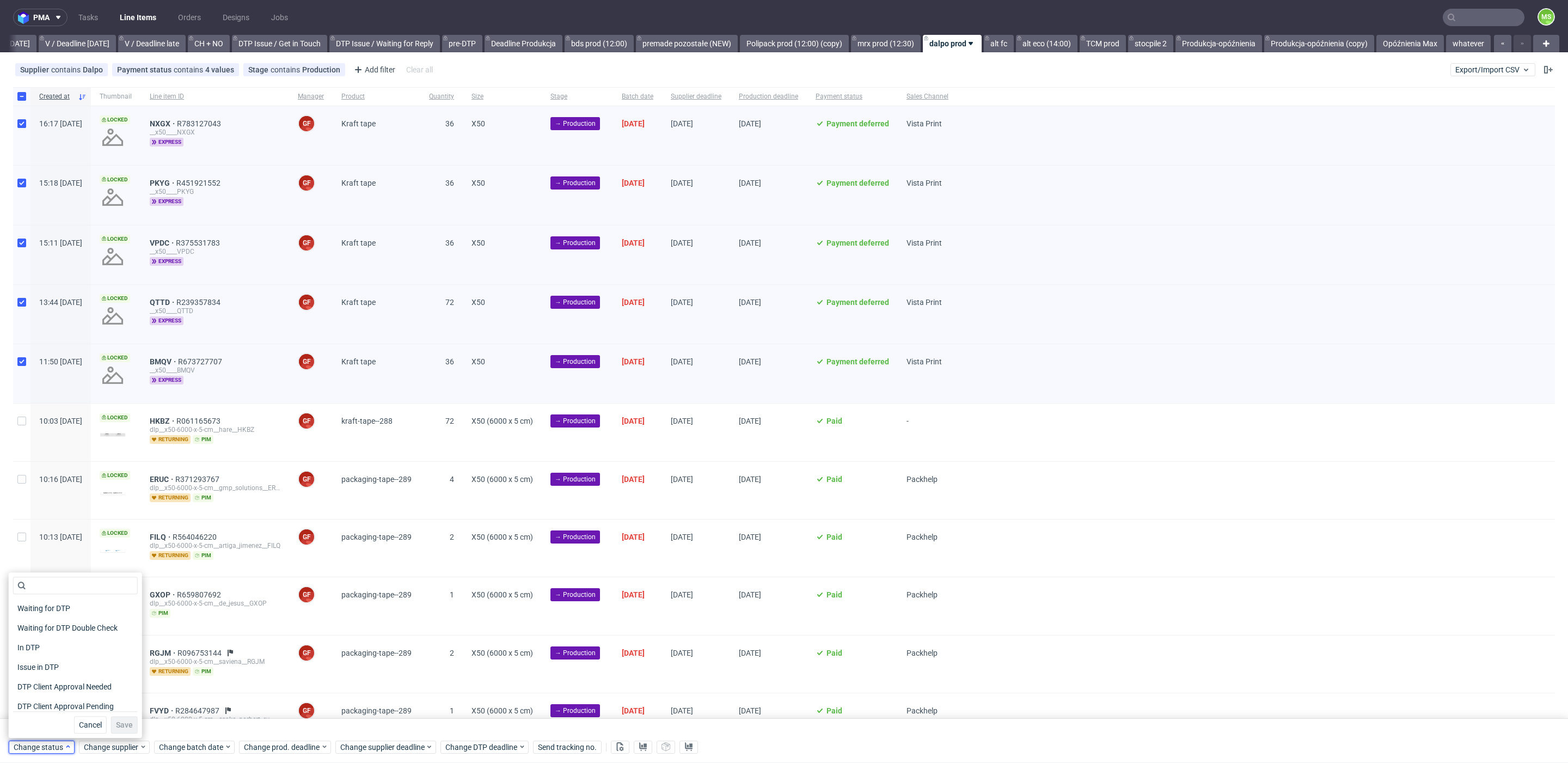
click at [62, 745] on span "Change status" at bounding box center [39, 747] width 51 height 11
click at [106, 747] on span "Change supplier" at bounding box center [112, 747] width 55 height 11
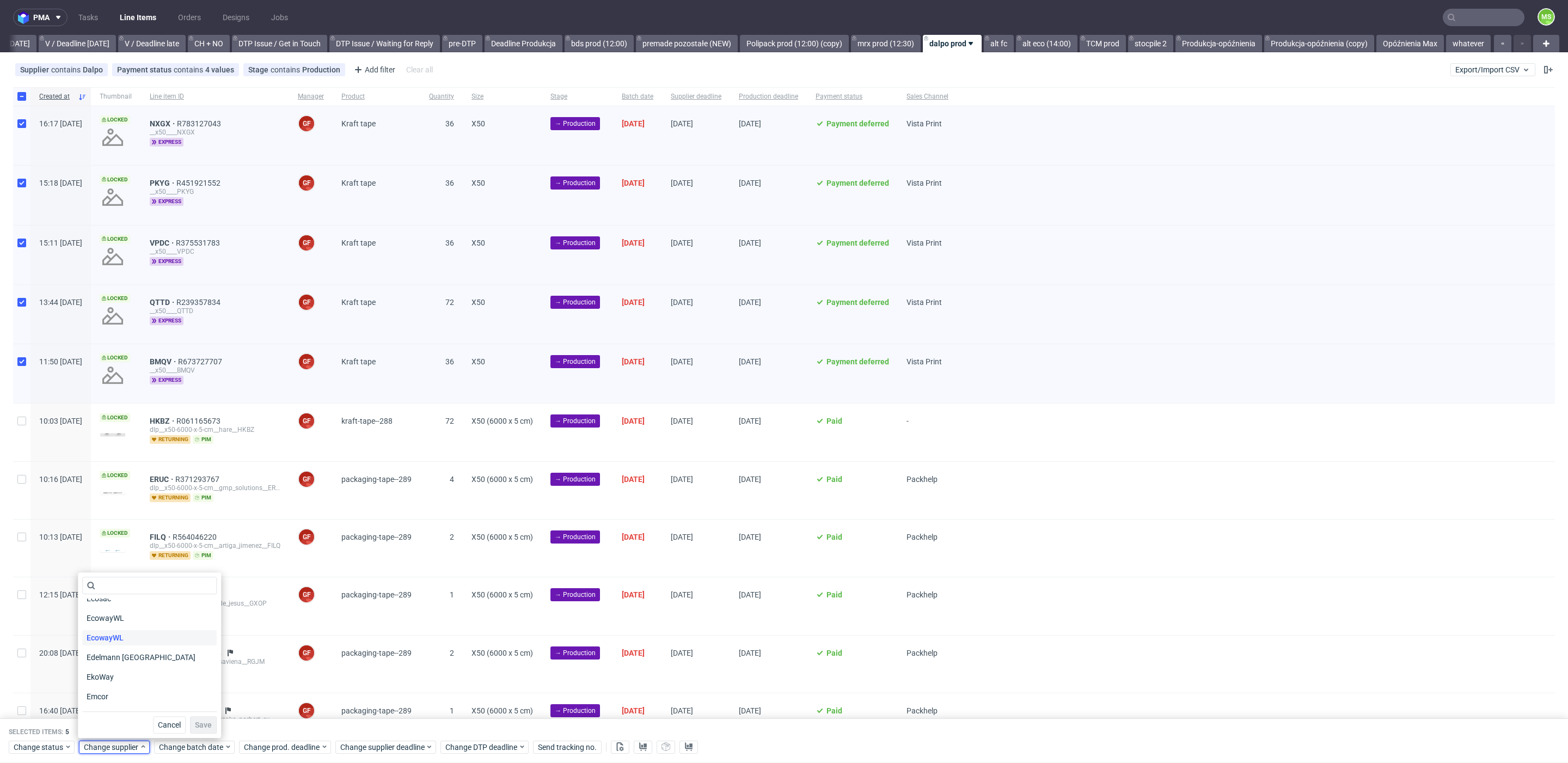
scroll to position [830, 0]
click at [122, 590] on input "text" at bounding box center [149, 585] width 134 height 17
type input "tcm"
click at [100, 705] on span "TCM" at bounding box center [94, 701] width 25 height 15
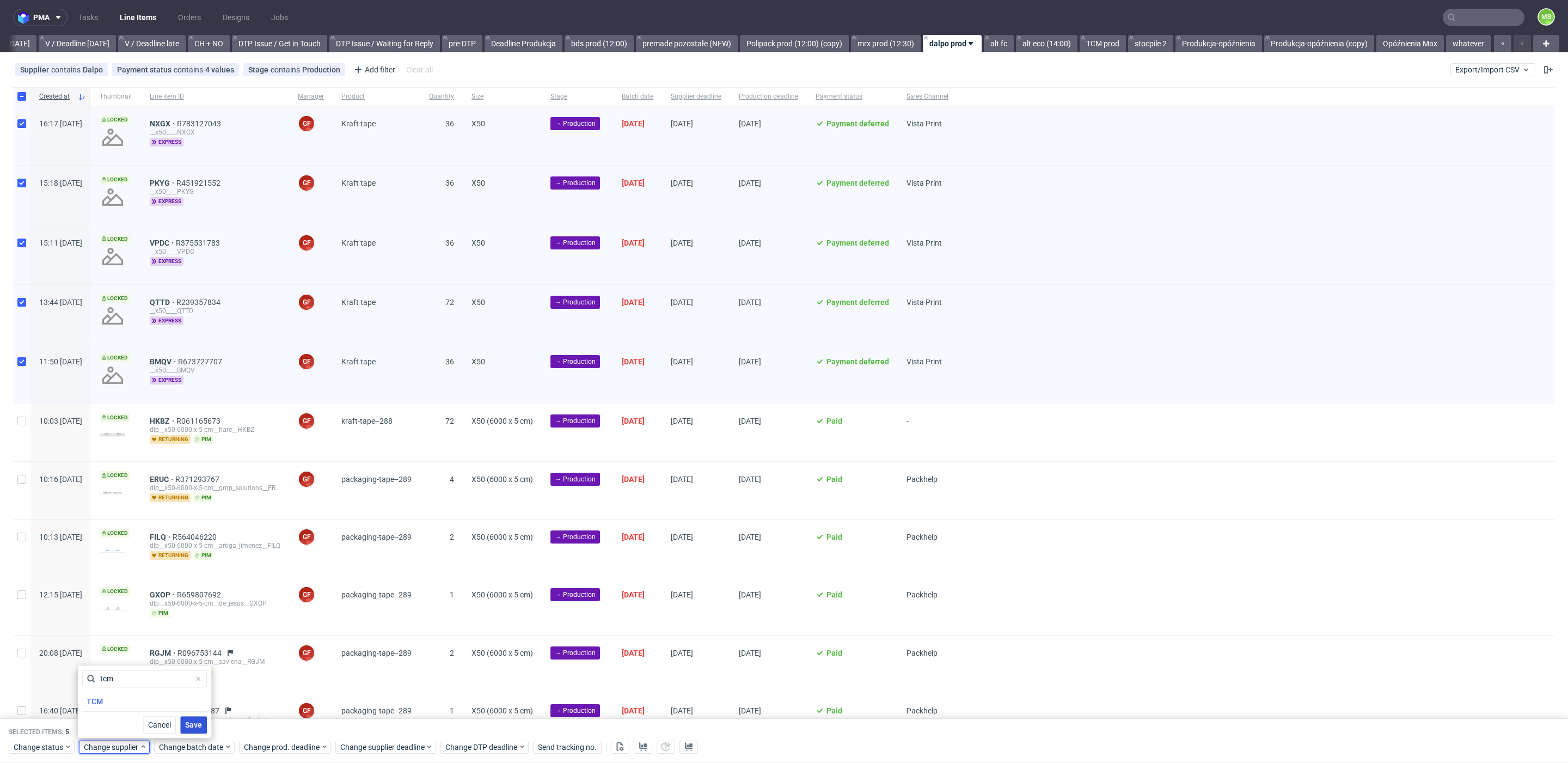
click at [187, 729] on span "Save" at bounding box center [193, 725] width 17 height 7
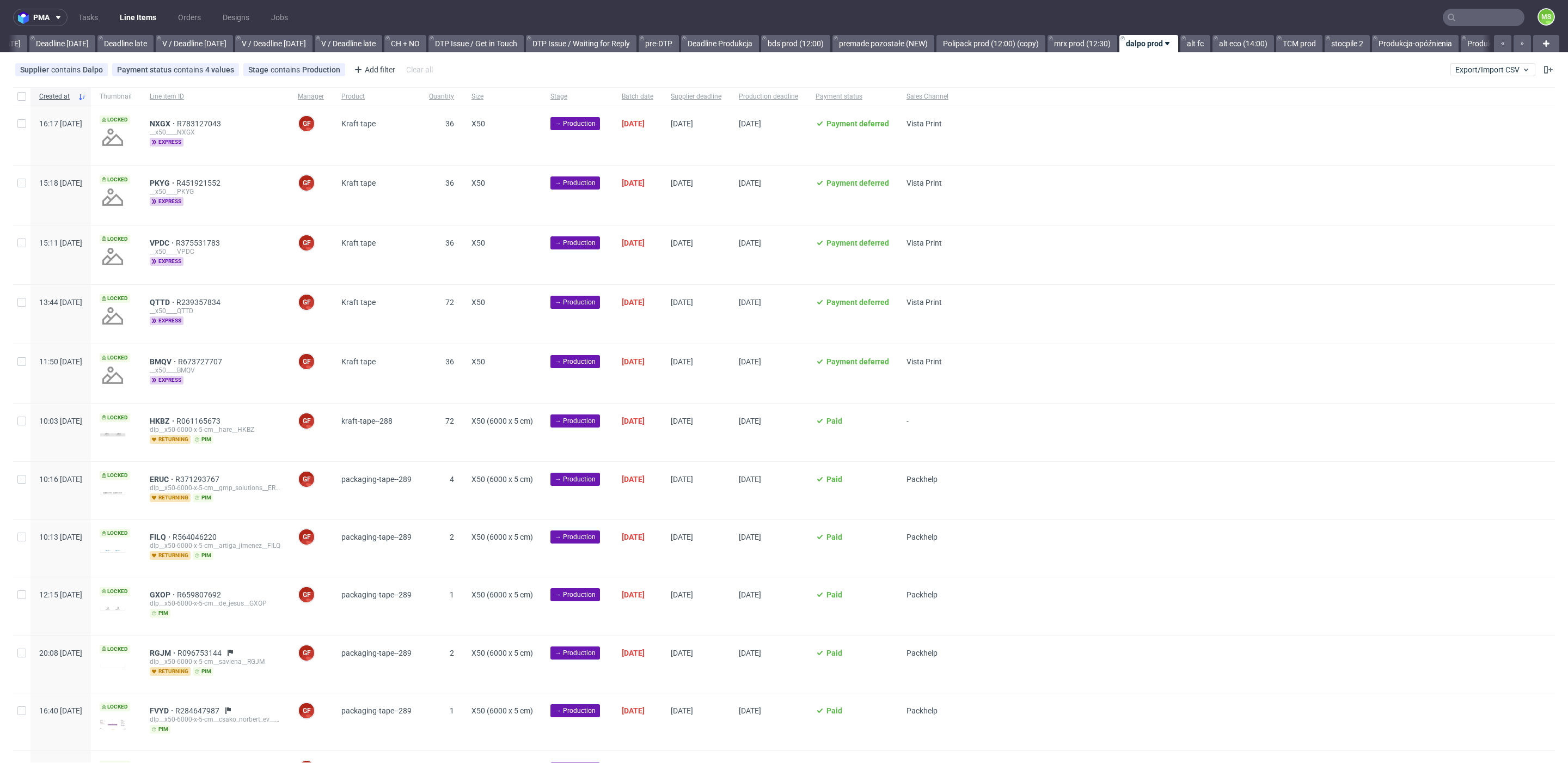
scroll to position [0, 1312]
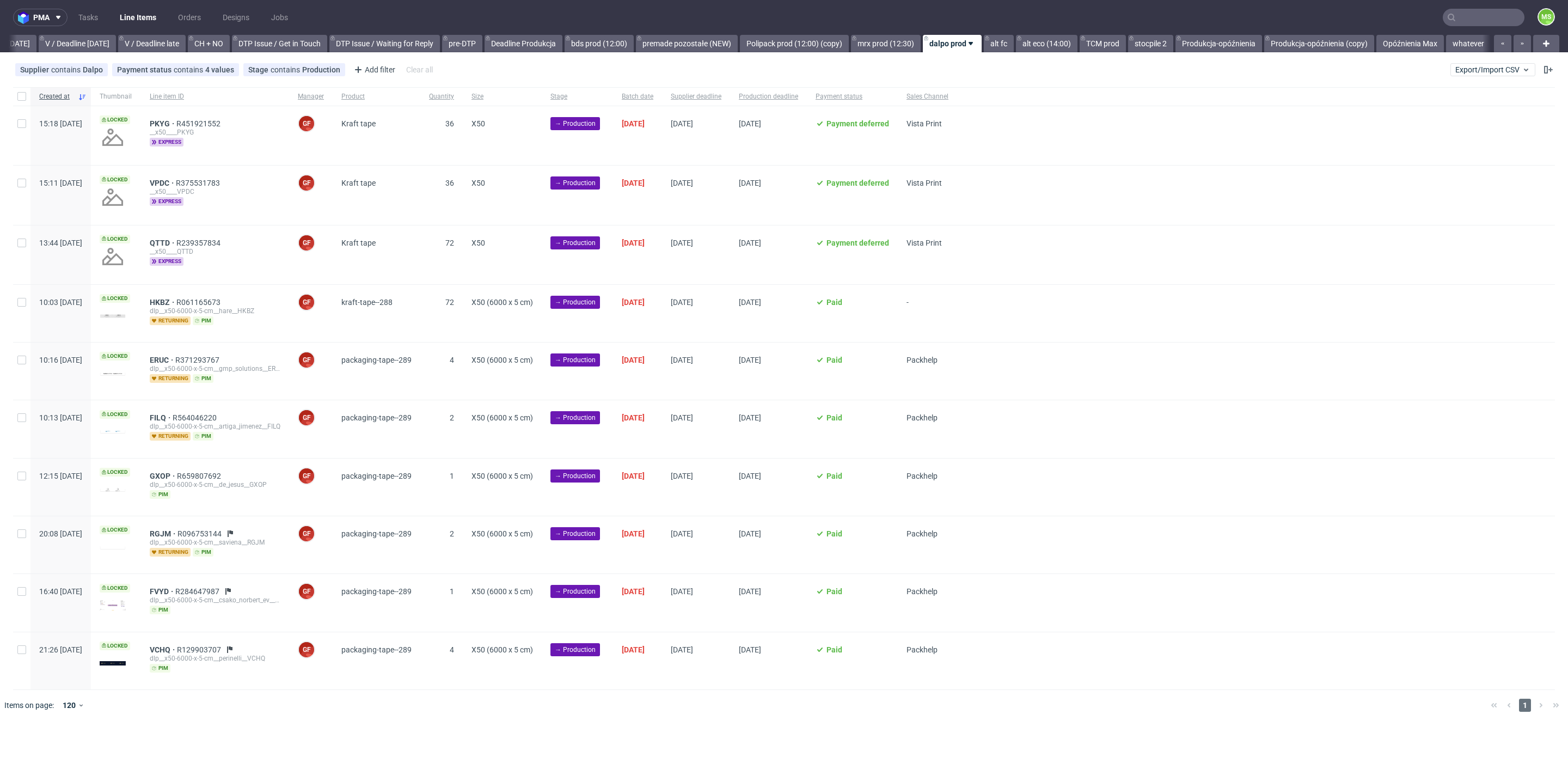
scroll to position [0, 1418]
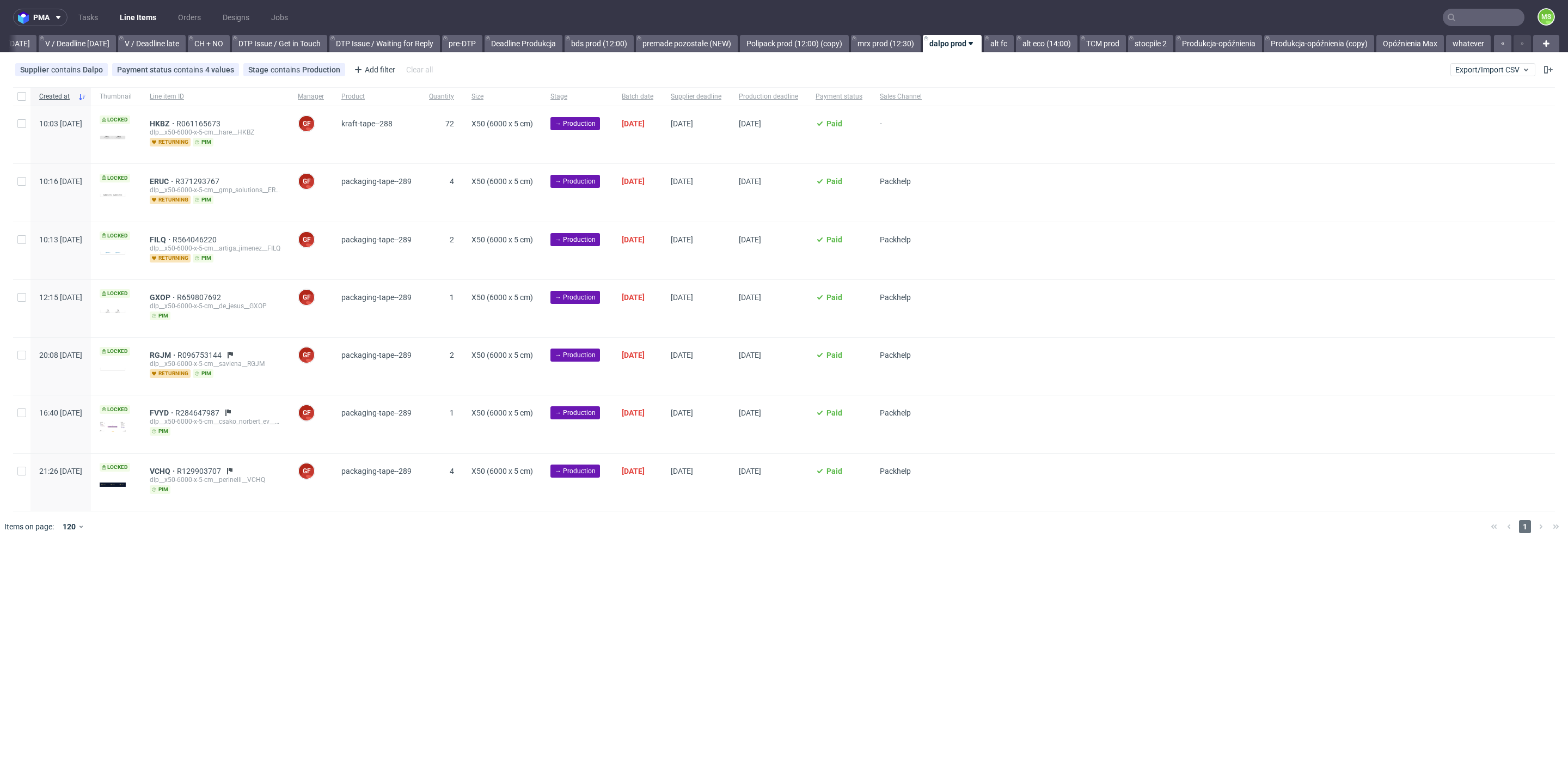
scroll to position [0, 1418]
click at [25, 97] on input "checkbox" at bounding box center [22, 97] width 9 height 9
checkbox input "true"
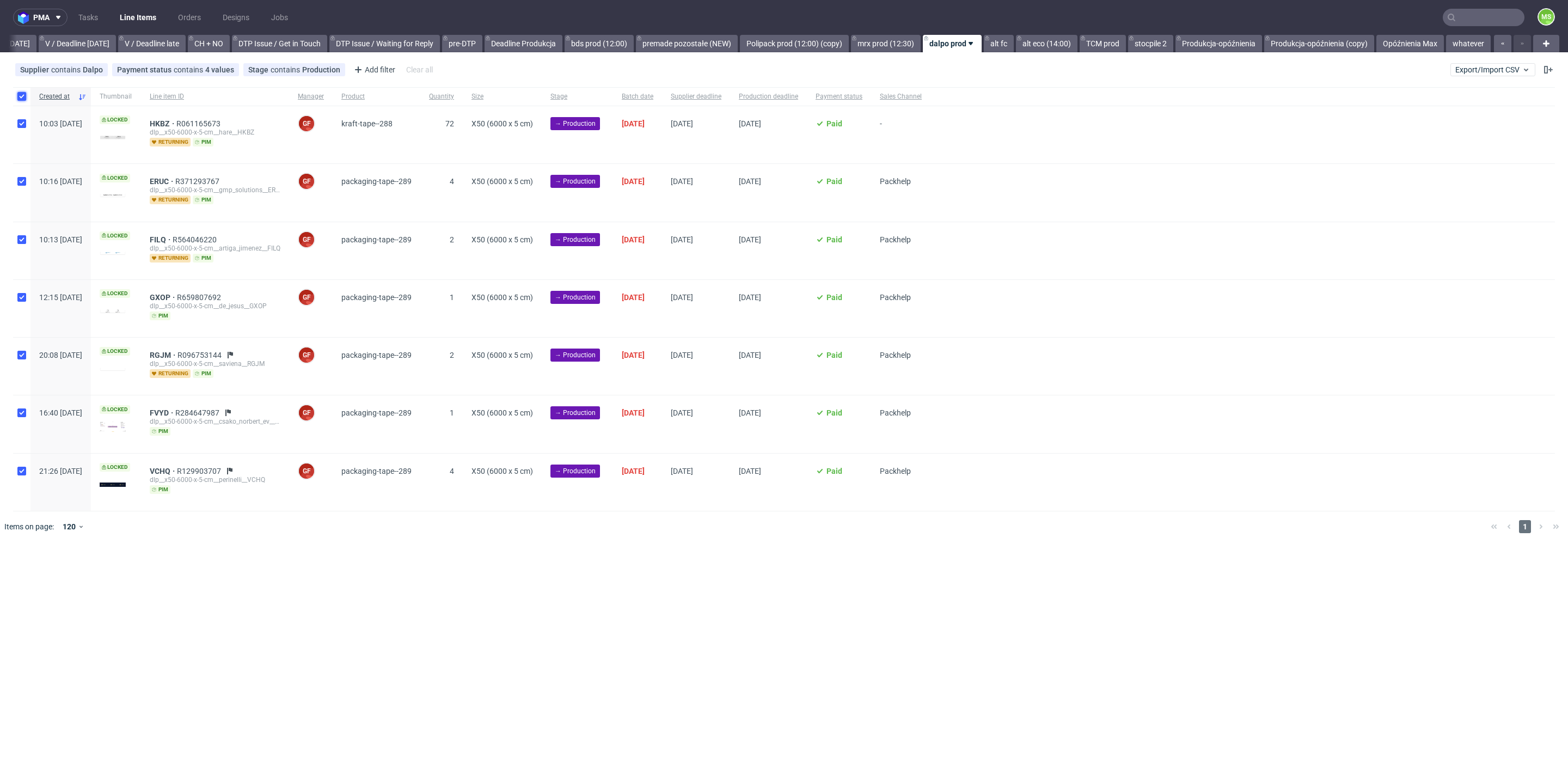
checkbox input "true"
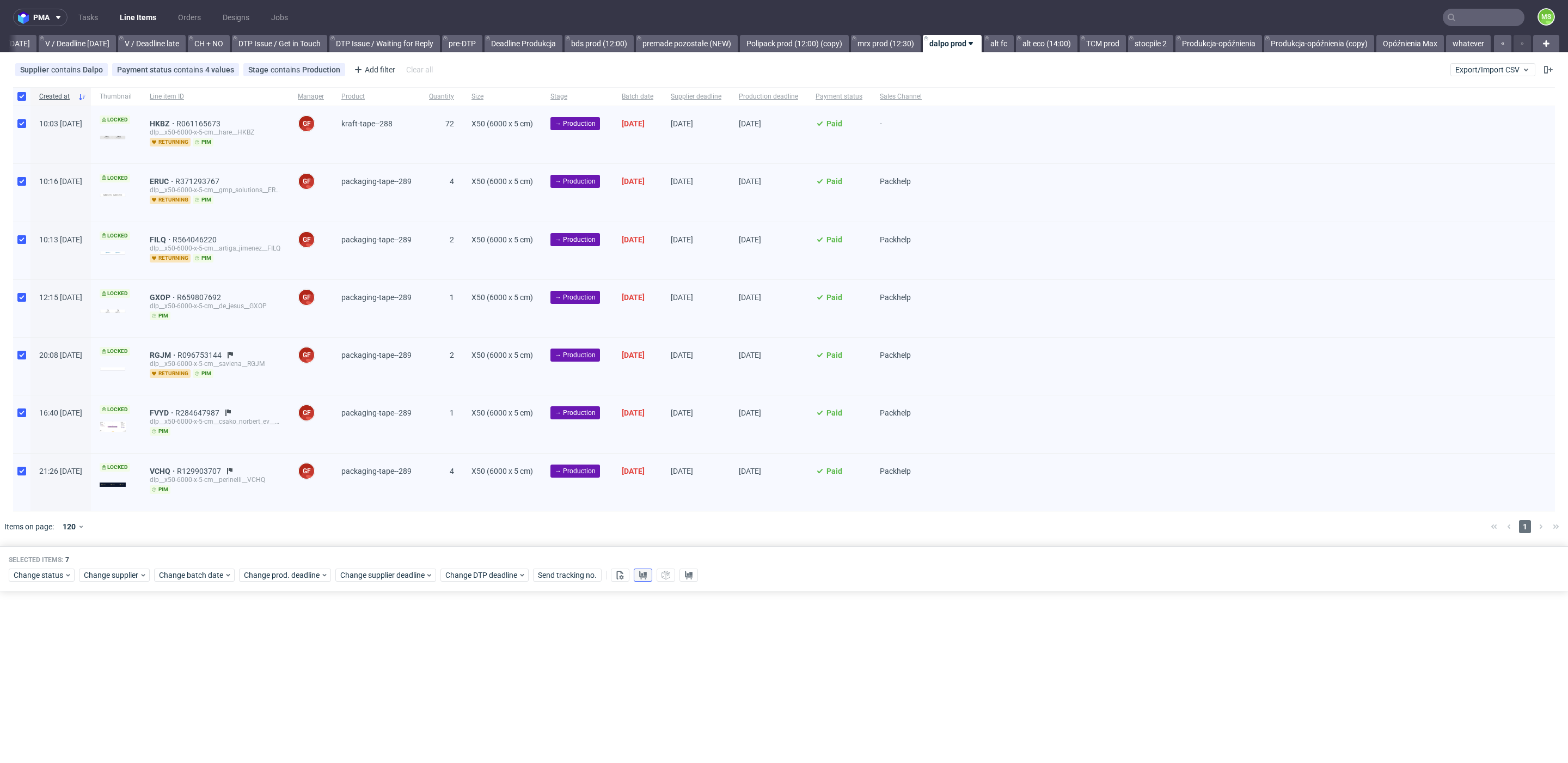
click at [636, 570] on button at bounding box center [642, 574] width 19 height 13
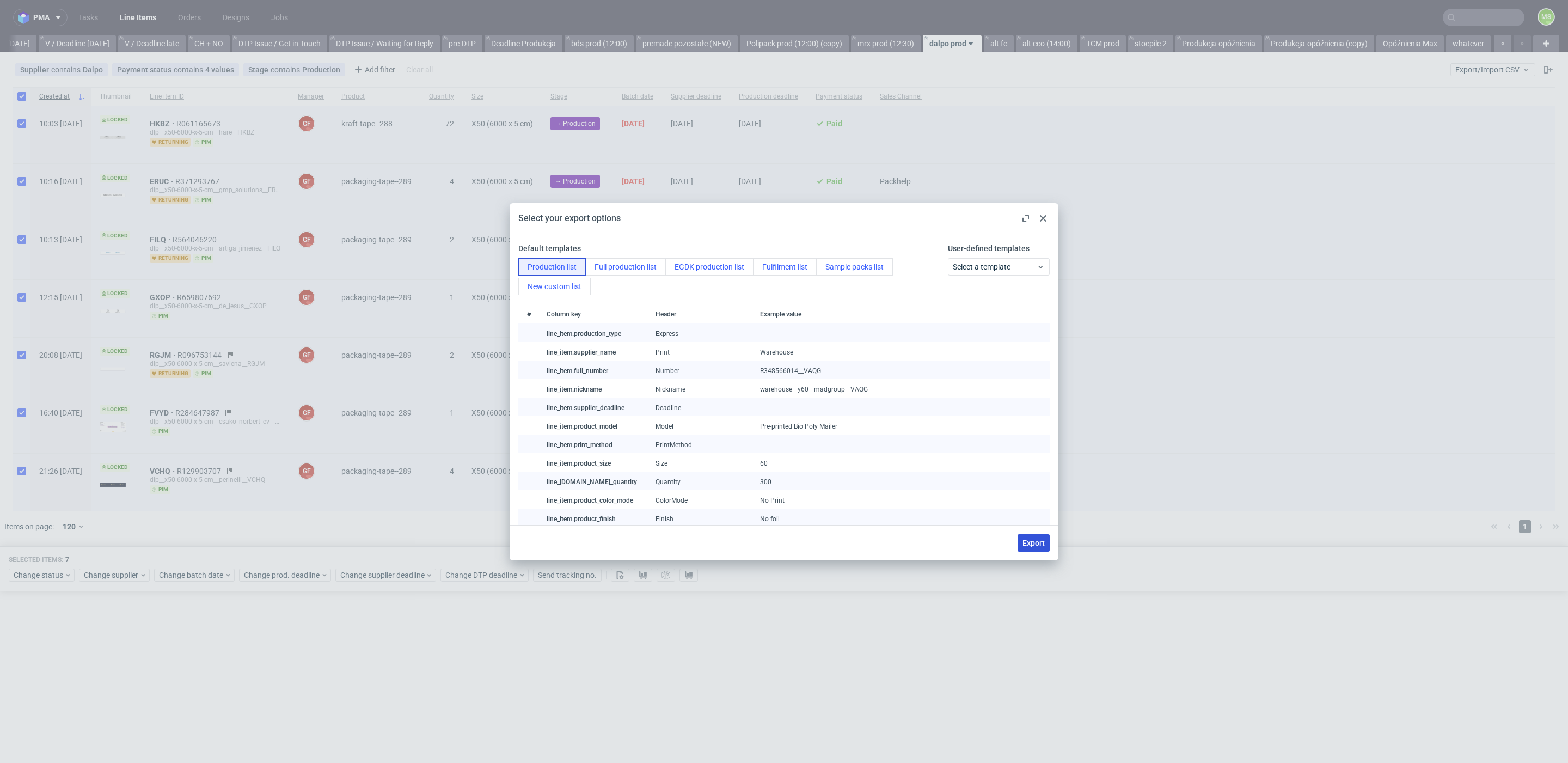
click at [1034, 546] on button "Export" at bounding box center [1034, 543] width 32 height 17
checkbox input "false"
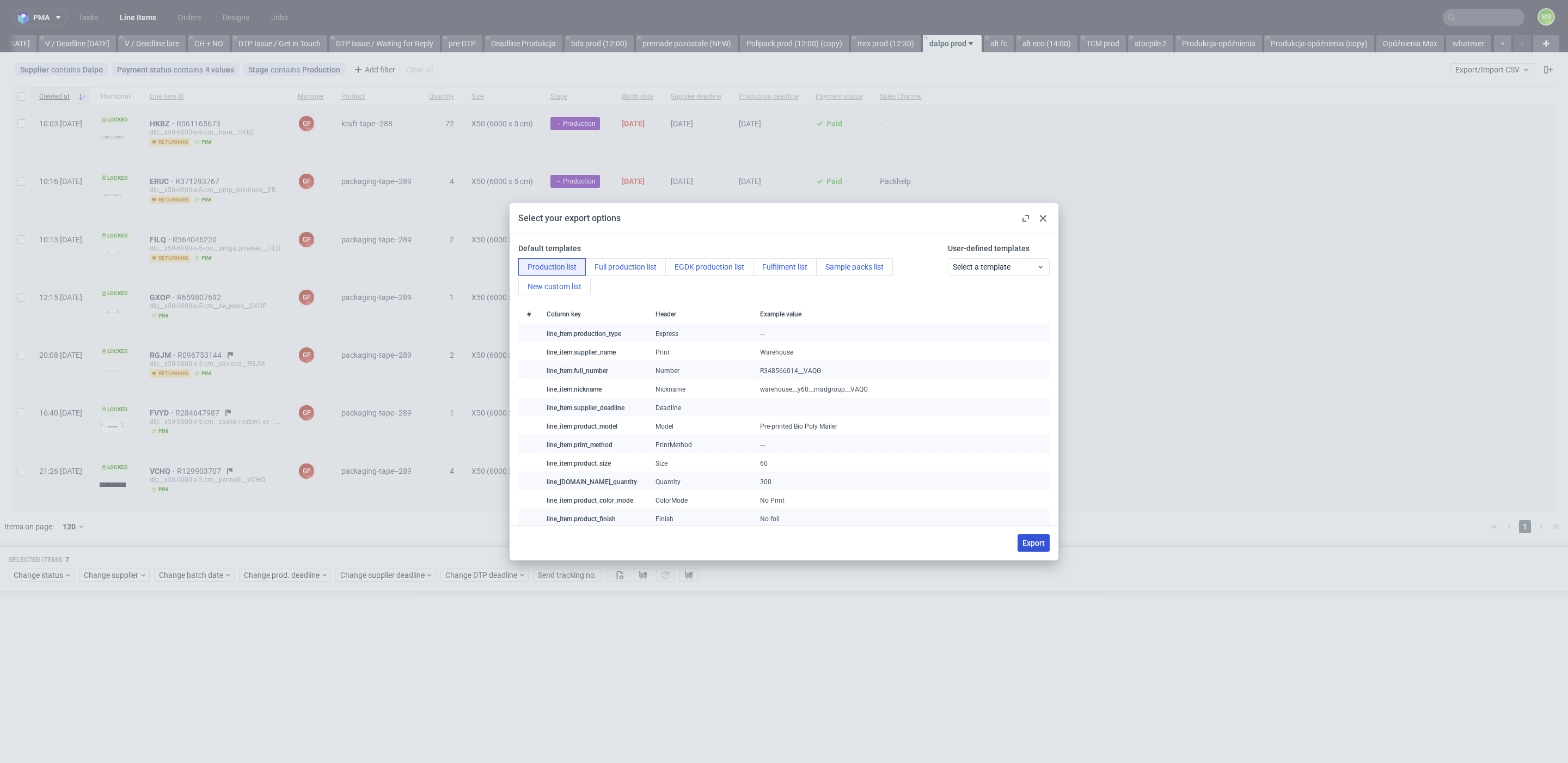
checkbox input "false"
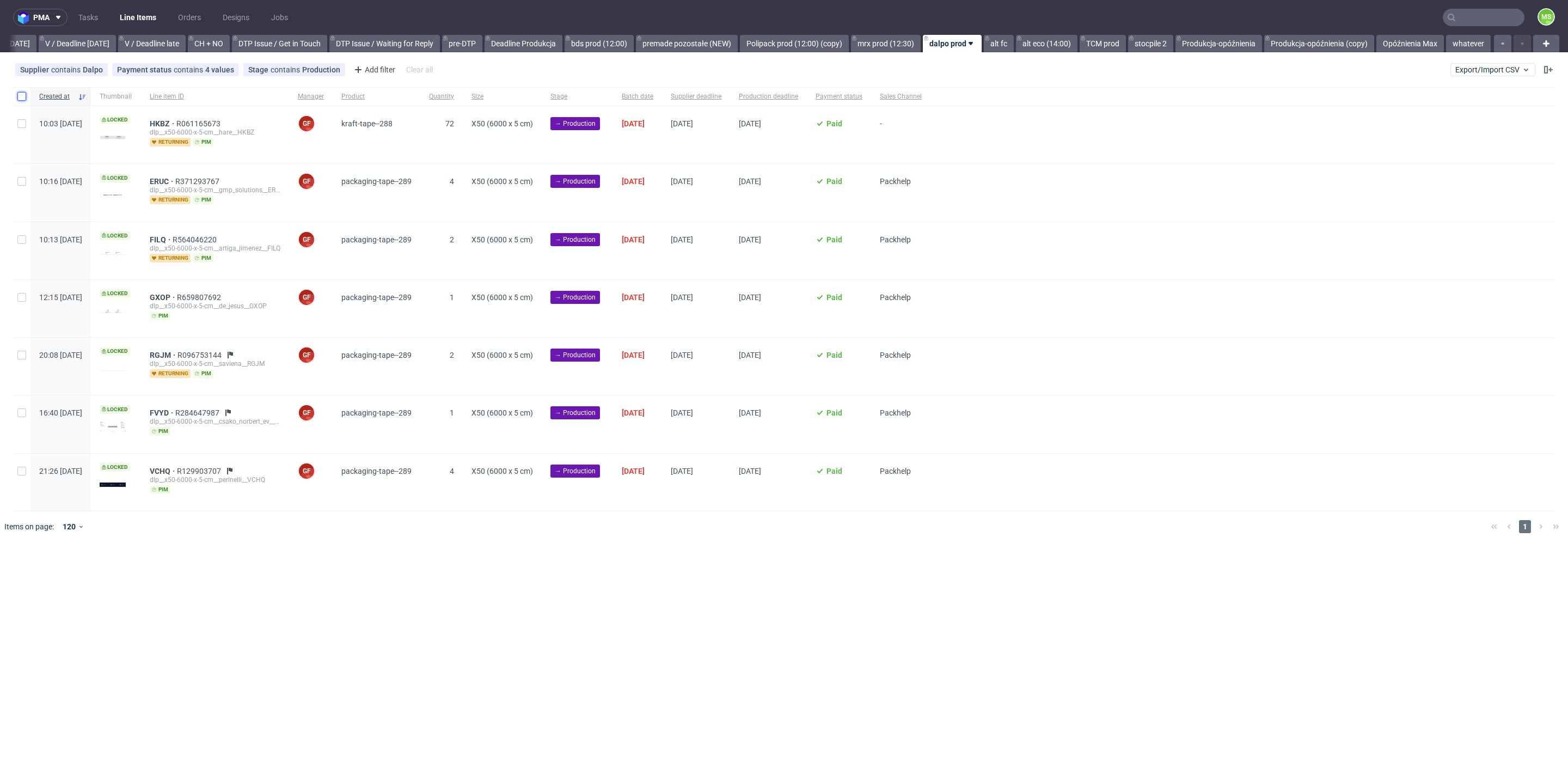
click at [21, 96] on input "checkbox" at bounding box center [22, 97] width 9 height 9
checkbox input "true"
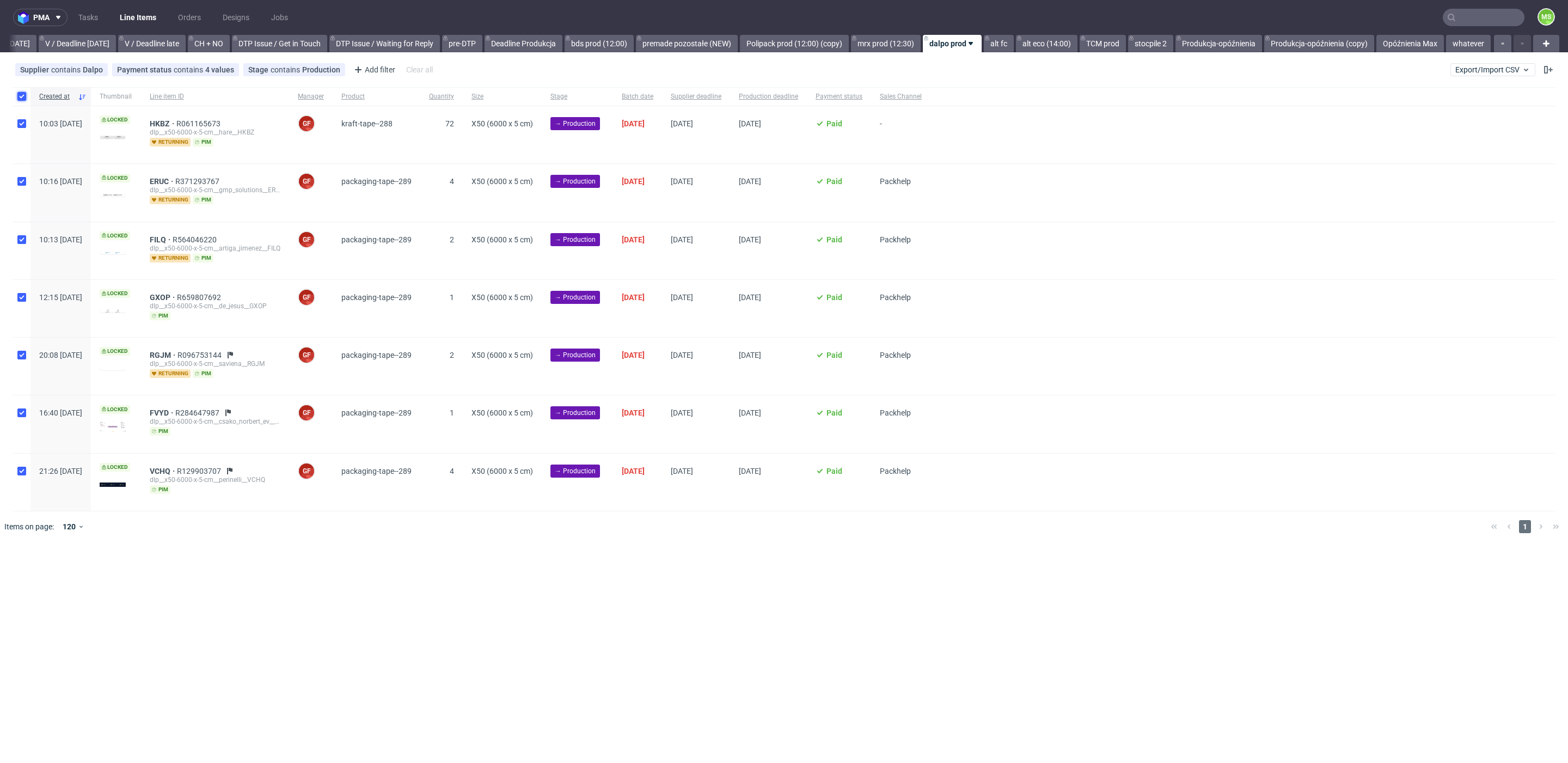
checkbox input "true"
drag, startPoint x: 626, startPoint y: 567, endPoint x: 669, endPoint y: 563, distance: 43.2
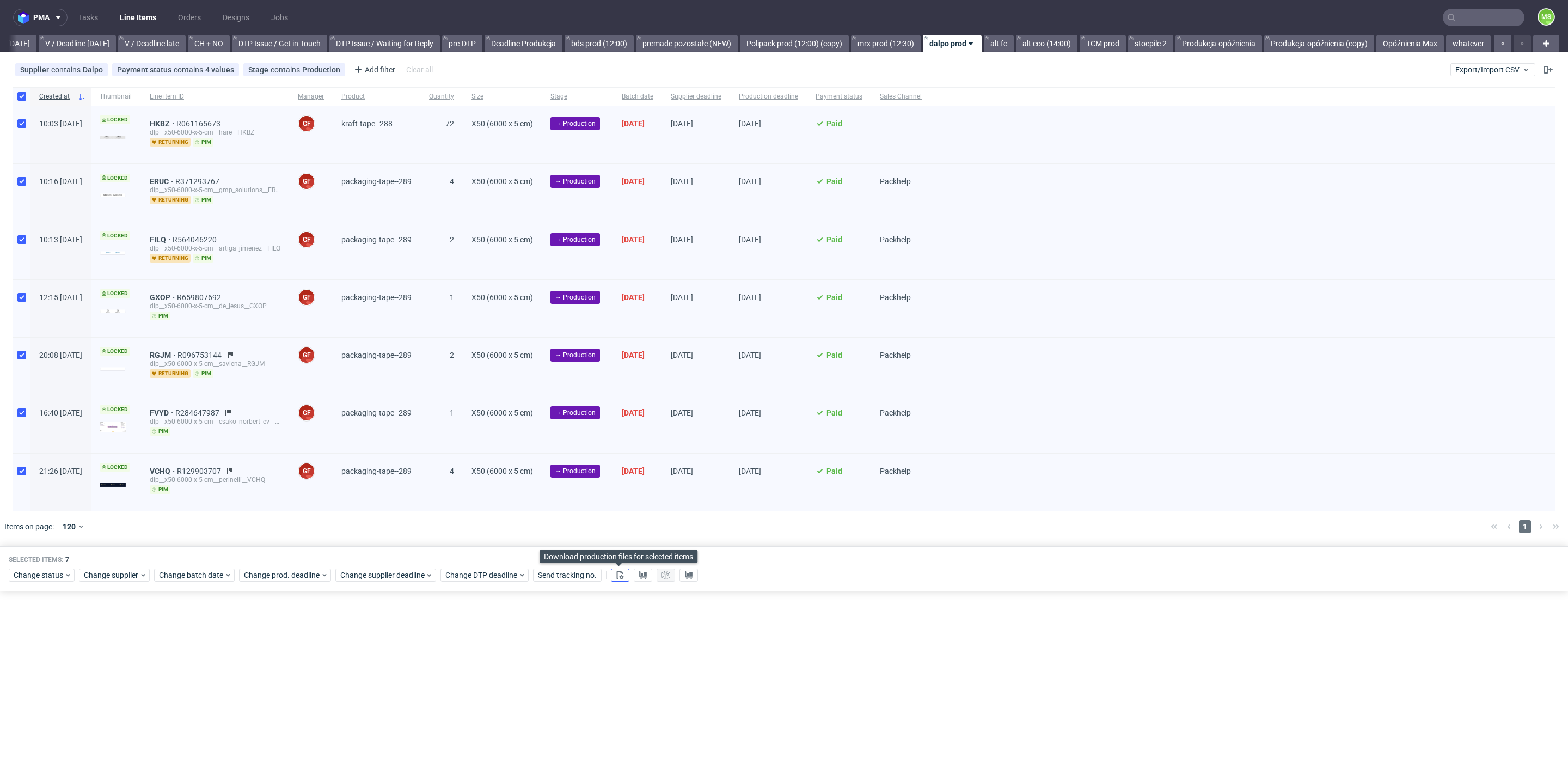
click at [627, 568] on button at bounding box center [620, 574] width 19 height 13
drag, startPoint x: 52, startPoint y: 572, endPoint x: 61, endPoint y: 569, distance: 9.5
click at [52, 572] on span "Change status" at bounding box center [39, 575] width 51 height 11
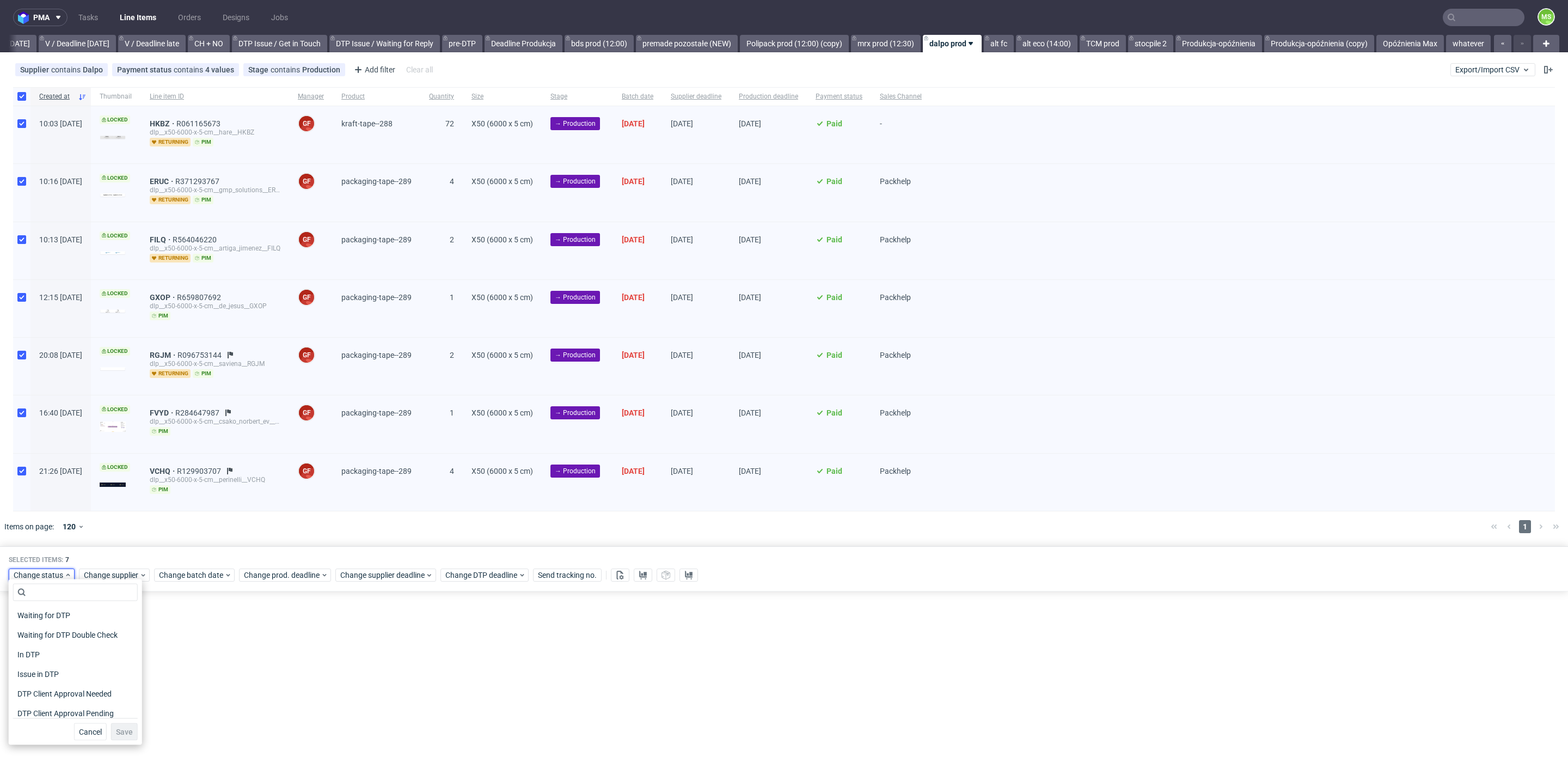
scroll to position [142, 0]
click at [72, 635] on div "In Production" at bounding box center [75, 630] width 124 height 15
click at [121, 735] on button "Save" at bounding box center [124, 732] width 27 height 17
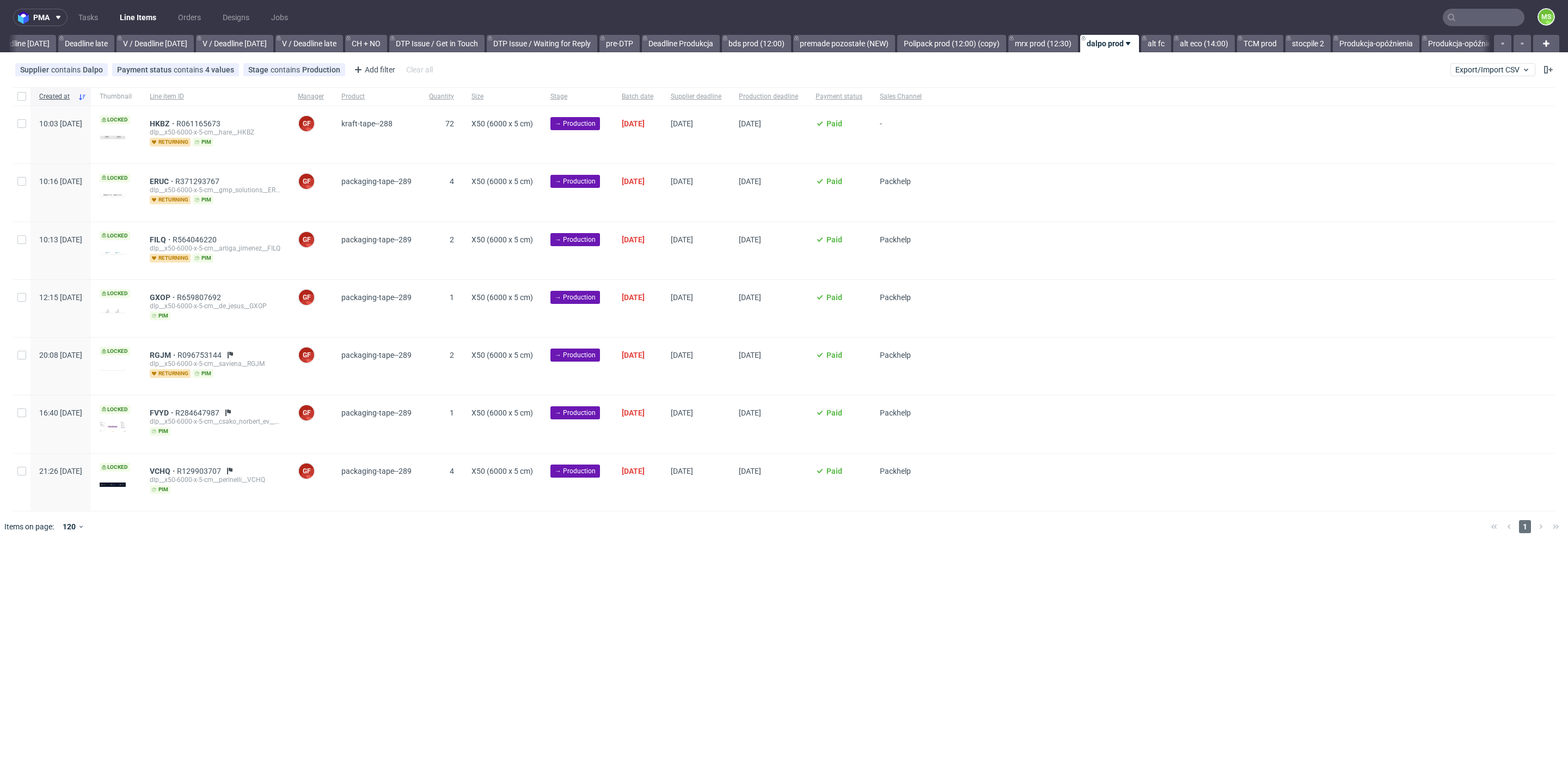
scroll to position [0, 1327]
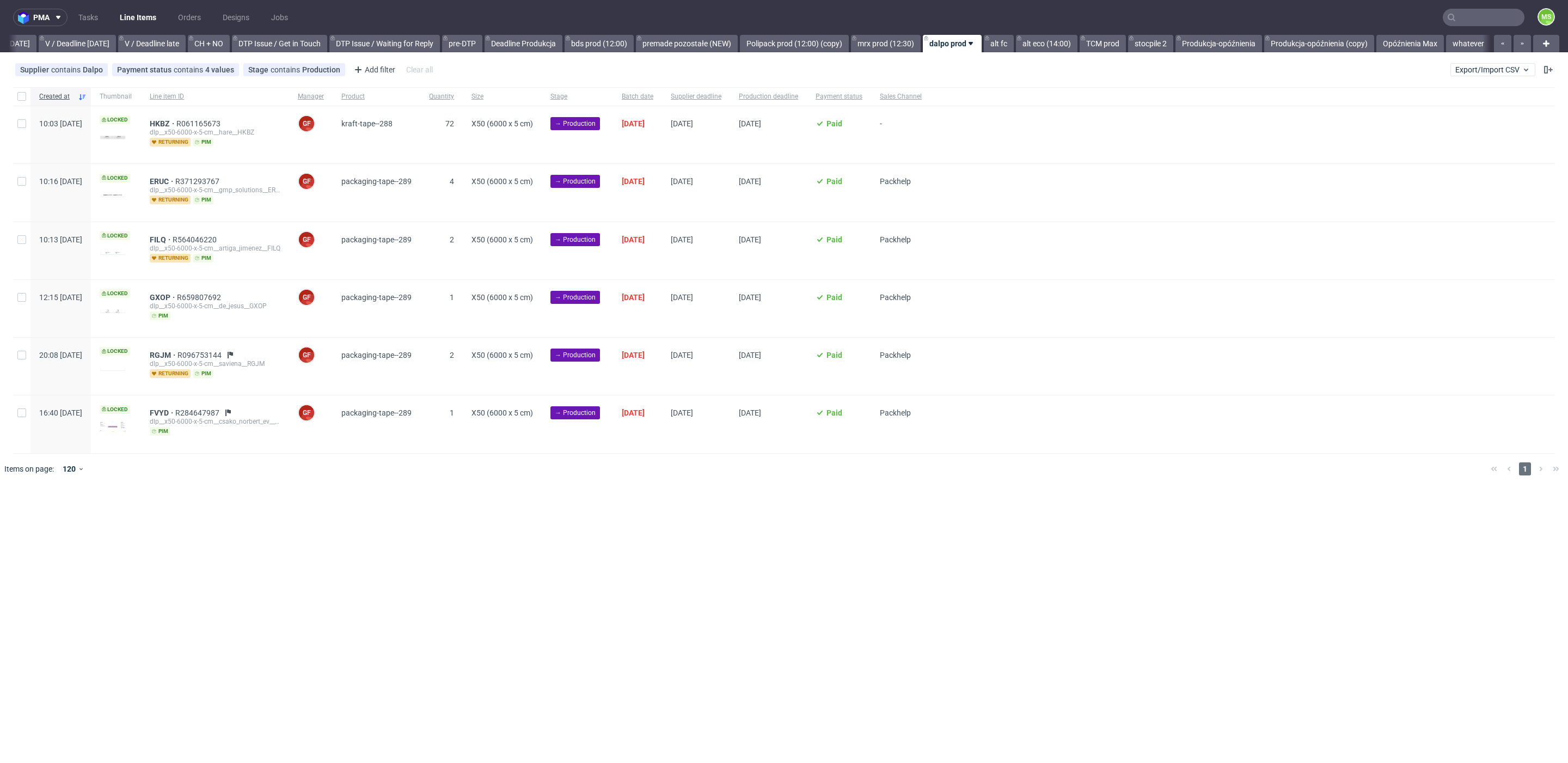
scroll to position [0, 1418]
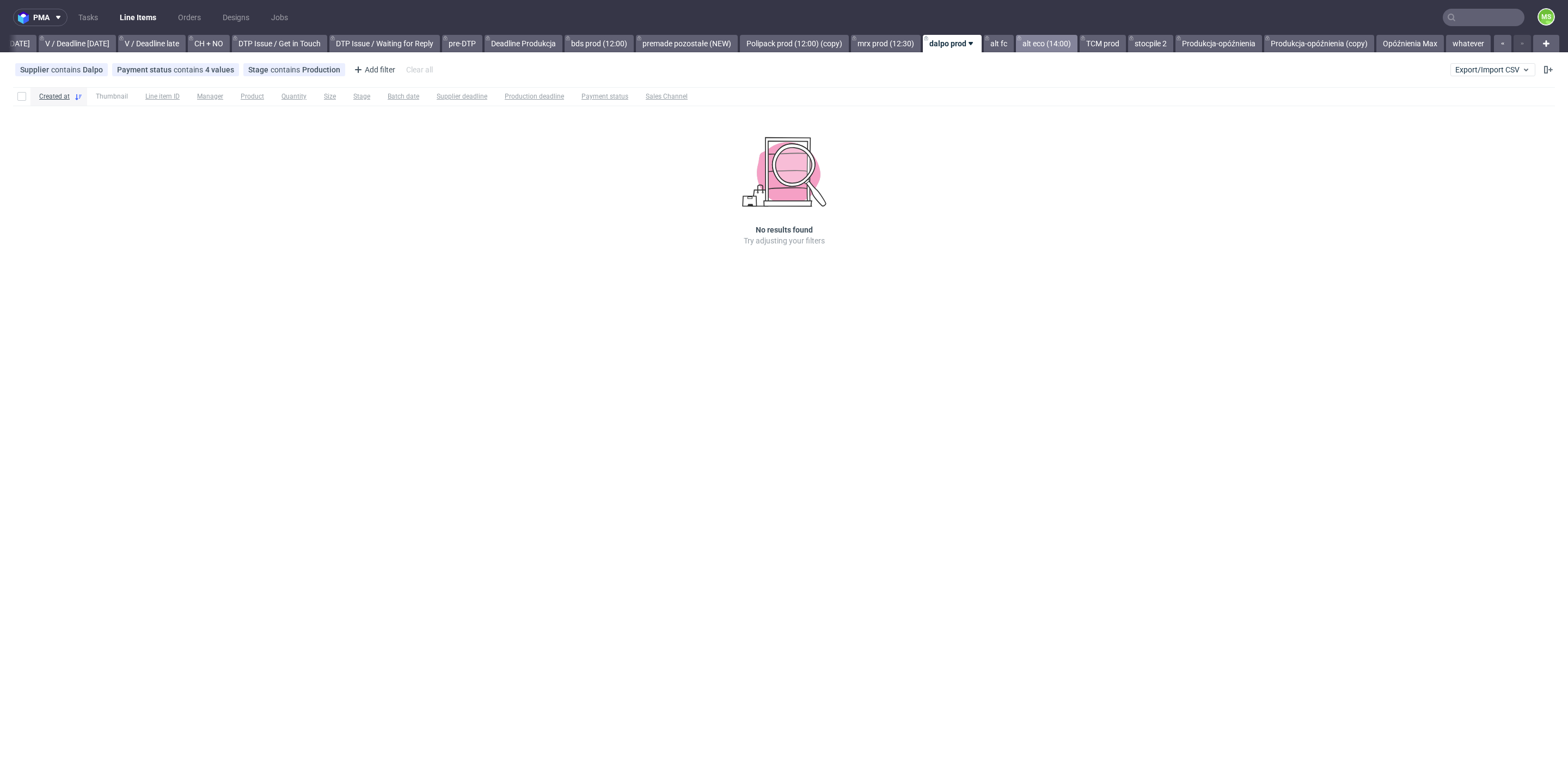
click at [1040, 45] on link "alt eco (14:00)" at bounding box center [1046, 43] width 61 height 17
click at [994, 45] on link "alt fc" at bounding box center [989, 43] width 30 height 17
click at [1120, 40] on link "TCM prod" at bounding box center [1103, 43] width 46 height 17
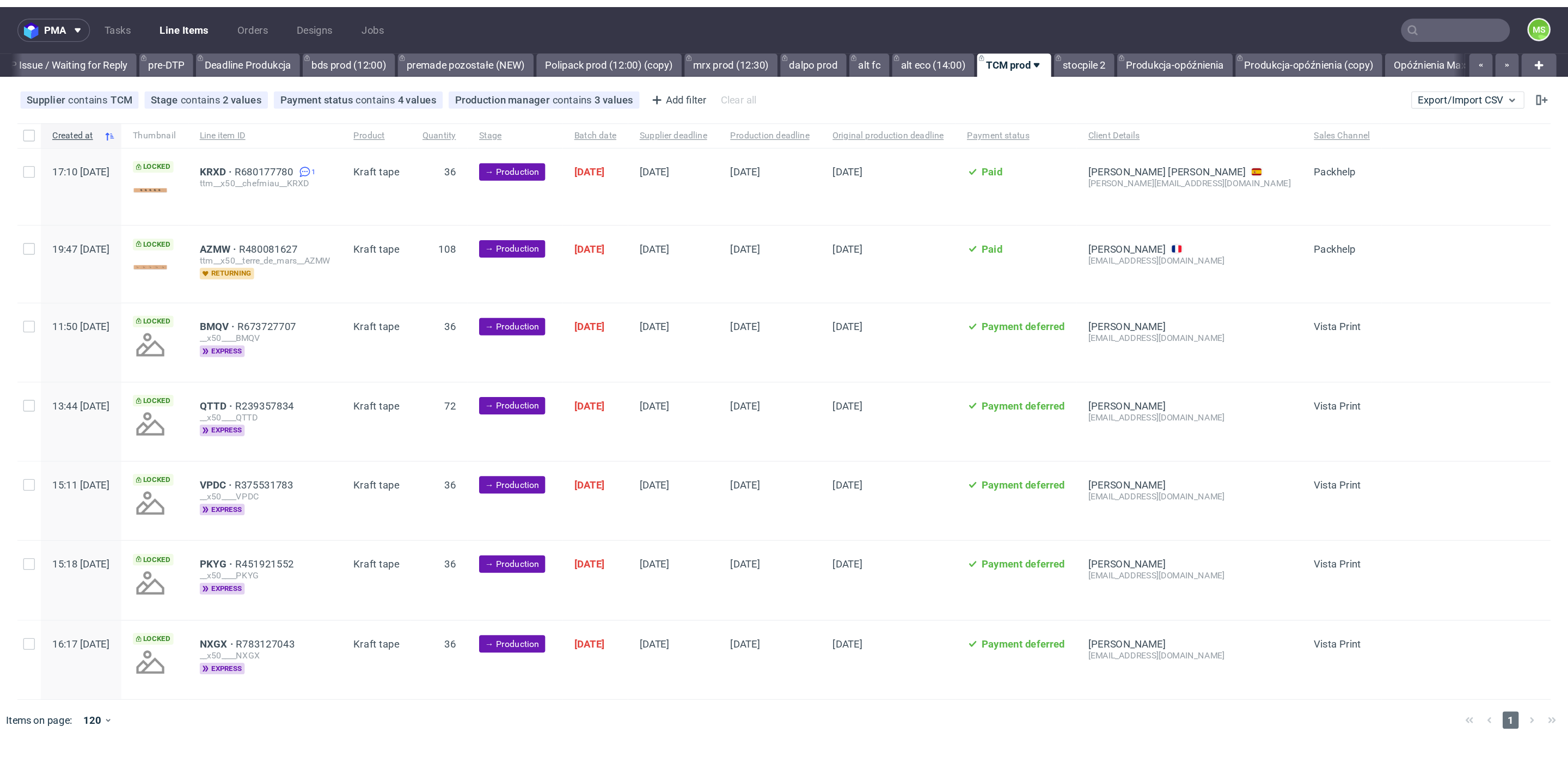
scroll to position [0, 1419]
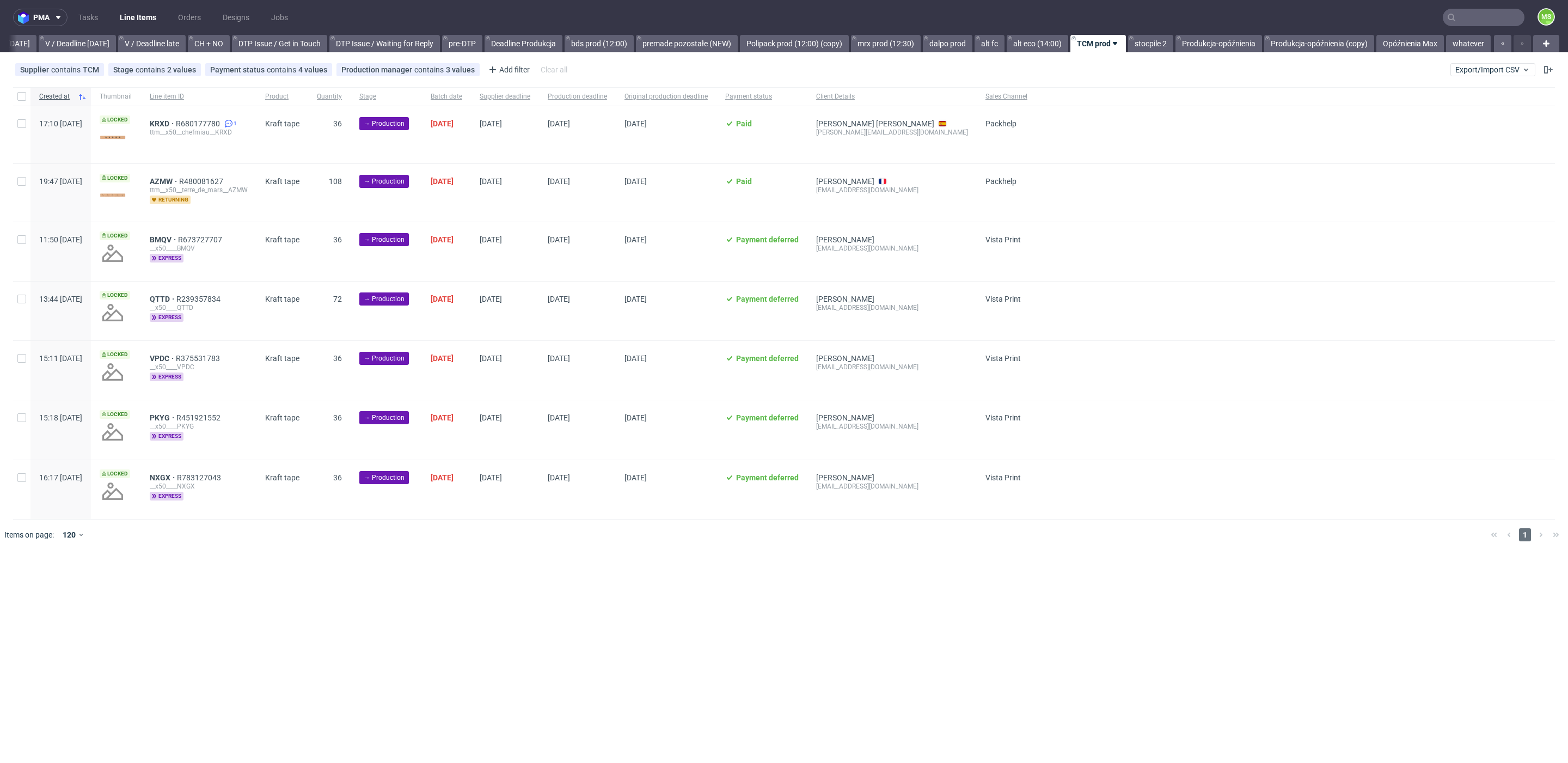
click at [1481, 19] on input "text" at bounding box center [1483, 17] width 82 height 17
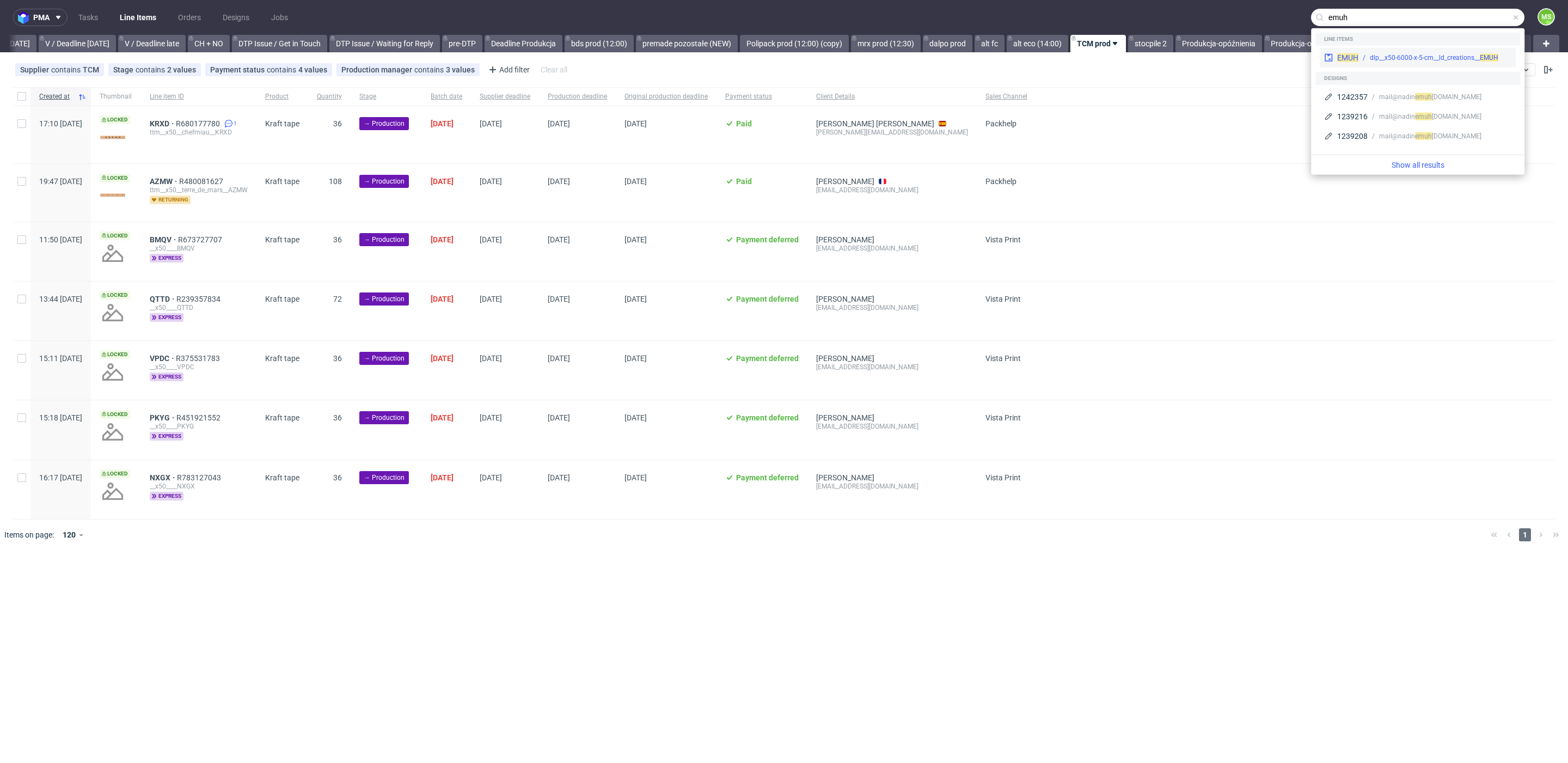
type input "emuh"
click at [1438, 61] on div "dlp__x50-6000-x-5-cm__ld_creations__ EMUH" at bounding box center [1433, 57] width 128 height 10
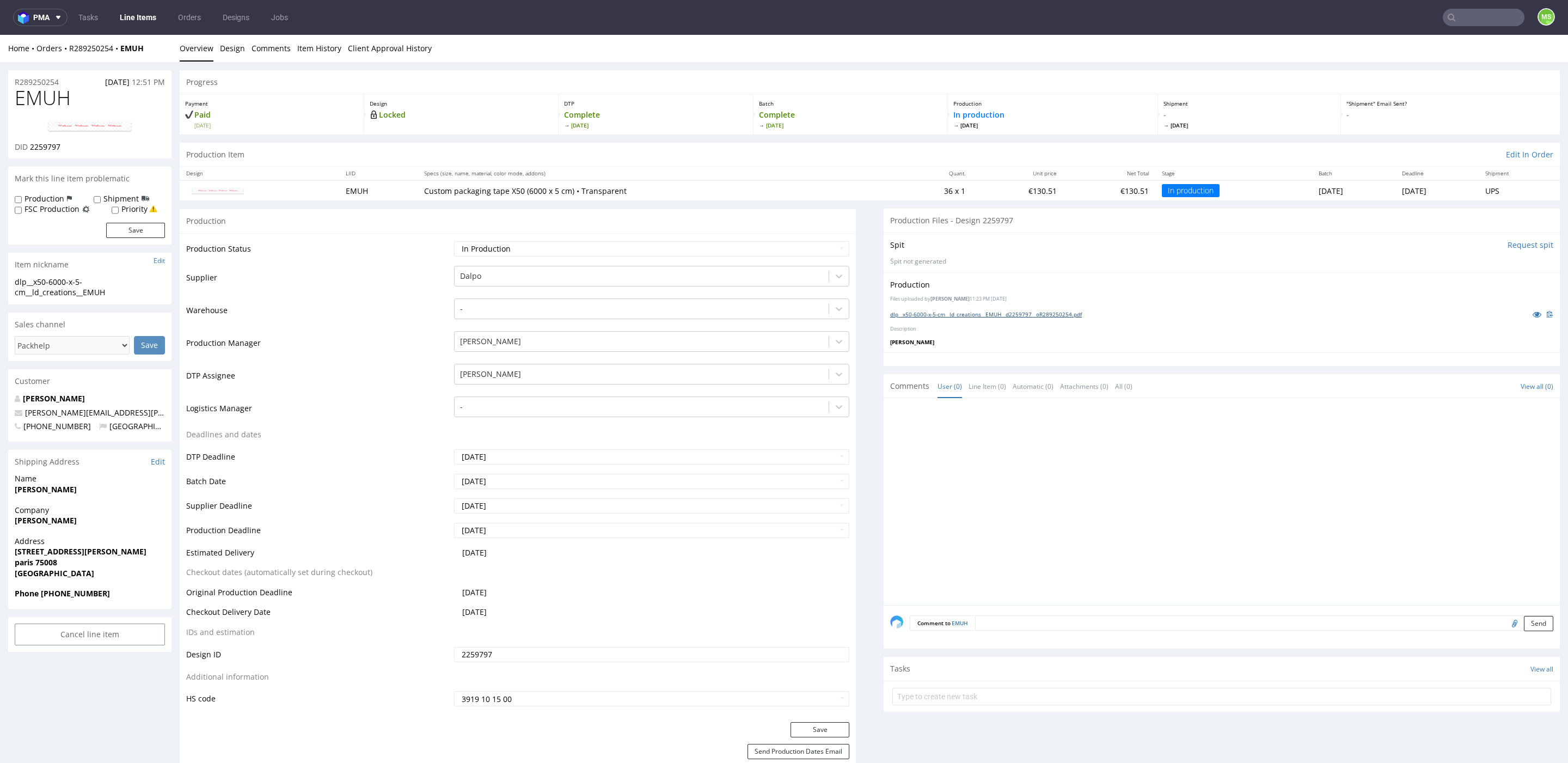
click at [956, 312] on link "dlp__x50-6000-x-5-cm__ld_creations__EMUH__d2259797__oR289250254.pdf" at bounding box center [986, 314] width 192 height 7
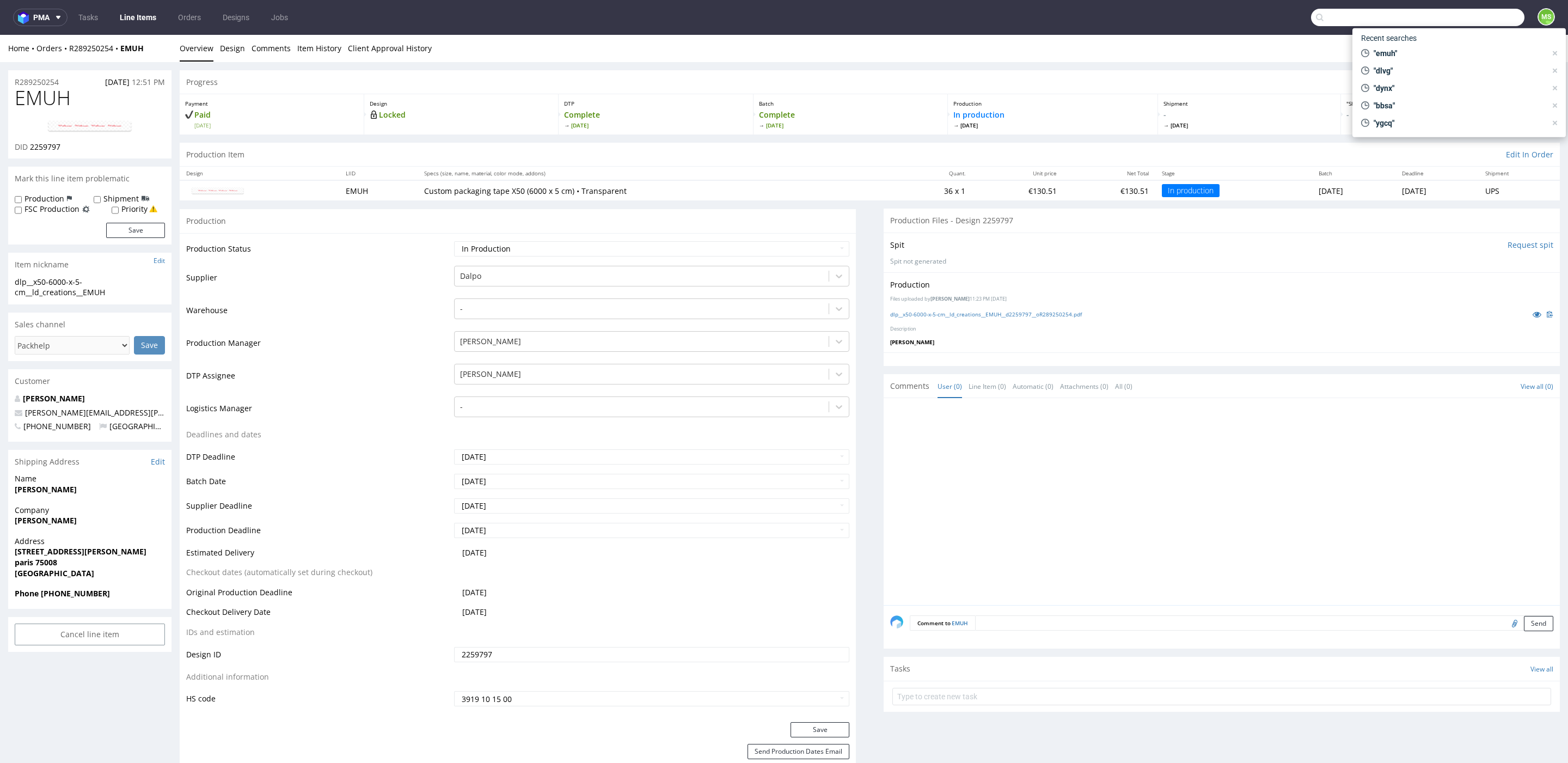
click at [1481, 19] on input "text" at bounding box center [1417, 17] width 214 height 17
type input "fmlr"
click at [1408, 48] on div "dlp__x50-6000-x-5-cm__dilfam_unipersonale_srl__ FMLR" at bounding box center [1427, 44] width 142 height 10
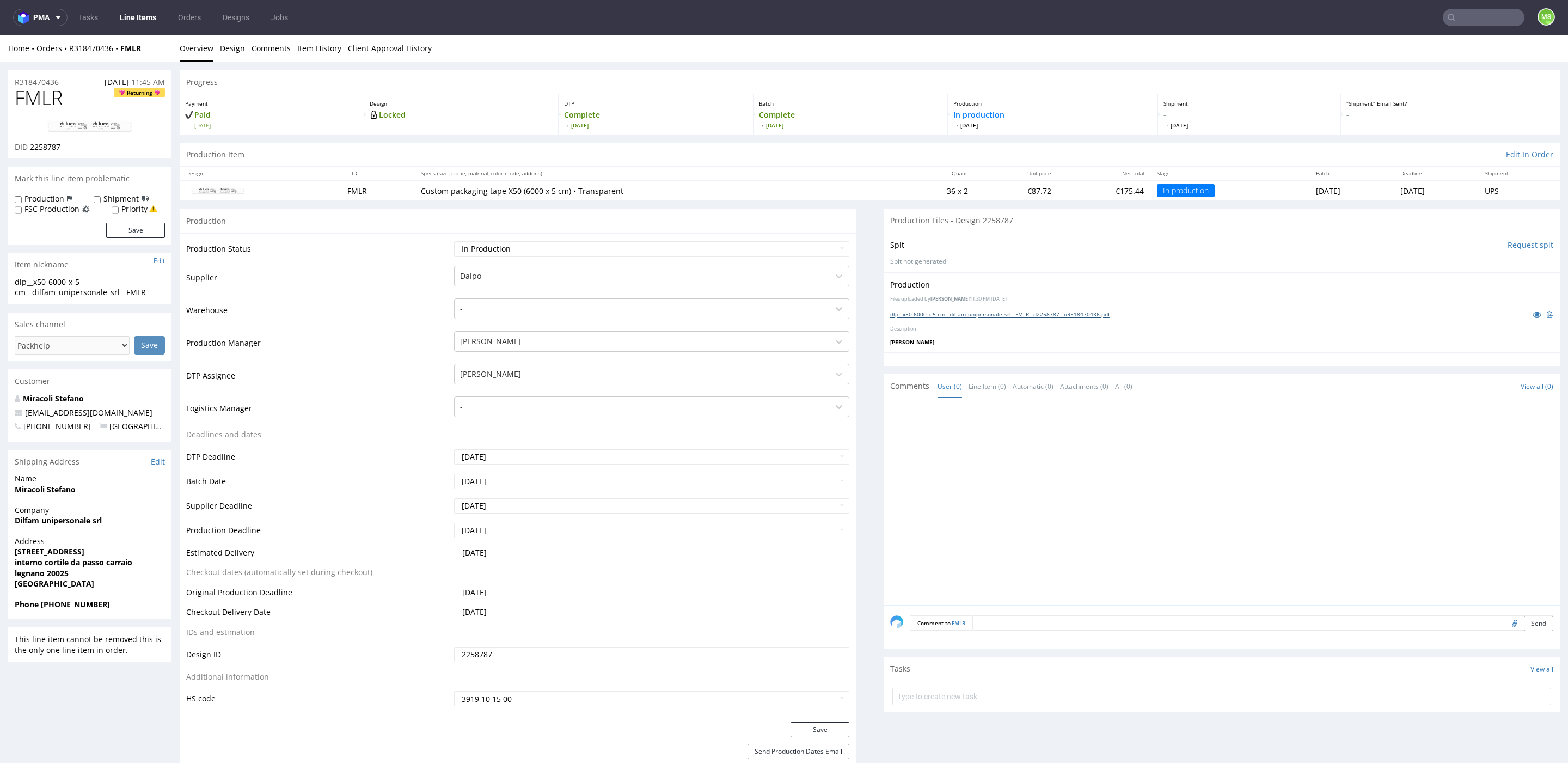
click at [964, 311] on link "dlp__x50-6000-x-5-cm__dilfam_unipersonale_srl__FMLR__d2258787__oR318470436.pdf" at bounding box center [1000, 314] width 220 height 7
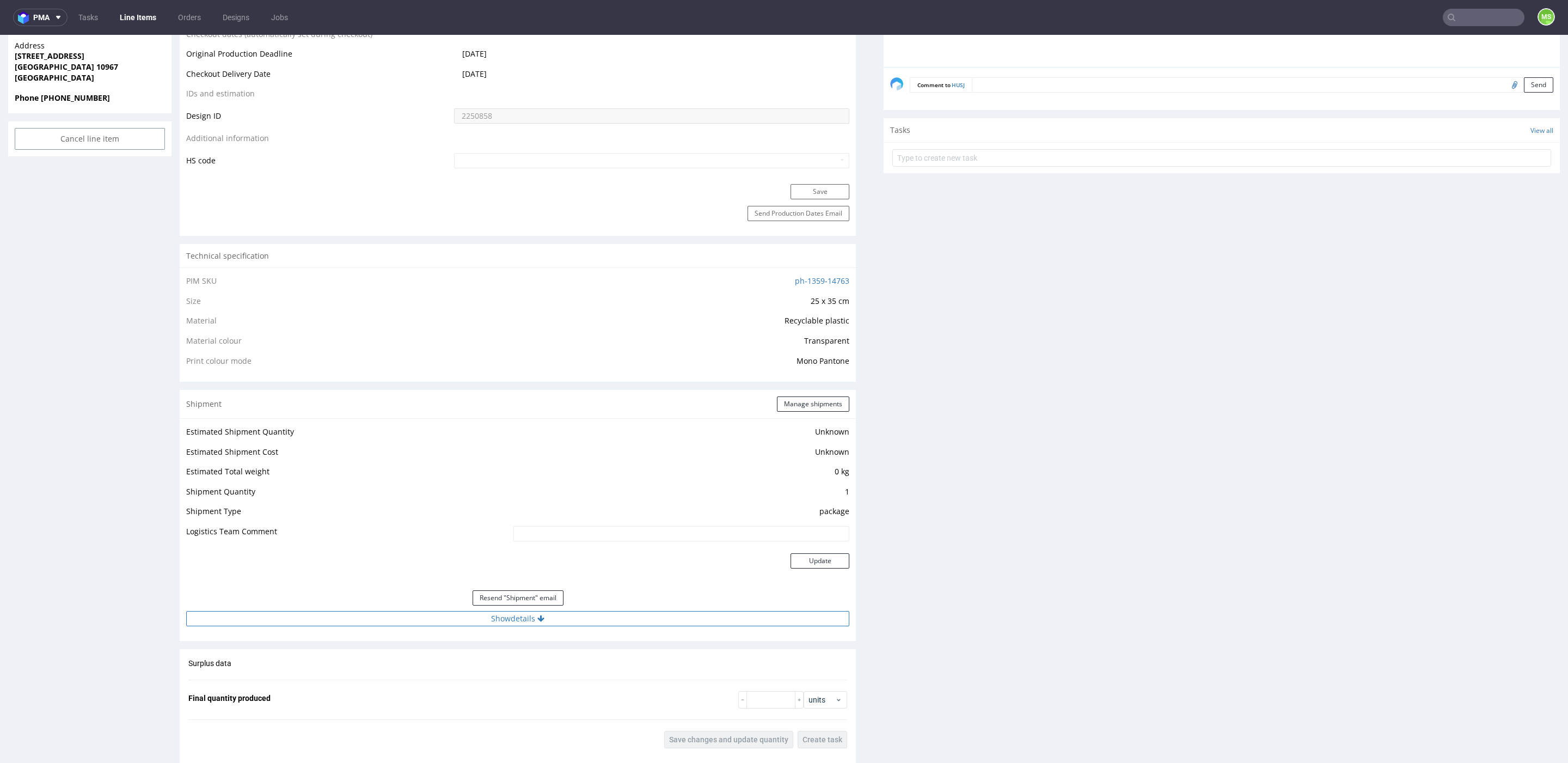
scroll to position [595, 0]
click at [574, 621] on button "Show details" at bounding box center [517, 619] width 663 height 15
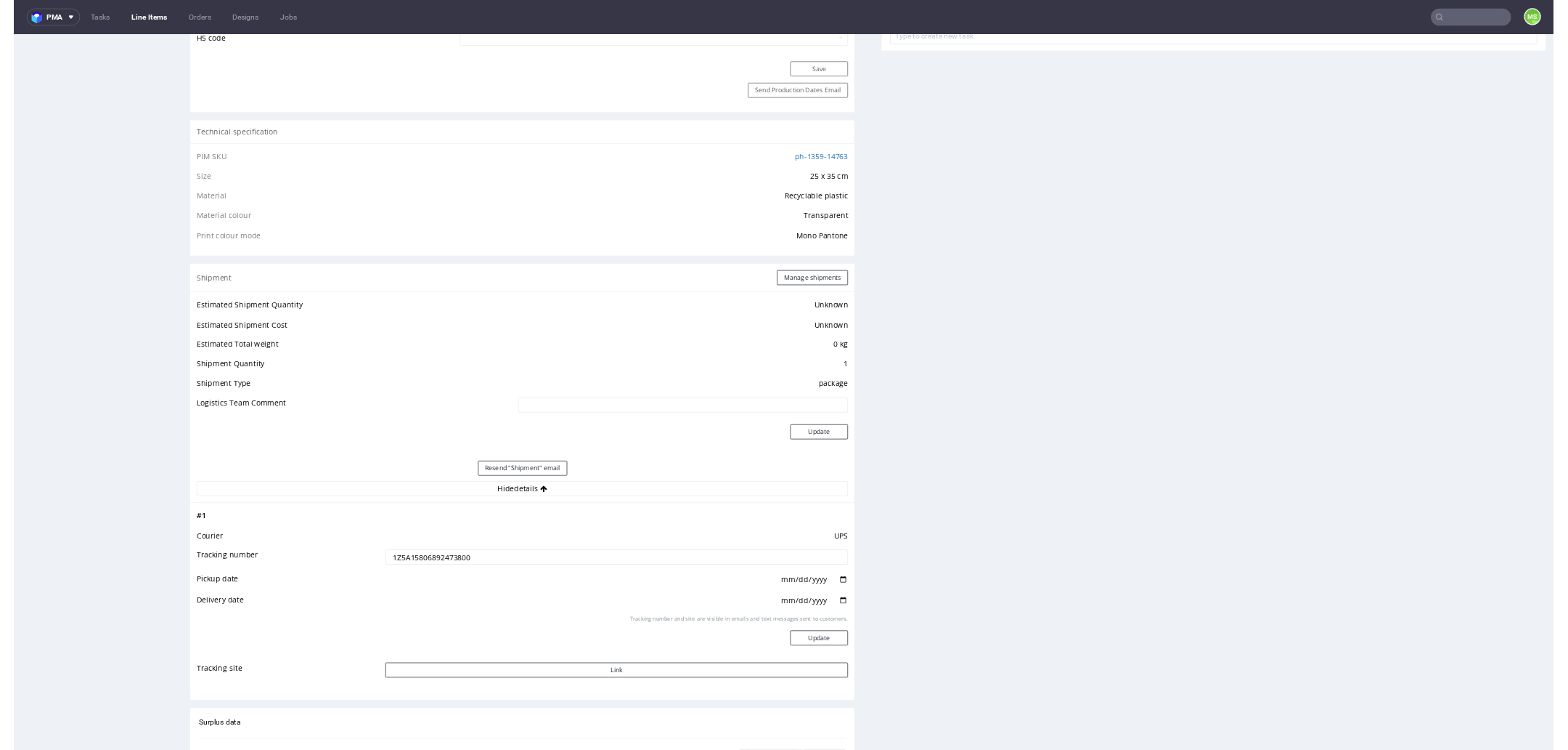
scroll to position [959, 0]
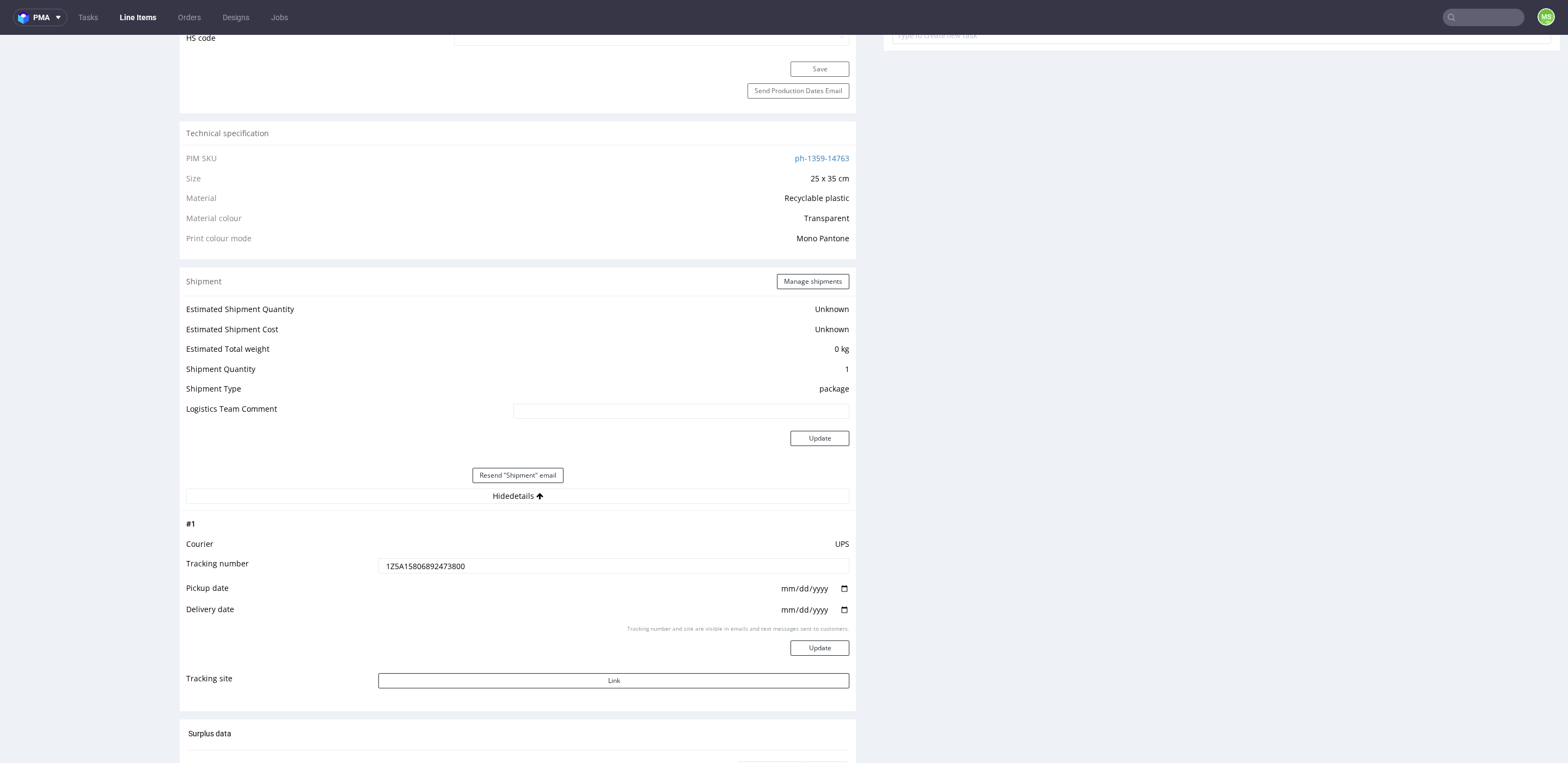
click at [435, 563] on input "1Z5A15806892473800" at bounding box center [614, 565] width 471 height 15
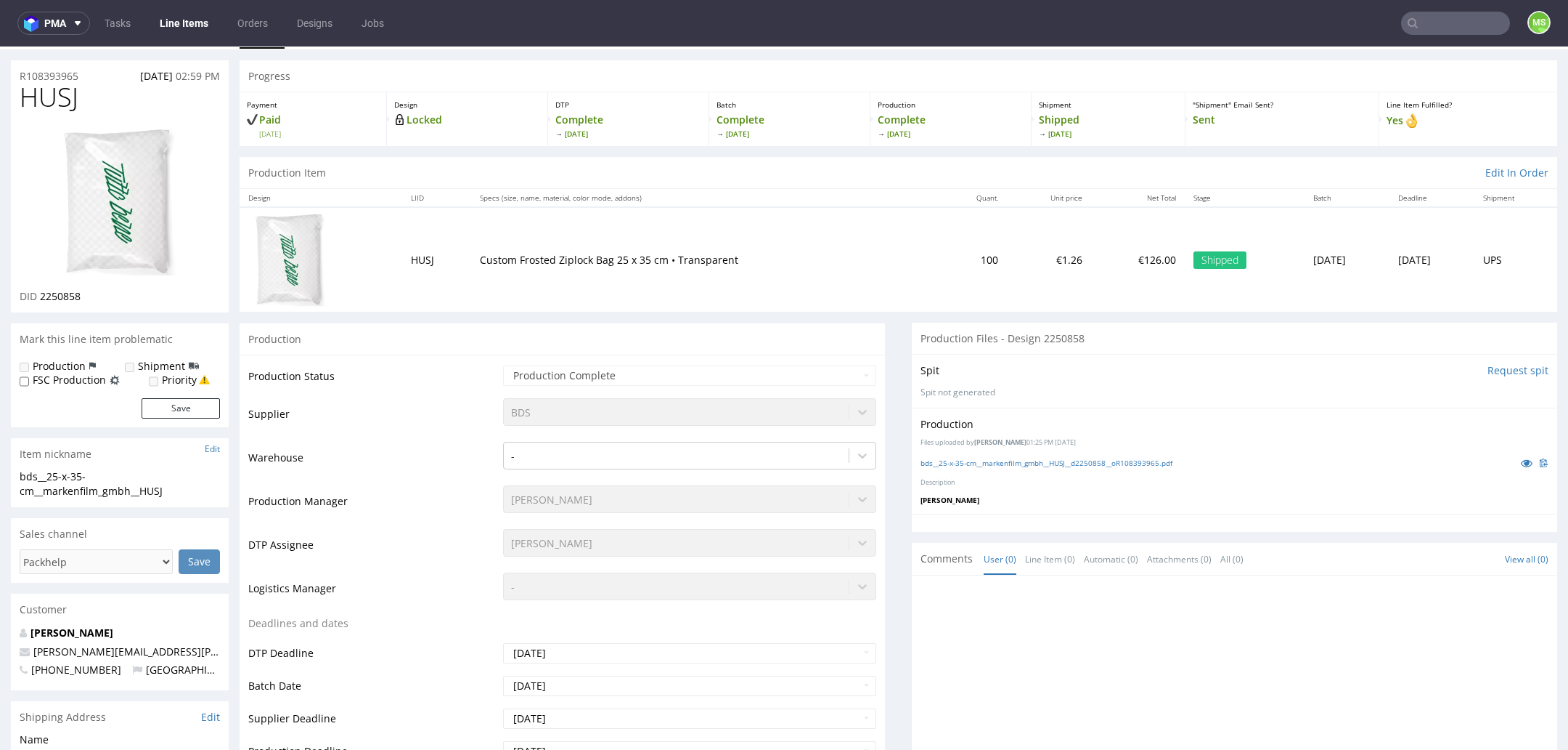
scroll to position [0, 0]
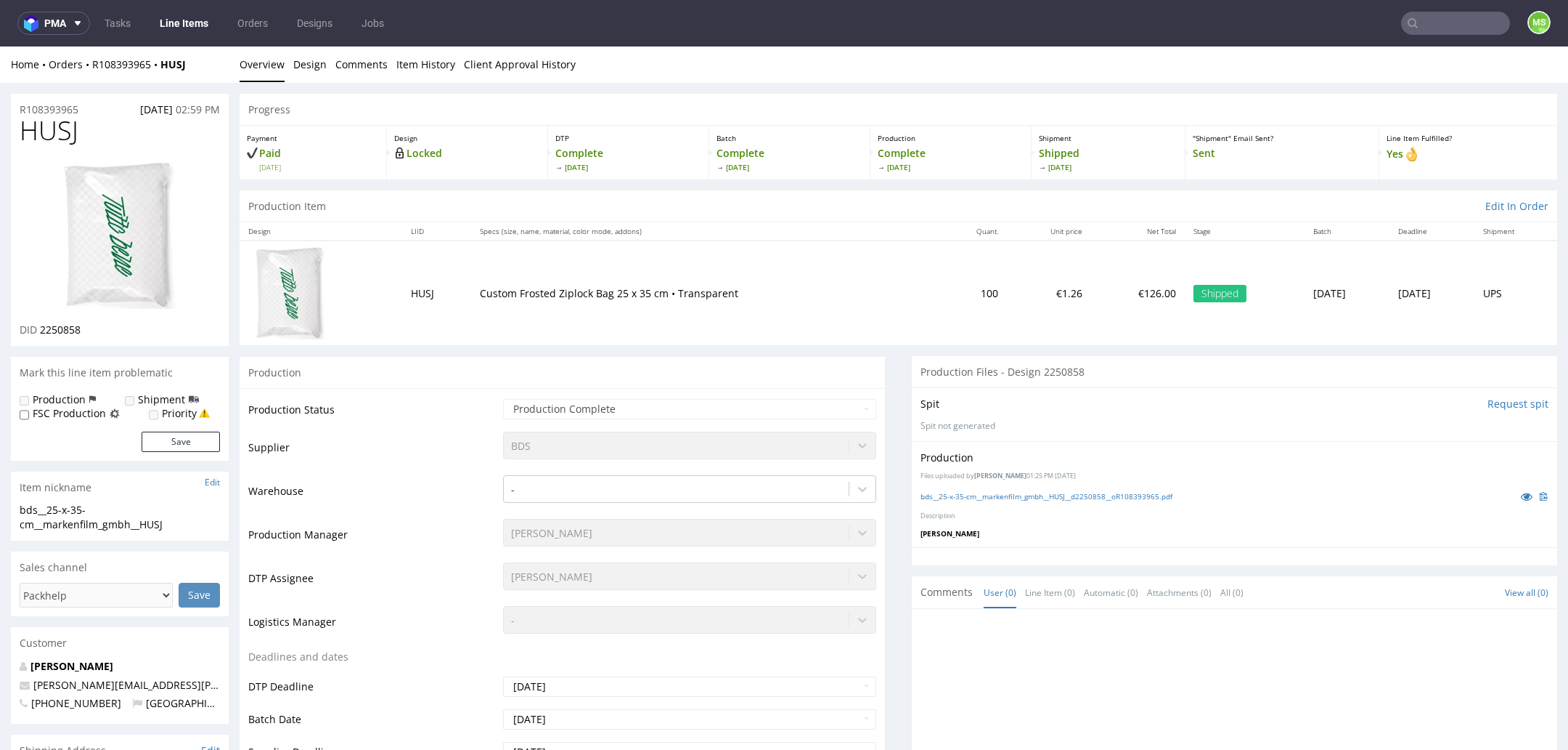
click at [168, 28] on link "Line Items" at bounding box center [184, 23] width 66 height 23
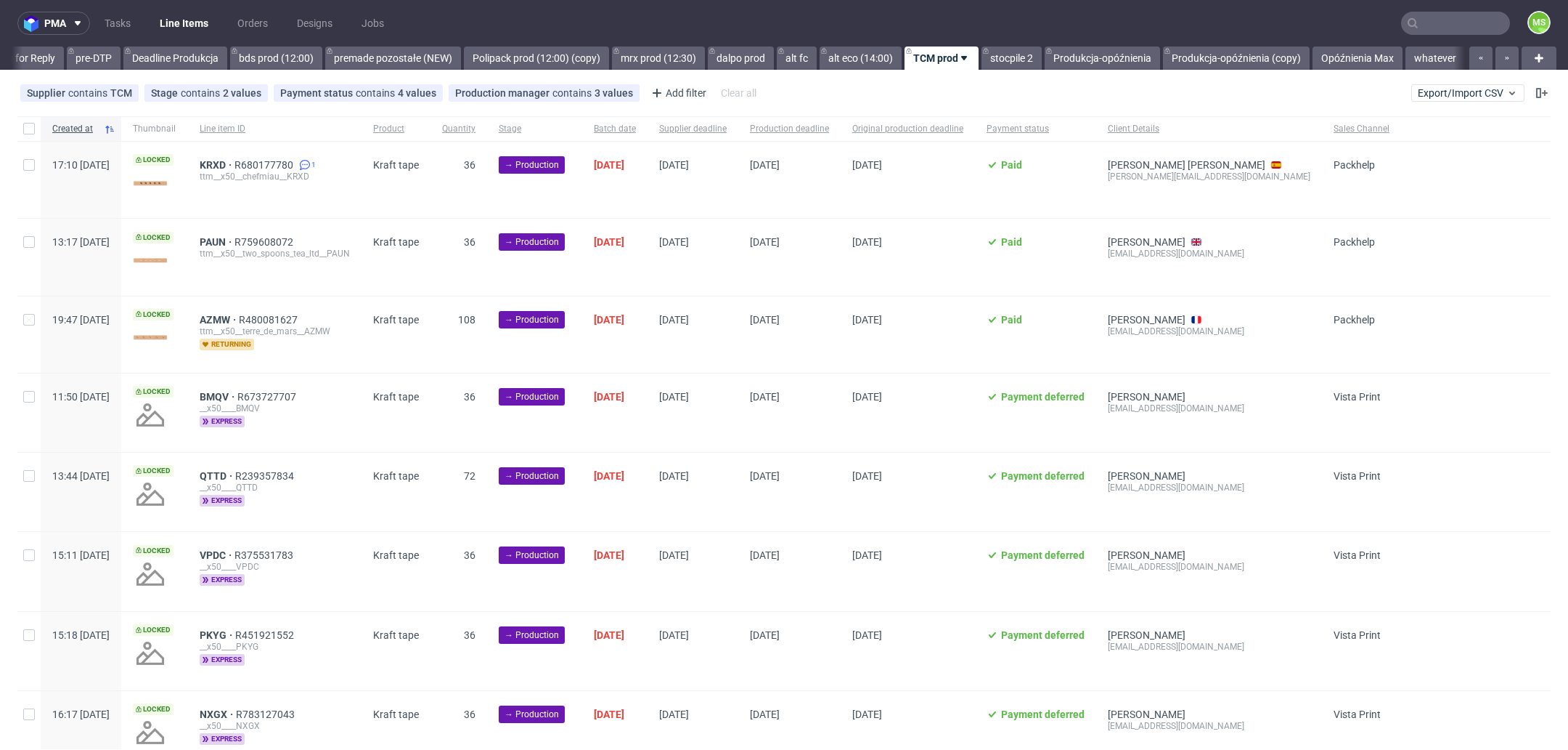
scroll to position [0, 2431]
click at [992, 55] on link "stocpile 2" at bounding box center [1011, 57] width 60 height 23
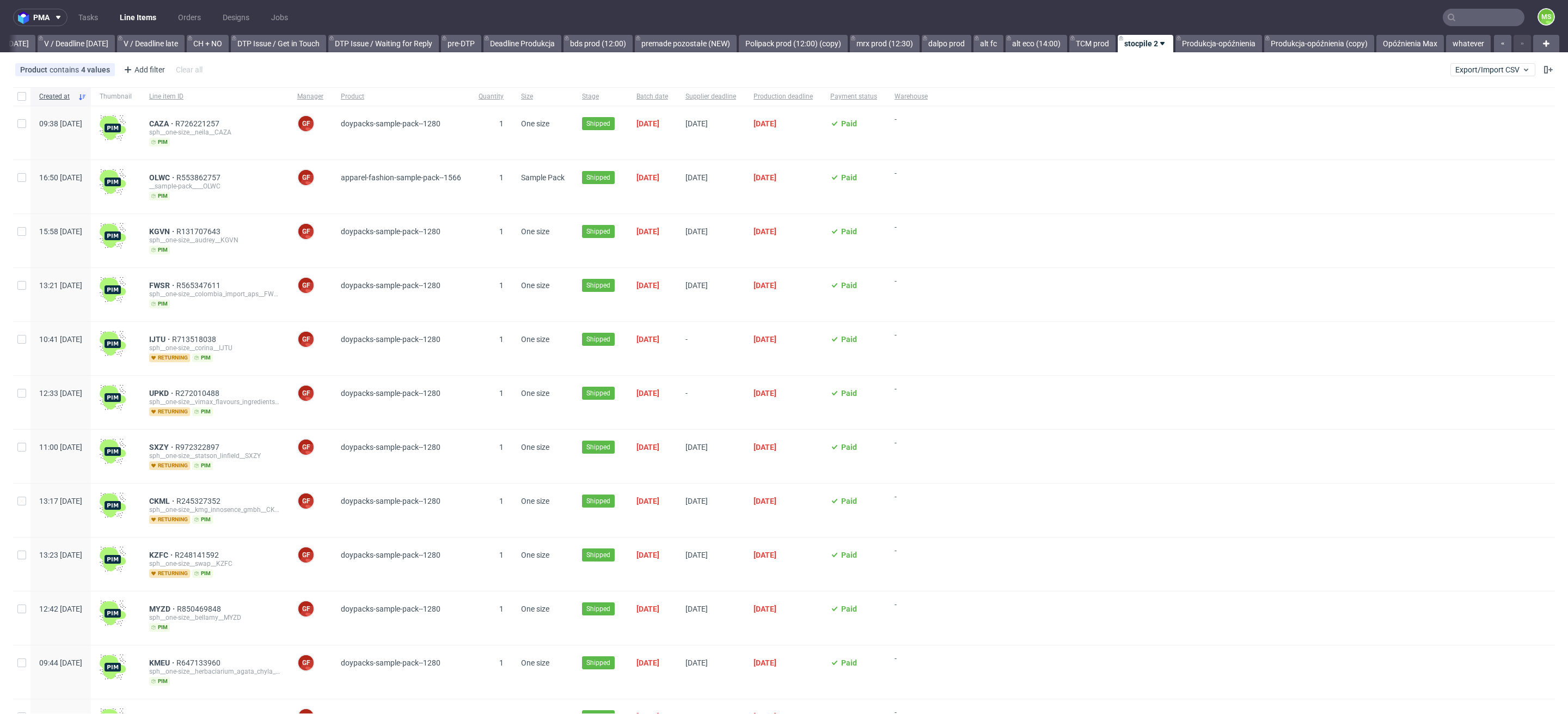
scroll to position [0, 1432]
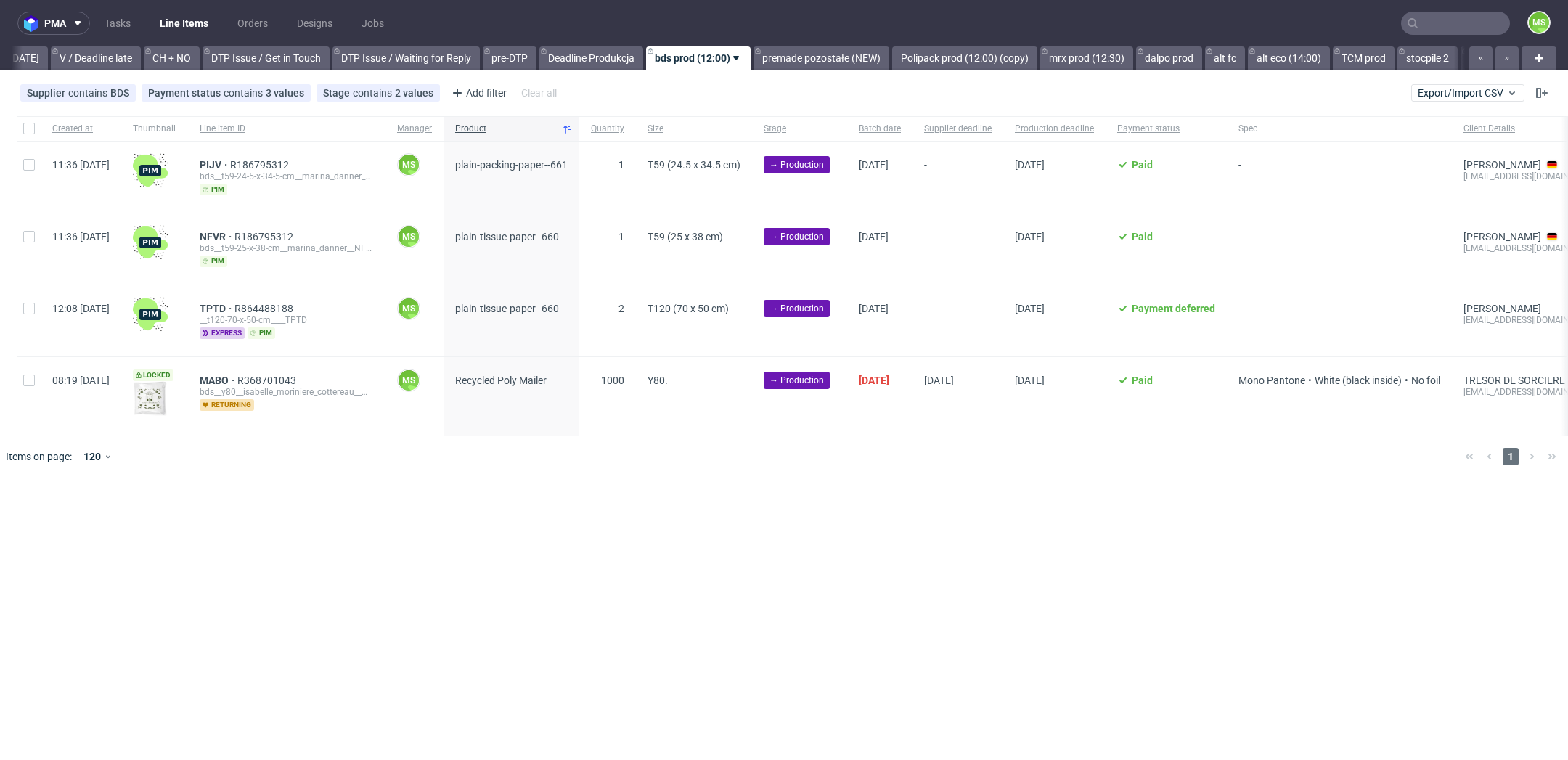
scroll to position [0, 1959]
click at [1455, 25] on input "text" at bounding box center [1455, 23] width 109 height 23
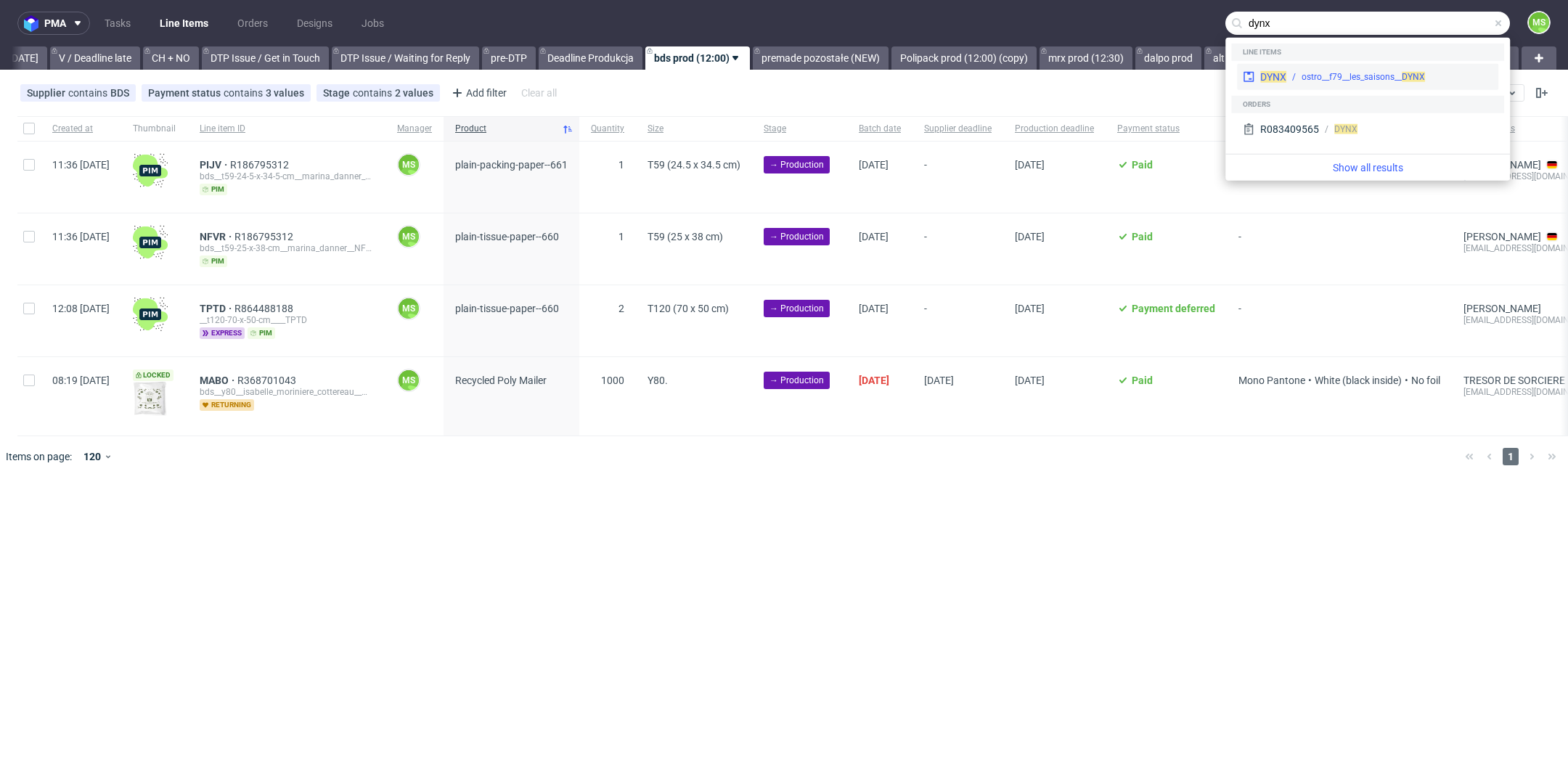
type input "dynx"
click at [1447, 73] on div "ostro__f79__les_saisons__ DYNX" at bounding box center [1389, 76] width 206 height 13
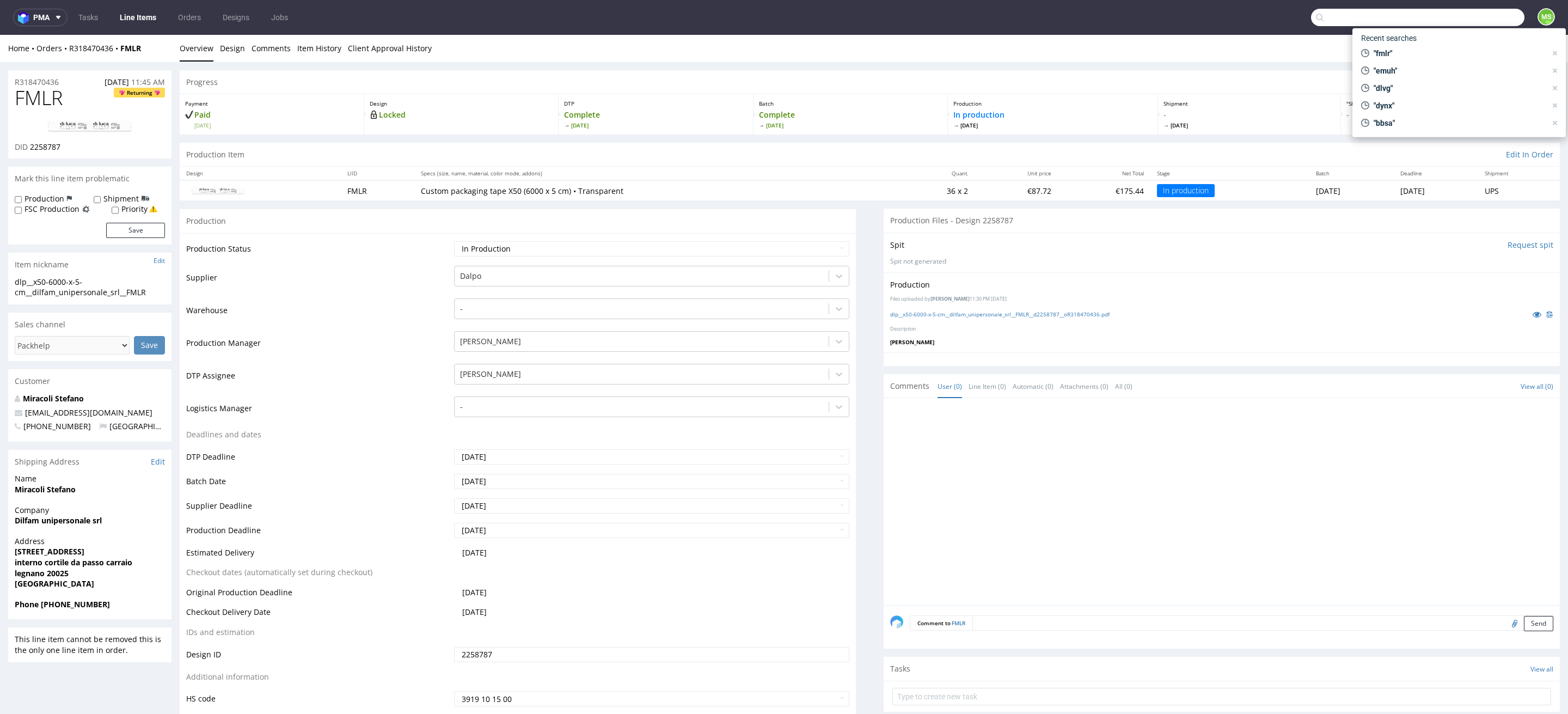
click at [1481, 23] on input "text" at bounding box center [1417, 17] width 214 height 17
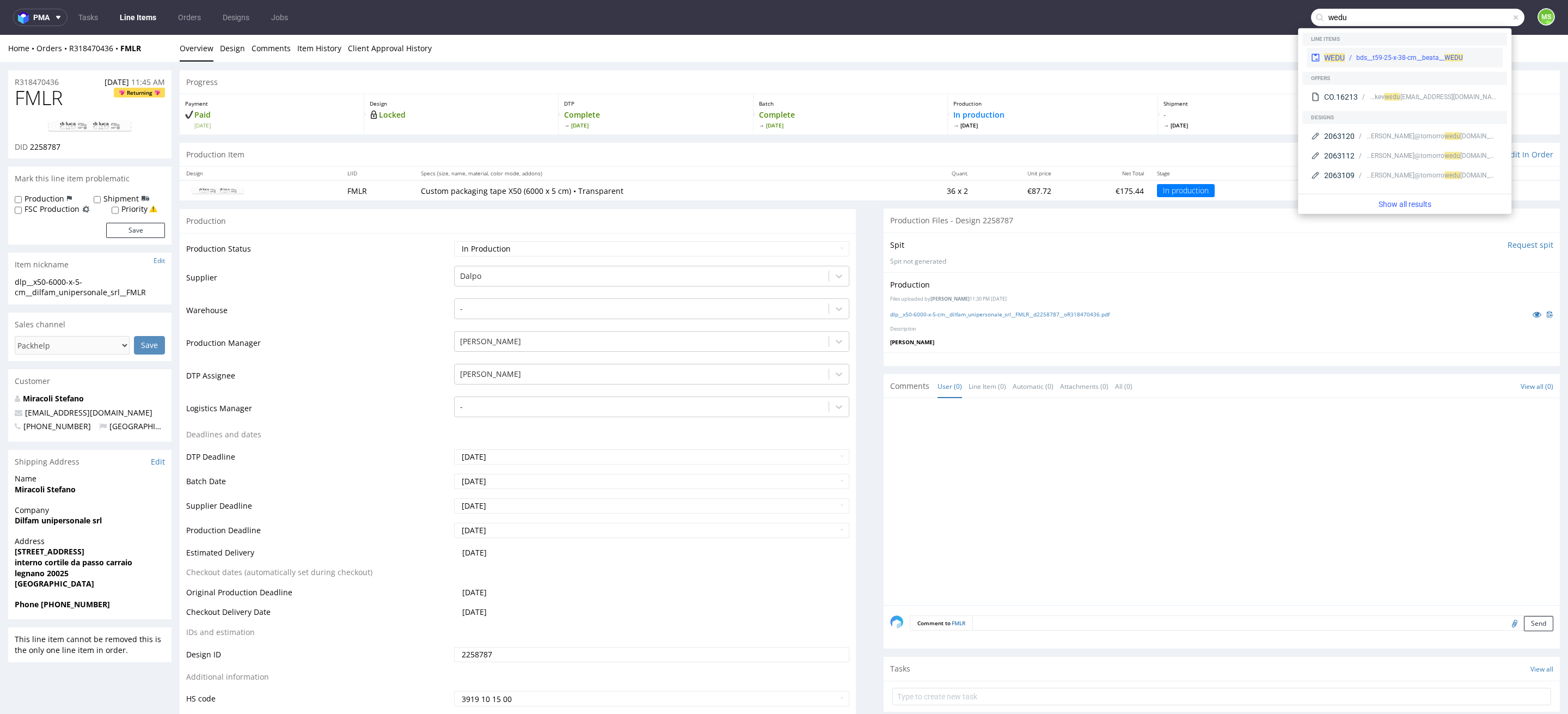
type input "wedu"
click at [1387, 55] on div "bds__t59-25-x-38-cm__beata__ WEDU" at bounding box center [1409, 57] width 106 height 10
